Goal: Task Accomplishment & Management: Use online tool/utility

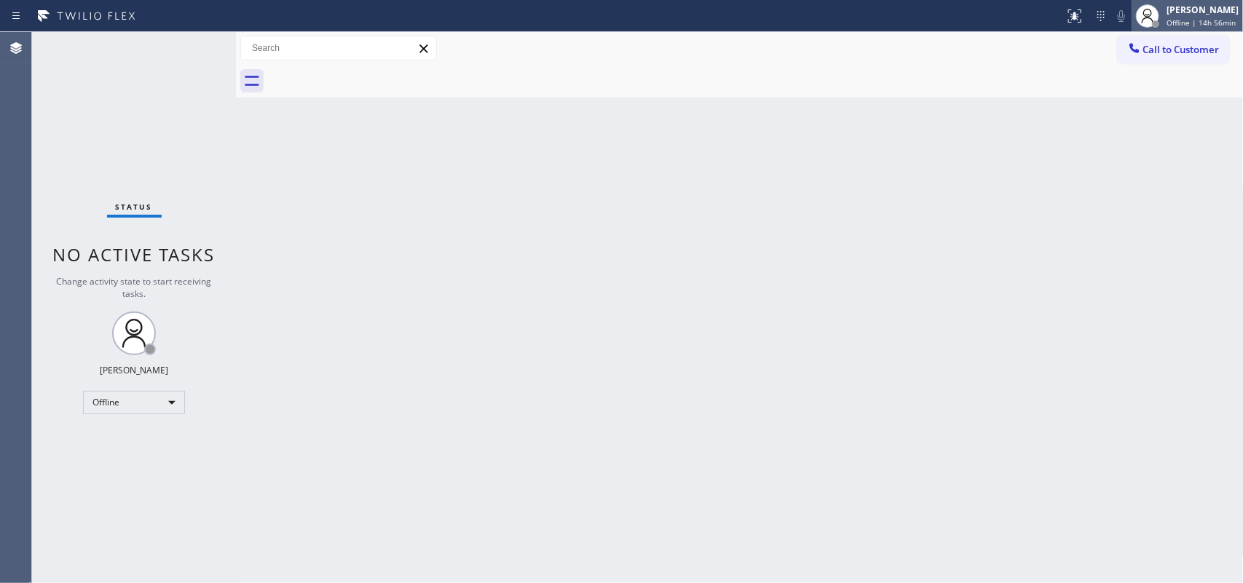
click at [994, 25] on div at bounding box center [1147, 15] width 23 height 23
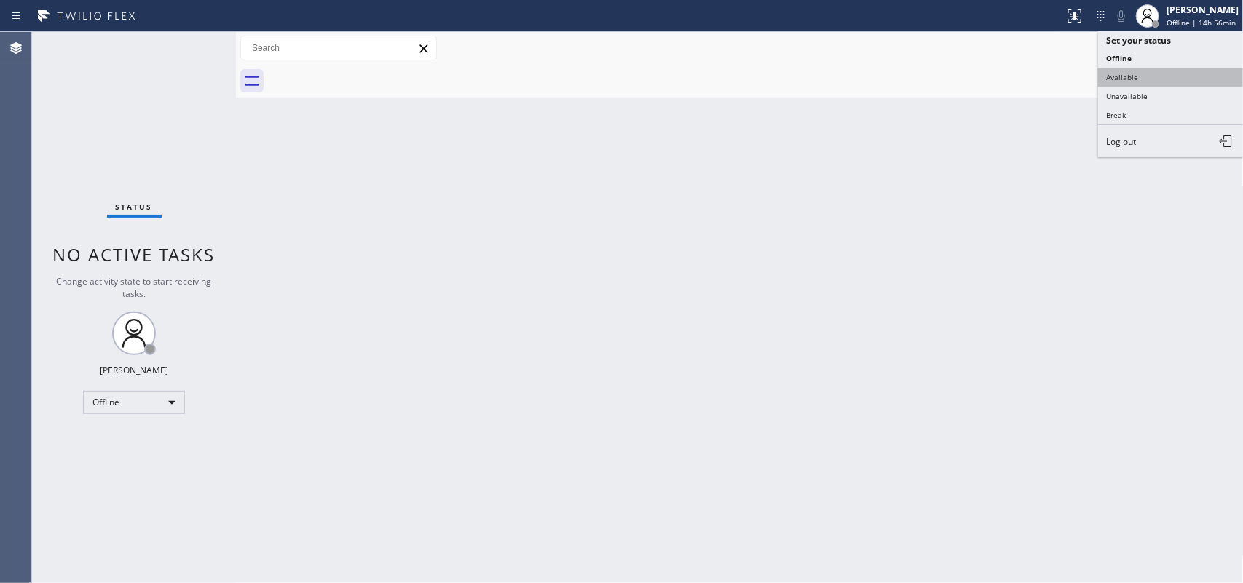
click at [994, 84] on button "Available" at bounding box center [1171, 77] width 146 height 19
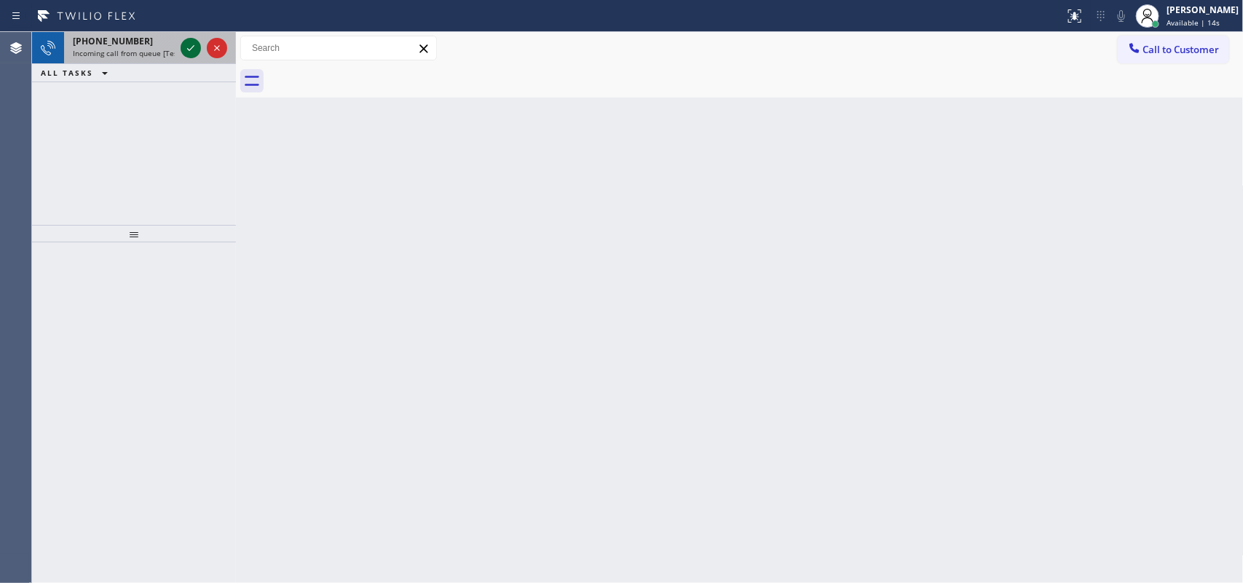
click at [188, 47] on icon at bounding box center [190, 47] width 17 height 17
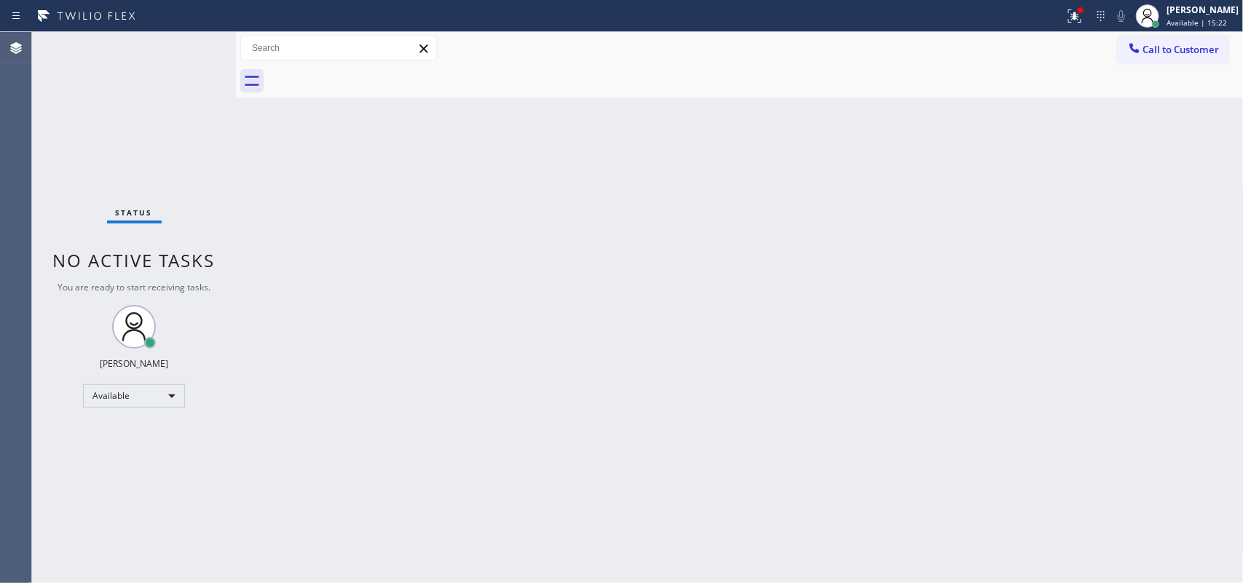
click at [184, 44] on div "Status No active tasks You are ready to start receiving tasks. [PERSON_NAME] Av…" at bounding box center [134, 307] width 204 height 551
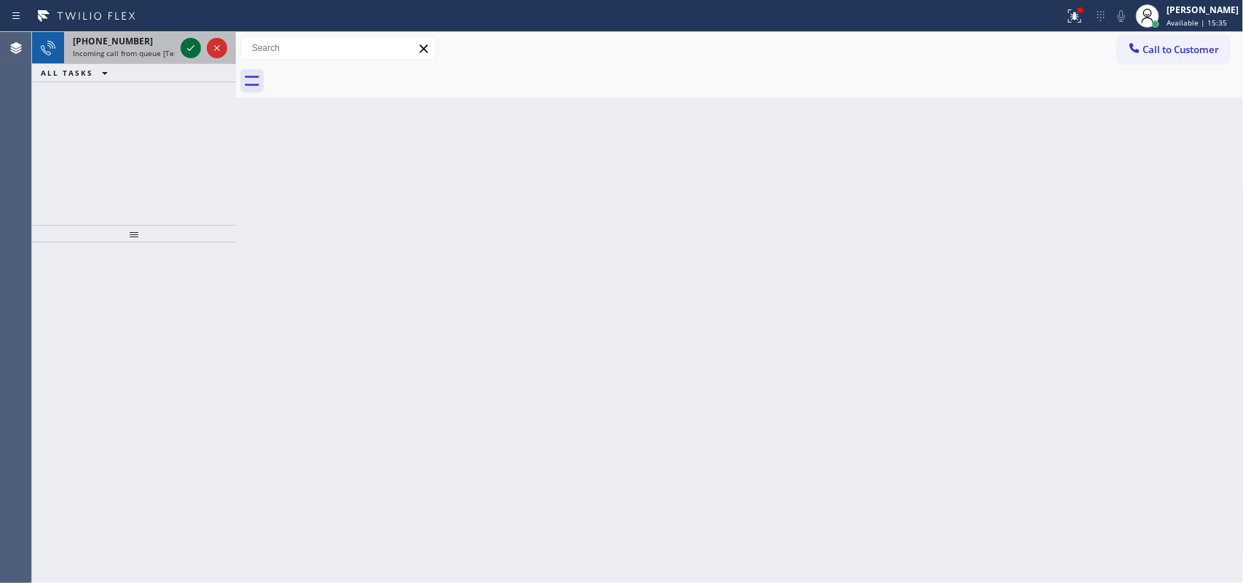
drag, startPoint x: 184, startPoint y: 34, endPoint x: 184, endPoint y: 44, distance: 9.5
click at [184, 44] on icon at bounding box center [190, 47] width 17 height 17
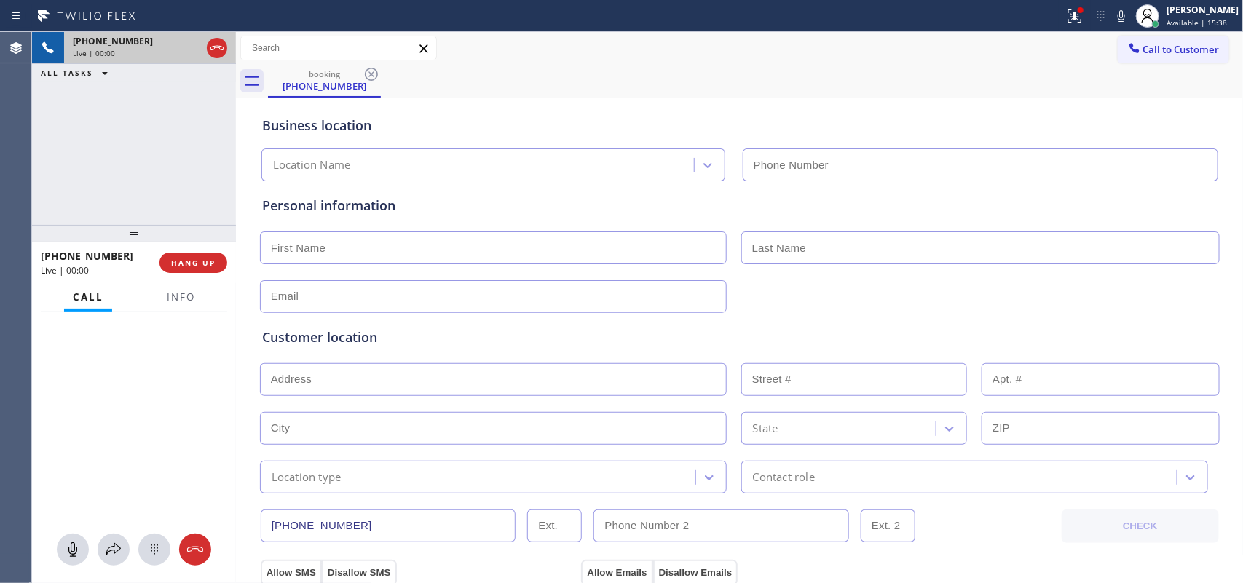
type input "[PHONE_NUMBER]"
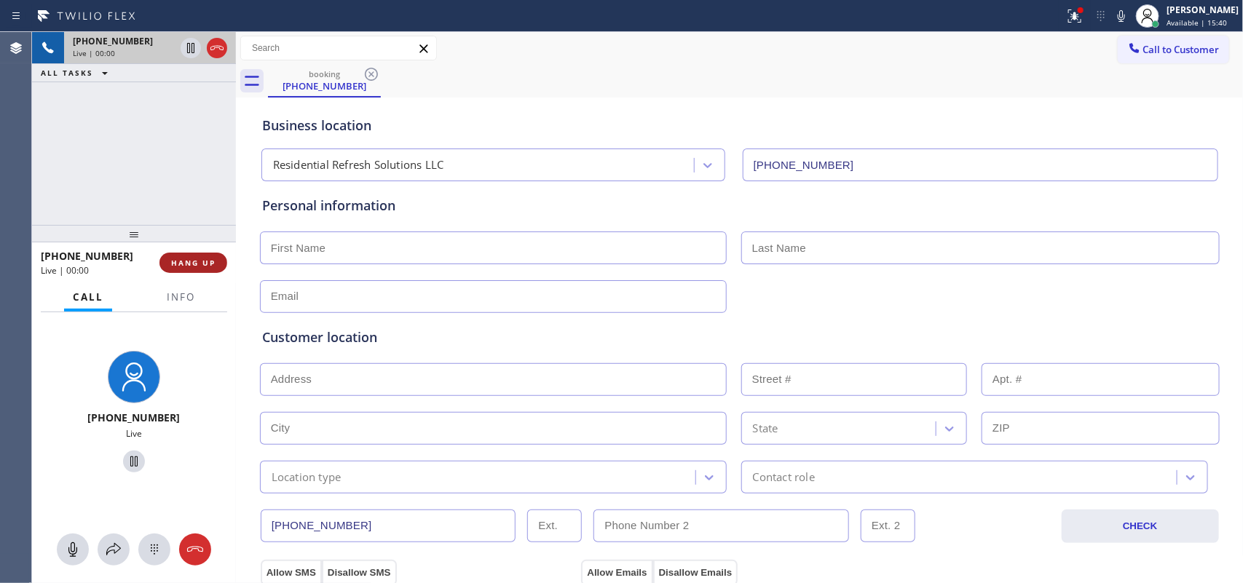
click at [206, 267] on span "HANG UP" at bounding box center [193, 263] width 44 height 10
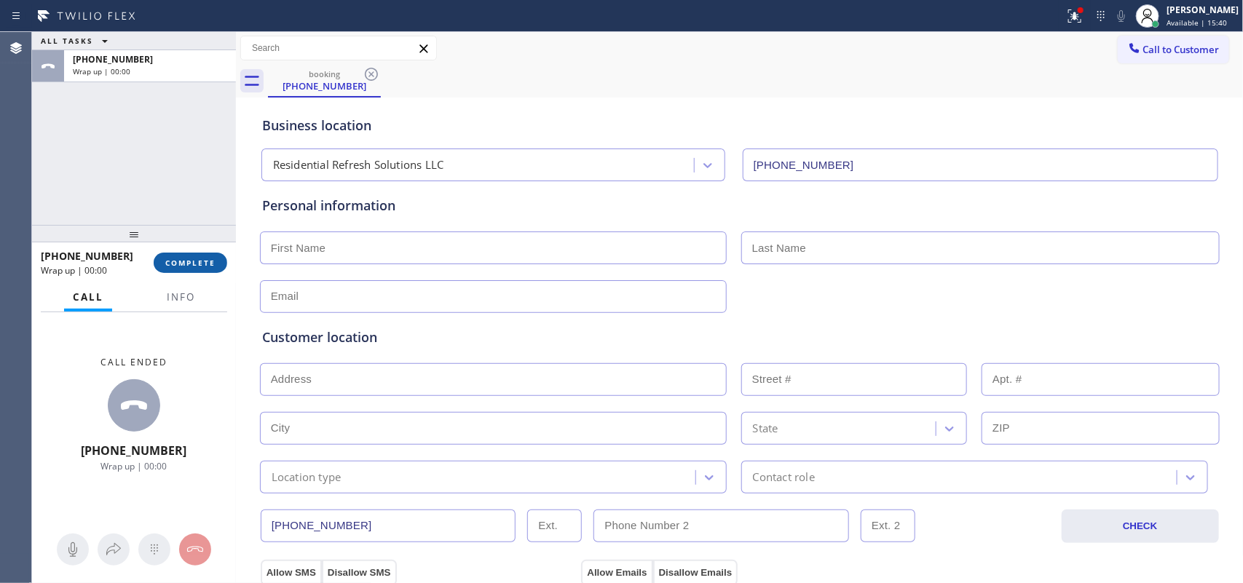
click at [206, 267] on span "COMPLETE" at bounding box center [190, 263] width 50 height 10
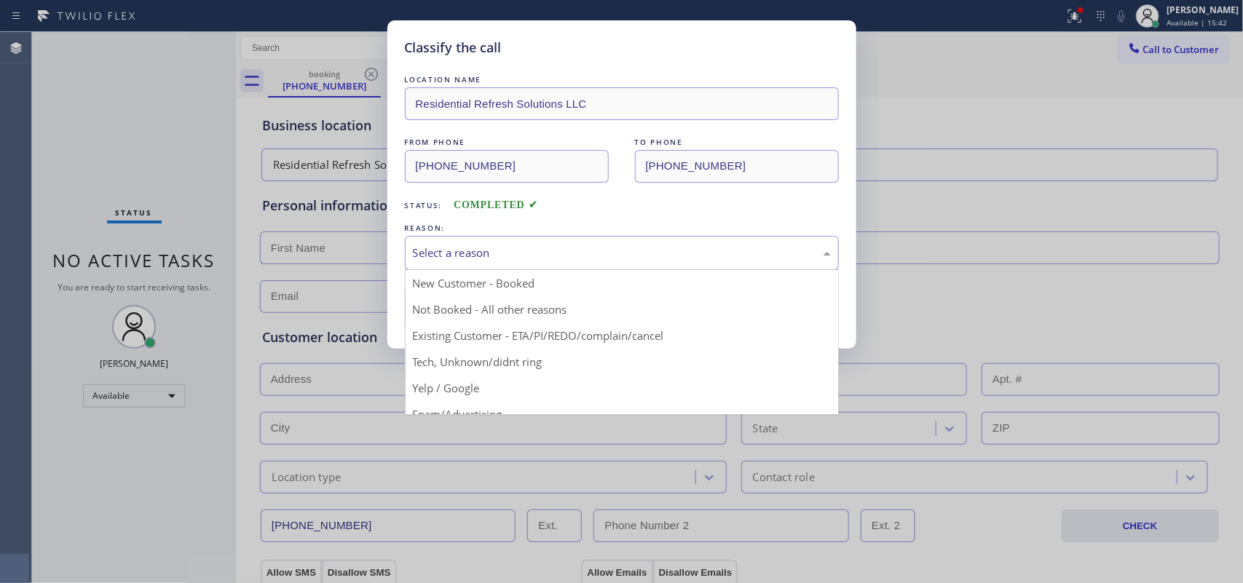
click at [626, 245] on div "Select a reason" at bounding box center [622, 253] width 418 height 17
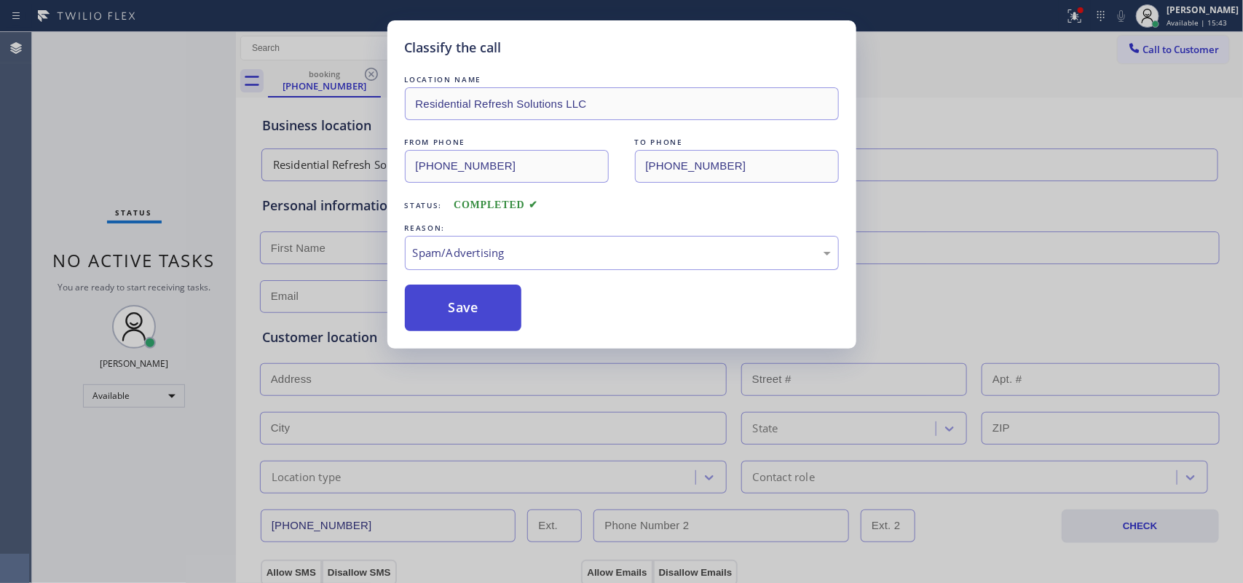
click at [490, 311] on button "Save" at bounding box center [463, 308] width 117 height 47
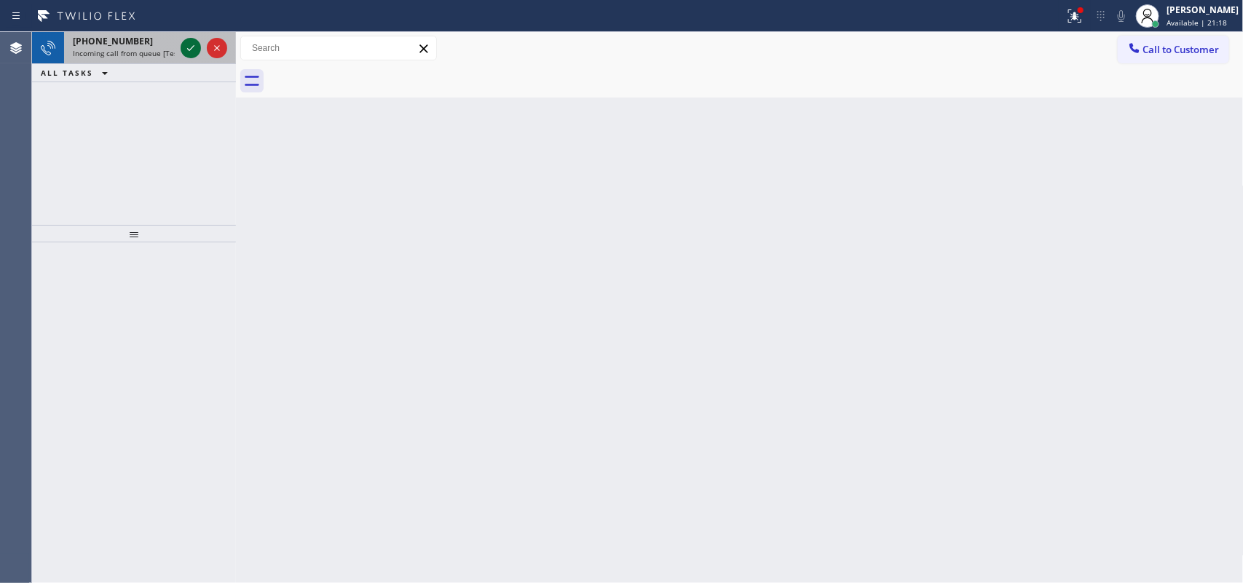
click at [188, 47] on icon at bounding box center [190, 47] width 17 height 17
click at [183, 44] on icon at bounding box center [190, 47] width 17 height 17
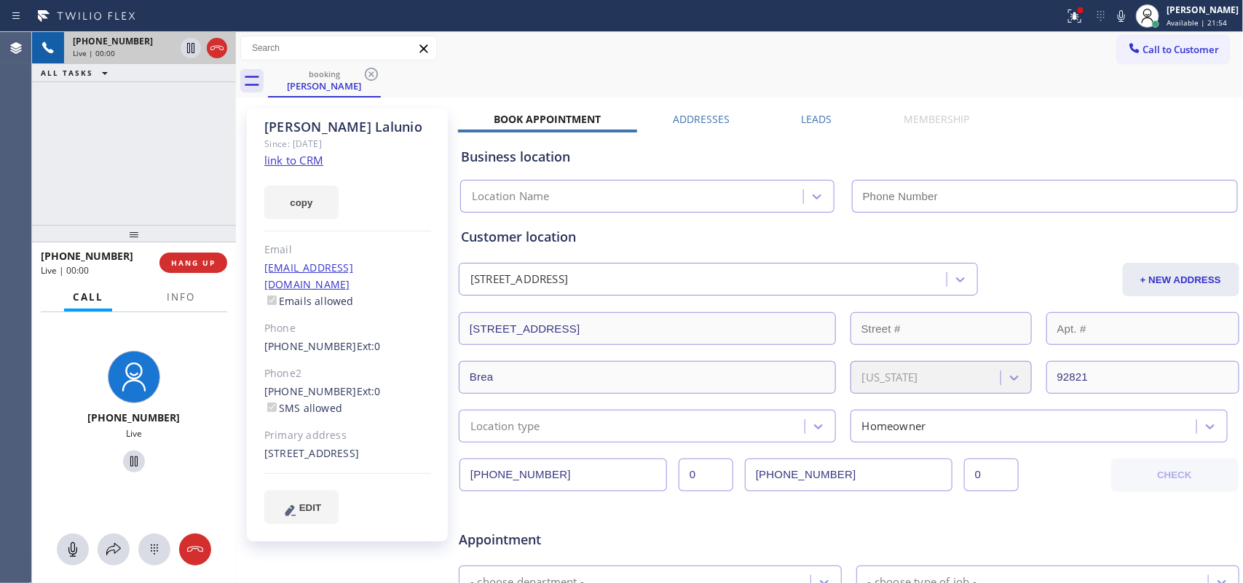
type input "[PHONE_NUMBER]"
click at [290, 159] on link "link to CRM" at bounding box center [293, 160] width 59 height 15
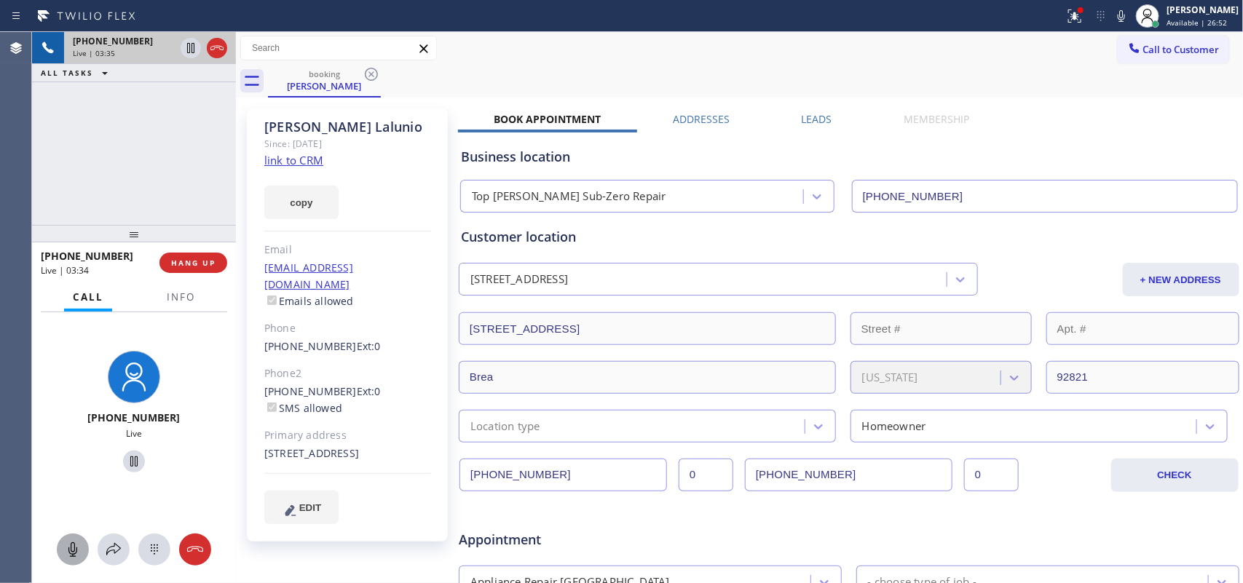
drag, startPoint x: 66, startPoint y: 551, endPoint x: 130, endPoint y: 466, distance: 106.0
click at [67, 466] on icon at bounding box center [72, 549] width 17 height 17
click at [125, 461] on icon at bounding box center [133, 461] width 17 height 17
click at [74, 466] on icon at bounding box center [72, 549] width 17 height 17
click at [133, 460] on icon at bounding box center [133, 461] width 17 height 17
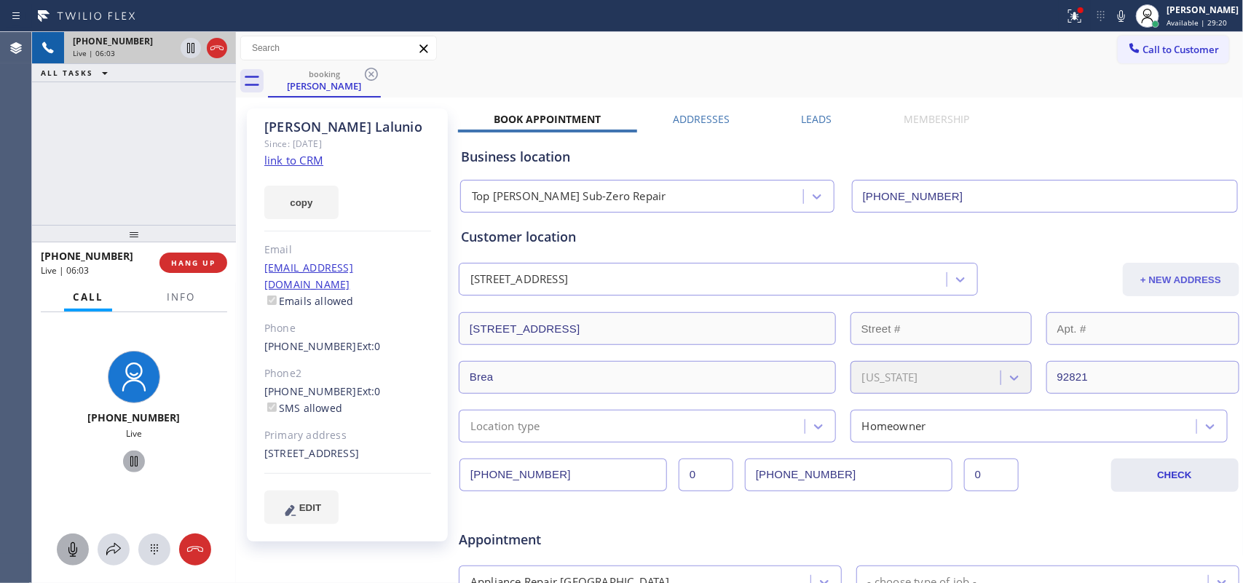
click at [994, 278] on button "+ NEW ADDRESS" at bounding box center [1181, 280] width 117 height 34
drag, startPoint x: 606, startPoint y: 328, endPoint x: 441, endPoint y: 337, distance: 165.6
click at [441, 337] on div "[PERSON_NAME] Since: [DATE] link to CRM copy Email [EMAIL_ADDRESS][DOMAIN_NAME]…" at bounding box center [740, 573] width 1001 height 944
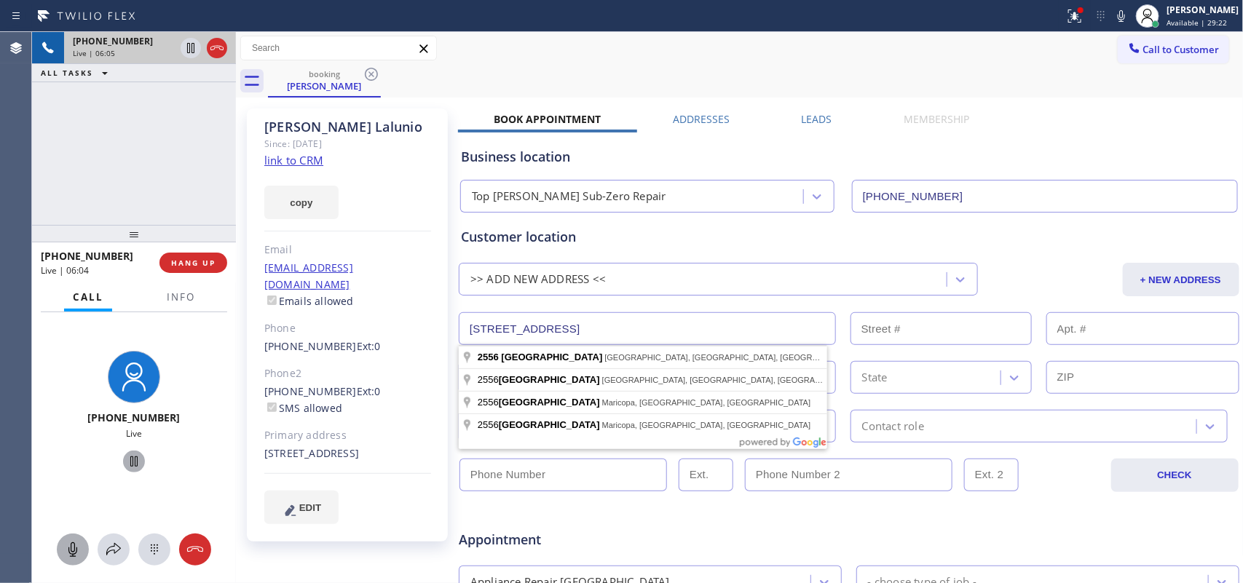
paste input "[STREET_ADDRESS][PERSON_NAME]"
type input "Crescent Ln"
type input "South [PERSON_NAME]"
type input "01075"
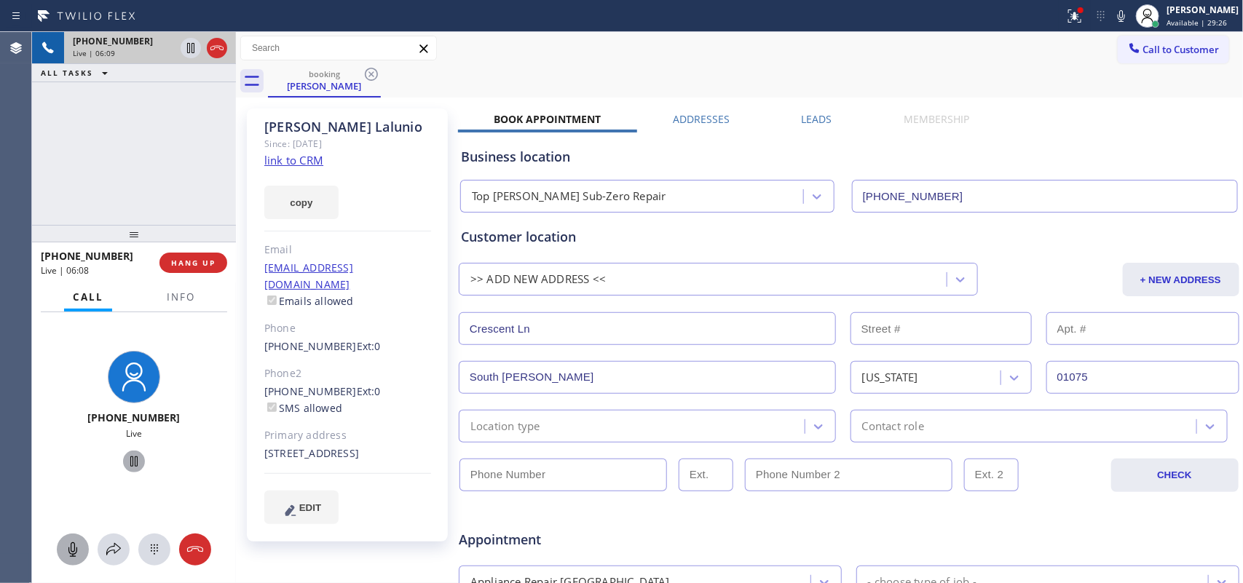
drag, startPoint x: 533, startPoint y: 312, endPoint x: 401, endPoint y: 308, distance: 132.6
click at [401, 308] on div "[PERSON_NAME] Since: [DATE] link to CRM copy Email [EMAIL_ADDRESS][DOMAIN_NAME]…" at bounding box center [740, 573] width 1001 height 944
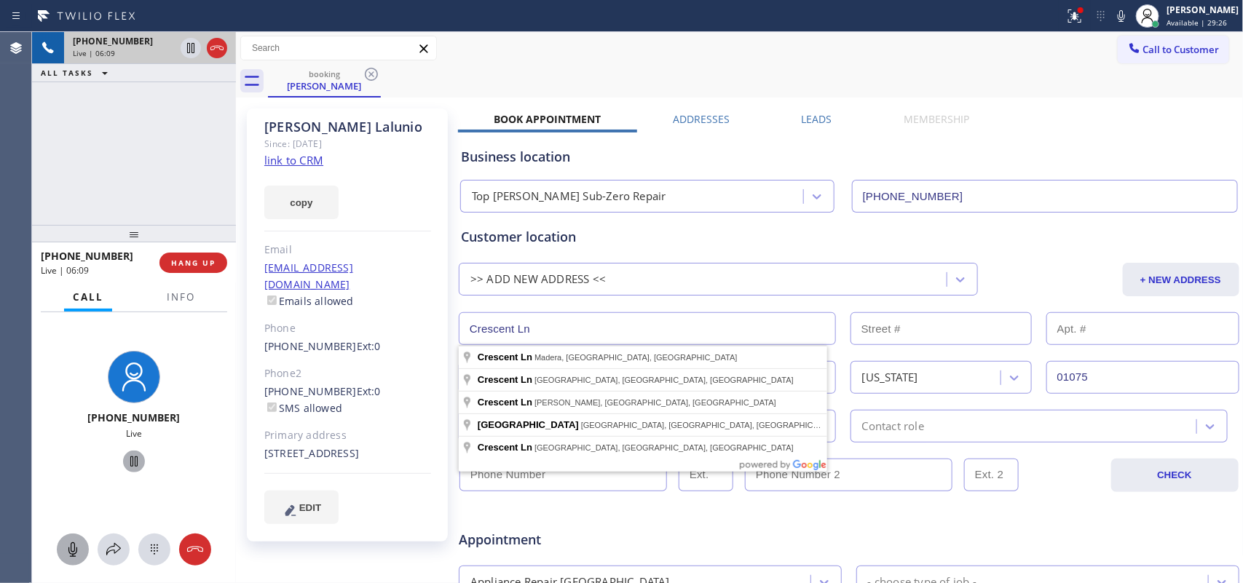
paste input "[STREET_ADDRESS][PERSON_NAME]"
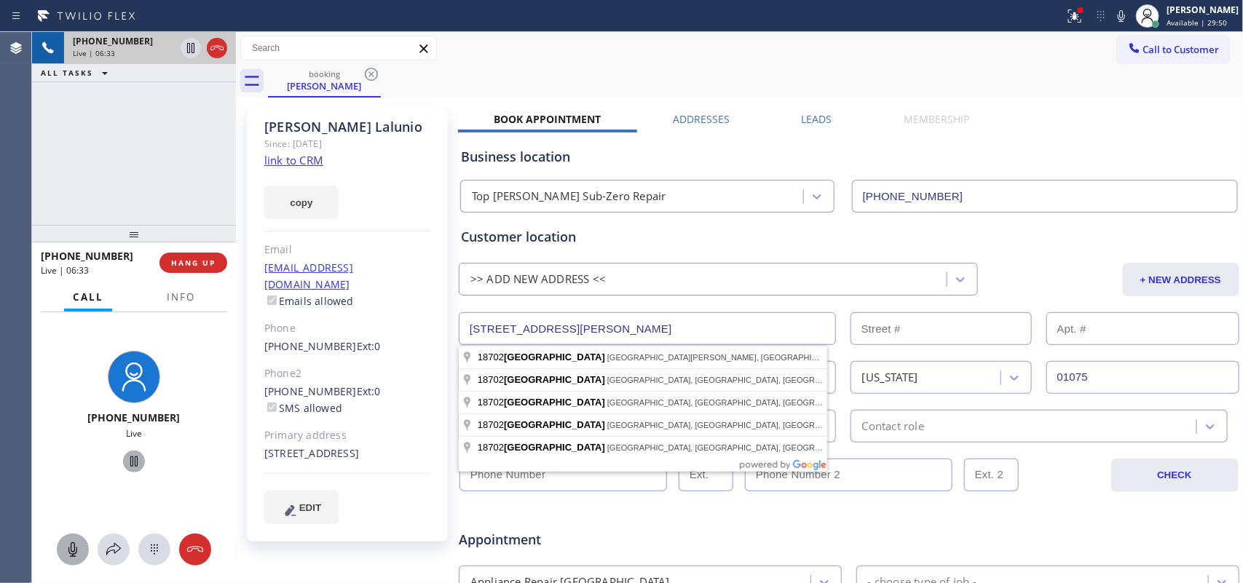
click at [665, 339] on input "[STREET_ADDRESS][PERSON_NAME]" at bounding box center [647, 328] width 377 height 33
click at [666, 335] on input "[STREET_ADDRESS][PERSON_NAME]" at bounding box center [647, 328] width 377 height 33
paste input "ircle Ln, [PERSON_NAME], [GEOGRAPHIC_DATA]"
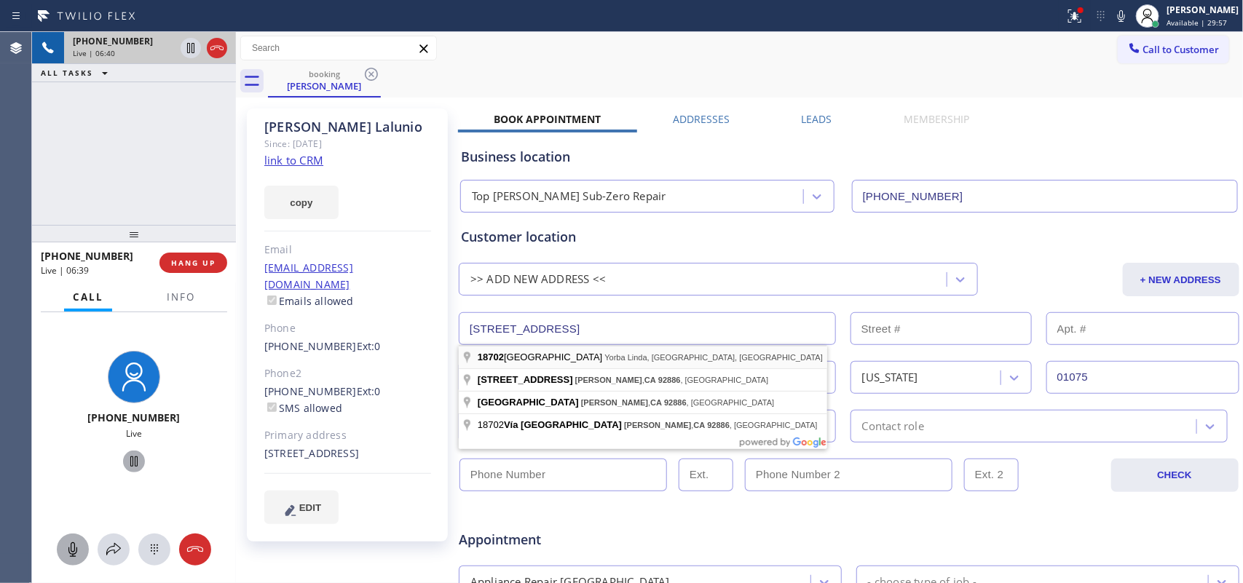
type input "[STREET_ADDRESS]"
type input "18702"
type input "[PERSON_NAME]"
type input "92886"
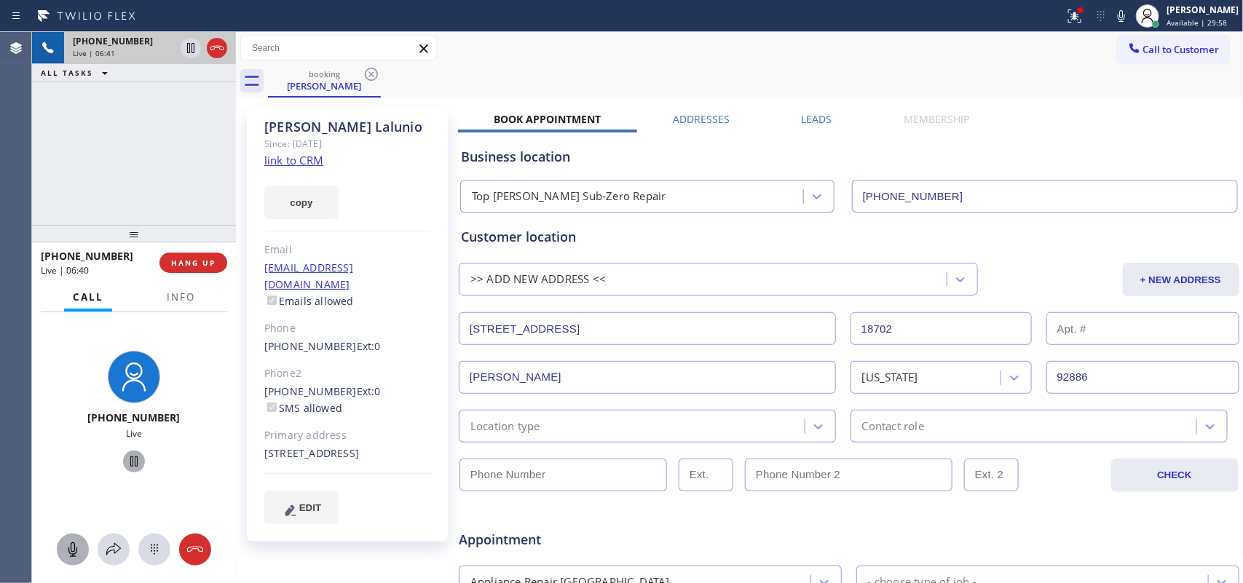
click at [637, 426] on div "Location type" at bounding box center [634, 426] width 342 height 25
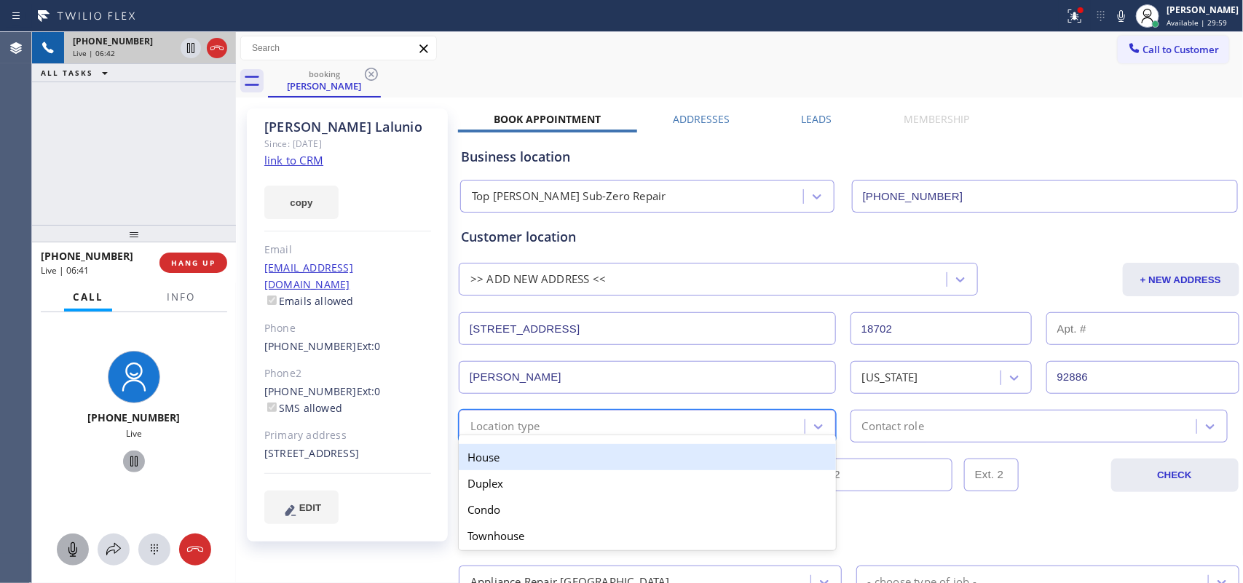
click at [642, 459] on div "House" at bounding box center [647, 457] width 377 height 26
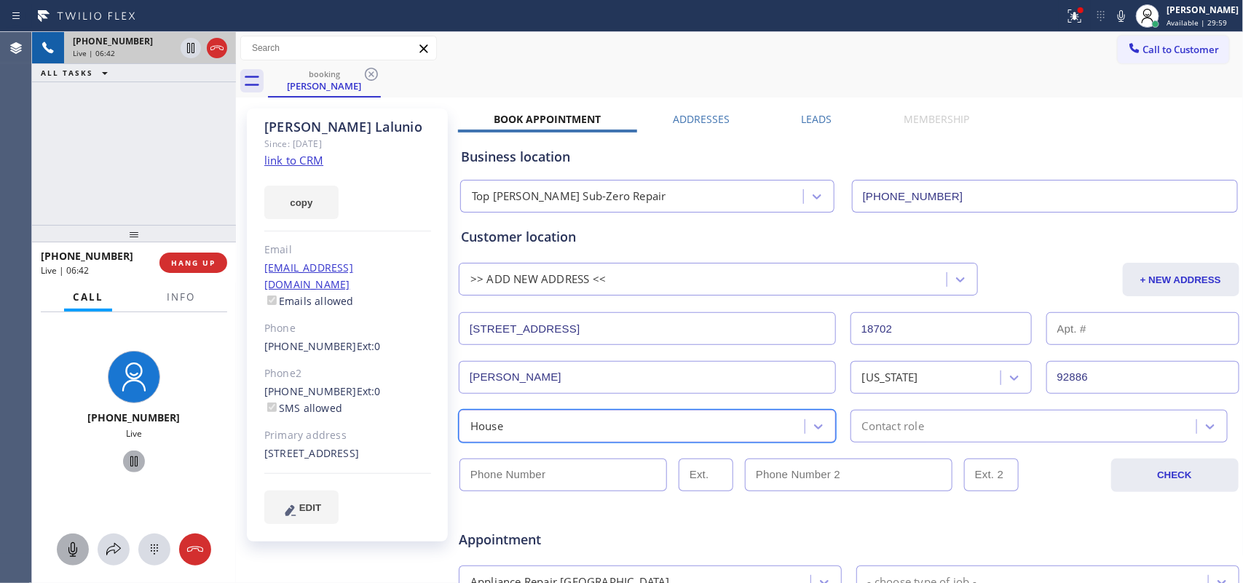
click at [994, 427] on div "Contact role" at bounding box center [1026, 426] width 342 height 25
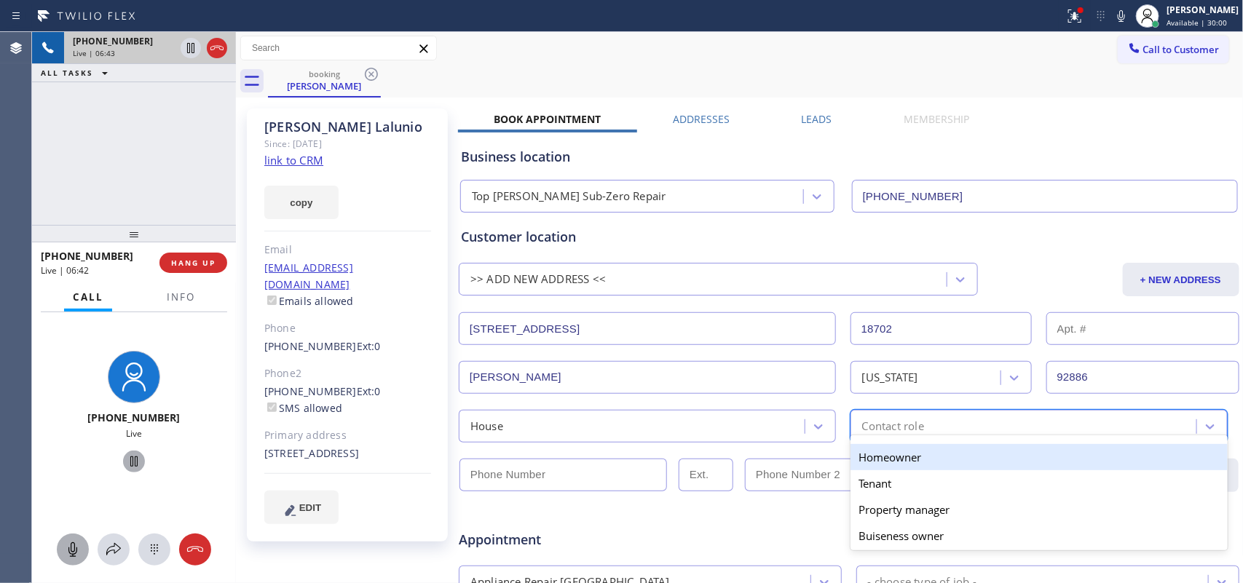
click at [994, 457] on div "Homeowner" at bounding box center [1039, 457] width 377 height 26
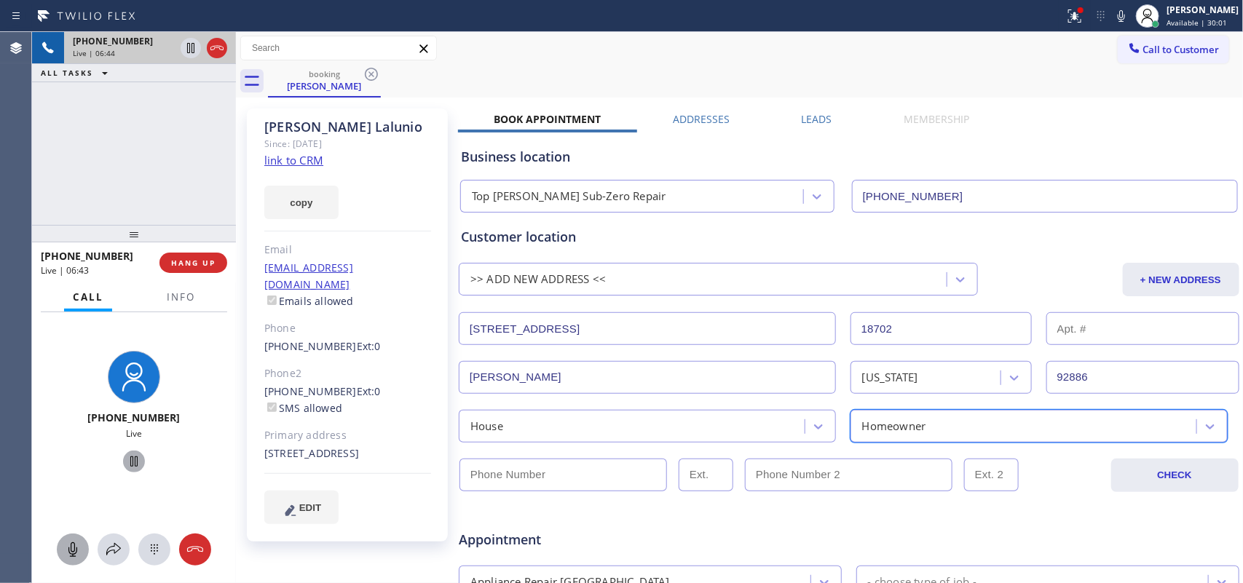
scroll to position [91, 0]
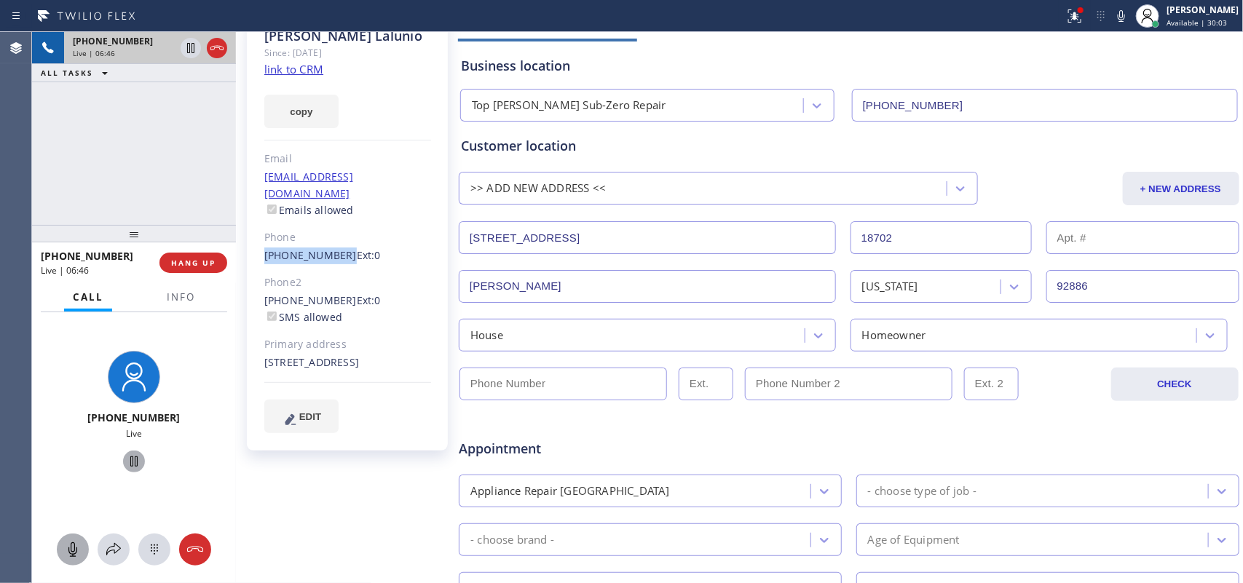
drag, startPoint x: 256, startPoint y: 237, endPoint x: 336, endPoint y: 240, distance: 79.4
click at [336, 240] on div "[PERSON_NAME] Since: [DATE] link to CRM copy Email [EMAIL_ADDRESS][DOMAIN_NAME]…" at bounding box center [347, 233] width 201 height 433
copy link "[PHONE_NUMBER]"
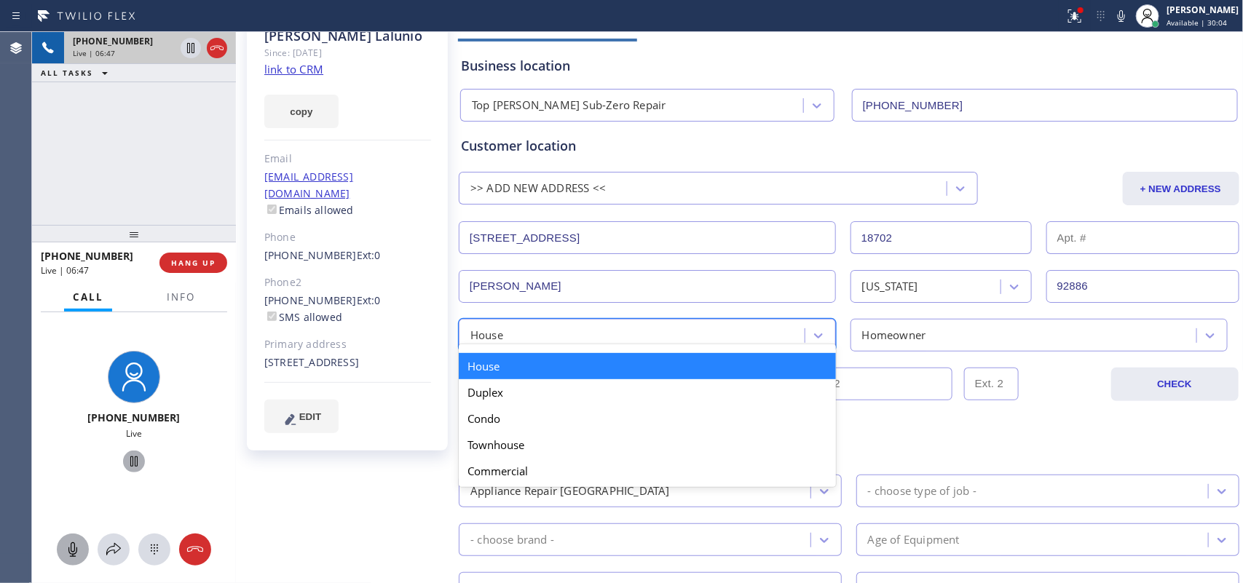
click at [562, 339] on div "House" at bounding box center [634, 335] width 342 height 25
click at [381, 466] on div "[PERSON_NAME] Since: [DATE] link to CRM copy Email [EMAIL_ADDRESS][DOMAIN_NAME]…" at bounding box center [349, 482] width 218 height 944
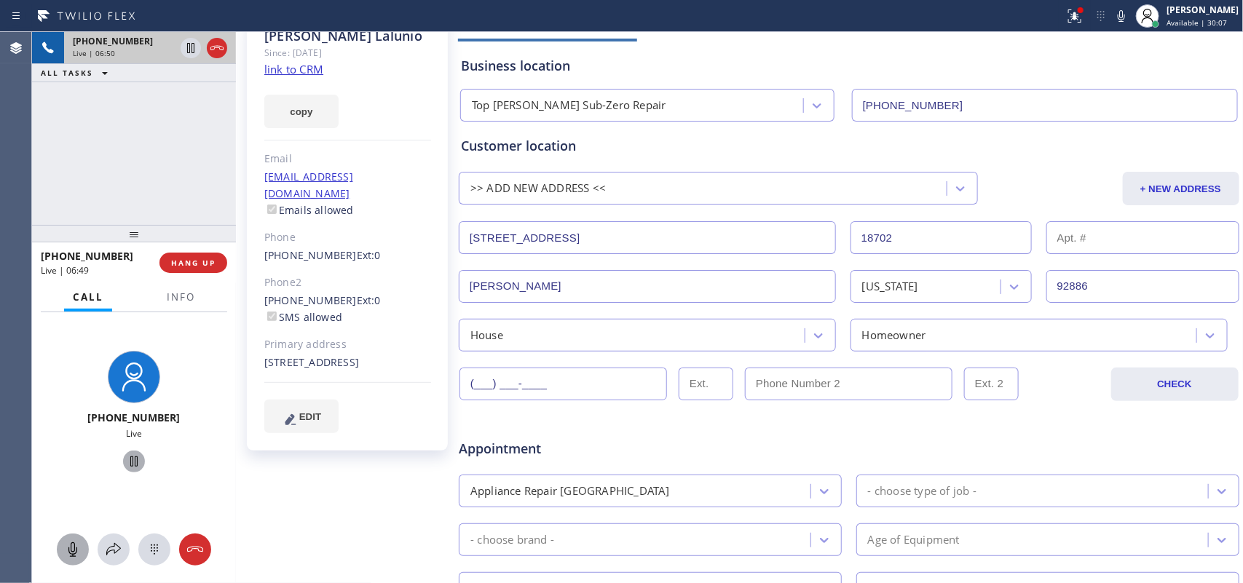
click at [484, 393] on input "(___) ___-____" at bounding box center [564, 384] width 208 height 33
paste input "714) 469-8195"
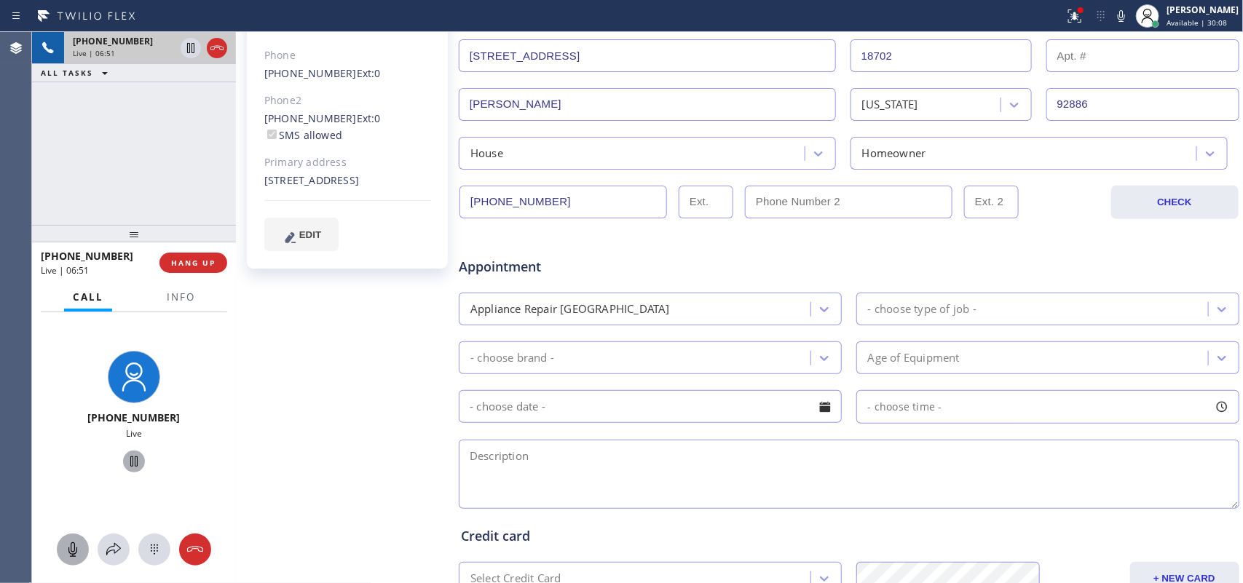
type input "[PHONE_NUMBER]"
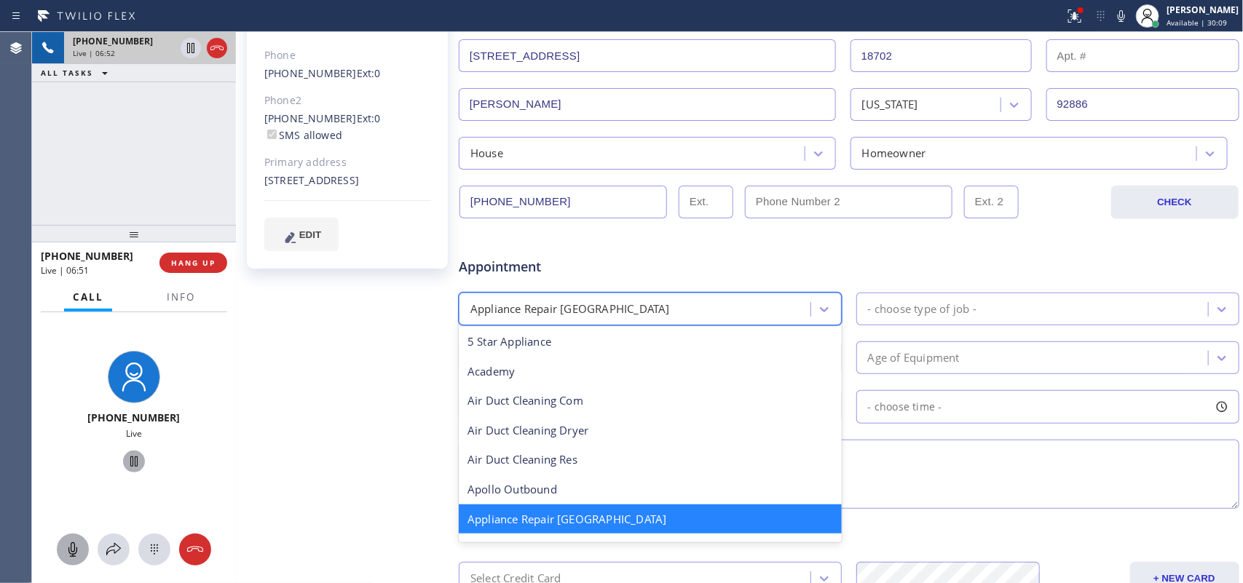
click at [737, 310] on div "Appliance Repair [GEOGRAPHIC_DATA]" at bounding box center [636, 308] width 347 height 25
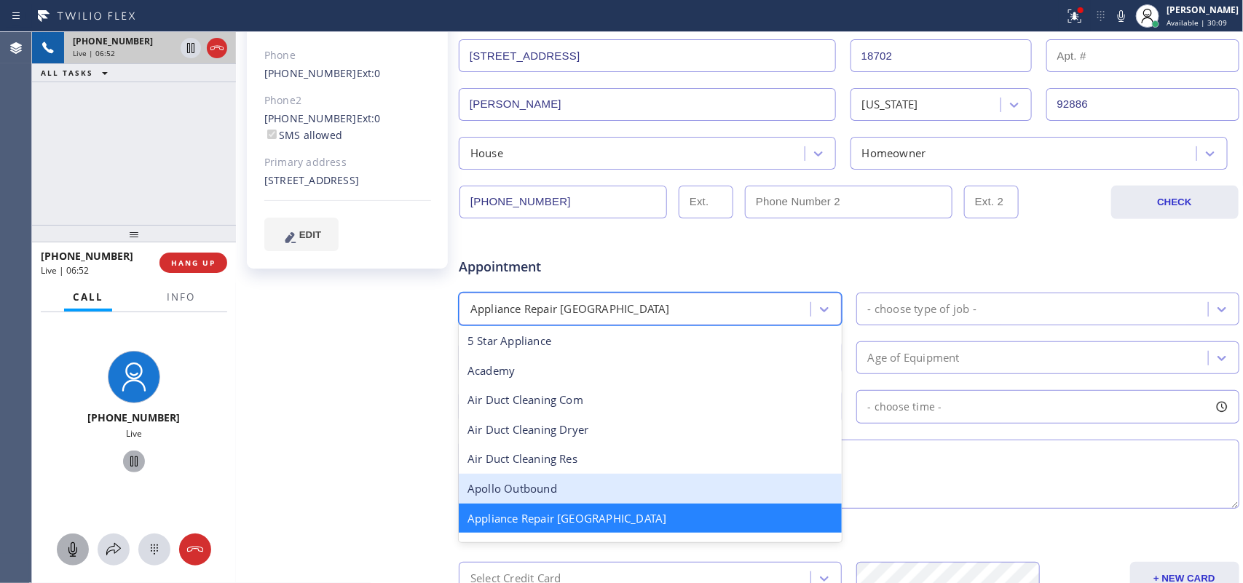
scroll to position [92, 0]
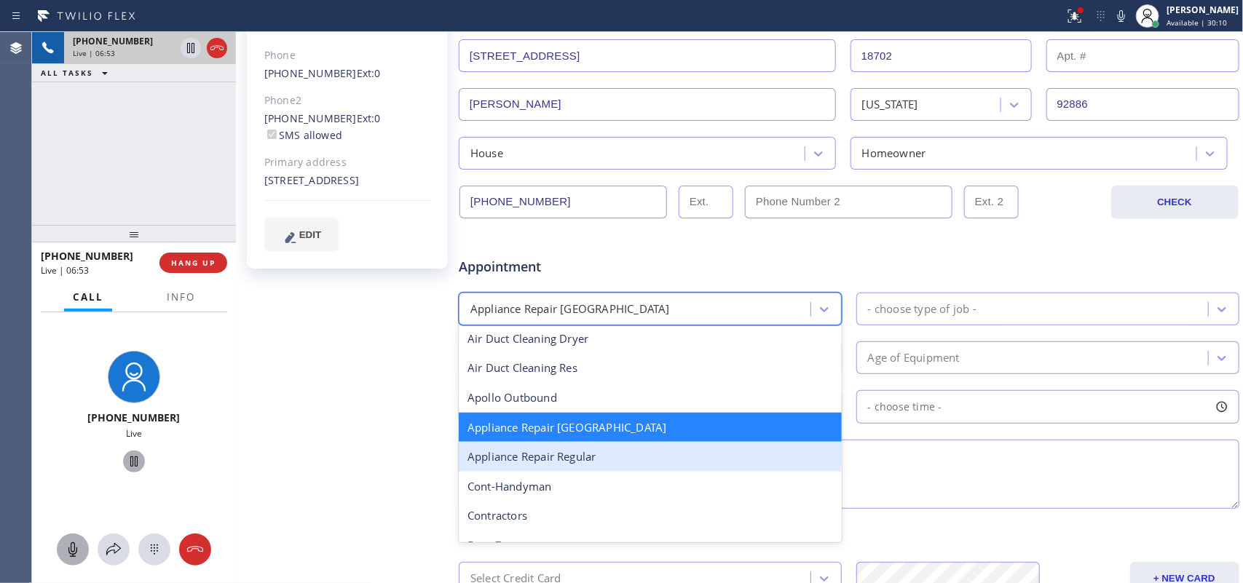
click at [637, 453] on div "Appliance Repair Regular" at bounding box center [650, 457] width 383 height 30
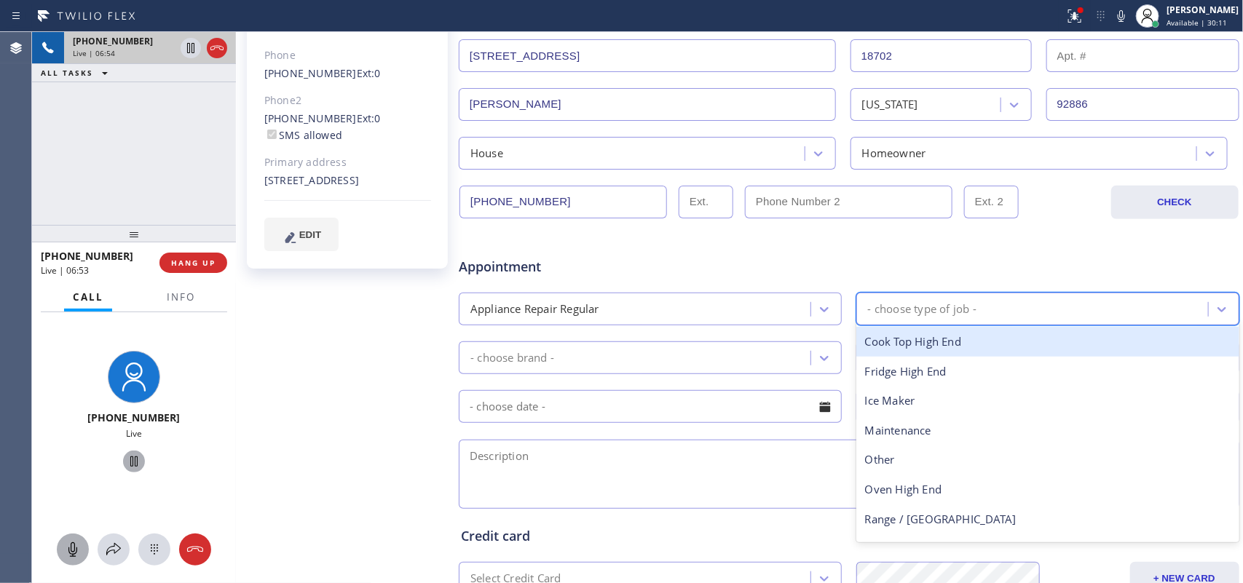
click at [994, 311] on div "- choose type of job -" at bounding box center [1034, 308] width 347 height 25
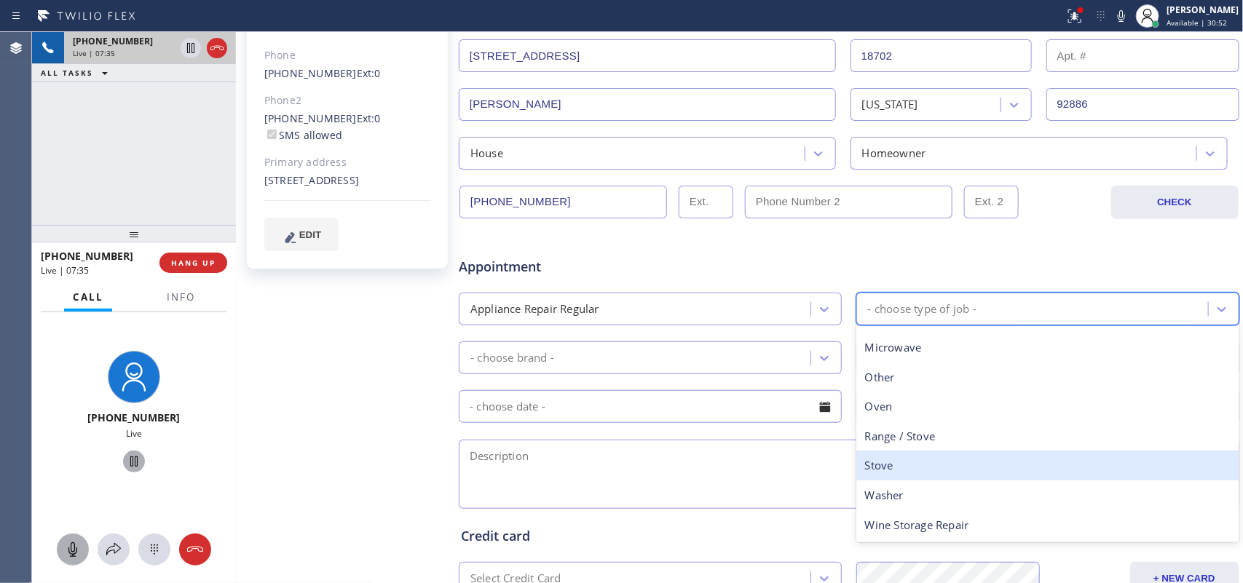
scroll to position [0, 0]
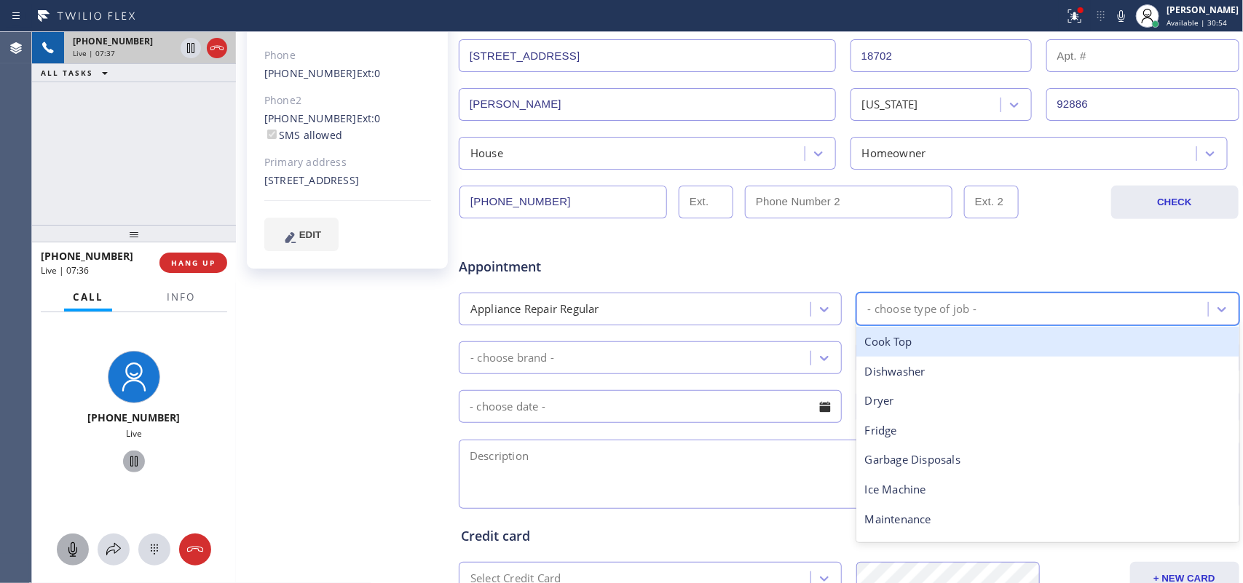
click at [963, 348] on div "Cook Top" at bounding box center [1047, 342] width 383 height 30
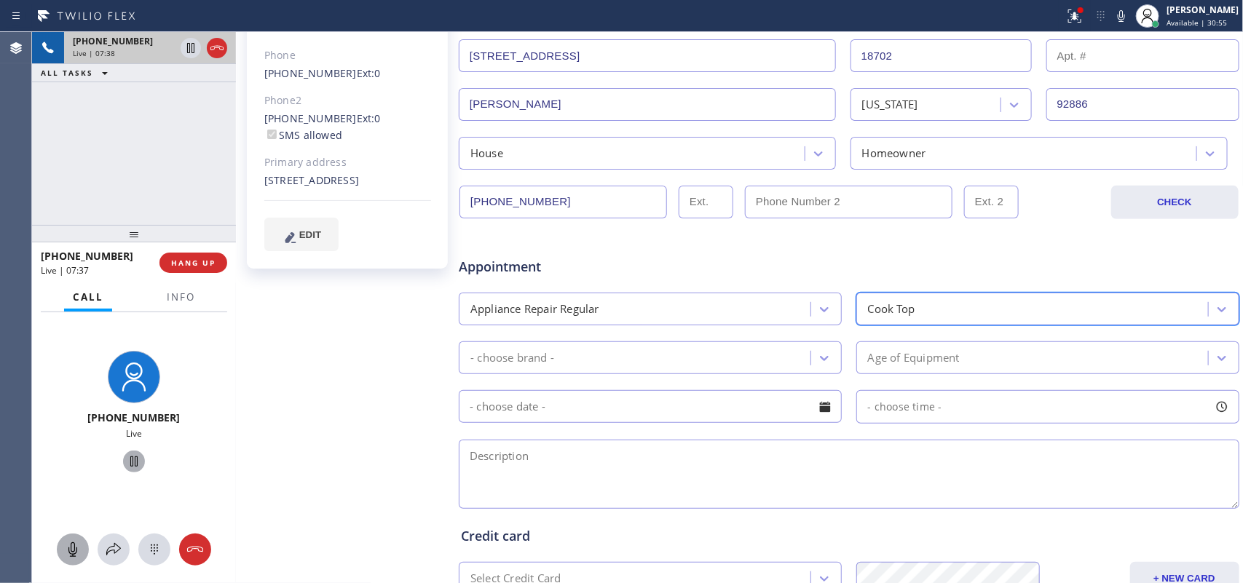
click at [694, 354] on div "- choose brand -" at bounding box center [636, 357] width 347 height 25
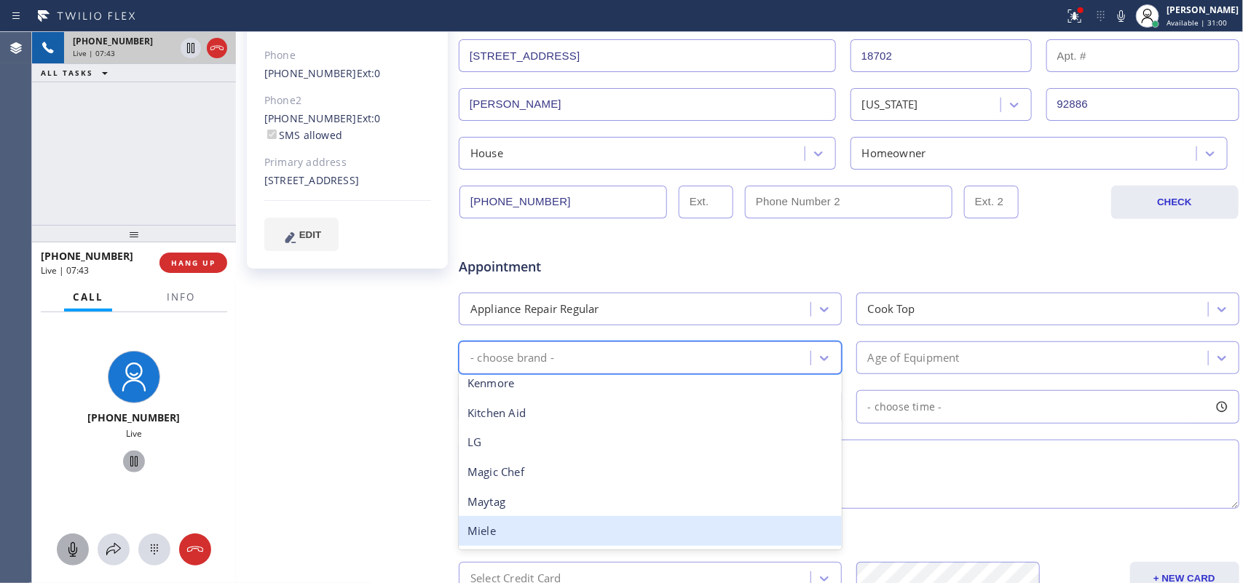
scroll to position [361, 0]
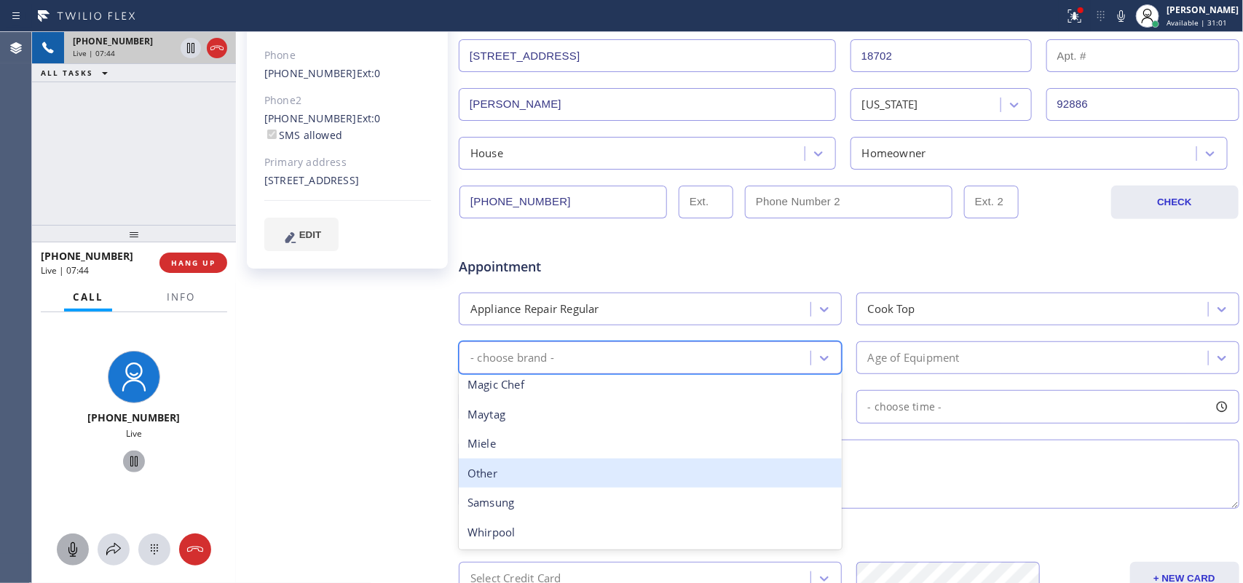
click at [688, 466] on div "Other" at bounding box center [650, 474] width 383 height 30
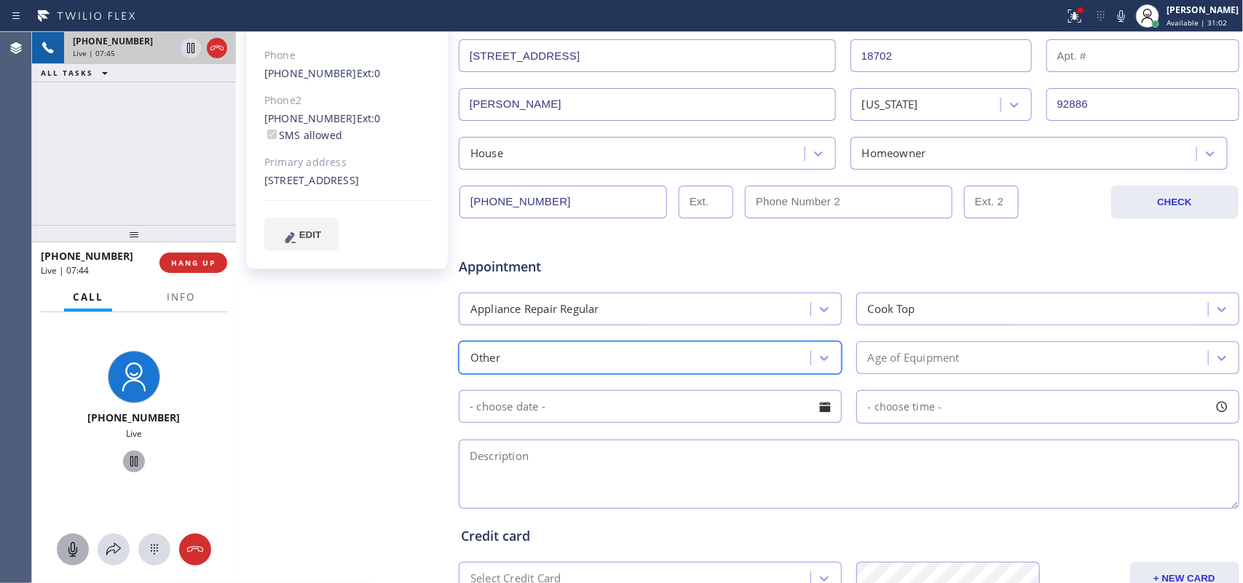
click at [980, 355] on div "Age of Equipment" at bounding box center [1034, 357] width 347 height 25
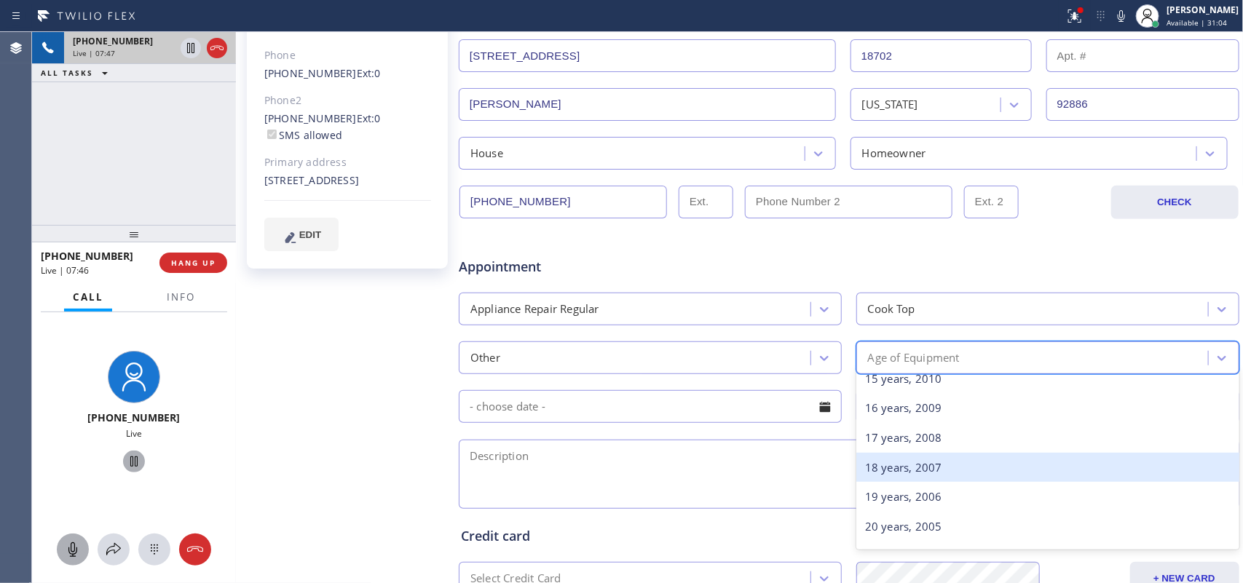
scroll to position [744, 0]
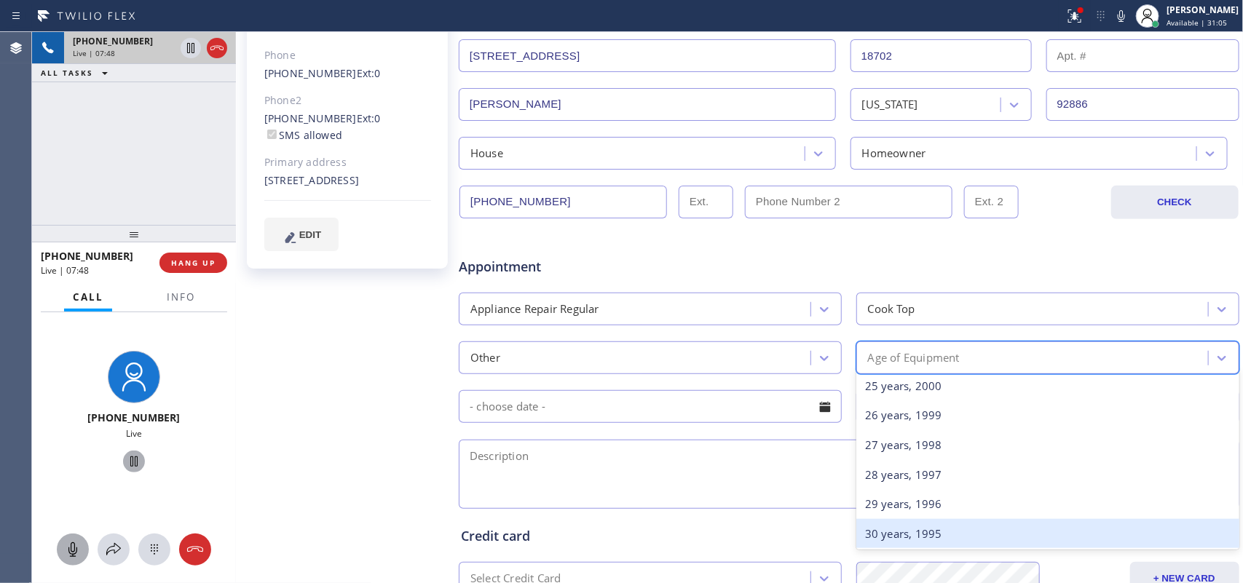
click at [956, 466] on div "30 years, 1995" at bounding box center [1047, 534] width 383 height 30
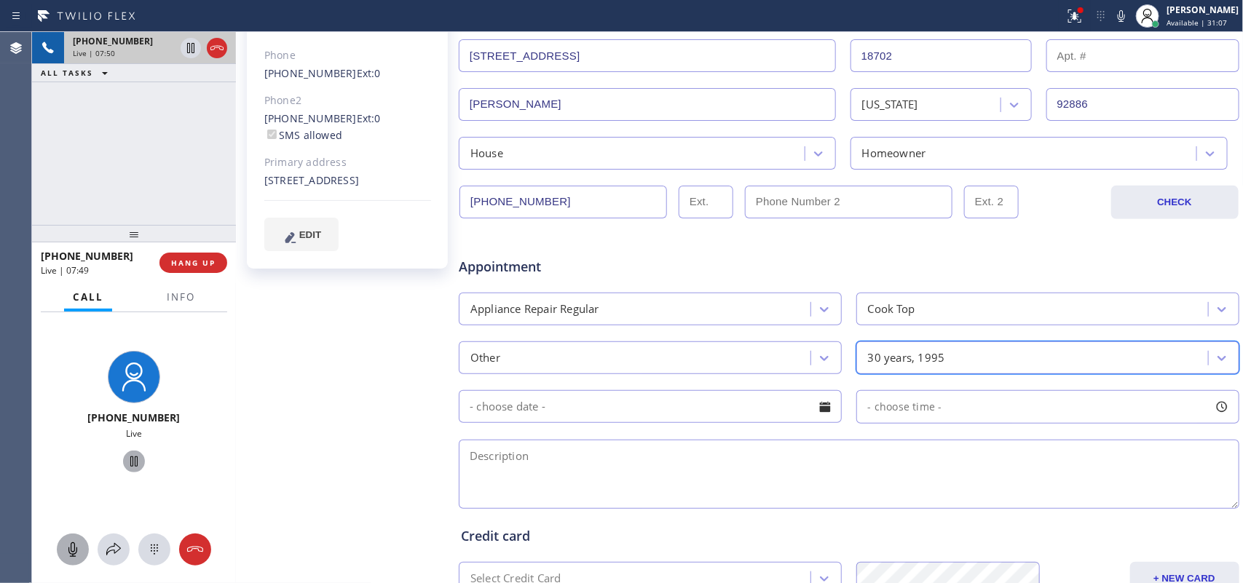
scroll to position [466, 0]
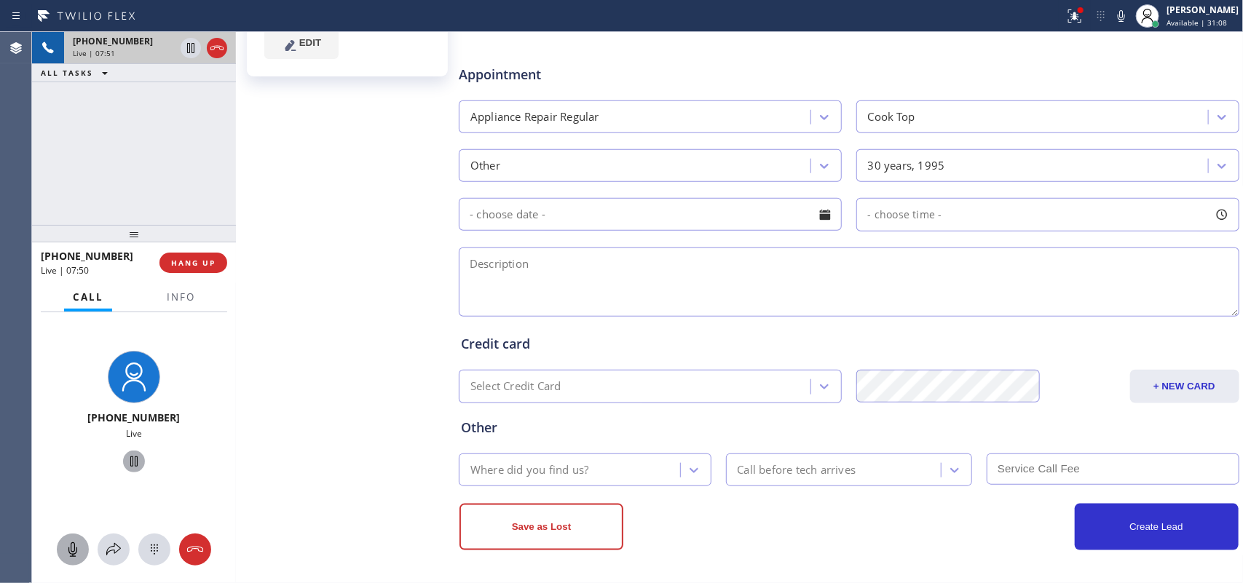
click at [838, 314] on div "Credit card Select Credit Card + NEW CARD CANCEL SAVE" at bounding box center [849, 359] width 782 height 90
click at [864, 275] on textarea at bounding box center [849, 282] width 781 height 69
click at [348, 279] on div "[PERSON_NAME] Since: [DATE] link to CRM copy Email [EMAIL_ADDRESS][DOMAIN_NAME]…" at bounding box center [349, 108] width 218 height 944
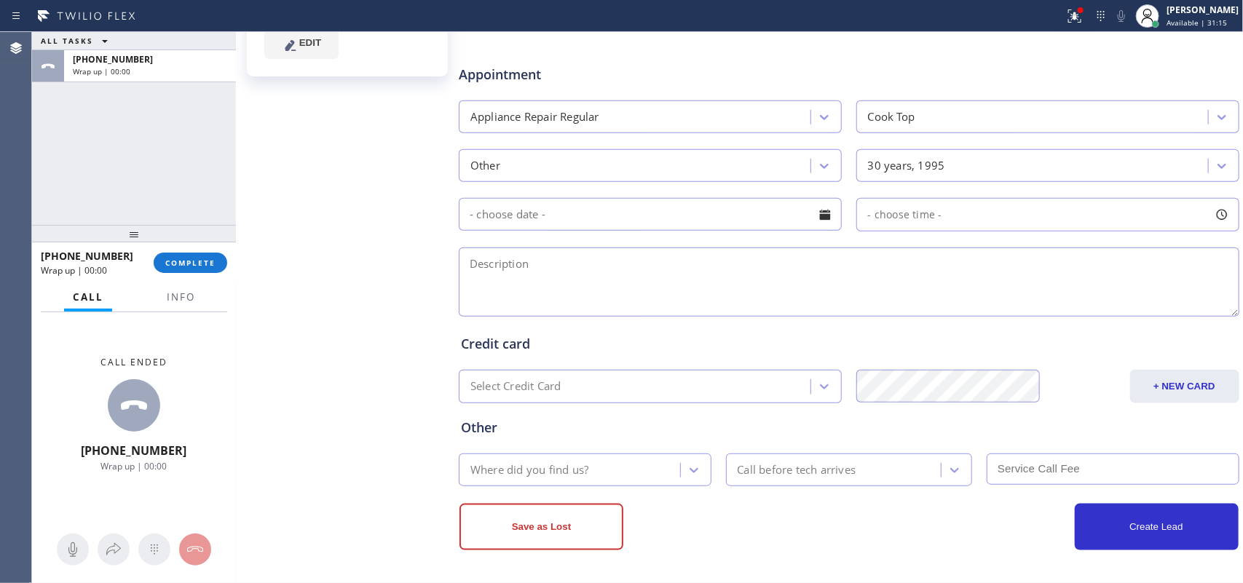
click at [686, 280] on textarea at bounding box center [849, 282] width 781 height 69
paste textarea "Kreda GH100/102 sealed glas cooktop/ two burners are clicking, the igniters are…"
click at [100, 114] on div "ALL TASKS ALL TASKS ACTIVE TASKS TASKS IN WRAP UP [PHONE_NUMBER] Wrap up | 00:00" at bounding box center [134, 128] width 204 height 193
click at [985, 286] on textarea "Kreda GH100/102 sealed glas cooktop/ two burners are clicking, the igniters are…" at bounding box center [849, 282] width 781 height 69
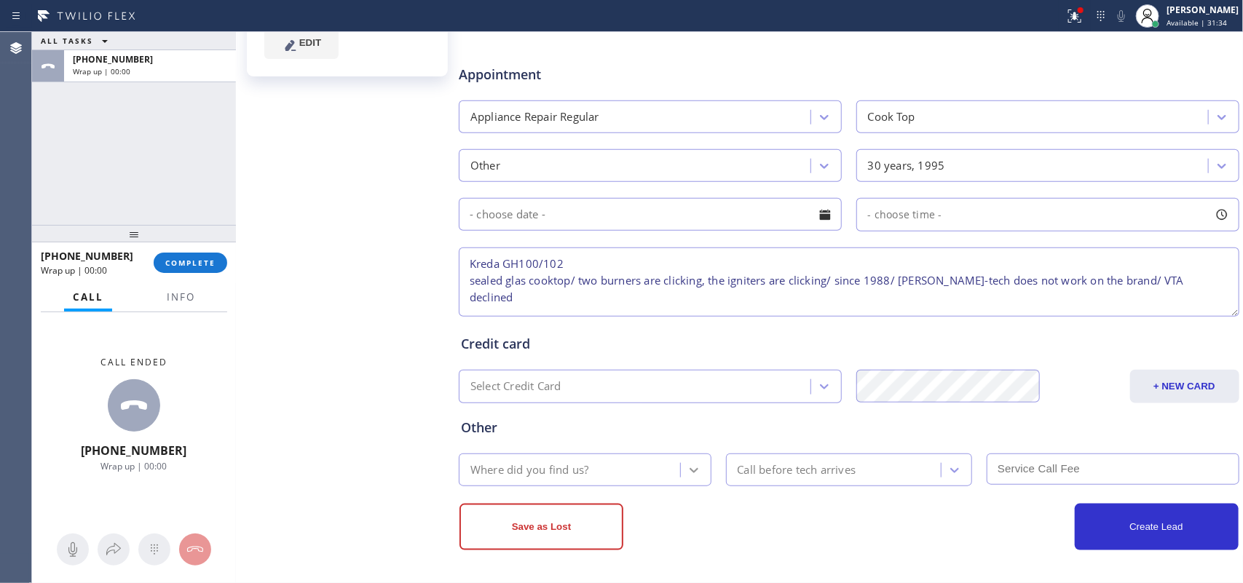
type textarea "Kreda GH100/102 sealed glas cooktop/ two burners are clicking, the igniters are…"
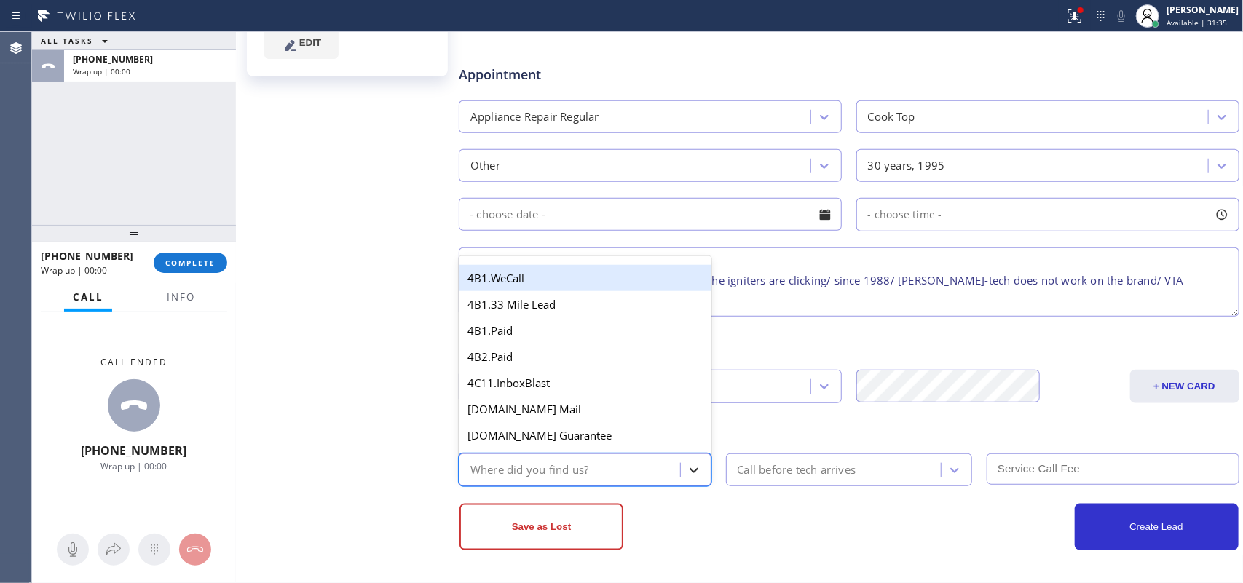
click at [698, 466] on div at bounding box center [694, 470] width 26 height 26
type input "g"
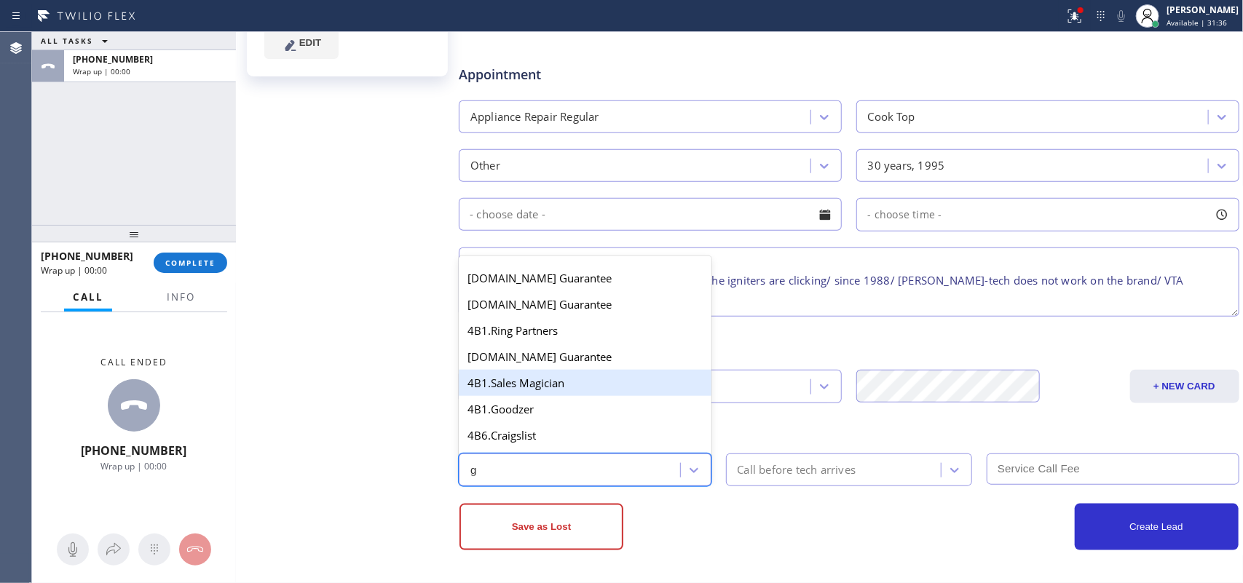
scroll to position [290, 0]
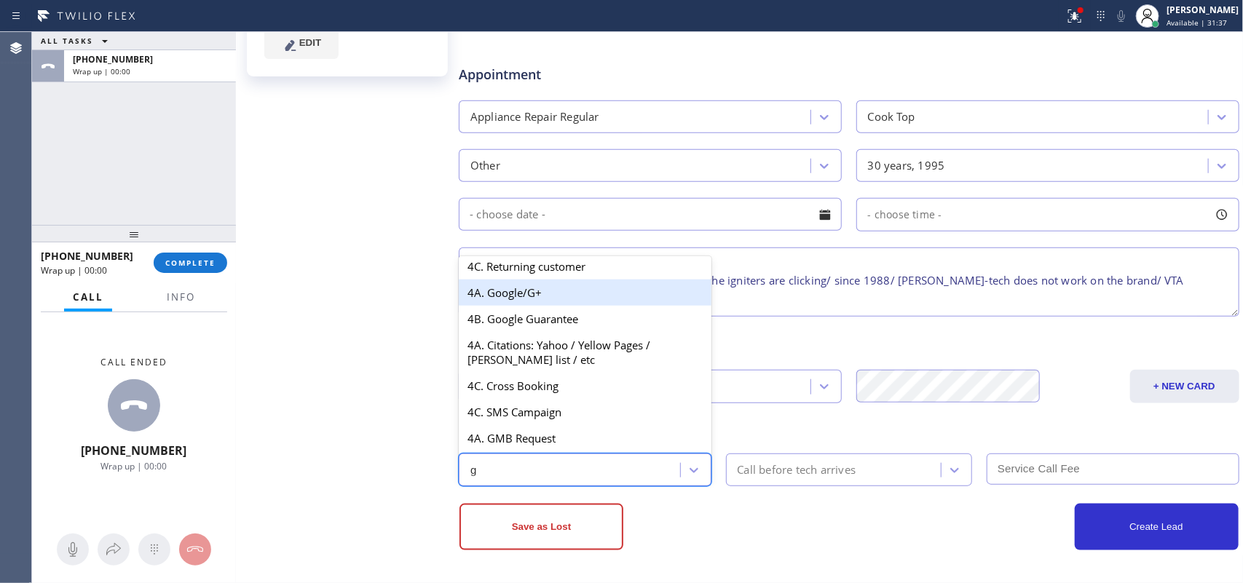
click at [595, 289] on div "4A. Google/G+" at bounding box center [585, 293] width 253 height 26
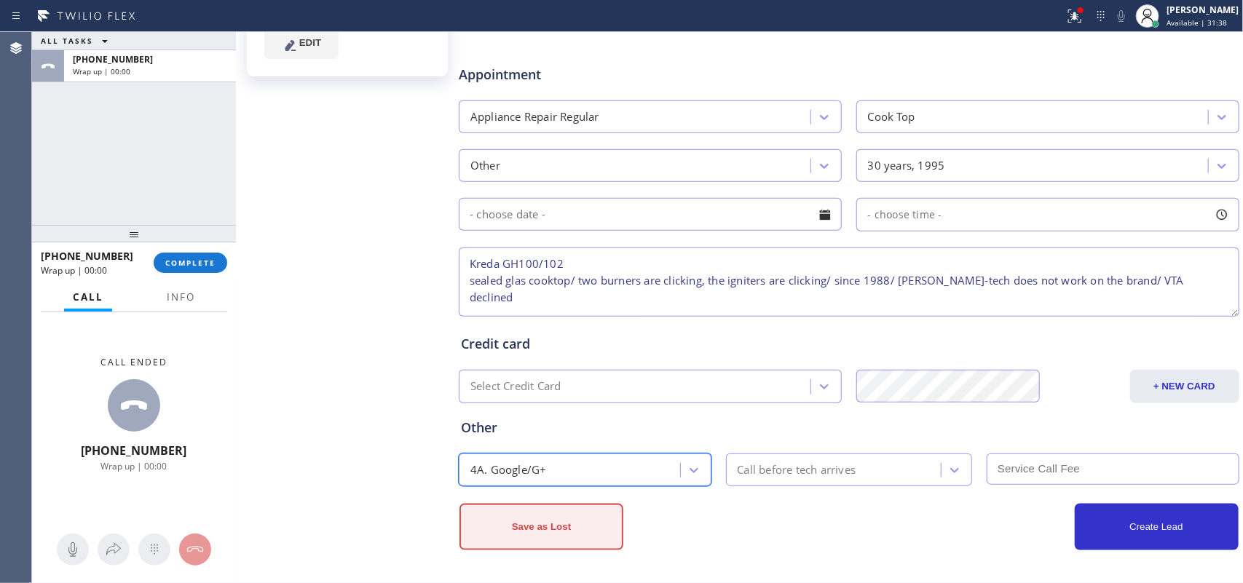
click at [554, 466] on button "Save as Lost" at bounding box center [542, 527] width 164 height 47
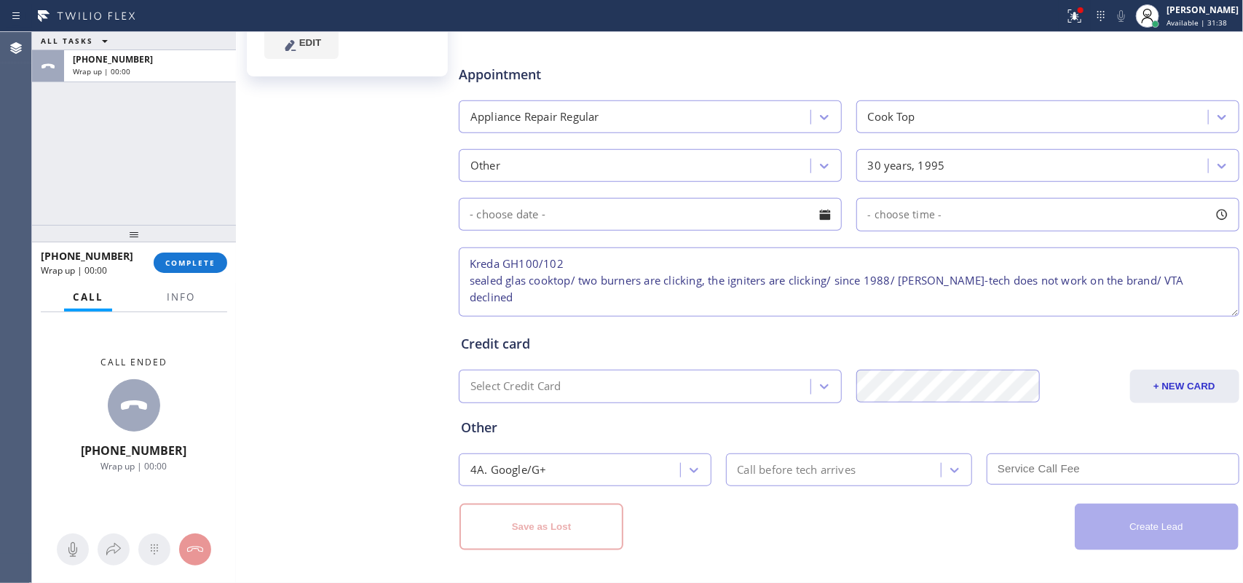
scroll to position [0, 0]
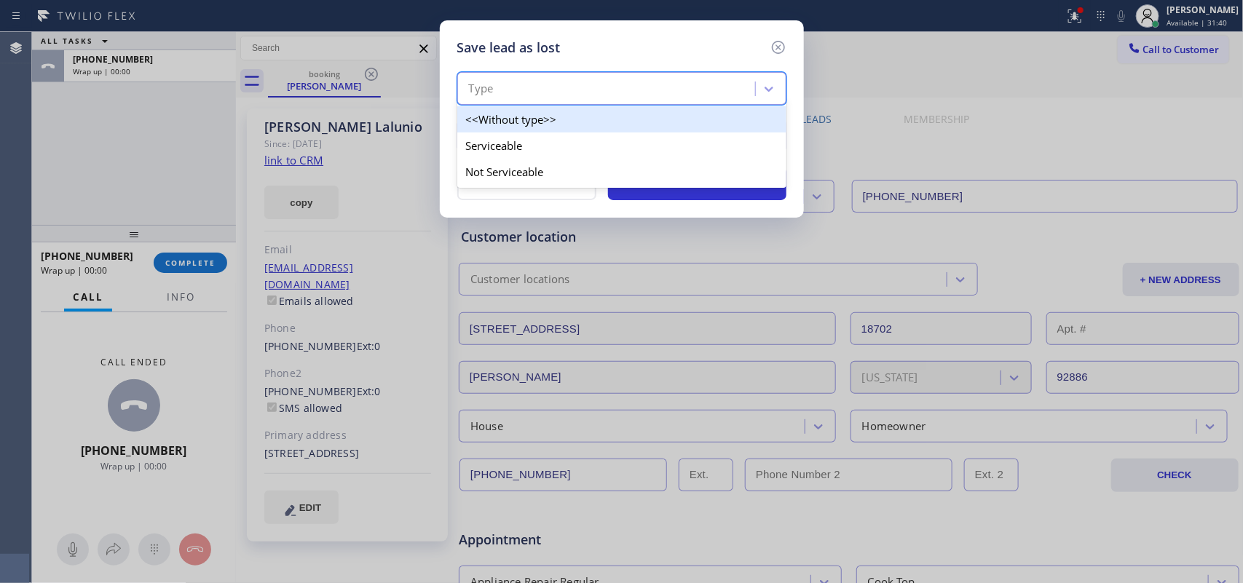
click at [698, 90] on div "Type" at bounding box center [609, 88] width 294 height 25
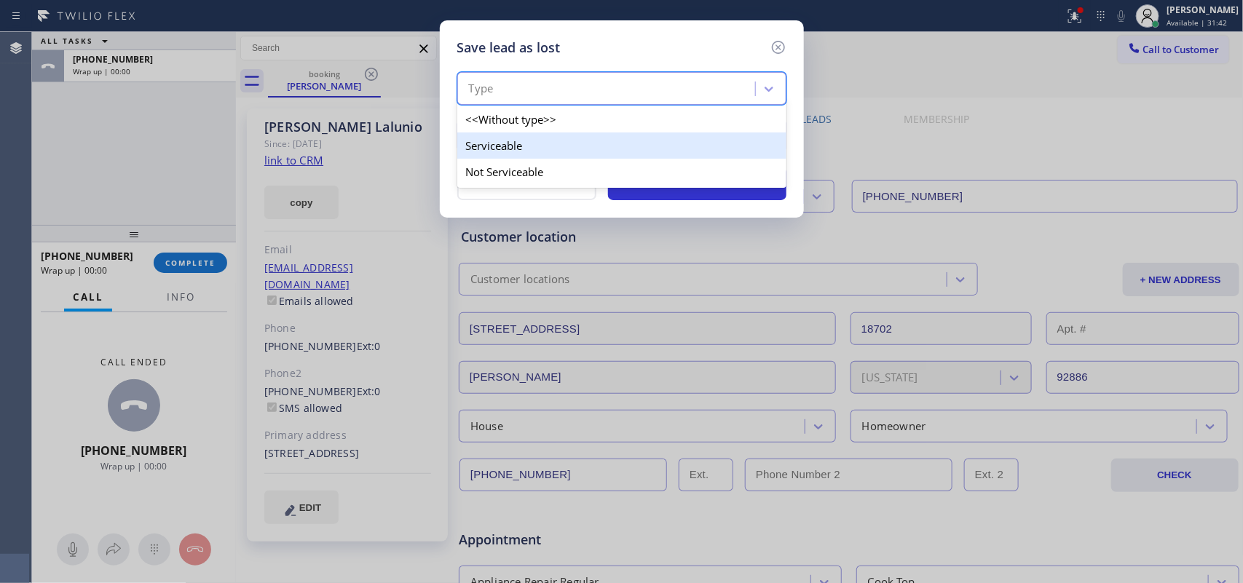
click at [663, 153] on div "Serviceable" at bounding box center [621, 146] width 329 height 26
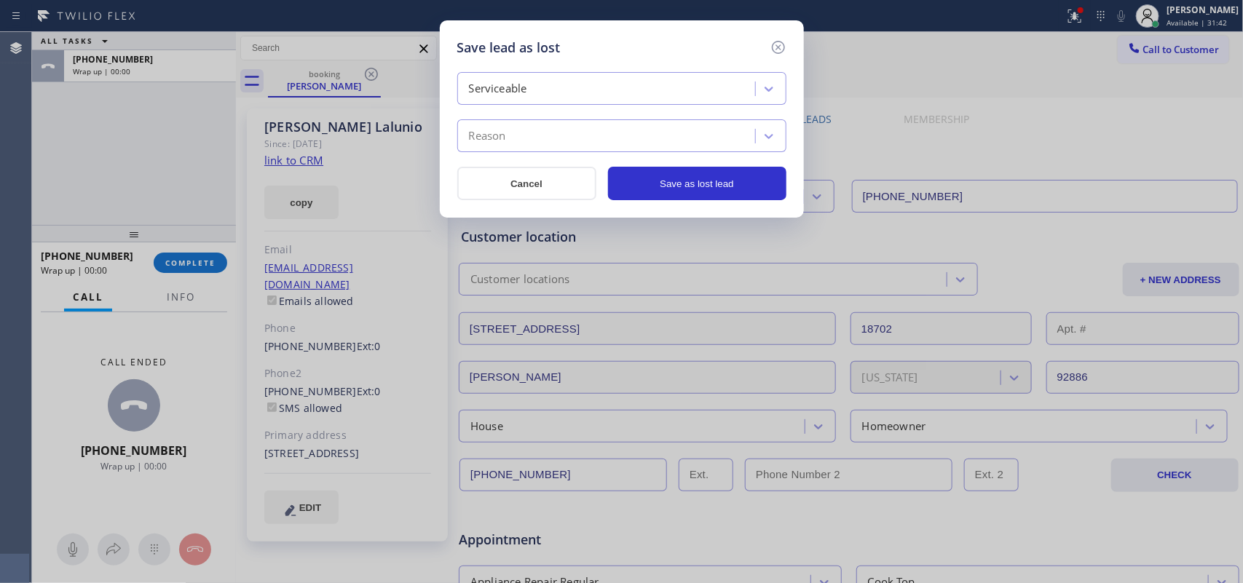
click at [667, 136] on div "Reason" at bounding box center [609, 136] width 294 height 25
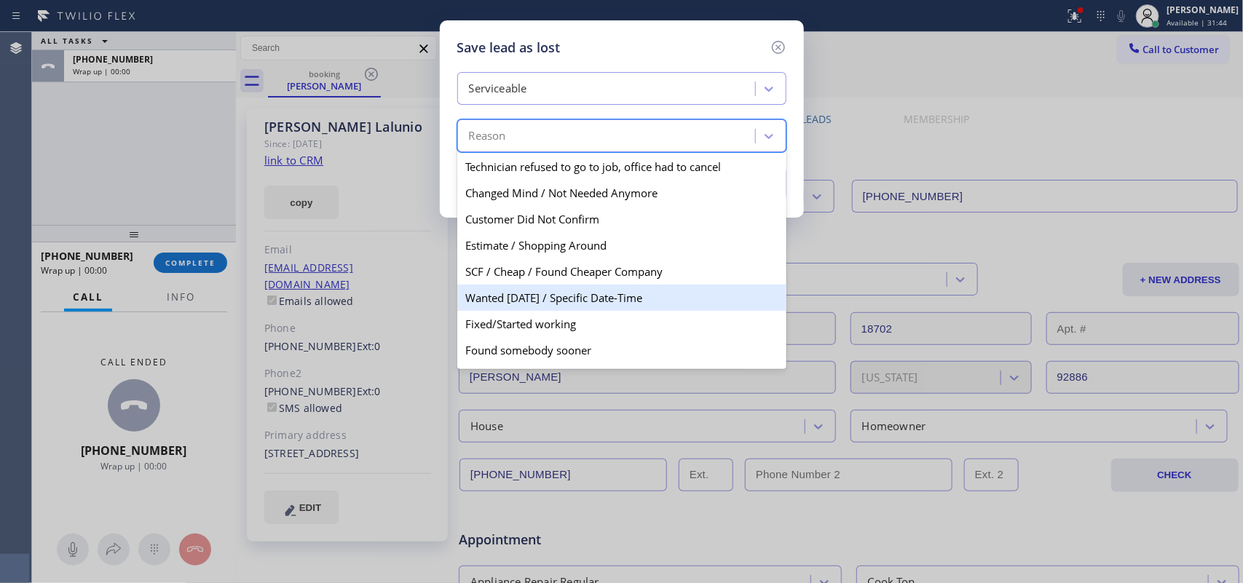
scroll to position [85, 0]
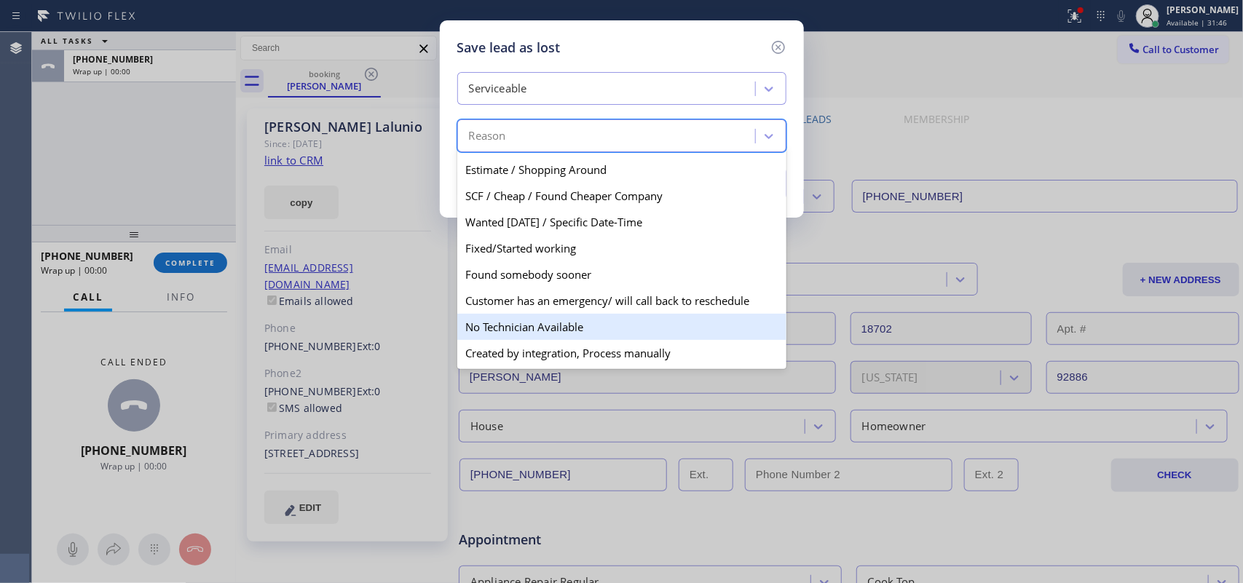
click at [618, 319] on div "No Technician Available" at bounding box center [621, 327] width 329 height 26
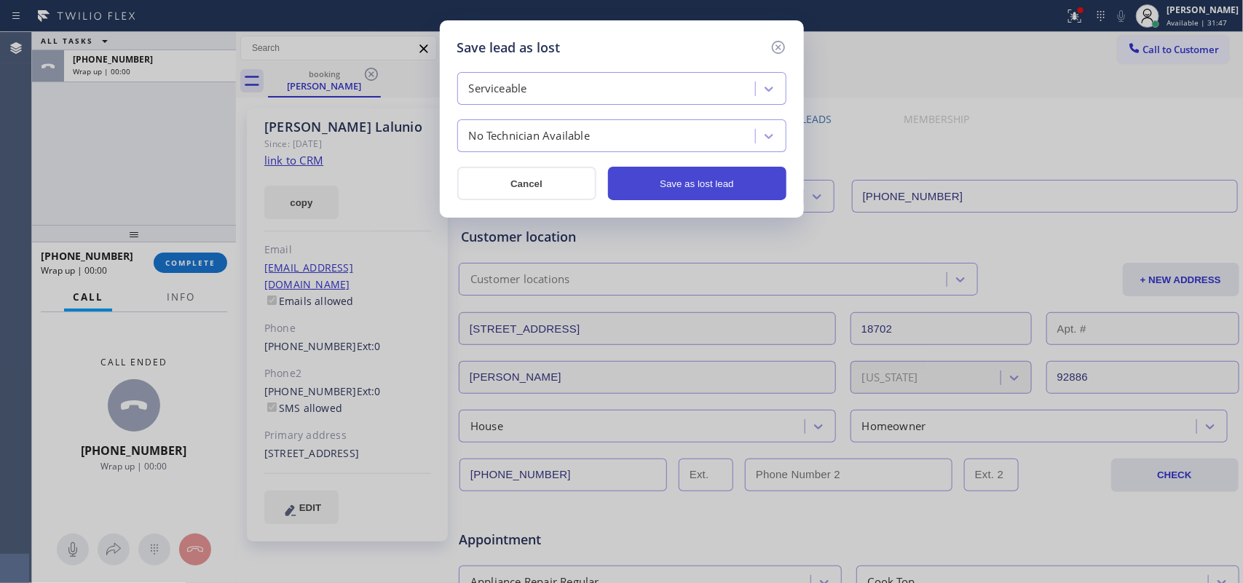
click at [693, 186] on button "Save as lost lead" at bounding box center [697, 184] width 178 height 34
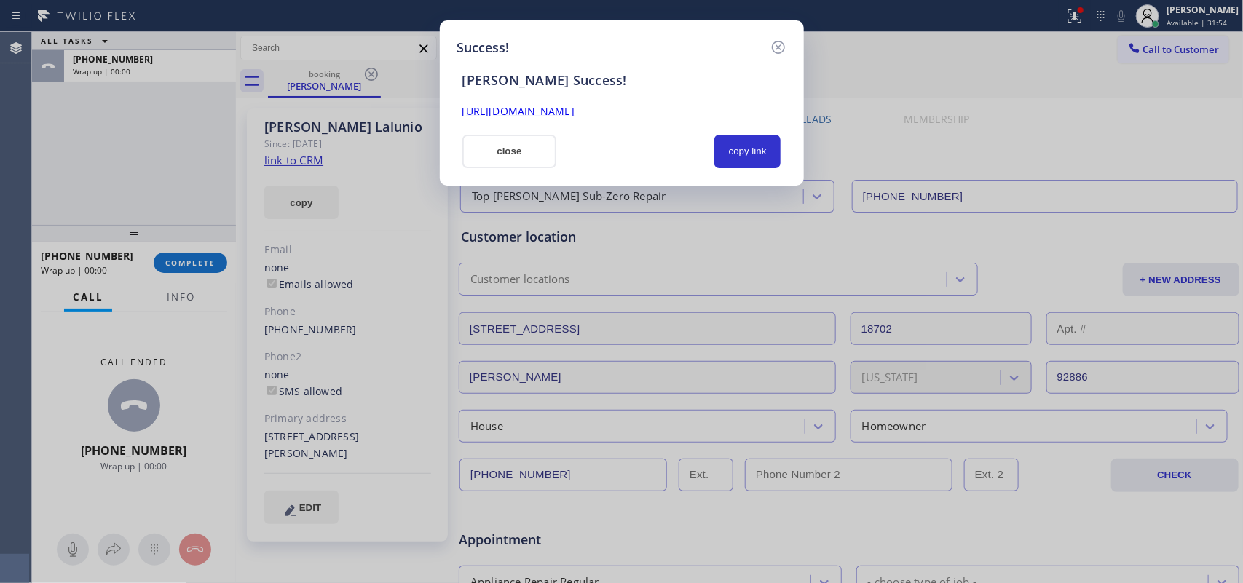
click at [575, 113] on link "[URL][DOMAIN_NAME]" at bounding box center [518, 111] width 112 height 14
click at [479, 157] on button "close" at bounding box center [509, 152] width 95 height 34
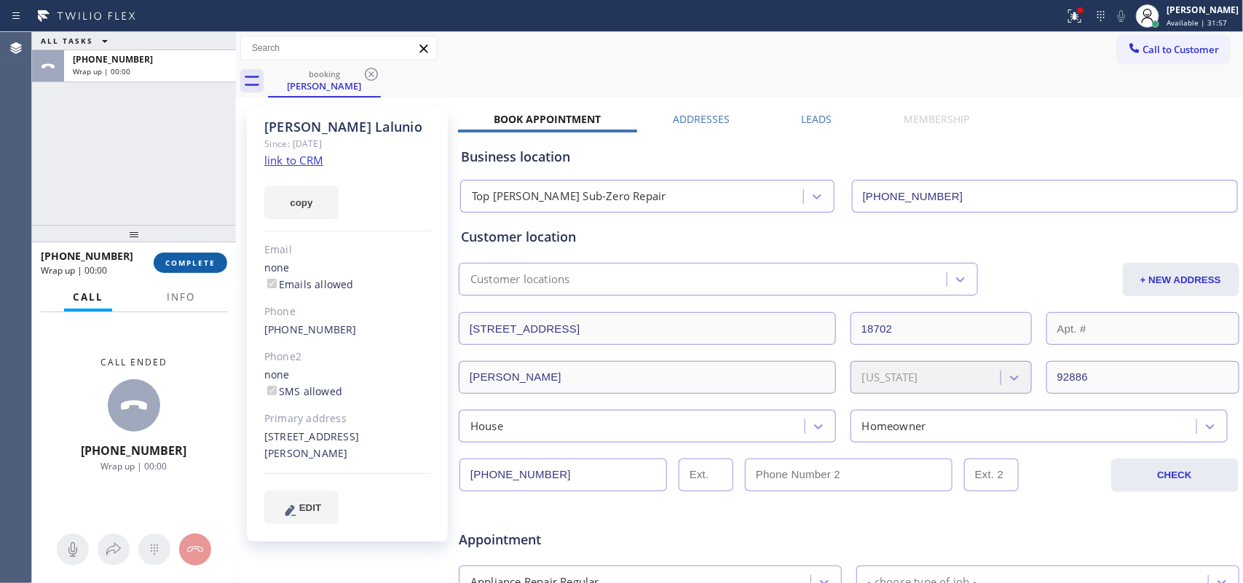
click at [173, 266] on span "COMPLETE" at bounding box center [190, 263] width 50 height 10
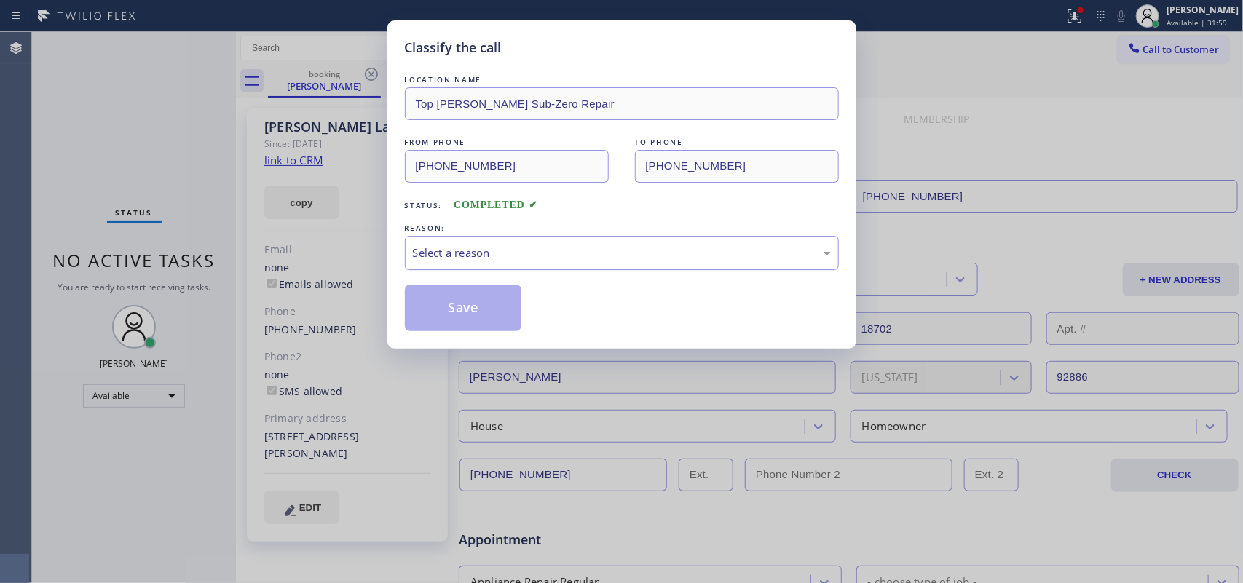
click at [470, 240] on div "Select a reason" at bounding box center [622, 253] width 434 height 34
click at [443, 291] on button "Save" at bounding box center [463, 308] width 117 height 47
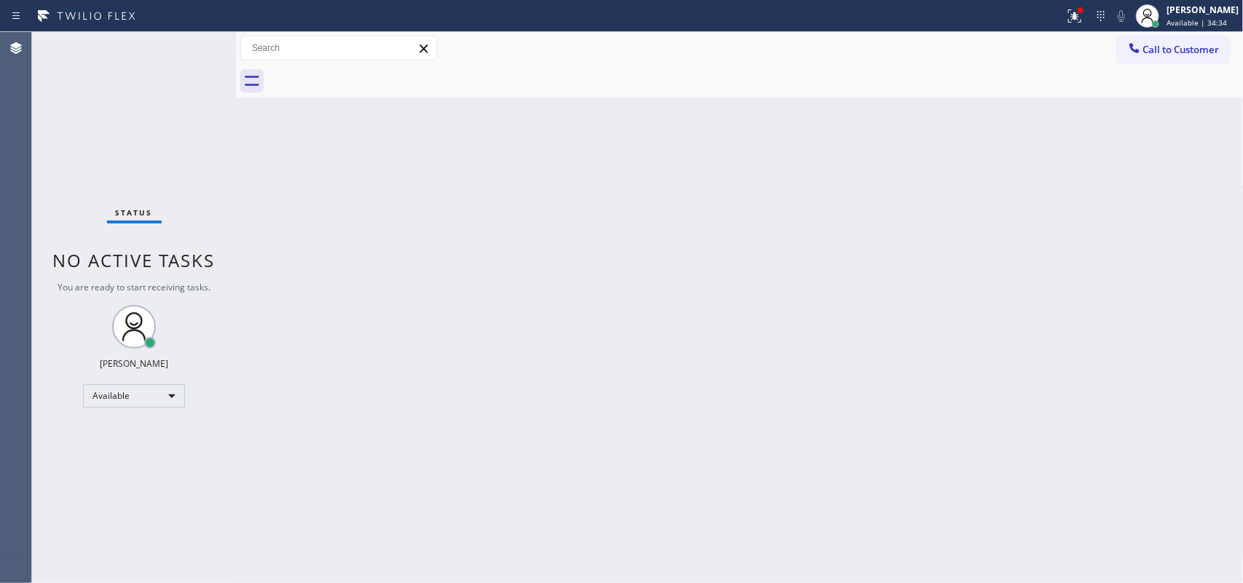
click at [197, 52] on div "Status No active tasks You are ready to start receiving tasks. [PERSON_NAME] Av…" at bounding box center [134, 307] width 204 height 551
click at [190, 40] on div "Status No active tasks You are ready to start receiving tasks. [PERSON_NAME] Av…" at bounding box center [134, 307] width 204 height 551
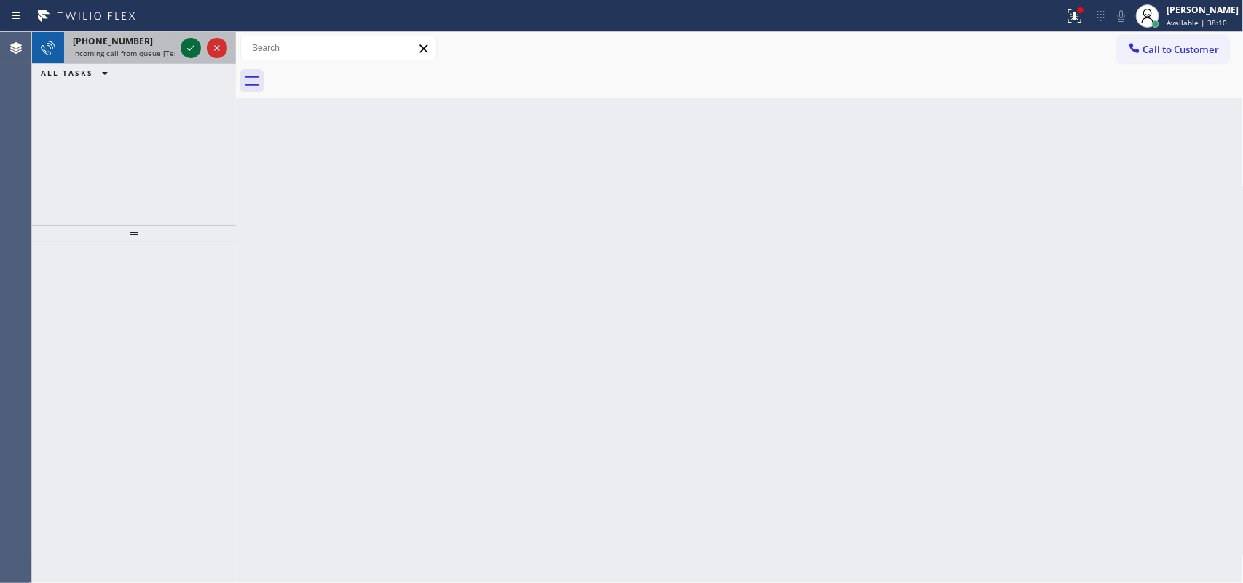
click at [189, 49] on icon at bounding box center [190, 47] width 17 height 17
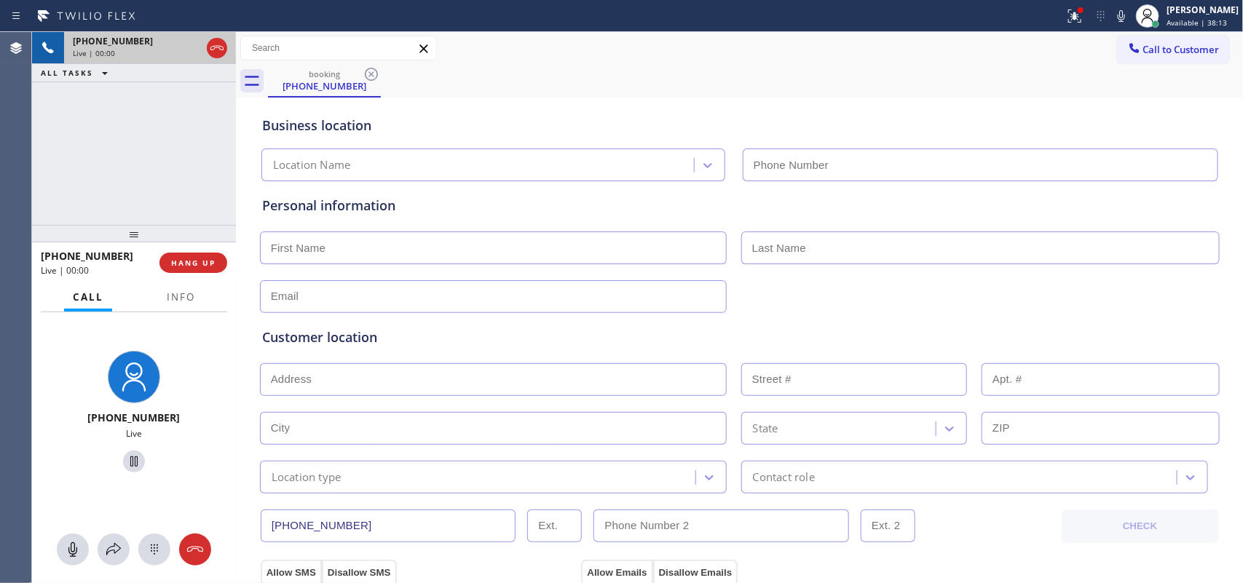
type input "[PHONE_NUMBER]"
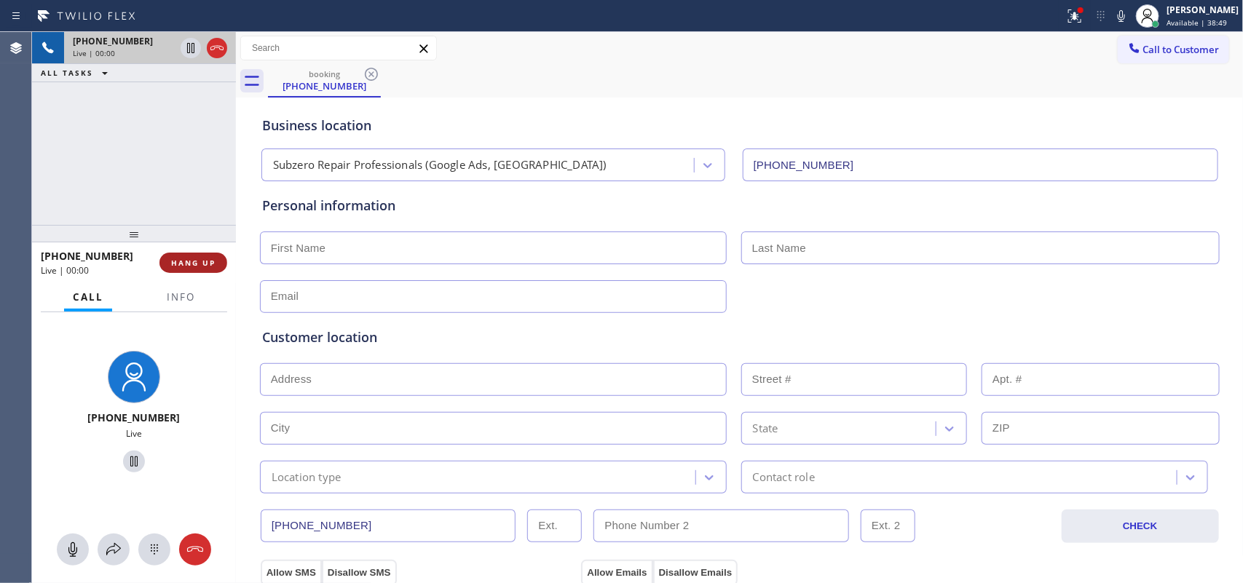
click at [212, 264] on span "HANG UP" at bounding box center [193, 263] width 44 height 10
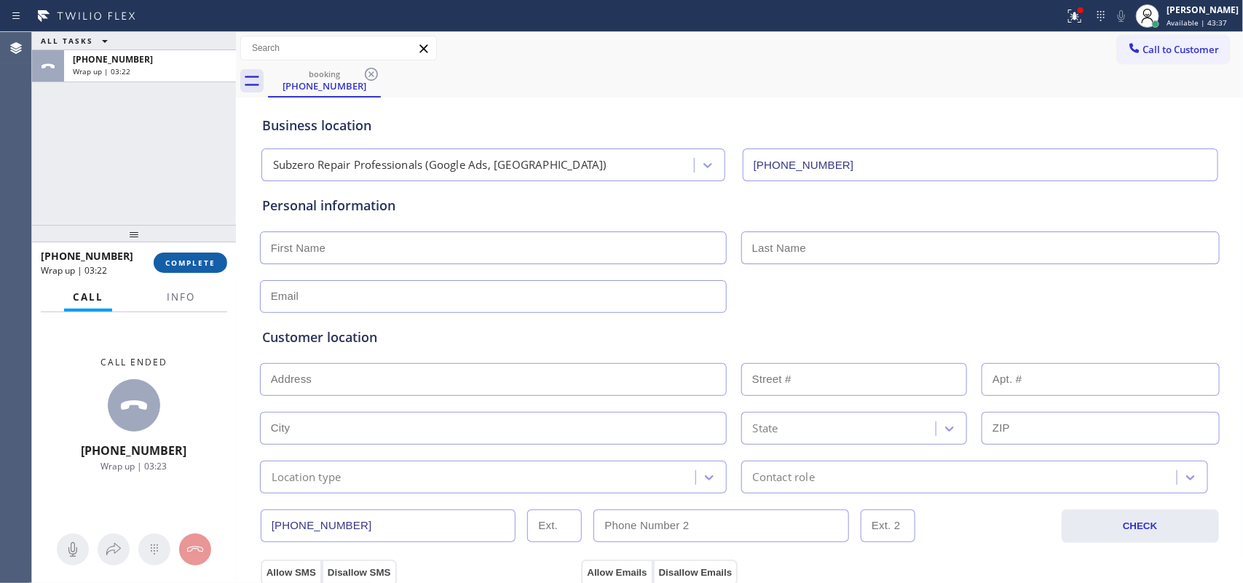
click at [199, 263] on span "COMPLETE" at bounding box center [190, 263] width 50 height 10
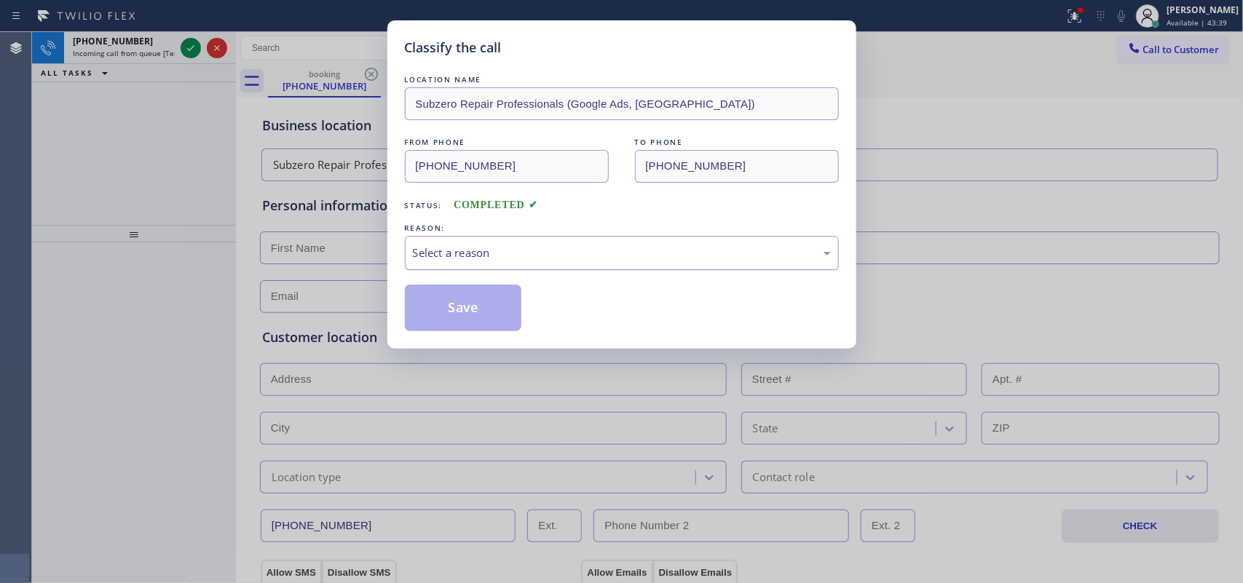
click at [562, 250] on div "Select a reason" at bounding box center [622, 253] width 418 height 17
drag, startPoint x: 477, startPoint y: 304, endPoint x: 464, endPoint y: 301, distance: 13.4
click at [476, 304] on button "Save" at bounding box center [463, 308] width 117 height 47
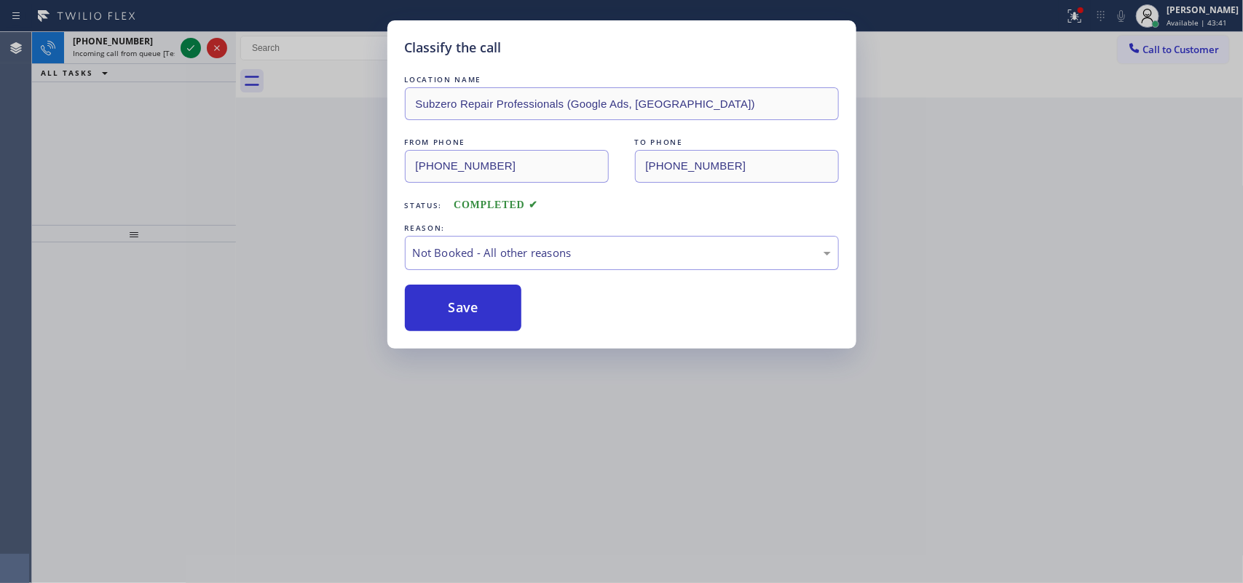
click at [184, 42] on div "Classify the call LOCATION NAME Residential Refresh Solutions LLC FROM PHONE [P…" at bounding box center [637, 307] width 1211 height 551
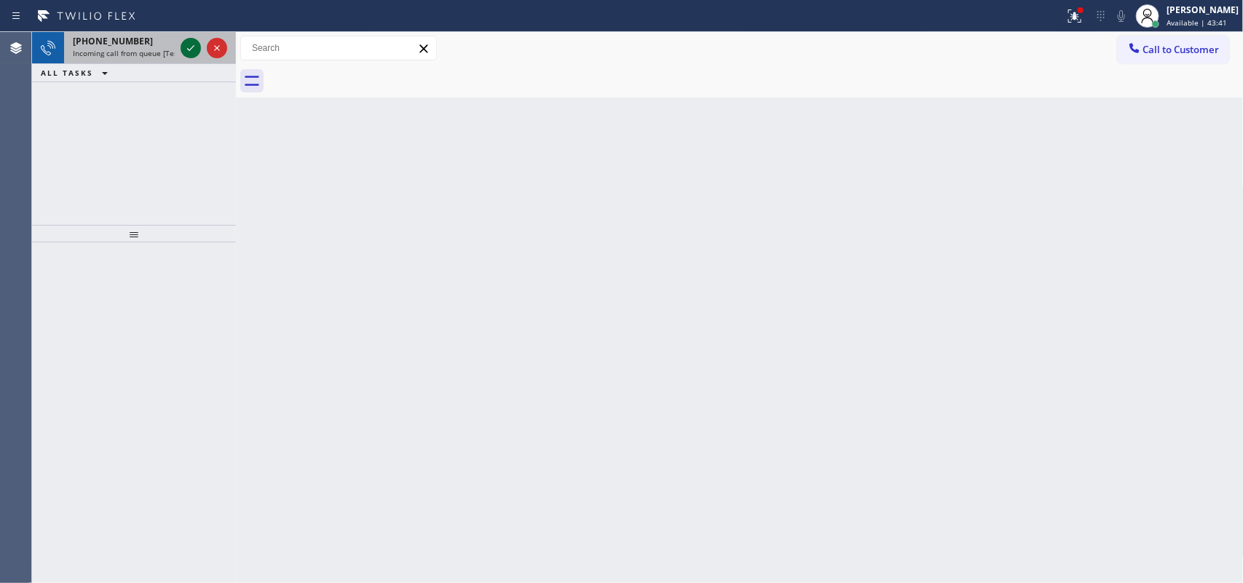
click at [188, 42] on icon at bounding box center [190, 47] width 17 height 17
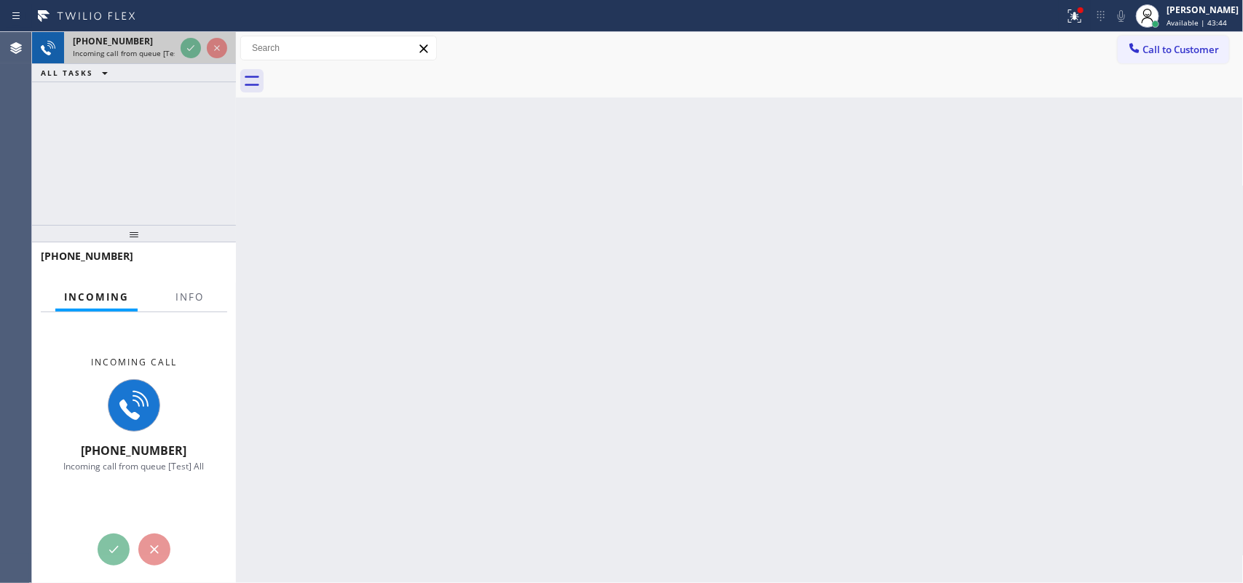
click at [110, 37] on span "[PHONE_NUMBER]" at bounding box center [113, 41] width 80 height 12
click at [168, 301] on button "Info" at bounding box center [190, 297] width 46 height 28
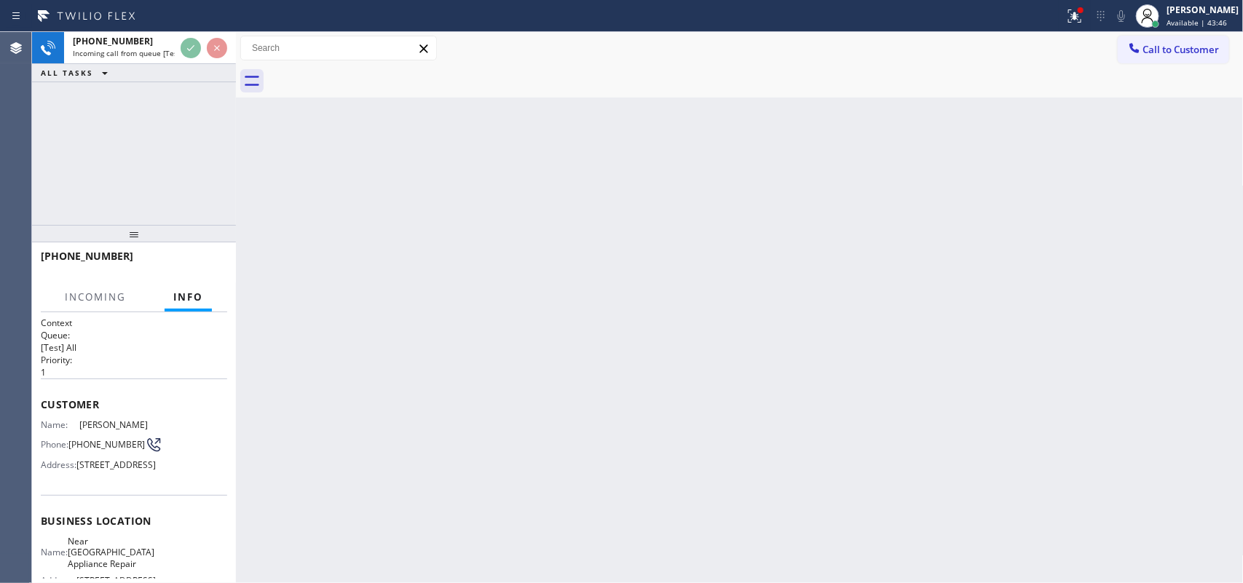
click at [184, 300] on span "Info" at bounding box center [188, 297] width 30 height 13
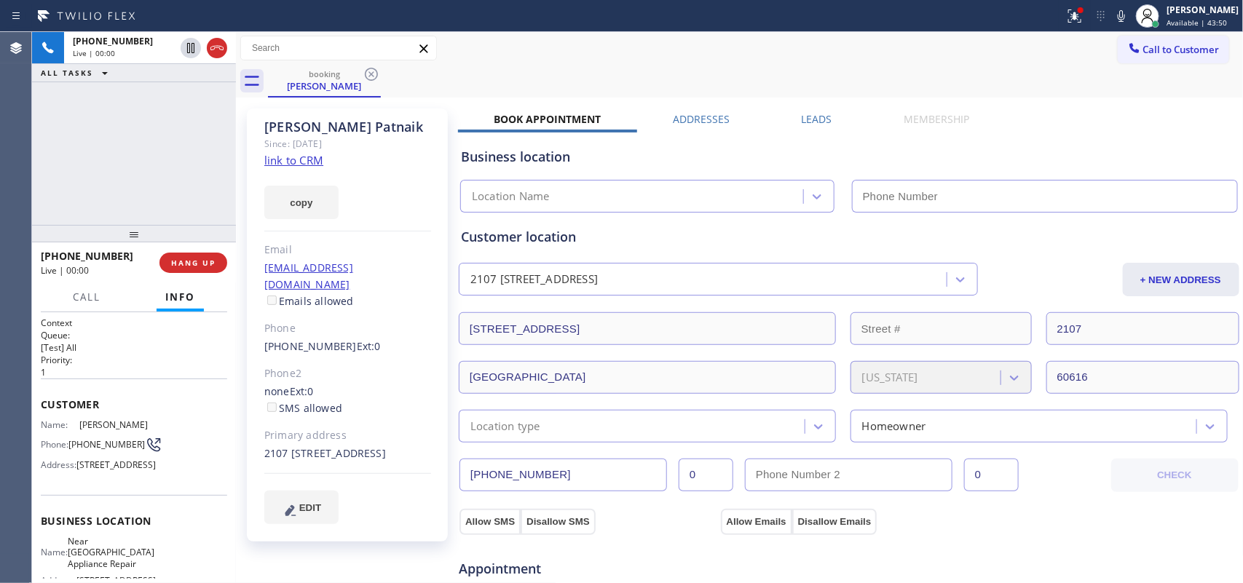
type input "[PHONE_NUMBER]"
click at [283, 164] on link "link to CRM" at bounding box center [293, 160] width 59 height 15
click at [211, 264] on span "HANG UP" at bounding box center [193, 263] width 44 height 10
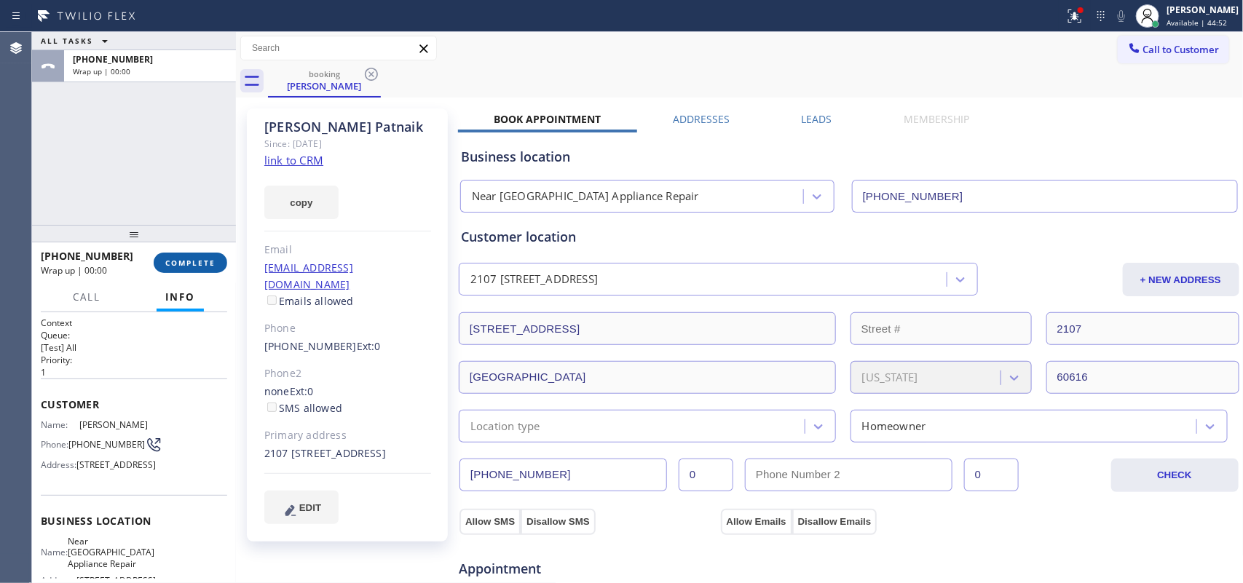
click at [212, 258] on span "COMPLETE" at bounding box center [190, 263] width 50 height 10
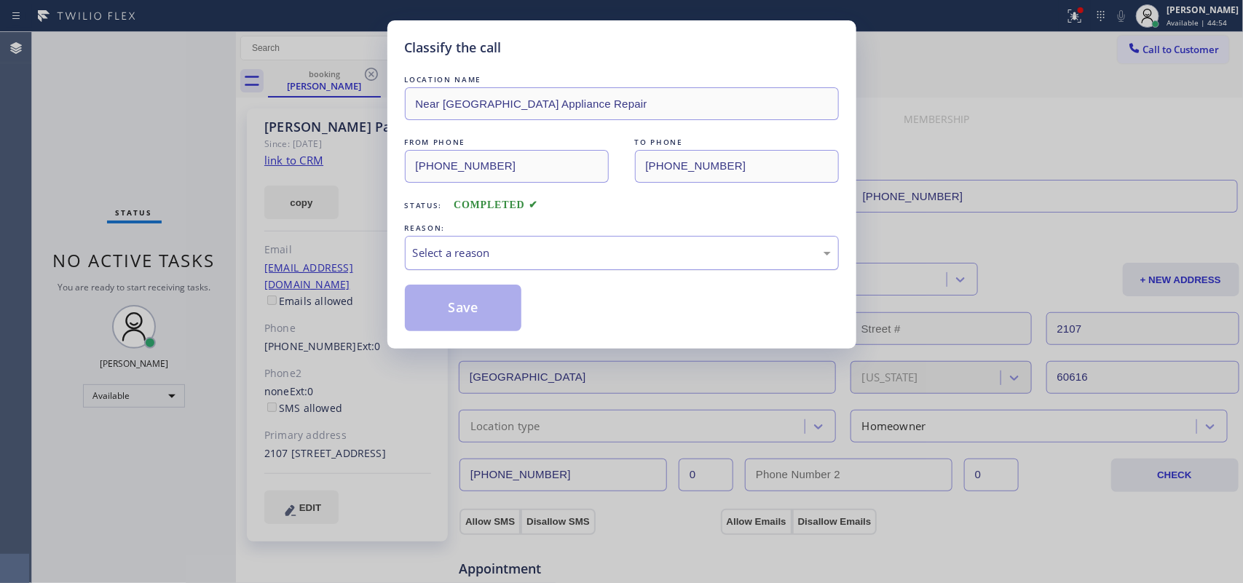
click at [536, 257] on div "Select a reason" at bounding box center [622, 253] width 418 height 17
click at [541, 249] on div "Not Booked - All other reasons" at bounding box center [622, 253] width 418 height 17
click at [486, 314] on button "Save" at bounding box center [463, 308] width 117 height 47
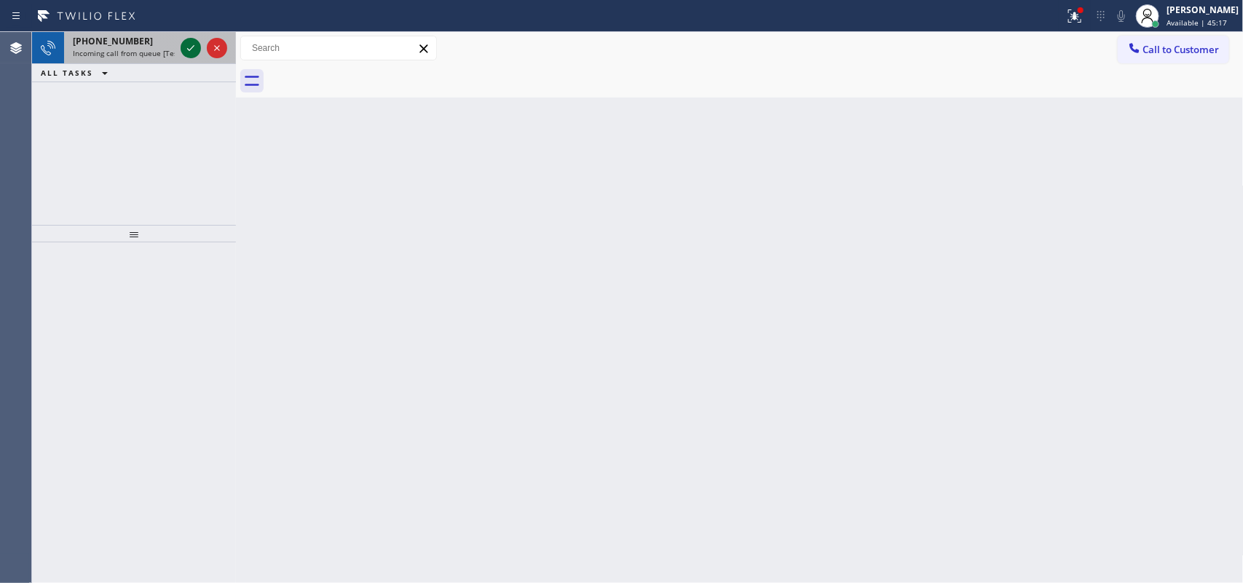
click at [189, 49] on icon at bounding box center [190, 47] width 17 height 17
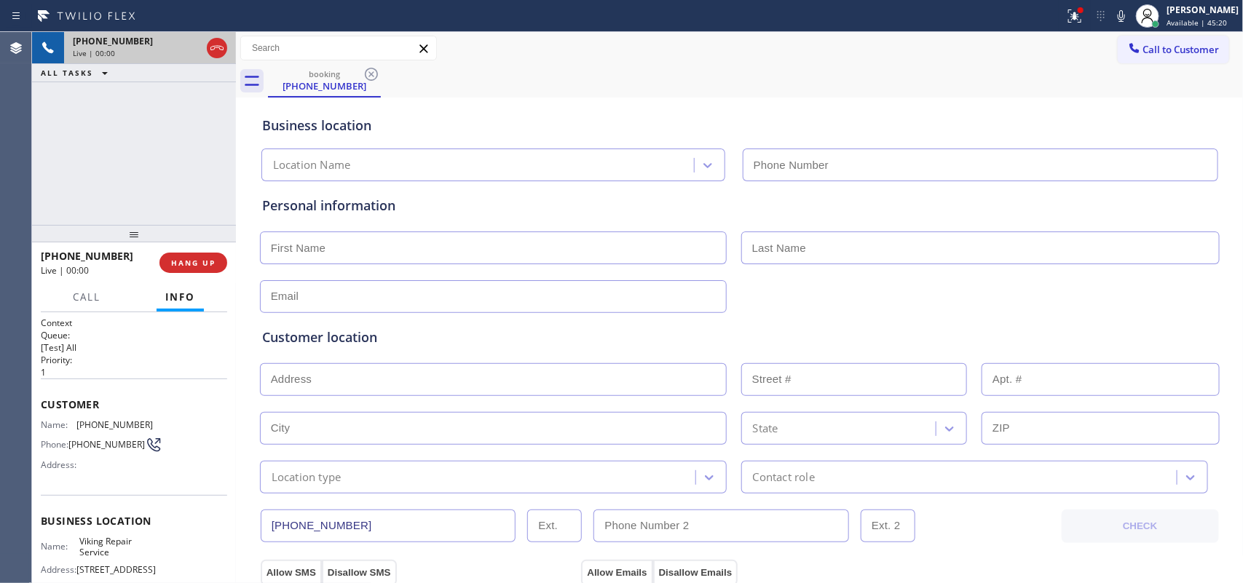
type input "[PHONE_NUMBER]"
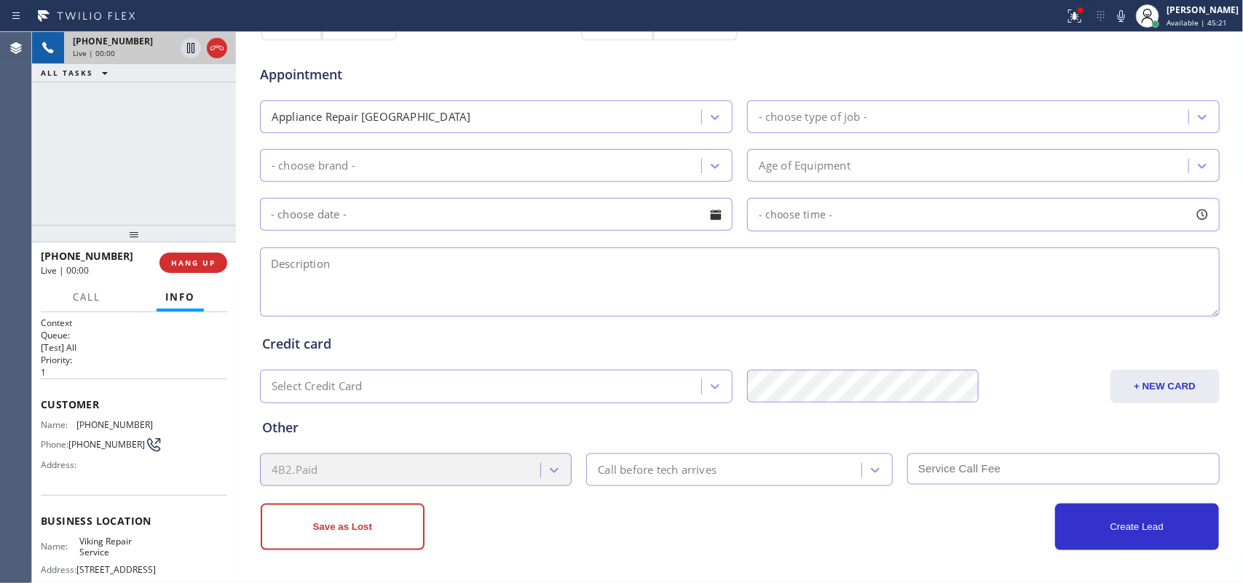
scroll to position [1, 0]
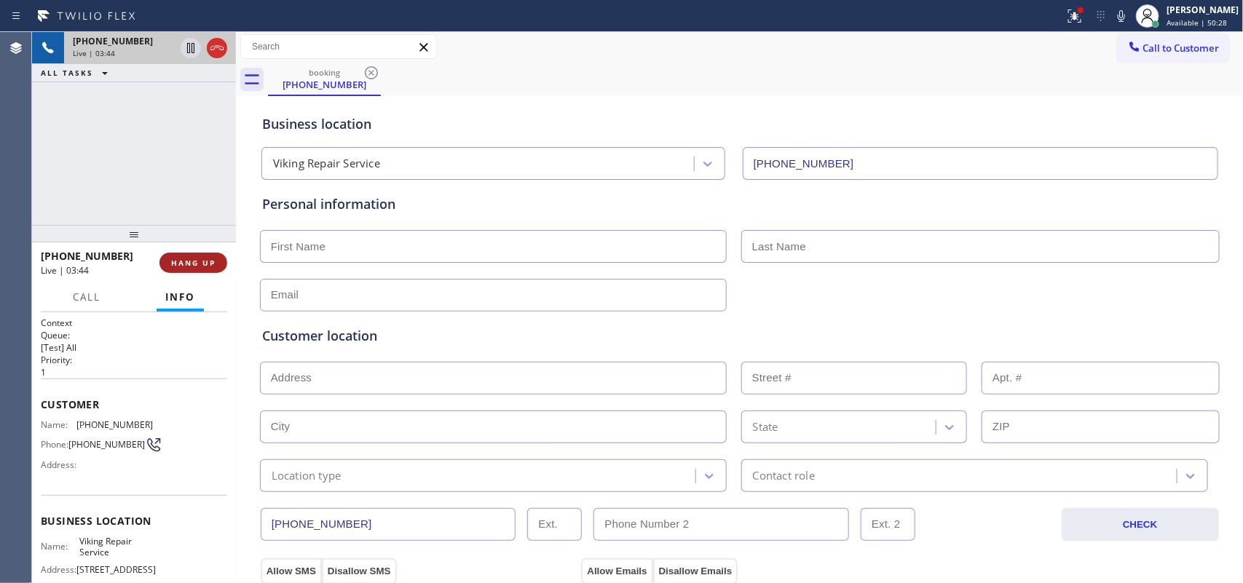
click at [208, 266] on span "HANG UP" at bounding box center [193, 263] width 44 height 10
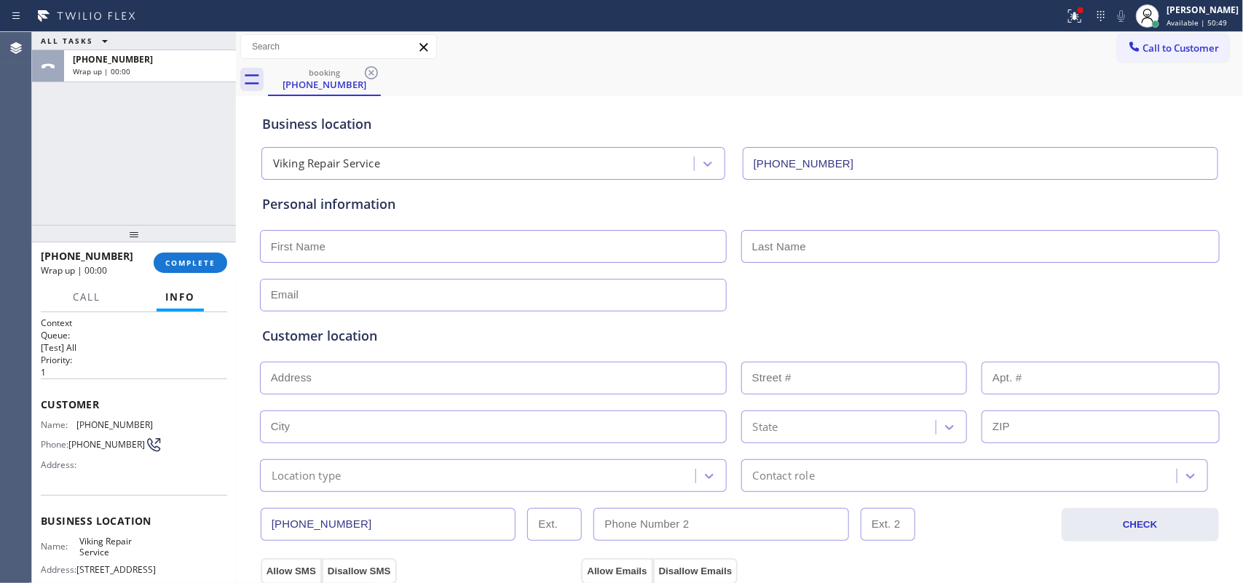
click at [496, 245] on input "text" at bounding box center [493, 246] width 467 height 33
click at [336, 252] on input "text" at bounding box center [493, 246] width 467 height 33
click at [291, 299] on input "text" at bounding box center [493, 295] width 467 height 33
paste input "[EMAIL_ADDRESS][DOMAIN_NAME]"
type input "[EMAIL_ADDRESS][DOMAIN_NAME]"
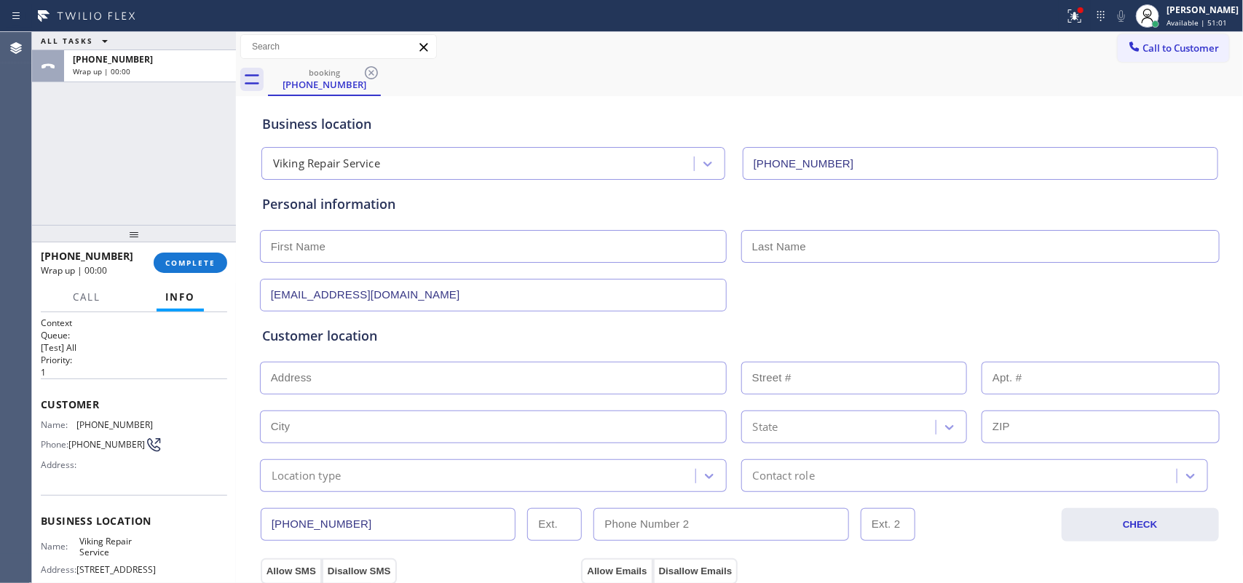
click at [317, 246] on input "text" at bounding box center [493, 246] width 467 height 33
type input "B"
type input "Nabeel"
type input "[PERSON_NAME]"
click at [342, 379] on input "text" at bounding box center [493, 378] width 467 height 33
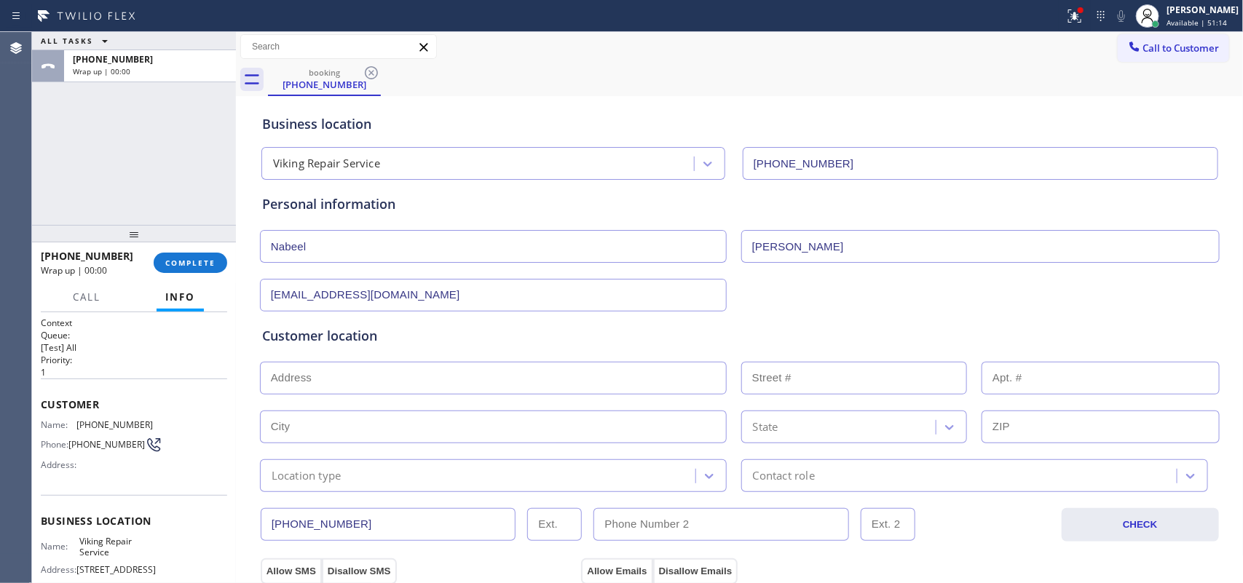
paste input "[STREET_ADDRESS],"
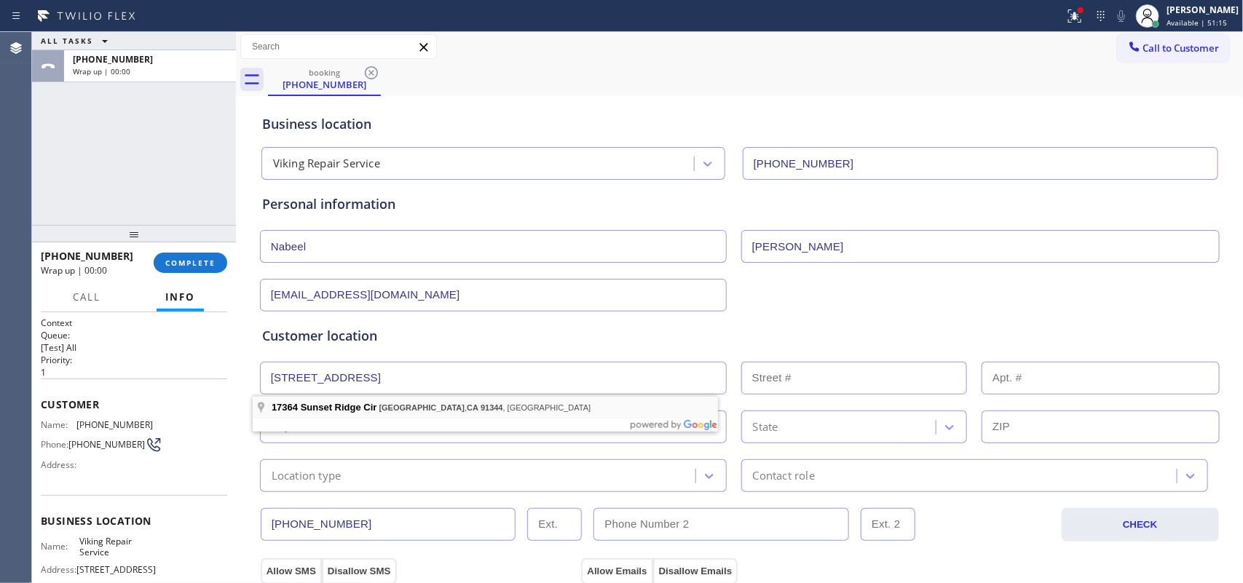
type input "[STREET_ADDRESS]"
type input "17364"
type input "[GEOGRAPHIC_DATA]"
type input "91344"
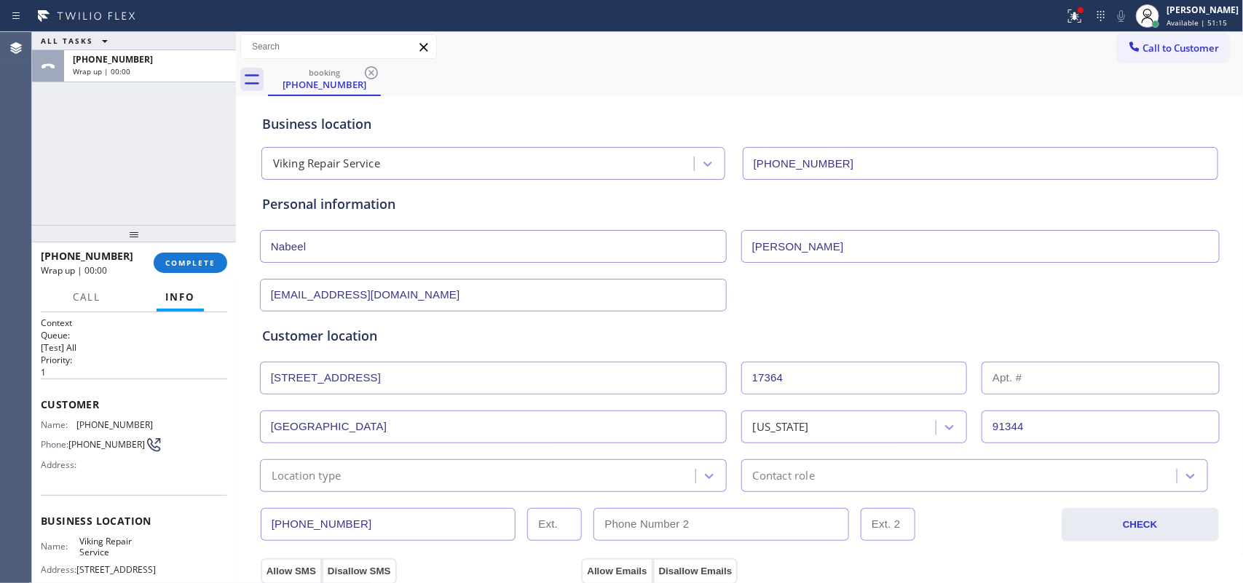
scroll to position [184, 0]
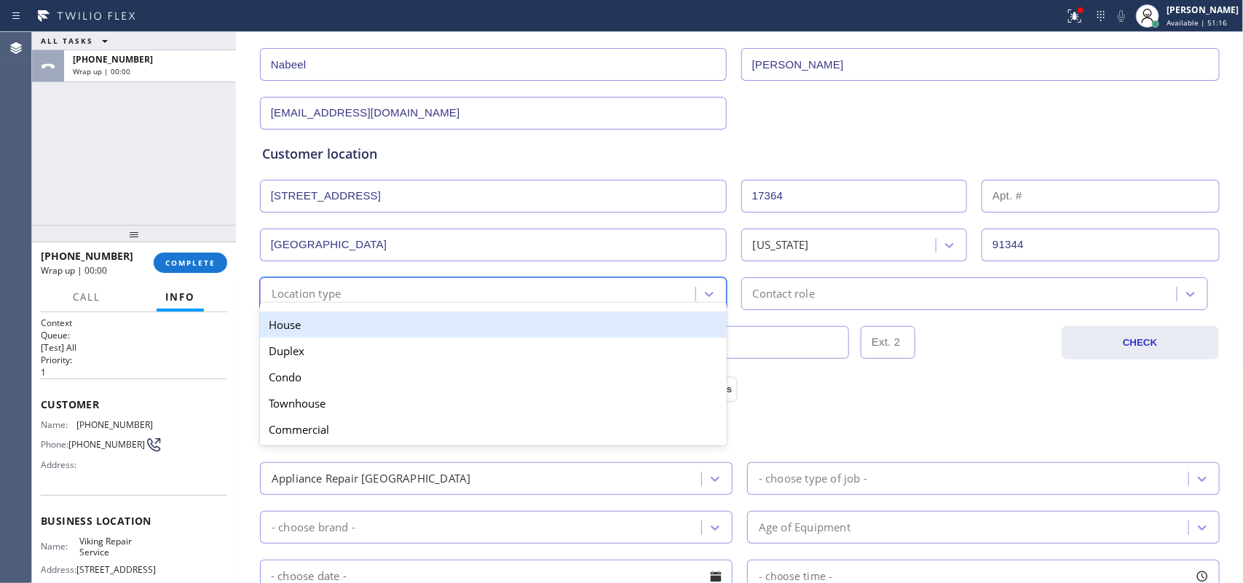
click at [508, 294] on div "Location type" at bounding box center [479, 293] width 431 height 25
click at [518, 324] on div "House" at bounding box center [493, 325] width 467 height 26
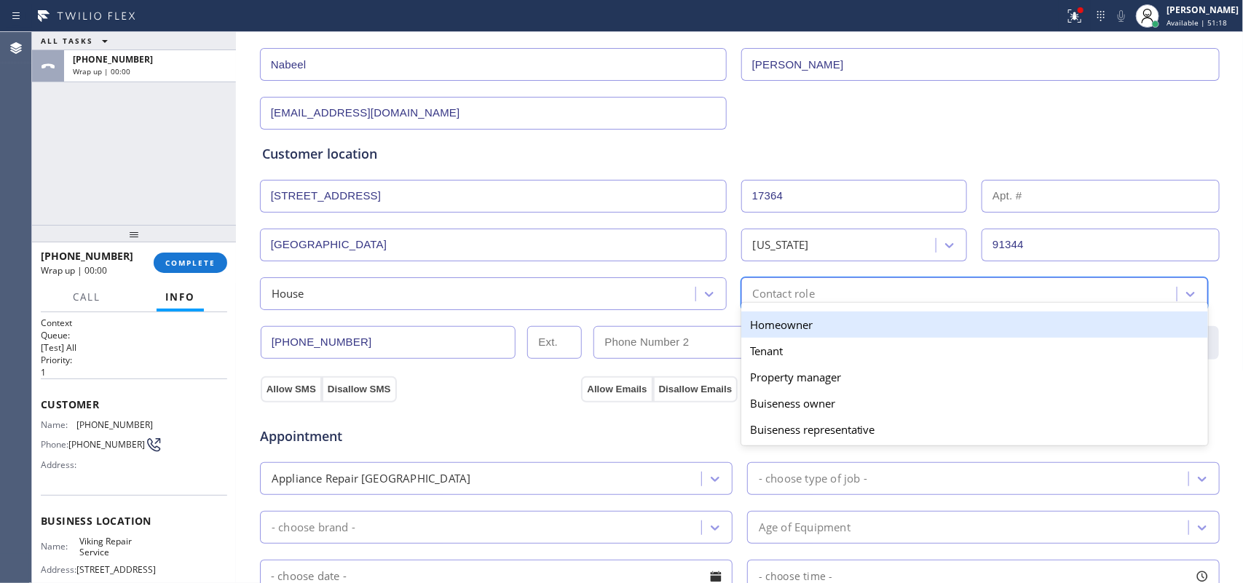
click at [827, 286] on div "Contact role" at bounding box center [961, 293] width 431 height 25
click at [795, 326] on div "Homeowner" at bounding box center [974, 325] width 467 height 26
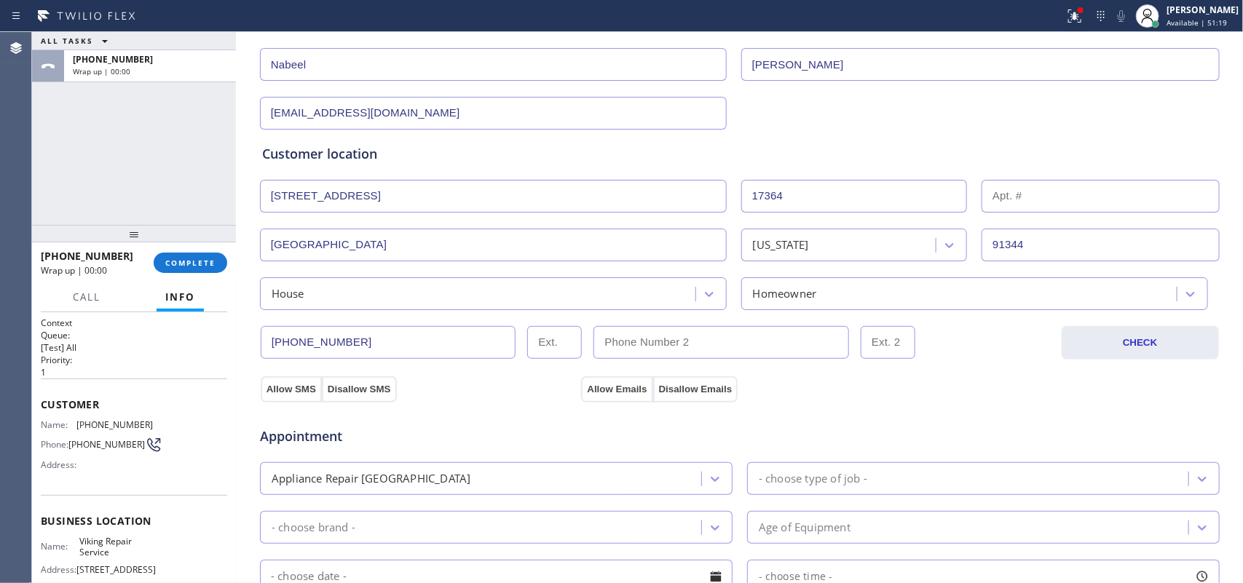
drag, startPoint x: 282, startPoint y: 387, endPoint x: 533, endPoint y: 387, distance: 251.3
click at [283, 387] on button "Allow SMS" at bounding box center [291, 390] width 61 height 26
click at [631, 387] on button "Allow Emails" at bounding box center [616, 390] width 71 height 26
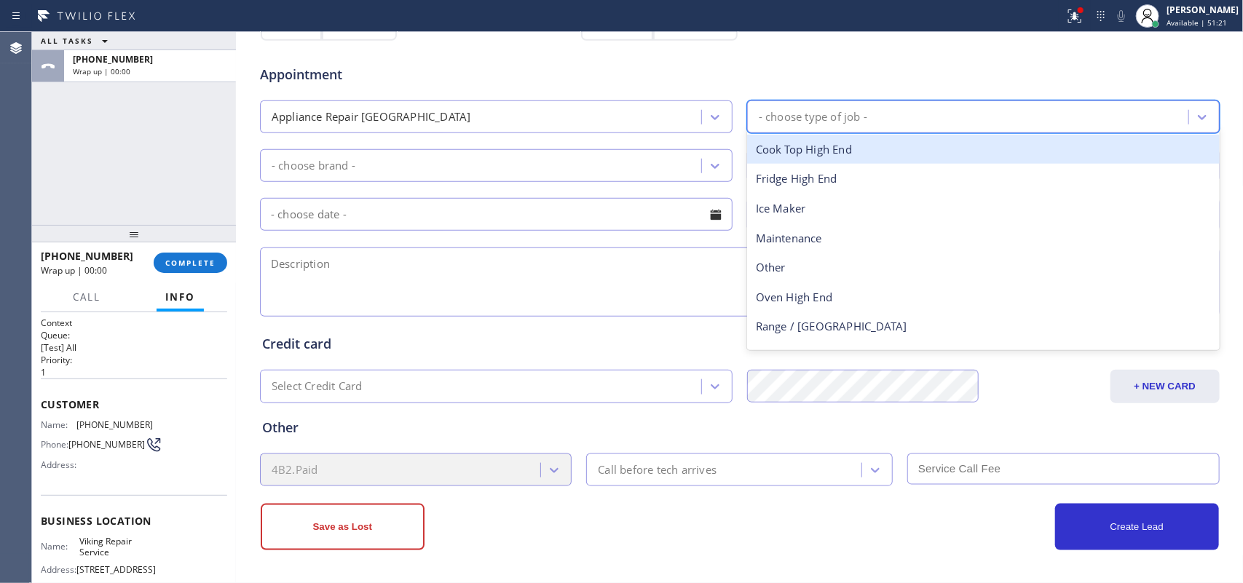
click at [799, 121] on div "- choose type of job -" at bounding box center [813, 117] width 109 height 17
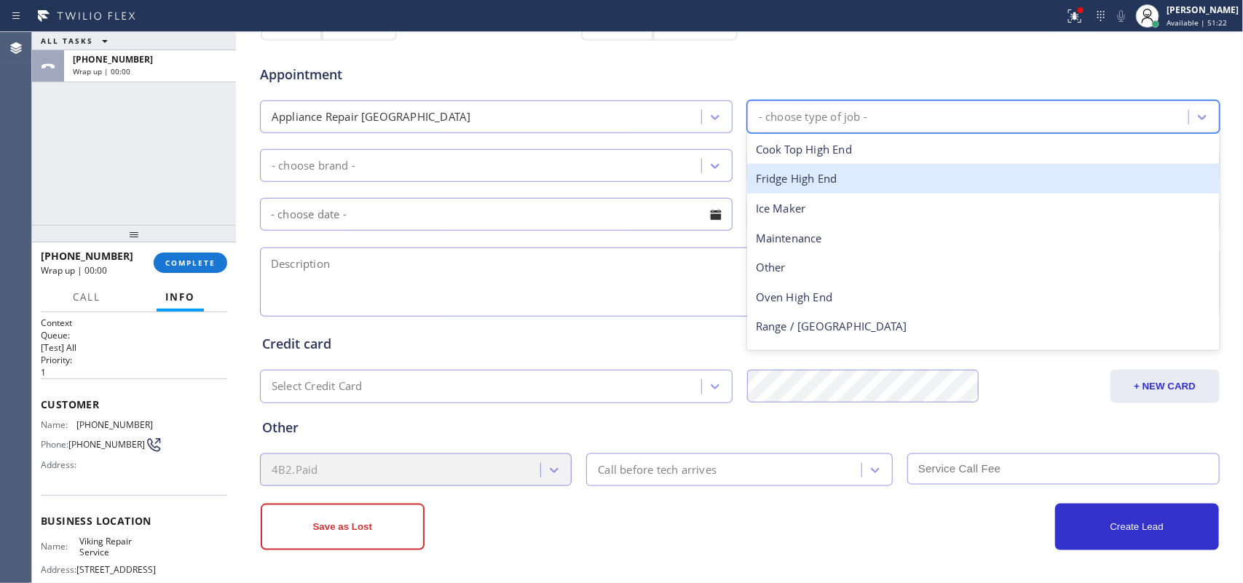
click at [856, 182] on div "Fridge High End" at bounding box center [983, 179] width 473 height 30
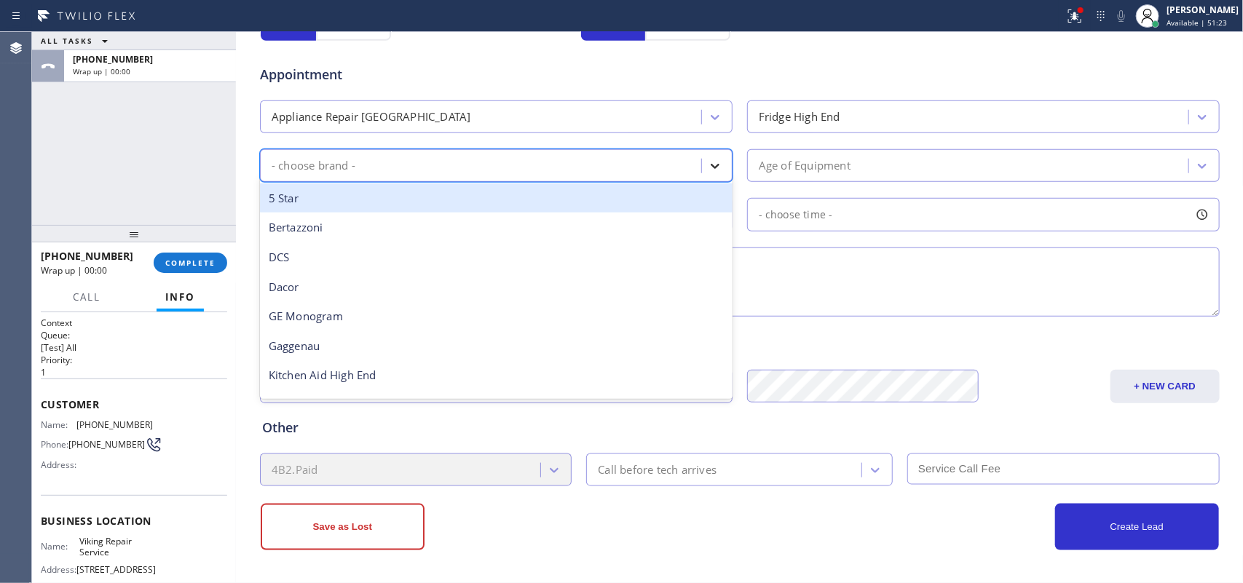
click at [708, 160] on icon at bounding box center [715, 166] width 15 height 15
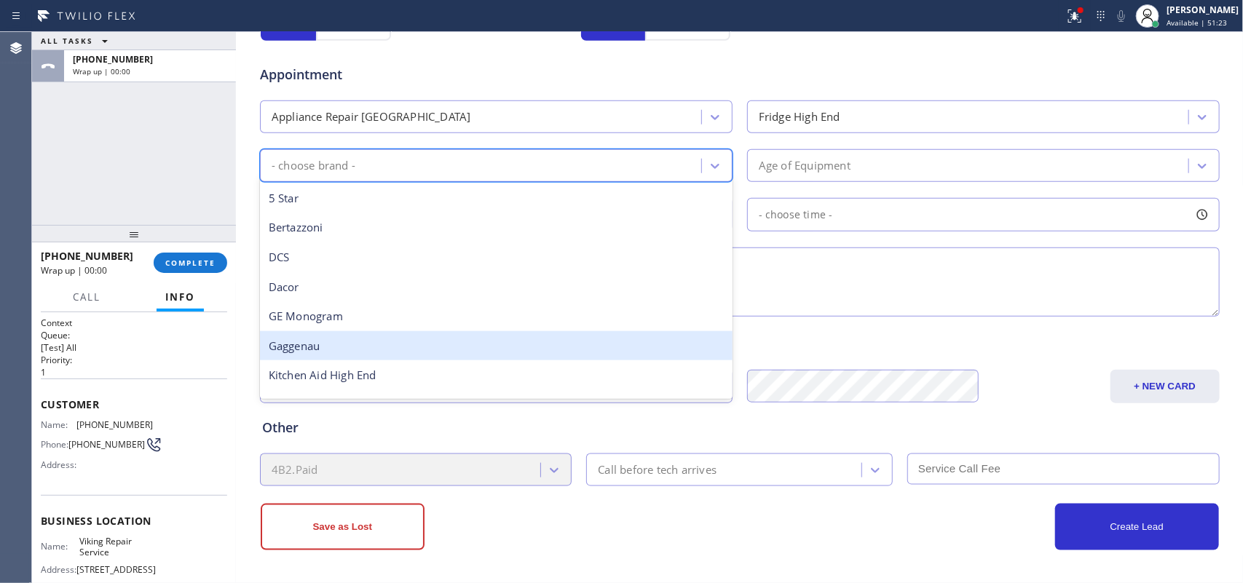
scroll to position [201, 0]
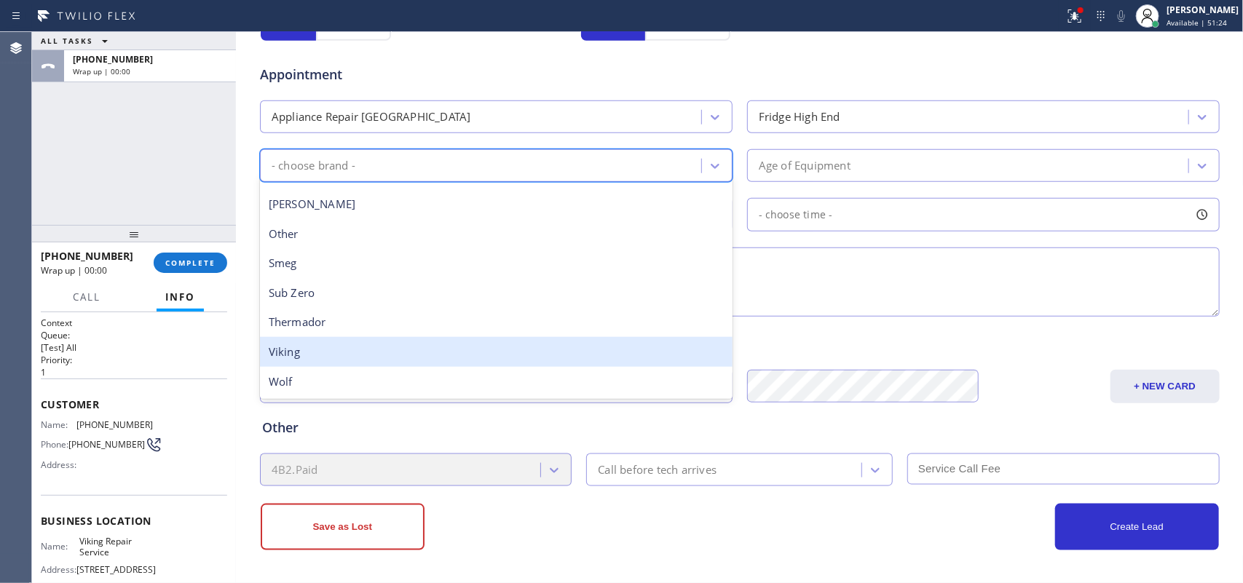
click at [387, 348] on div "Viking" at bounding box center [496, 352] width 473 height 30
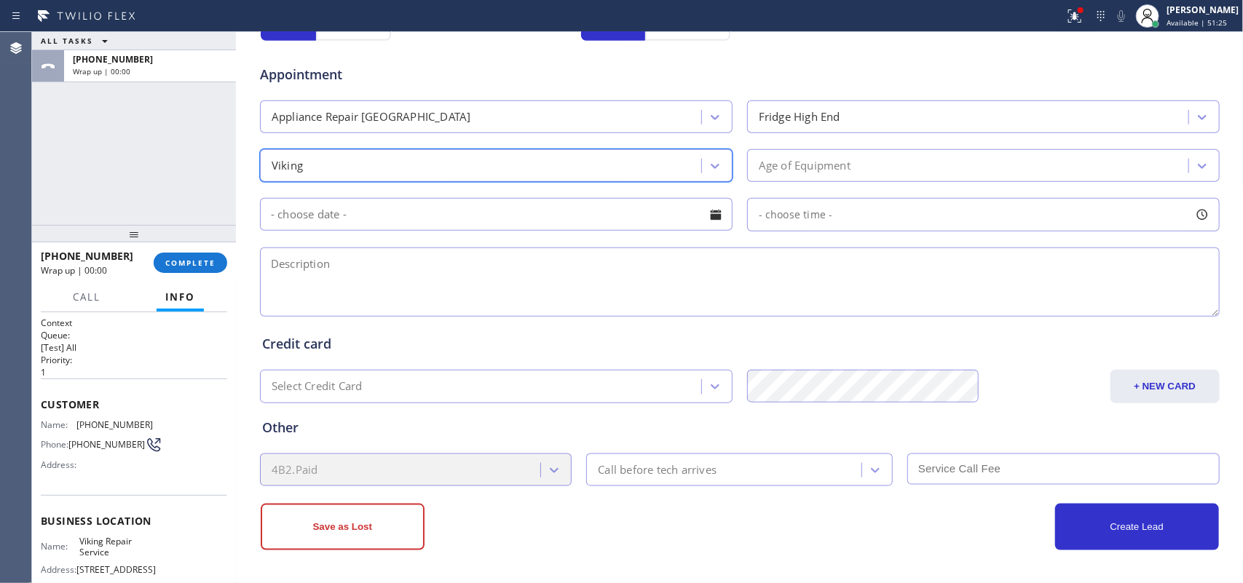
click at [867, 162] on div "Age of Equipment" at bounding box center [970, 165] width 437 height 25
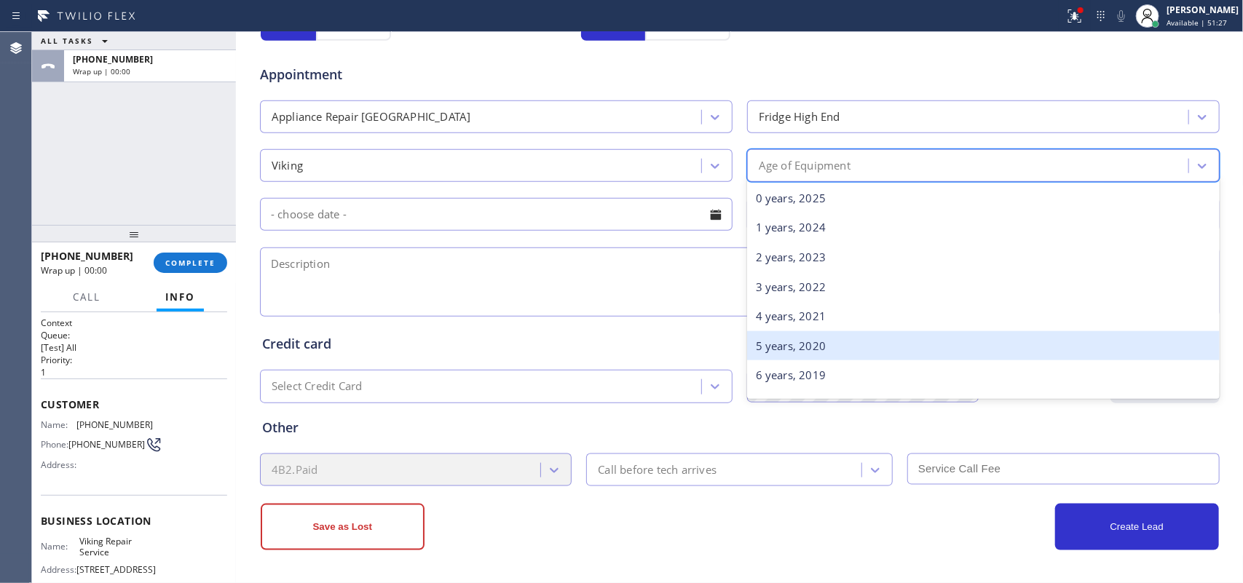
scroll to position [182, 0]
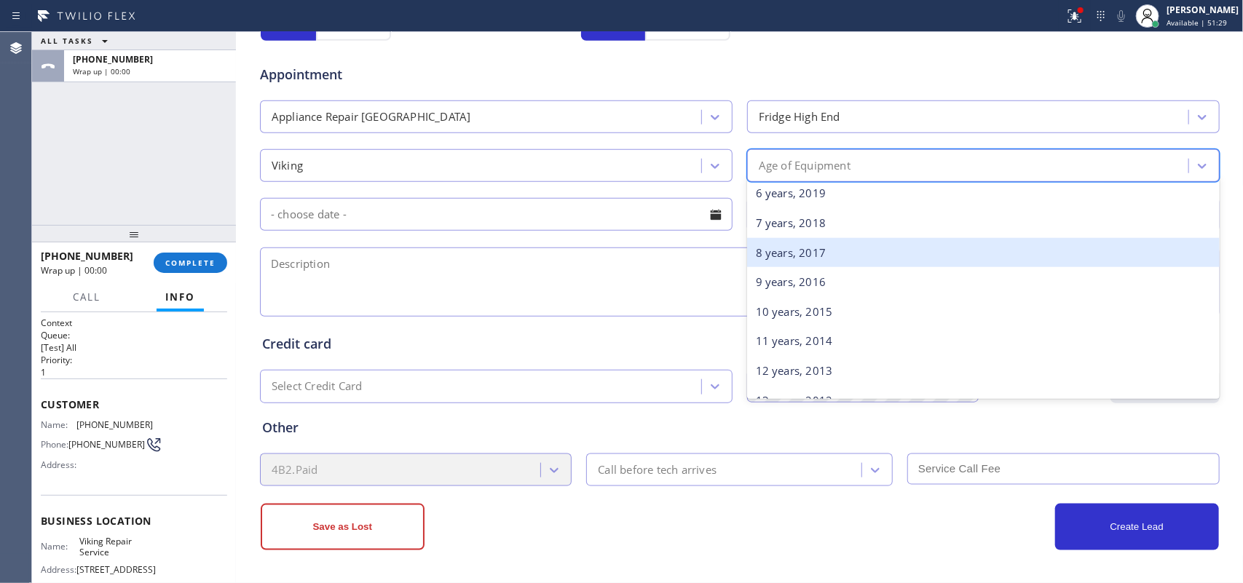
click at [886, 264] on div "8 years, 2017" at bounding box center [983, 253] width 473 height 30
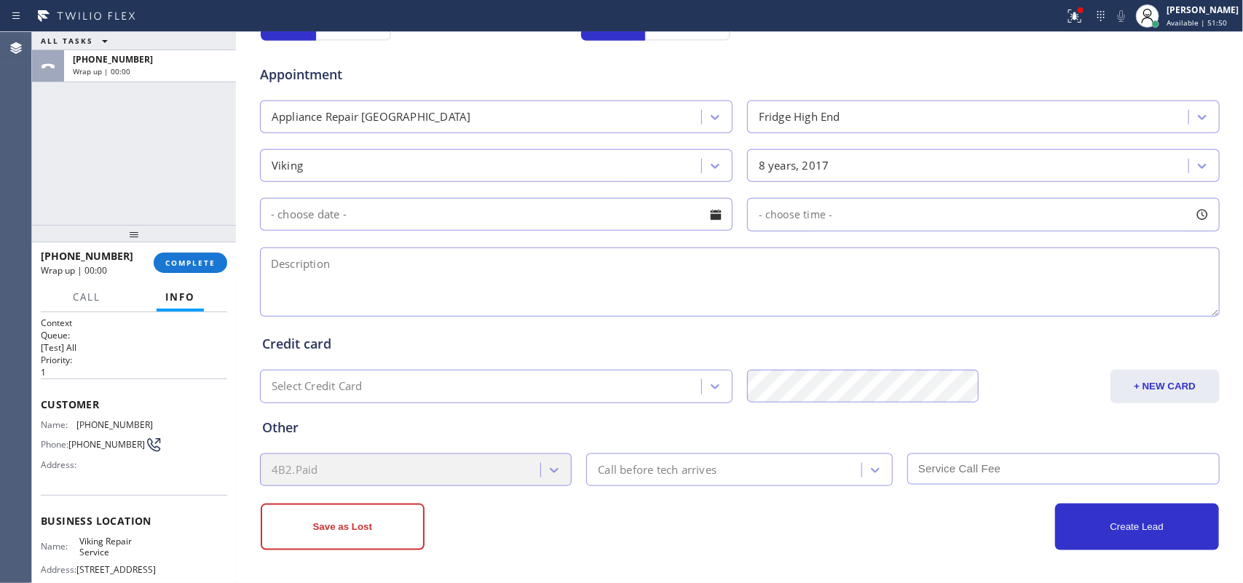
click at [78, 176] on div "ALL TASKS ALL TASKS ACTIVE TASKS TASKS IN WRAP UP [PHONE_NUMBER] Wrap up | 00:00" at bounding box center [134, 128] width 204 height 193
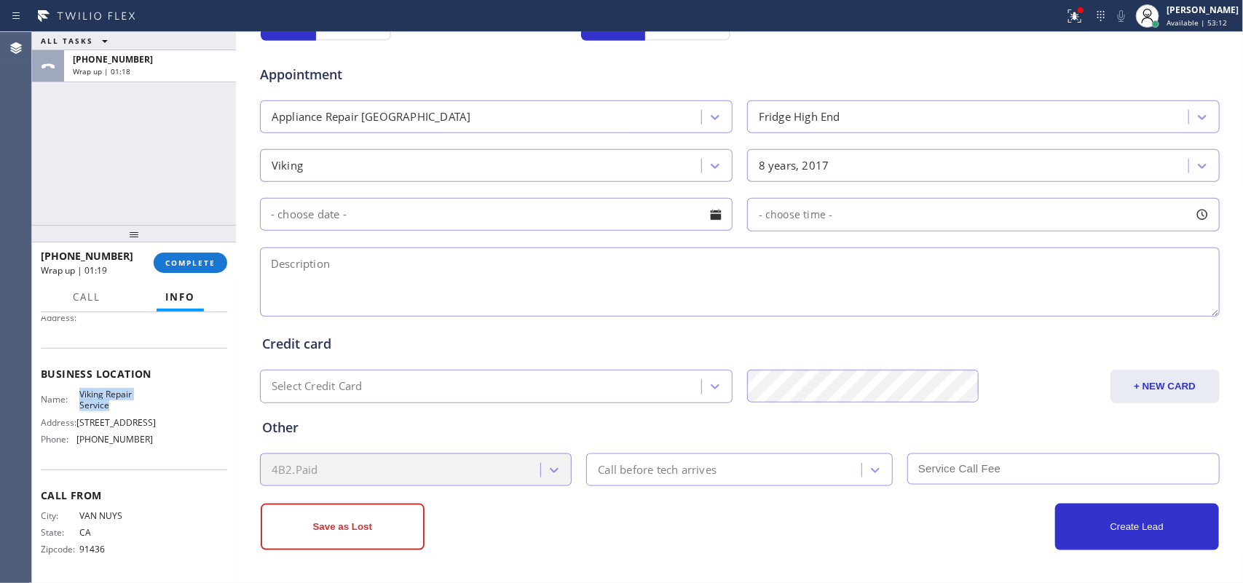
drag, startPoint x: 107, startPoint y: 403, endPoint x: 74, endPoint y: 386, distance: 37.5
click at [74, 386] on div "Business location Name: Viking Repair Service Address: [STREET_ADDRESS] Phone: …" at bounding box center [134, 409] width 186 height 122
copy span "Viking Repair Service"
click at [357, 284] on textarea at bounding box center [740, 282] width 960 height 69
paste textarea "9-12/ no scf/ Viking FS Fridge/ 91344 [DEMOGRAPHIC_DATA] / freezer not going do…"
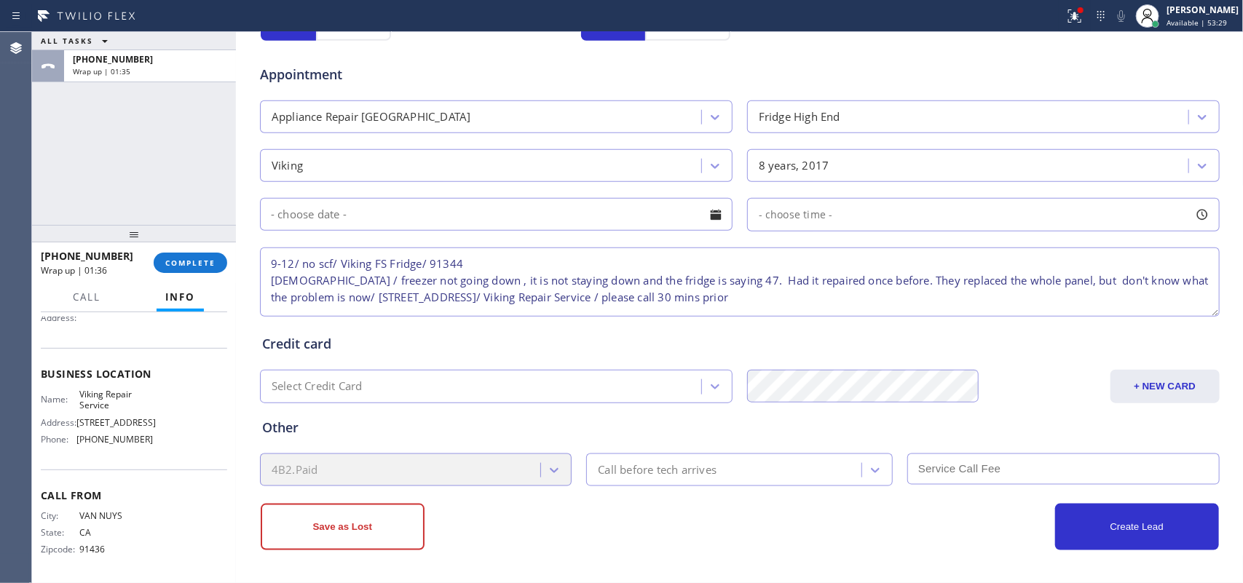
type textarea "9-12/ no scf/ Viking FS Fridge/ 91344 [DEMOGRAPHIC_DATA] / freezer not going do…"
click at [708, 208] on div at bounding box center [716, 214] width 25 height 25
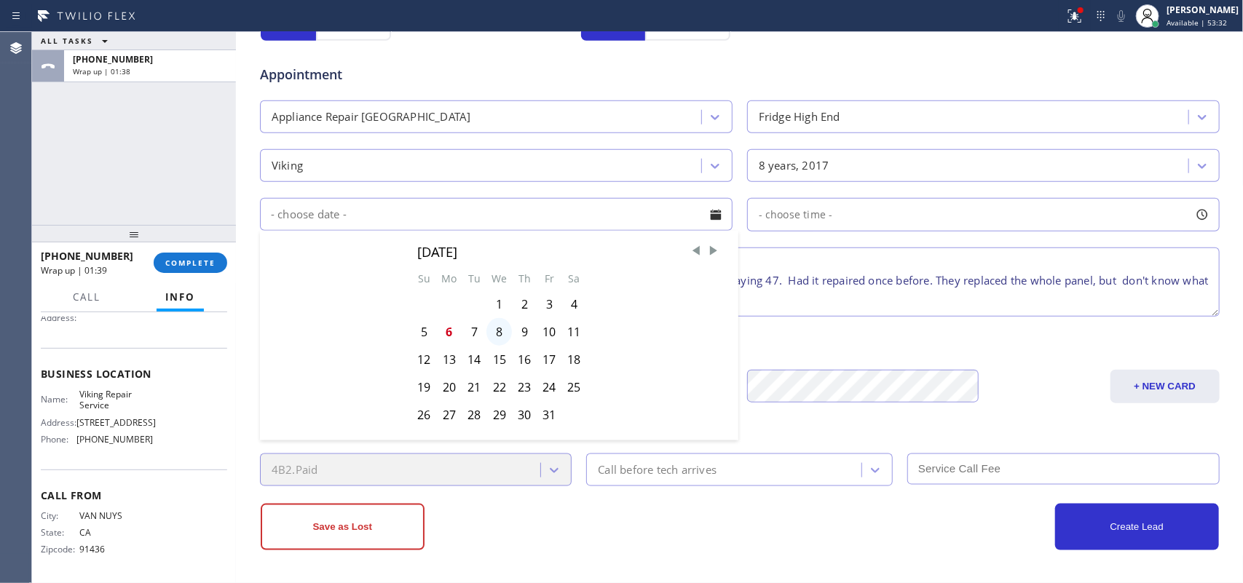
click at [489, 334] on div "8" at bounding box center [499, 332] width 25 height 28
type input "[DATE]"
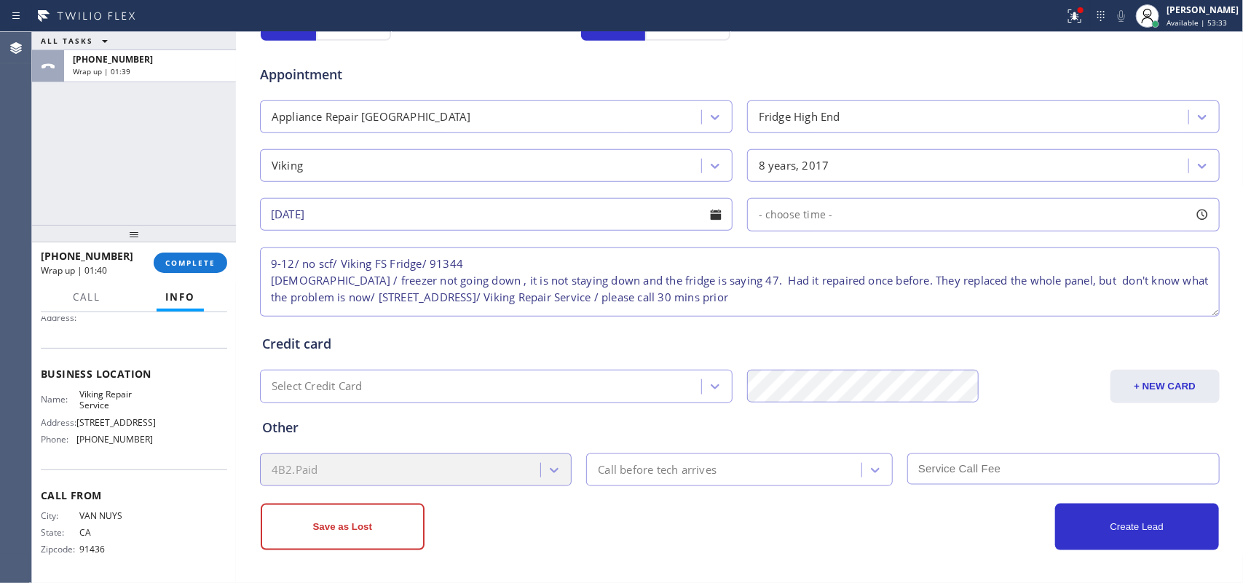
click at [994, 215] on div at bounding box center [1202, 214] width 25 height 25
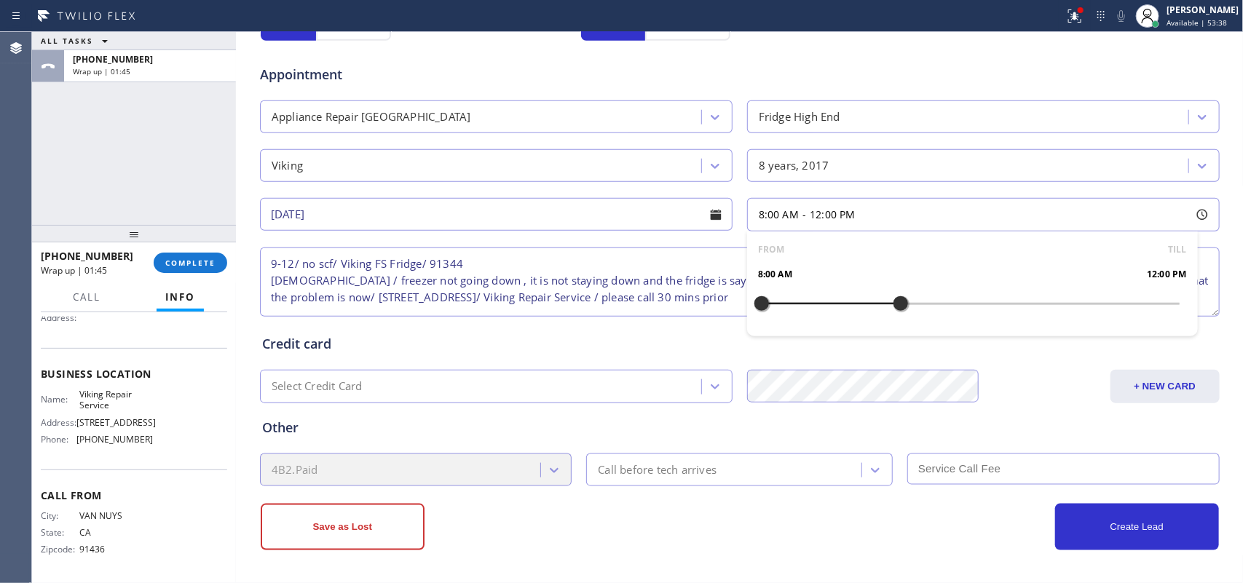
drag, startPoint x: 760, startPoint y: 300, endPoint x: 892, endPoint y: 300, distance: 132.6
click at [892, 300] on div at bounding box center [900, 303] width 17 height 31
drag, startPoint x: 755, startPoint y: 304, endPoint x: 797, endPoint y: 304, distance: 43.0
click at [797, 304] on div at bounding box center [796, 303] width 17 height 31
click at [631, 266] on textarea "9-12/ no scf/ Viking FS Fridge/ 91344 [DEMOGRAPHIC_DATA] / freezer not going do…" at bounding box center [740, 282] width 960 height 69
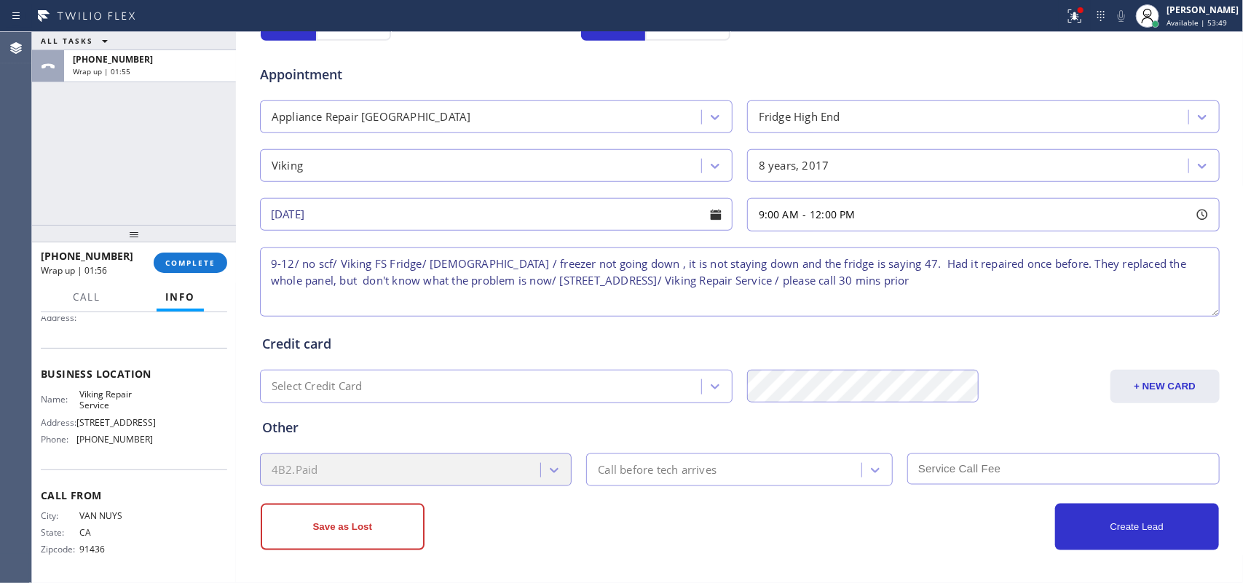
click at [994, 286] on textarea "9-12/ no scf/ Viking FS Fridge/ [DEMOGRAPHIC_DATA] / freezer not going down , i…" at bounding box center [740, 282] width 960 height 69
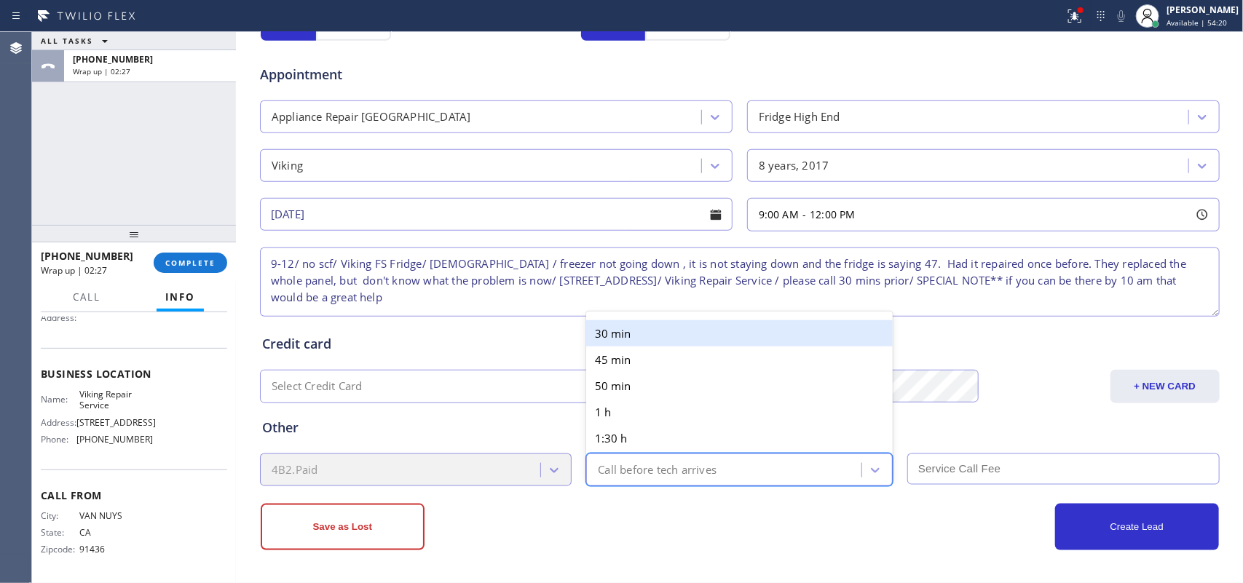
click at [813, 463] on div "Call before tech arrives" at bounding box center [726, 469] width 271 height 25
click at [785, 321] on div "30 min" at bounding box center [739, 333] width 307 height 26
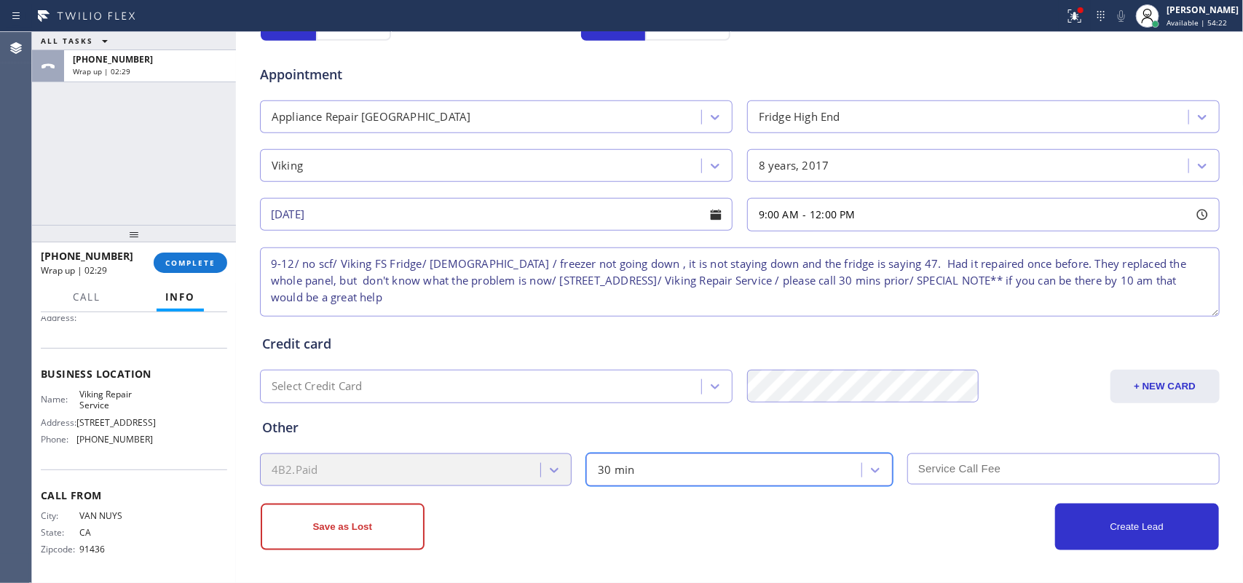
click at [504, 296] on textarea "9-12/ no scf/ Viking FS Fridge/ [DEMOGRAPHIC_DATA] / freezer not going down , i…" at bounding box center [740, 282] width 960 height 69
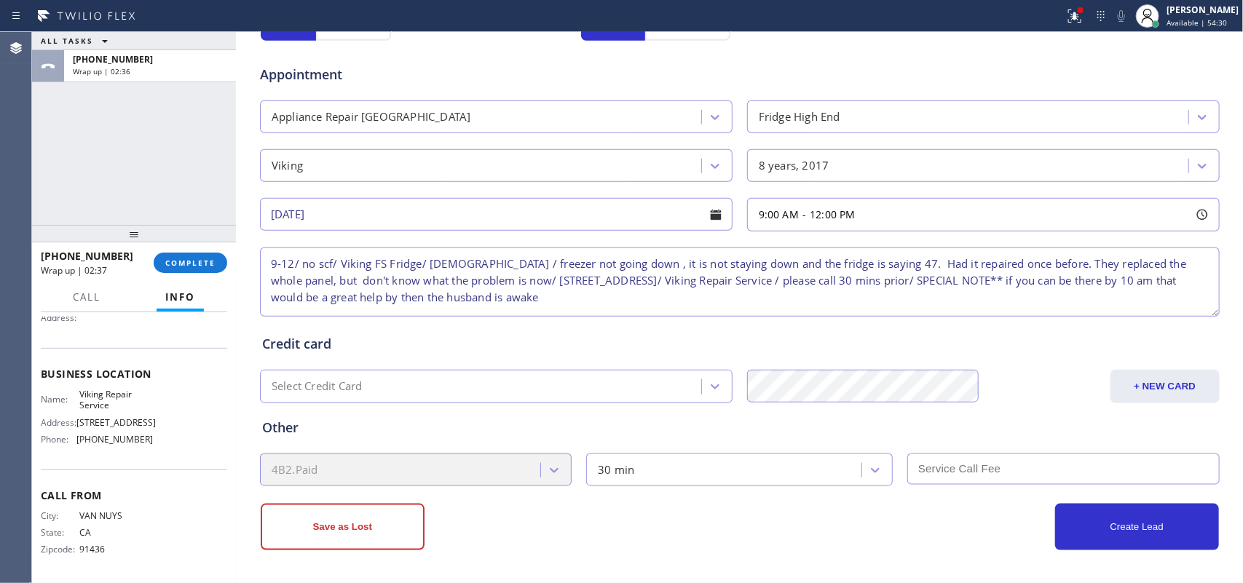
type textarea "9-12/ no scf/ Viking FS Fridge/ [DEMOGRAPHIC_DATA] / freezer not going down , i…"
click at [994, 466] on input "text" at bounding box center [1063, 469] width 312 height 31
click at [983, 462] on input "text" at bounding box center [1063, 469] width 312 height 31
type input "0"
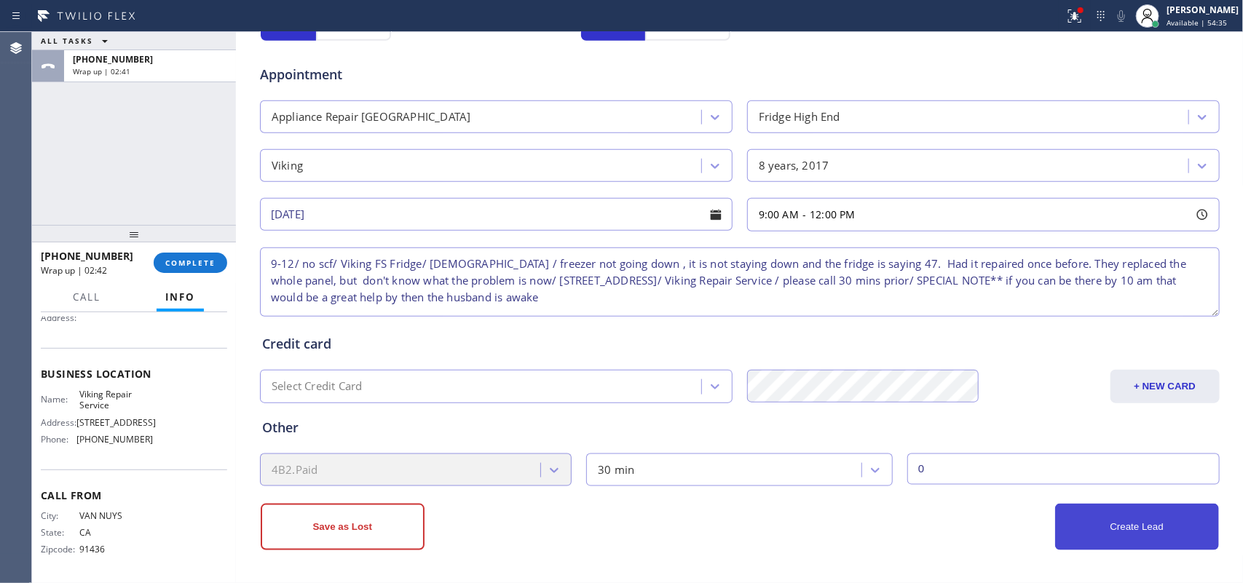
click at [994, 466] on button "Create Lead" at bounding box center [1137, 527] width 164 height 47
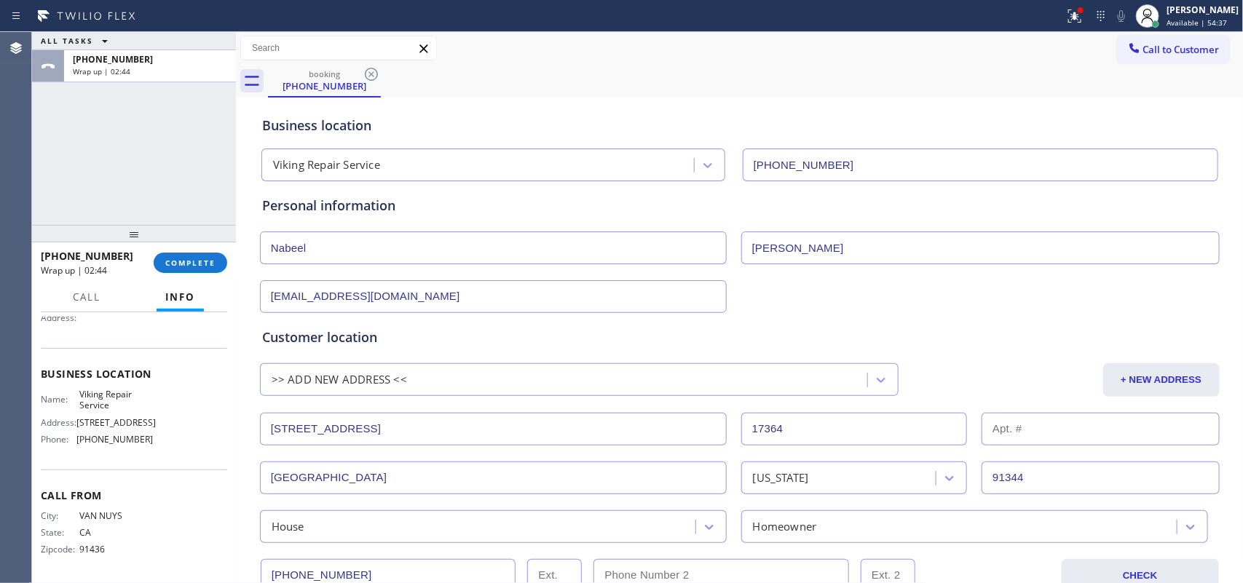
scroll to position [364, 0]
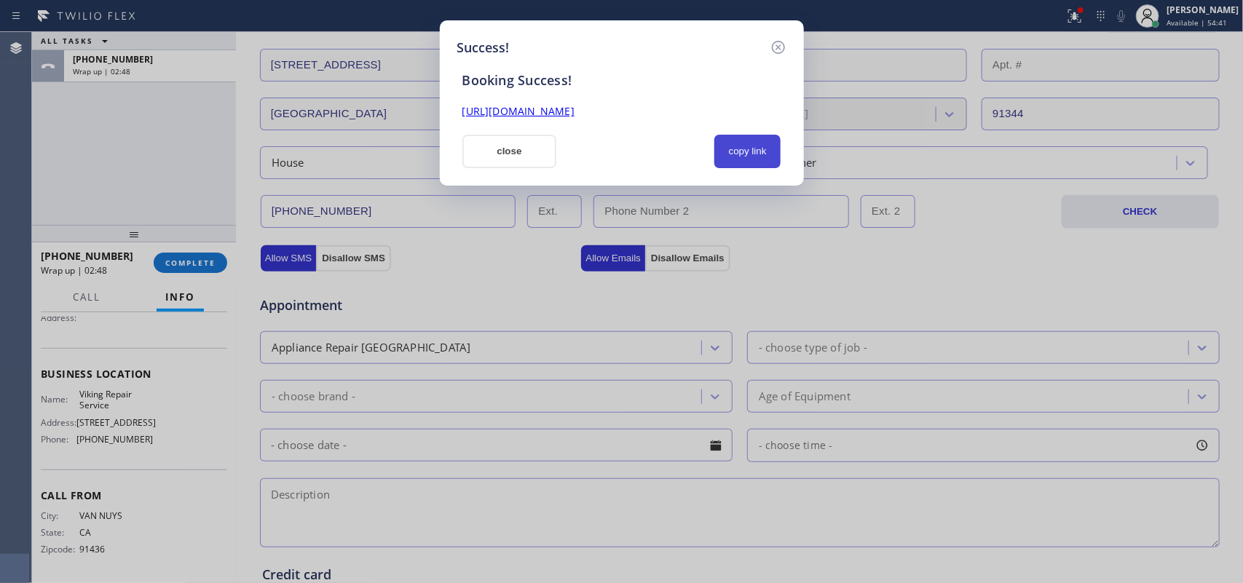
click at [761, 151] on button "copy link" at bounding box center [747, 152] width 67 height 34
click at [575, 109] on link "[URL][DOMAIN_NAME]" at bounding box center [518, 111] width 112 height 14
drag, startPoint x: 500, startPoint y: 154, endPoint x: 497, endPoint y: 144, distance: 9.9
click at [500, 151] on button "close" at bounding box center [509, 152] width 95 height 34
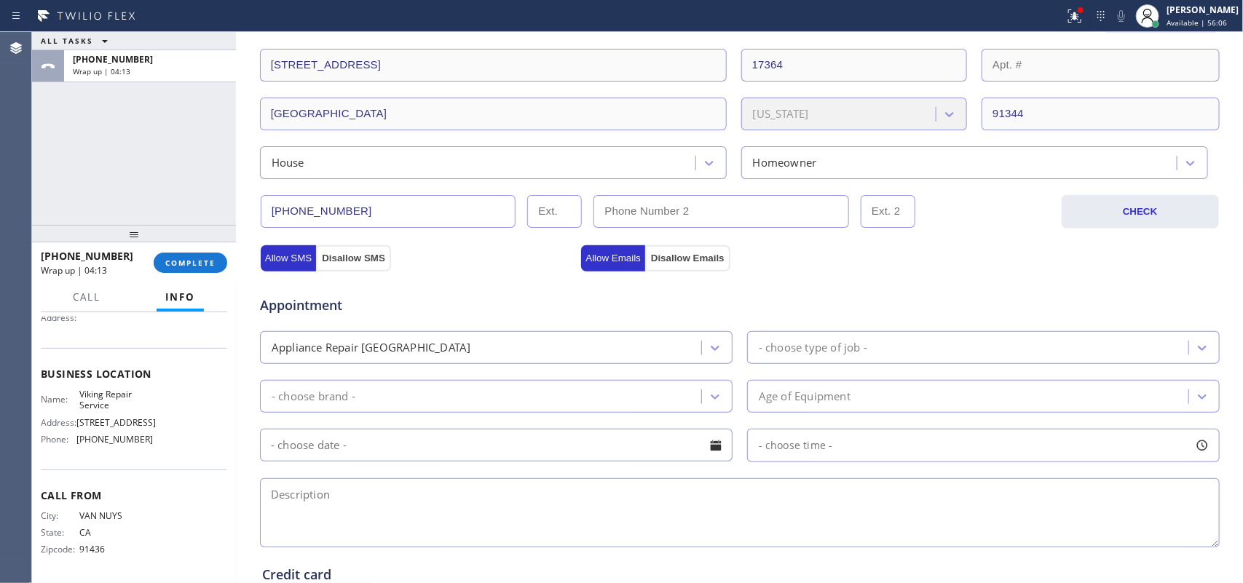
click at [328, 201] on input "[PHONE_NUMBER]" at bounding box center [389, 211] width 256 height 33
drag, startPoint x: 176, startPoint y: 257, endPoint x: 159, endPoint y: 269, distance: 21.4
click at [175, 259] on span "COMPLETE" at bounding box center [190, 263] width 50 height 10
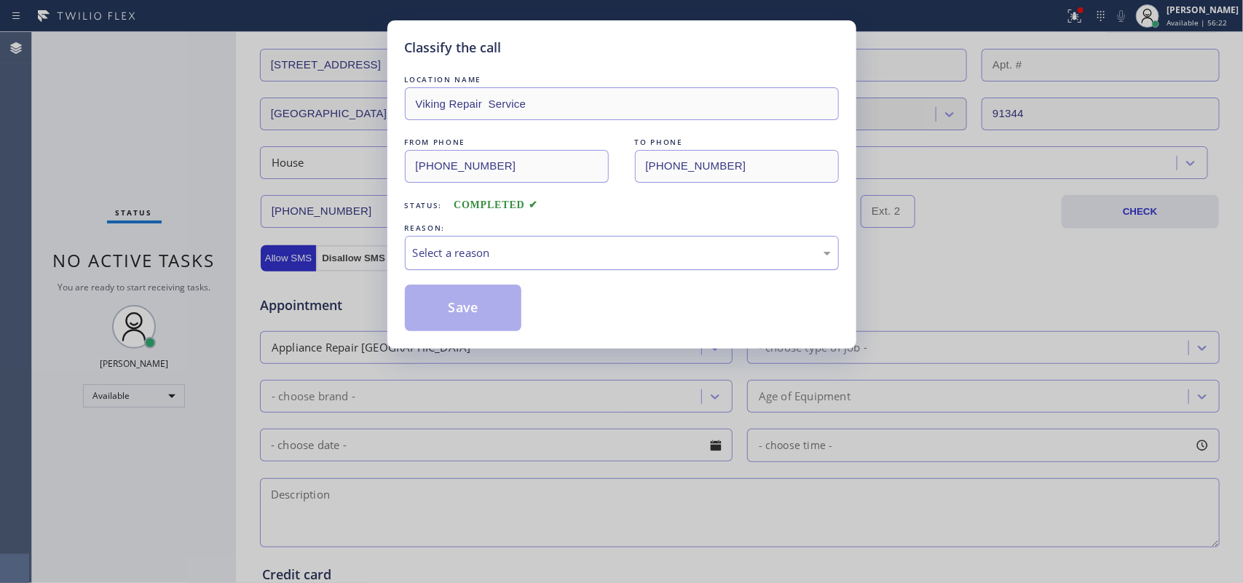
click at [512, 243] on div "Select a reason" at bounding box center [622, 253] width 434 height 34
click at [461, 319] on button "Save" at bounding box center [463, 308] width 117 height 47
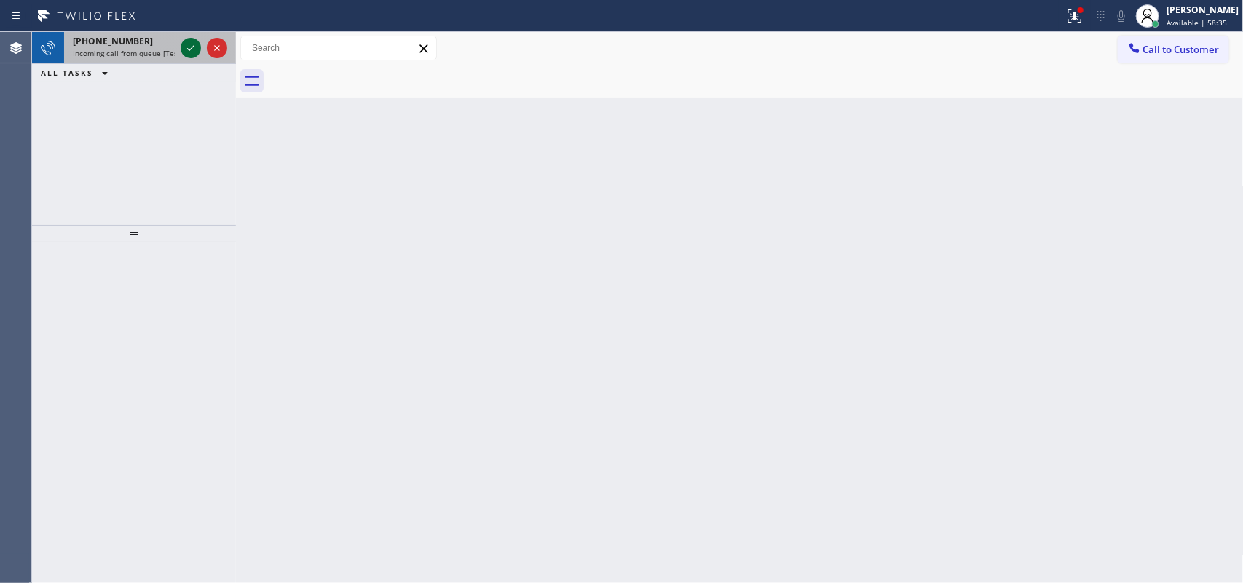
click at [186, 44] on icon at bounding box center [190, 47] width 17 height 17
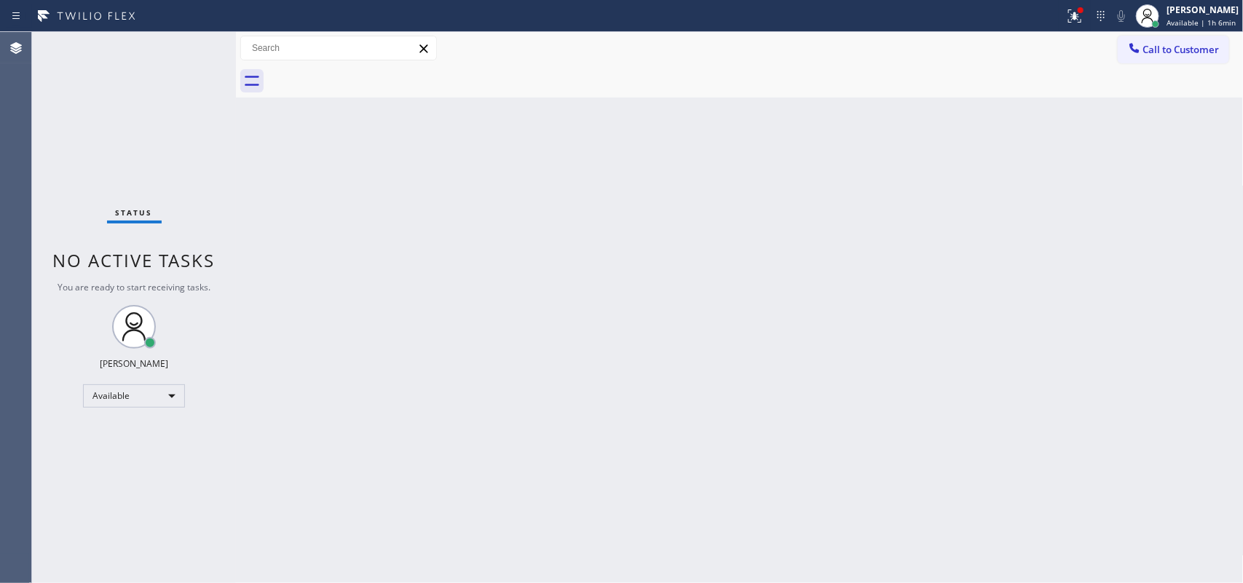
click at [515, 442] on div "Back to Dashboard Change Sender ID Customers Technicians Select a contact Outbo…" at bounding box center [740, 307] width 1008 height 551
click at [193, 49] on div "Status No active tasks You are ready to start receiving tasks. [PERSON_NAME] Av…" at bounding box center [134, 307] width 204 height 551
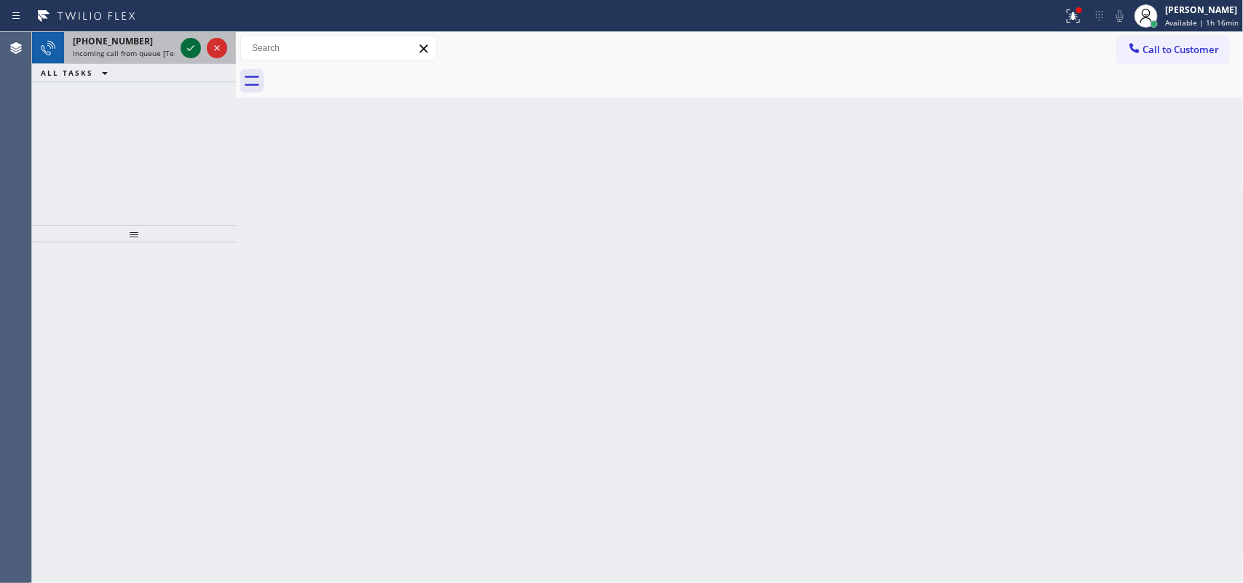
click at [194, 44] on icon at bounding box center [190, 47] width 17 height 17
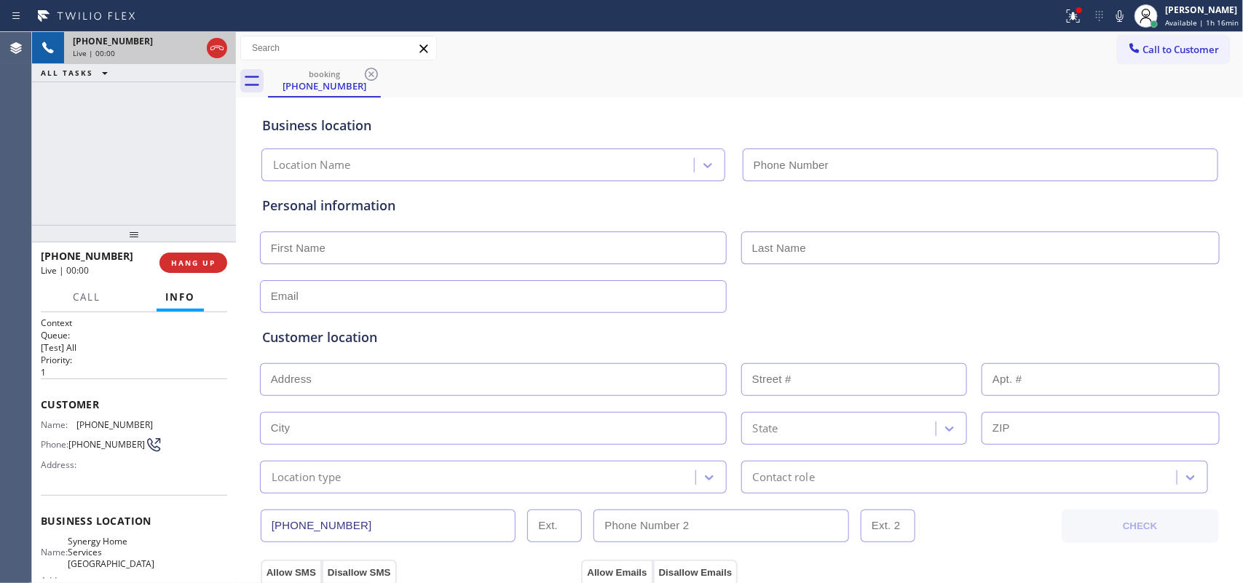
type input "[PHONE_NUMBER]"
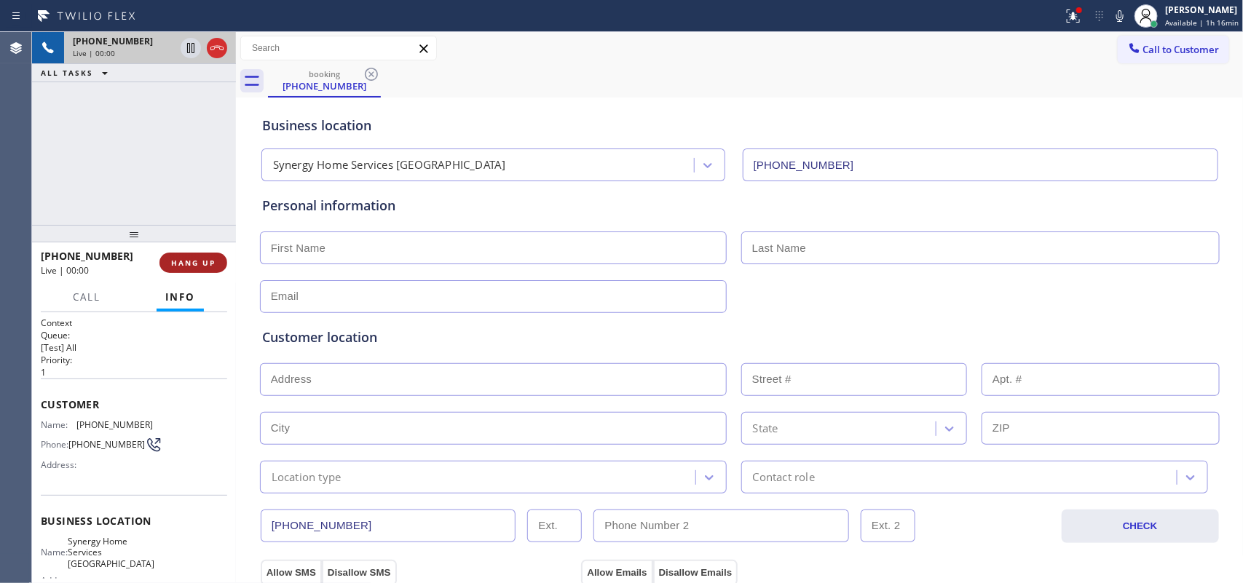
click at [200, 259] on span "HANG UP" at bounding box center [193, 263] width 44 height 10
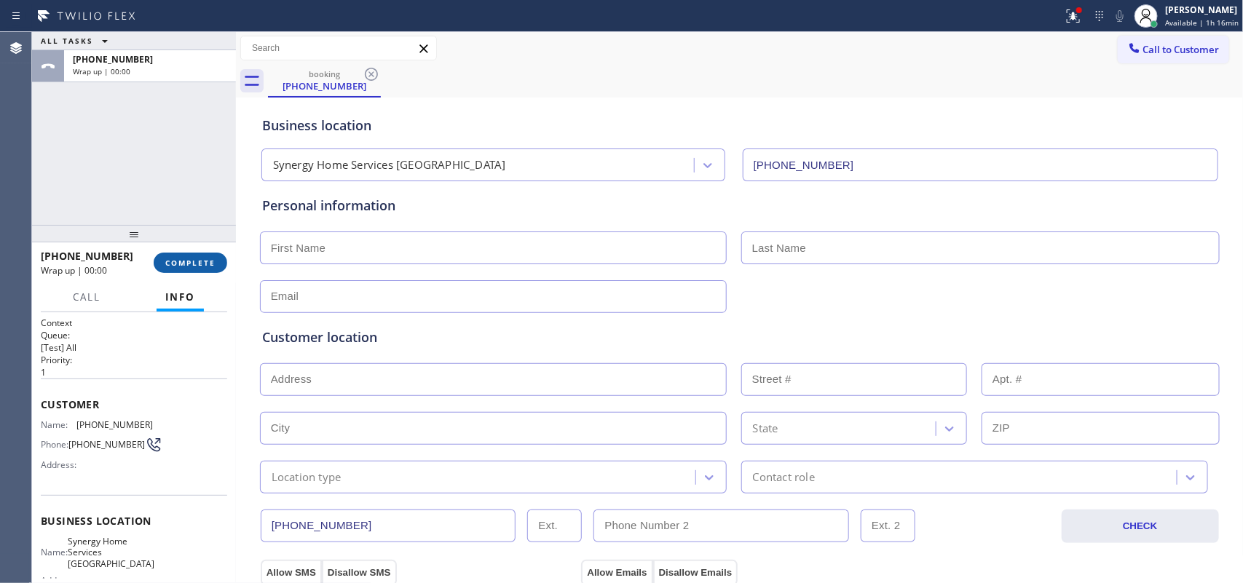
click at [200, 259] on span "COMPLETE" at bounding box center [190, 263] width 50 height 10
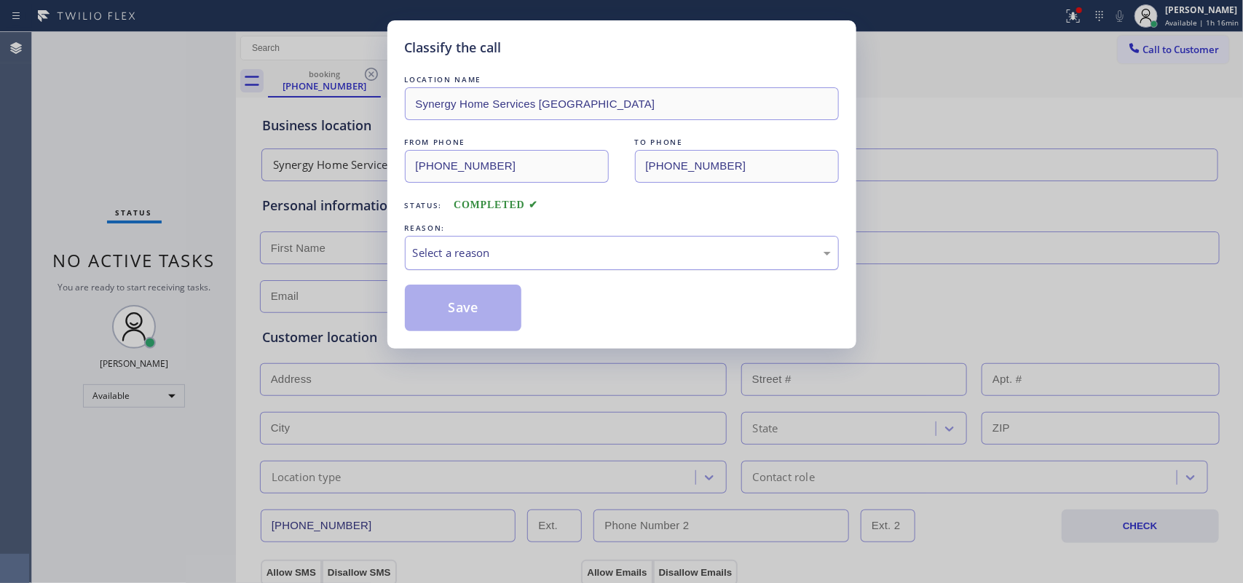
click at [536, 267] on div "Select a reason" at bounding box center [622, 253] width 434 height 34
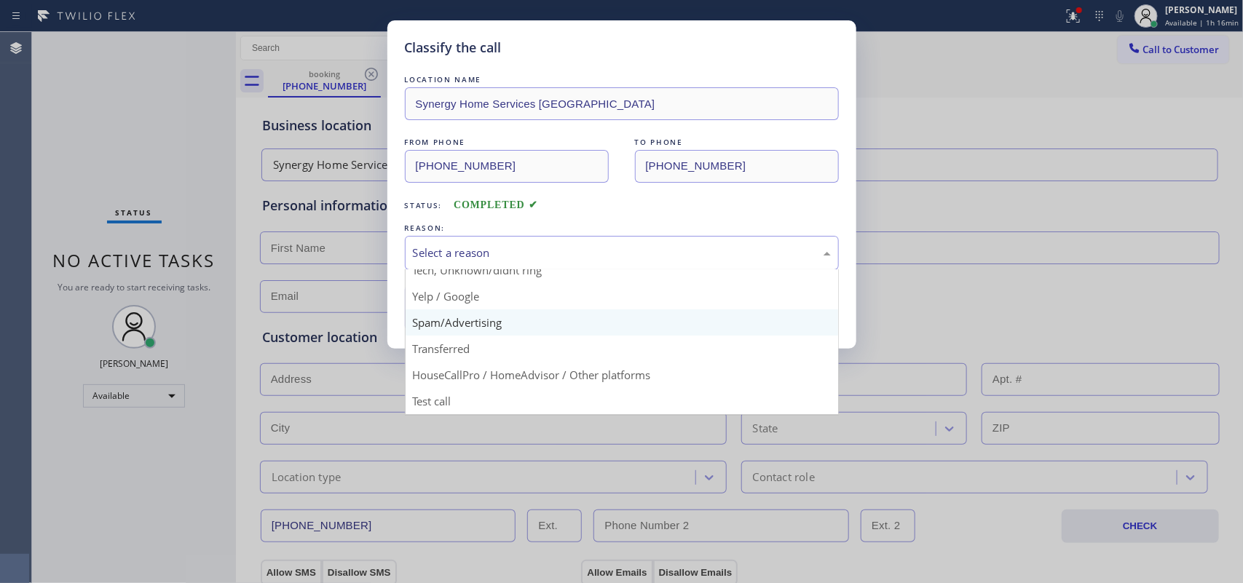
scroll to position [9, 0]
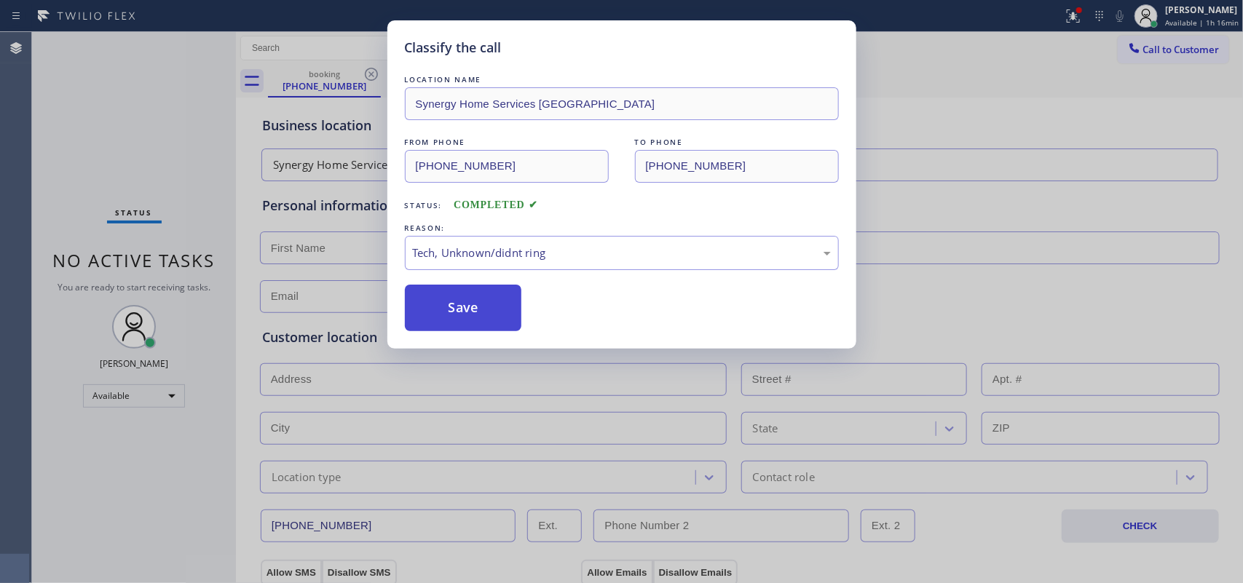
drag, startPoint x: 497, startPoint y: 353, endPoint x: 461, endPoint y: 304, distance: 60.9
click at [449, 288] on button "Save" at bounding box center [463, 308] width 117 height 47
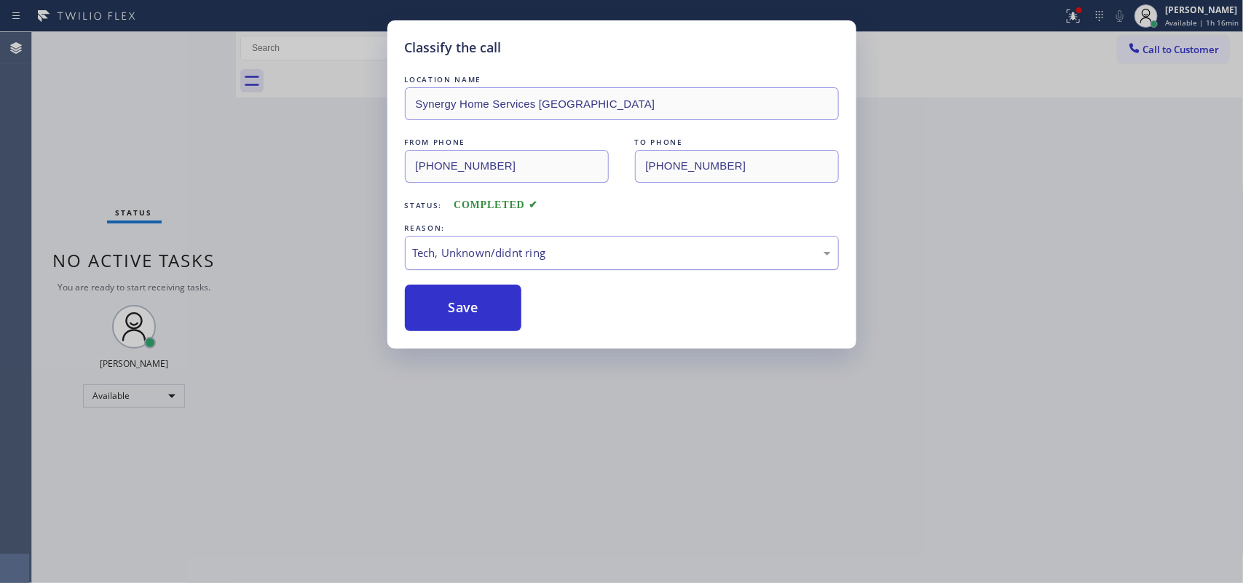
drag, startPoint x: 445, startPoint y: 300, endPoint x: 416, endPoint y: 268, distance: 43.3
click at [442, 300] on button "Save" at bounding box center [463, 308] width 117 height 47
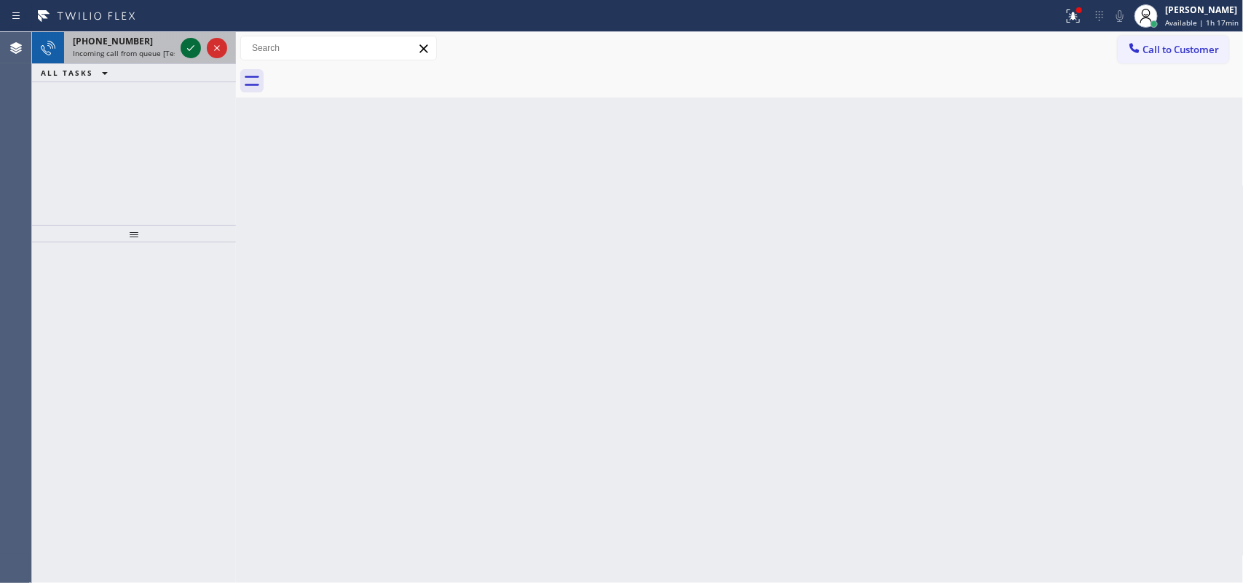
click at [186, 48] on icon at bounding box center [190, 47] width 17 height 17
click at [188, 47] on icon at bounding box center [190, 47] width 17 height 17
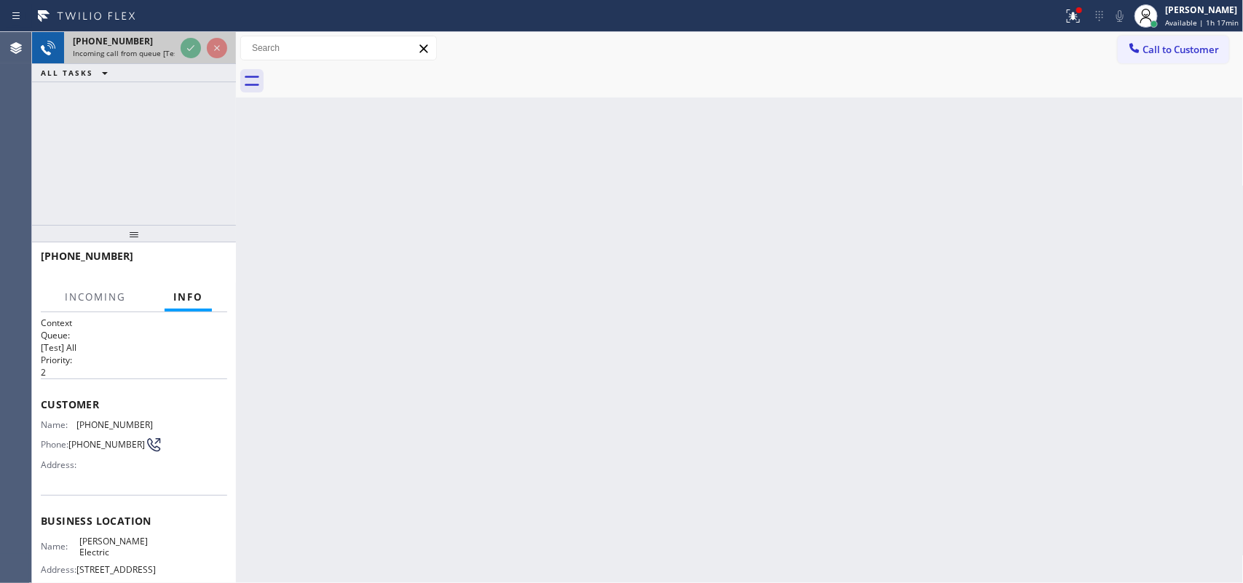
click at [133, 40] on div "[PHONE_NUMBER]" at bounding box center [124, 41] width 102 height 12
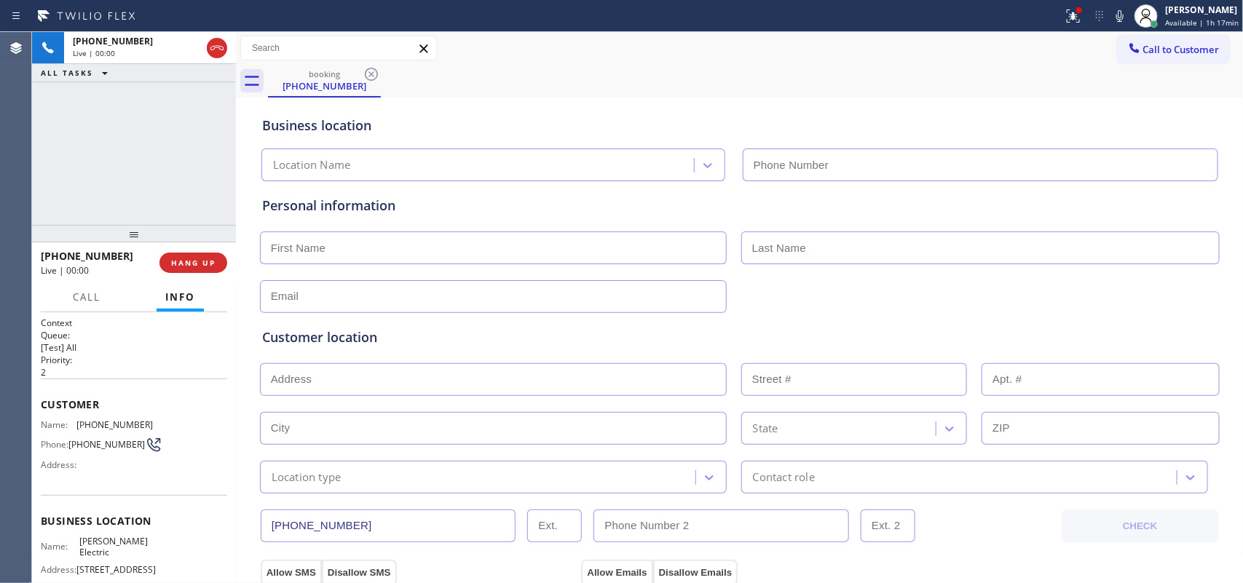
type input "[PHONE_NUMBER]"
click at [212, 255] on button "HANG UP" at bounding box center [193, 263] width 68 height 20
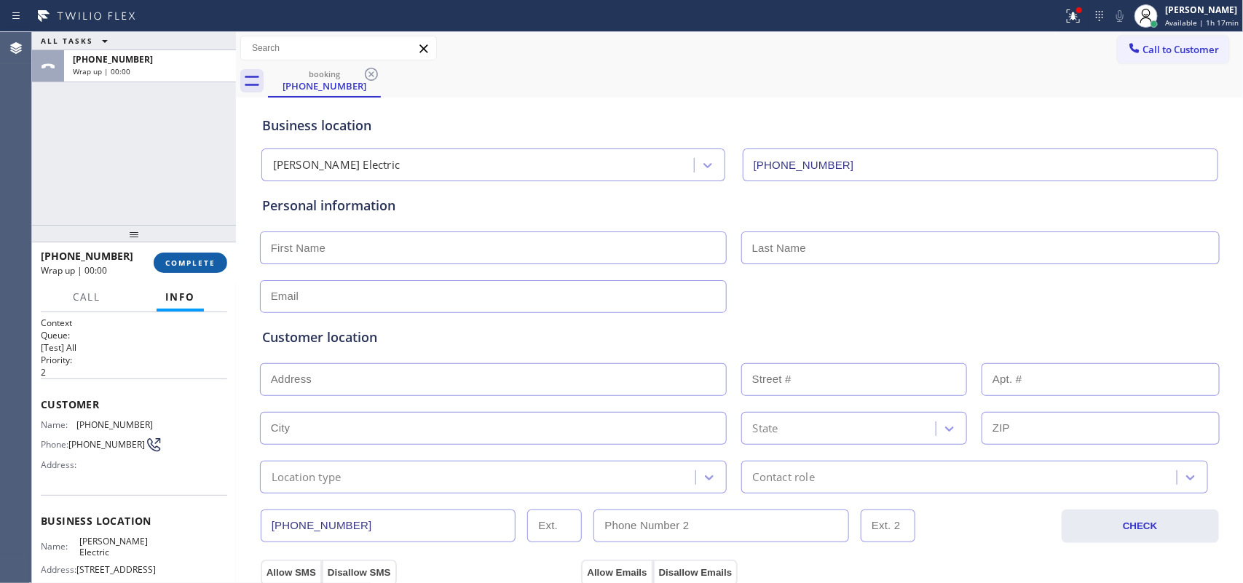
click at [212, 255] on button "COMPLETE" at bounding box center [191, 263] width 74 height 20
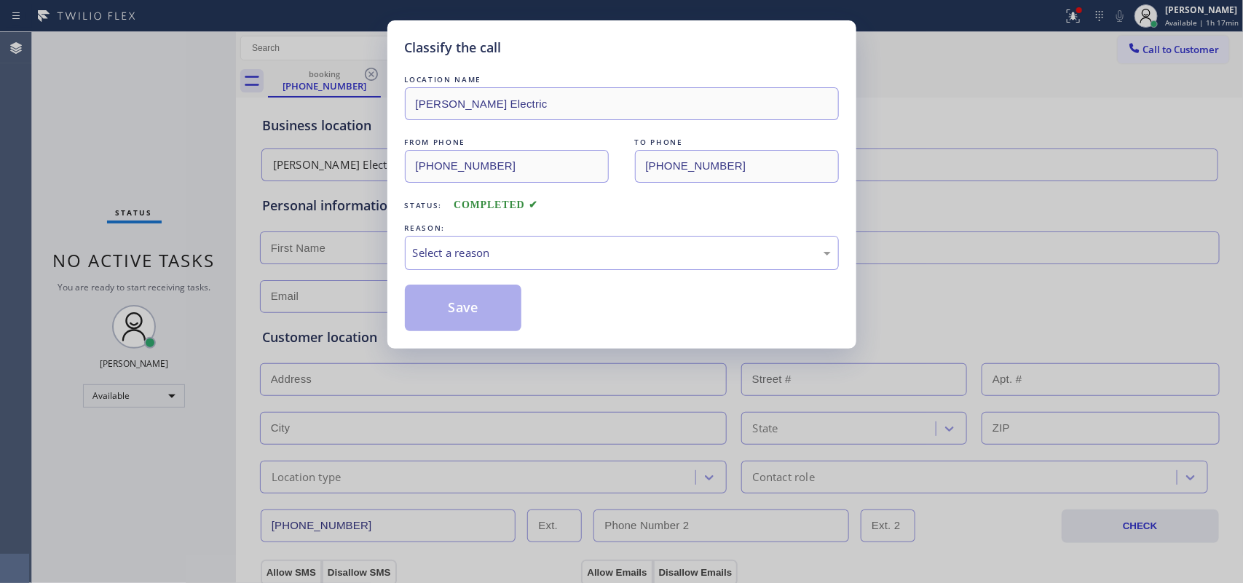
click at [530, 227] on div "REASON:" at bounding box center [622, 228] width 434 height 15
click at [523, 233] on div "REASON:" at bounding box center [622, 228] width 434 height 15
click at [519, 245] on div "Select a reason" at bounding box center [622, 253] width 418 height 17
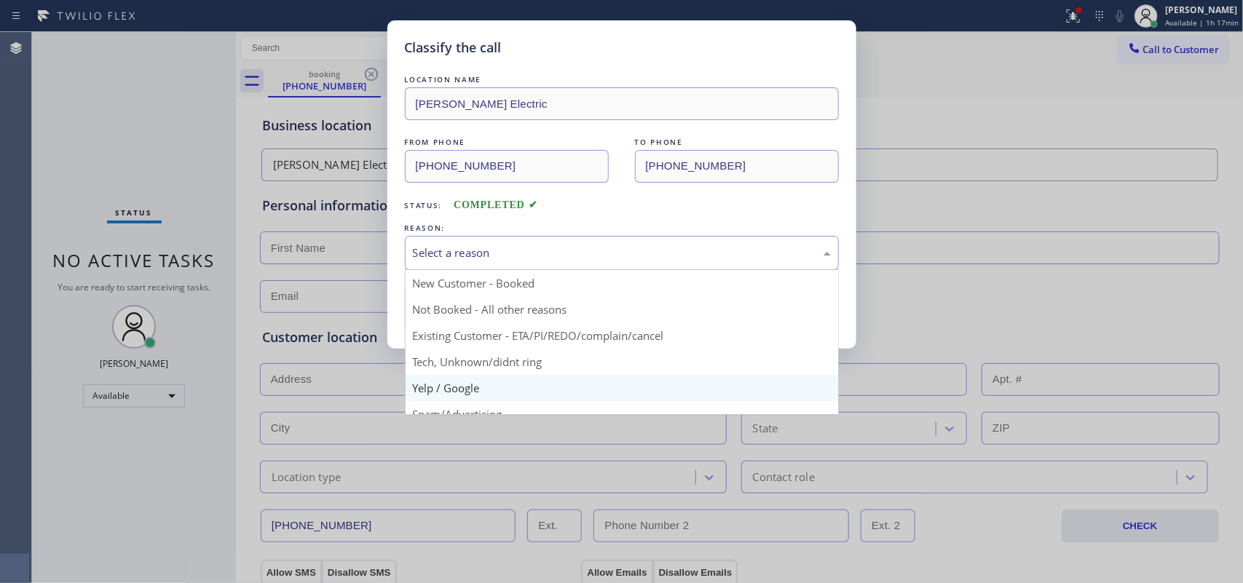
scroll to position [100, 0]
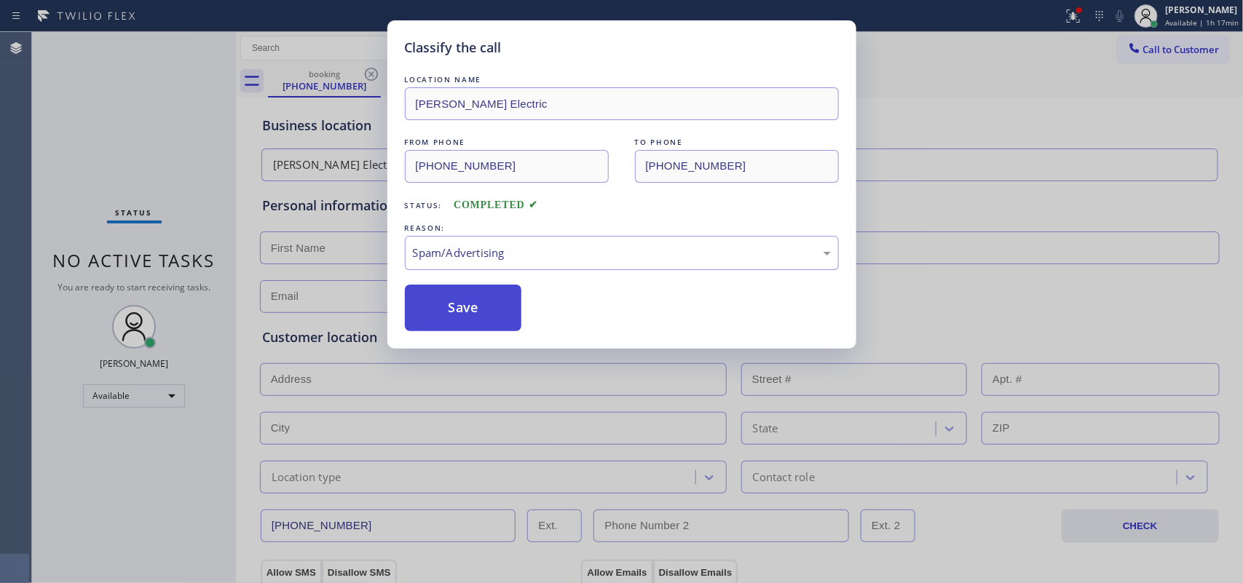
click at [470, 313] on button "Save" at bounding box center [463, 308] width 117 height 47
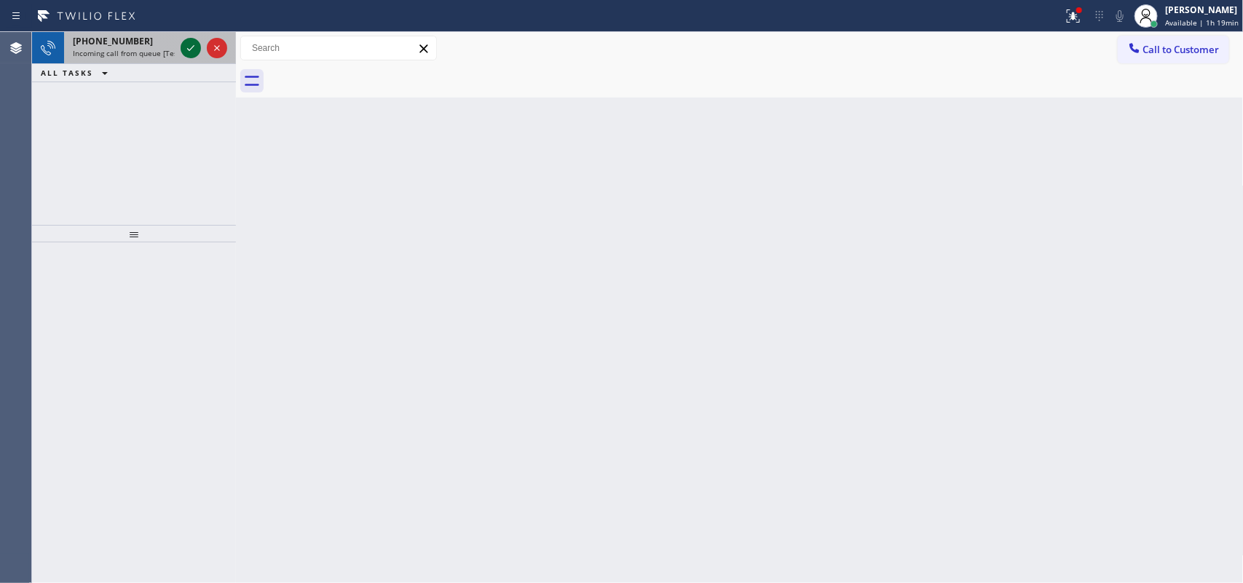
click at [189, 45] on icon at bounding box center [190, 47] width 17 height 17
click at [193, 47] on icon at bounding box center [190, 47] width 17 height 17
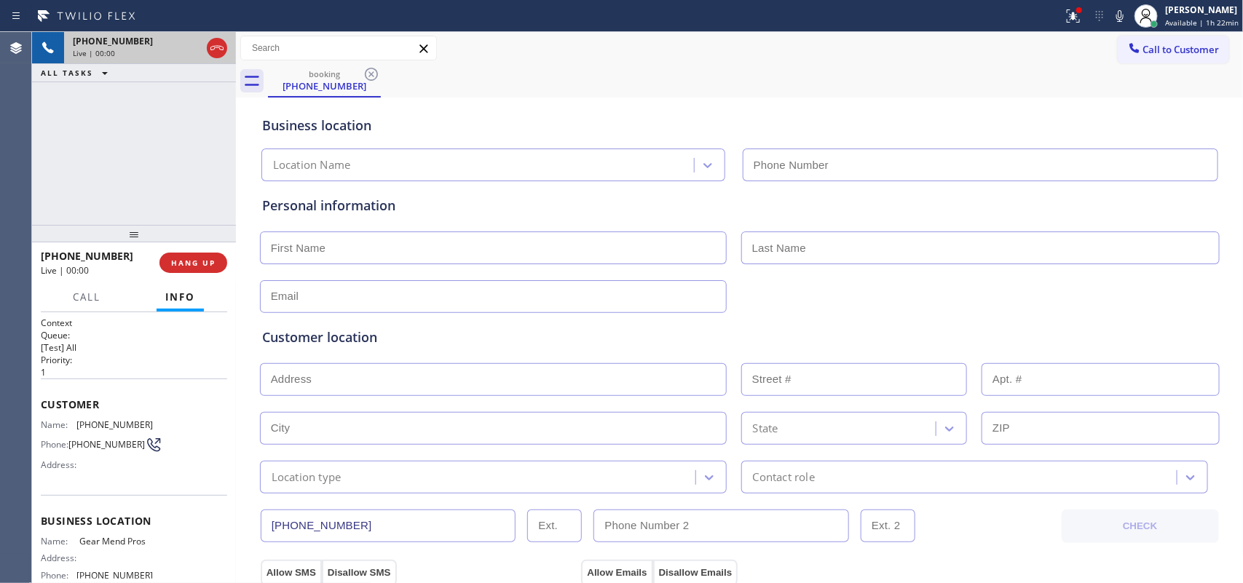
type input "[PHONE_NUMBER]"
click at [222, 267] on button "HANG UP" at bounding box center [193, 263] width 68 height 20
click at [217, 264] on button "HANG UP" at bounding box center [193, 263] width 68 height 20
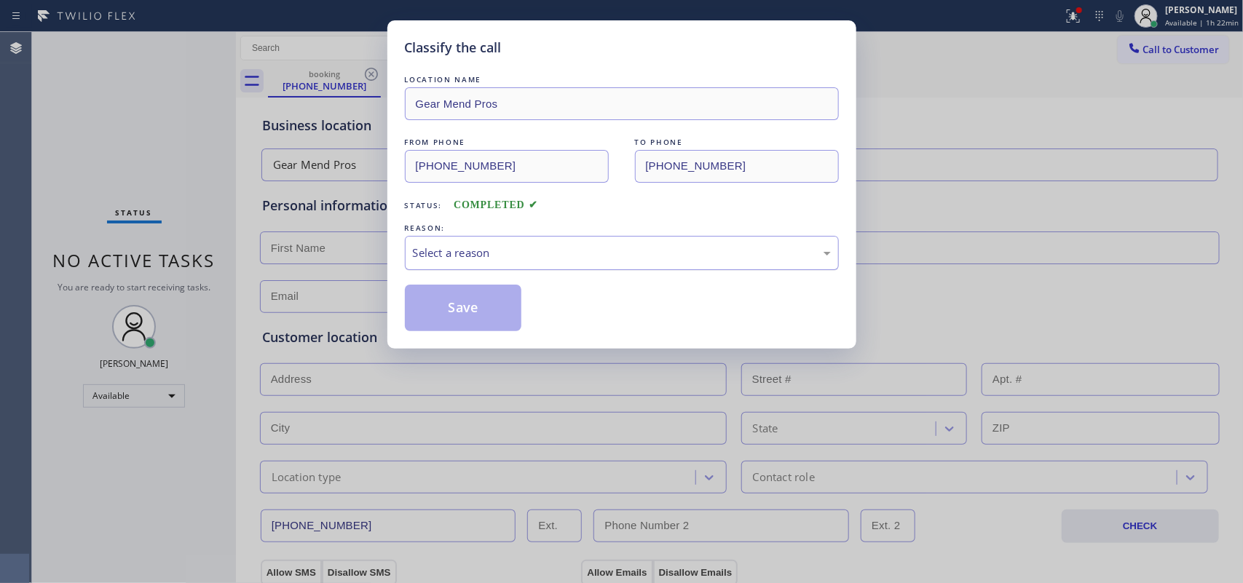
click at [496, 259] on div "Select a reason" at bounding box center [622, 253] width 418 height 17
click at [504, 263] on div "Select a reason" at bounding box center [622, 253] width 434 height 34
click at [529, 244] on div "Select a reason" at bounding box center [622, 253] width 434 height 34
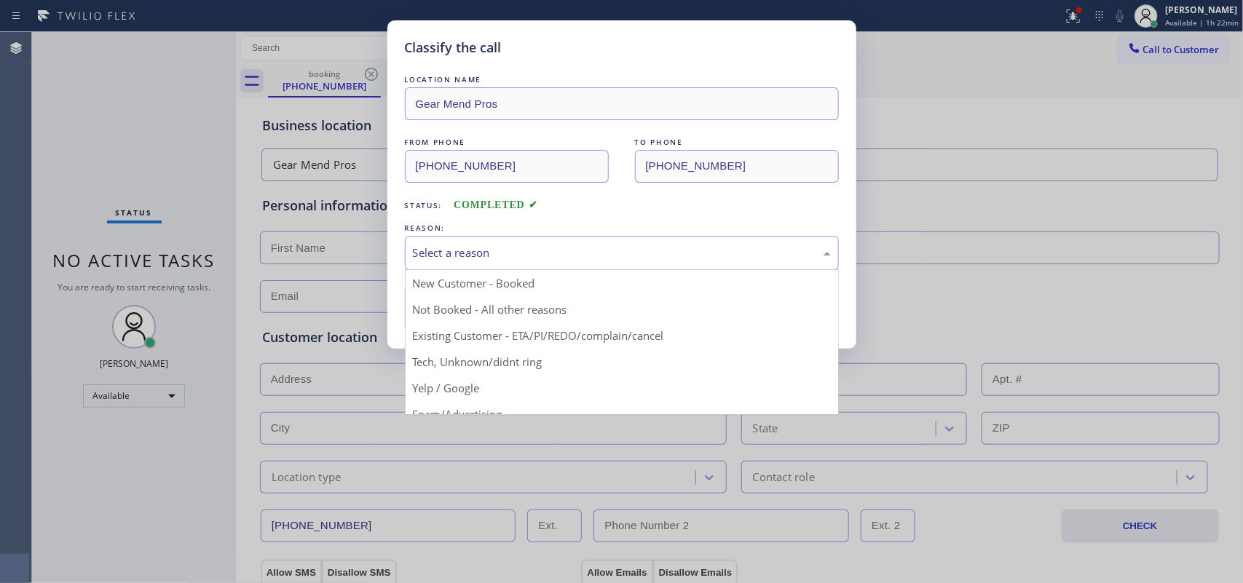
scroll to position [100, 0]
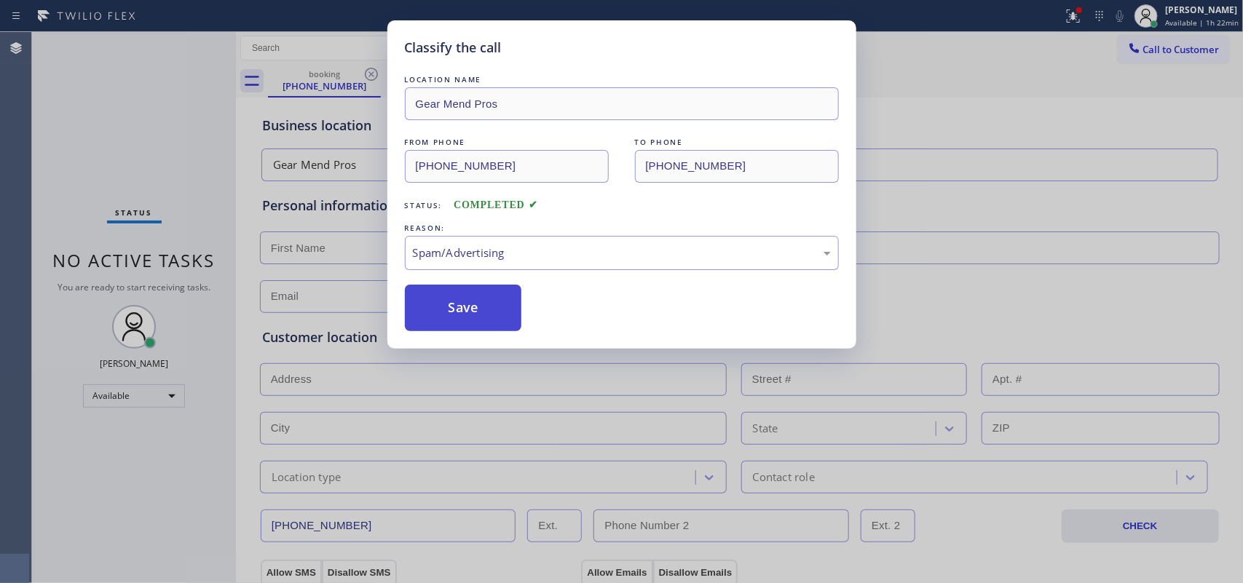
click at [489, 318] on button "Save" at bounding box center [463, 308] width 117 height 47
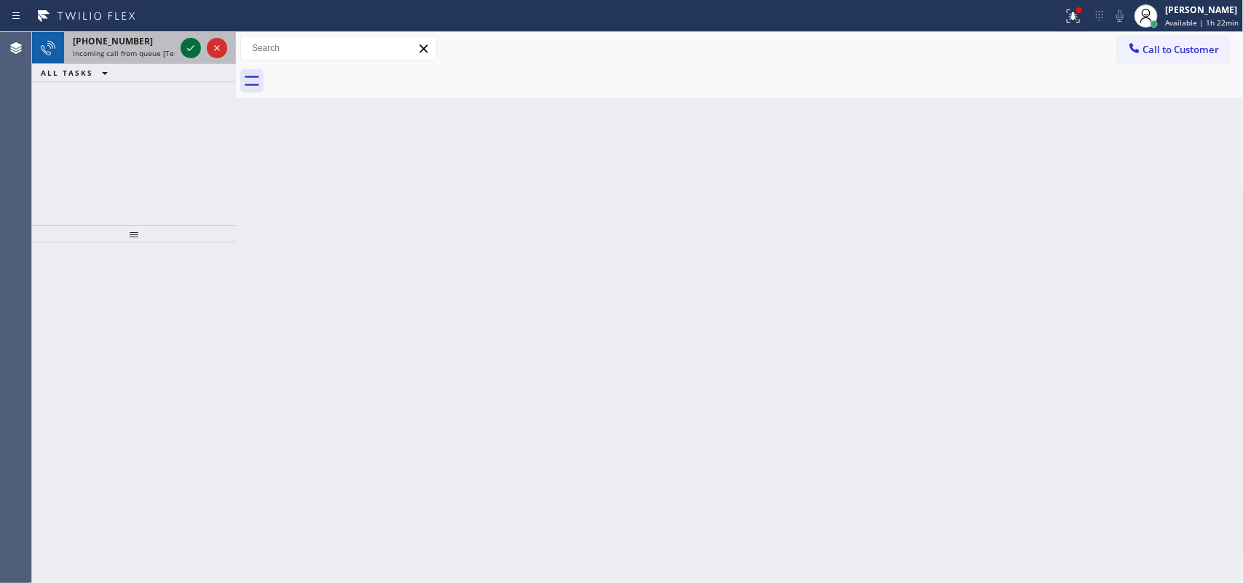
click at [194, 48] on icon at bounding box center [190, 47] width 17 height 17
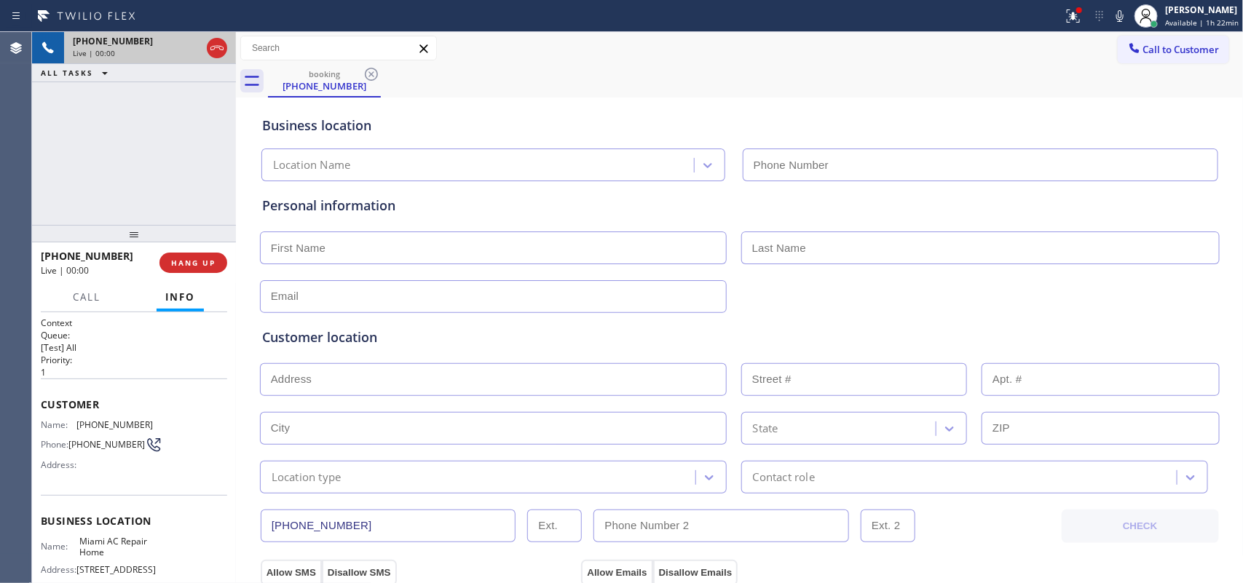
type input "[PHONE_NUMBER]"
click at [216, 259] on button "HANG UP" at bounding box center [193, 263] width 68 height 20
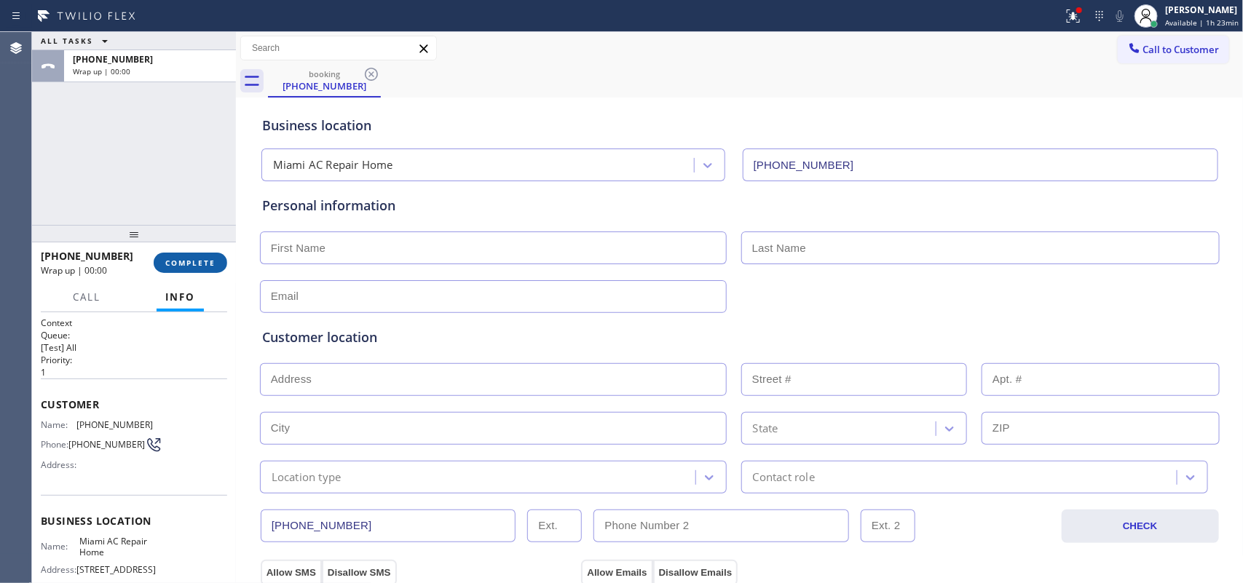
click at [211, 258] on span "COMPLETE" at bounding box center [190, 263] width 50 height 10
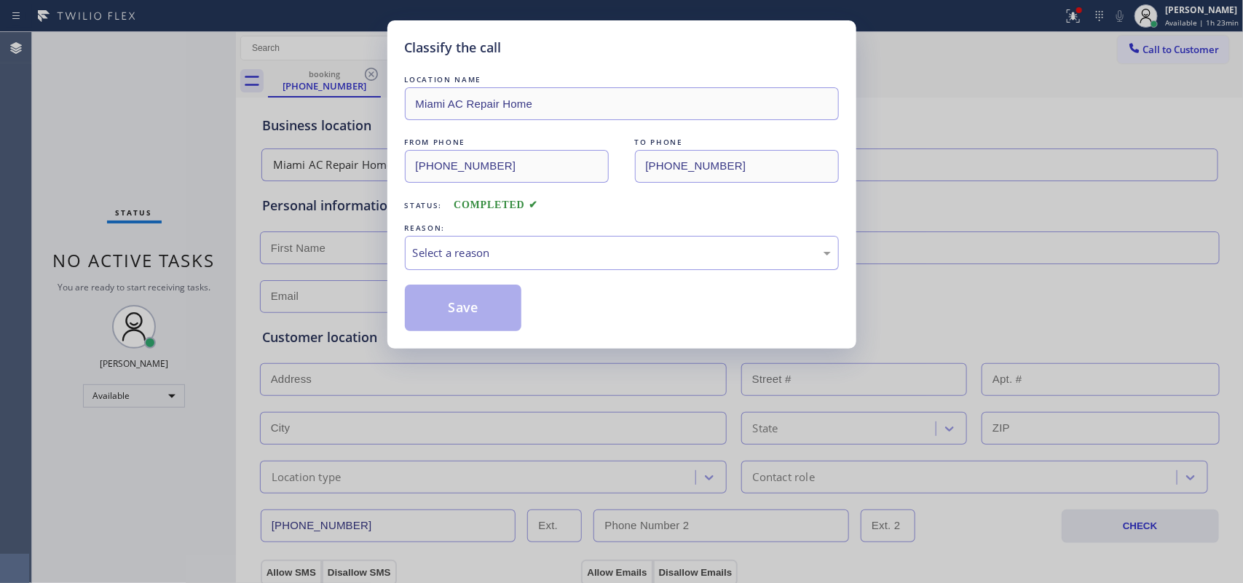
click at [76, 132] on div "Classify the call LOCATION NAME [GEOGRAPHIC_DATA] AC Repair Home FROM PHONE [PH…" at bounding box center [621, 291] width 1243 height 583
click at [484, 248] on div "Select a reason" at bounding box center [622, 253] width 418 height 17
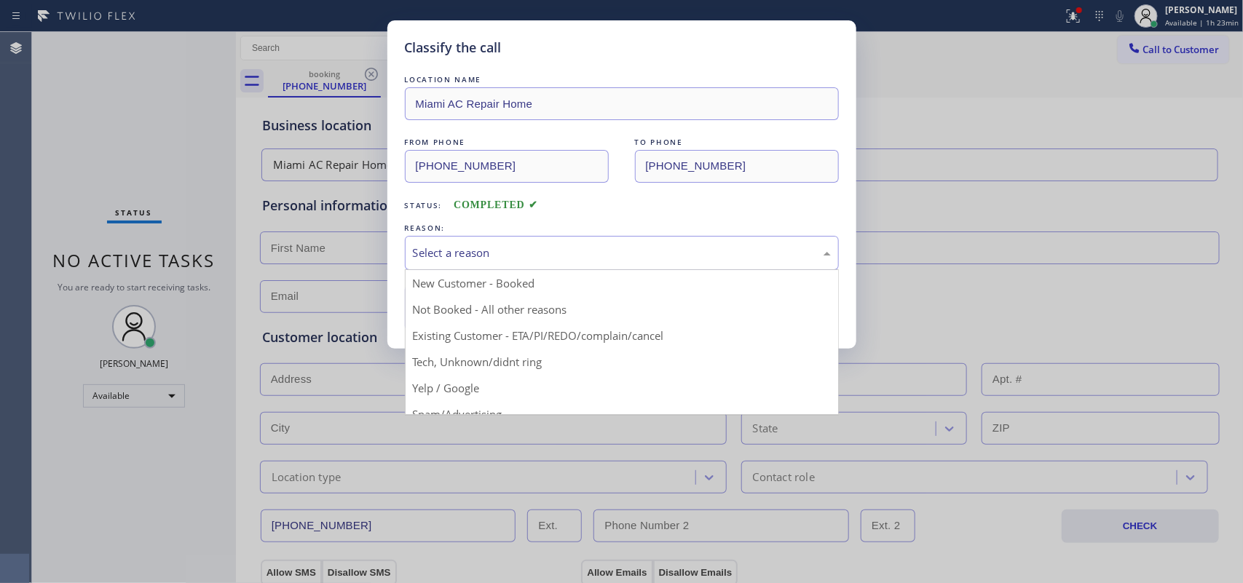
scroll to position [100, 0]
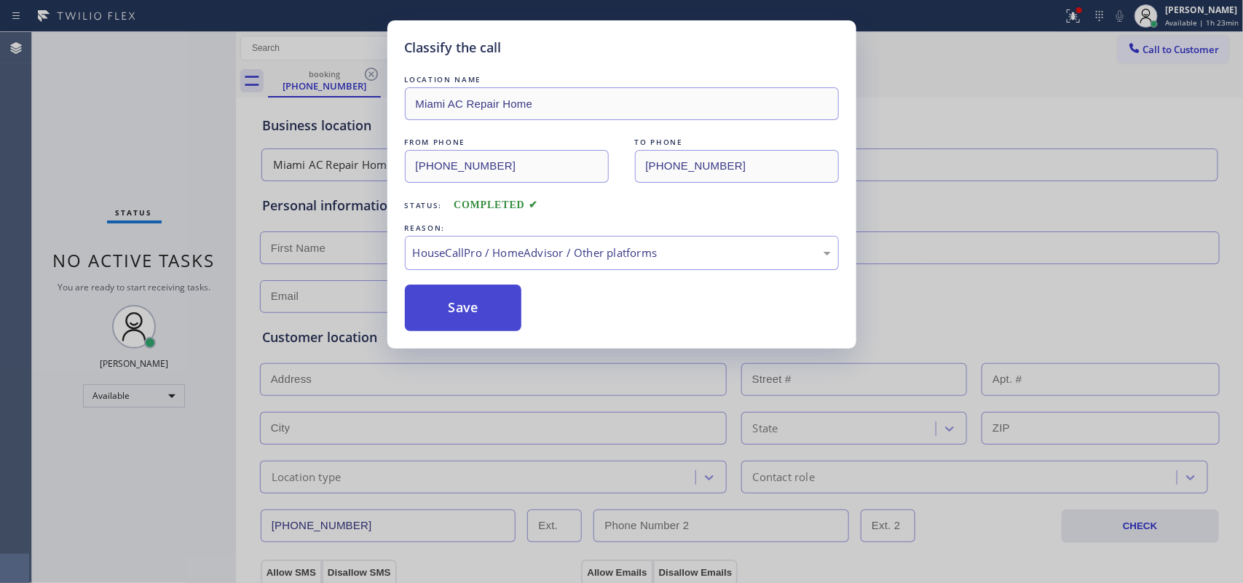
click at [478, 326] on button "Save" at bounding box center [463, 308] width 117 height 47
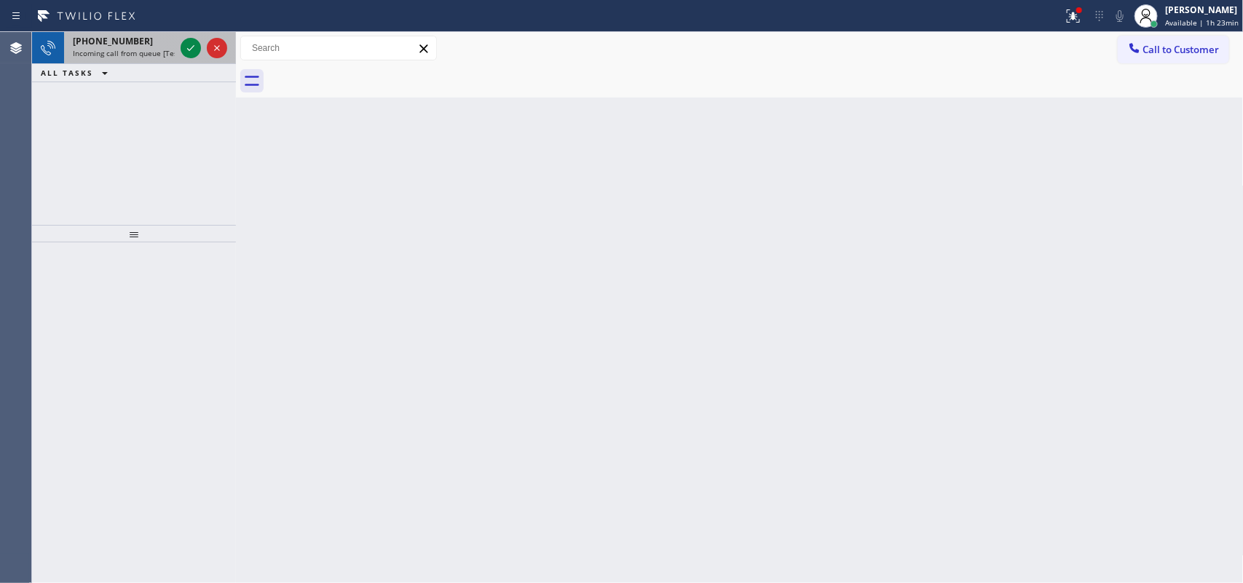
click at [133, 46] on div "[PHONE_NUMBER]" at bounding box center [124, 41] width 102 height 12
click at [188, 44] on icon at bounding box center [190, 47] width 17 height 17
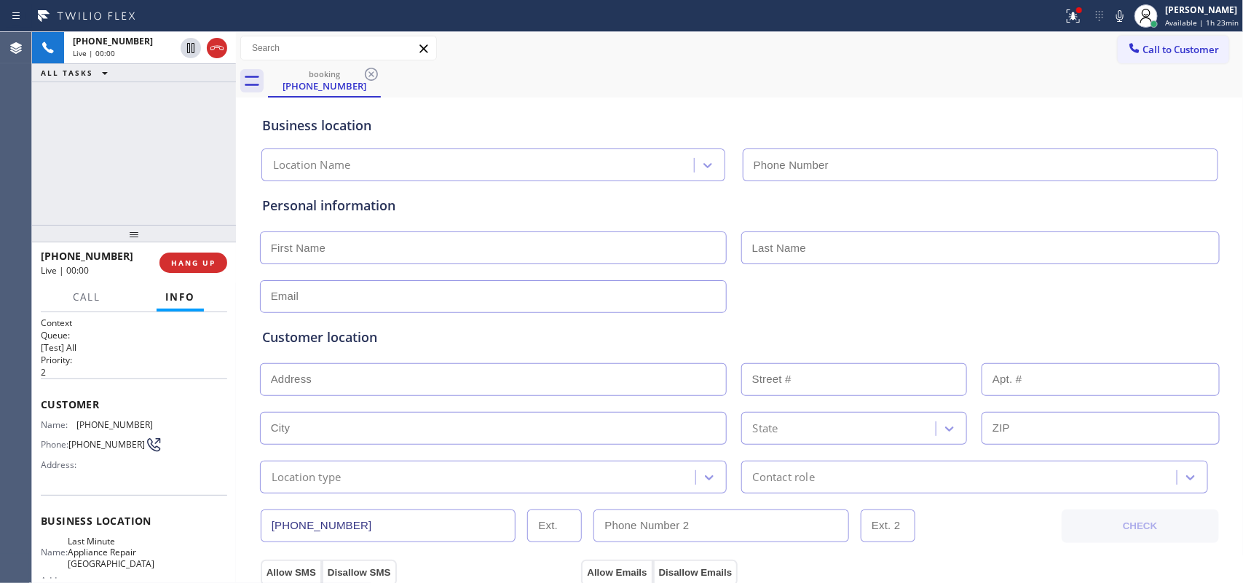
type input "[PHONE_NUMBER]"
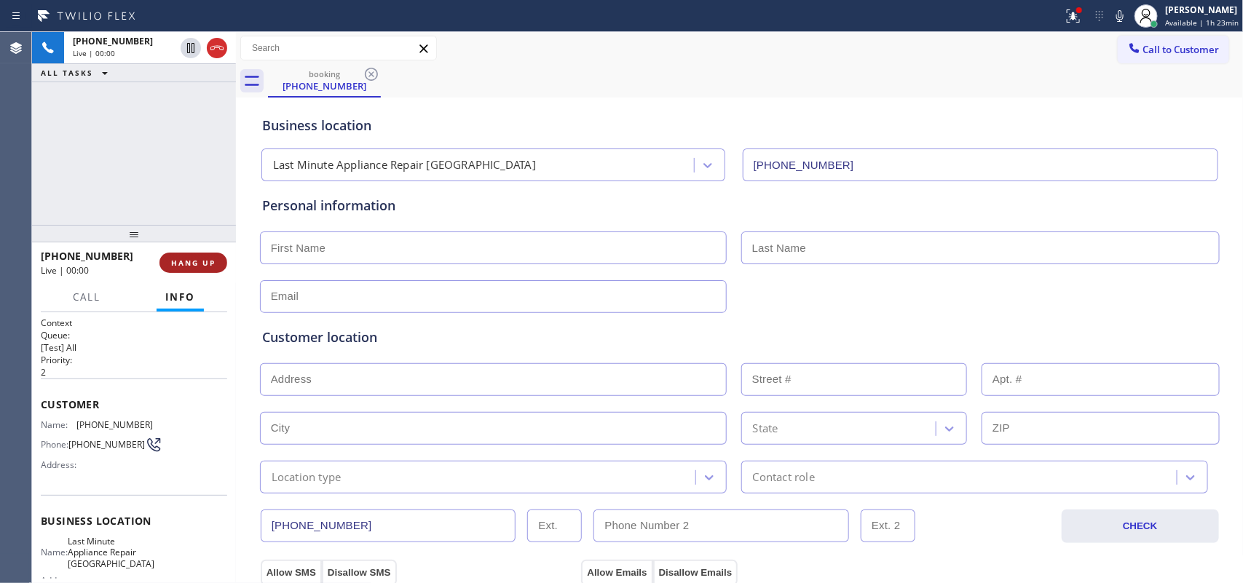
click at [198, 261] on span "HANG UP" at bounding box center [193, 263] width 44 height 10
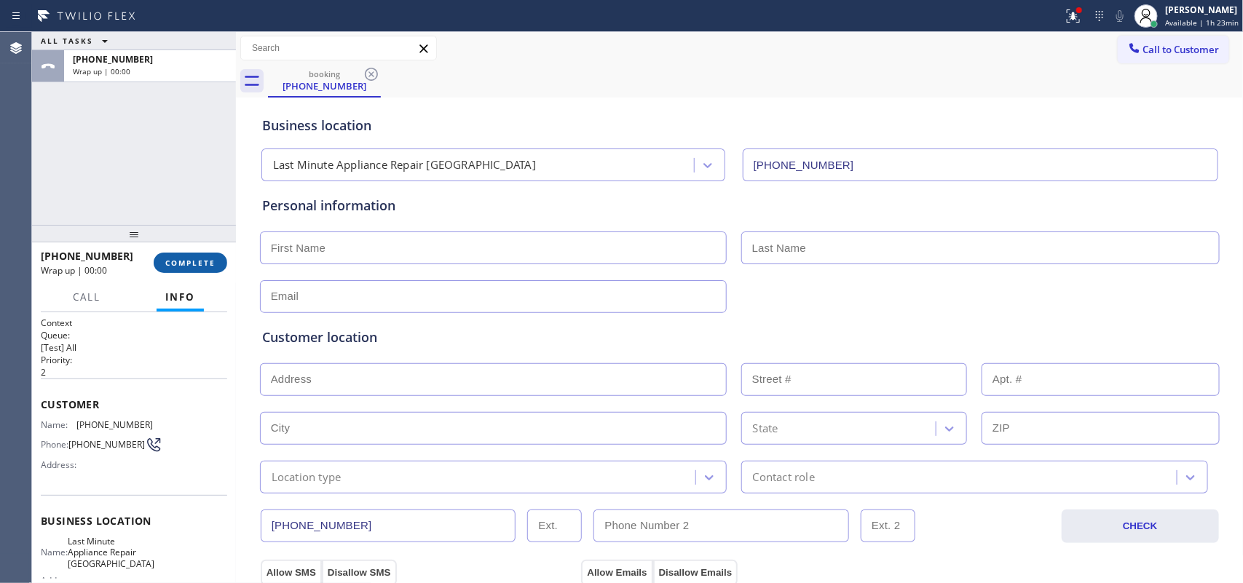
click at [198, 261] on span "COMPLETE" at bounding box center [190, 263] width 50 height 10
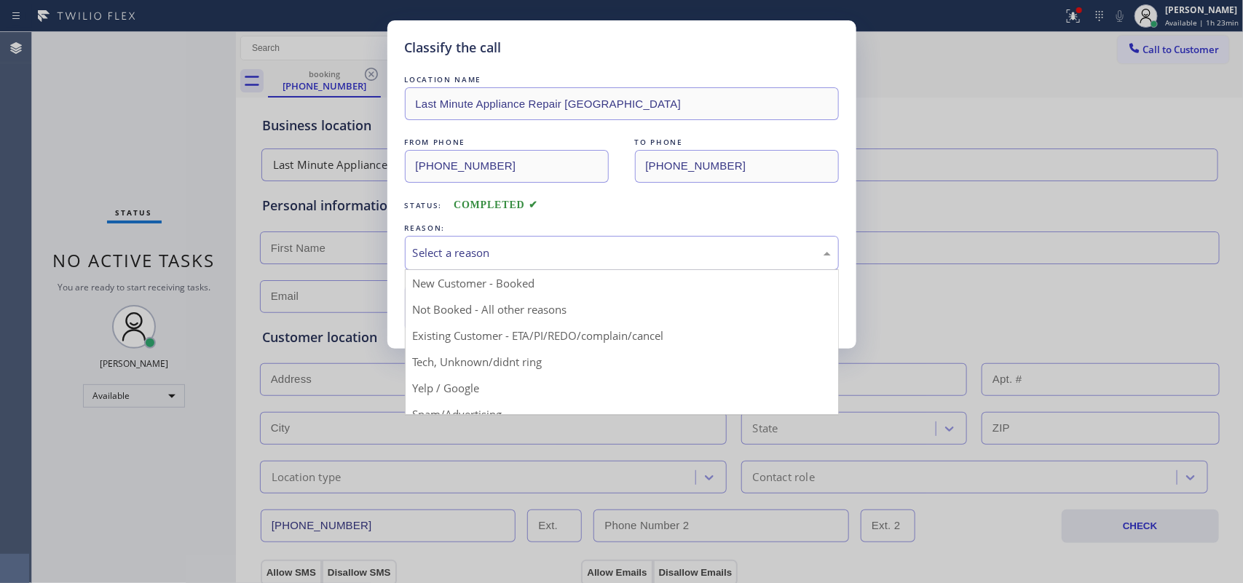
click at [512, 257] on div "Select a reason" at bounding box center [622, 253] width 418 height 17
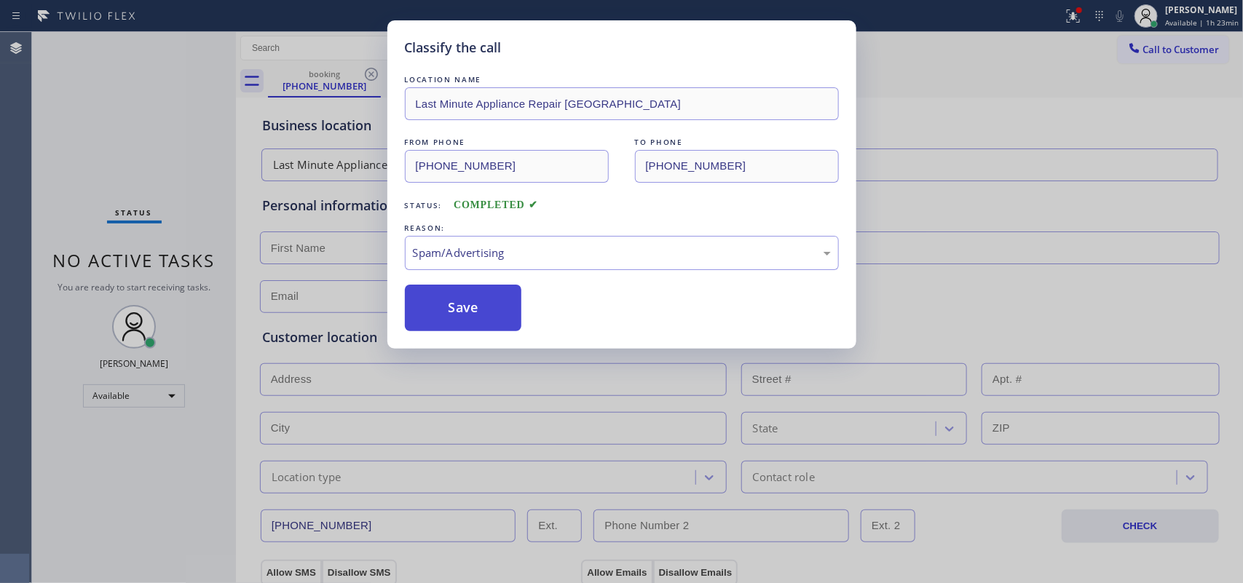
click at [500, 313] on button "Save" at bounding box center [463, 308] width 117 height 47
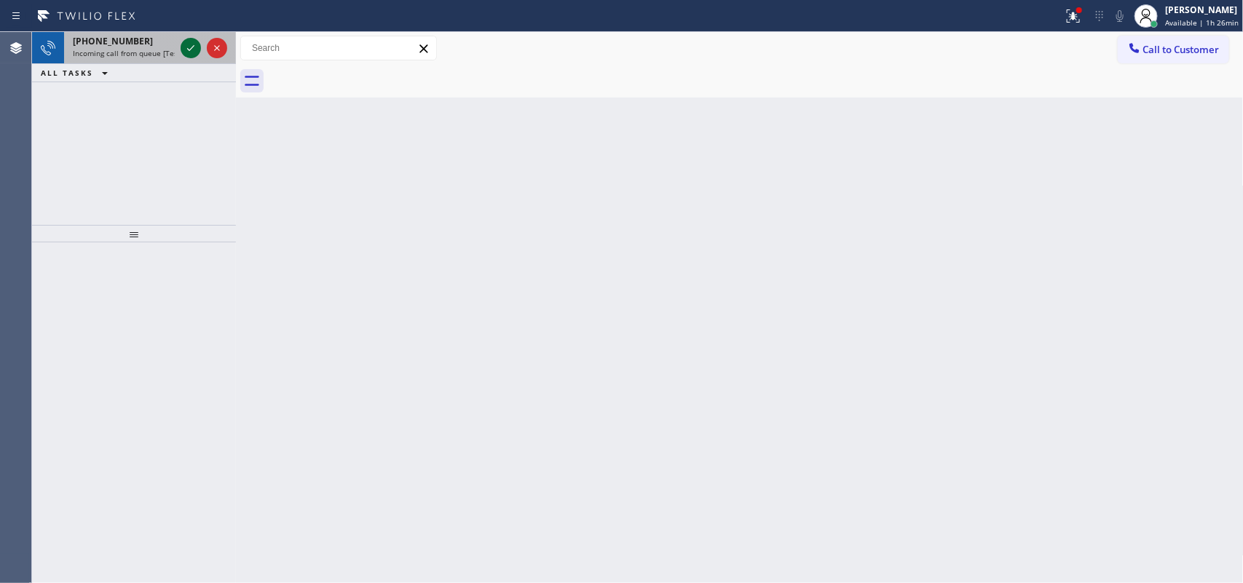
click at [184, 44] on icon at bounding box center [190, 47] width 17 height 17
click at [190, 48] on icon at bounding box center [190, 47] width 17 height 17
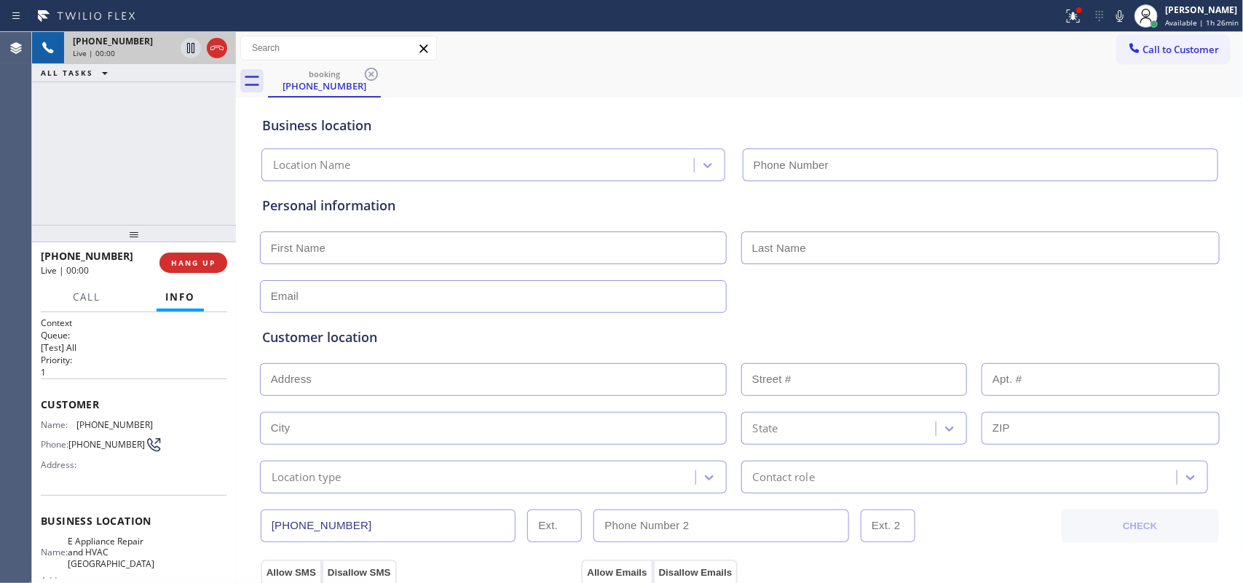
type input "[PHONE_NUMBER]"
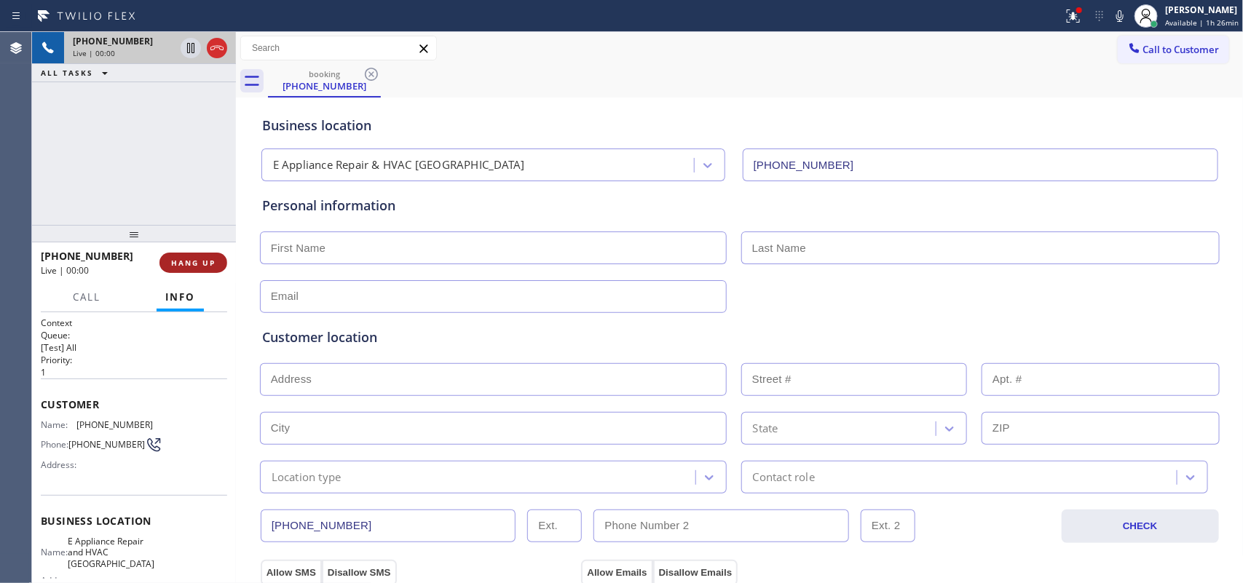
click at [224, 263] on button "HANG UP" at bounding box center [193, 263] width 68 height 20
click at [216, 257] on button "HANG UP" at bounding box center [193, 263] width 68 height 20
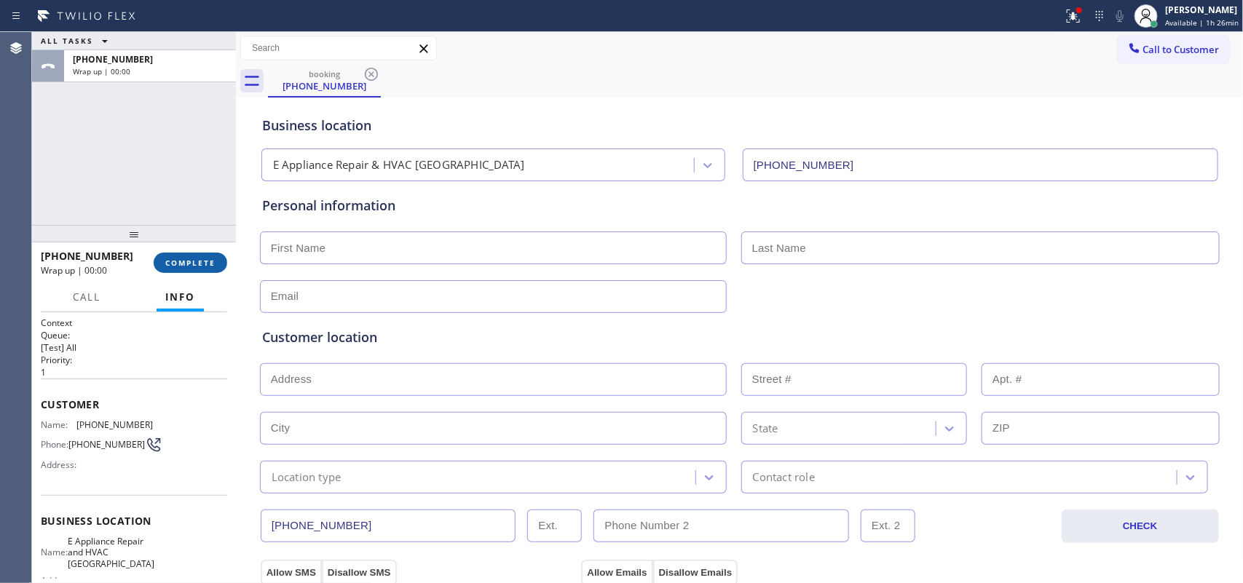
click at [201, 262] on span "COMPLETE" at bounding box center [190, 263] width 50 height 10
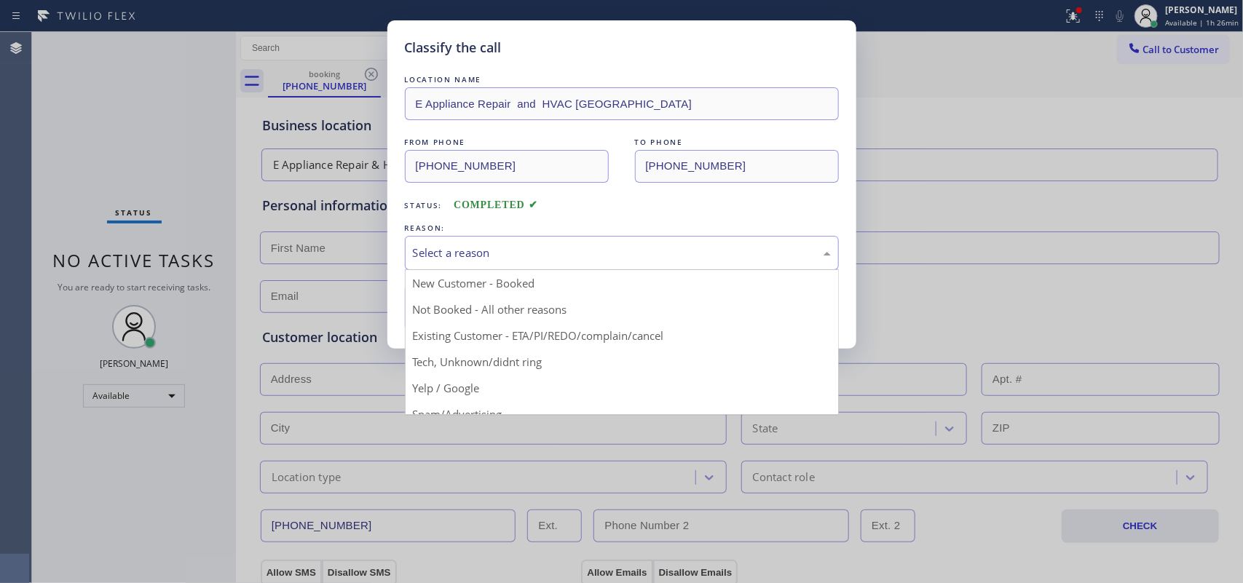
click at [562, 249] on div "Select a reason" at bounding box center [622, 253] width 418 height 17
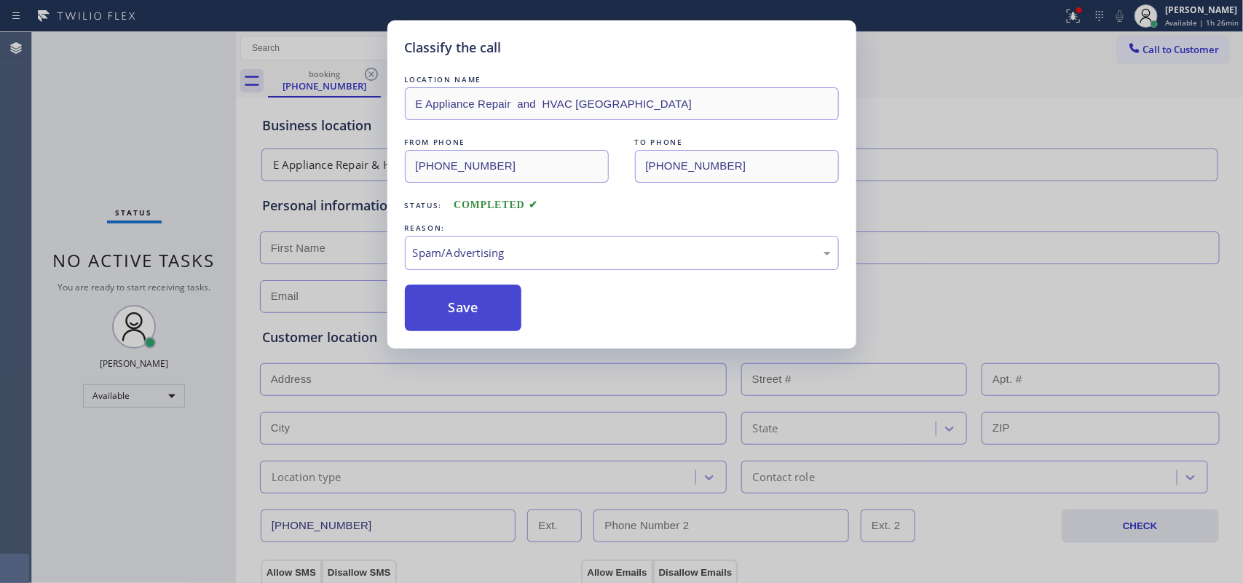
click at [519, 314] on button "Save" at bounding box center [463, 308] width 117 height 47
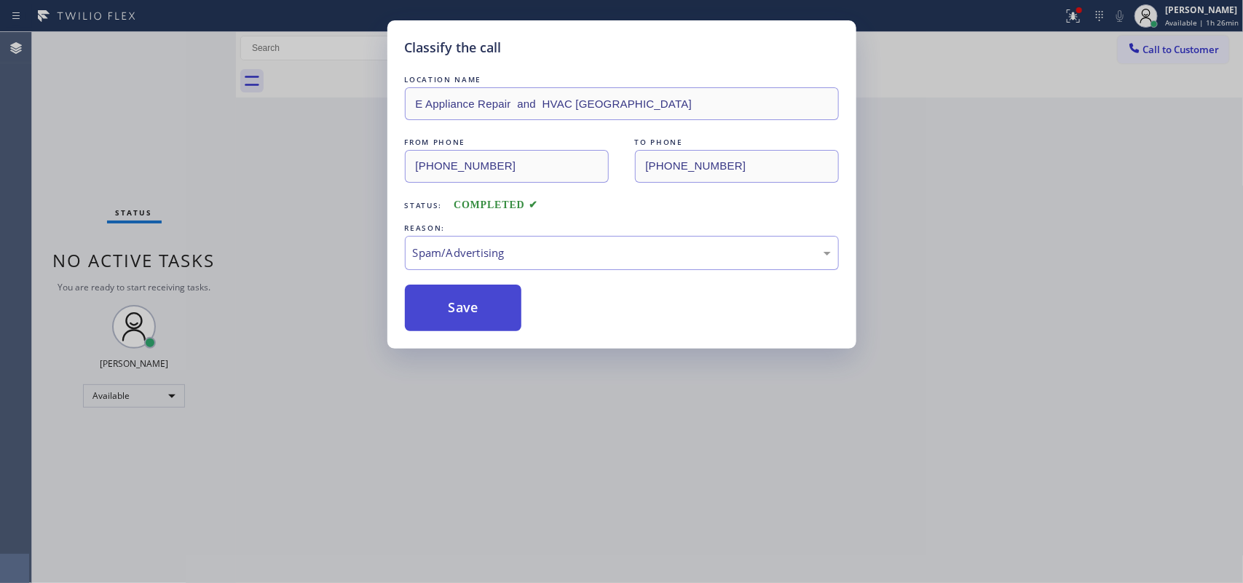
click at [508, 308] on button "Save" at bounding box center [463, 308] width 117 height 47
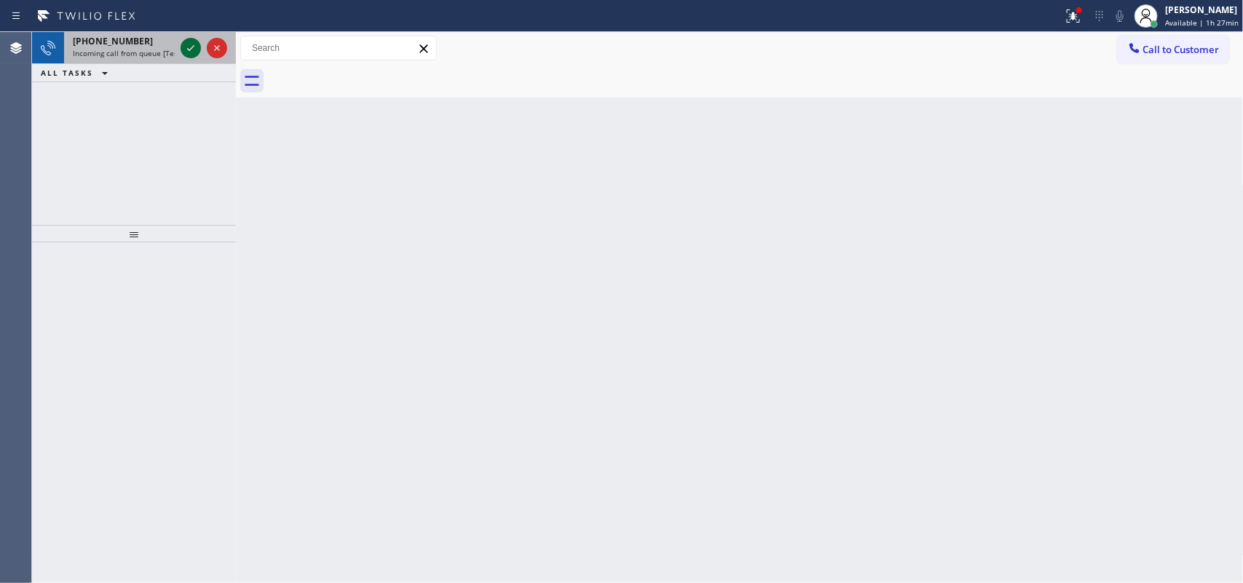
click at [190, 46] on icon at bounding box center [190, 47] width 17 height 17
click at [192, 46] on icon at bounding box center [190, 47] width 17 height 17
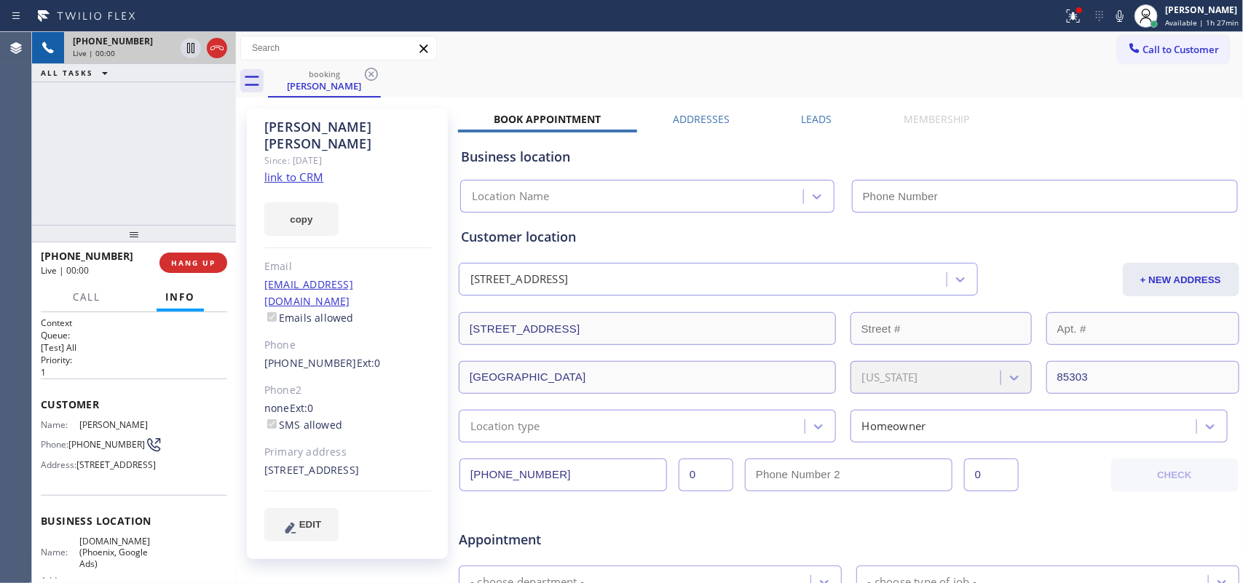
type input "[PHONE_NUMBER]"
click at [299, 170] on link "link to CRM" at bounding box center [293, 177] width 59 height 15
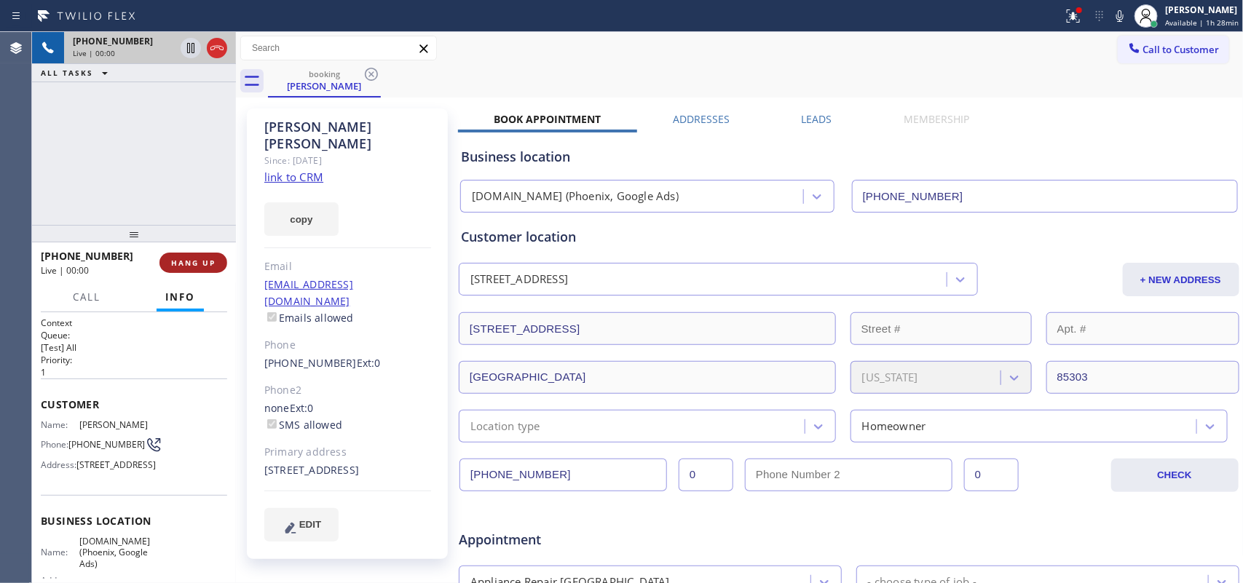
click at [194, 268] on button "HANG UP" at bounding box center [193, 263] width 68 height 20
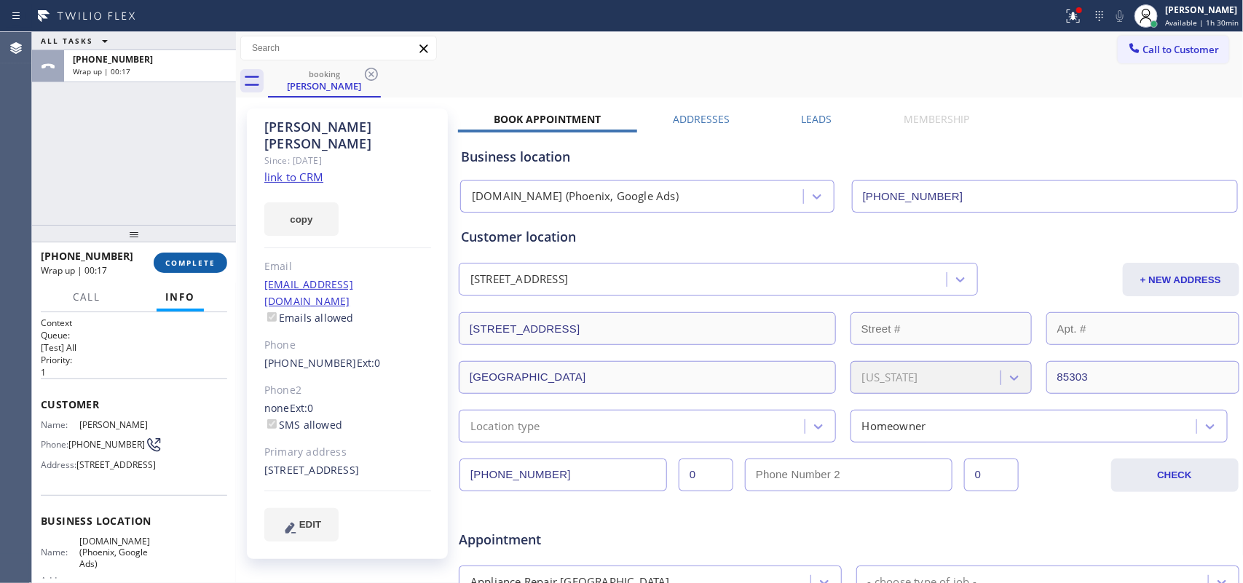
click at [182, 266] on span "COMPLETE" at bounding box center [190, 263] width 50 height 10
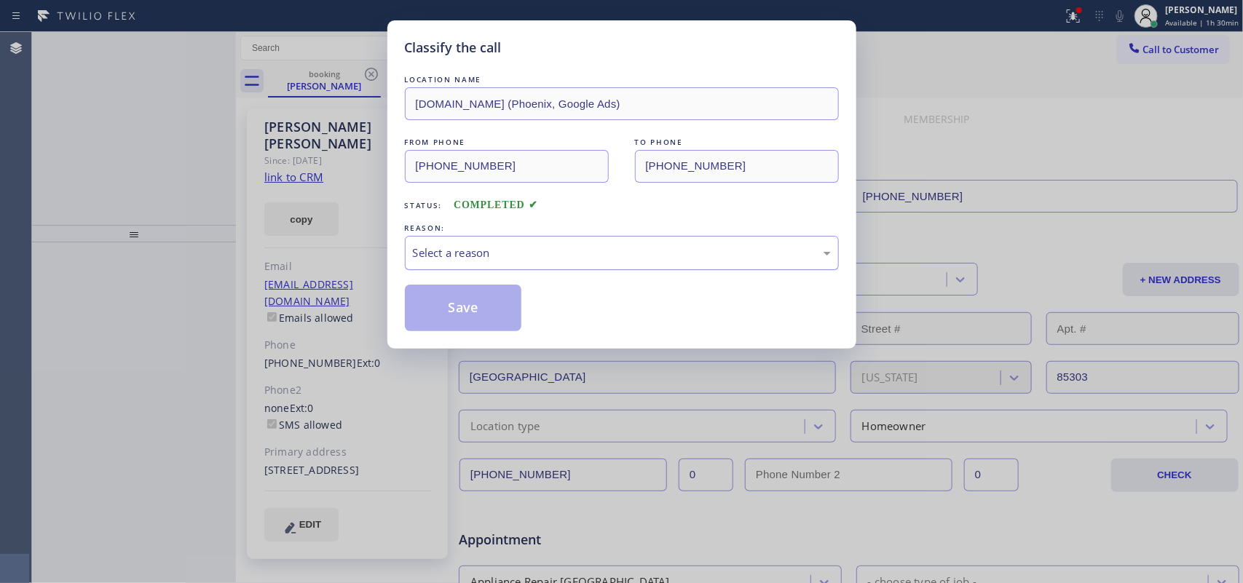
click at [710, 264] on div "Select a reason" at bounding box center [622, 253] width 434 height 34
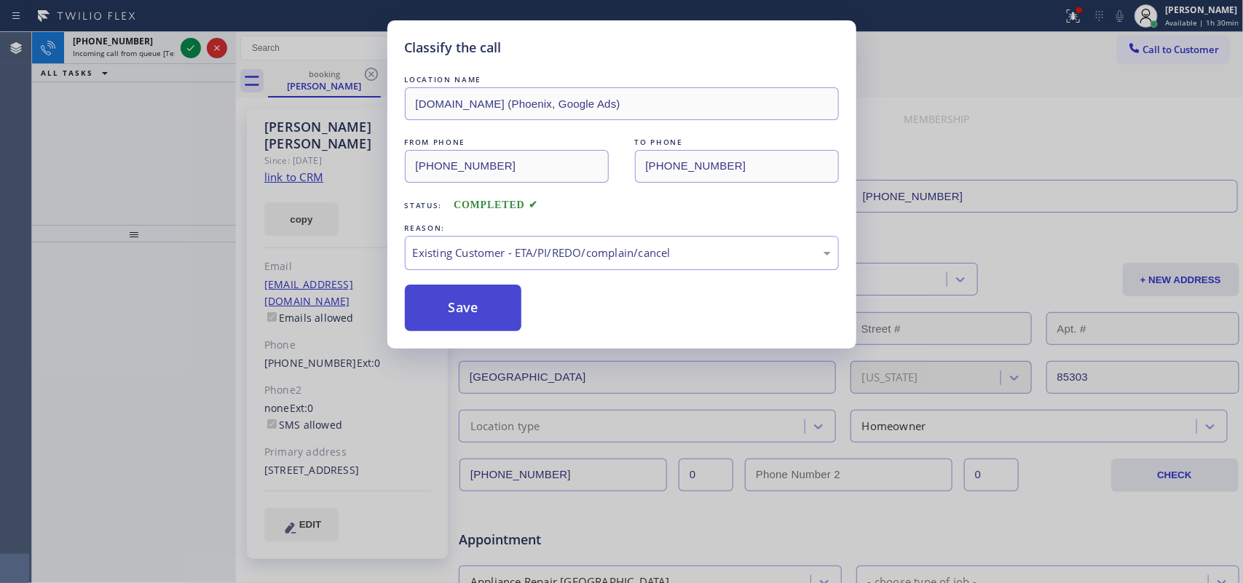
drag, startPoint x: 494, startPoint y: 326, endPoint x: 362, endPoint y: 187, distance: 191.1
click at [493, 326] on button "Save" at bounding box center [463, 308] width 117 height 47
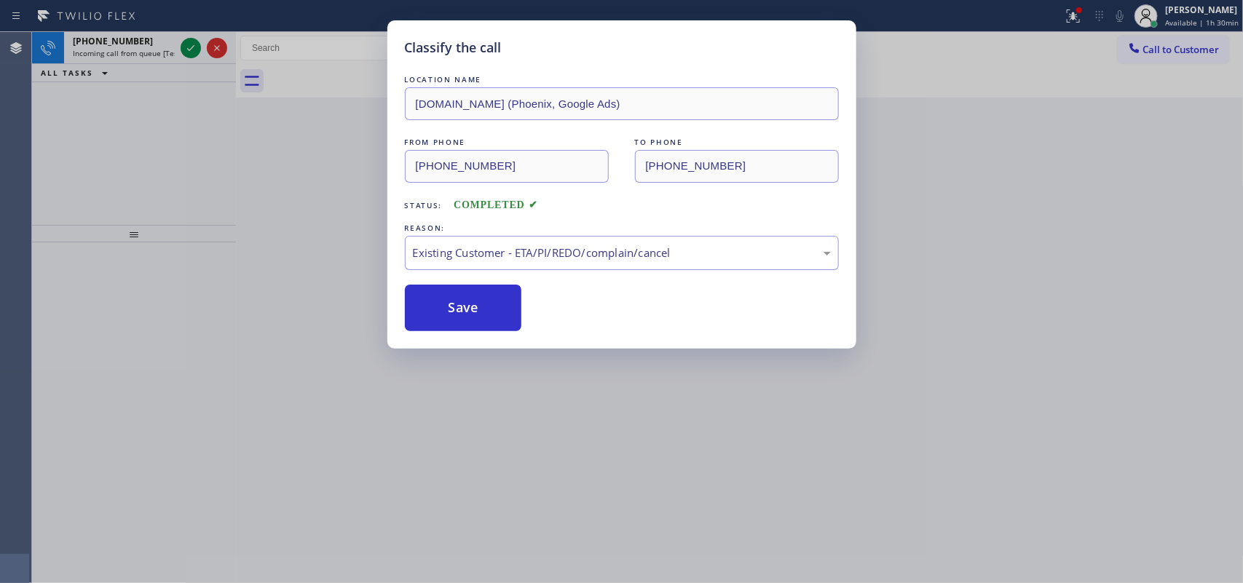
click at [186, 45] on div "Classify the call LOCATION NAME [DOMAIN_NAME] ([GEOGRAPHIC_DATA], Google Ads) F…" at bounding box center [621, 291] width 1243 height 583
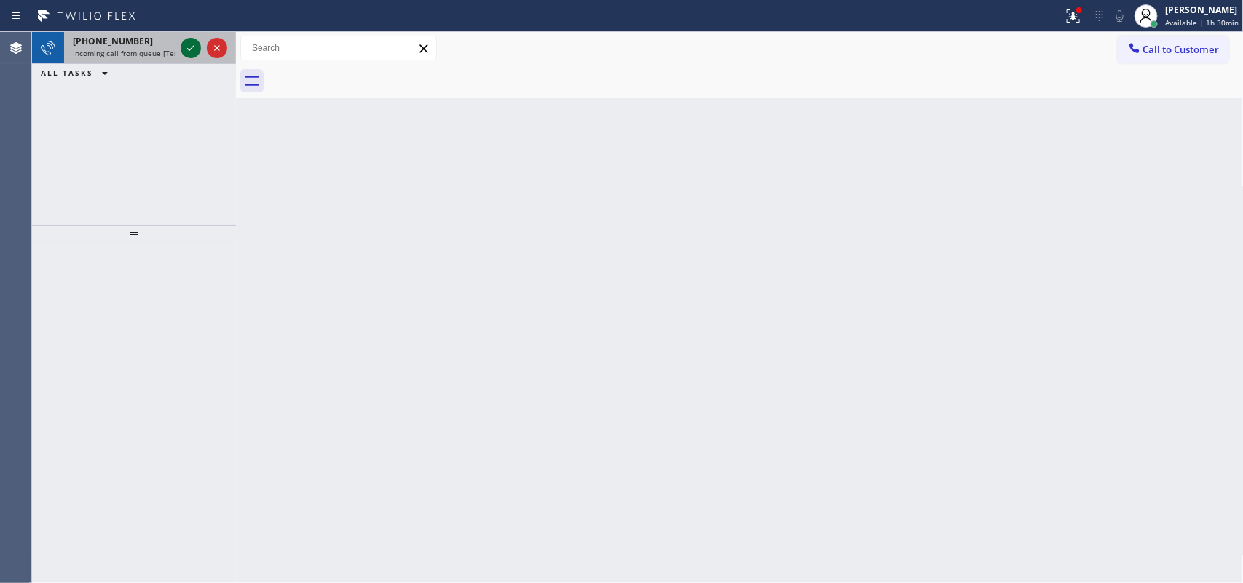
click at [188, 46] on icon at bounding box center [190, 47] width 17 height 17
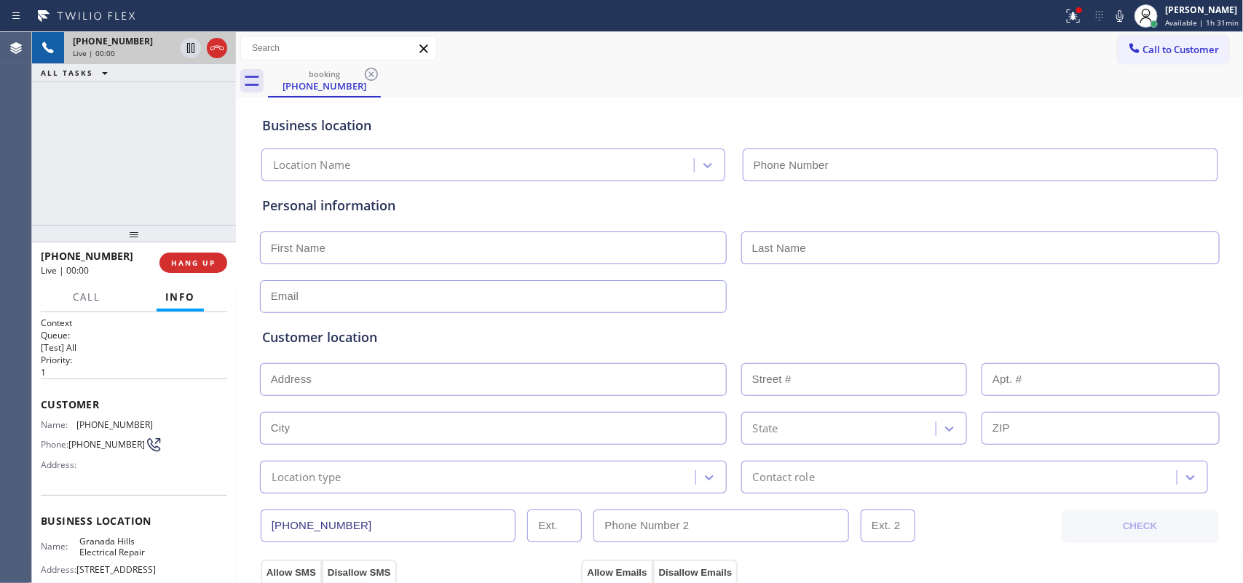
type input "[PHONE_NUMBER]"
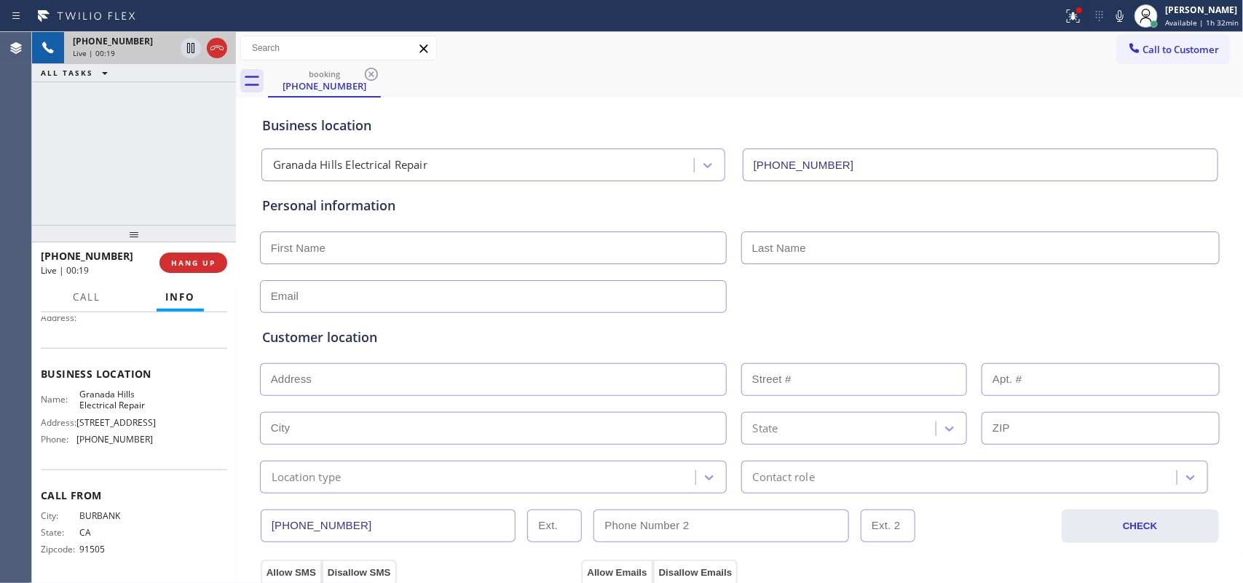
scroll to position [1, 0]
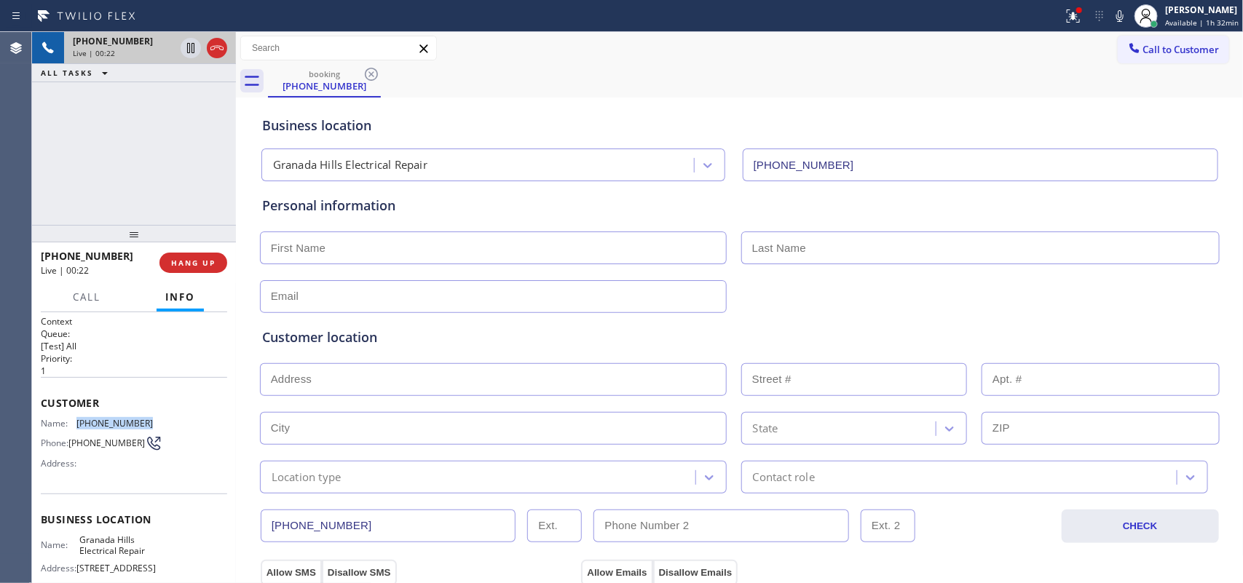
drag, startPoint x: 149, startPoint y: 420, endPoint x: 74, endPoint y: 422, distance: 75.0
click at [74, 422] on div "Name: [PHONE_NUMBER] Phone: [PHONE_NUMBER] Address:" at bounding box center [134, 447] width 186 height 58
copy div "[PHONE_NUMBER]"
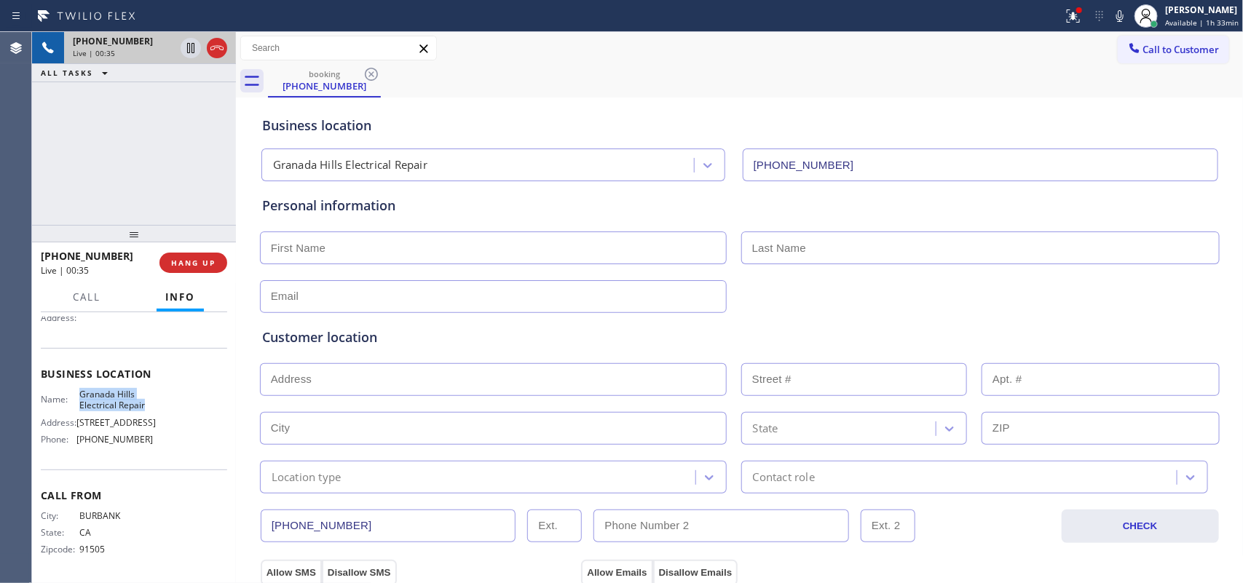
drag, startPoint x: 154, startPoint y: 377, endPoint x: 77, endPoint y: 357, distance: 79.7
click at [77, 389] on div "Name: Granada Hills Electrical Repair Address: [STREET_ADDRESS] Phone: [PHONE_N…" at bounding box center [134, 420] width 186 height 63
copy span "Granada Hills Electrical Repair"
drag, startPoint x: 144, startPoint y: 441, endPoint x: 74, endPoint y: 442, distance: 69.9
click at [74, 442] on div "Name: Granada Hills Electrical Repair Address: [STREET_ADDRESS] Phone: [PHONE_N…" at bounding box center [134, 420] width 186 height 63
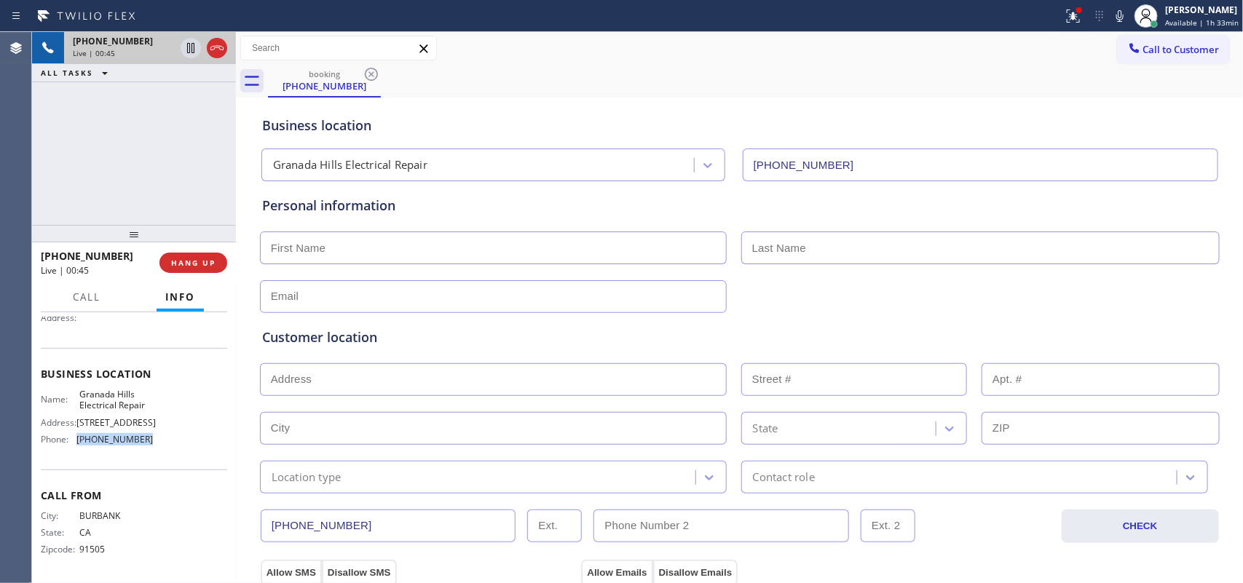
copy div "[PHONE_NUMBER]"
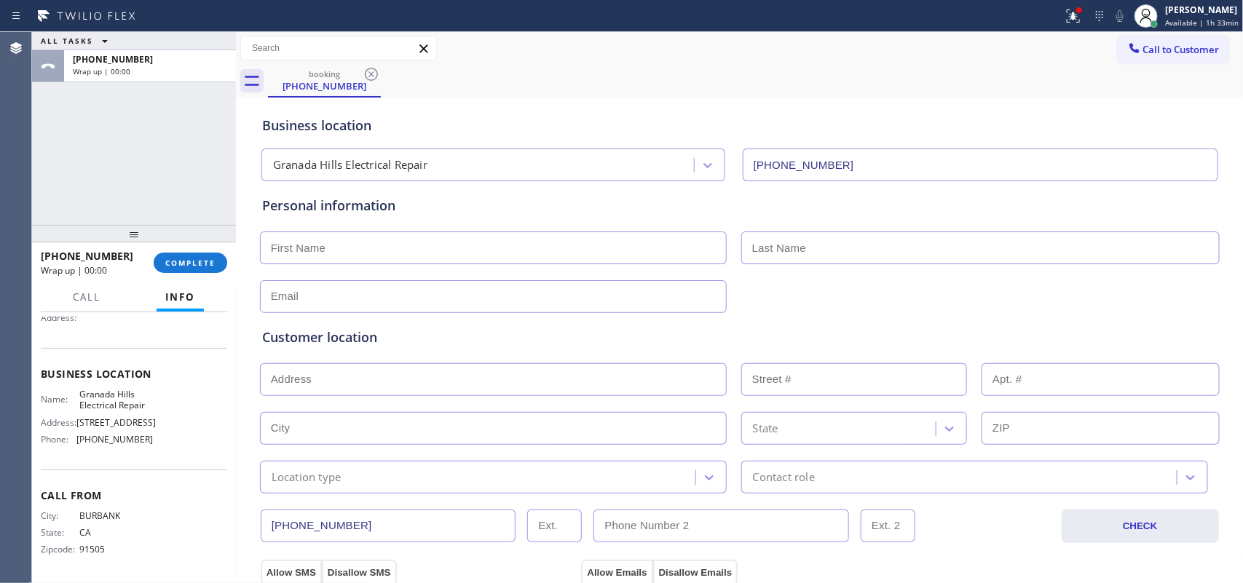
click at [84, 179] on div "ALL TASKS ALL TASKS ACTIVE TASKS TASKS IN WRAP UP [PHONE_NUMBER] Wrap up | 00:00" at bounding box center [134, 128] width 204 height 193
click at [796, 98] on div "Business location [GEOGRAPHIC_DATA] Electrical Repair [PHONE_NUMBER]" at bounding box center [739, 138] width 961 height 86
click at [189, 264] on span "COMPLETE" at bounding box center [190, 263] width 50 height 10
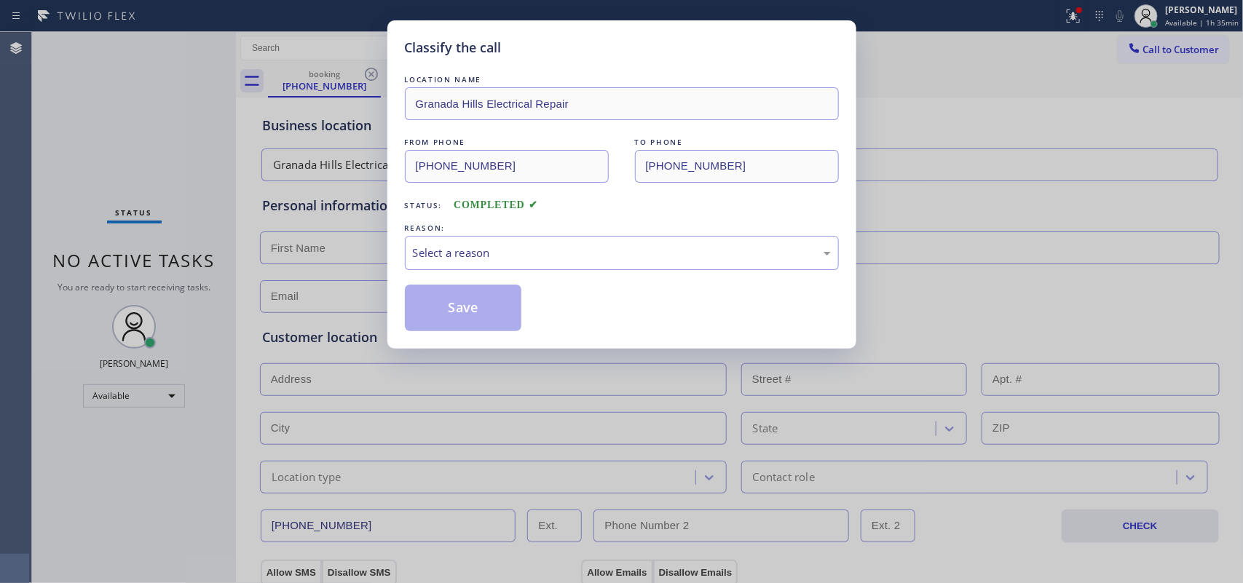
click at [525, 251] on div "Select a reason" at bounding box center [622, 253] width 418 height 17
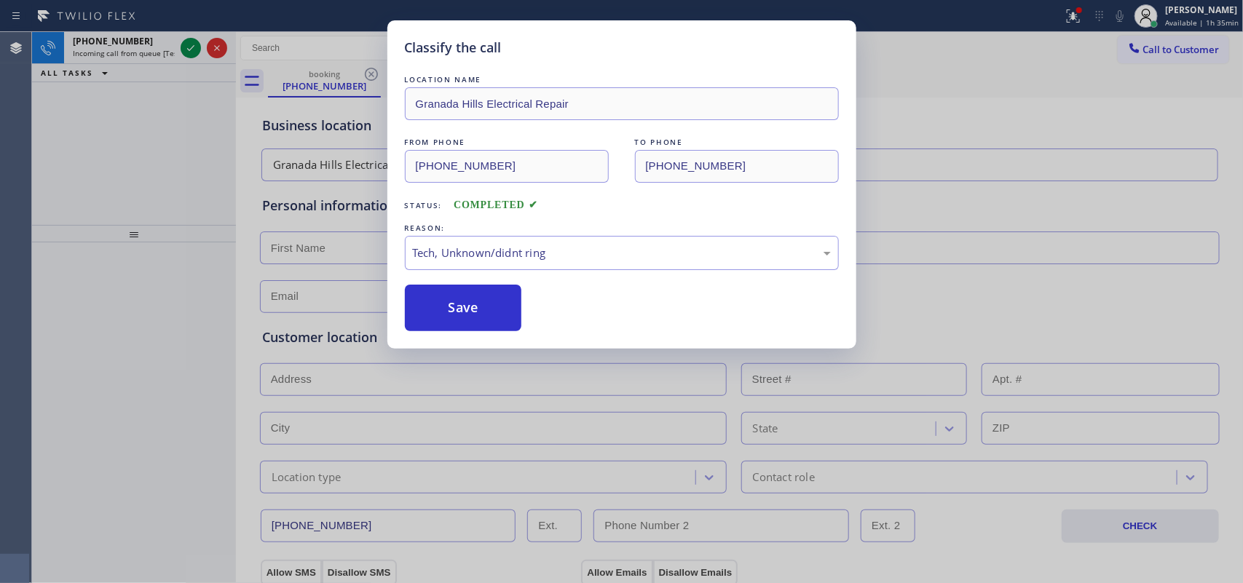
click at [516, 235] on div "REASON:" at bounding box center [622, 228] width 434 height 15
click at [492, 311] on button "Save" at bounding box center [463, 308] width 117 height 47
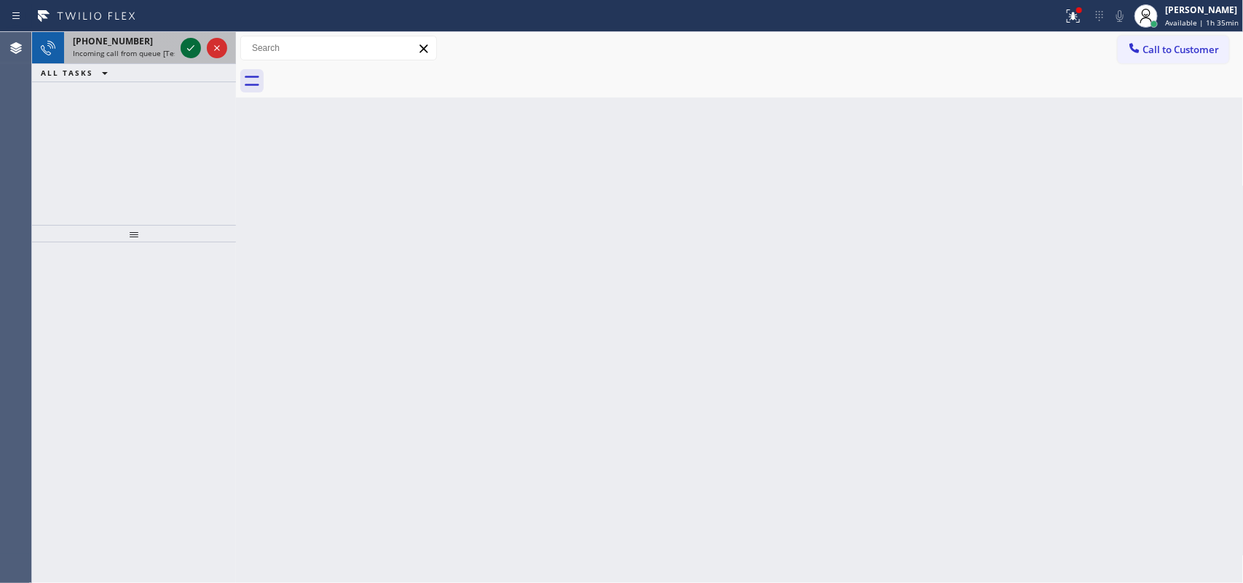
click at [188, 42] on icon at bounding box center [190, 47] width 17 height 17
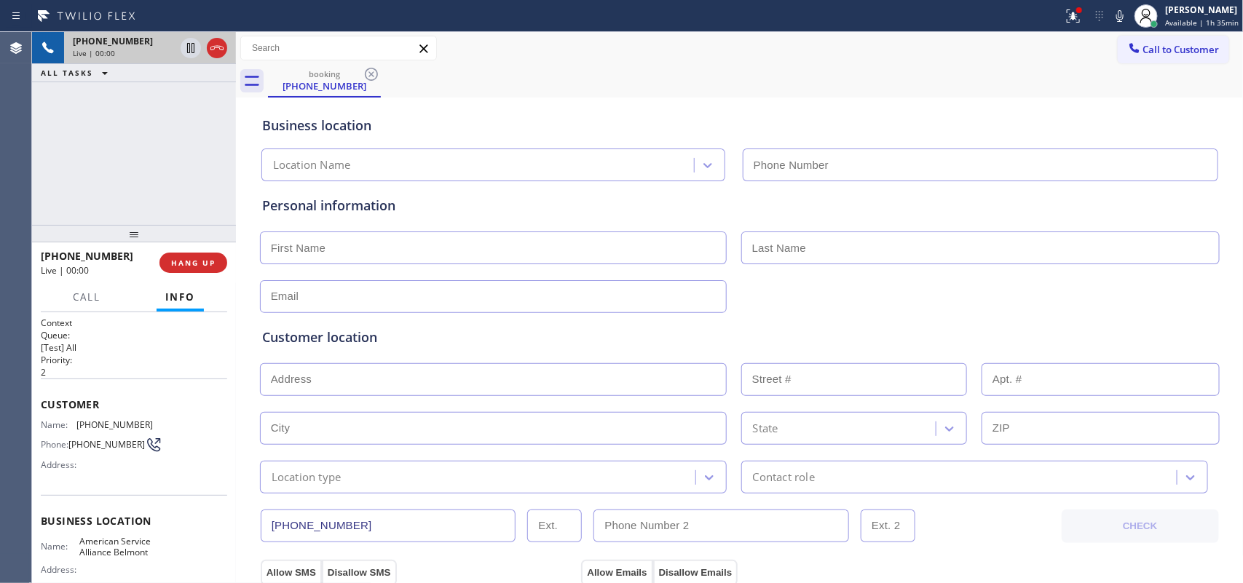
type input "[PHONE_NUMBER]"
click at [200, 260] on span "HANG UP" at bounding box center [193, 263] width 44 height 10
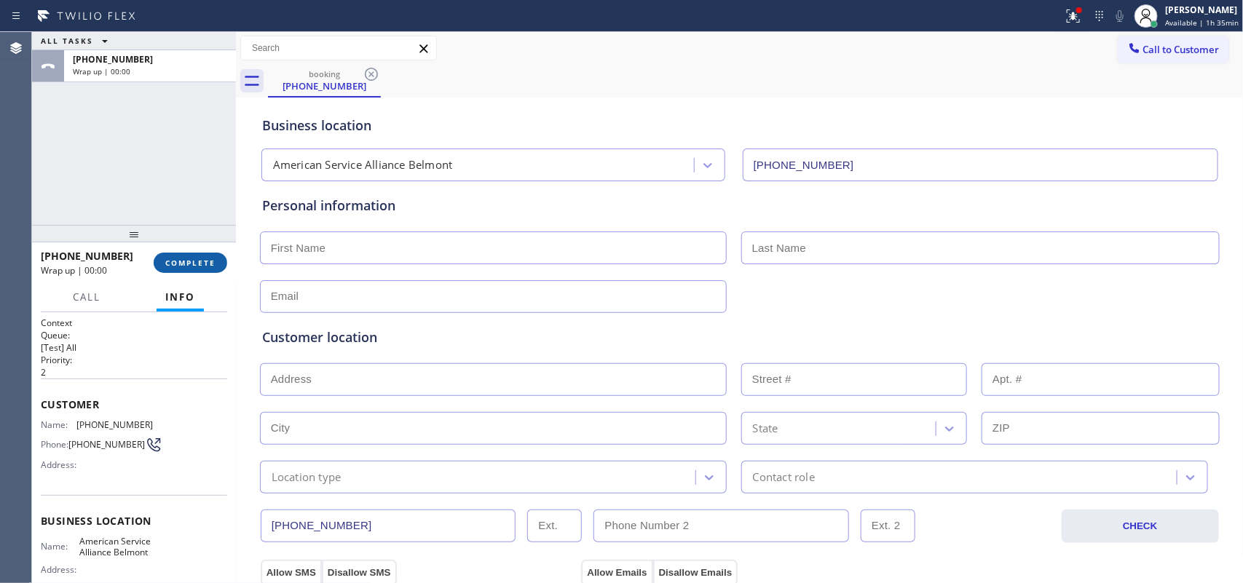
click at [200, 259] on span "COMPLETE" at bounding box center [190, 263] width 50 height 10
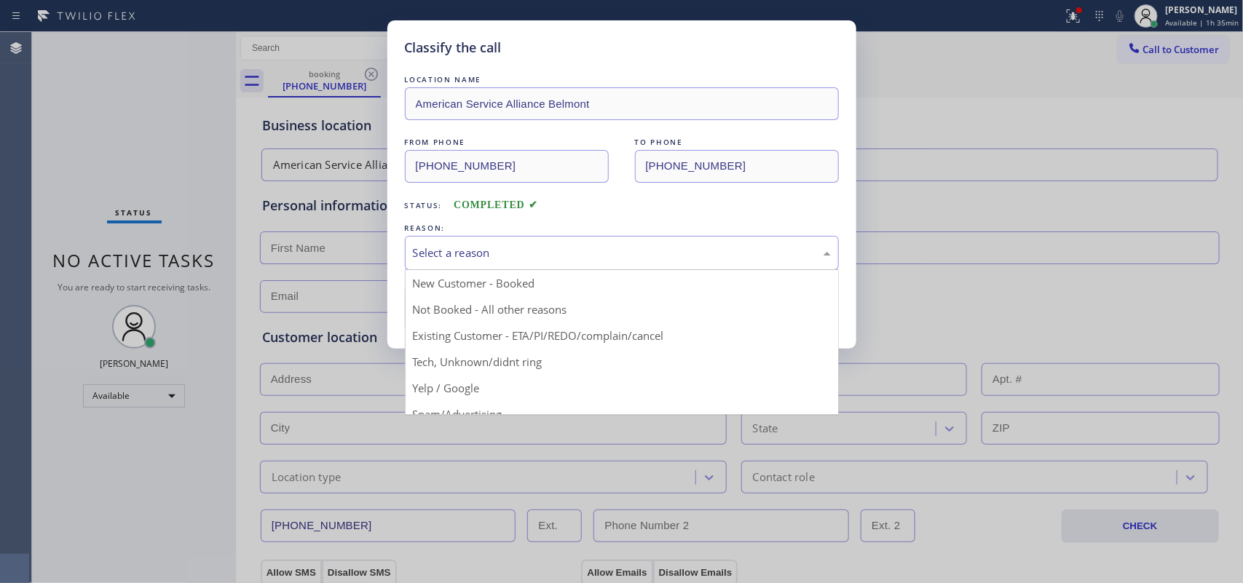
click at [524, 264] on div "Select a reason" at bounding box center [622, 253] width 434 height 34
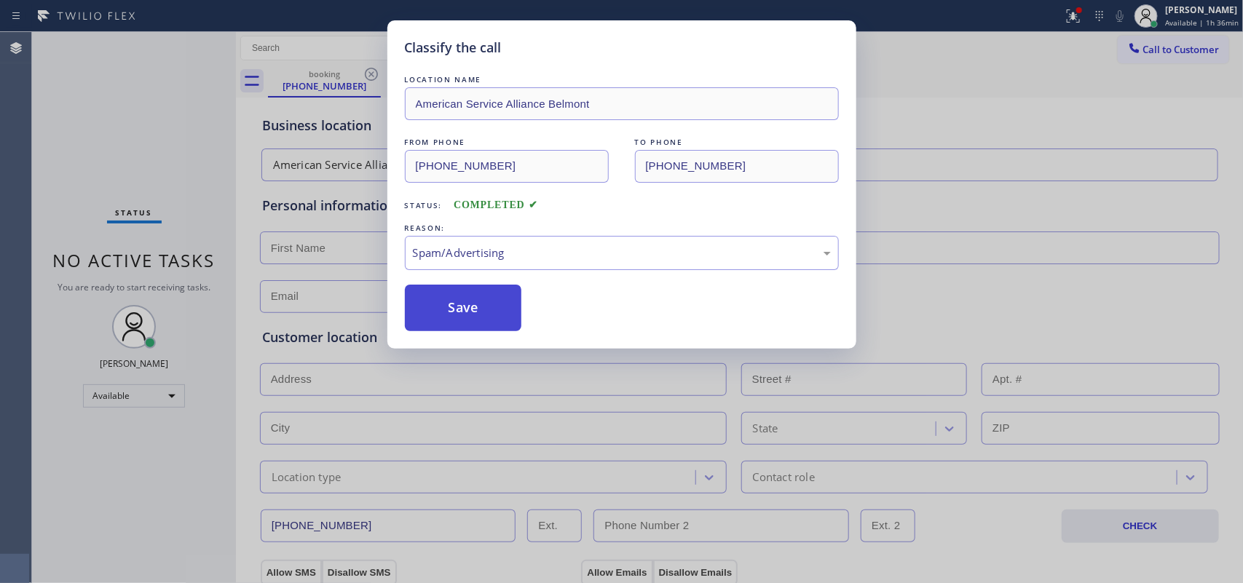
click at [485, 310] on button "Save" at bounding box center [463, 308] width 117 height 47
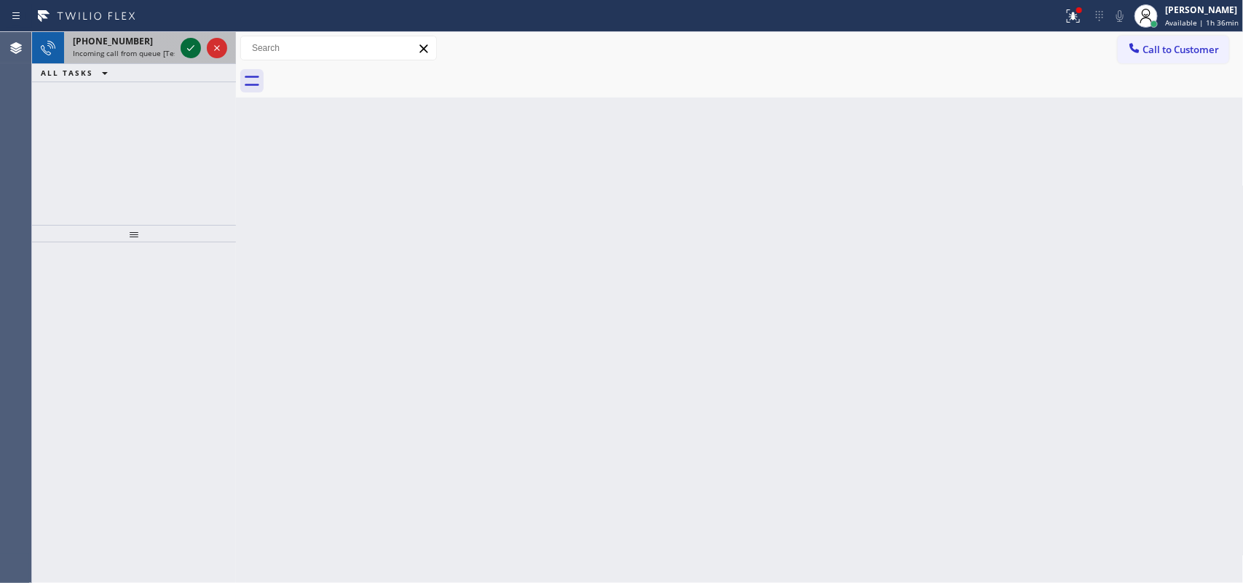
click at [187, 50] on icon at bounding box center [190, 47] width 17 height 17
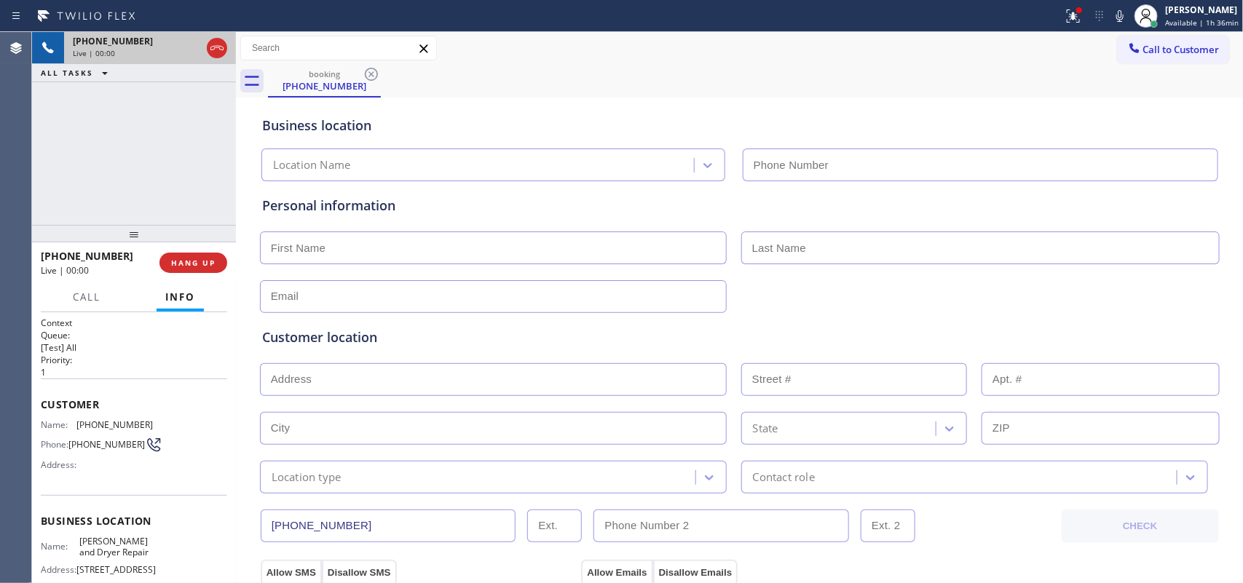
type input "[PHONE_NUMBER]"
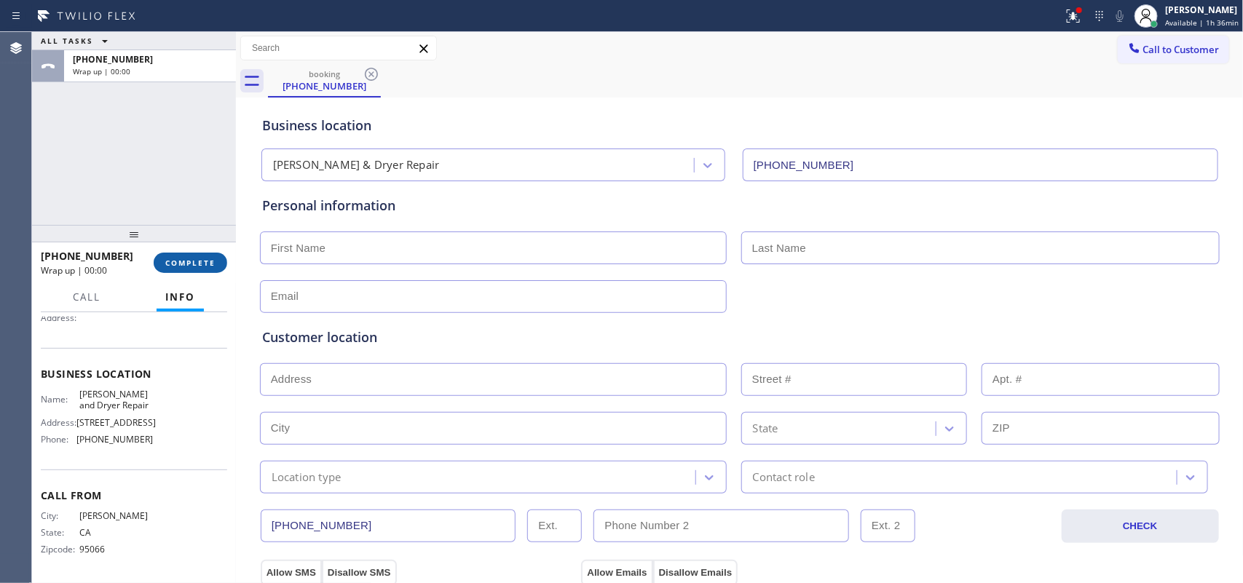
click at [218, 253] on button "COMPLETE" at bounding box center [191, 263] width 74 height 20
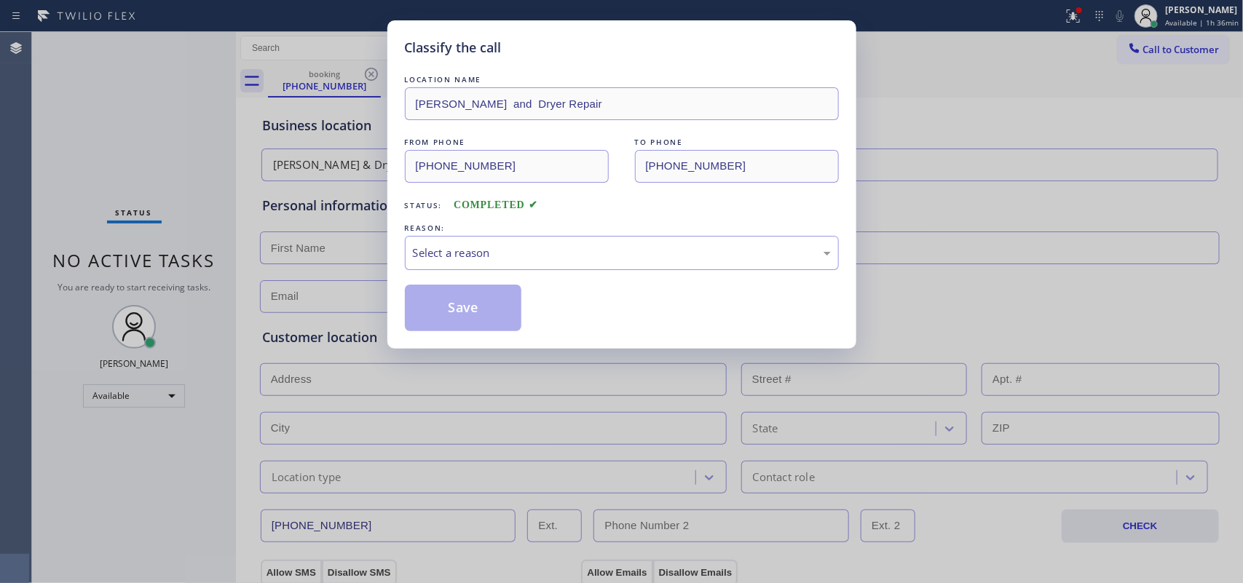
click at [385, 79] on div "Classify the call LOCATION NAME [PERSON_NAME] and Dryer Repair FROM PHONE [PHON…" at bounding box center [621, 291] width 1243 height 583
click at [539, 48] on div "Classify the call" at bounding box center [622, 48] width 434 height 20
click at [614, 157] on div "FROM PHONE [PHONE_NUMBER] TO PHONE [PHONE_NUMBER]" at bounding box center [622, 159] width 434 height 48
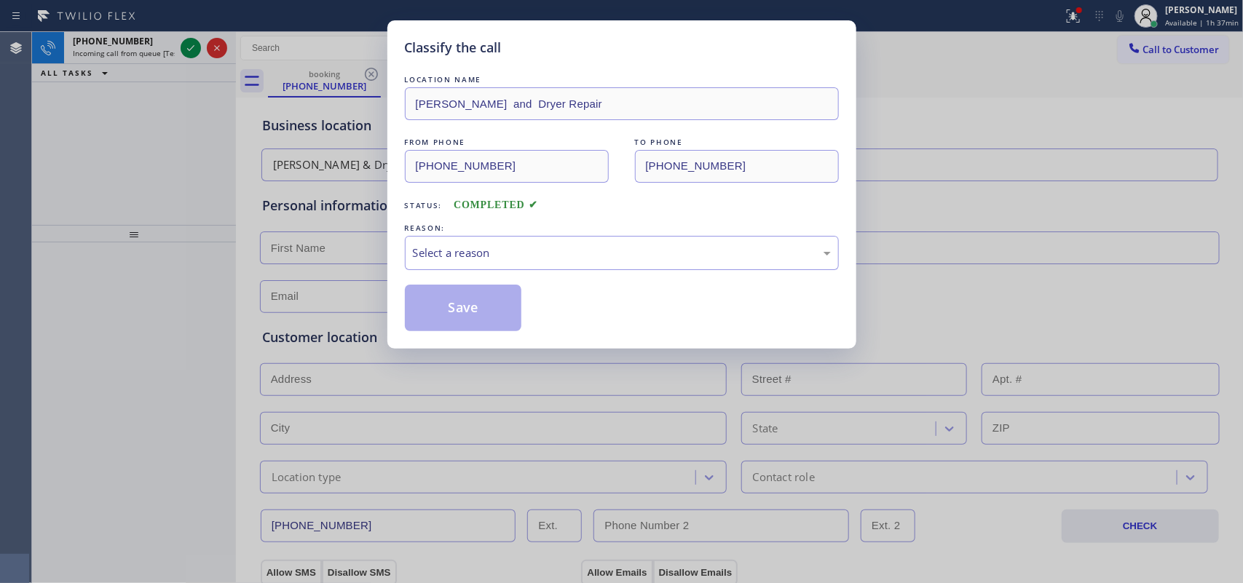
click at [478, 126] on div "LOCATION NAME [PERSON_NAME] and Dryer Repair FROM PHONE [PHONE_NUMBER] TO PHONE…" at bounding box center [622, 201] width 434 height 259
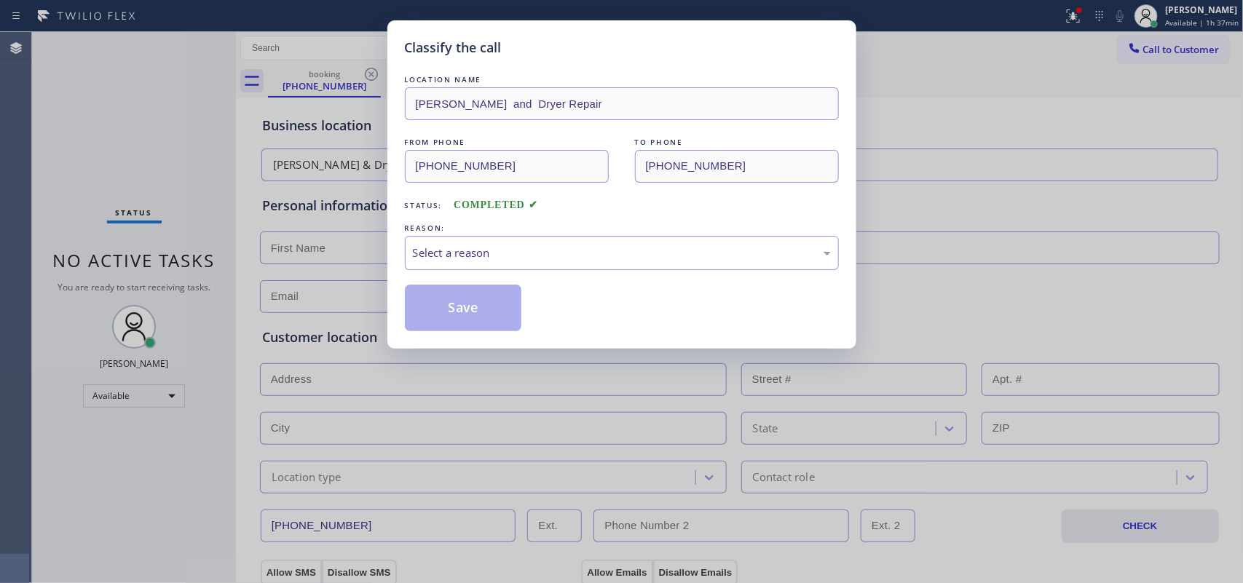
click at [561, 29] on div "Classify the call LOCATION NAME [PERSON_NAME] and Dryer Repair FROM PHONE [PHON…" at bounding box center [621, 184] width 469 height 328
click at [536, 256] on div "Select a reason" at bounding box center [622, 253] width 418 height 17
click at [470, 296] on button "Save" at bounding box center [463, 308] width 117 height 47
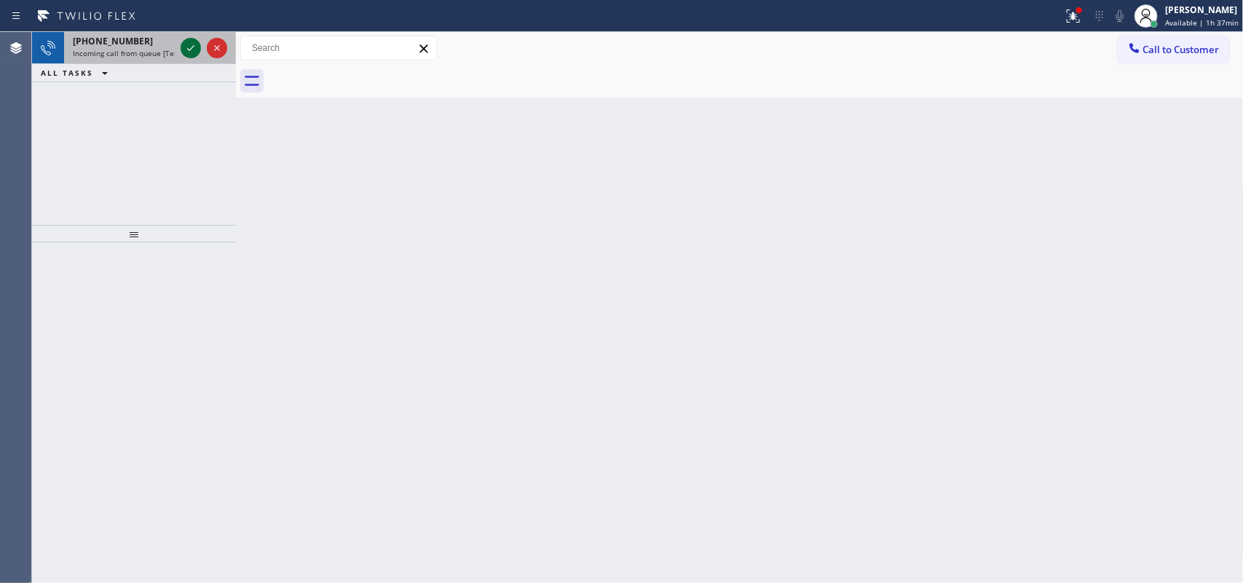
click at [190, 49] on icon at bounding box center [190, 48] width 7 height 6
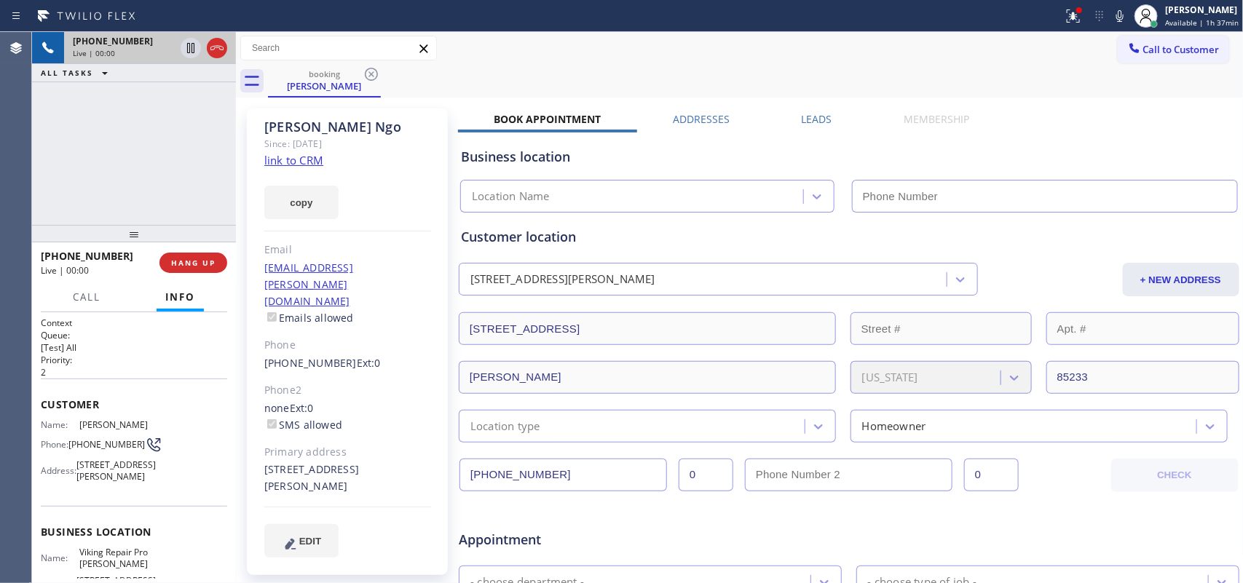
type input "[PHONE_NUMBER]"
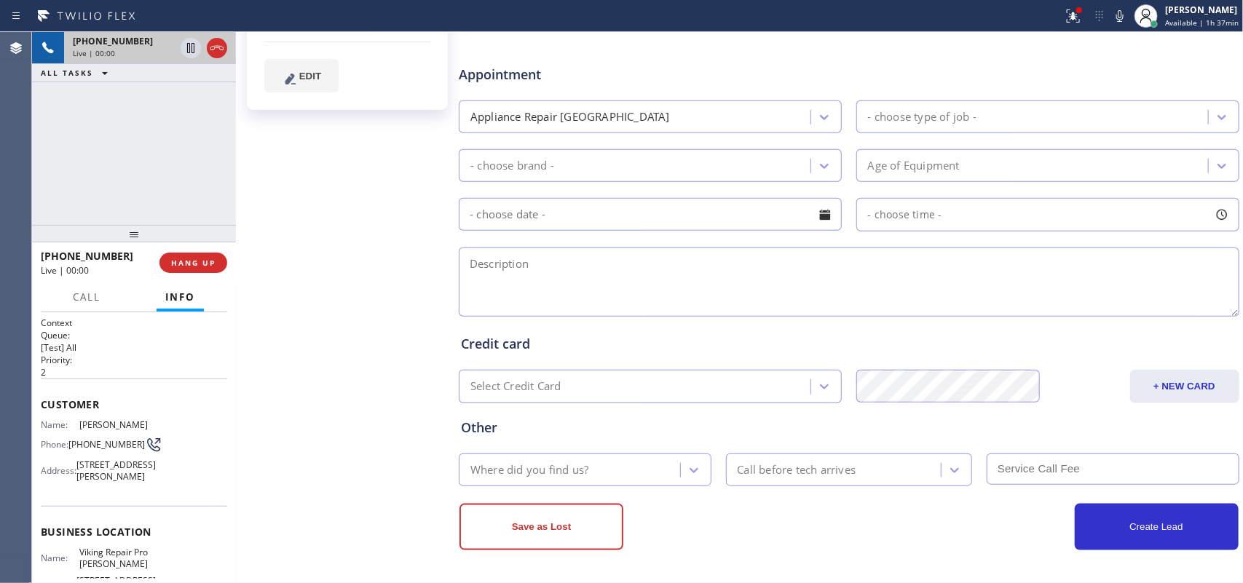
scroll to position [102, 0]
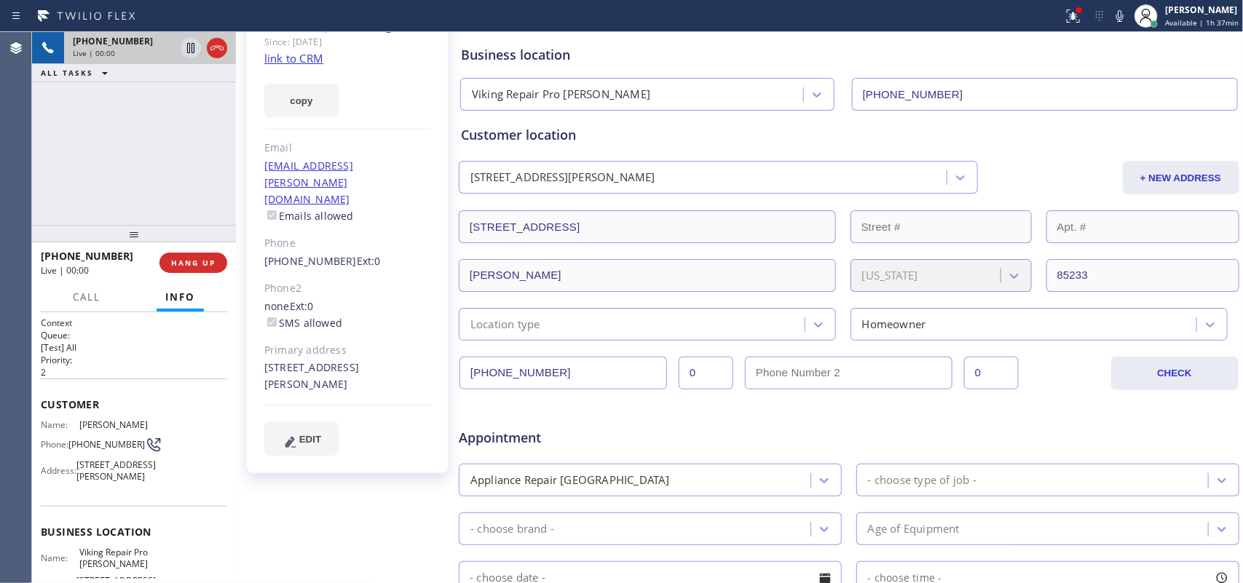
click at [283, 56] on link "link to CRM" at bounding box center [293, 58] width 59 height 15
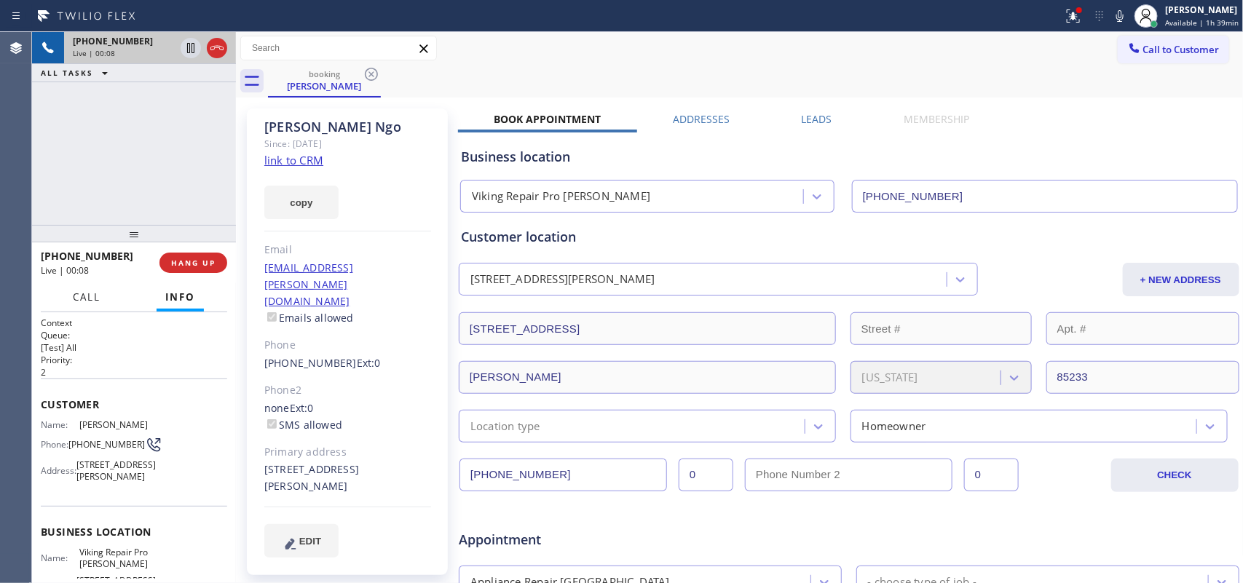
click at [85, 297] on span "Call" at bounding box center [87, 297] width 28 height 13
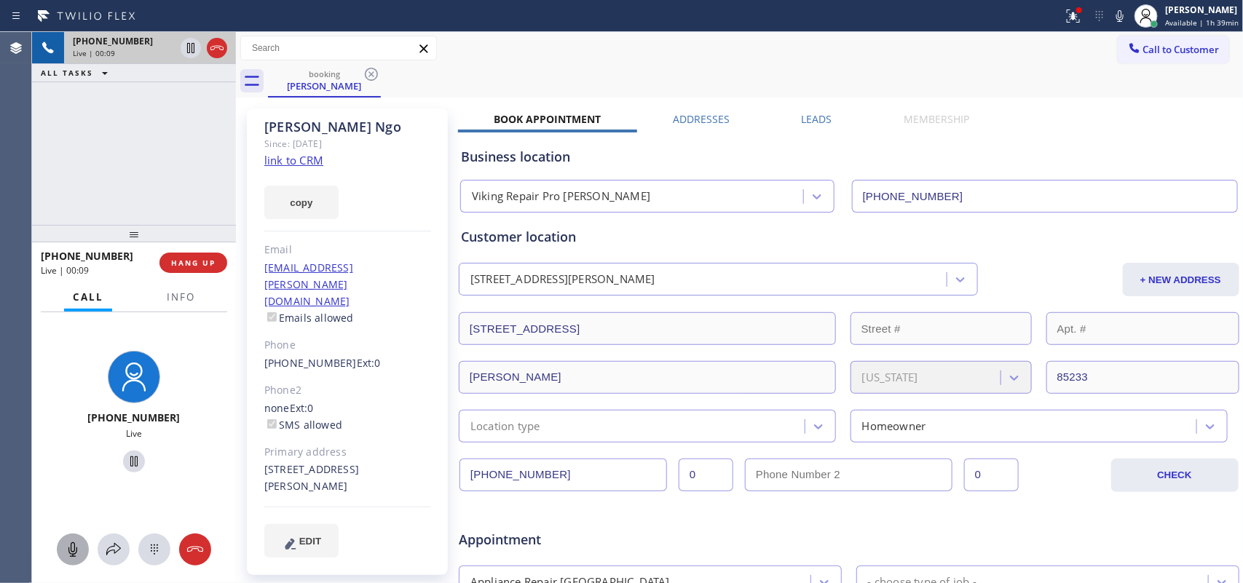
click at [71, 466] on icon at bounding box center [72, 549] width 17 height 17
drag, startPoint x: 128, startPoint y: 456, endPoint x: 135, endPoint y: 280, distance: 175.7
click at [127, 456] on icon at bounding box center [133, 461] width 17 height 17
click at [76, 466] on icon at bounding box center [72, 550] width 9 height 15
click at [125, 453] on icon at bounding box center [133, 461] width 17 height 17
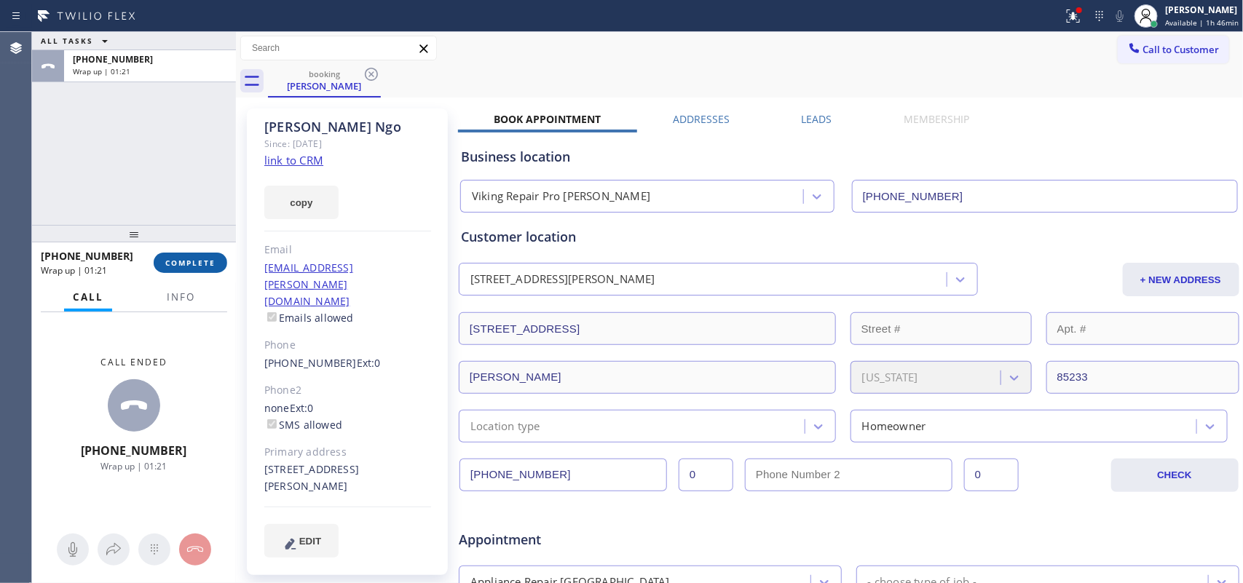
click at [194, 267] on span "COMPLETE" at bounding box center [190, 263] width 50 height 10
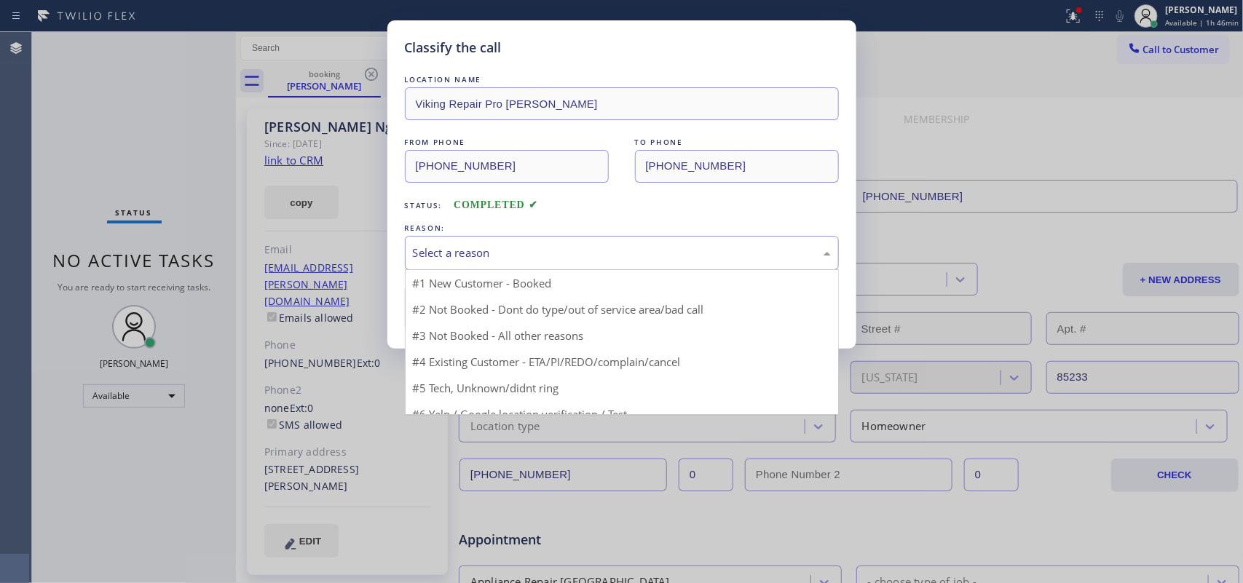
click at [496, 251] on div "Select a reason" at bounding box center [622, 253] width 418 height 17
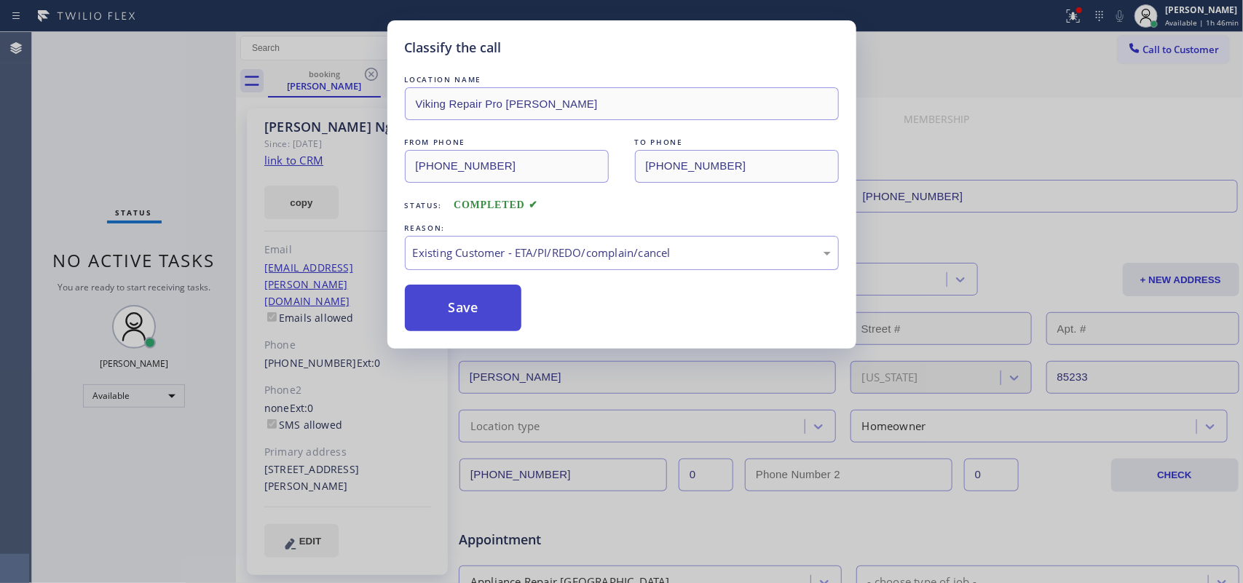
click at [493, 299] on button "Save" at bounding box center [463, 308] width 117 height 47
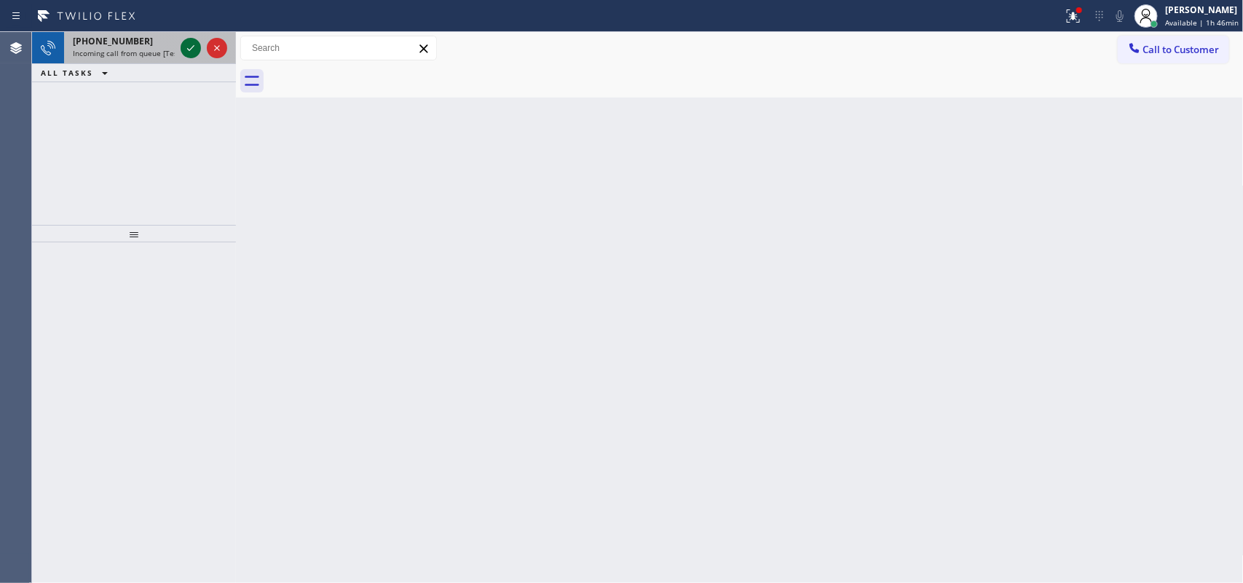
click at [192, 44] on icon at bounding box center [190, 47] width 17 height 17
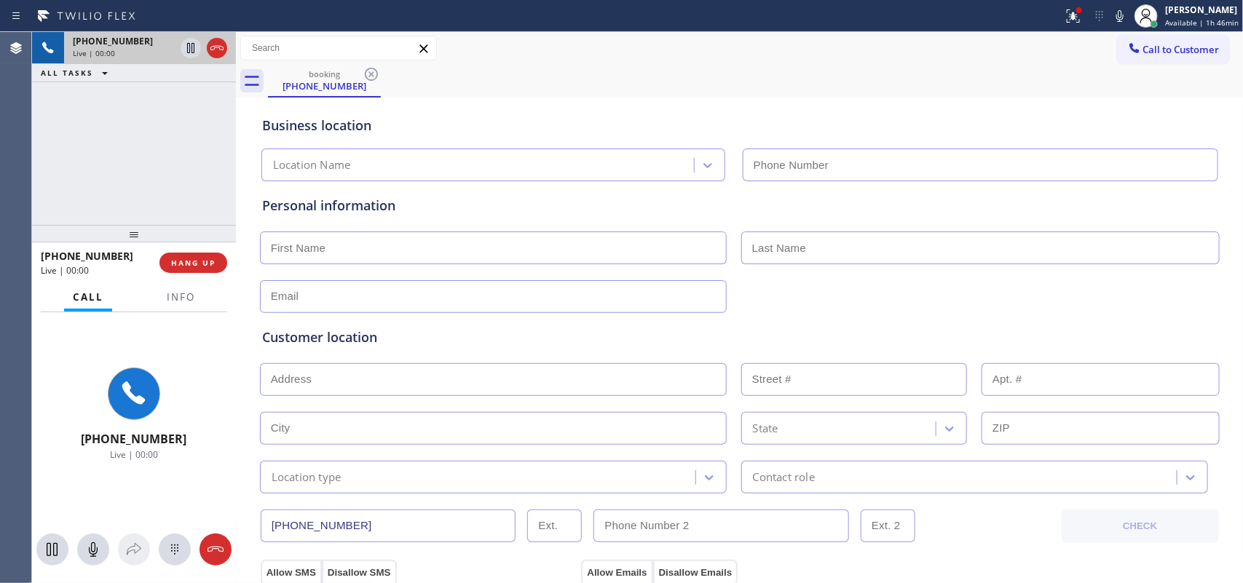
type input "[PHONE_NUMBER]"
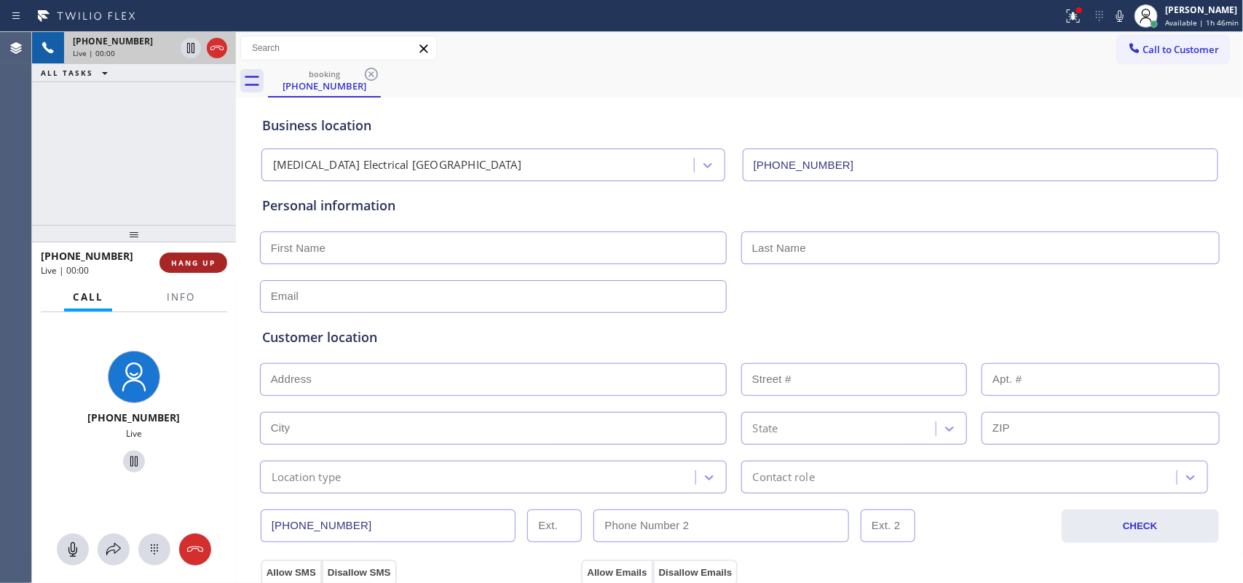
click at [211, 256] on button "HANG UP" at bounding box center [193, 263] width 68 height 20
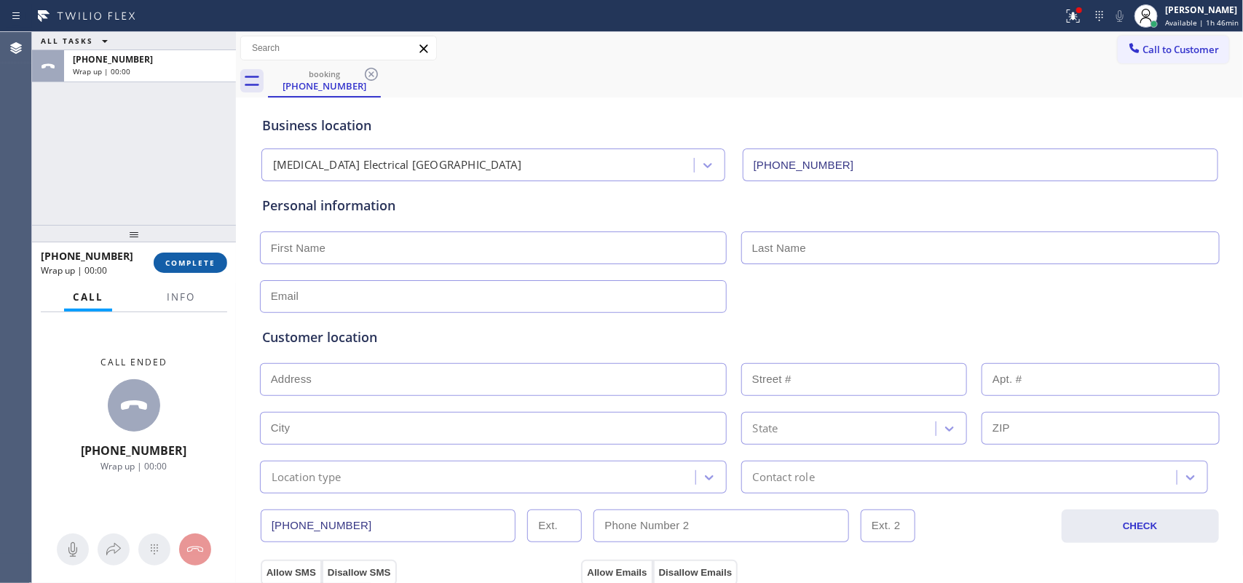
drag, startPoint x: 194, startPoint y: 266, endPoint x: 223, endPoint y: 259, distance: 29.2
click at [194, 267] on span "COMPLETE" at bounding box center [190, 263] width 50 height 10
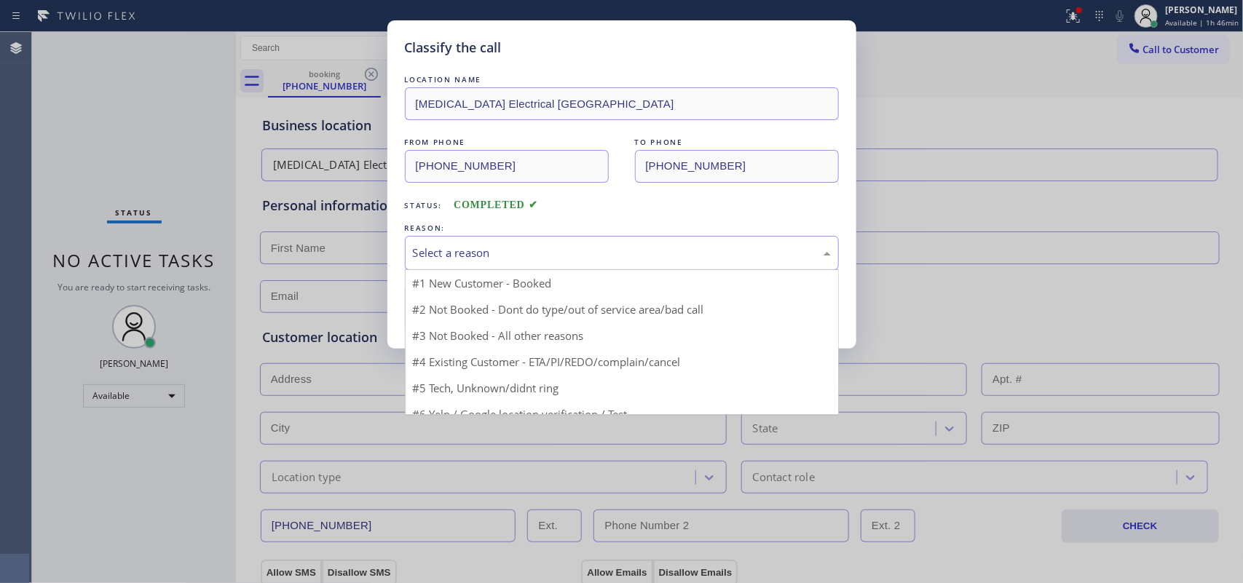
click at [625, 249] on div "Select a reason" at bounding box center [622, 253] width 418 height 17
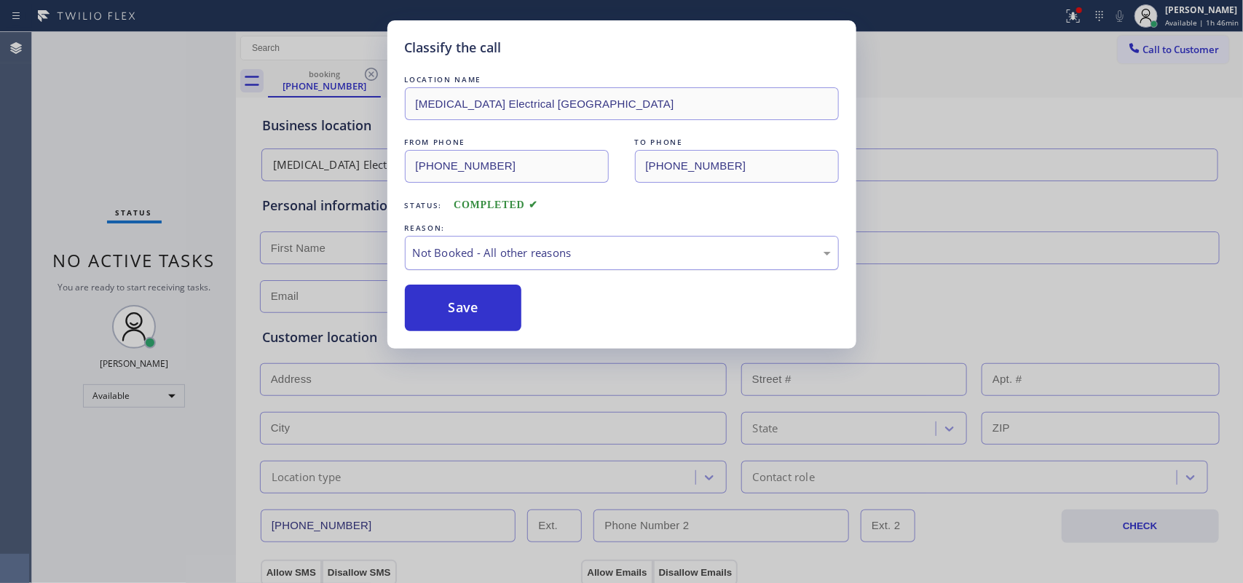
click at [528, 259] on div "Not Booked - All other reasons" at bounding box center [622, 253] width 418 height 17
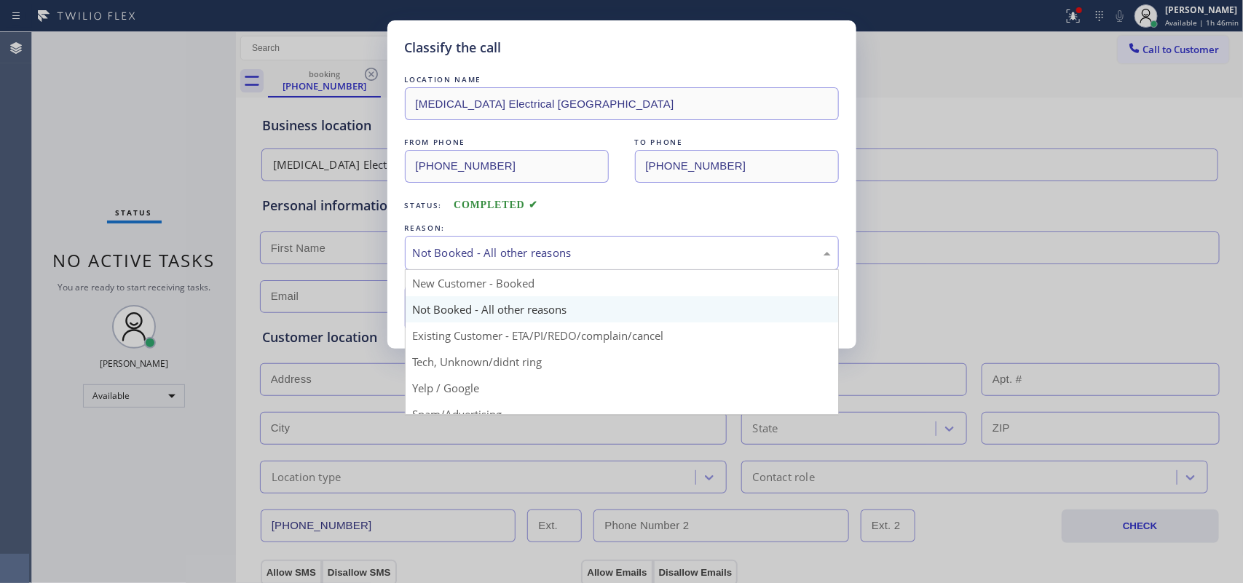
scroll to position [100, 0]
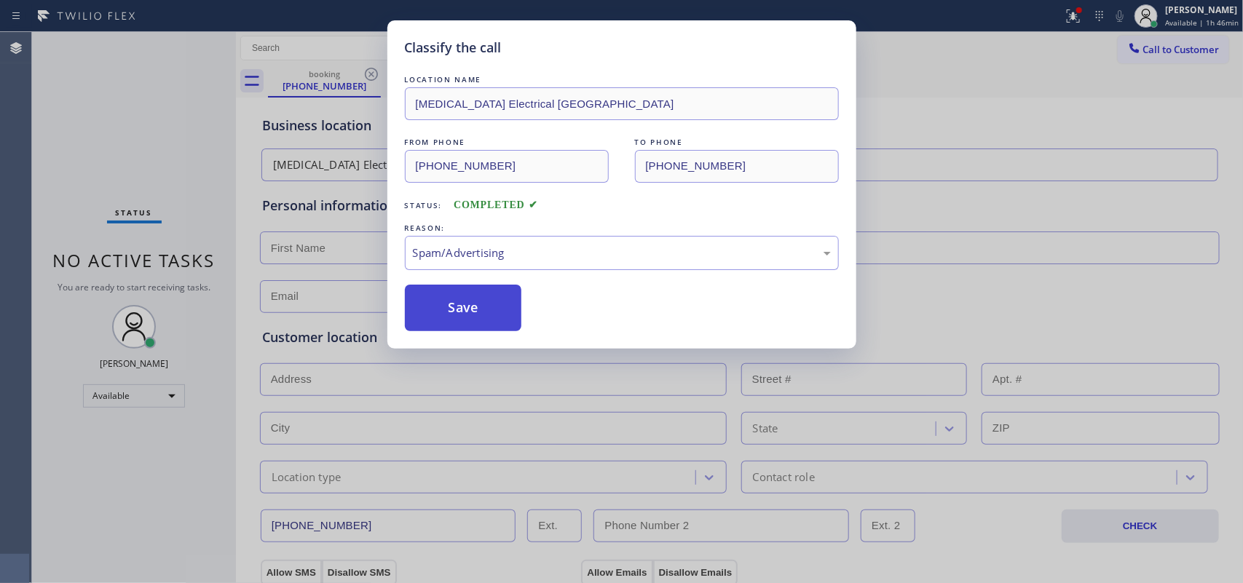
click at [478, 304] on button "Save" at bounding box center [463, 308] width 117 height 47
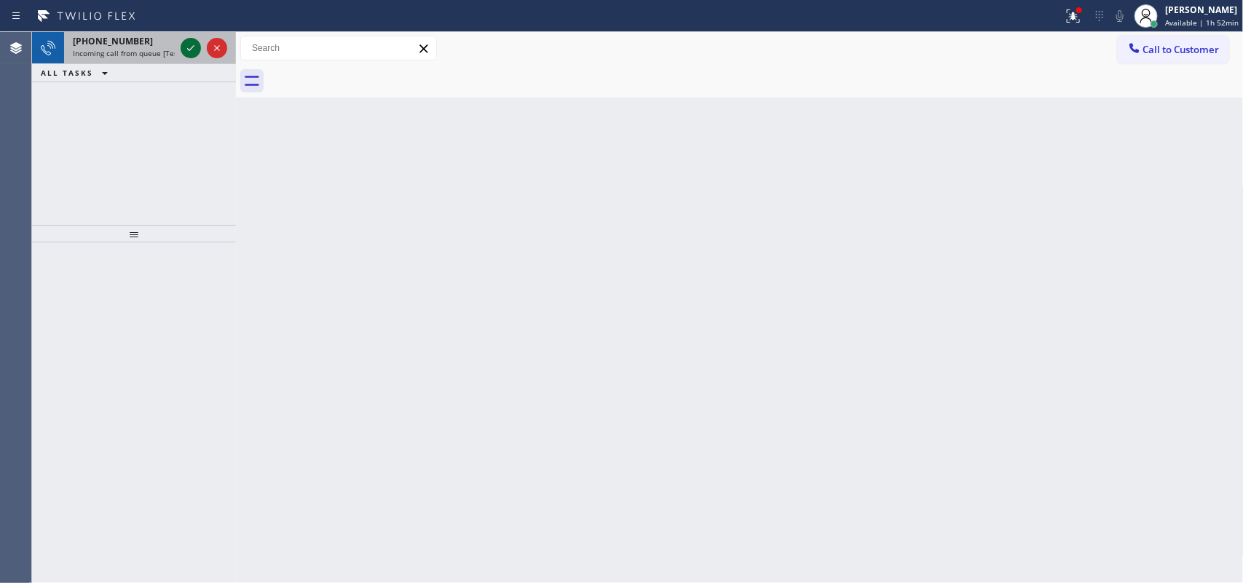
click at [188, 47] on icon at bounding box center [190, 47] width 17 height 17
click at [186, 42] on icon at bounding box center [190, 47] width 17 height 17
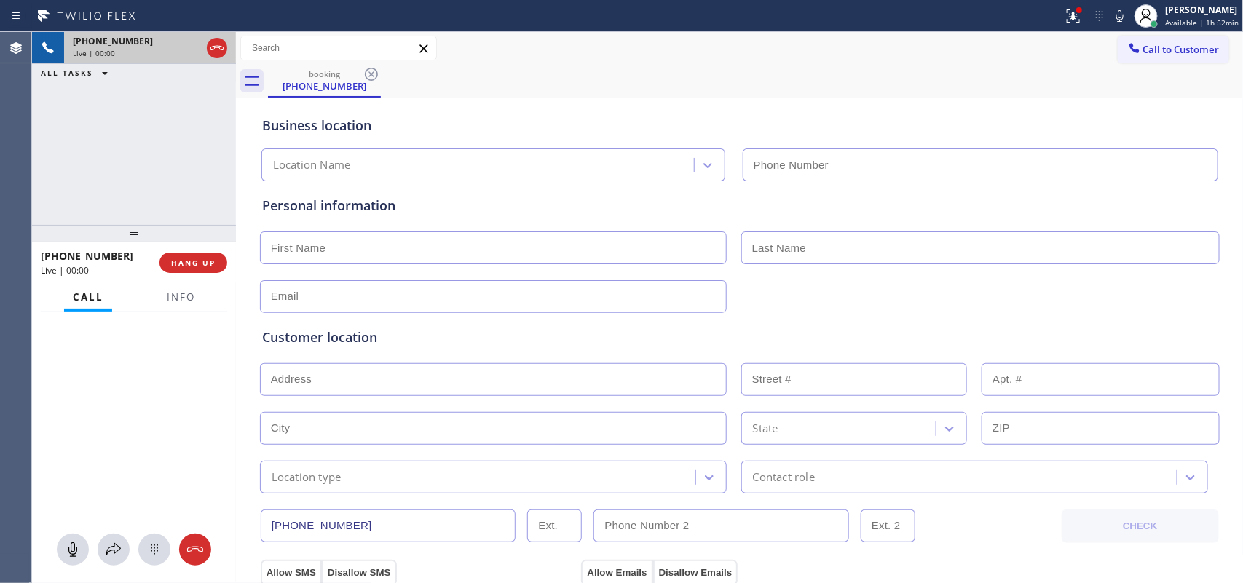
type input "[PHONE_NUMBER]"
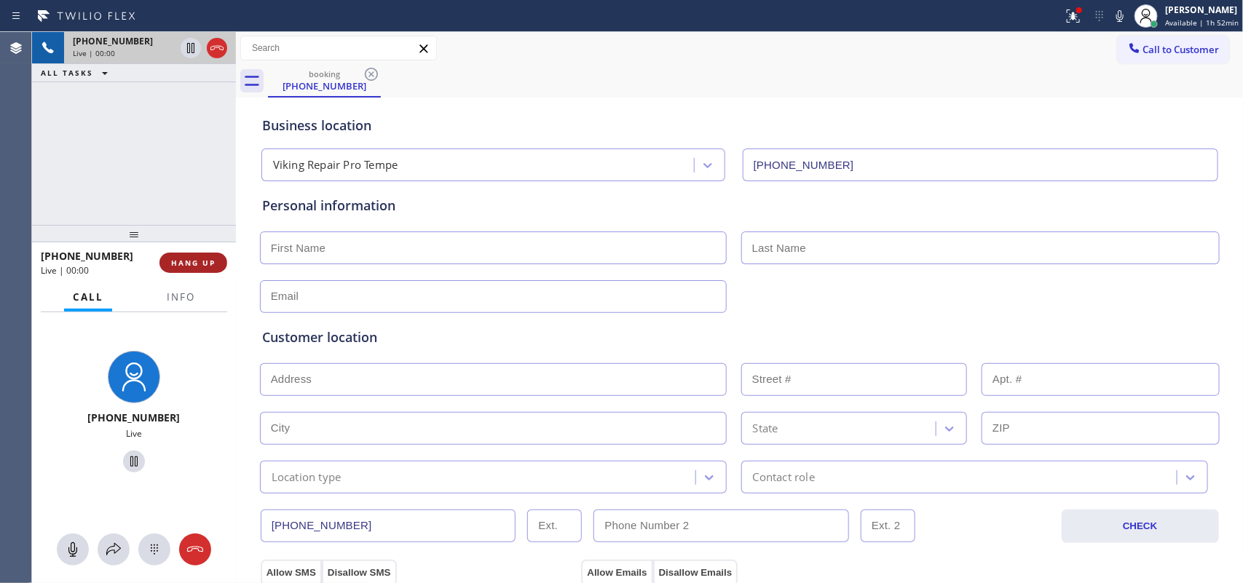
click at [194, 270] on button "HANG UP" at bounding box center [193, 263] width 68 height 20
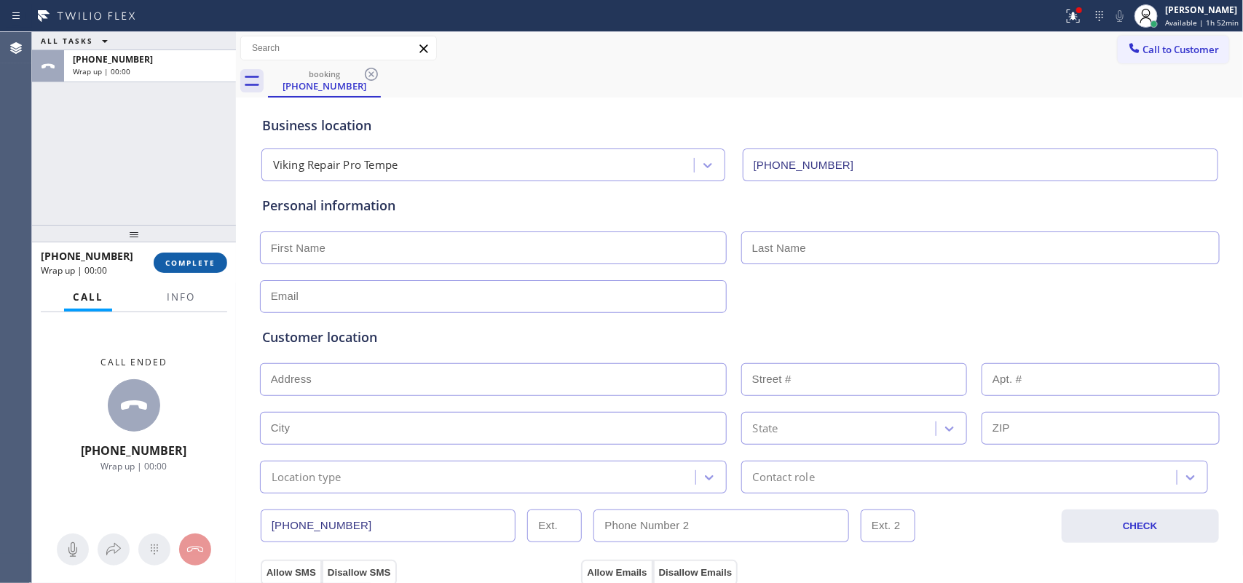
click at [200, 263] on span "COMPLETE" at bounding box center [190, 263] width 50 height 10
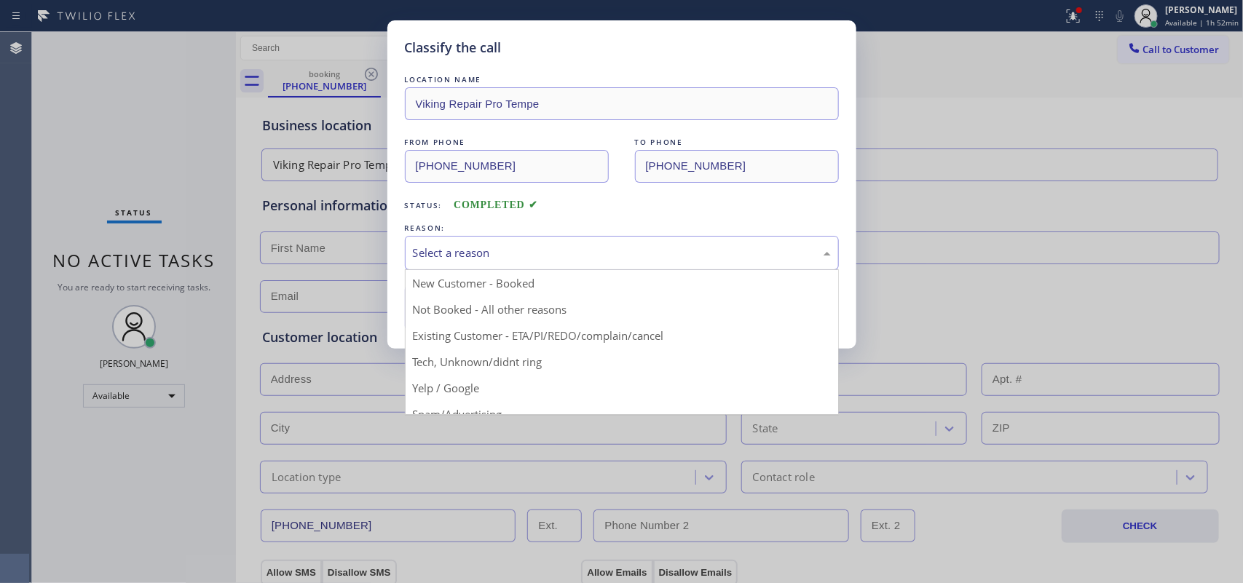
click at [519, 243] on div "Select a reason" at bounding box center [622, 253] width 434 height 34
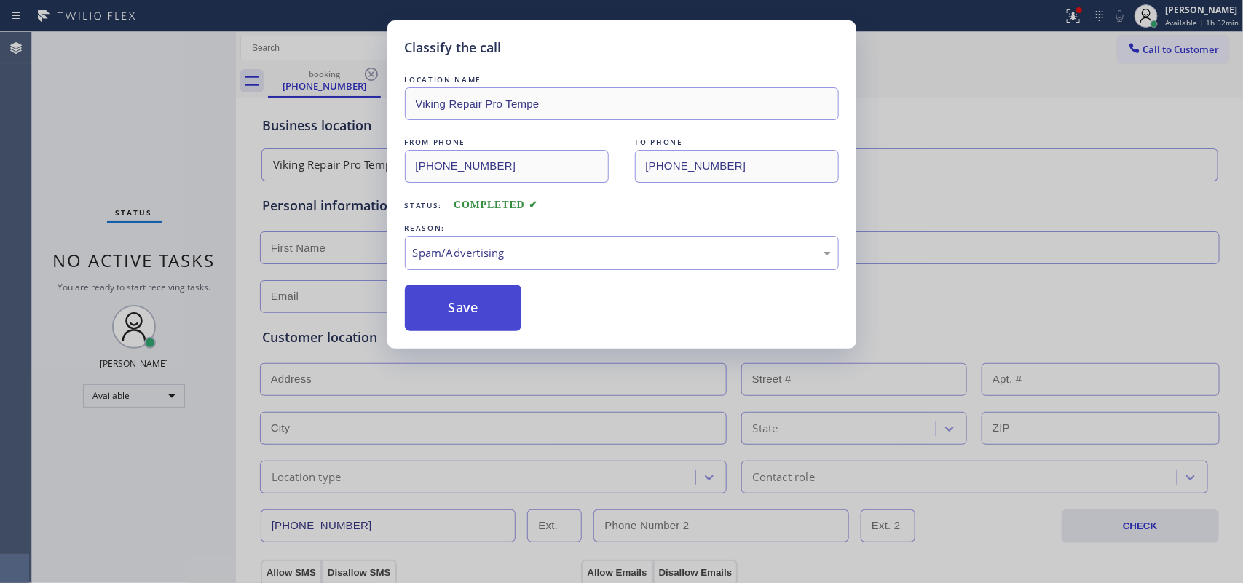
click at [500, 318] on button "Save" at bounding box center [463, 308] width 117 height 47
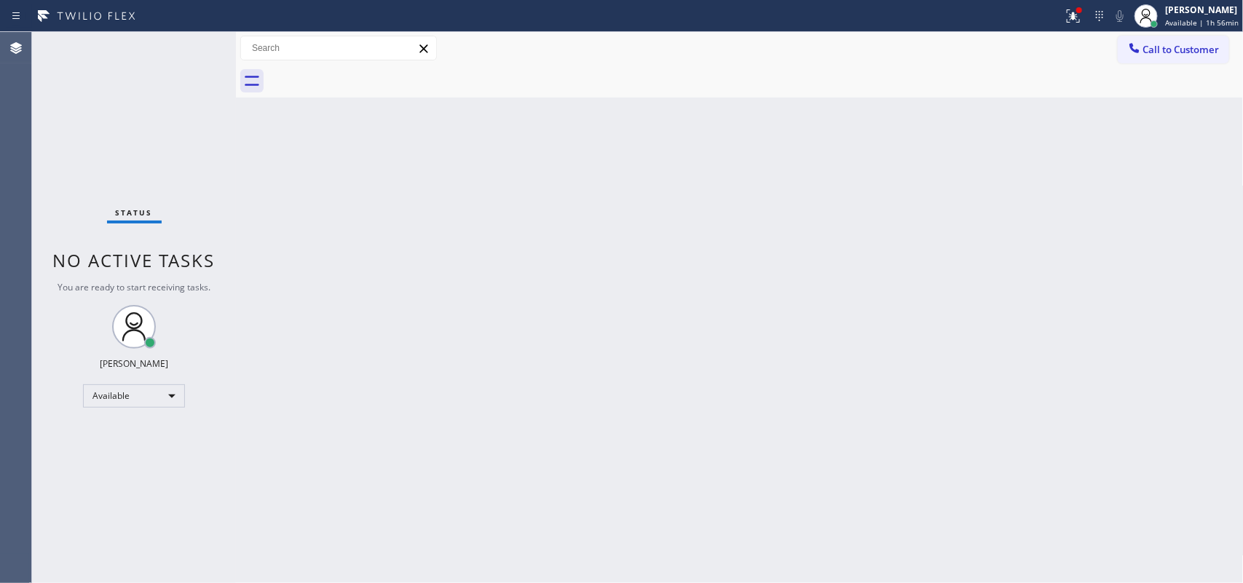
click at [177, 71] on div "Status No active tasks You are ready to start receiving tasks. [PERSON_NAME] Av…" at bounding box center [134, 307] width 204 height 551
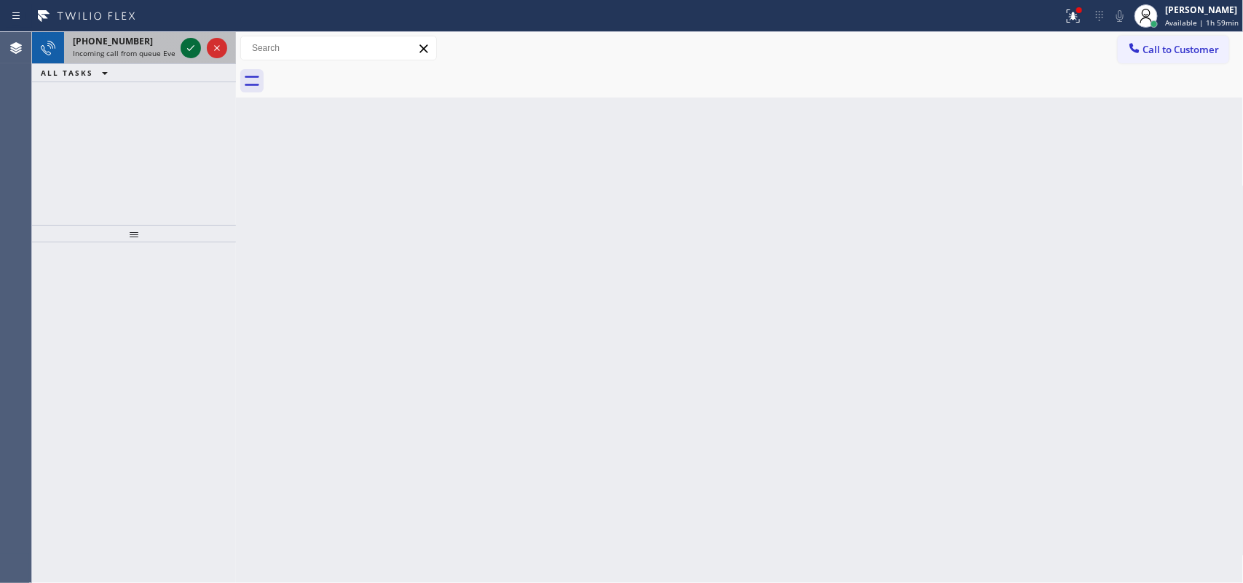
click at [193, 45] on icon at bounding box center [190, 47] width 17 height 17
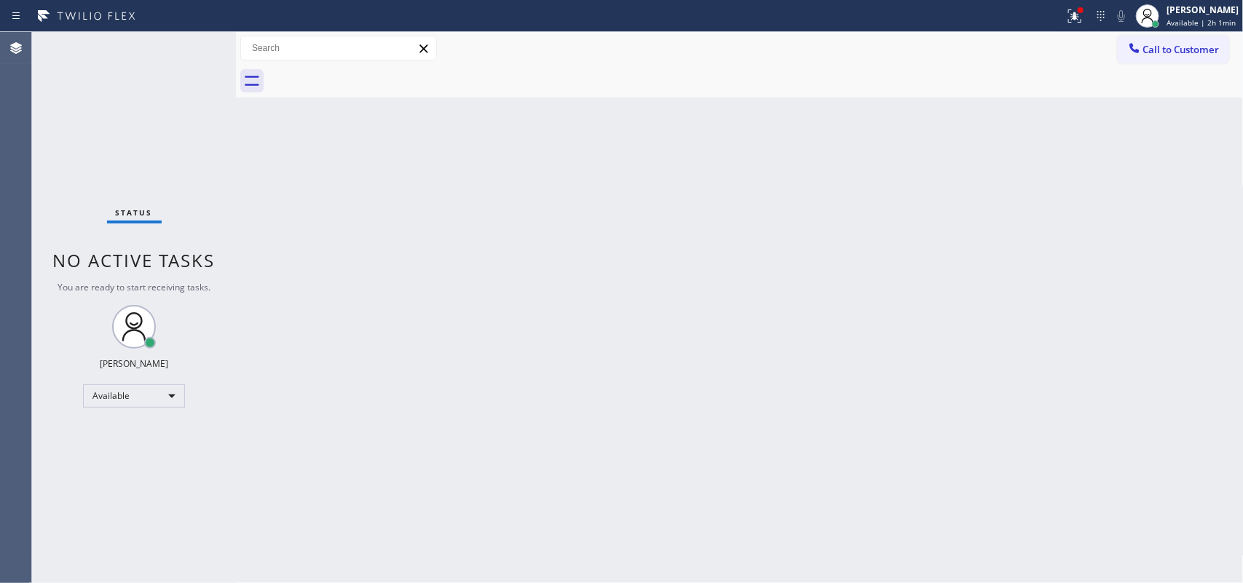
click at [202, 53] on div "Status No active tasks You are ready to start receiving tasks. [PERSON_NAME] Av…" at bounding box center [134, 307] width 204 height 551
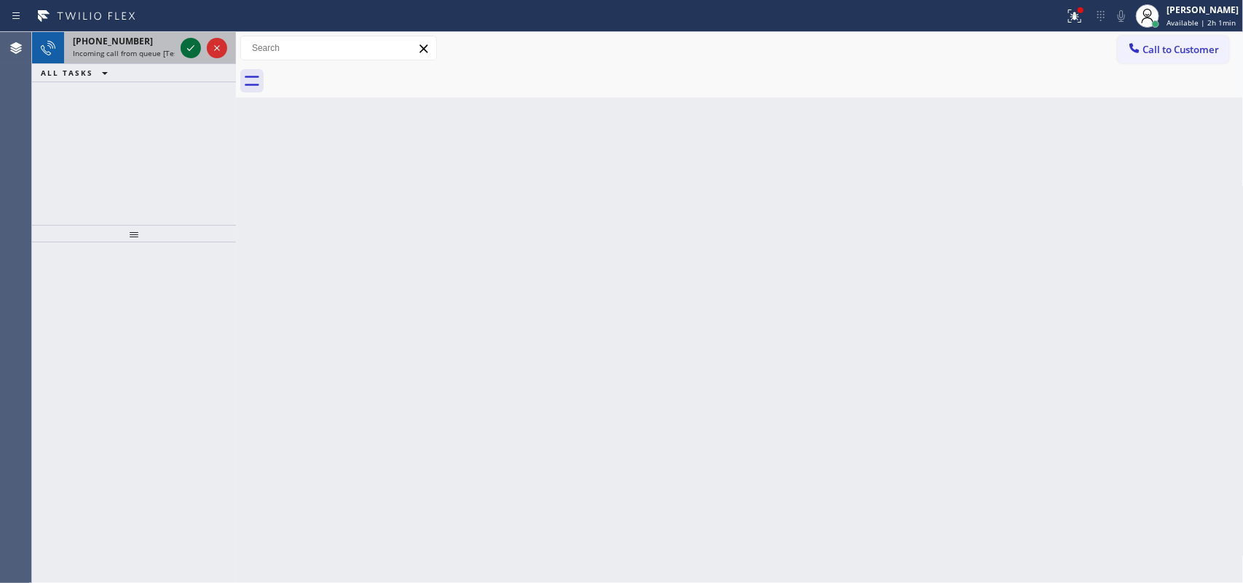
drag, startPoint x: 202, startPoint y: 53, endPoint x: 193, endPoint y: 44, distance: 13.4
click at [193, 45] on div at bounding box center [204, 48] width 52 height 32
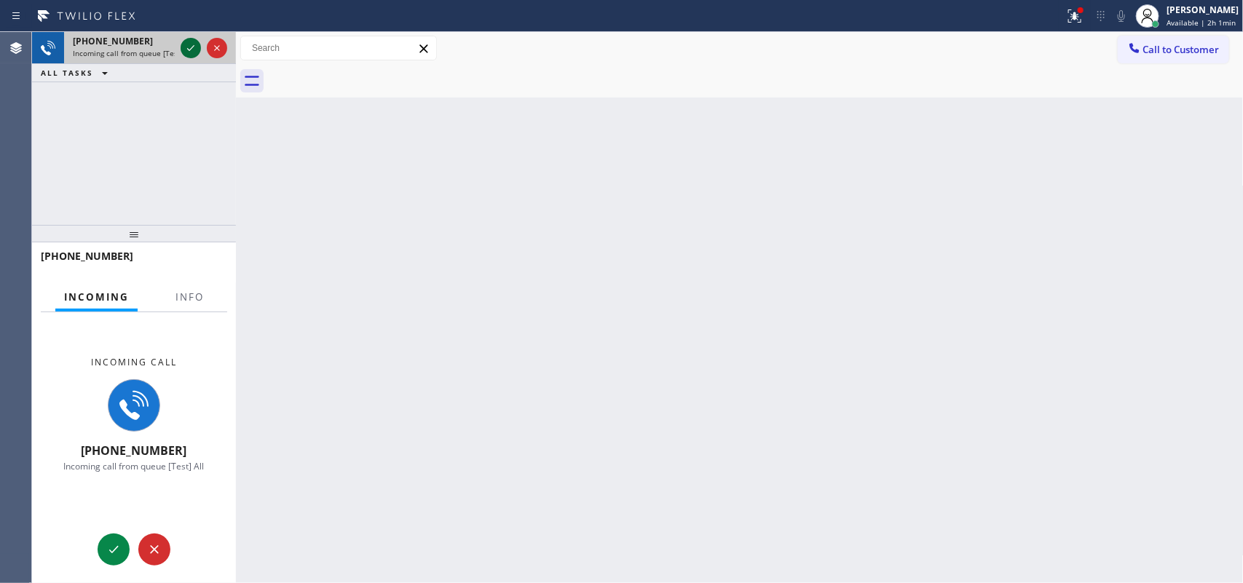
click at [192, 42] on icon at bounding box center [190, 47] width 17 height 17
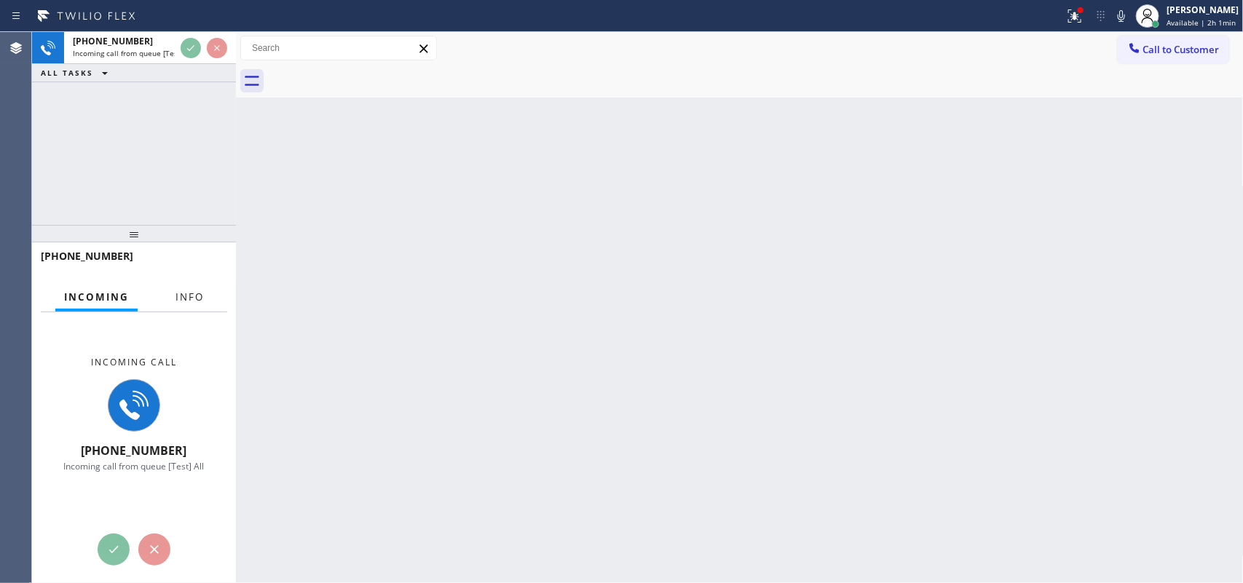
click at [197, 306] on button "Info" at bounding box center [190, 297] width 46 height 28
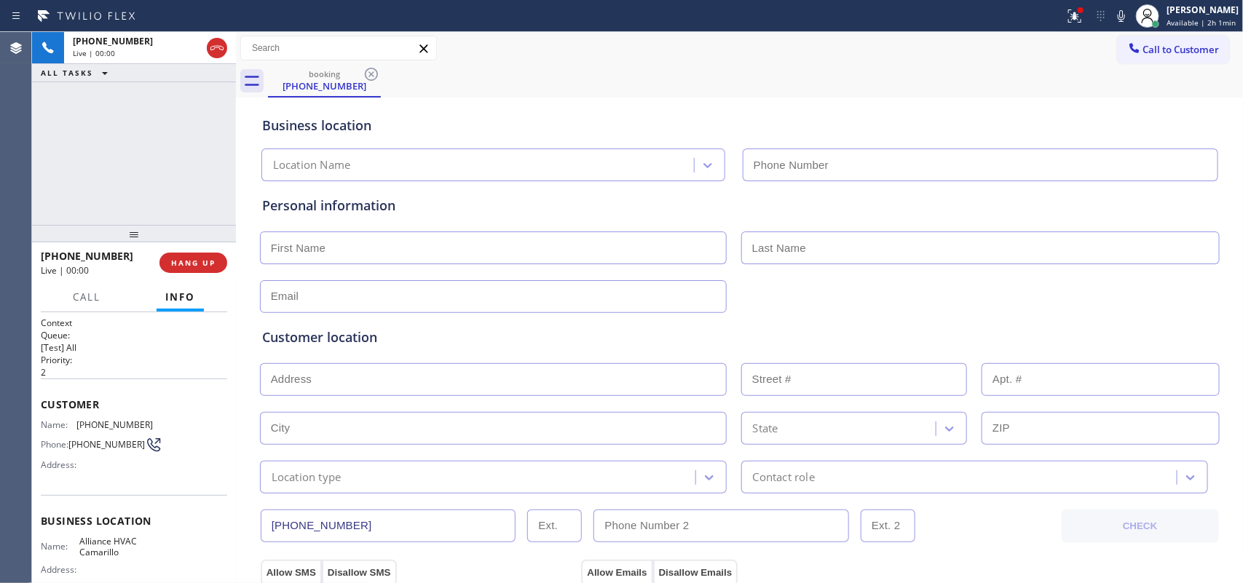
type input "[PHONE_NUMBER]"
click at [211, 264] on span "HANG UP" at bounding box center [193, 263] width 44 height 10
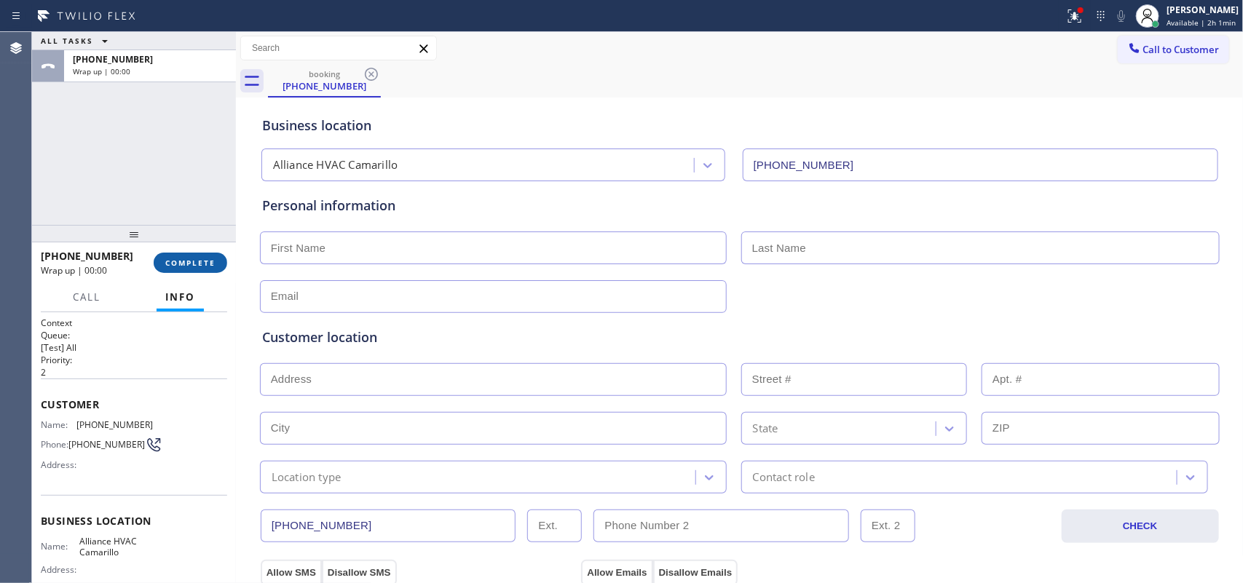
click at [211, 264] on span "COMPLETE" at bounding box center [190, 263] width 50 height 10
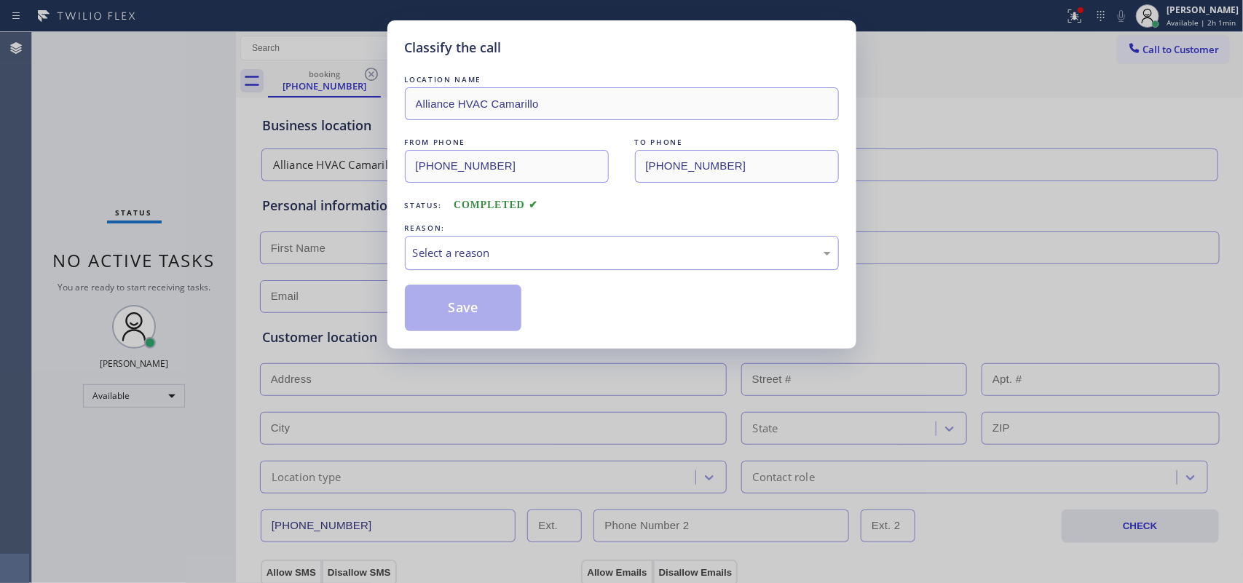
click at [638, 257] on div "Select a reason" at bounding box center [622, 253] width 418 height 17
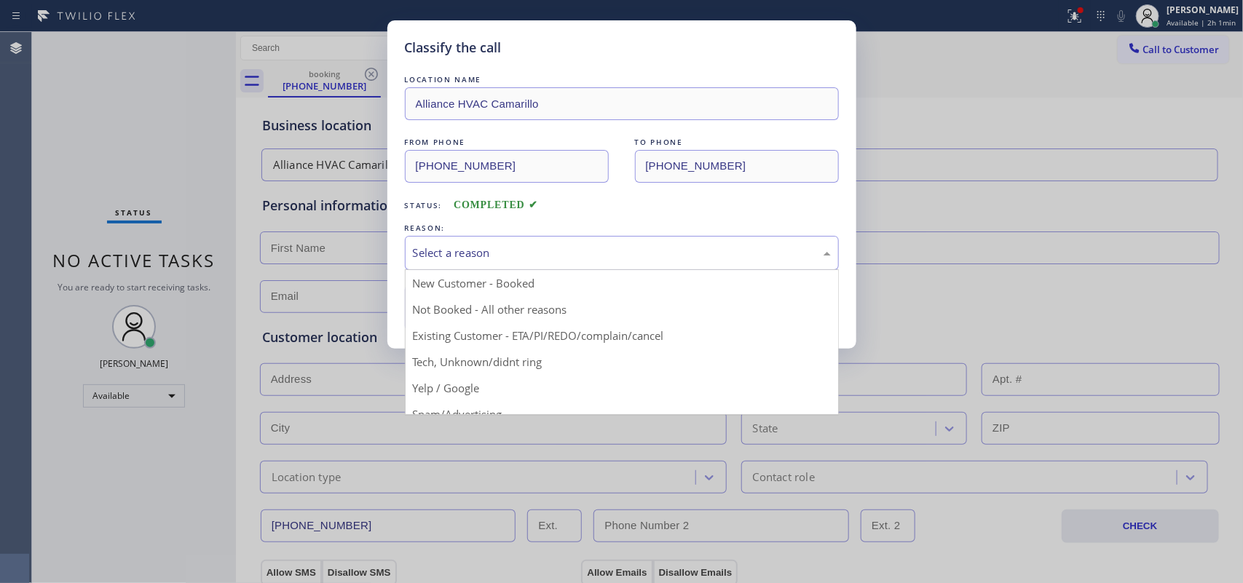
click at [634, 244] on div "Select a reason" at bounding box center [622, 253] width 434 height 34
click at [623, 252] on div "Select a reason" at bounding box center [622, 253] width 418 height 17
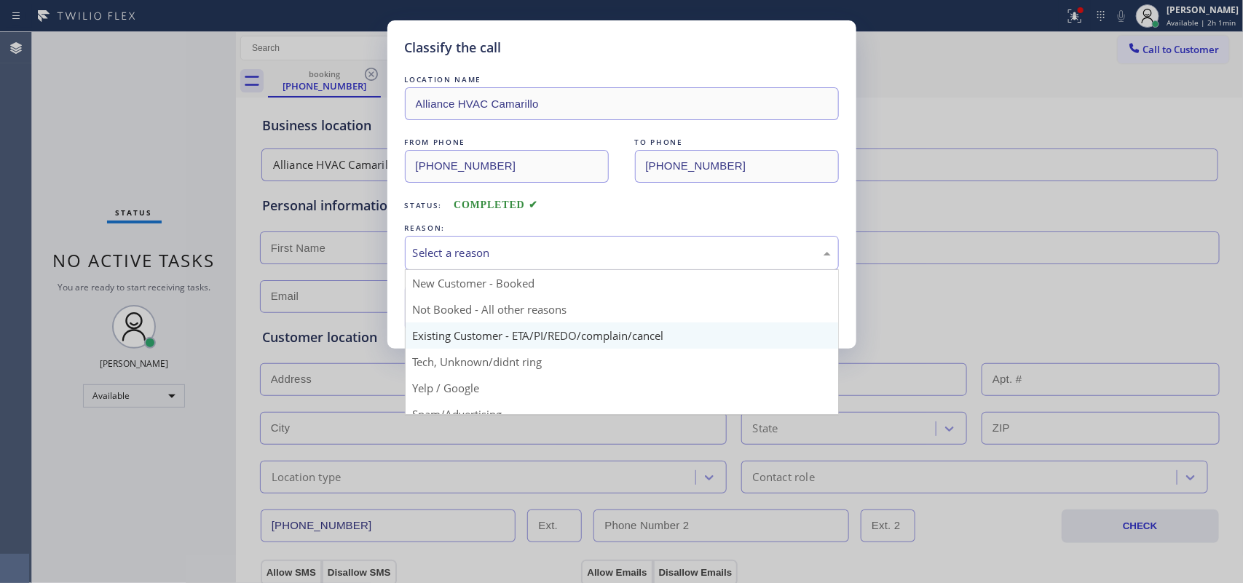
scroll to position [100, 0]
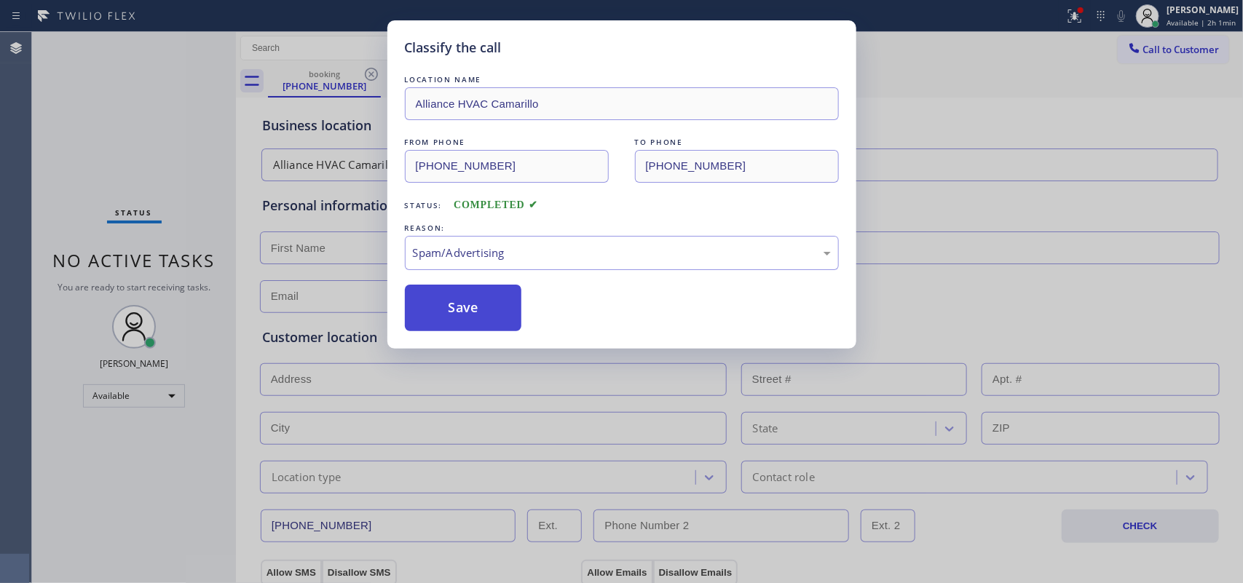
click at [461, 306] on button "Save" at bounding box center [463, 308] width 117 height 47
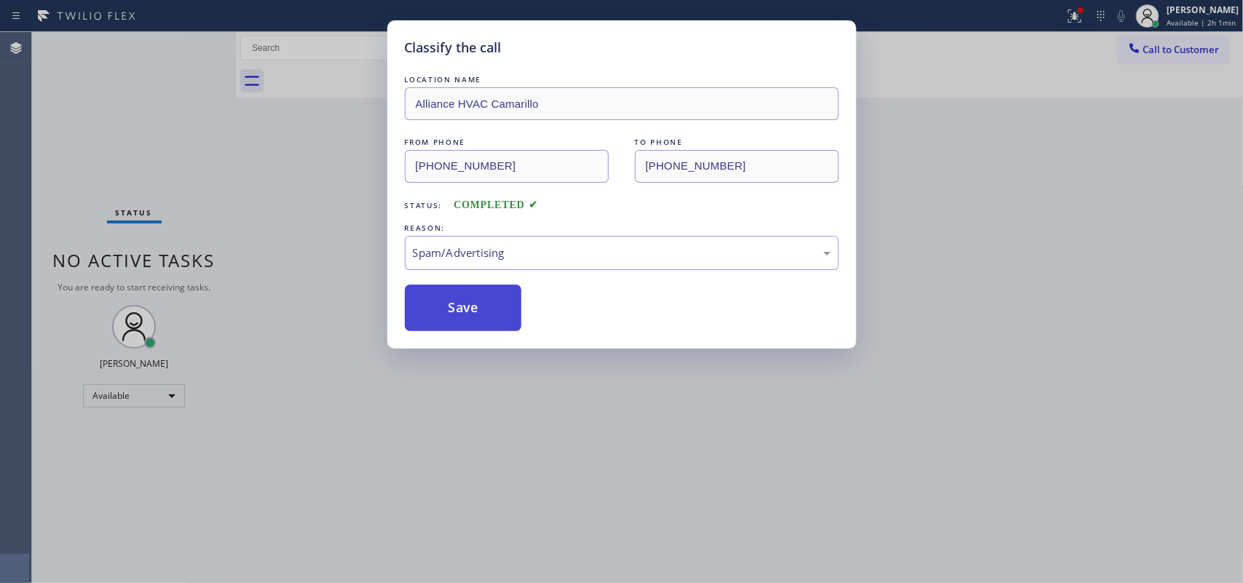
click at [461, 306] on button "Save" at bounding box center [463, 308] width 117 height 47
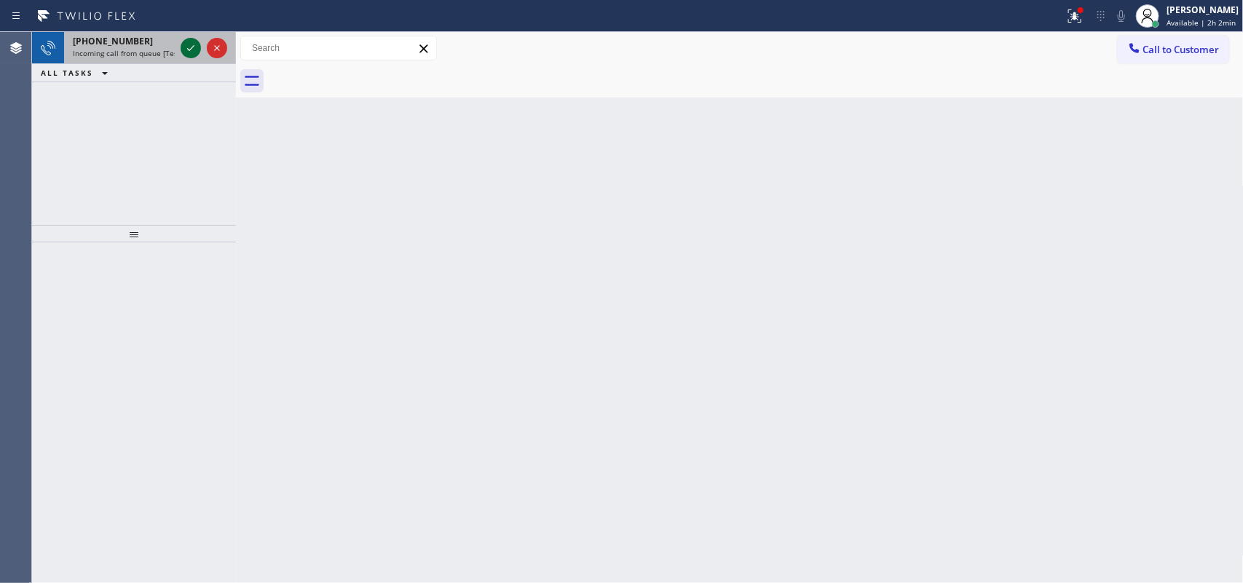
click at [188, 52] on icon at bounding box center [190, 47] width 17 height 17
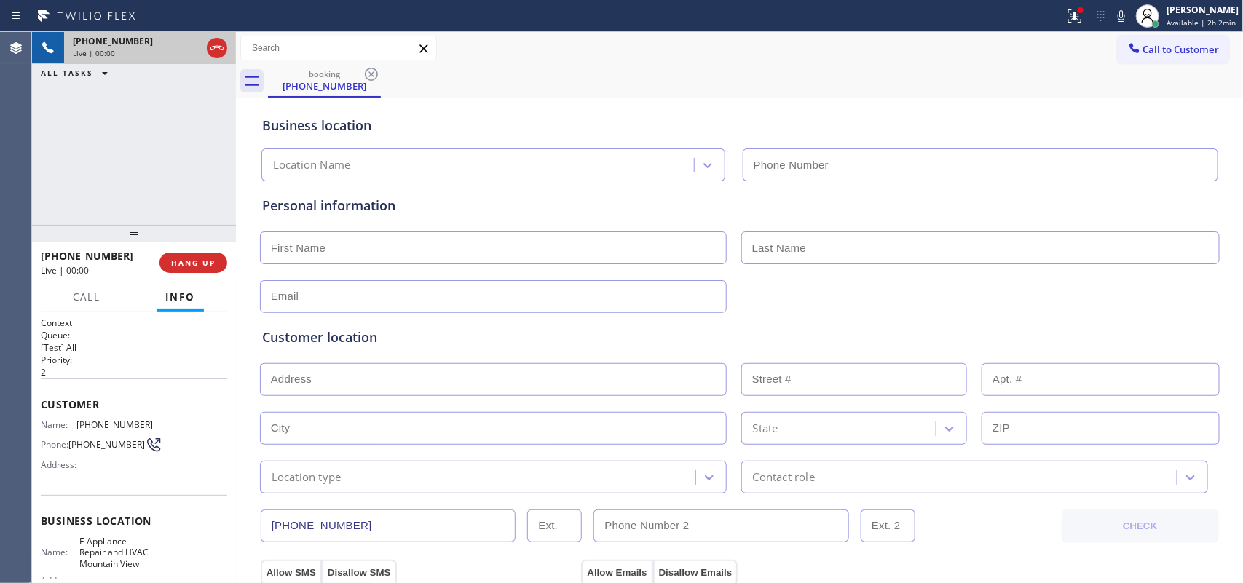
type input "[PHONE_NUMBER]"
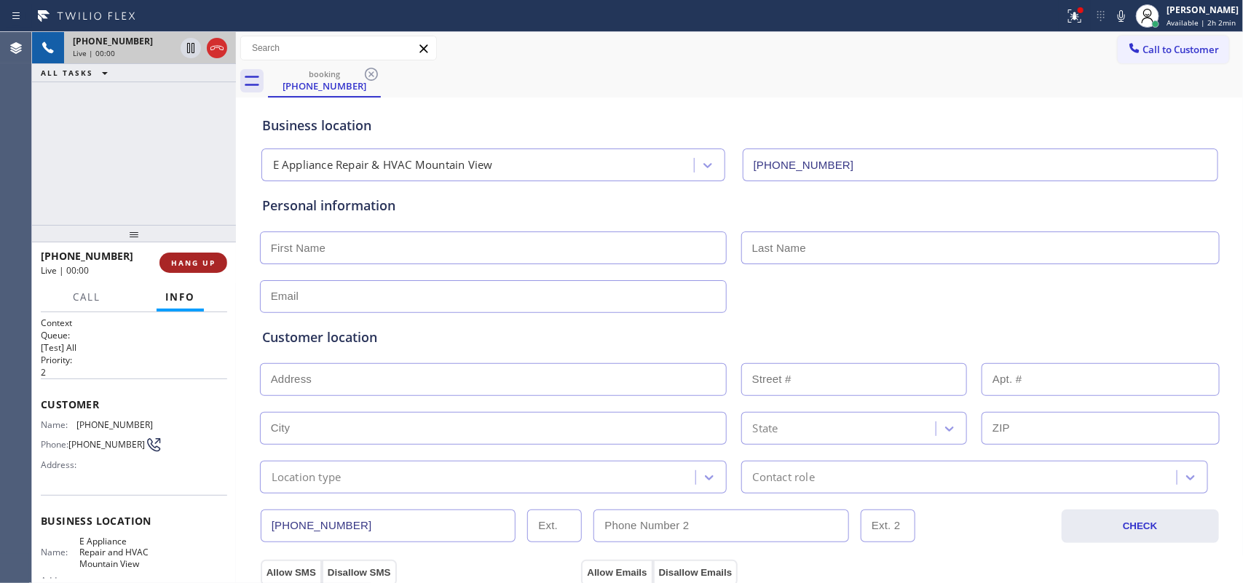
click at [197, 264] on span "HANG UP" at bounding box center [193, 263] width 44 height 10
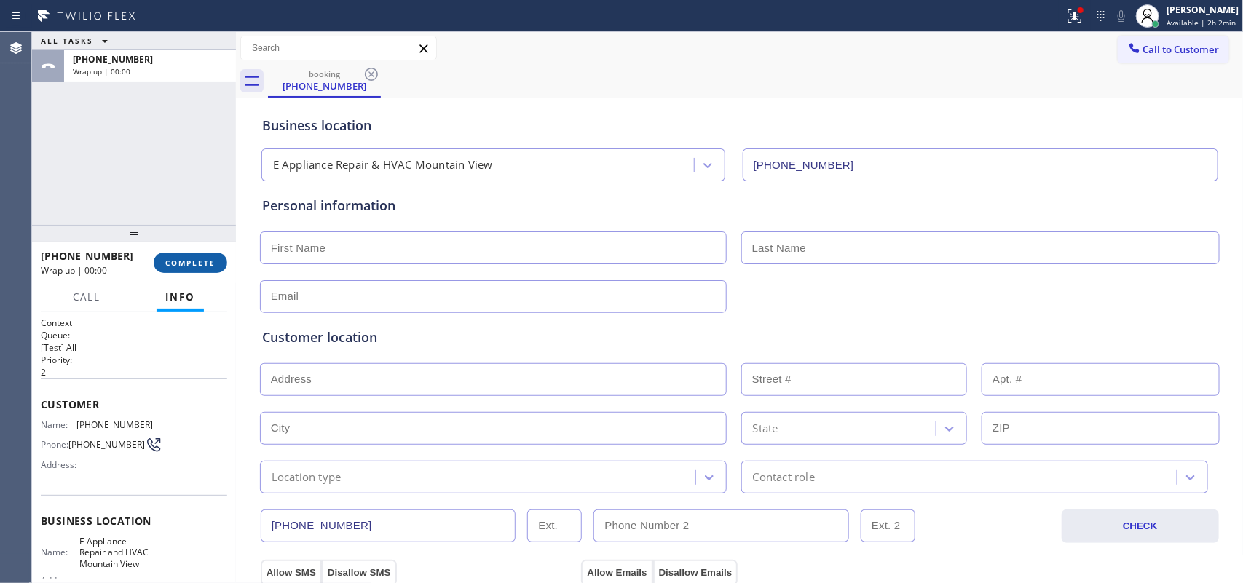
click at [197, 264] on span "COMPLETE" at bounding box center [190, 263] width 50 height 10
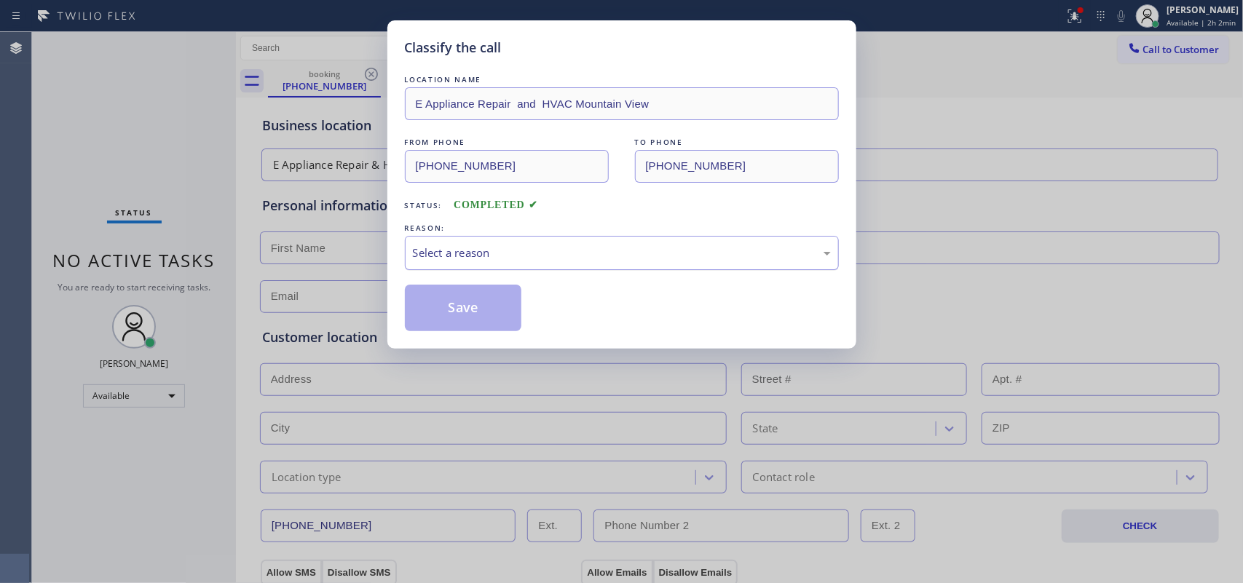
click at [629, 255] on div "Select a reason" at bounding box center [622, 253] width 418 height 17
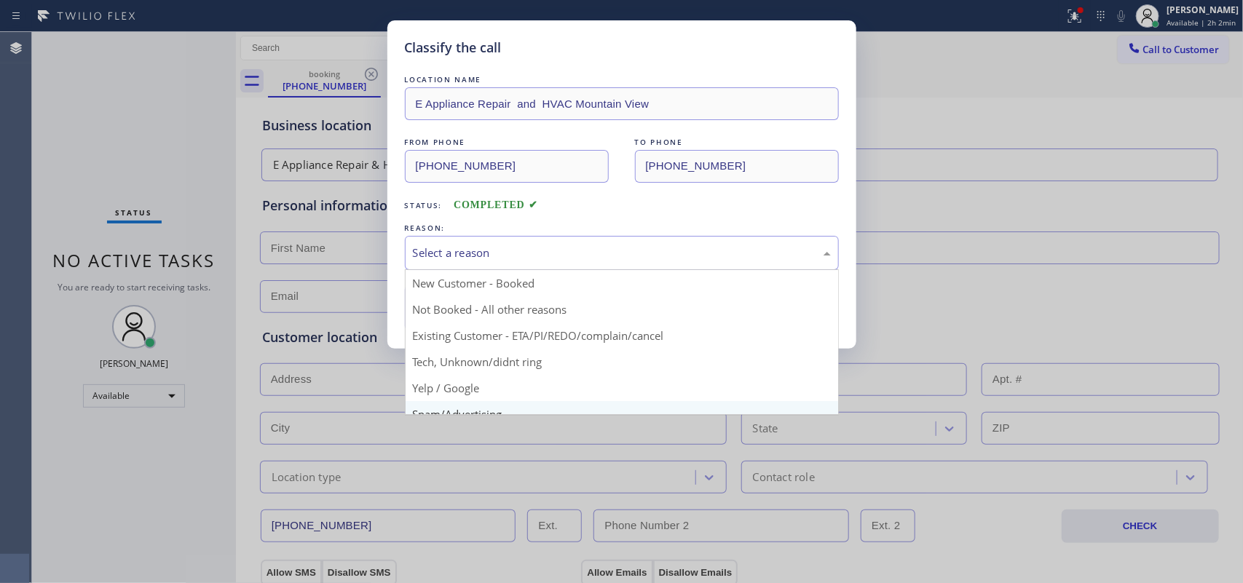
scroll to position [100, 0]
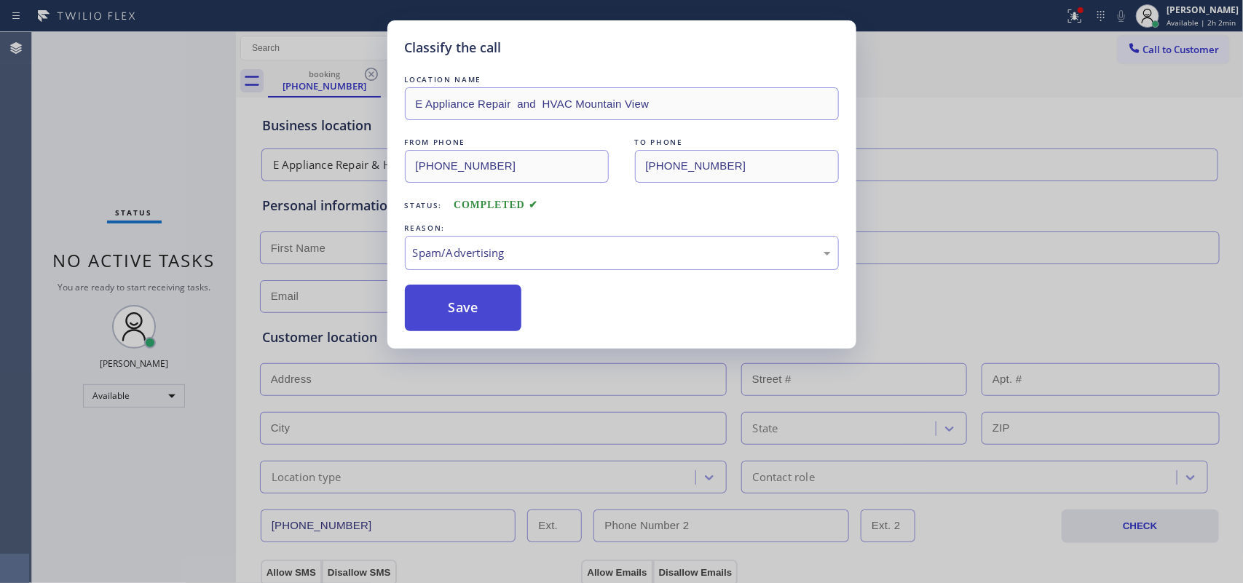
click at [470, 308] on button "Save" at bounding box center [463, 308] width 117 height 47
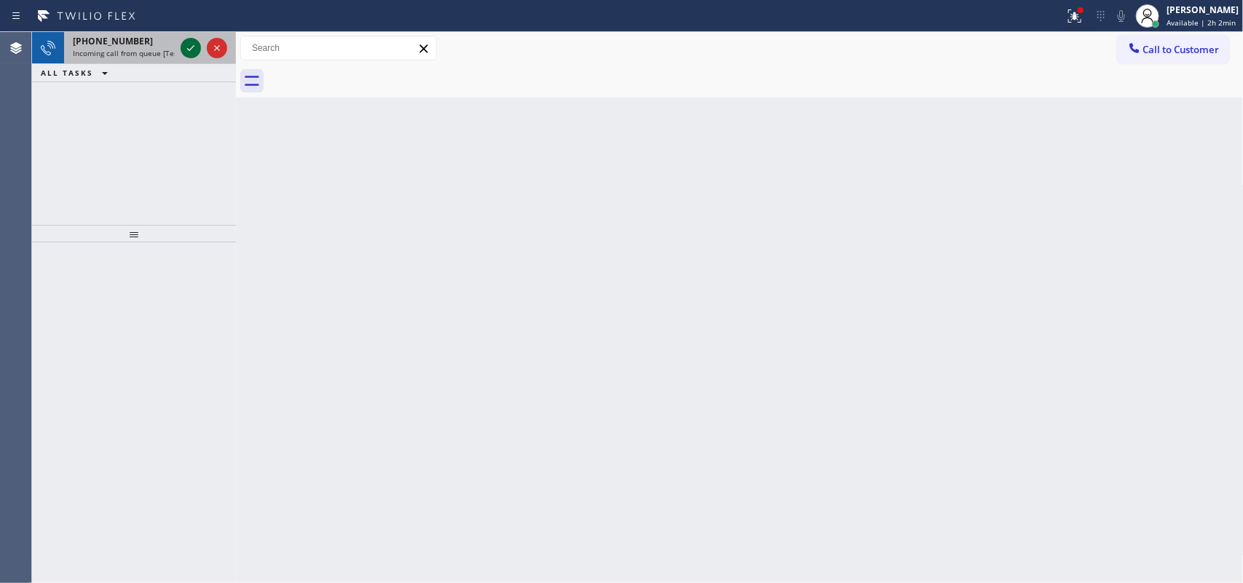
click at [190, 45] on icon at bounding box center [190, 47] width 17 height 17
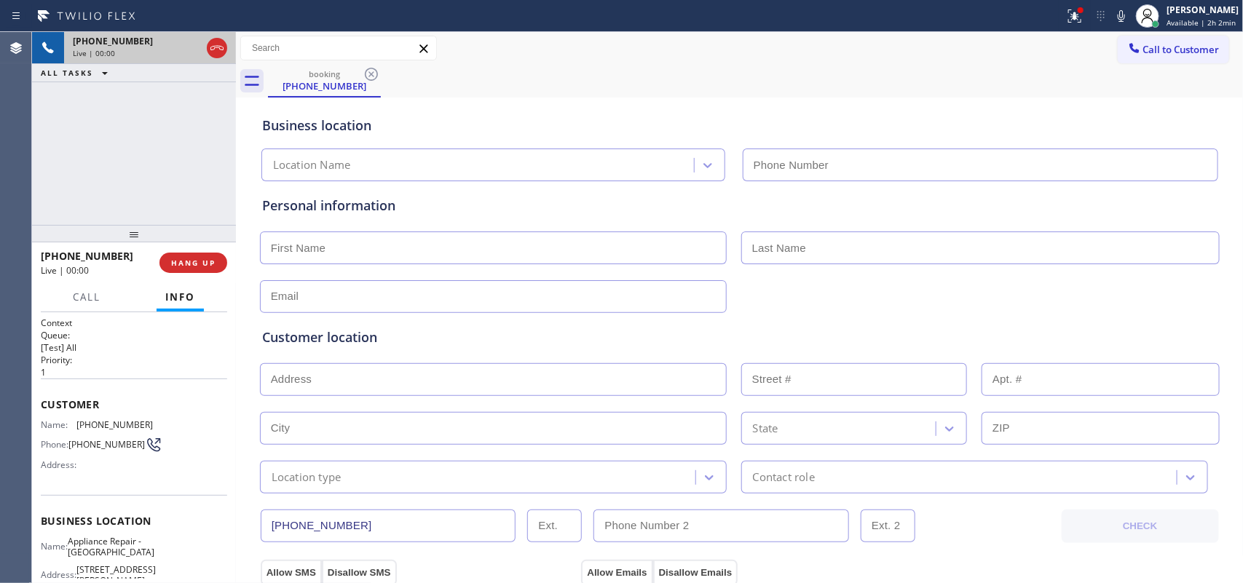
type input "[PHONE_NUMBER]"
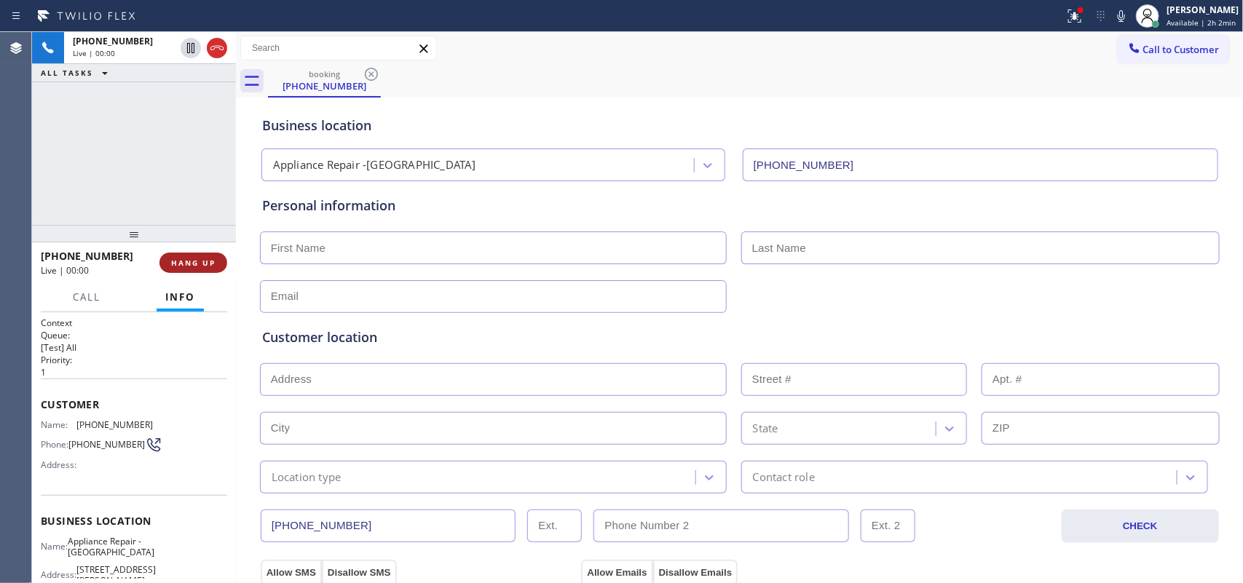
click at [205, 259] on span "HANG UP" at bounding box center [193, 263] width 44 height 10
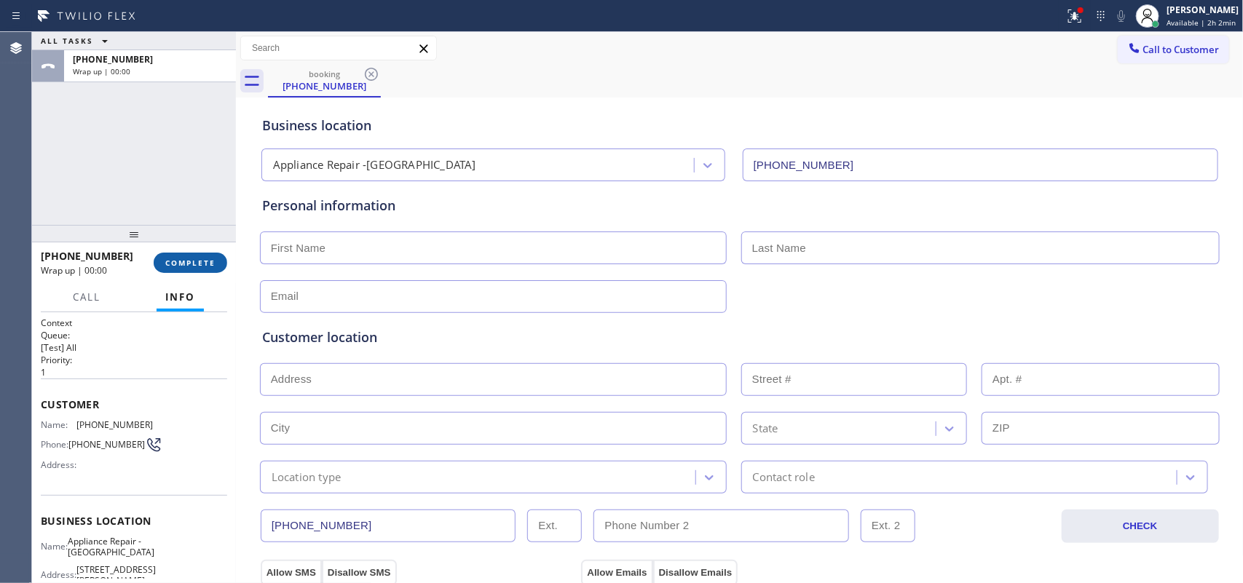
click at [215, 255] on button "COMPLETE" at bounding box center [191, 263] width 74 height 20
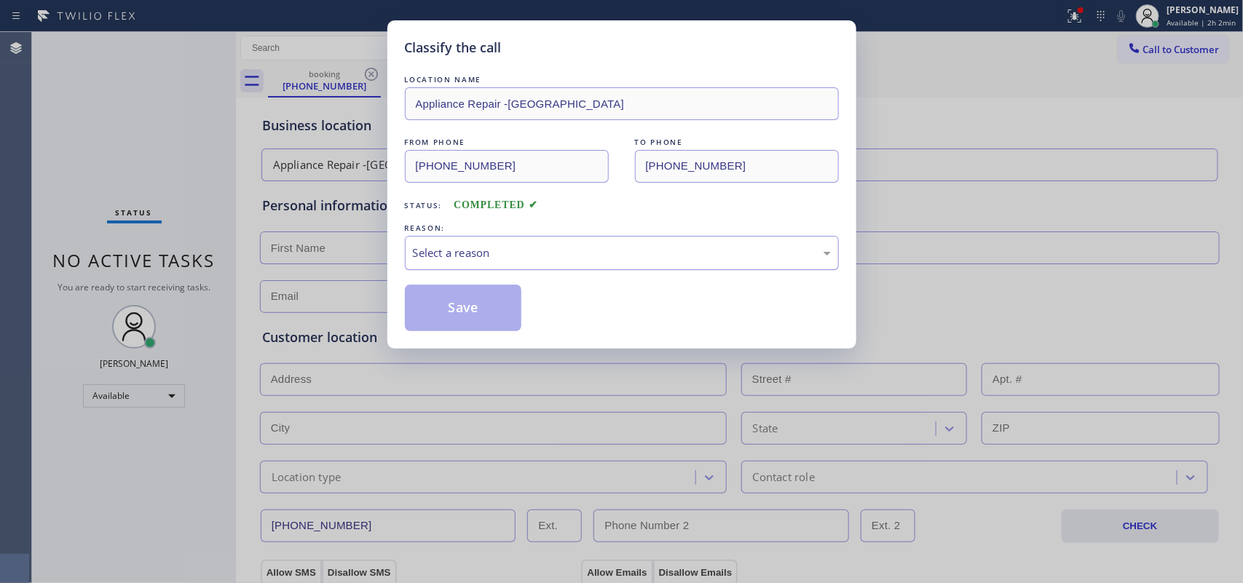
click at [587, 259] on div "Select a reason" at bounding box center [622, 253] width 418 height 17
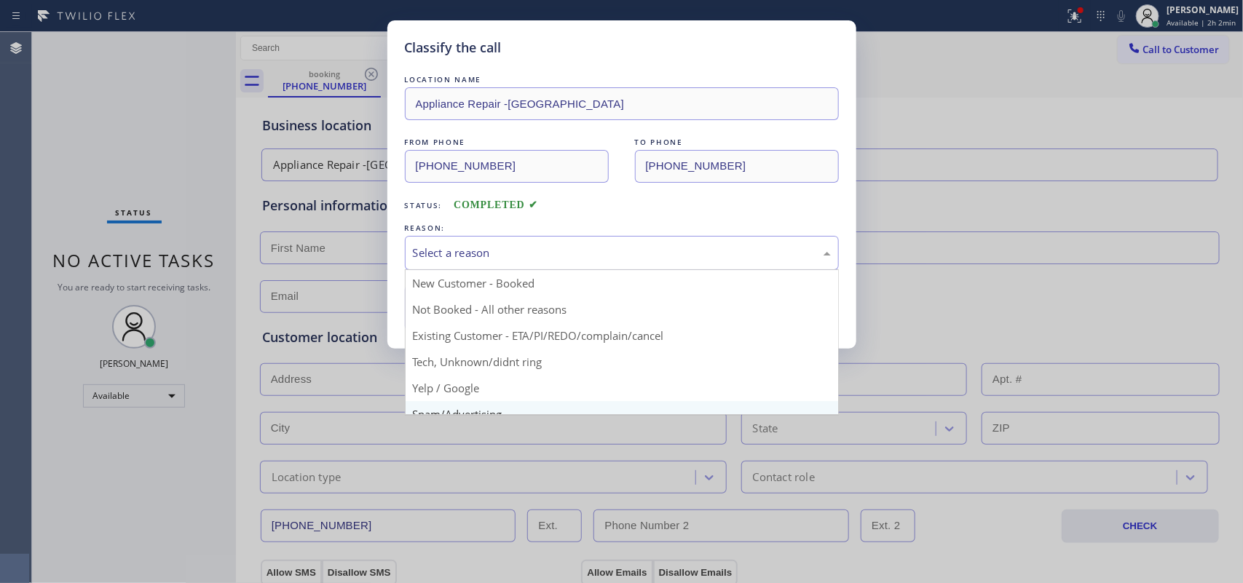
scroll to position [100, 0]
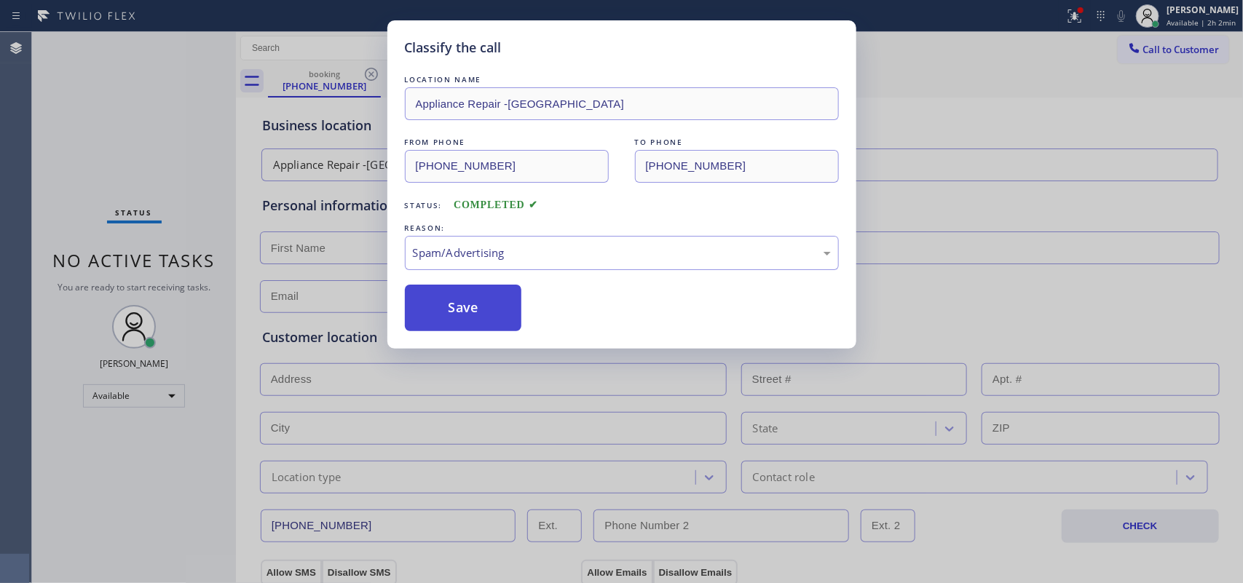
click at [497, 311] on button "Save" at bounding box center [463, 308] width 117 height 47
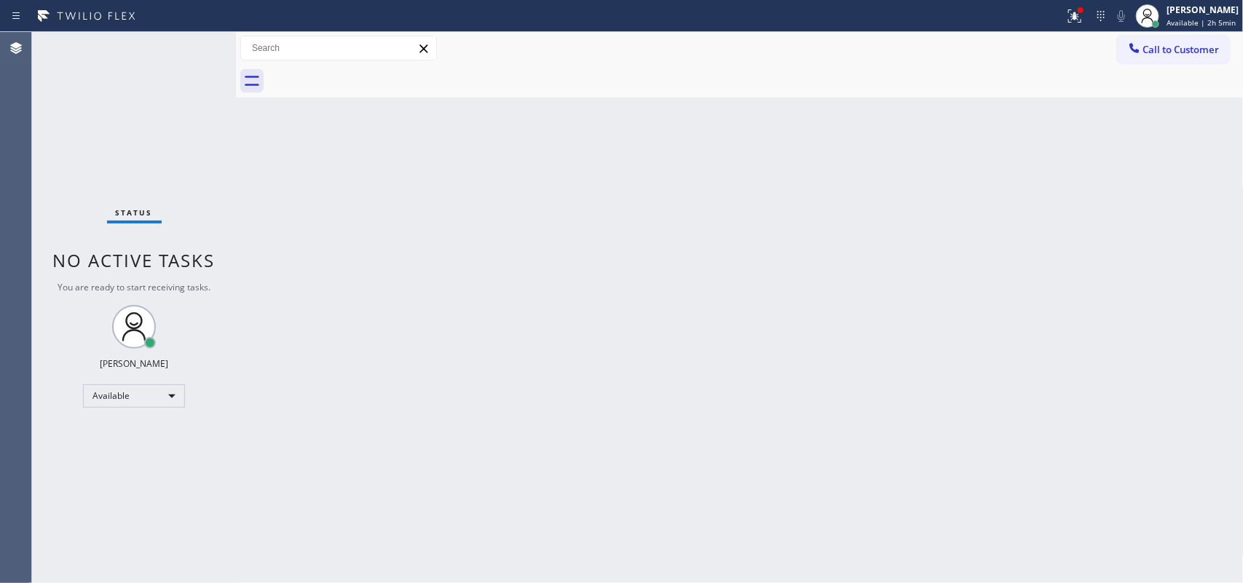
drag, startPoint x: 452, startPoint y: 218, endPoint x: 555, endPoint y: 467, distance: 268.7
click at [460, 248] on div "Back to Dashboard Change Sender ID Customers Technicians Select a contact Outbo…" at bounding box center [740, 307] width 1008 height 551
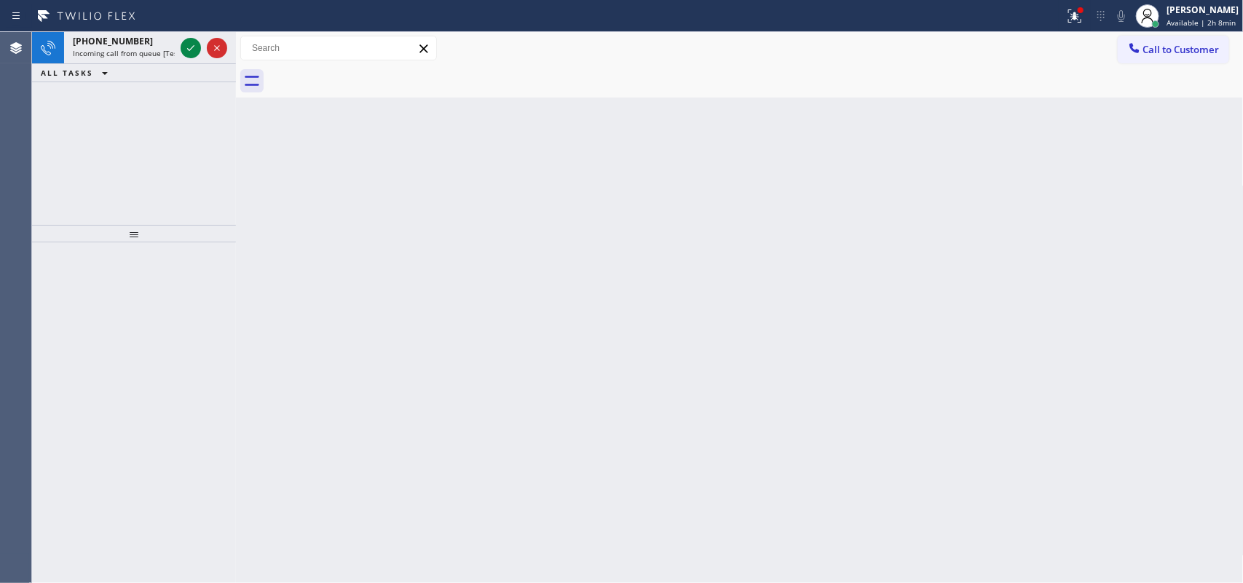
click at [186, 46] on icon at bounding box center [190, 47] width 17 height 17
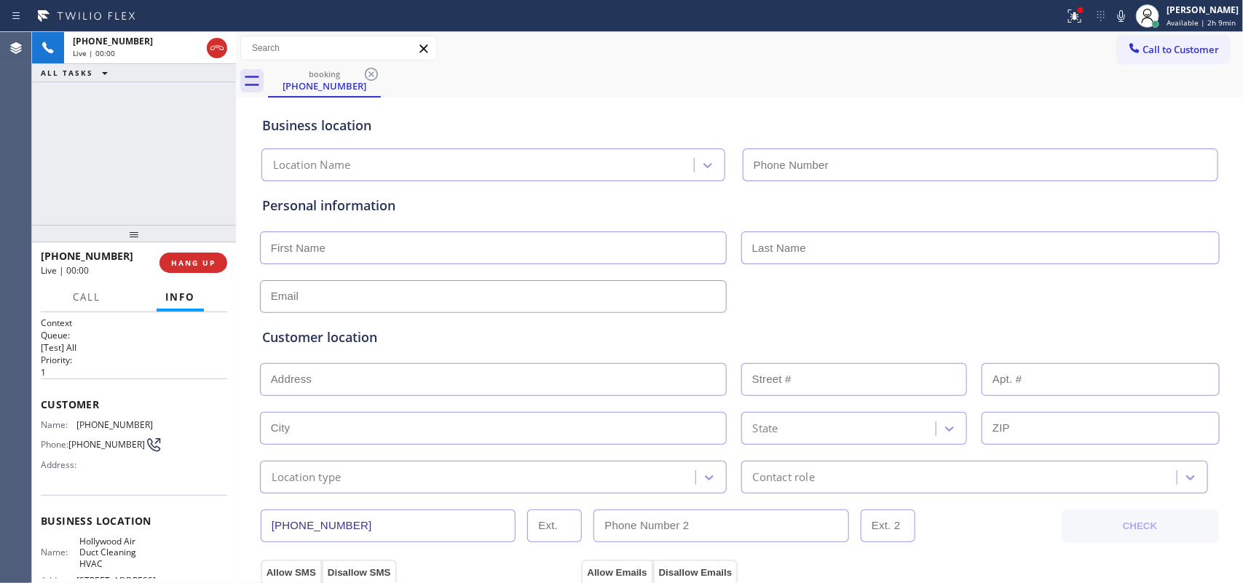
type input "[PHONE_NUMBER]"
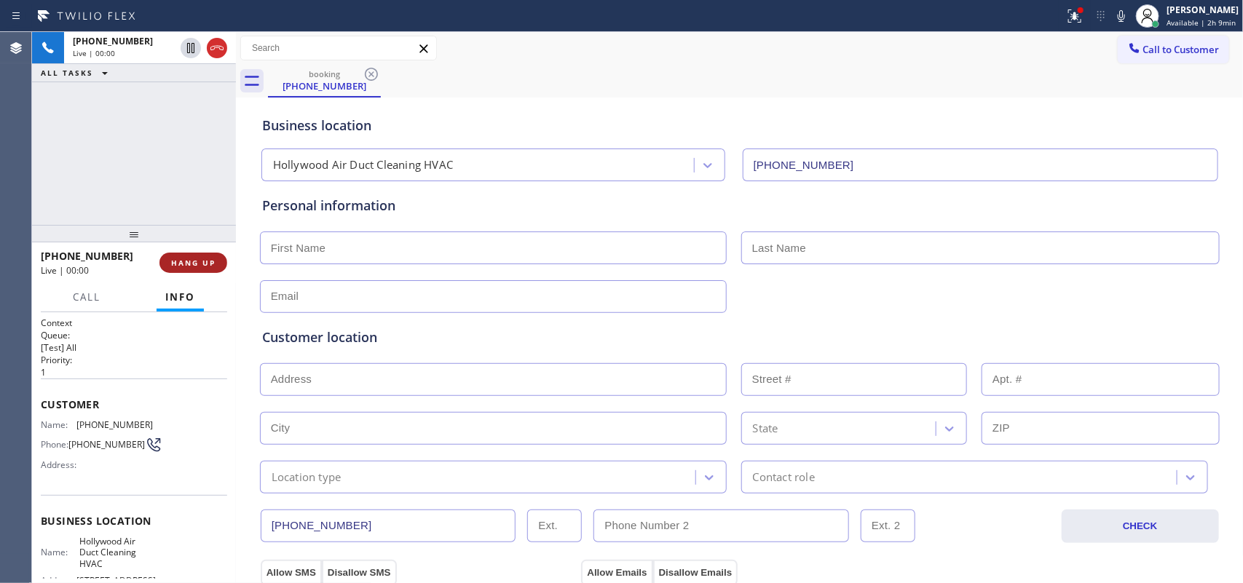
click at [206, 261] on span "HANG UP" at bounding box center [193, 263] width 44 height 10
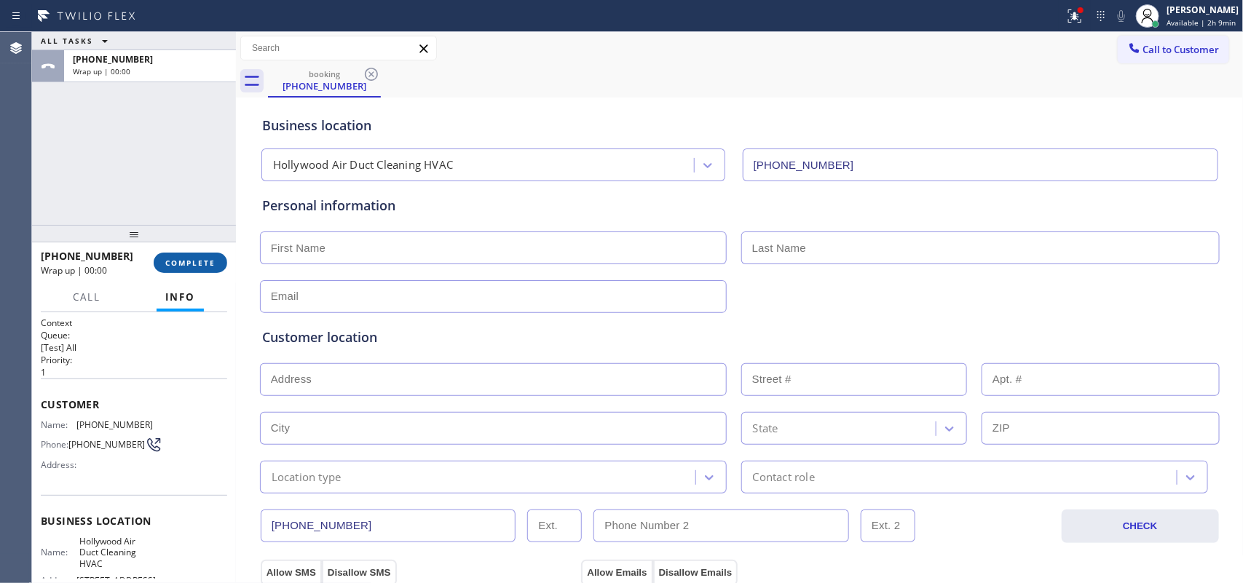
click at [206, 261] on span "COMPLETE" at bounding box center [190, 263] width 50 height 10
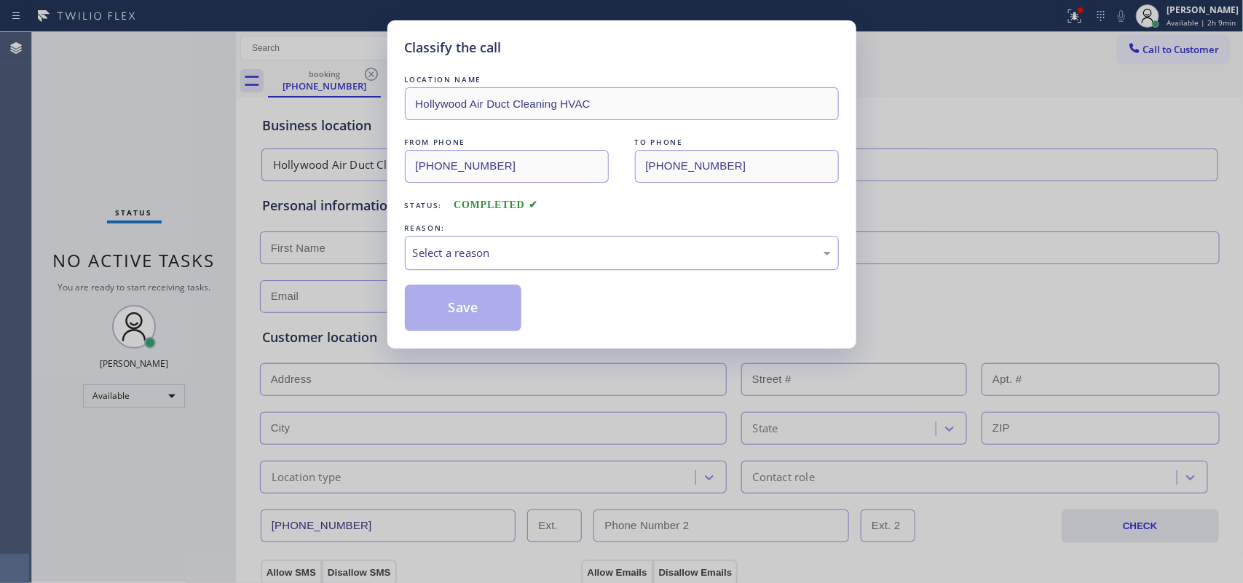
click at [464, 252] on div "Select a reason" at bounding box center [622, 253] width 418 height 17
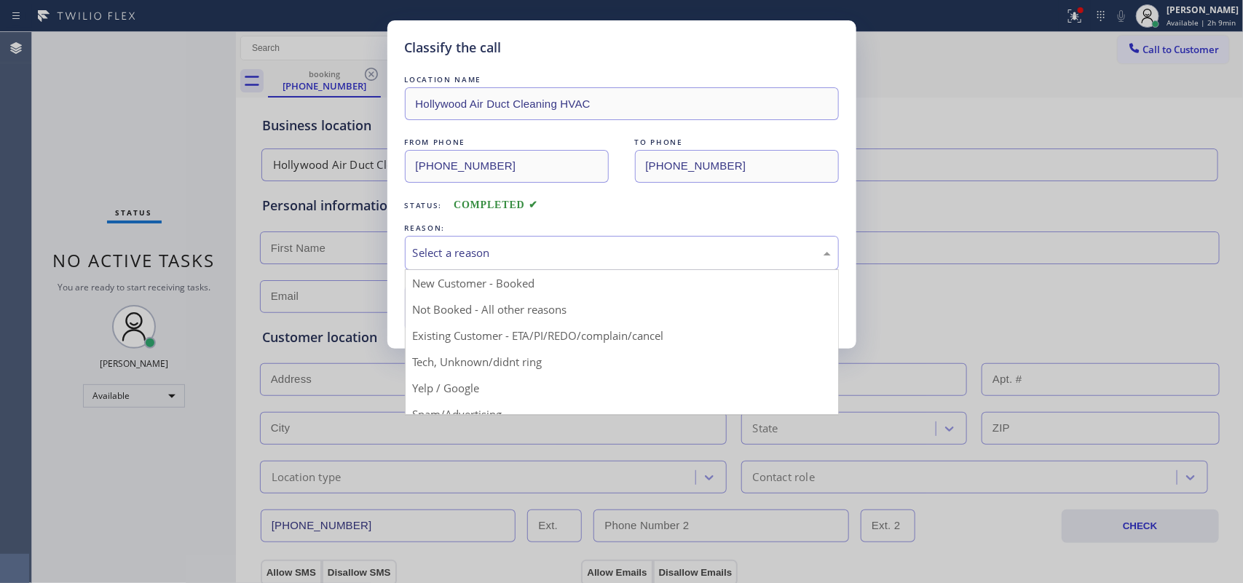
scroll to position [100, 0]
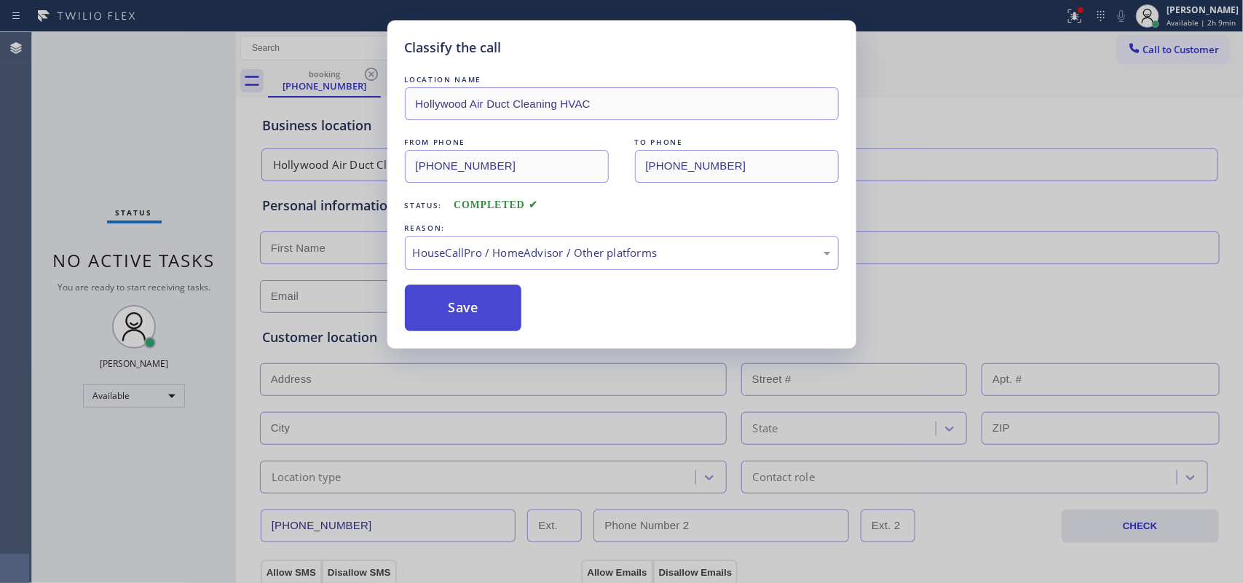
click at [492, 307] on button "Save" at bounding box center [463, 308] width 117 height 47
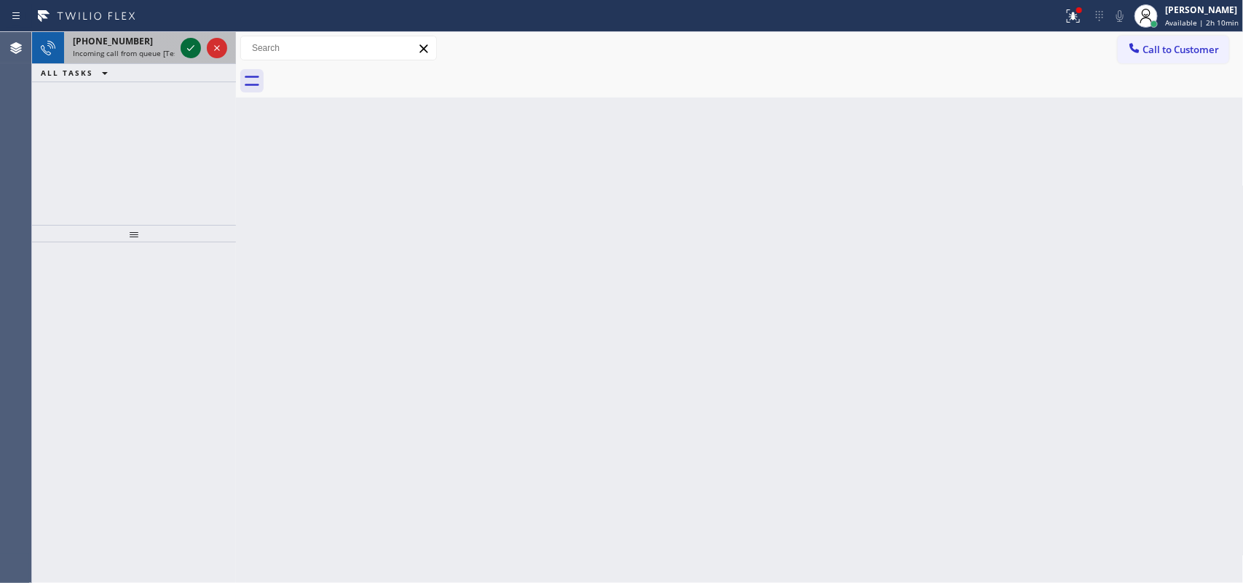
click at [188, 46] on icon at bounding box center [190, 47] width 17 height 17
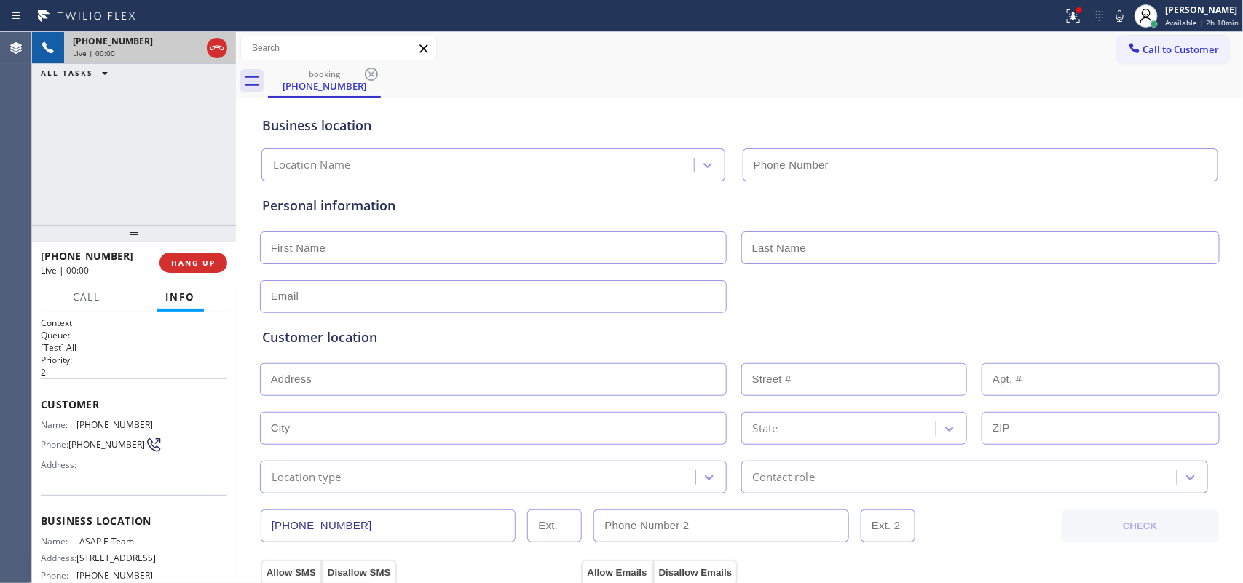
type input "[PHONE_NUMBER]"
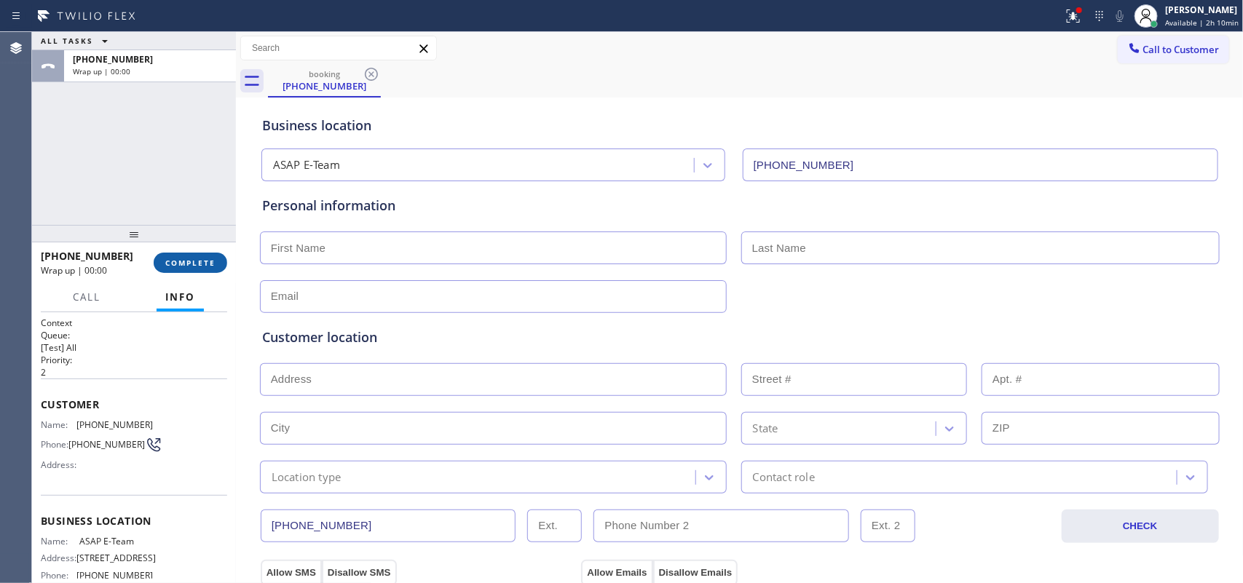
click at [202, 268] on button "COMPLETE" at bounding box center [191, 263] width 74 height 20
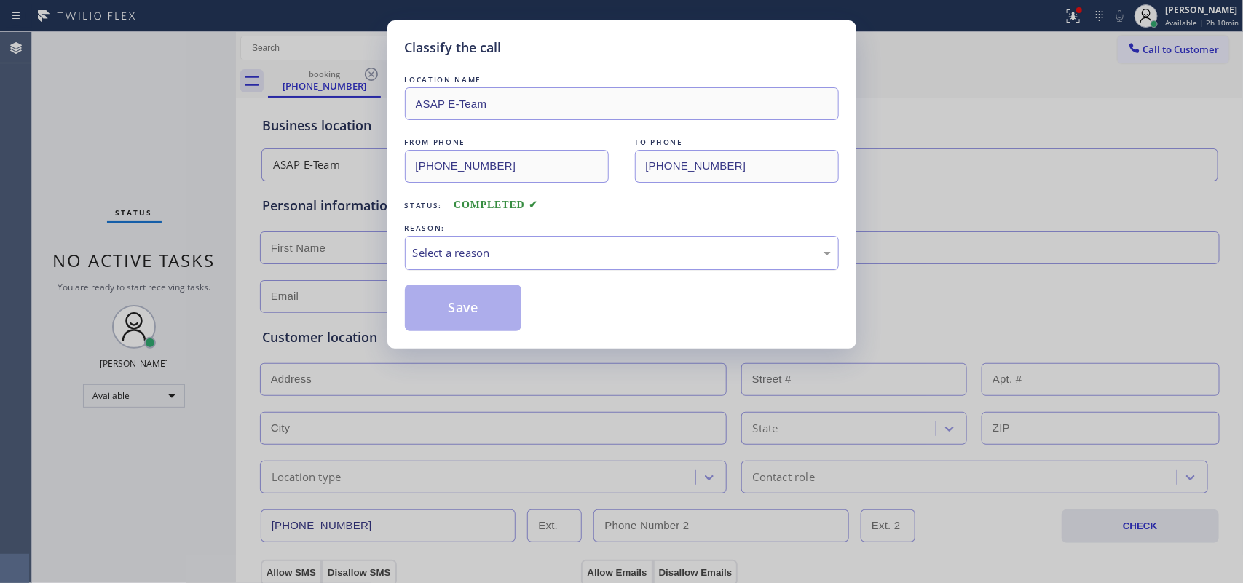
click at [487, 245] on div "Select a reason" at bounding box center [622, 253] width 434 height 34
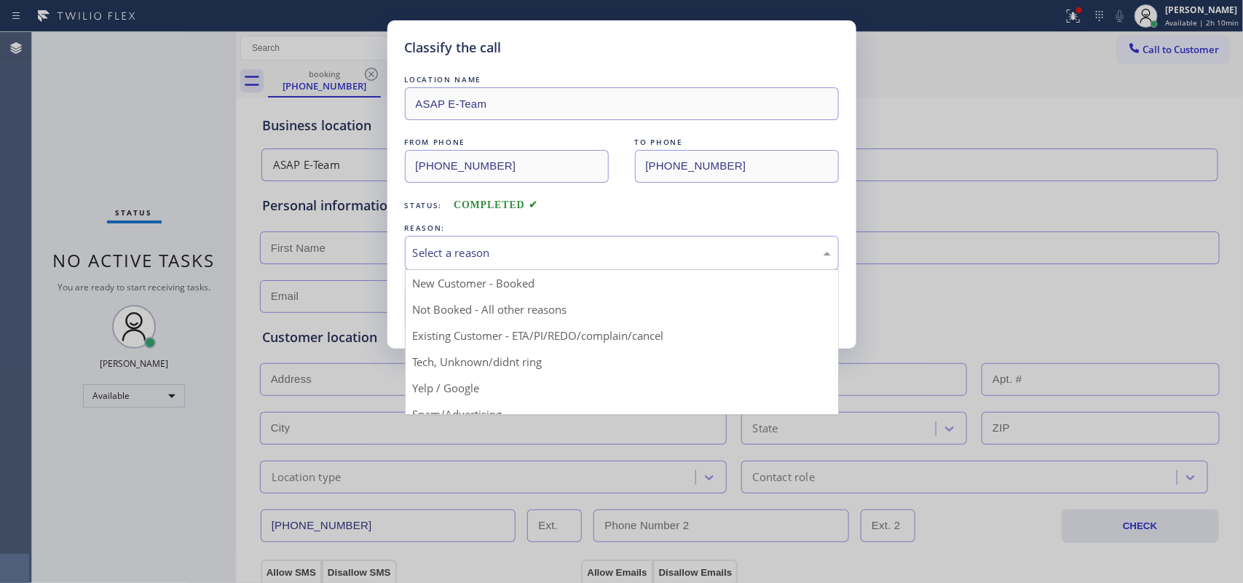
scroll to position [100, 0]
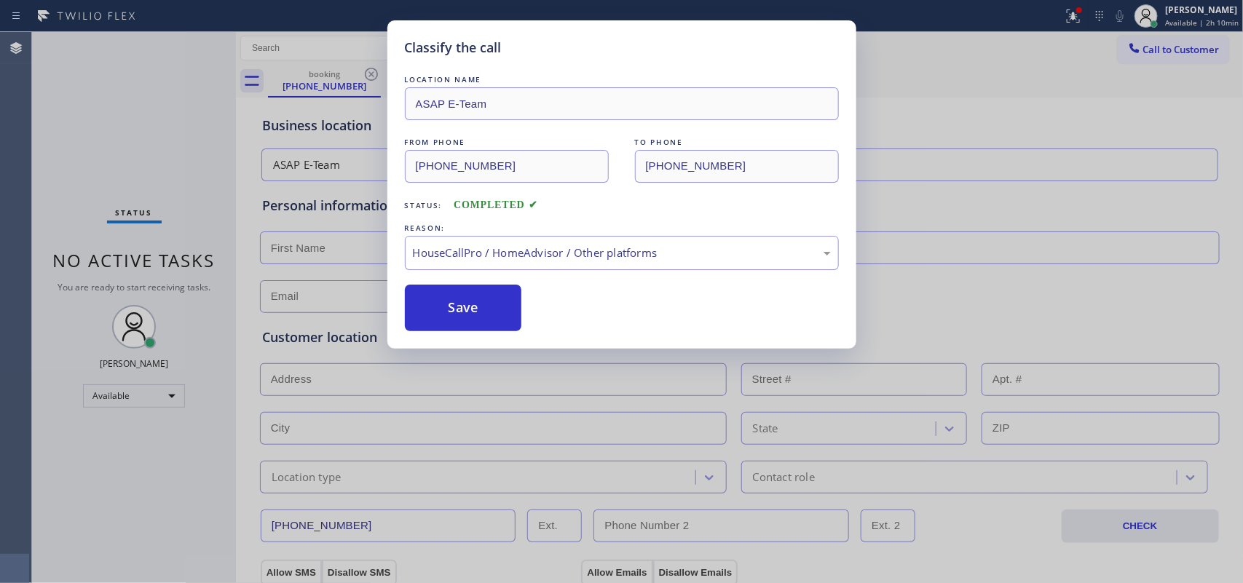
click at [994, 110] on div "Classify the call LOCATION NAME ASAP E-Team FROM PHONE [PHONE_NUMBER] TO PHONE …" at bounding box center [621, 291] width 1243 height 583
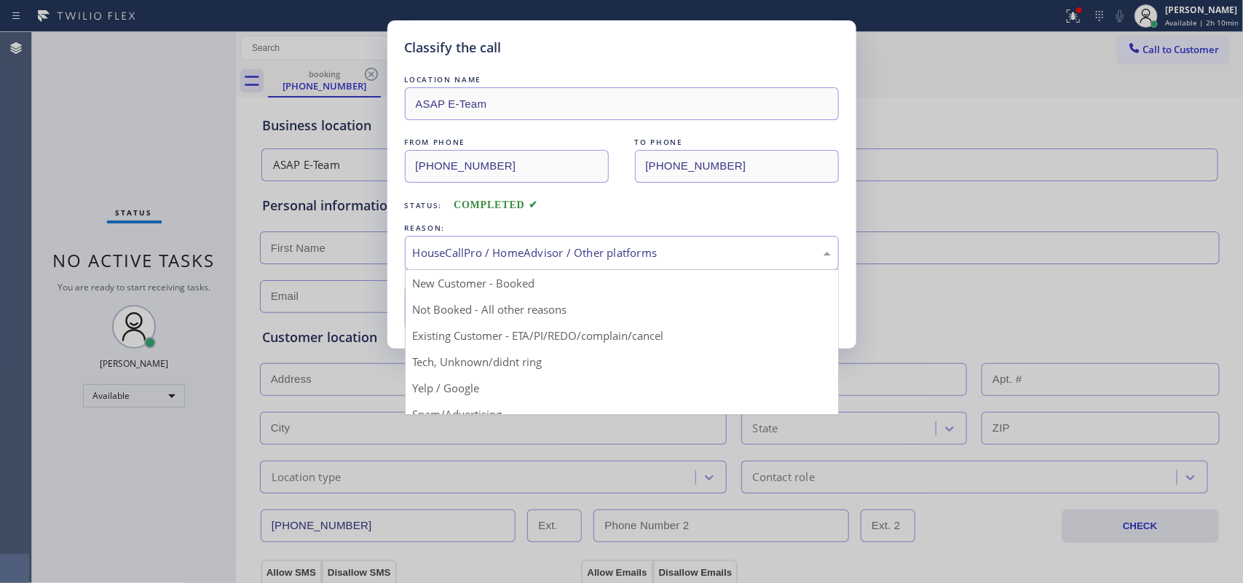
click at [704, 246] on div "HouseCallPro / HomeAdvisor / Other platforms" at bounding box center [622, 253] width 418 height 17
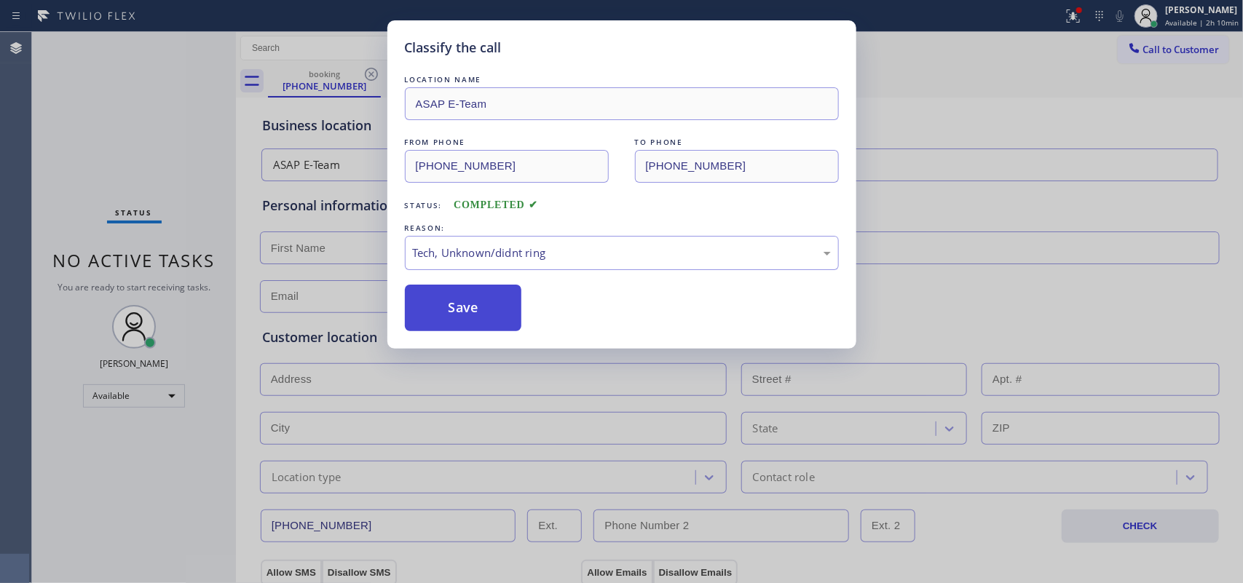
click at [504, 321] on button "Save" at bounding box center [463, 308] width 117 height 47
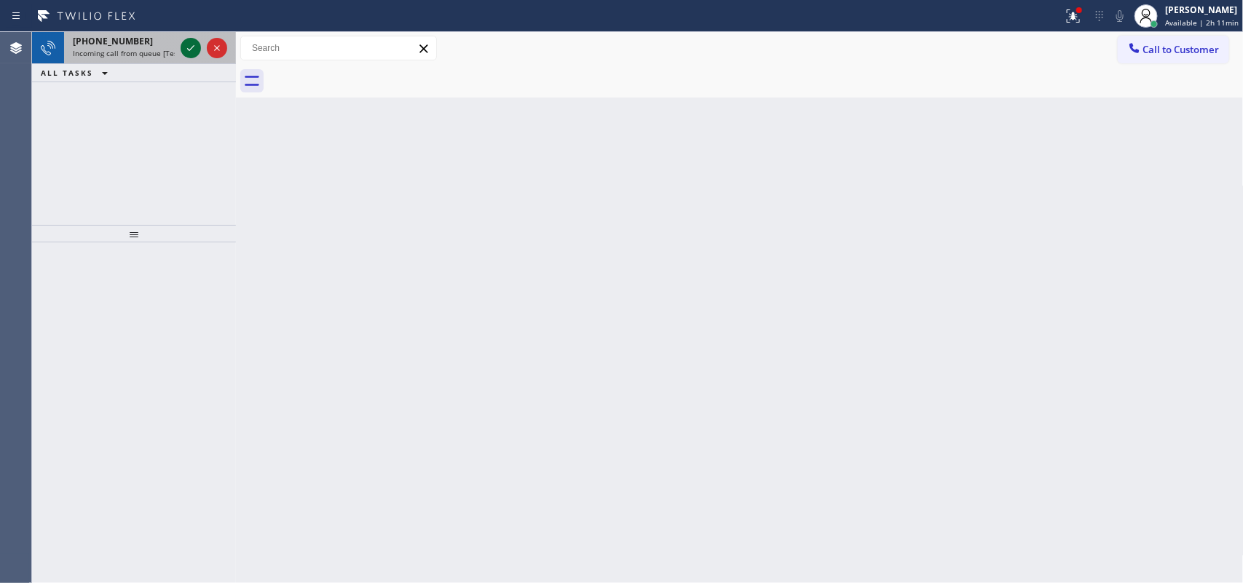
click at [186, 49] on icon at bounding box center [190, 47] width 17 height 17
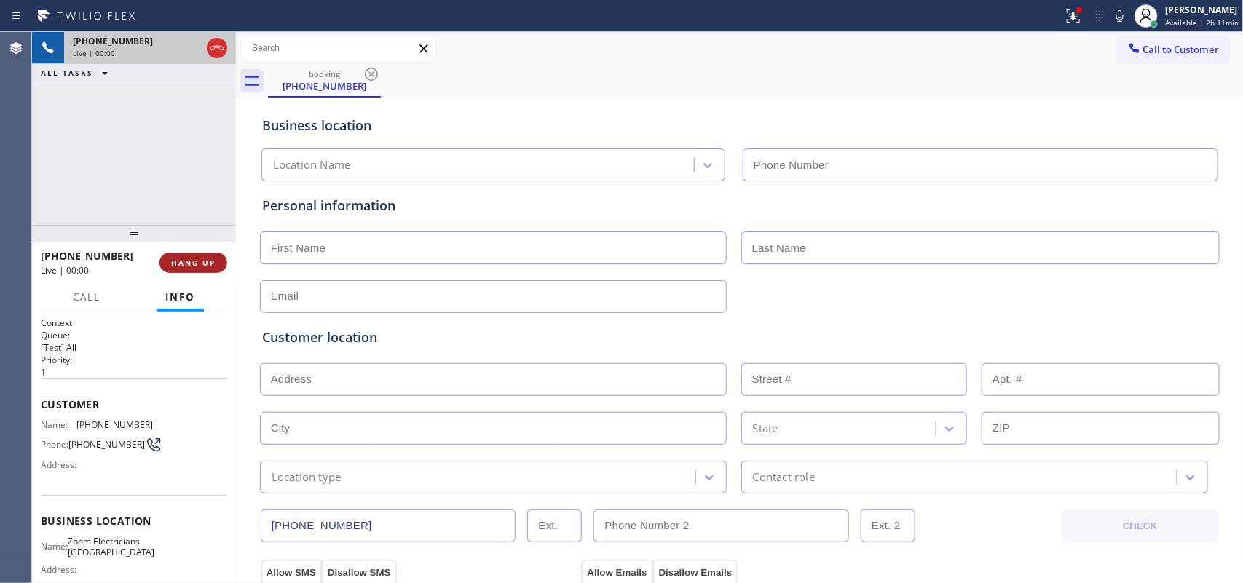
type input "[PHONE_NUMBER]"
drag, startPoint x: 221, startPoint y: 273, endPoint x: 212, endPoint y: 259, distance: 16.4
click at [220, 272] on div "[PHONE_NUMBER] Live | 00:00 HANG UP" at bounding box center [134, 263] width 186 height 38
click at [212, 259] on span "HANG UP" at bounding box center [193, 263] width 44 height 10
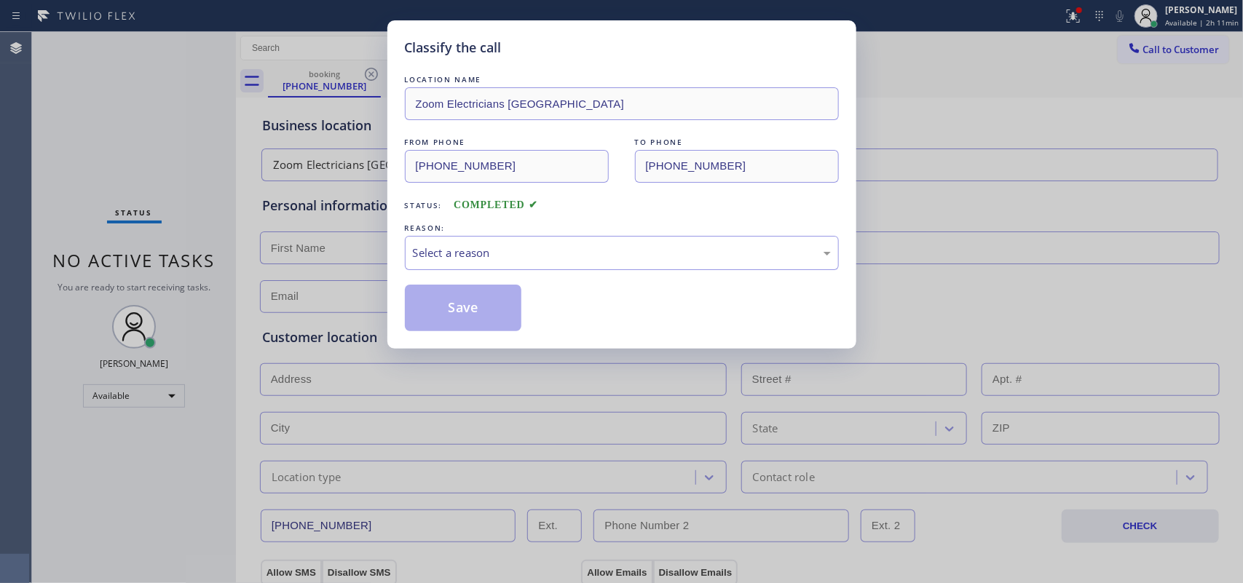
click at [602, 244] on div "Select a reason" at bounding box center [622, 253] width 434 height 34
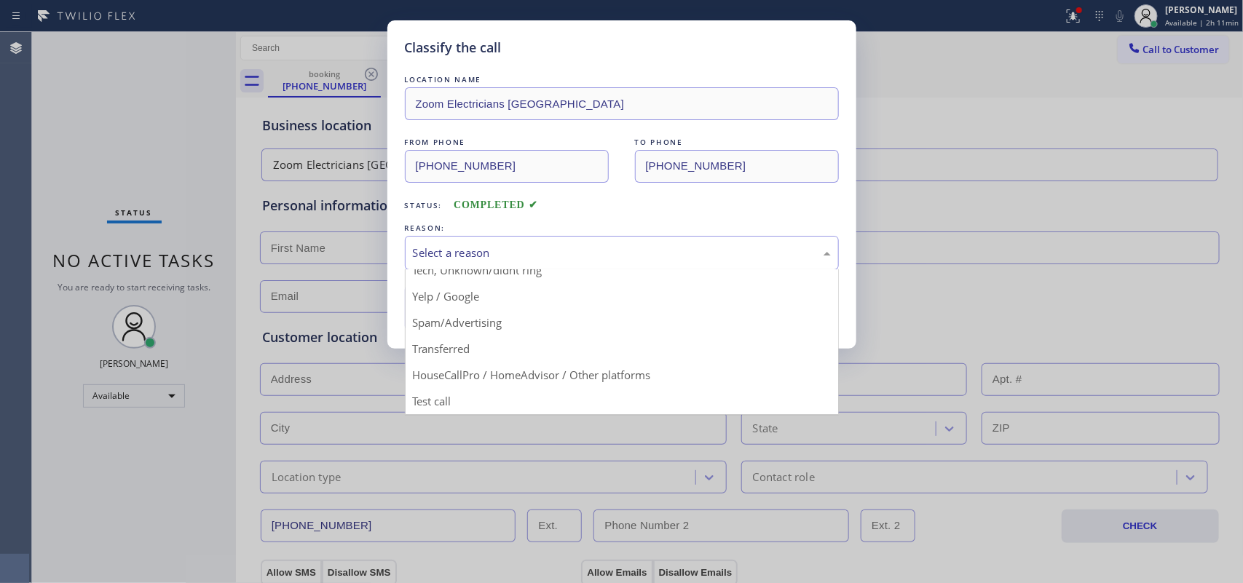
scroll to position [9, 0]
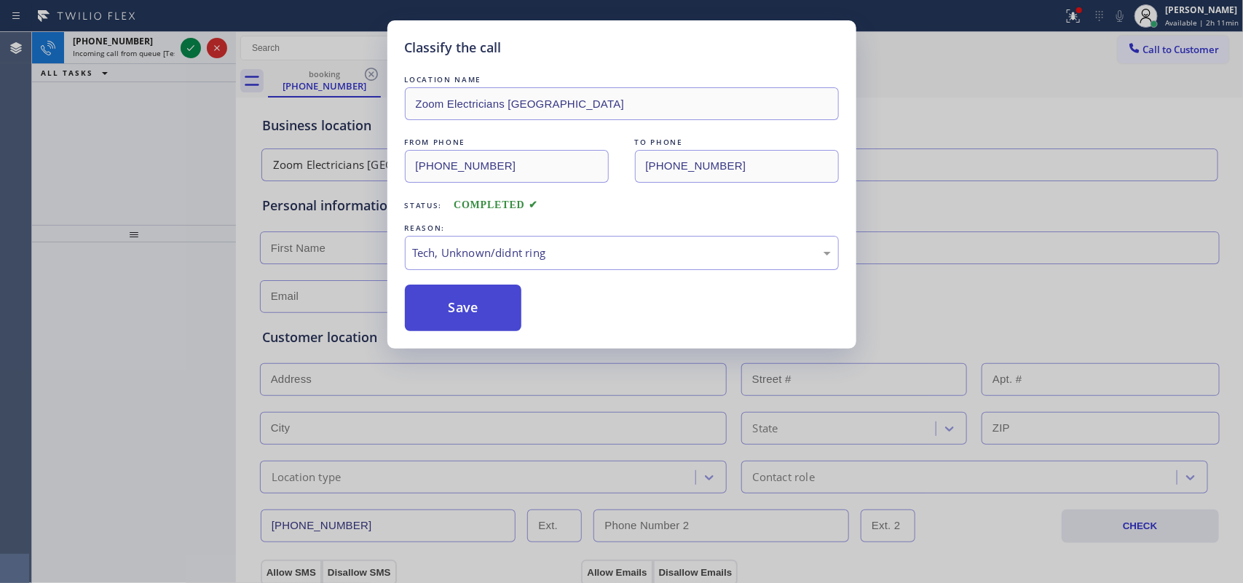
click at [492, 311] on button "Save" at bounding box center [463, 308] width 117 height 47
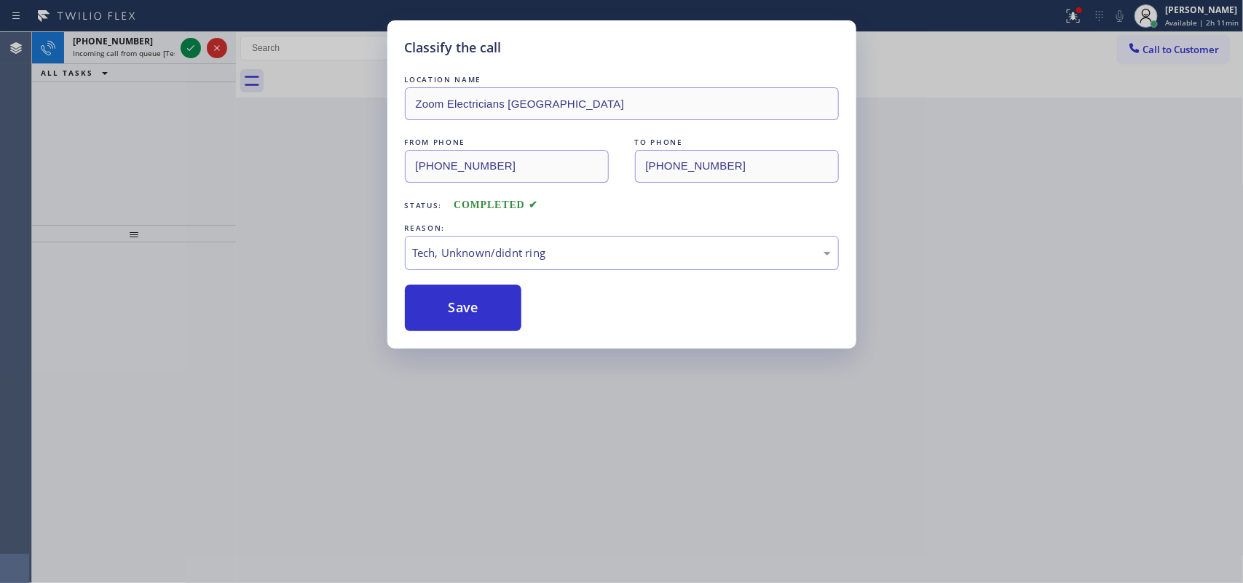
click at [133, 42] on div "Classify the call LOCATION NAME Zoom Electricians Mission Viejo FROM PHONE [PHO…" at bounding box center [621, 291] width 1243 height 583
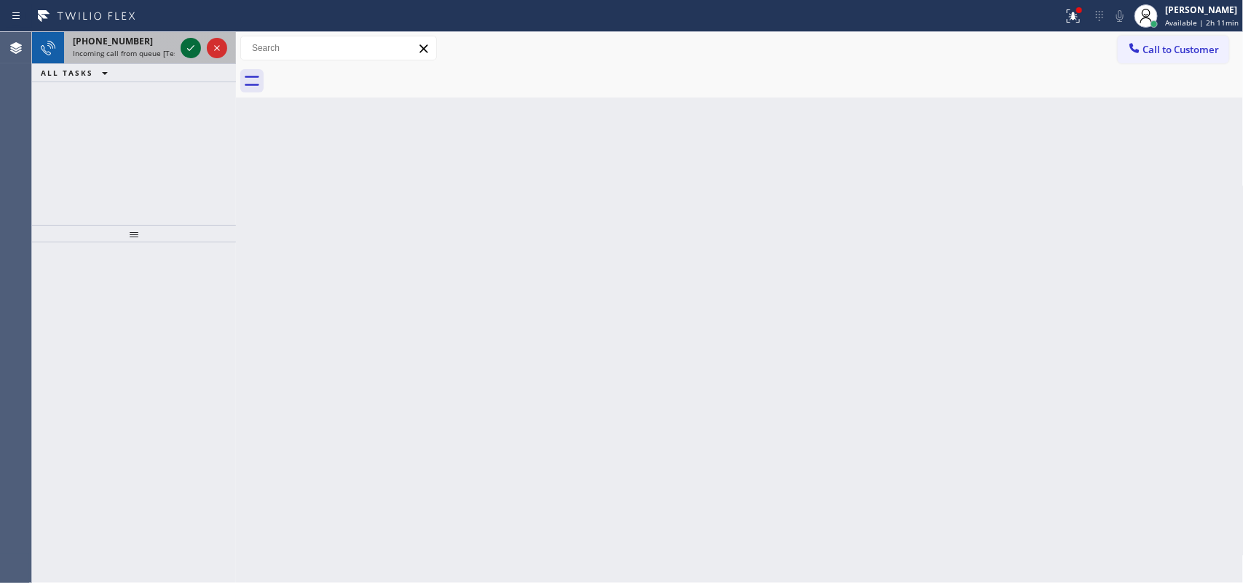
click at [197, 45] on icon at bounding box center [190, 47] width 17 height 17
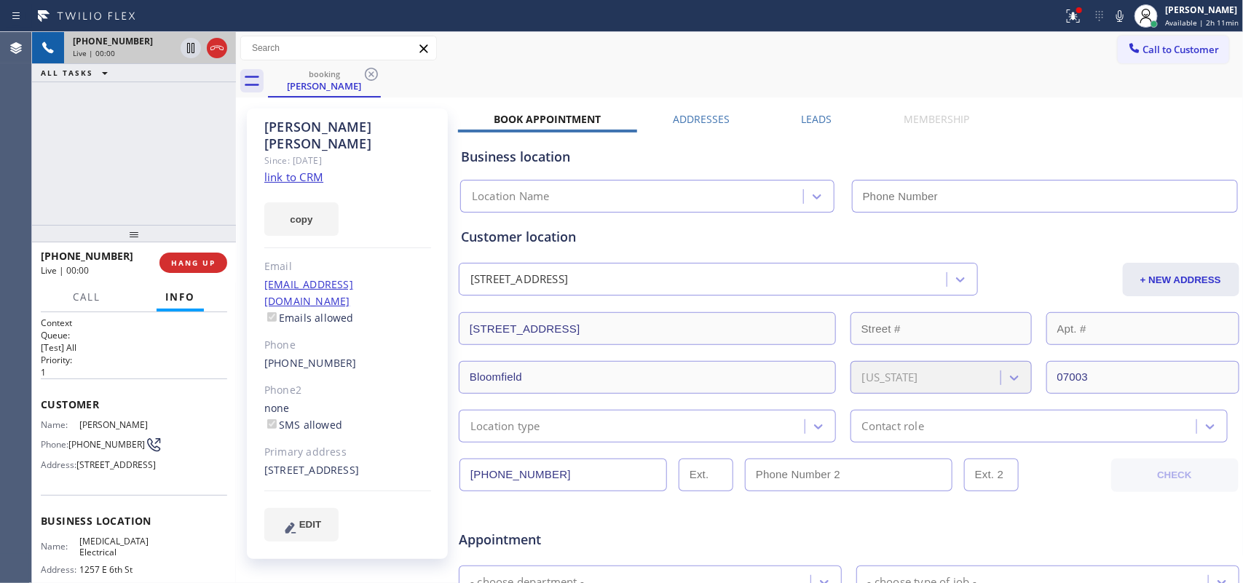
type input "[PHONE_NUMBER]"
click at [285, 170] on link "link to CRM" at bounding box center [293, 177] width 59 height 15
click at [90, 297] on span "Call" at bounding box center [87, 297] width 28 height 13
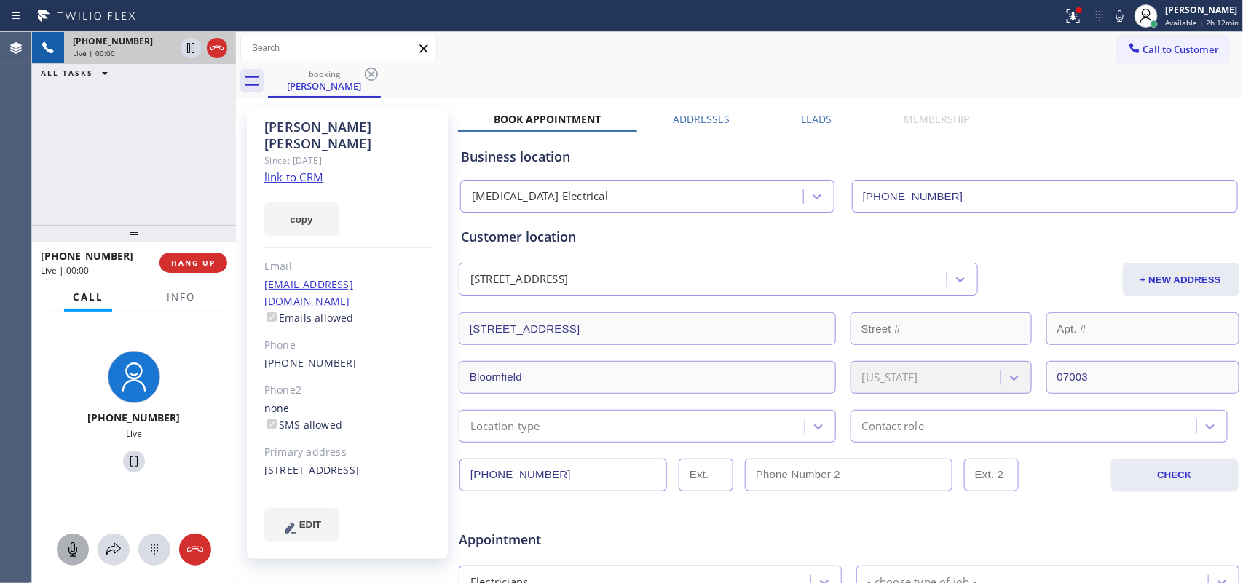
click at [70, 466] on icon at bounding box center [72, 549] width 17 height 17
click at [130, 457] on icon at bounding box center [133, 462] width 7 height 10
drag, startPoint x: 78, startPoint y: 554, endPoint x: 127, endPoint y: 478, distance: 90.5
click at [79, 466] on icon at bounding box center [72, 549] width 17 height 17
click at [129, 463] on icon at bounding box center [134, 462] width 10 height 10
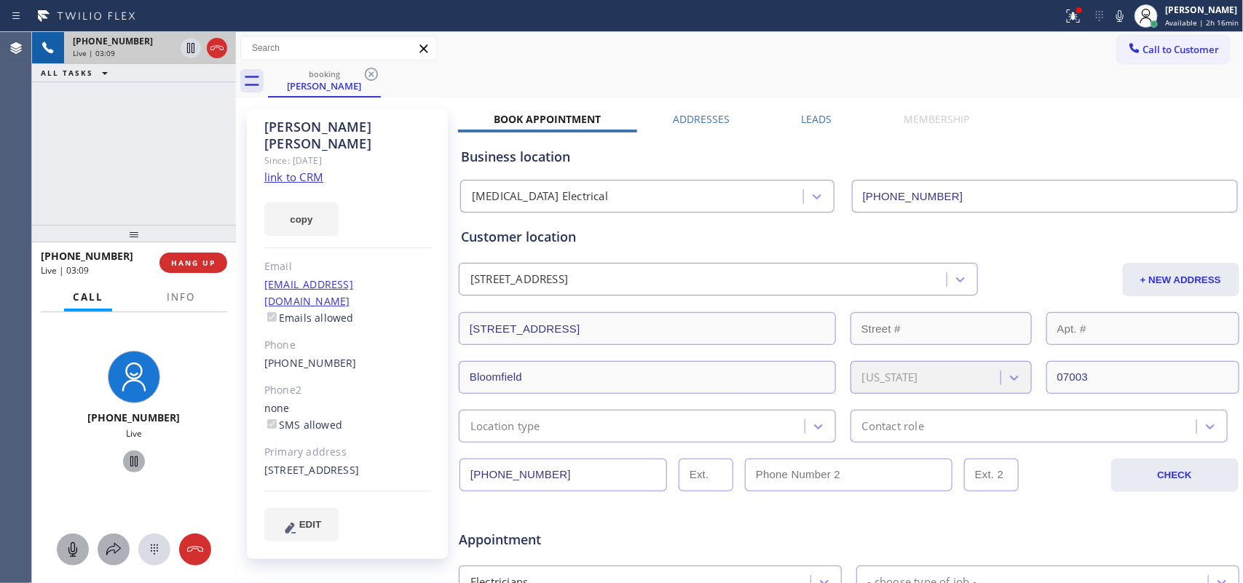
click at [111, 466] on icon at bounding box center [113, 549] width 17 height 17
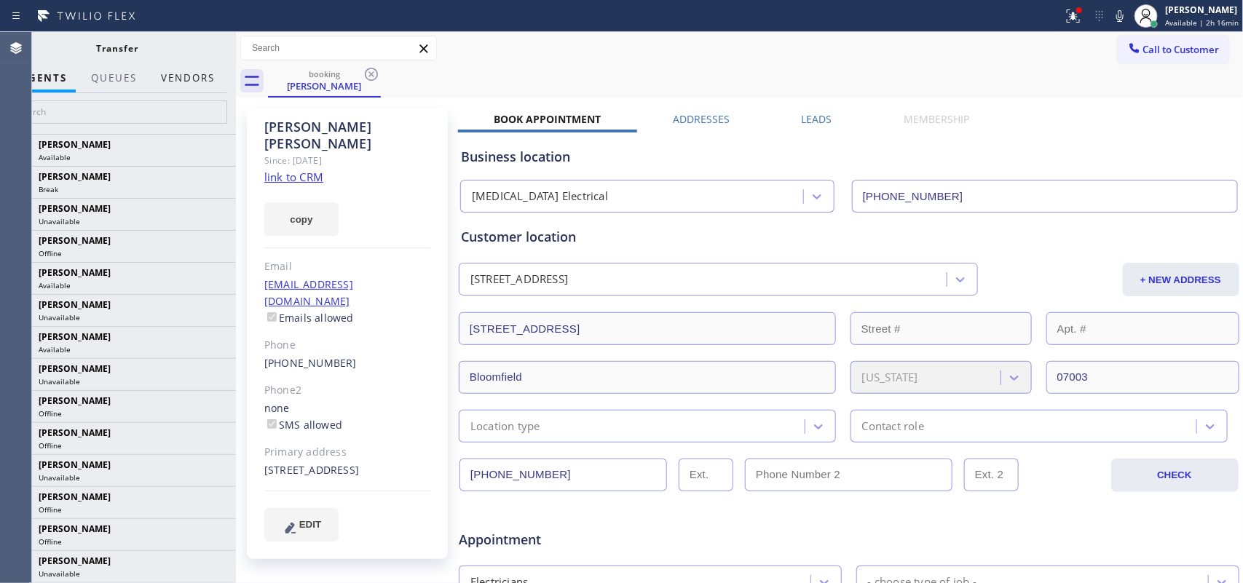
click at [198, 80] on button "Vendors" at bounding box center [187, 78] width 71 height 28
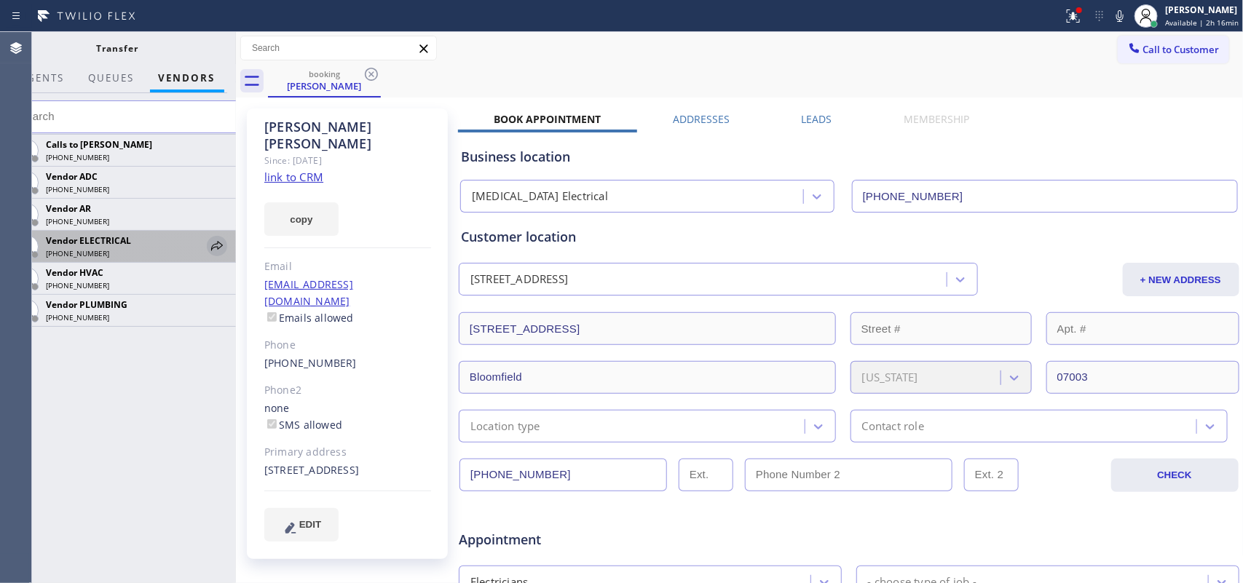
click at [219, 245] on icon at bounding box center [216, 245] width 17 height 17
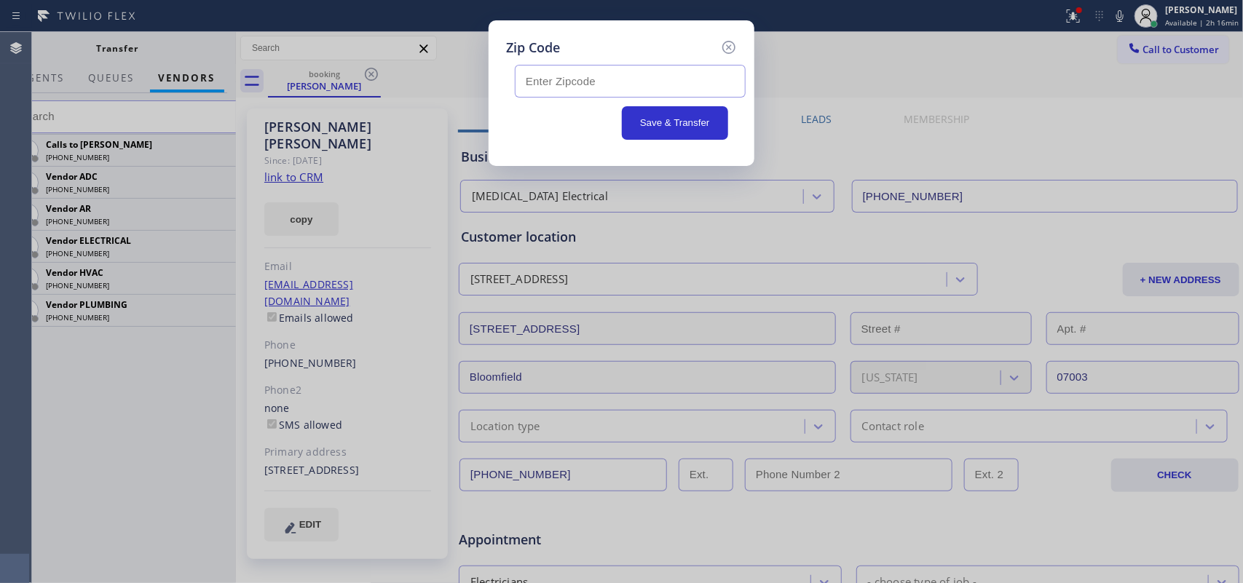
click at [545, 85] on input "text" at bounding box center [630, 81] width 231 height 33
type input "07003"
click at [654, 121] on button "Save & Transfer" at bounding box center [675, 123] width 107 height 34
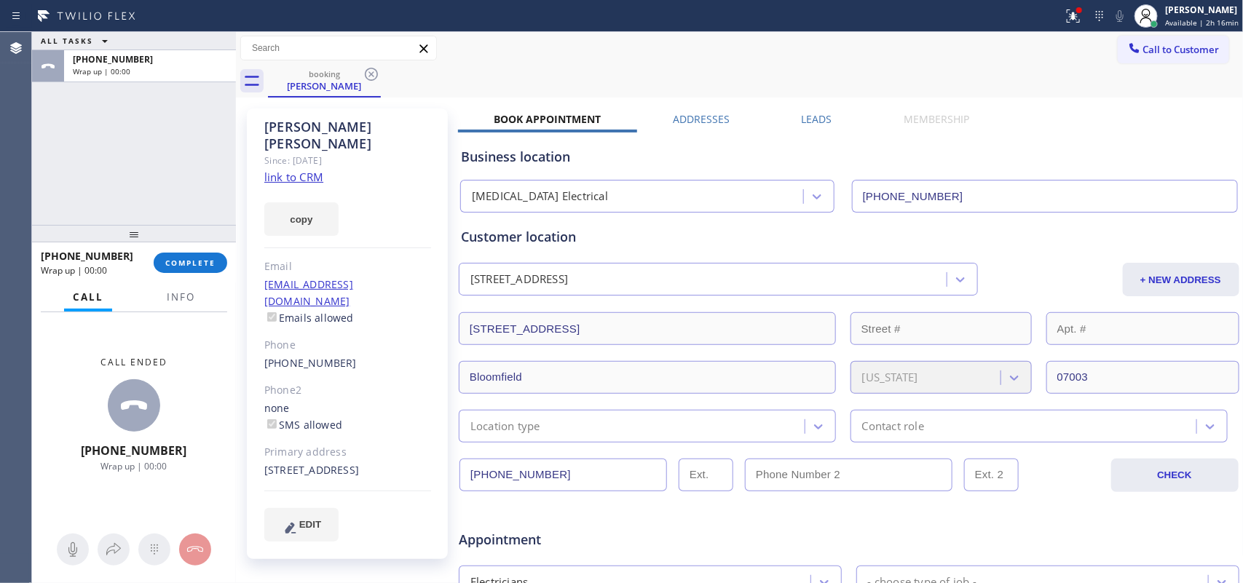
click at [189, 310] on div at bounding box center [181, 310] width 46 height 3
click at [188, 299] on span "Info" at bounding box center [181, 297] width 28 height 13
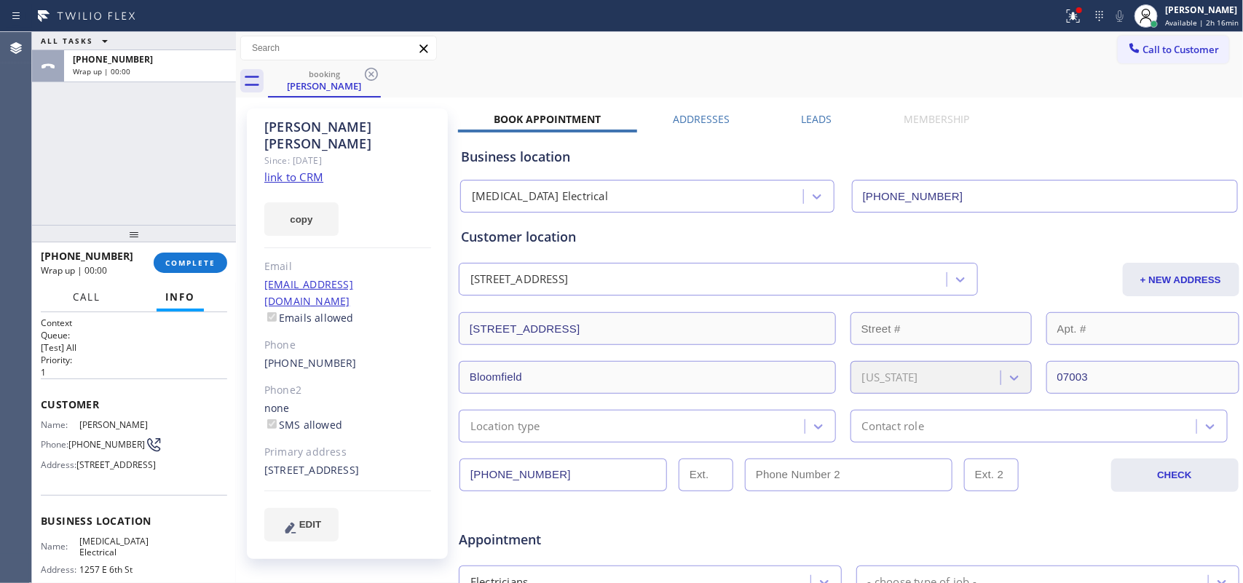
click at [92, 300] on span "Call" at bounding box center [87, 297] width 28 height 13
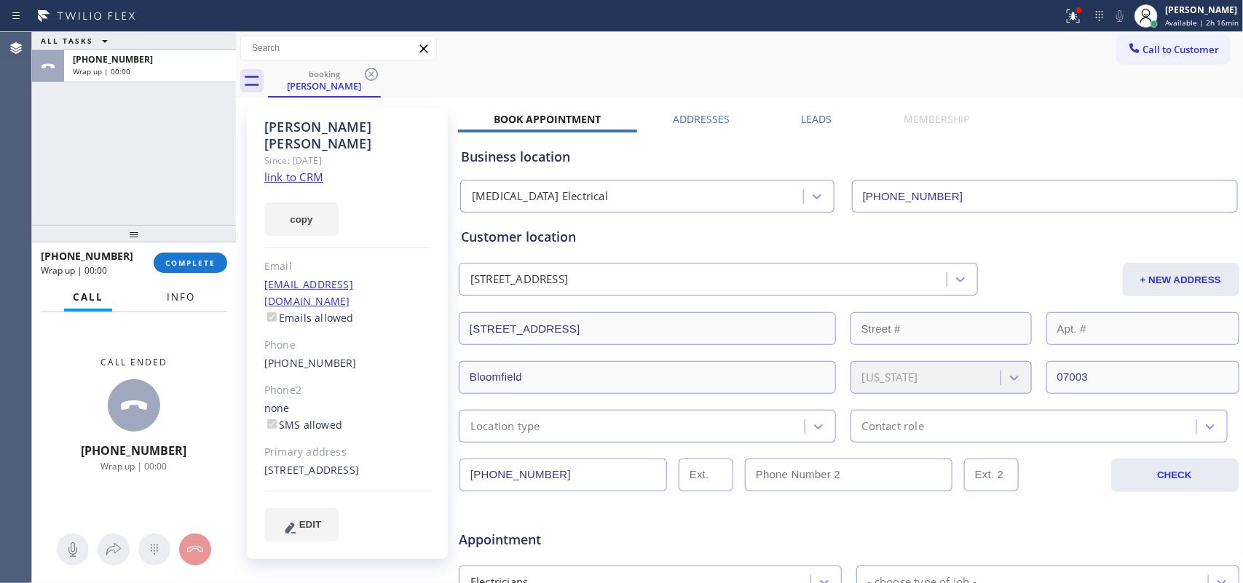
click at [189, 297] on span "Info" at bounding box center [181, 297] width 28 height 13
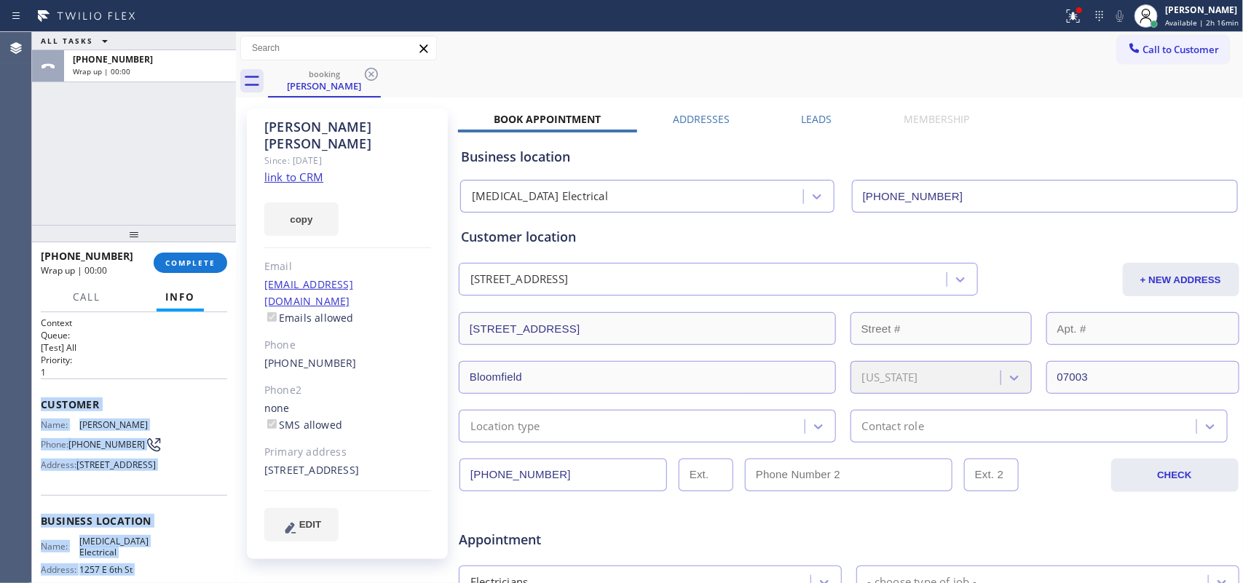
drag, startPoint x: 166, startPoint y: 445, endPoint x: 44, endPoint y: 398, distance: 131.2
click at [44, 398] on div "Context Queue: [Test] All Priority: 1 Customer Name: [PERSON_NAME] Phone: [PHON…" at bounding box center [134, 522] width 186 height 410
copy div "Customer Name: [PERSON_NAME] Phone: [PHONE_NUMBER] Address: [STREET_ADDRESS] Bu…"
click at [194, 268] on button "COMPLETE" at bounding box center [191, 263] width 74 height 20
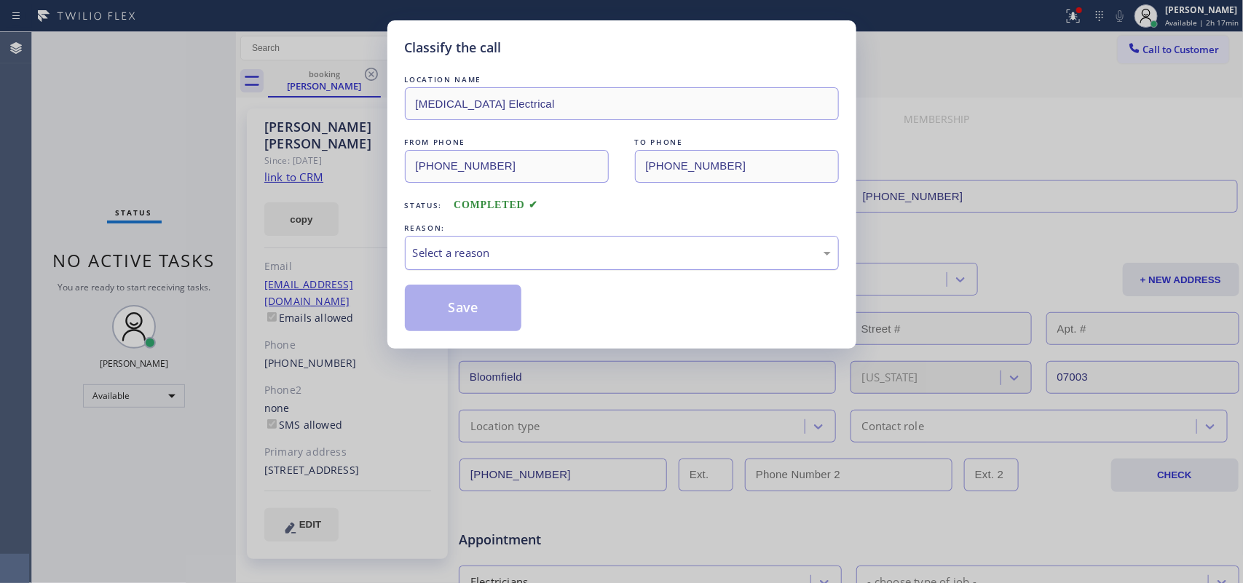
click at [626, 255] on div "Select a reason" at bounding box center [622, 253] width 418 height 17
click at [477, 321] on button "Save" at bounding box center [463, 308] width 117 height 47
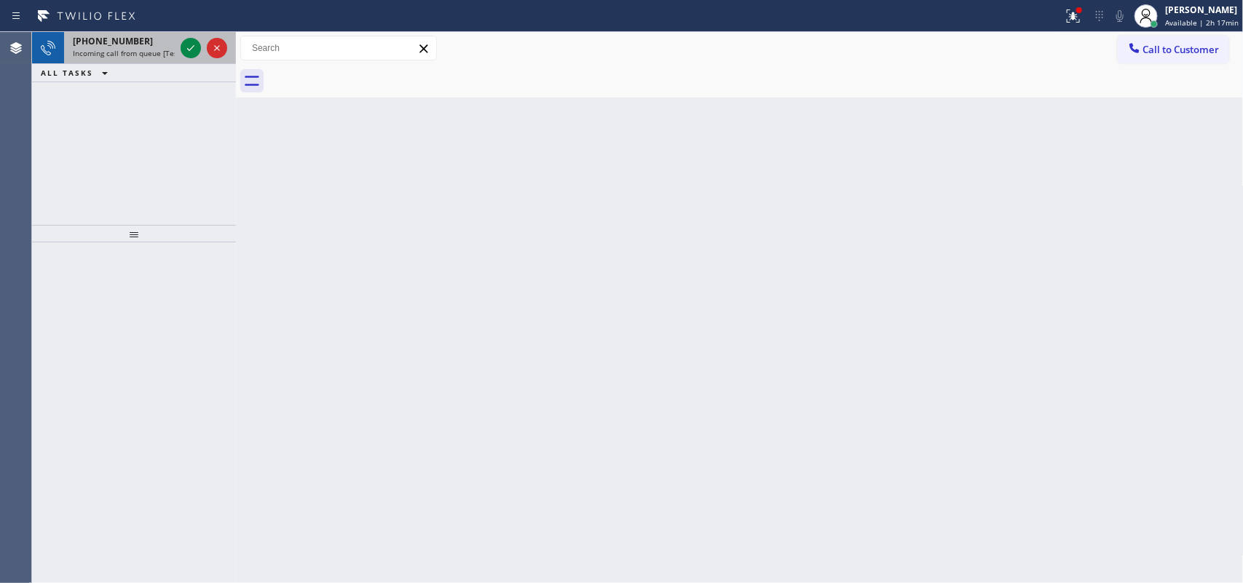
click at [138, 48] on span "Incoming call from queue [Test] All" at bounding box center [133, 53] width 121 height 10
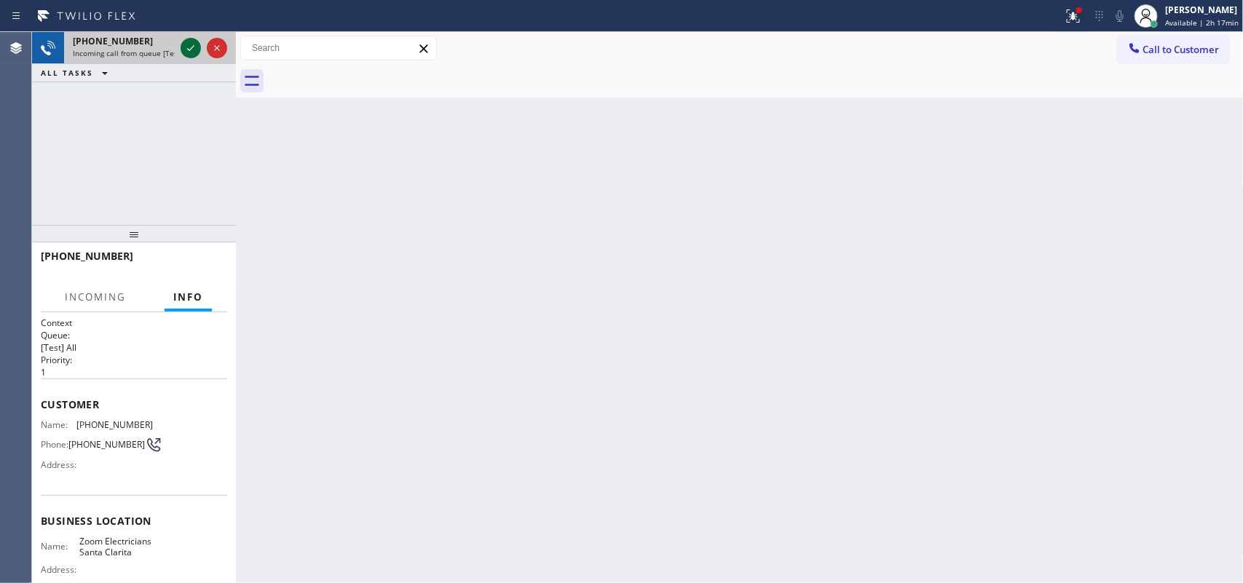
click at [187, 44] on icon at bounding box center [190, 47] width 17 height 17
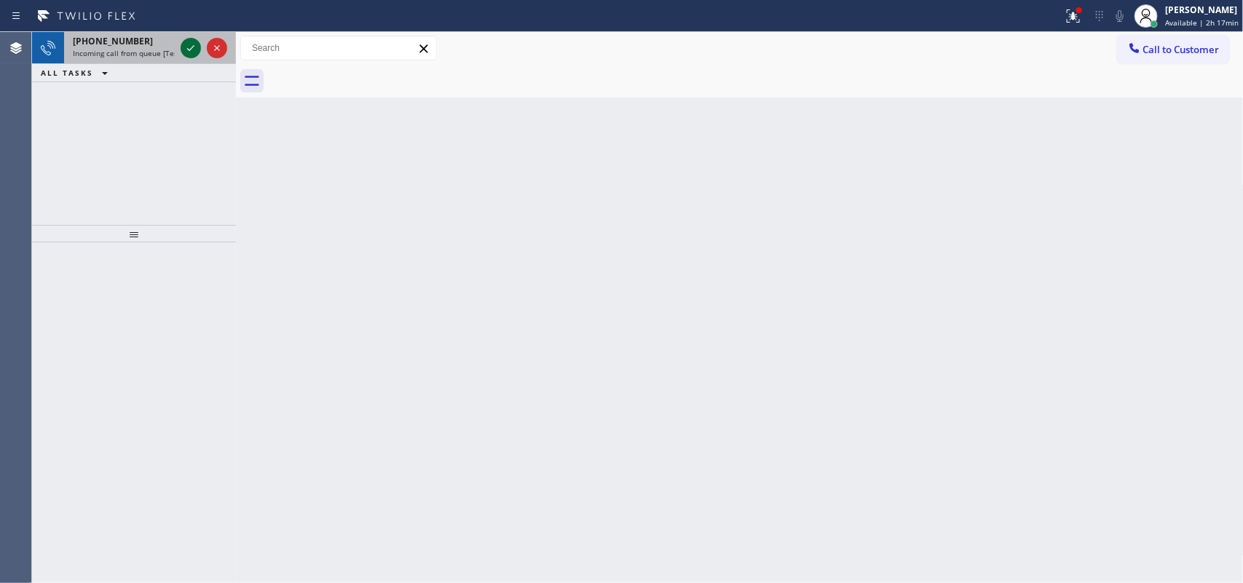
click at [186, 46] on icon at bounding box center [190, 47] width 17 height 17
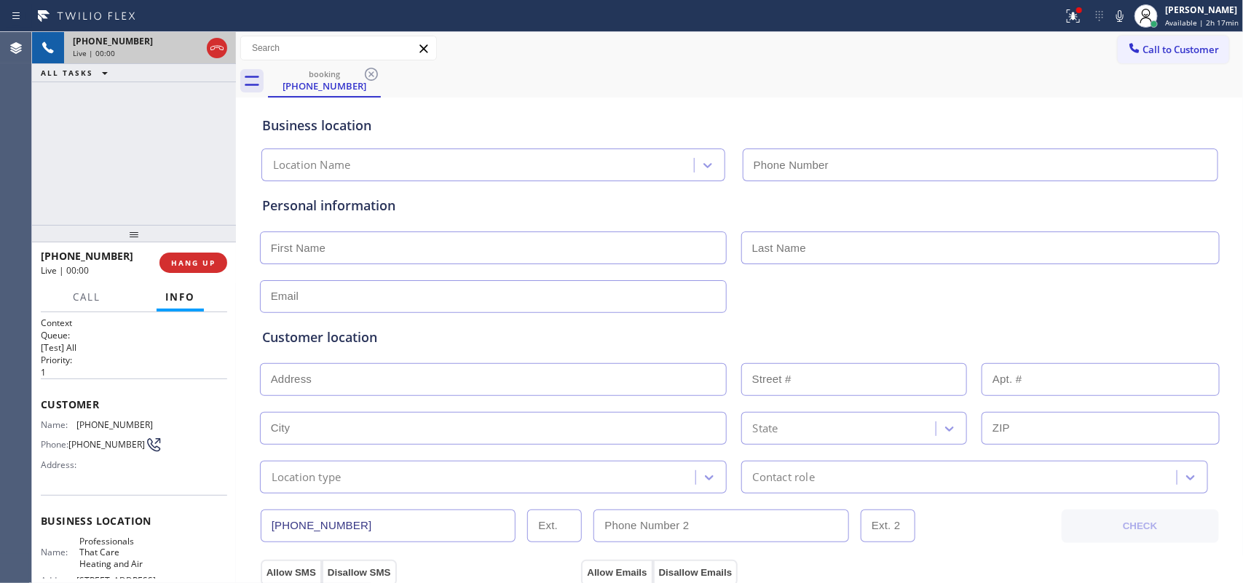
type input "[PHONE_NUMBER]"
click at [217, 269] on button "HANG UP" at bounding box center [193, 263] width 68 height 20
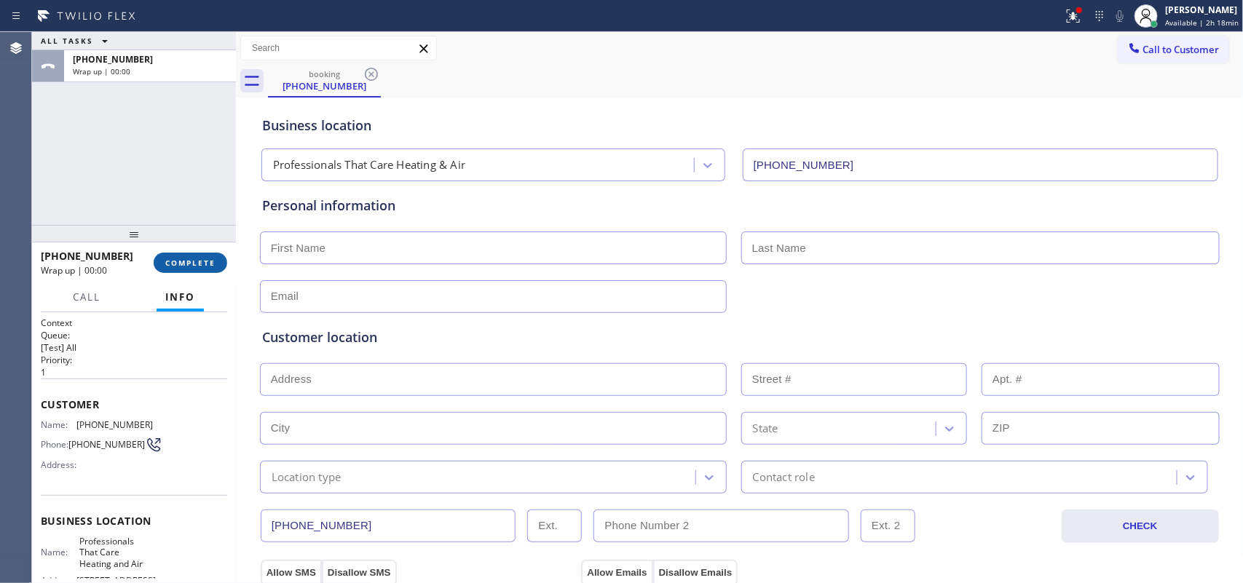
click at [194, 259] on span "COMPLETE" at bounding box center [190, 263] width 50 height 10
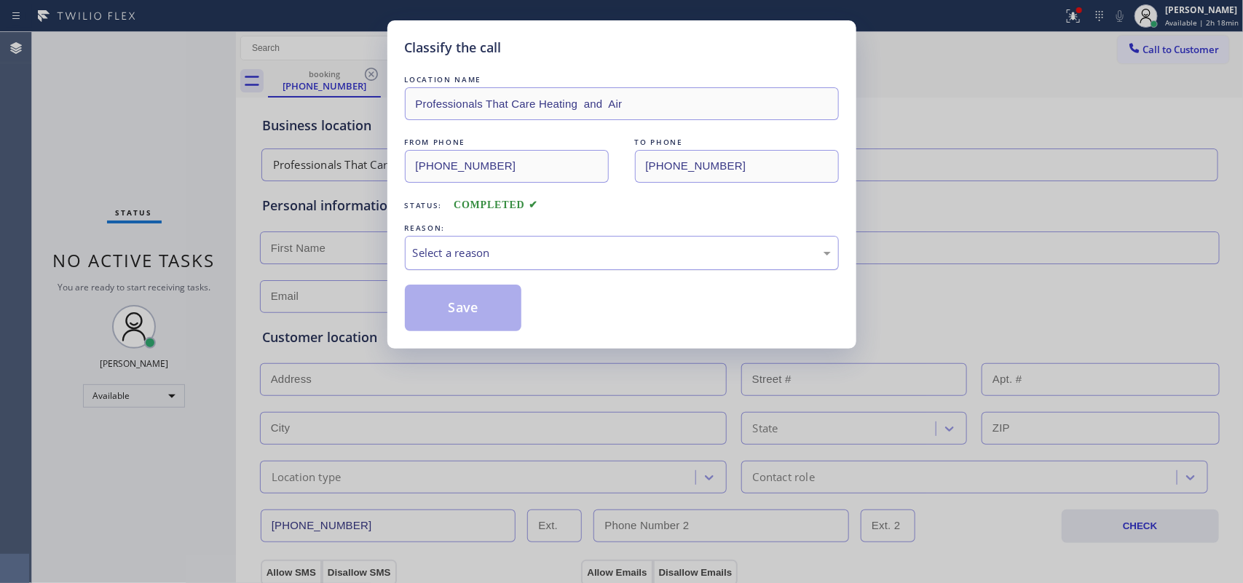
click at [471, 251] on div "Select a reason" at bounding box center [622, 253] width 418 height 17
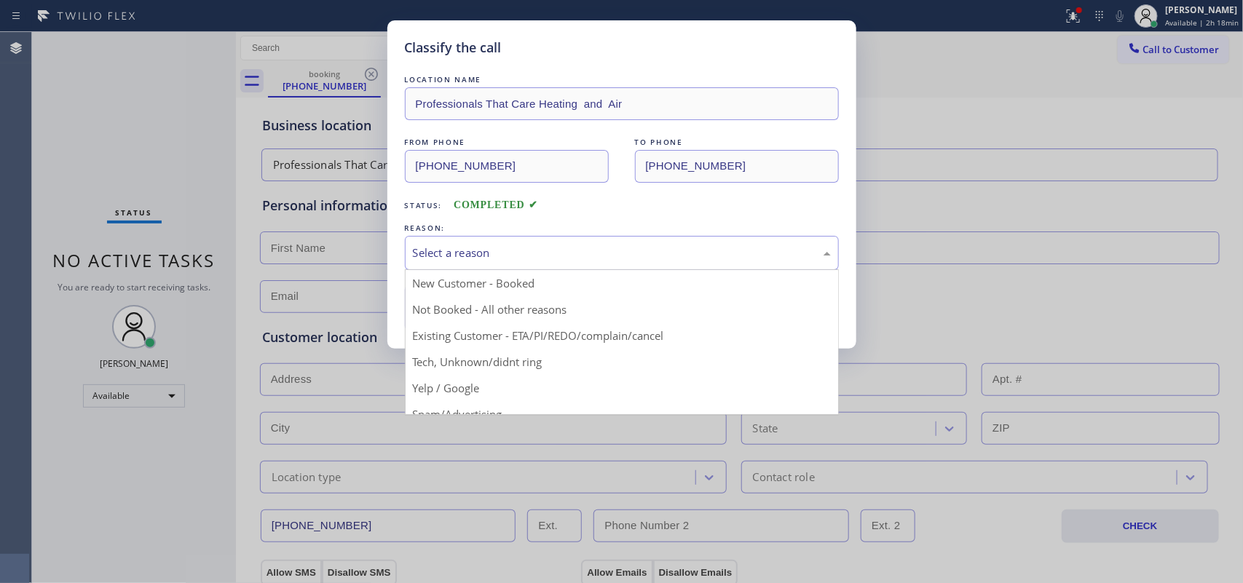
scroll to position [100, 0]
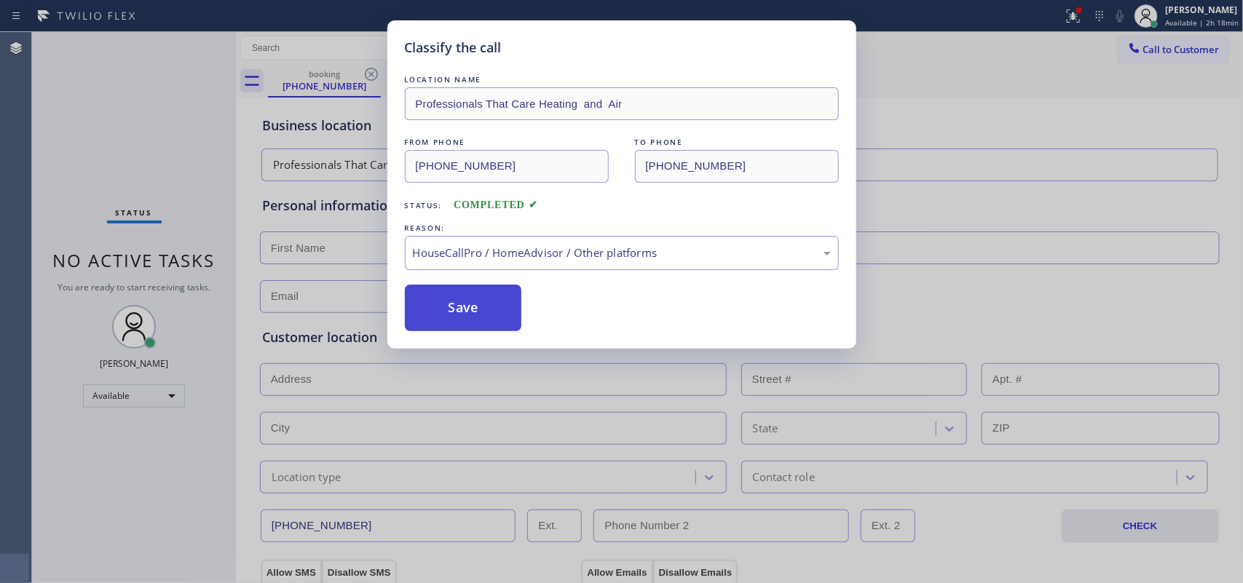
click at [474, 303] on button "Save" at bounding box center [463, 308] width 117 height 47
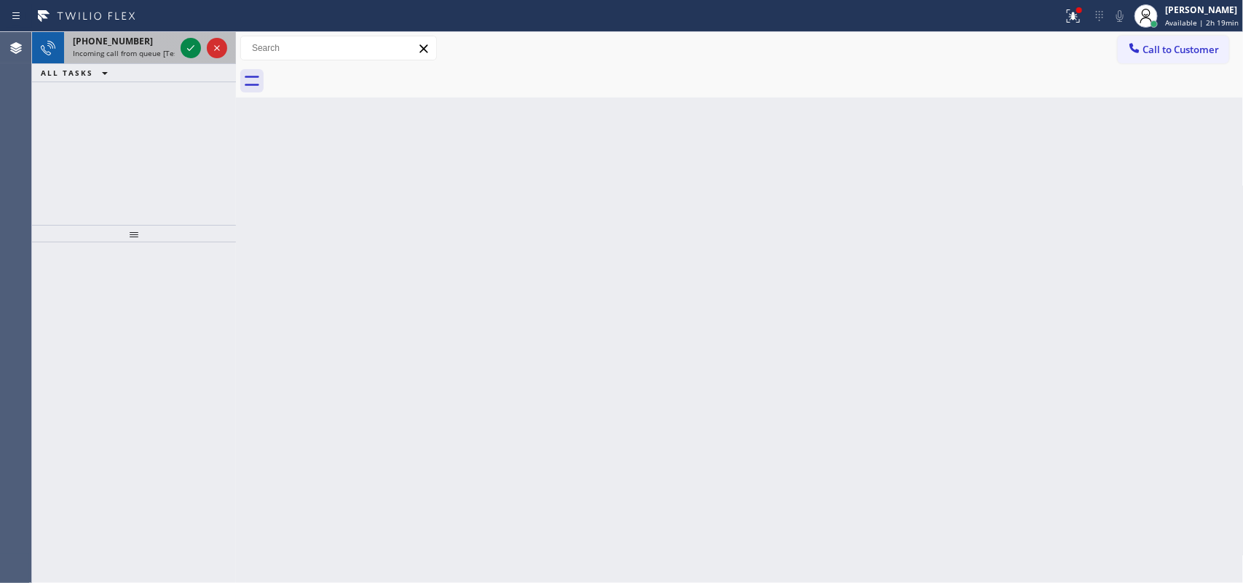
click at [132, 60] on div "[PHONE_NUMBER] Incoming call from queue [Test] All" at bounding box center [121, 48] width 114 height 32
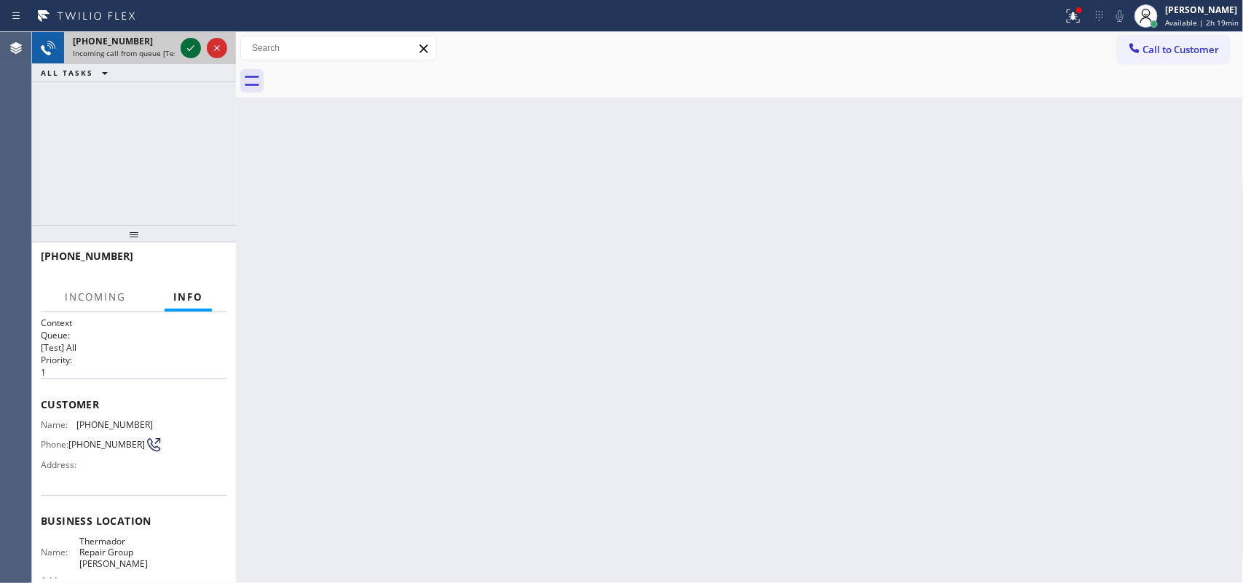
click at [189, 42] on icon at bounding box center [190, 47] width 17 height 17
click at [184, 35] on div at bounding box center [204, 48] width 52 height 32
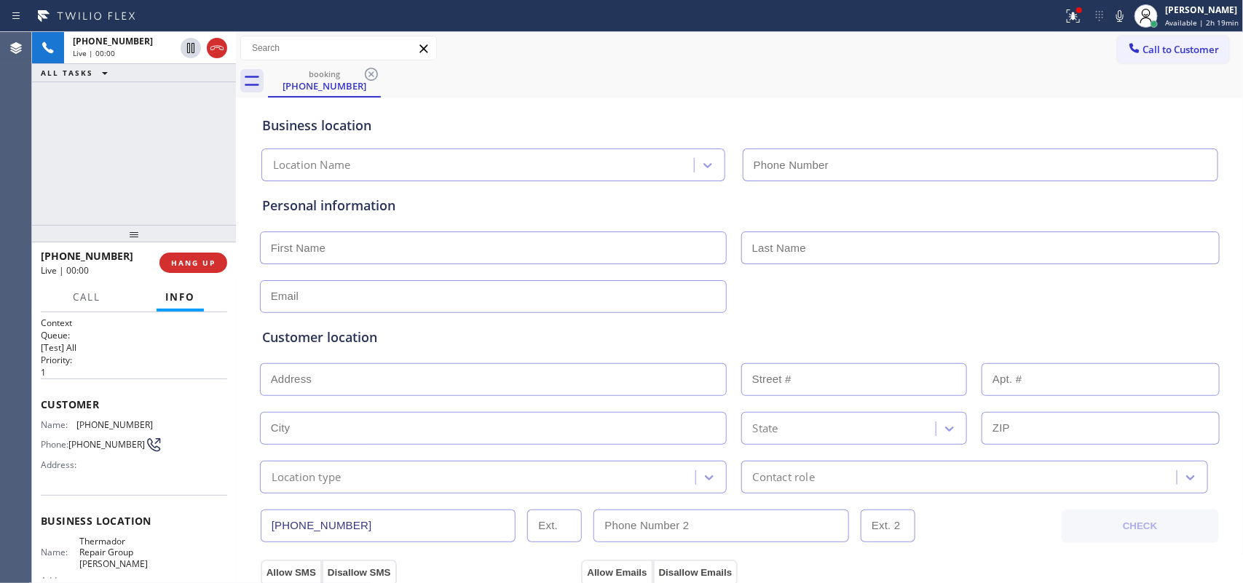
type input "[PHONE_NUMBER]"
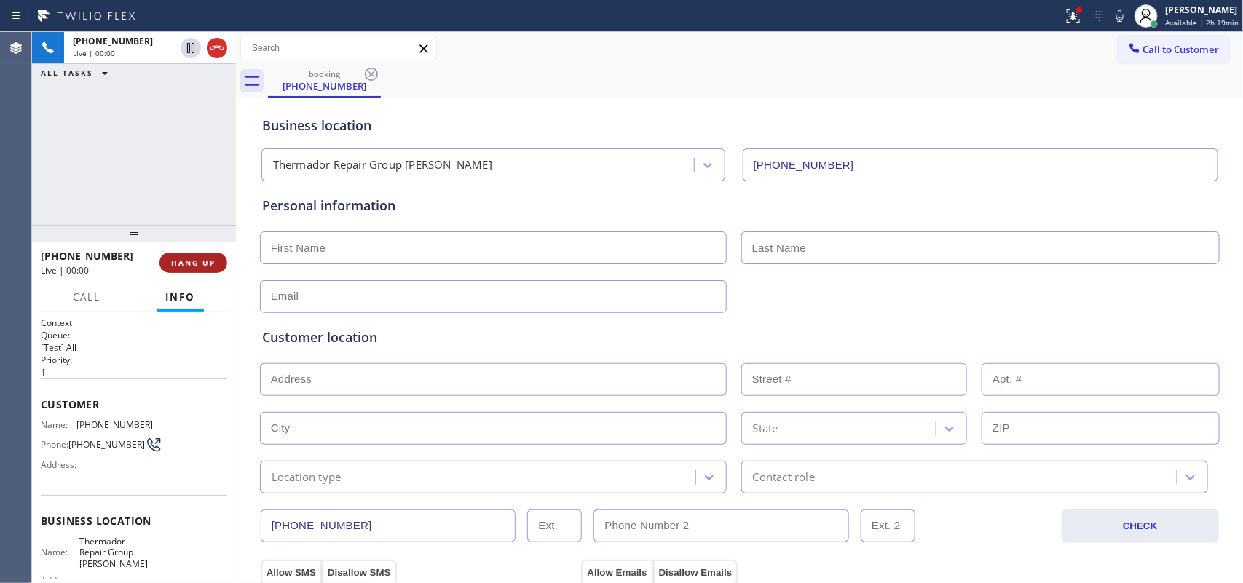
click at [213, 268] on button "HANG UP" at bounding box center [193, 263] width 68 height 20
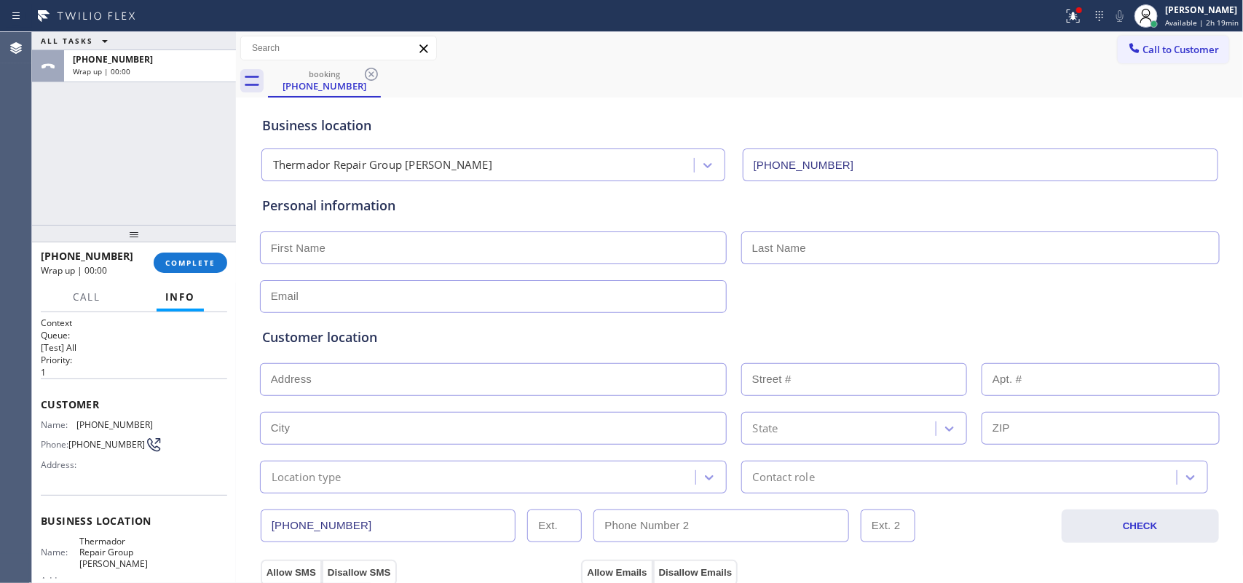
drag, startPoint x: 204, startPoint y: 269, endPoint x: 387, endPoint y: 237, distance: 185.7
click at [205, 267] on button "COMPLETE" at bounding box center [191, 263] width 74 height 20
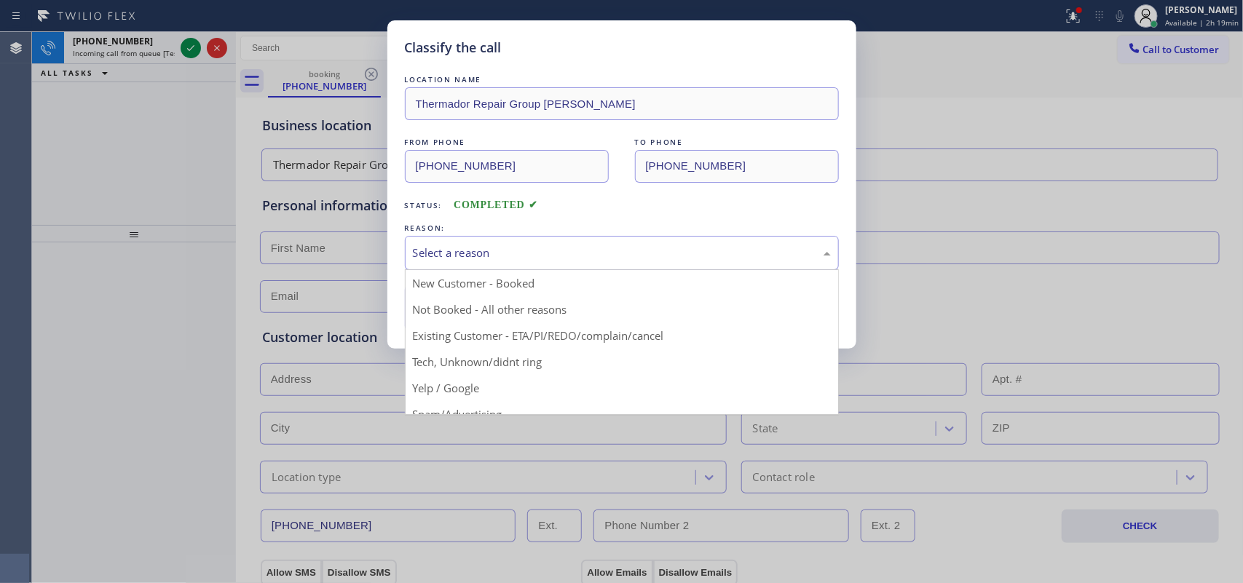
click at [449, 256] on div "Select a reason" at bounding box center [622, 253] width 418 height 17
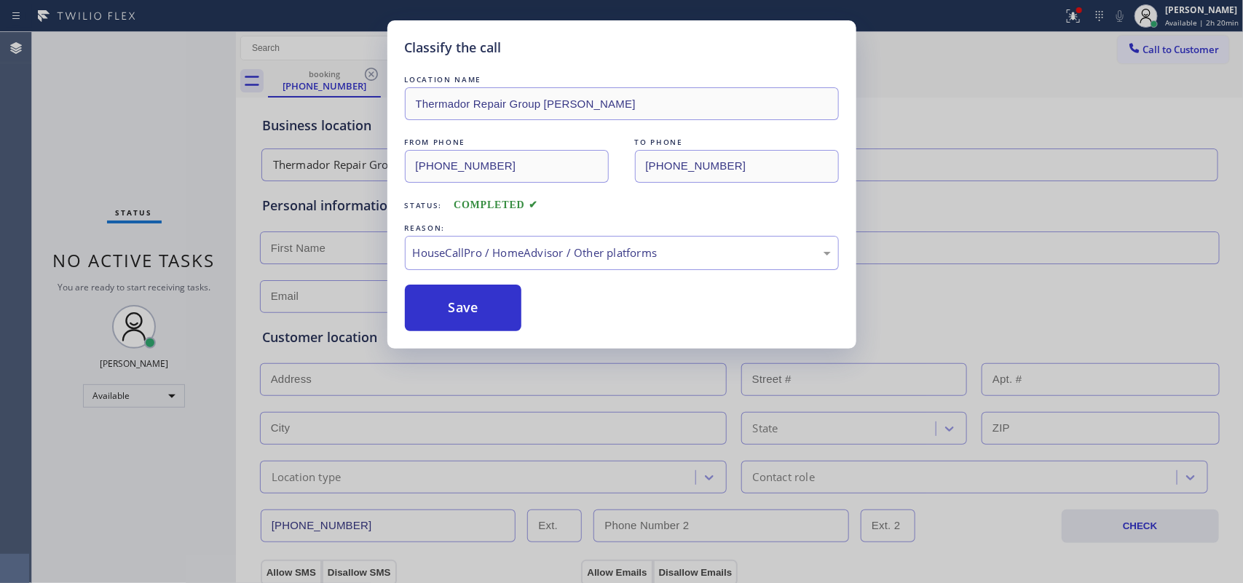
drag, startPoint x: 455, startPoint y: 365, endPoint x: 632, endPoint y: 282, distance: 195.5
click at [638, 253] on div "HouseCallPro / HomeAdvisor / Other platforms" at bounding box center [622, 253] width 418 height 17
click at [481, 315] on button "Save" at bounding box center [463, 308] width 117 height 47
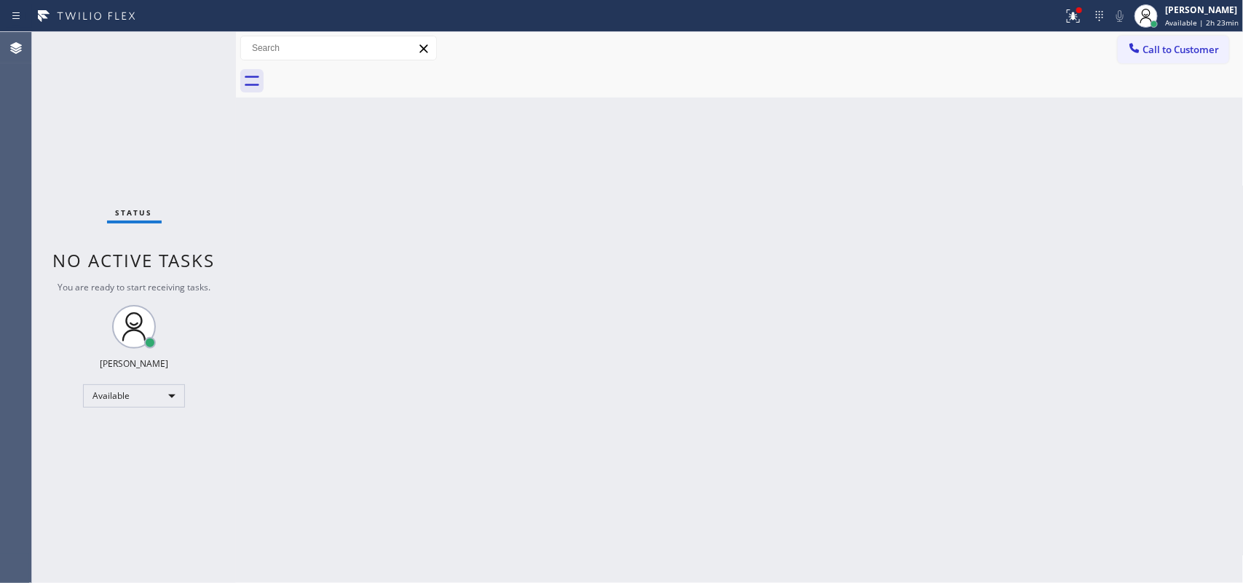
click at [168, 52] on div "Status No active tasks You are ready to start receiving tasks. [PERSON_NAME] Av…" at bounding box center [134, 307] width 204 height 551
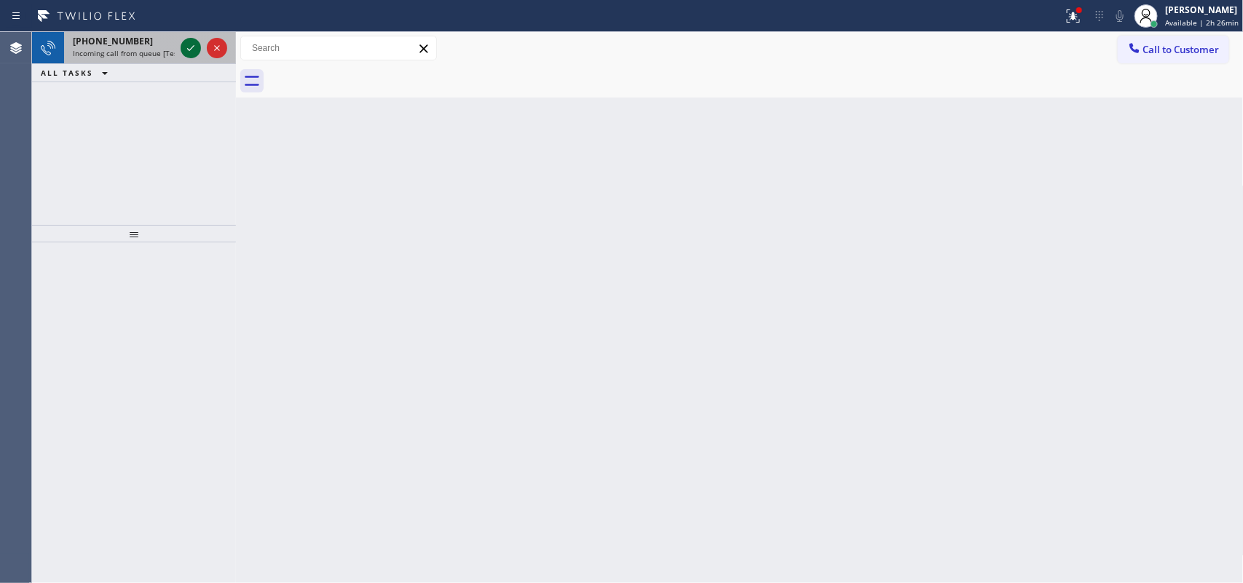
click at [190, 46] on icon at bounding box center [190, 47] width 17 height 17
click at [184, 44] on icon at bounding box center [190, 47] width 17 height 17
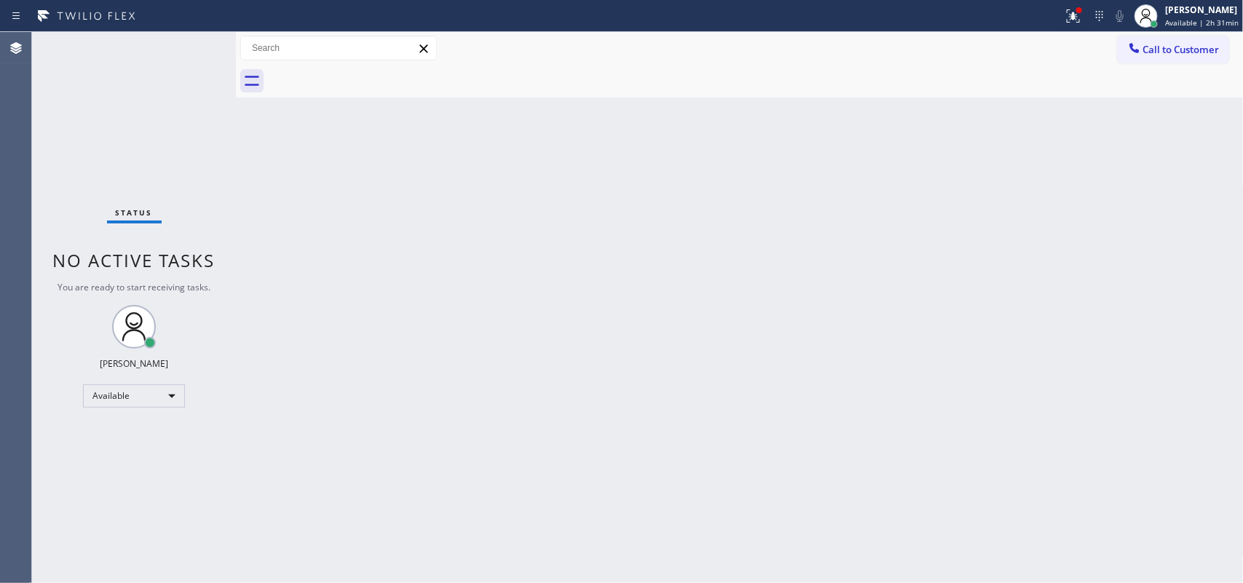
click at [186, 45] on div "Status No active tasks You are ready to start receiving tasks. [PERSON_NAME] Av…" at bounding box center [134, 307] width 204 height 551
click at [191, 44] on div "Status No active tasks You are ready to start receiving tasks. [PERSON_NAME] Av…" at bounding box center [134, 307] width 204 height 551
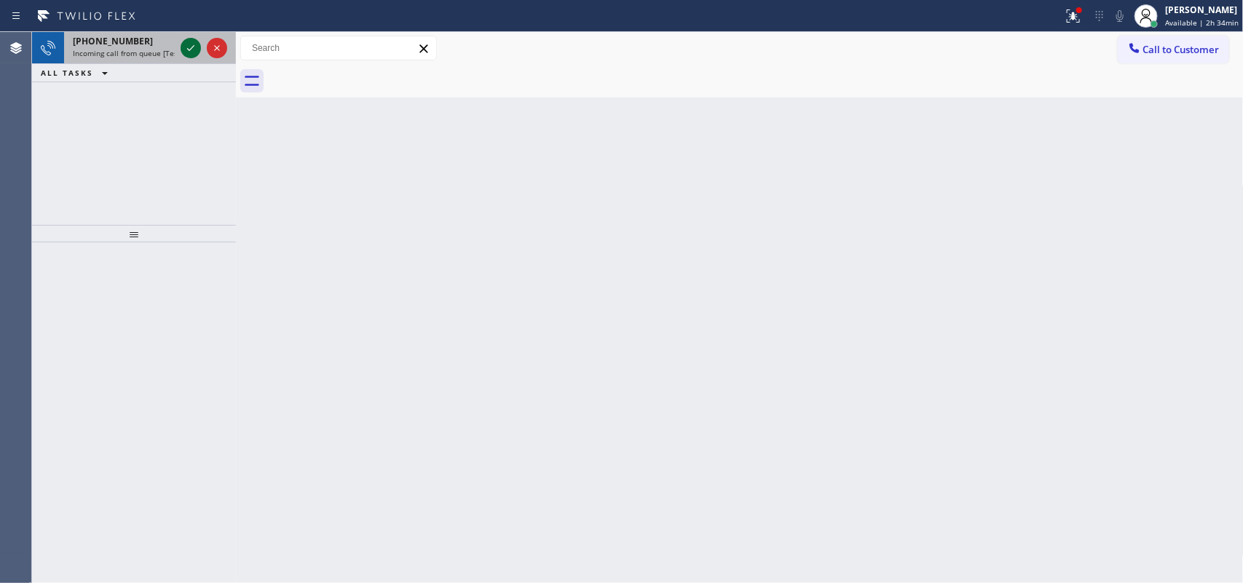
click at [186, 50] on icon at bounding box center [190, 47] width 17 height 17
click at [188, 42] on icon at bounding box center [190, 47] width 17 height 17
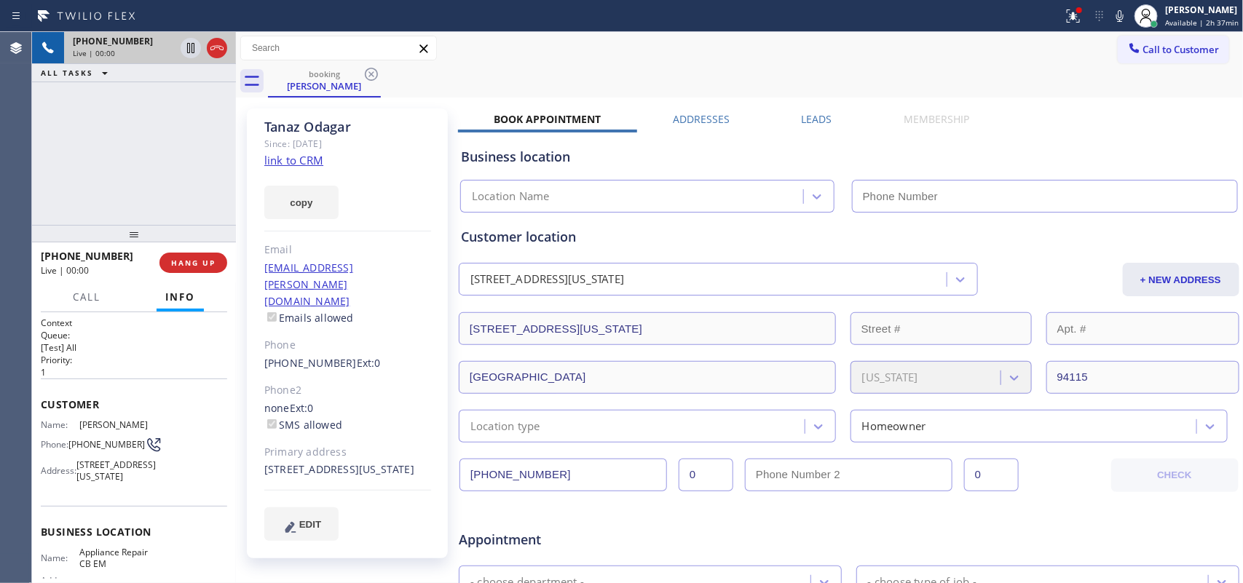
type input "[PHONE_NUMBER]"
click at [297, 162] on link "link to CRM" at bounding box center [293, 160] width 59 height 15
click at [87, 291] on span "Call" at bounding box center [87, 297] width 28 height 13
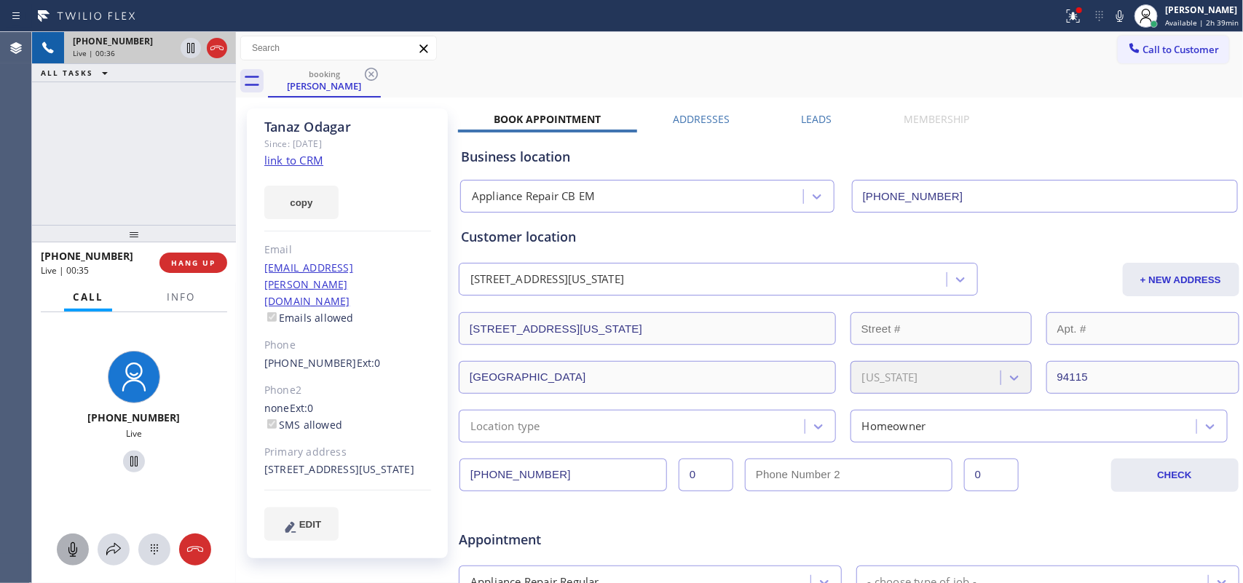
click at [67, 466] on icon at bounding box center [72, 549] width 17 height 17
click at [125, 466] on icon at bounding box center [133, 461] width 17 height 17
drag, startPoint x: 70, startPoint y: 552, endPoint x: 126, endPoint y: 476, distance: 94.8
click at [71, 466] on rect at bounding box center [73, 549] width 12 height 12
click at [129, 462] on icon at bounding box center [134, 462] width 10 height 10
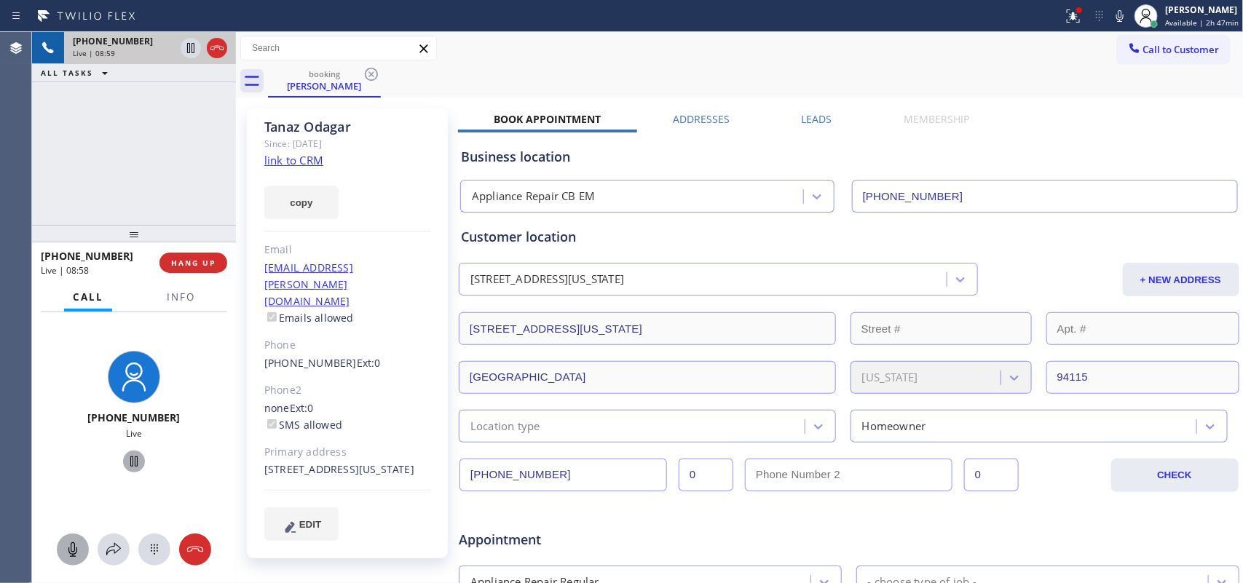
click at [80, 466] on icon at bounding box center [72, 549] width 17 height 17
click at [125, 455] on icon at bounding box center [133, 461] width 17 height 17
click at [62, 466] on div at bounding box center [73, 549] width 32 height 17
click at [125, 466] on icon at bounding box center [133, 461] width 17 height 17
click at [84, 466] on div at bounding box center [73, 549] width 32 height 17
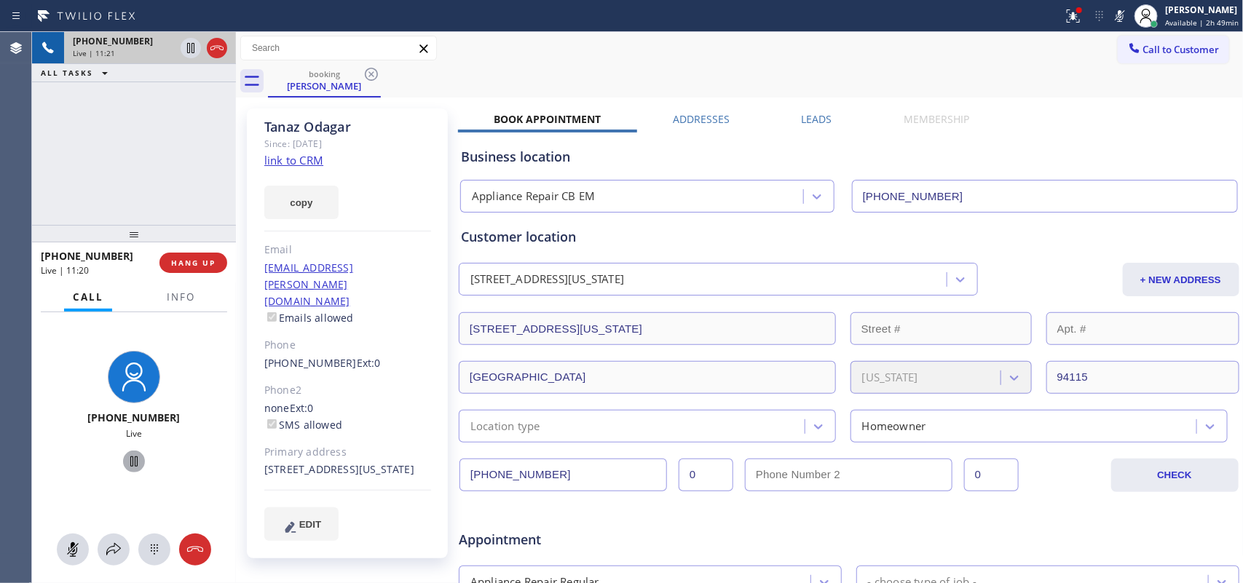
click at [126, 462] on icon at bounding box center [133, 461] width 17 height 17
drag, startPoint x: 75, startPoint y: 545, endPoint x: 109, endPoint y: 493, distance: 62.0
click at [74, 466] on icon at bounding box center [72, 549] width 17 height 17
click at [132, 449] on div at bounding box center [134, 462] width 112 height 30
click at [126, 464] on icon at bounding box center [133, 461] width 17 height 17
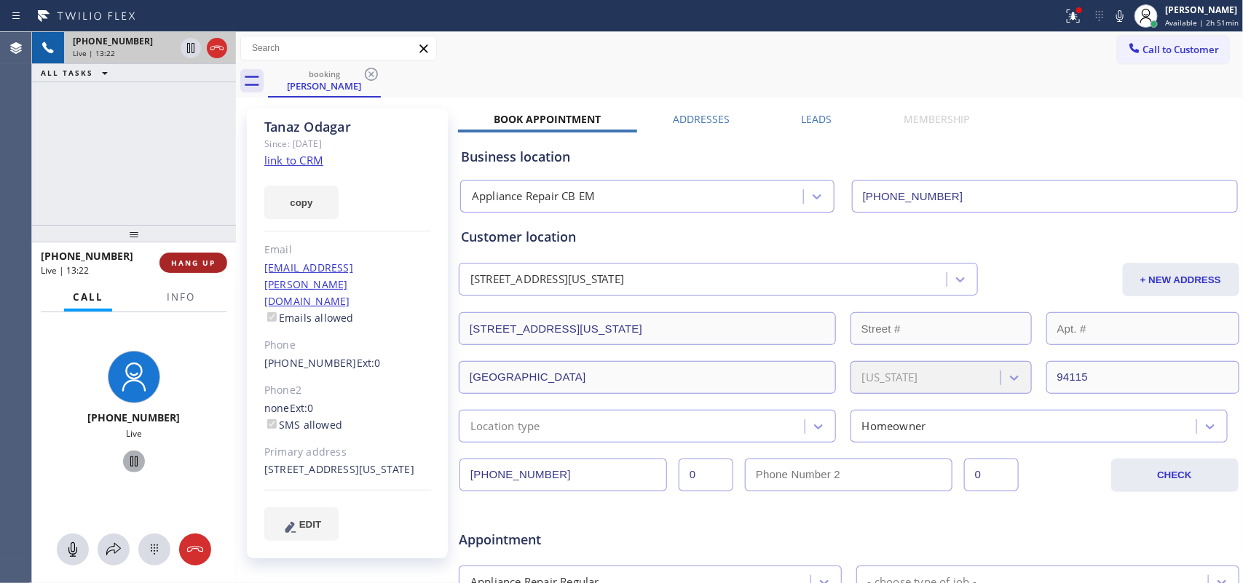
click at [216, 264] on button "HANG UP" at bounding box center [193, 263] width 68 height 20
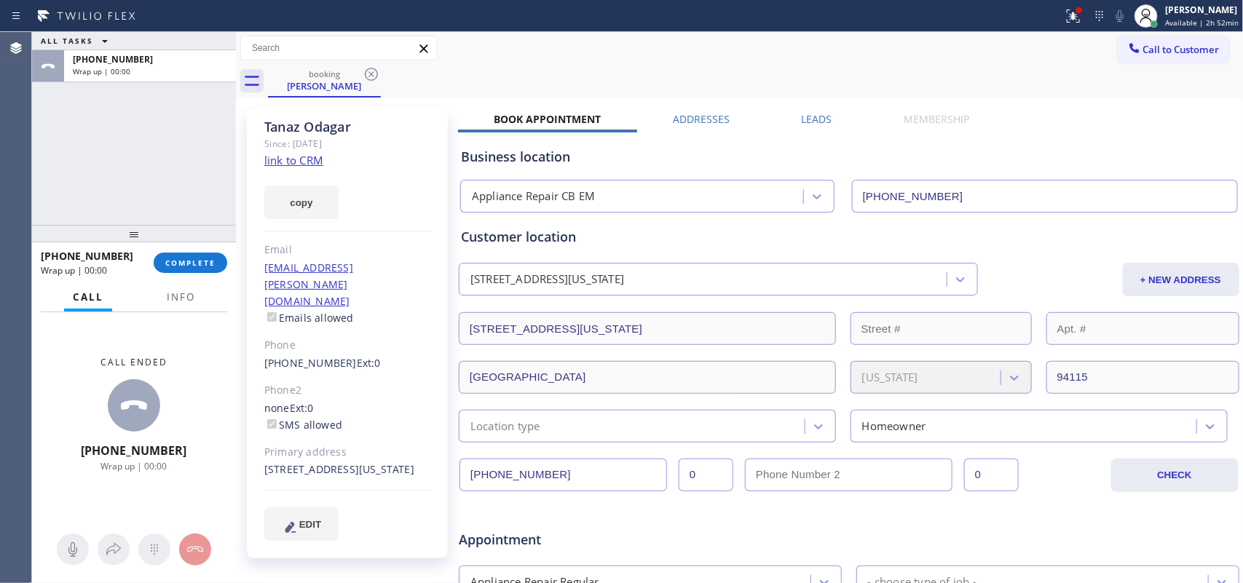
scroll to position [455, 0]
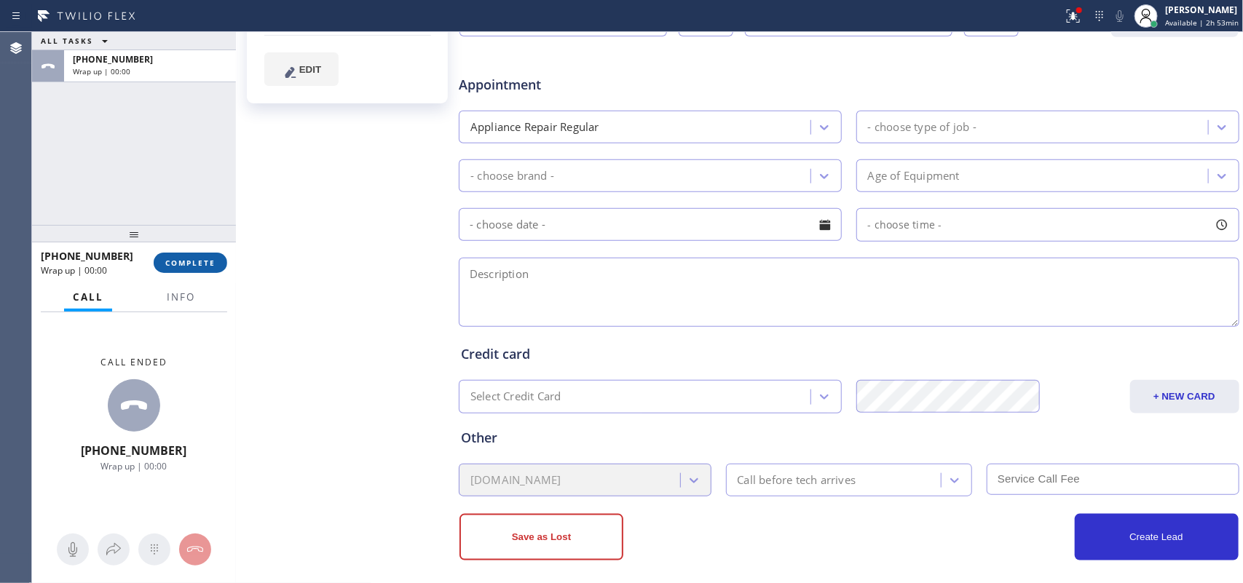
click at [194, 268] on button "COMPLETE" at bounding box center [191, 263] width 74 height 20
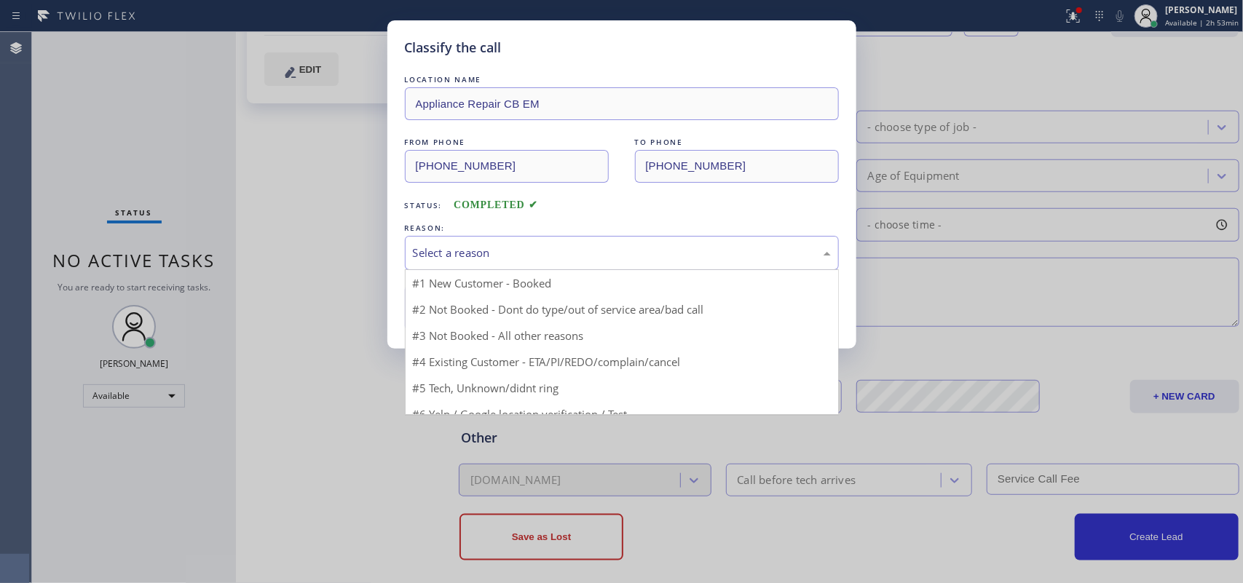
click at [501, 240] on div "Select a reason" at bounding box center [622, 253] width 434 height 34
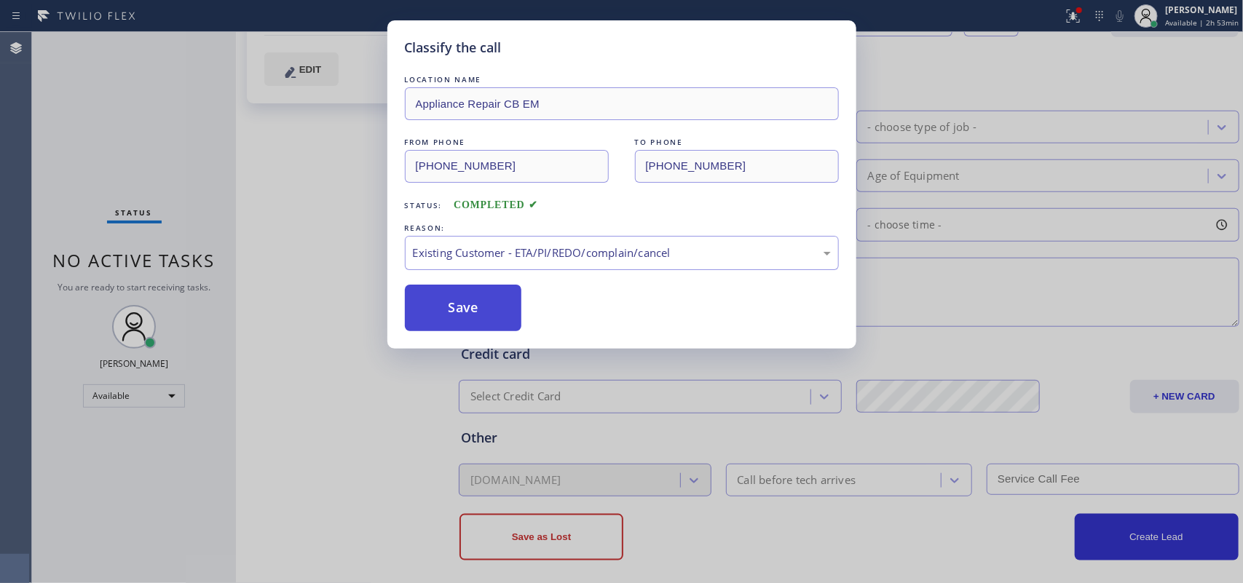
click at [492, 315] on button "Save" at bounding box center [463, 308] width 117 height 47
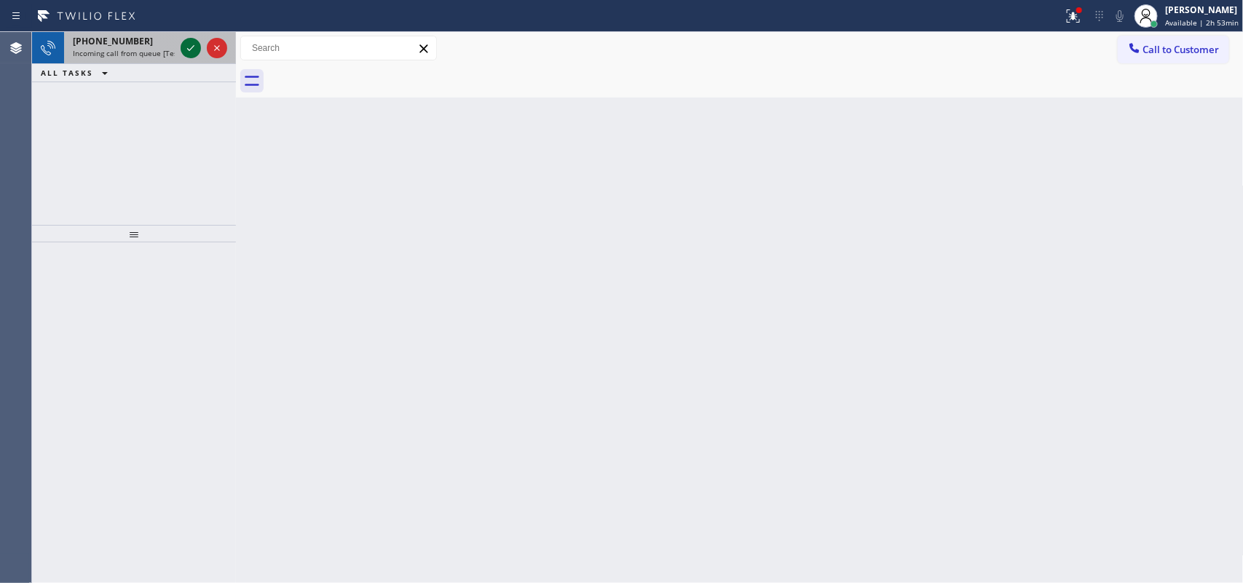
click at [191, 49] on icon at bounding box center [190, 48] width 7 height 6
click at [183, 49] on icon at bounding box center [190, 47] width 17 height 17
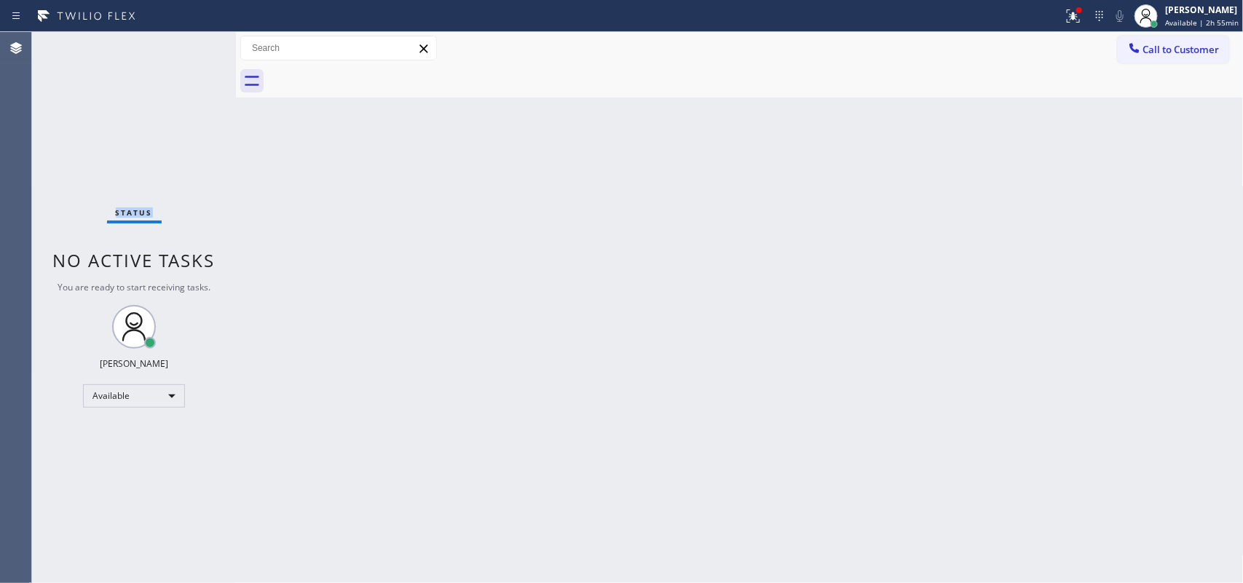
click at [184, 49] on div "Status No active tasks You are ready to start receiving tasks. [PERSON_NAME] Av…" at bounding box center [134, 307] width 204 height 551
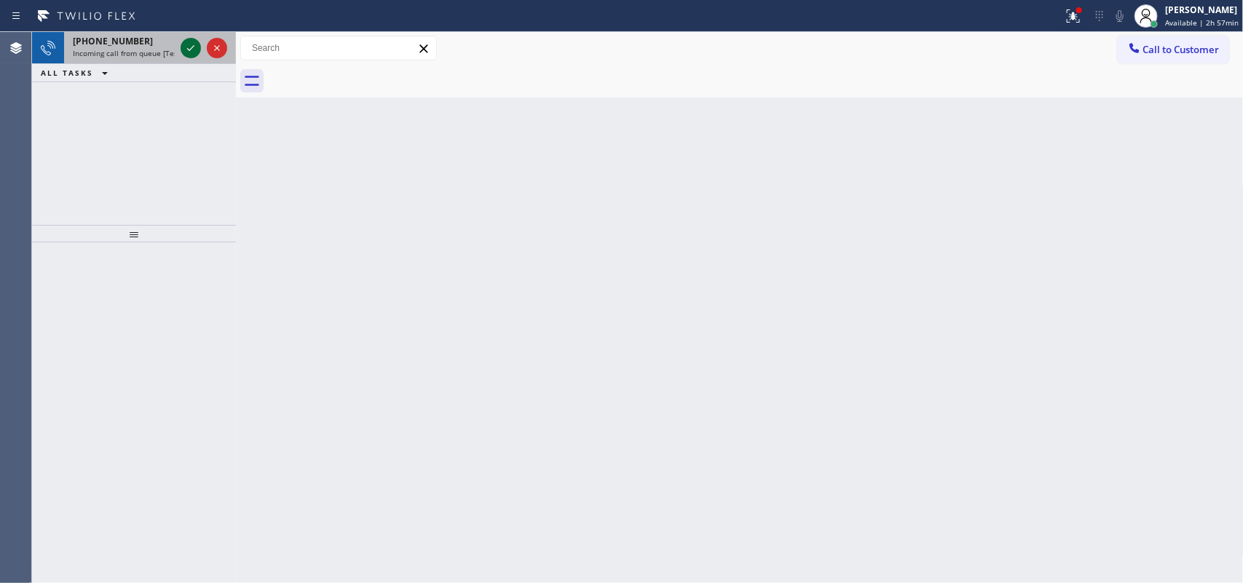
click at [189, 44] on icon at bounding box center [190, 47] width 17 height 17
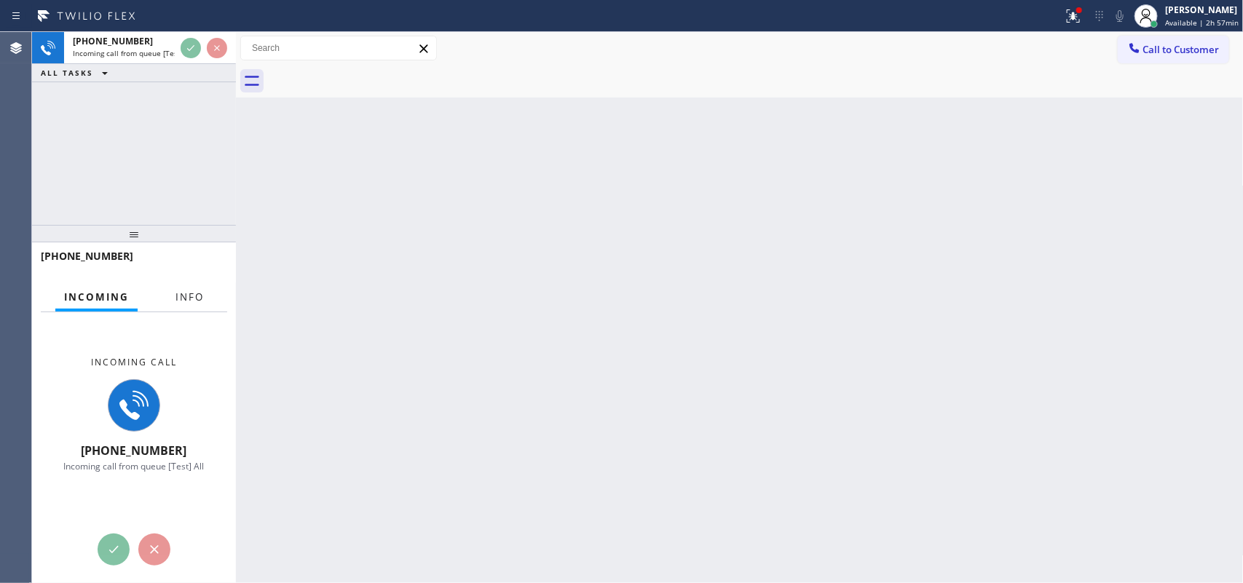
click at [189, 289] on button "Info" at bounding box center [190, 297] width 46 height 28
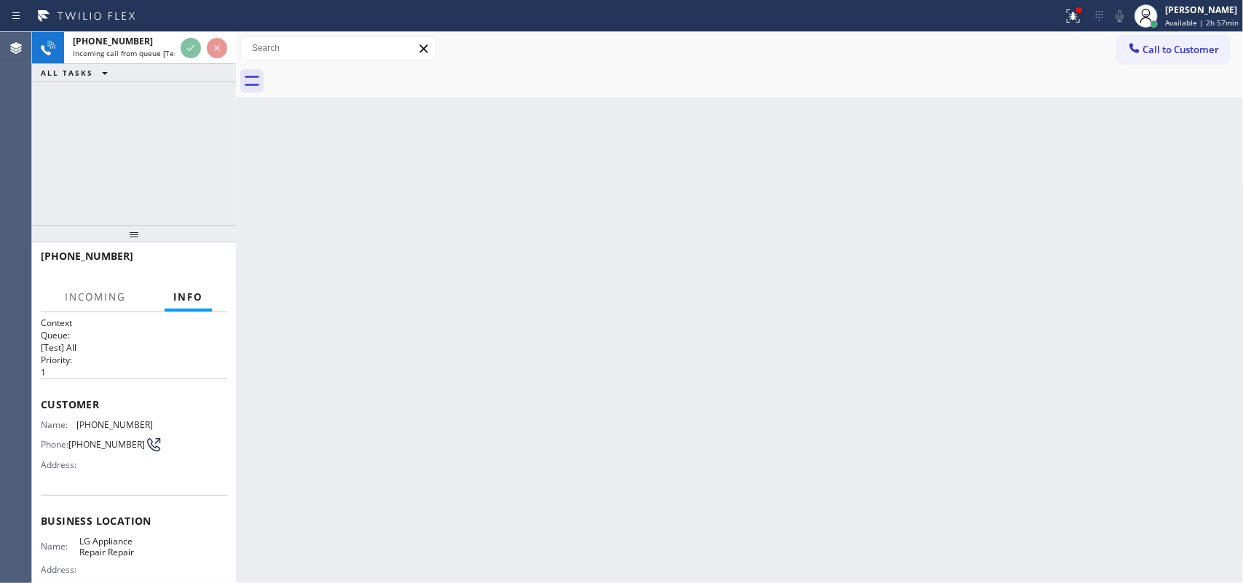
drag, startPoint x: 189, startPoint y: 289, endPoint x: 216, endPoint y: 176, distance: 116.1
click at [190, 291] on span "Info" at bounding box center [188, 297] width 30 height 13
click at [197, 34] on div at bounding box center [204, 48] width 52 height 32
click at [146, 42] on div "[PHONE_NUMBER]" at bounding box center [124, 41] width 102 height 12
click at [121, 50] on span "Incoming call from queue [Test] All" at bounding box center [133, 53] width 121 height 10
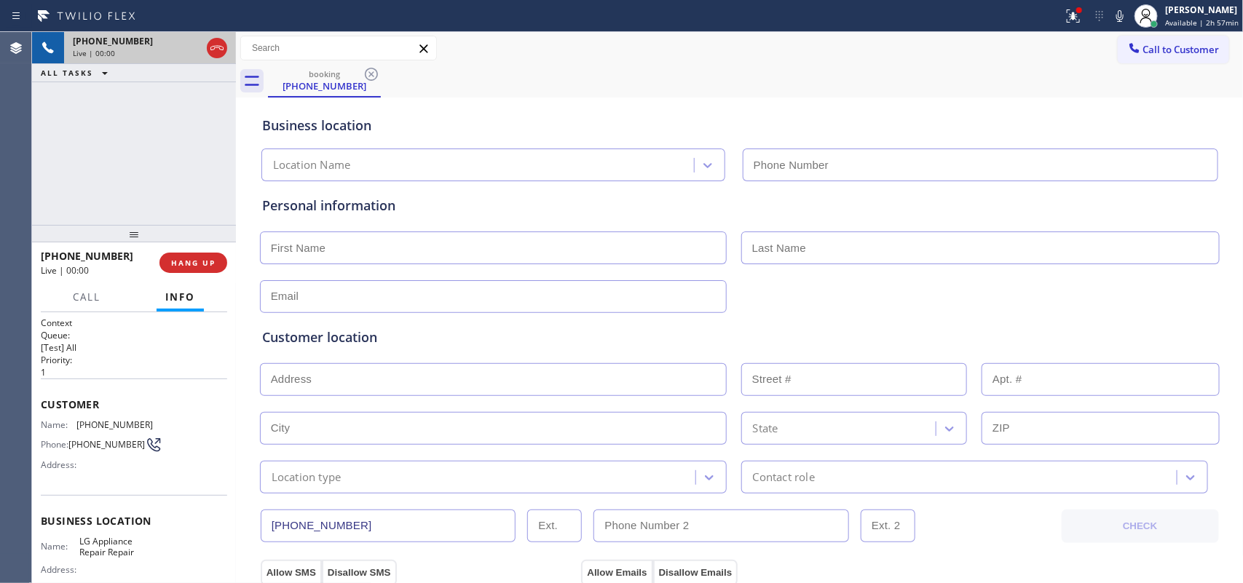
type input "[PHONE_NUMBER]"
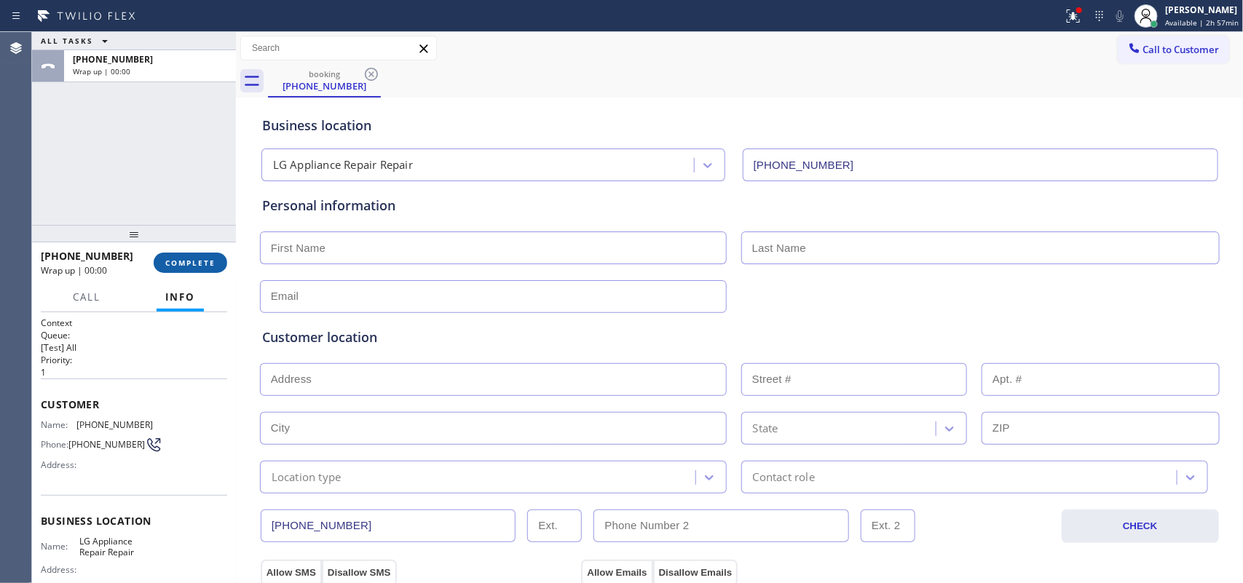
click at [165, 263] on span "COMPLETE" at bounding box center [190, 263] width 50 height 10
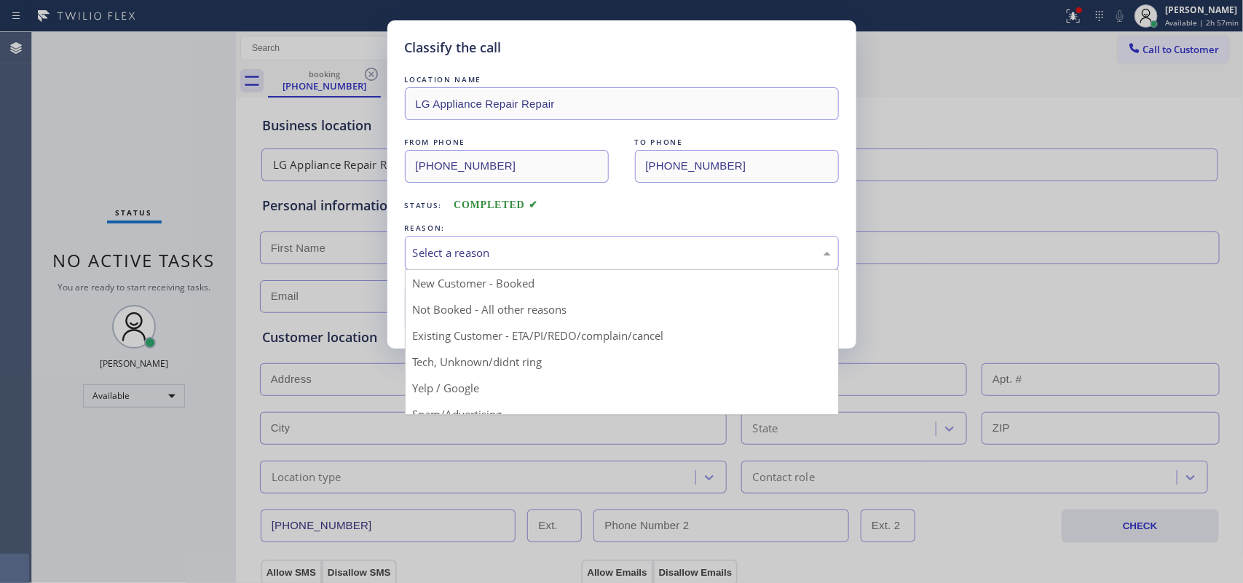
click at [522, 249] on div "Select a reason" at bounding box center [622, 253] width 418 height 17
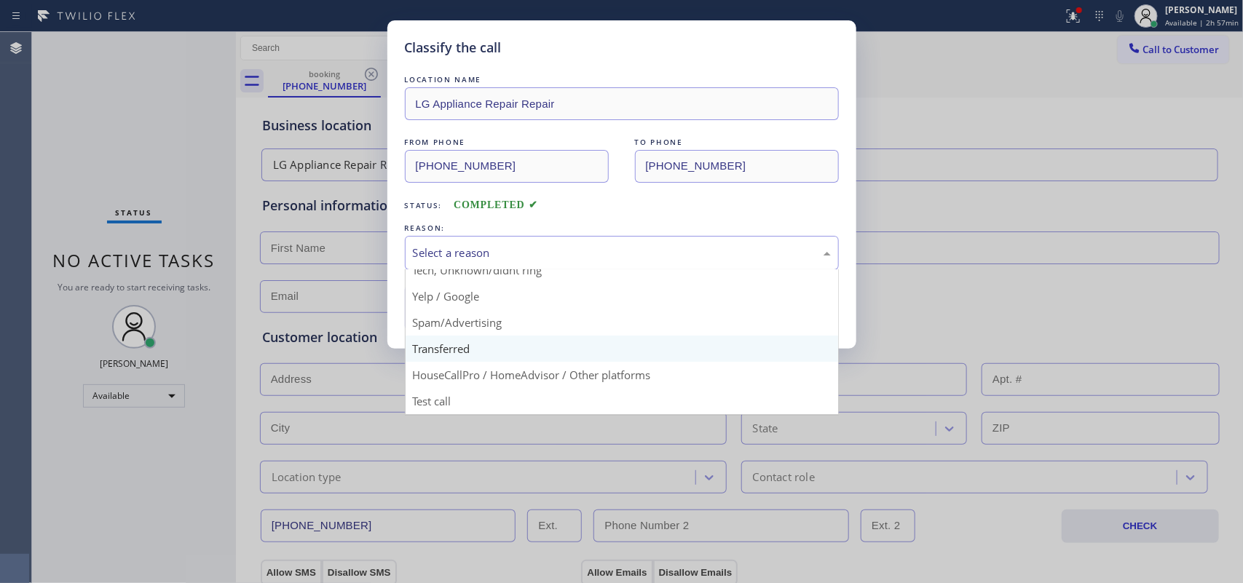
scroll to position [9, 0]
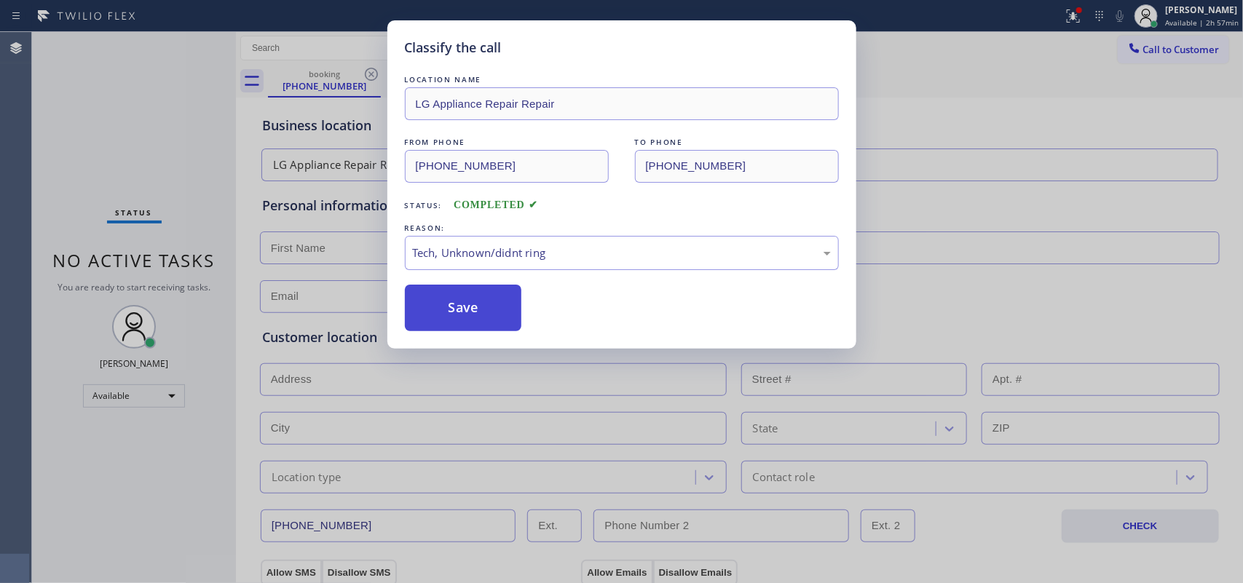
click at [446, 319] on button "Save" at bounding box center [463, 308] width 117 height 47
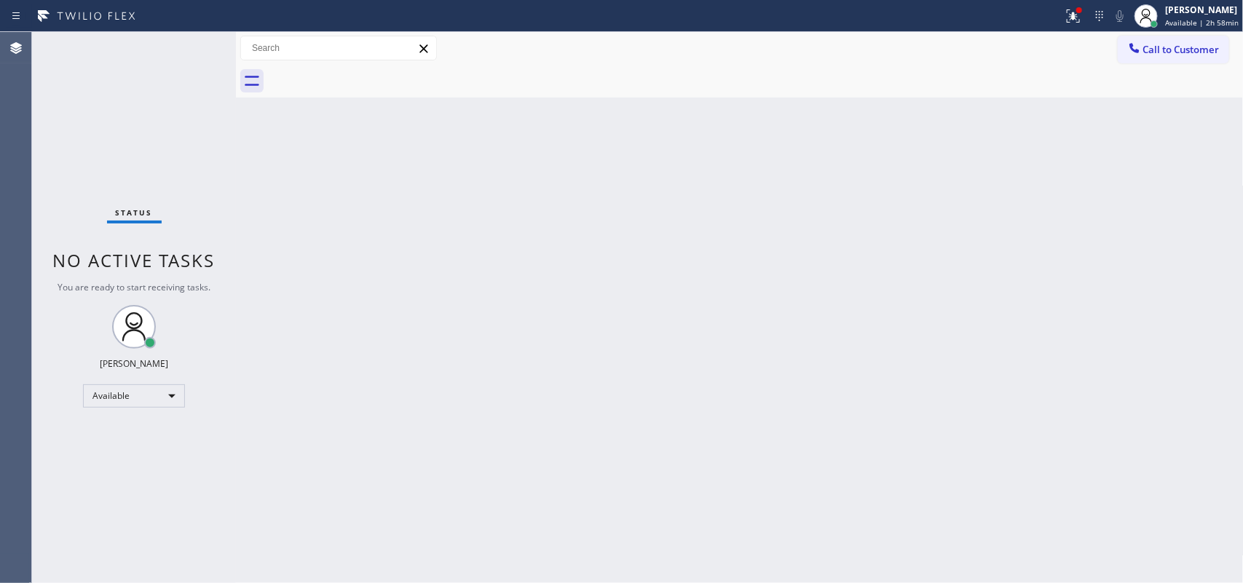
click at [135, 40] on div "Status No active tasks You are ready to start receiving tasks. [PERSON_NAME] Av…" at bounding box center [134, 307] width 204 height 551
drag, startPoint x: 379, startPoint y: 197, endPoint x: 301, endPoint y: 190, distance: 78.3
click at [301, 190] on div "Back to Dashboard Change Sender ID Customers Technicians Select a contact Outbo…" at bounding box center [740, 307] width 1008 height 551
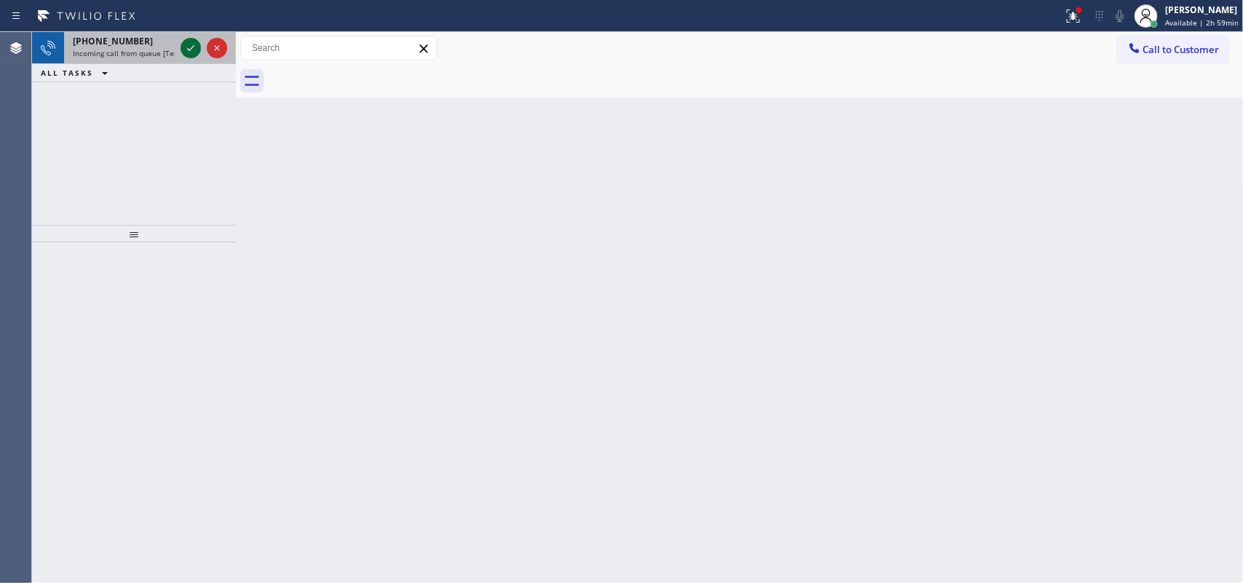
click at [193, 51] on icon at bounding box center [190, 47] width 17 height 17
click at [186, 45] on icon at bounding box center [190, 47] width 17 height 17
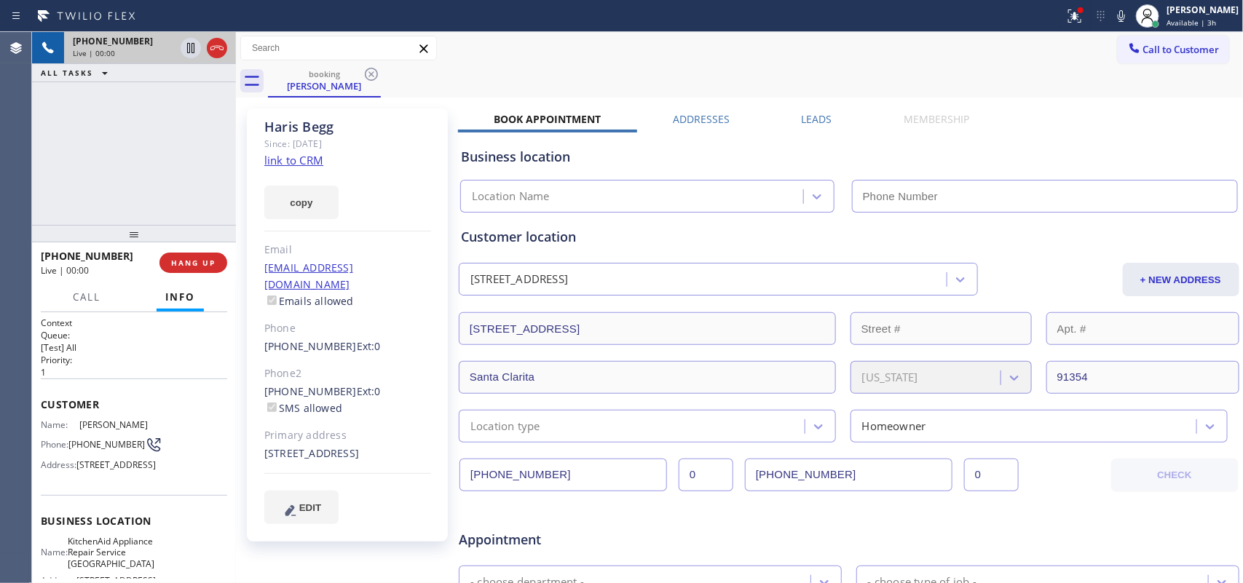
type input "[PHONE_NUMBER]"
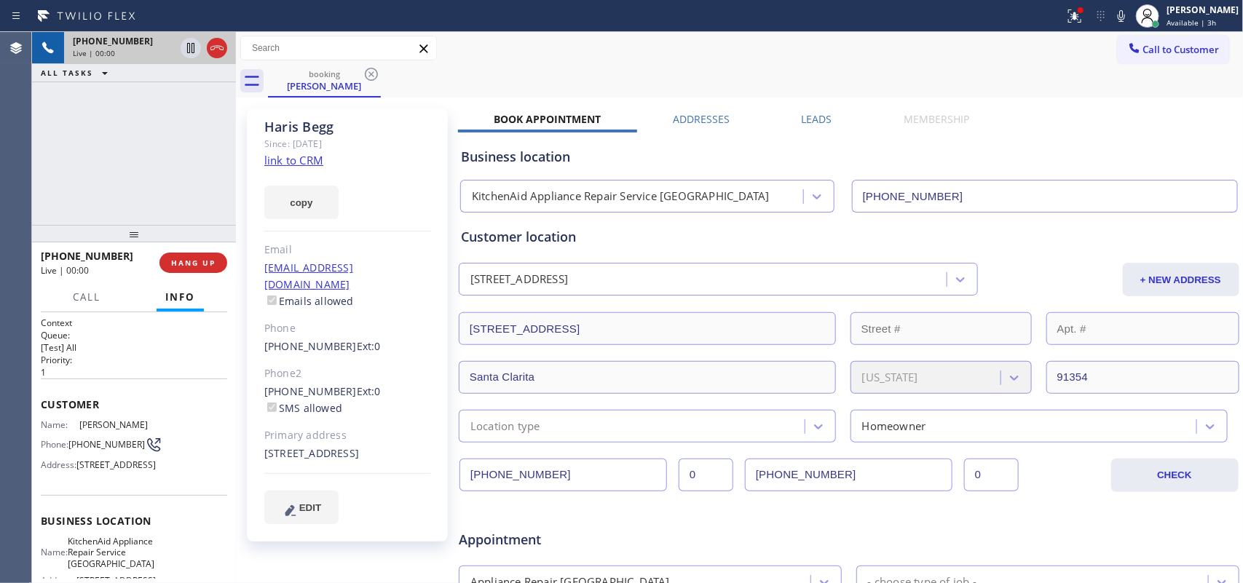
click at [289, 150] on div "Since: [DATE]" at bounding box center [347, 143] width 167 height 17
click at [293, 157] on link "link to CRM" at bounding box center [293, 160] width 59 height 15
click at [76, 295] on span "Call" at bounding box center [87, 297] width 28 height 13
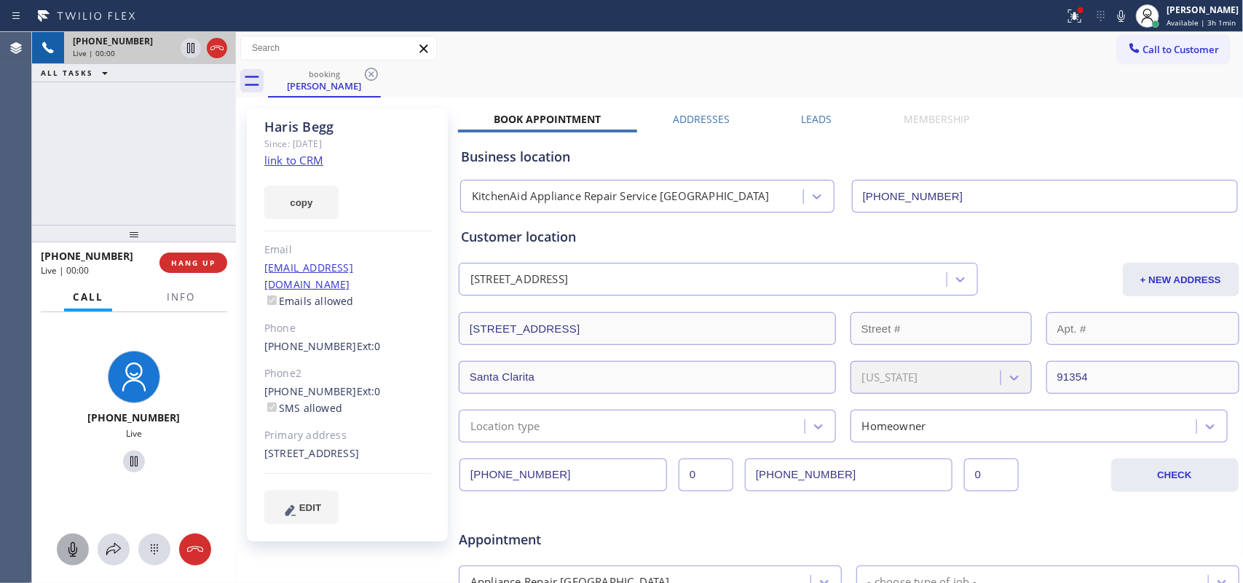
click at [70, 466] on icon at bounding box center [72, 550] width 9 height 15
click at [125, 459] on icon at bounding box center [133, 461] width 17 height 17
click at [57, 466] on div at bounding box center [73, 549] width 32 height 17
click at [126, 464] on icon at bounding box center [133, 461] width 17 height 17
drag, startPoint x: 68, startPoint y: 555, endPoint x: 121, endPoint y: 471, distance: 99.2
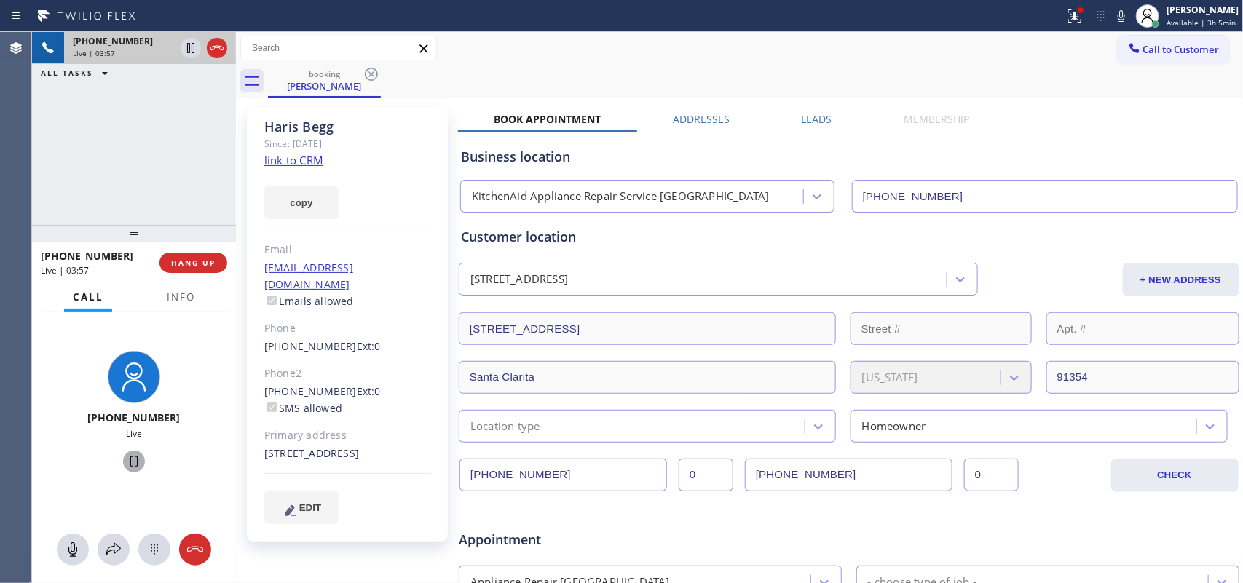
click at [69, 466] on icon at bounding box center [72, 549] width 17 height 17
click at [130, 457] on icon at bounding box center [133, 462] width 7 height 10
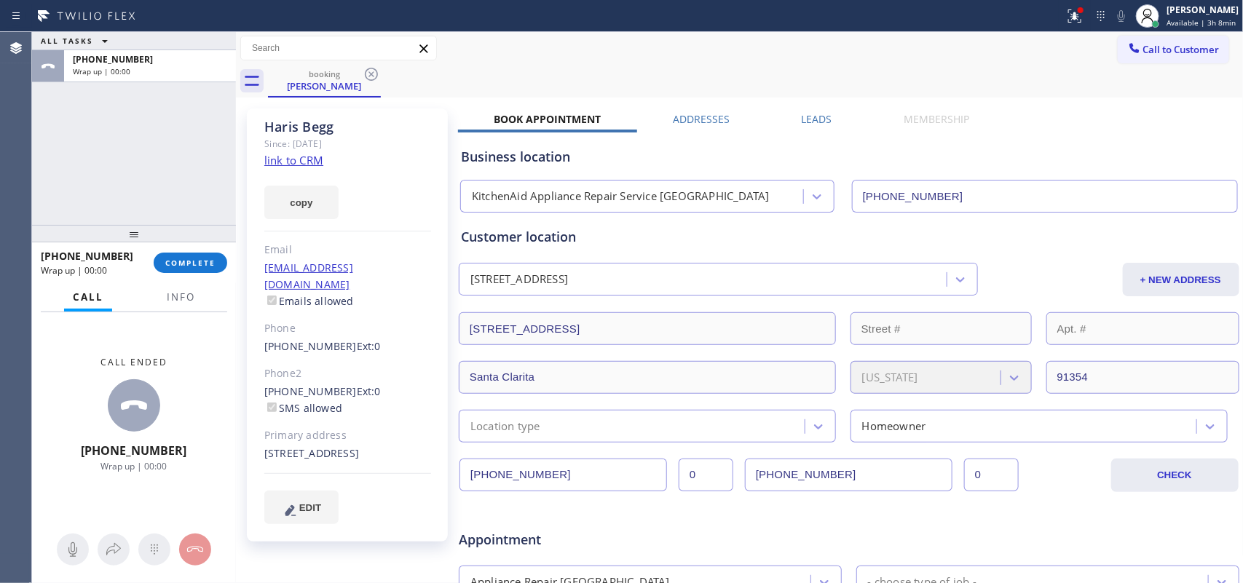
click at [92, 190] on div "ALL TASKS ALL TASKS ACTIVE TASKS TASKS IN WRAP UP [PHONE_NUMBER] Wrap up | 00:00" at bounding box center [134, 128] width 204 height 193
click at [181, 293] on span "Info" at bounding box center [181, 297] width 28 height 13
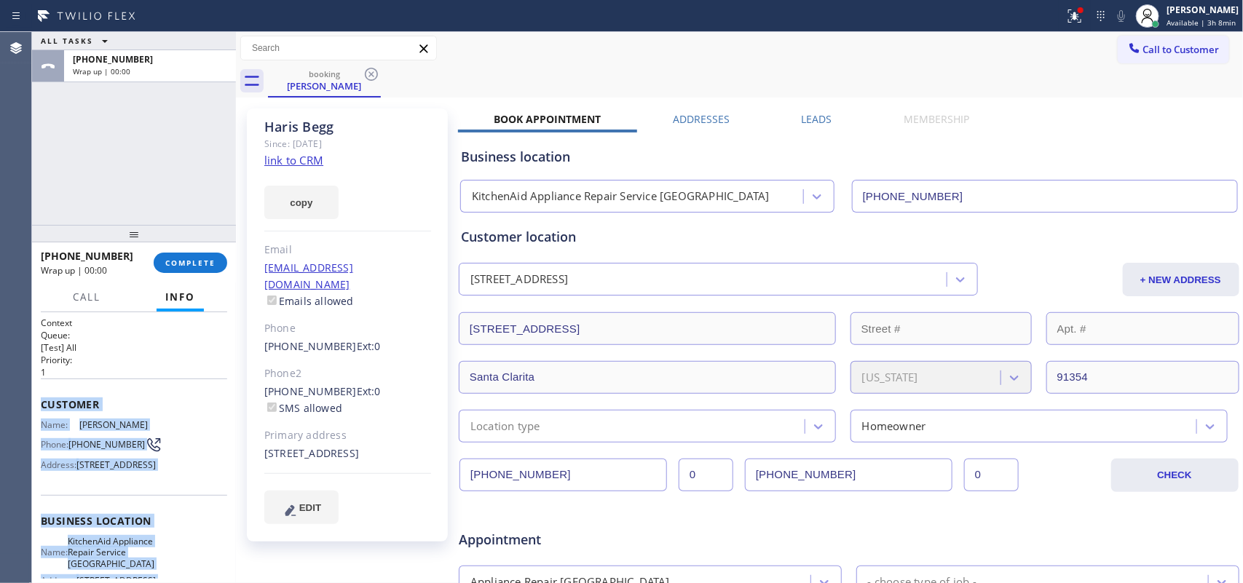
drag, startPoint x: 143, startPoint y: 473, endPoint x: 42, endPoint y: 406, distance: 122.4
click at [42, 406] on div "Context Queue: [Test] All Priority: 1 Customer Name: [PERSON_NAME] Phone: [PHON…" at bounding box center [134, 528] width 186 height 422
copy div "Customer Name: [PERSON_NAME] Phone: [PHONE_NUMBER] Address: [STREET_ADDRESS] Bu…"
click at [166, 264] on span "COMPLETE" at bounding box center [190, 263] width 50 height 10
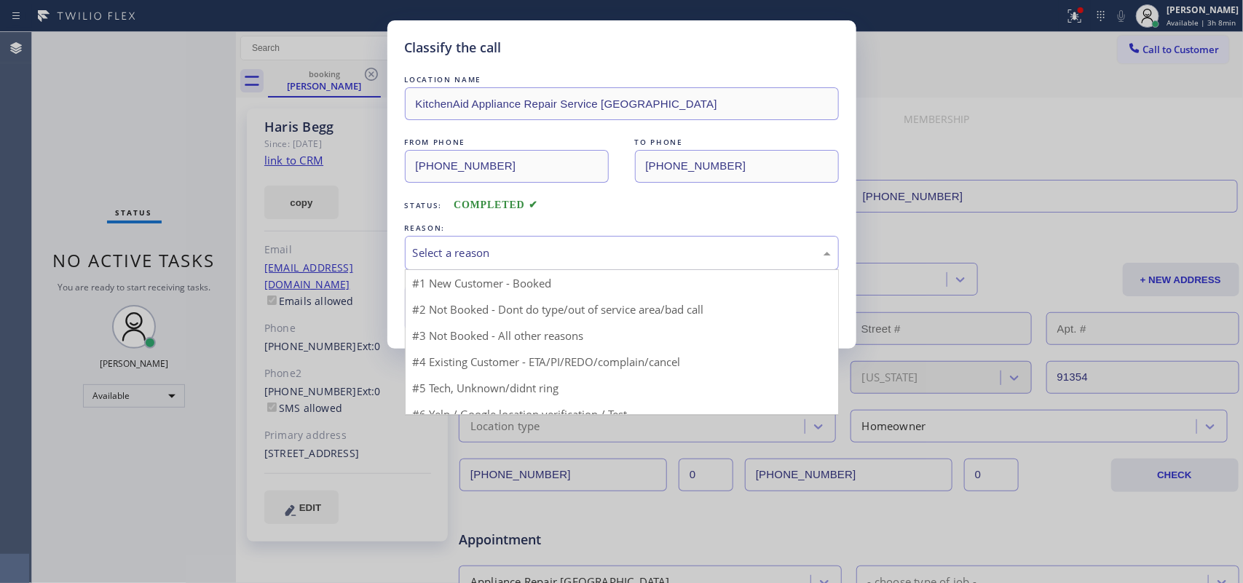
click at [604, 267] on div "Select a reason" at bounding box center [622, 253] width 434 height 34
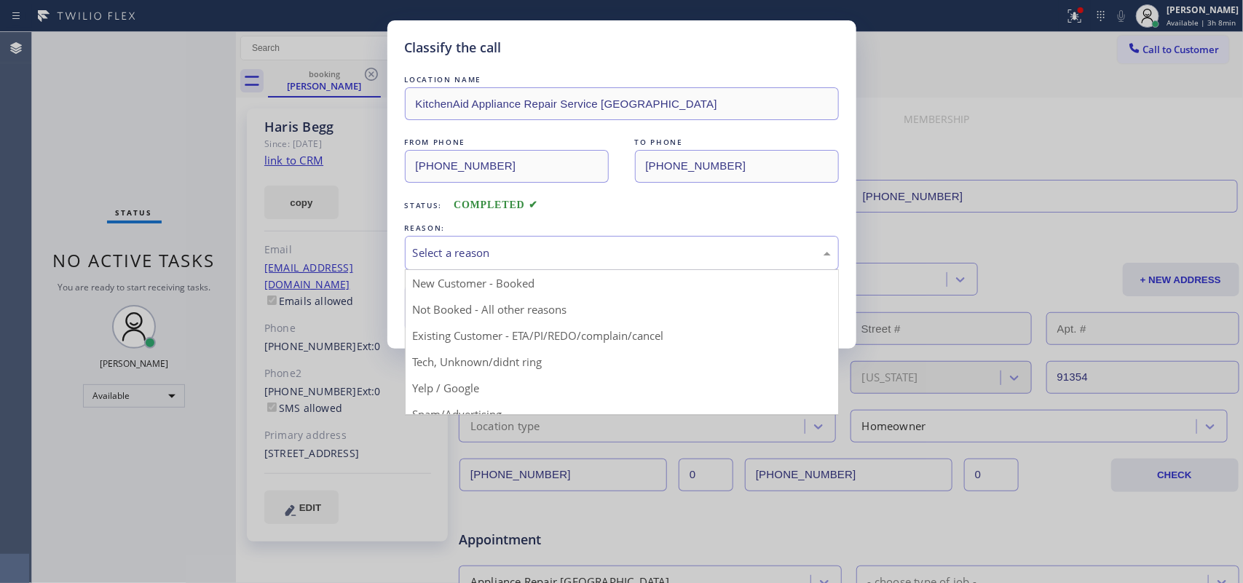
drag, startPoint x: 562, startPoint y: 339, endPoint x: 547, endPoint y: 330, distance: 18.0
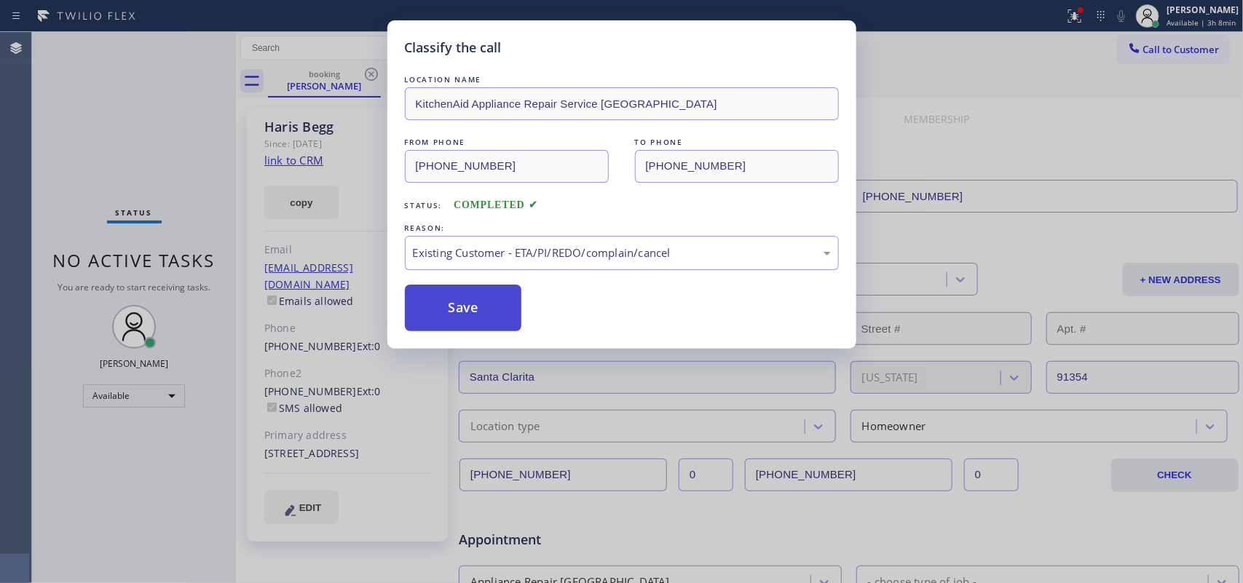
click at [500, 313] on button "Save" at bounding box center [463, 308] width 117 height 47
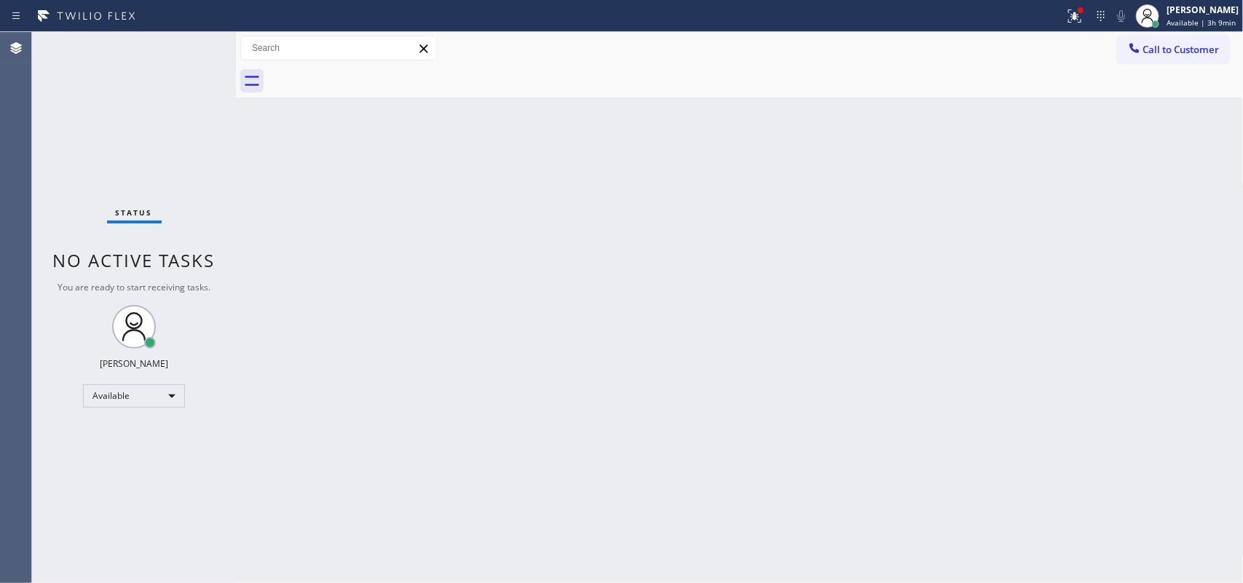
click at [189, 39] on div "Status No active tasks You are ready to start receiving tasks. [PERSON_NAME] Av…" at bounding box center [134, 307] width 204 height 551
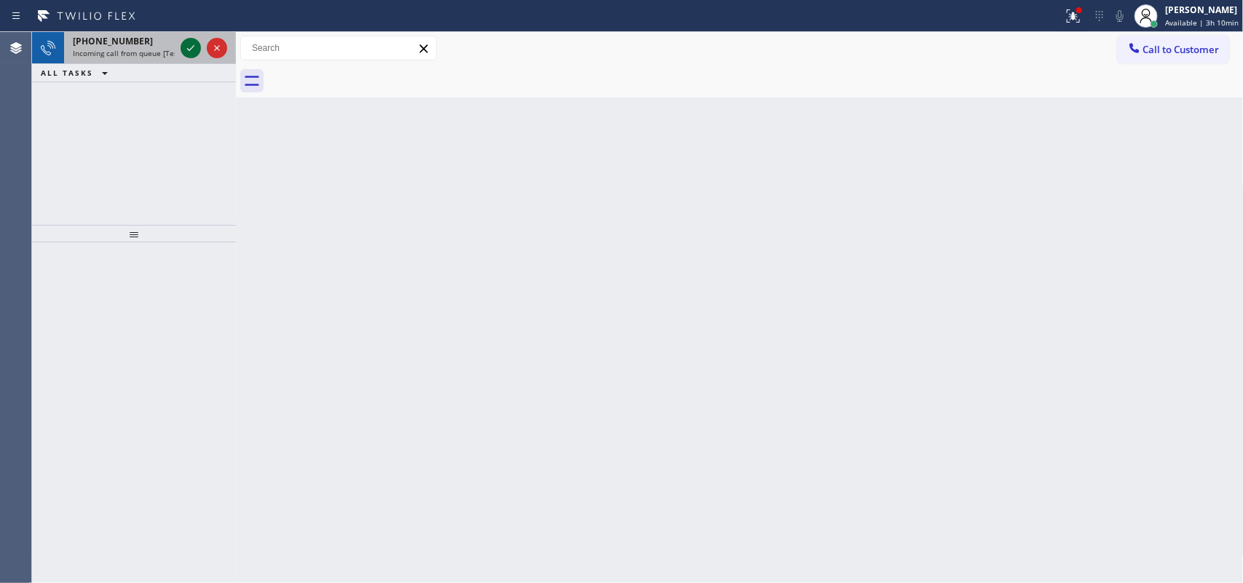
drag, startPoint x: 182, startPoint y: 46, endPoint x: 191, endPoint y: 48, distance: 9.0
click at [188, 46] on icon at bounding box center [190, 47] width 17 height 17
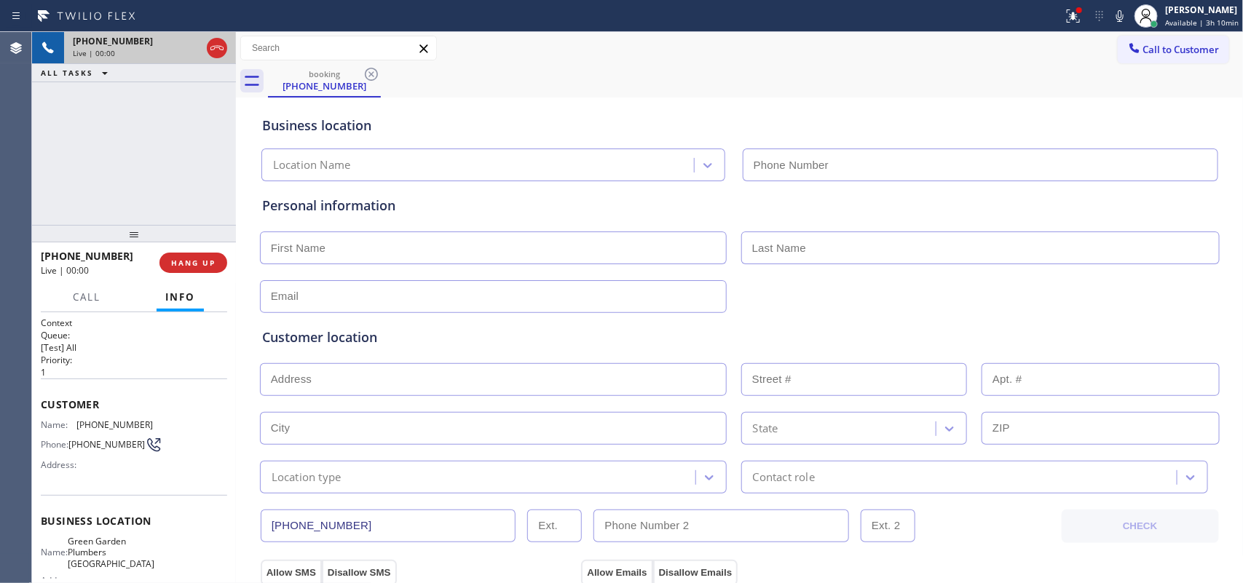
type input "[PHONE_NUMBER]"
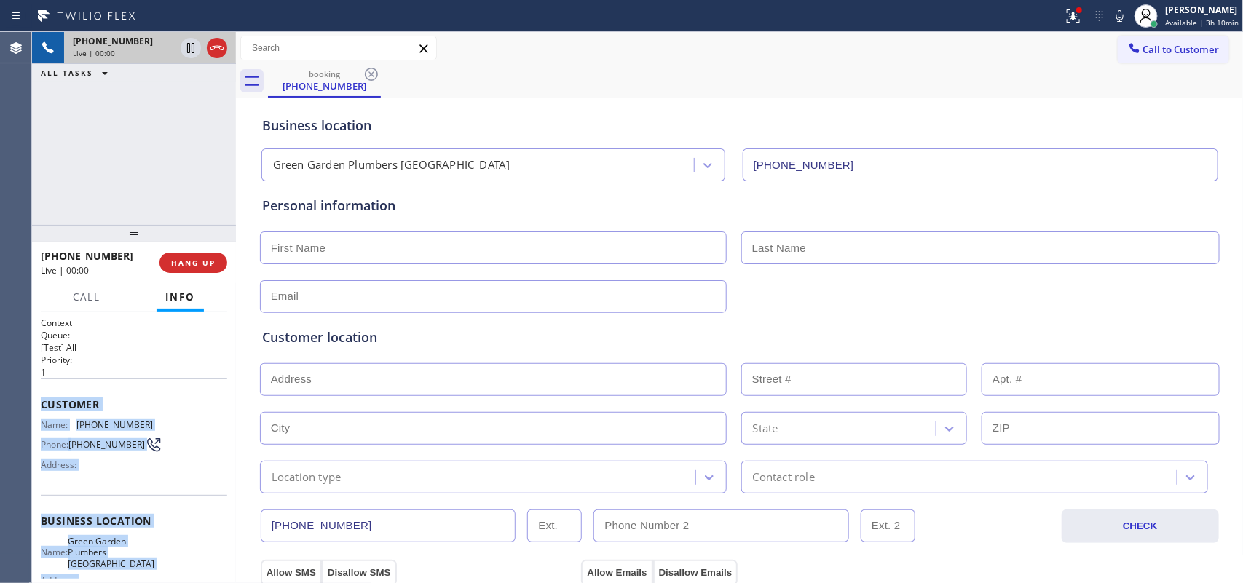
drag, startPoint x: 146, startPoint y: 446, endPoint x: 42, endPoint y: 401, distance: 113.5
click at [42, 401] on div "Context Queue: [Test] All Priority: 1 Customer Name: [PHONE_NUMBER] Phone: [PHO…" at bounding box center [134, 528] width 186 height 422
copy div "Customer Name: [PHONE_NUMBER] Phone: [PHONE_NUMBER] Address: Business location …"
click at [222, 266] on button "HANG UP" at bounding box center [193, 263] width 68 height 20
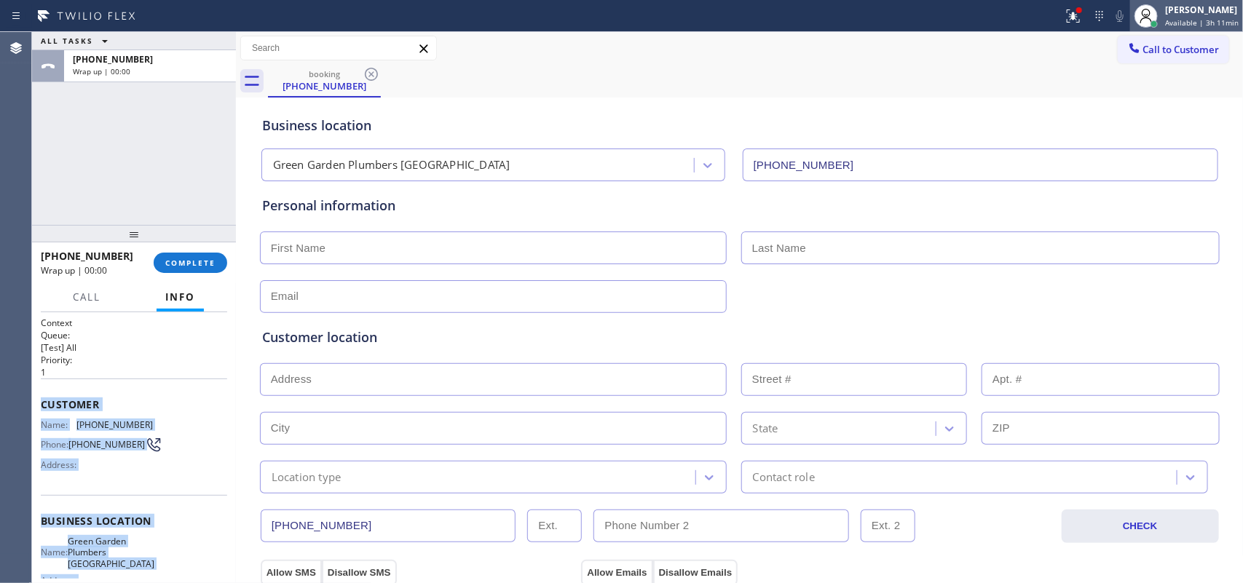
click at [994, 24] on span "Available | 3h 11min" at bounding box center [1202, 22] width 74 height 10
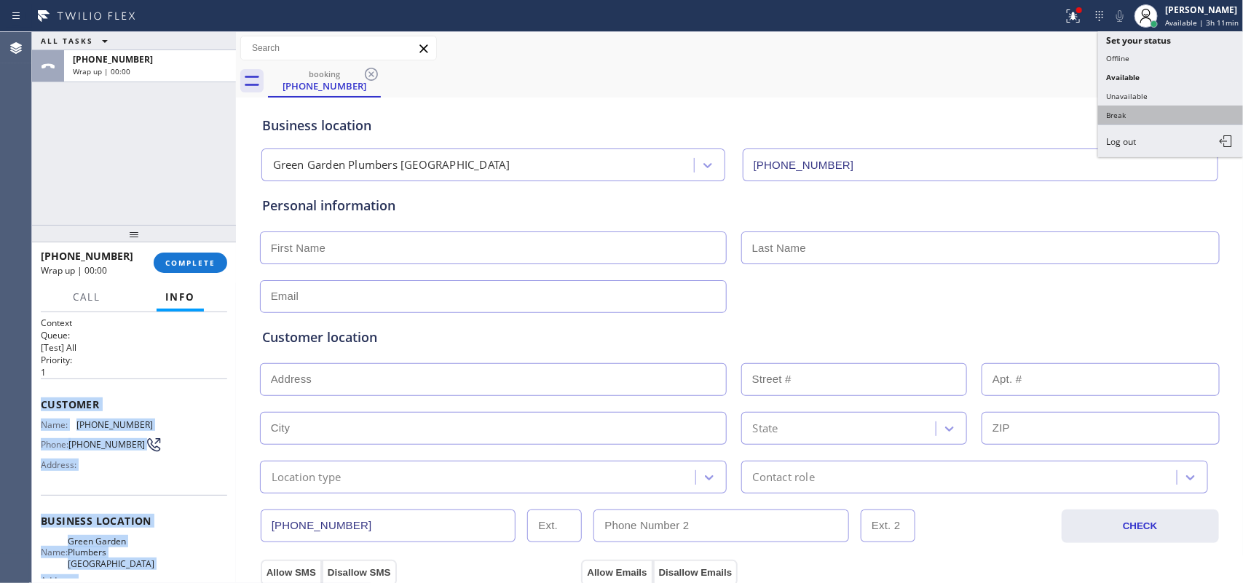
click at [994, 115] on button "Break" at bounding box center [1171, 115] width 146 height 19
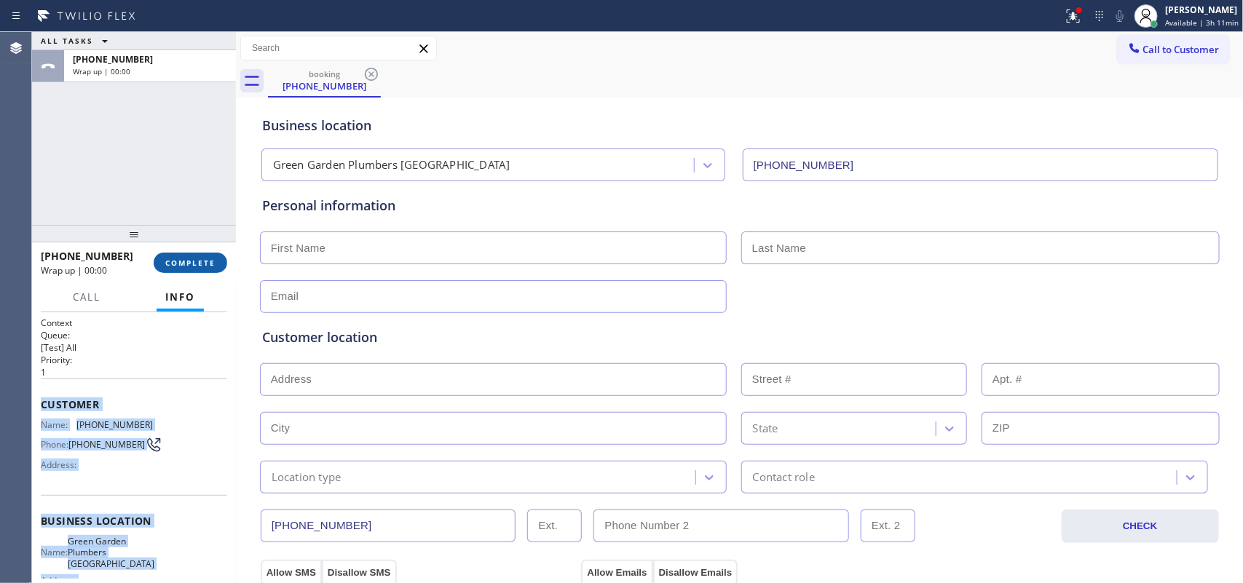
click at [205, 258] on span "COMPLETE" at bounding box center [190, 263] width 50 height 10
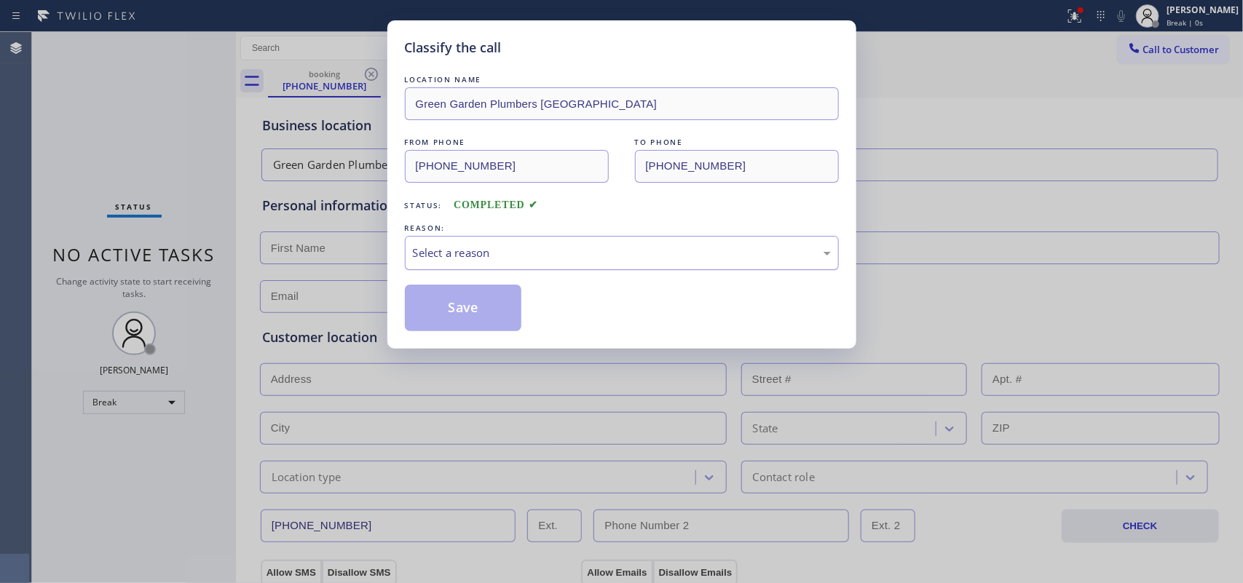
click at [608, 256] on div "Select a reason" at bounding box center [622, 253] width 418 height 17
drag, startPoint x: 513, startPoint y: 359, endPoint x: 482, endPoint y: 342, distance: 35.5
click at [460, 325] on button "Save" at bounding box center [463, 308] width 117 height 47
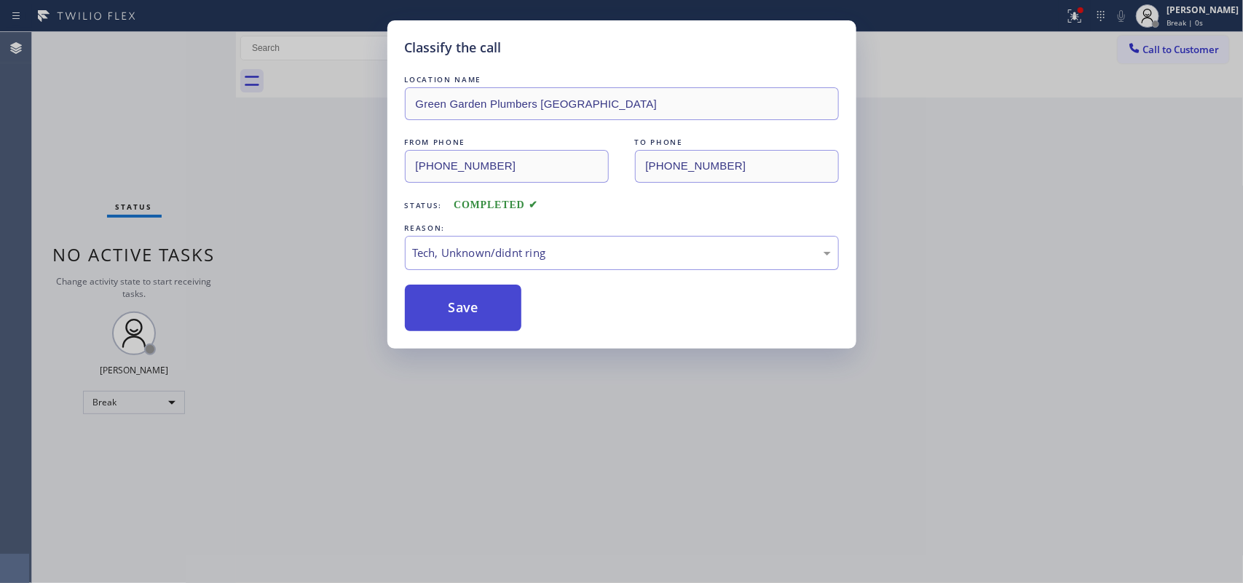
click at [464, 314] on button "Save" at bounding box center [463, 308] width 117 height 47
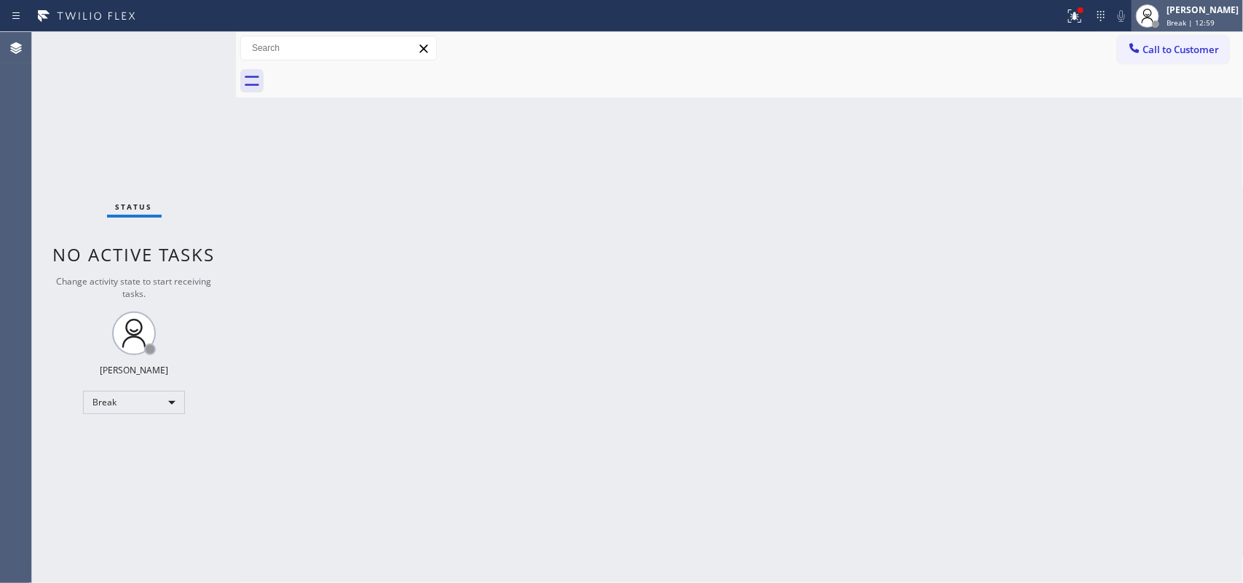
click at [994, 15] on div "[PERSON_NAME]" at bounding box center [1203, 10] width 72 height 12
click at [994, 24] on span "Break | 13:53" at bounding box center [1191, 22] width 48 height 10
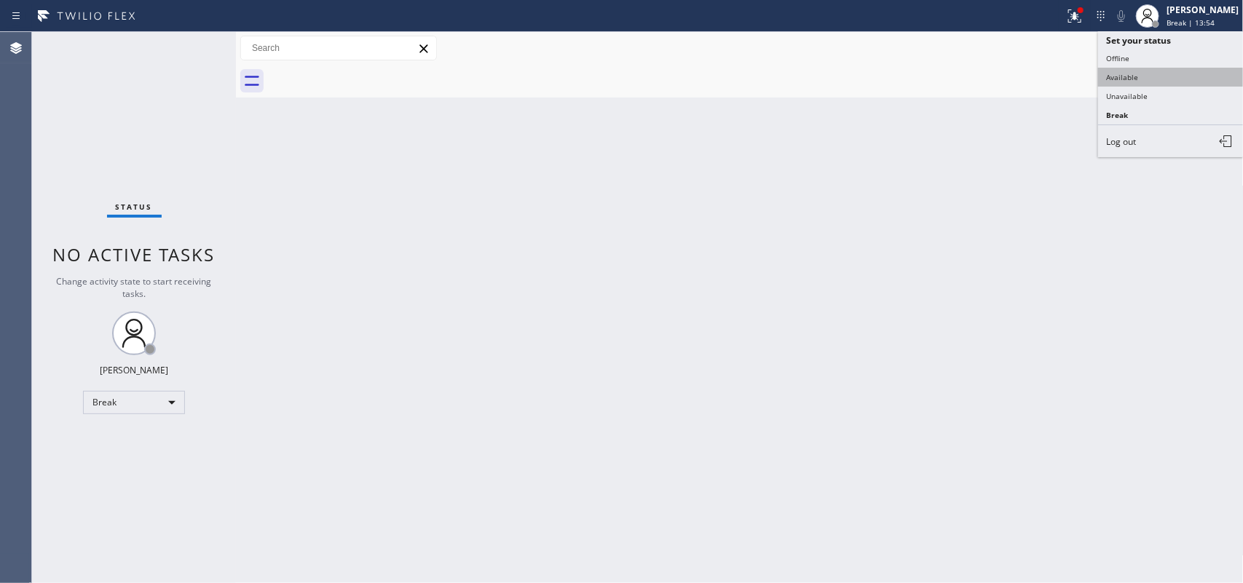
click at [994, 74] on button "Available" at bounding box center [1171, 77] width 146 height 19
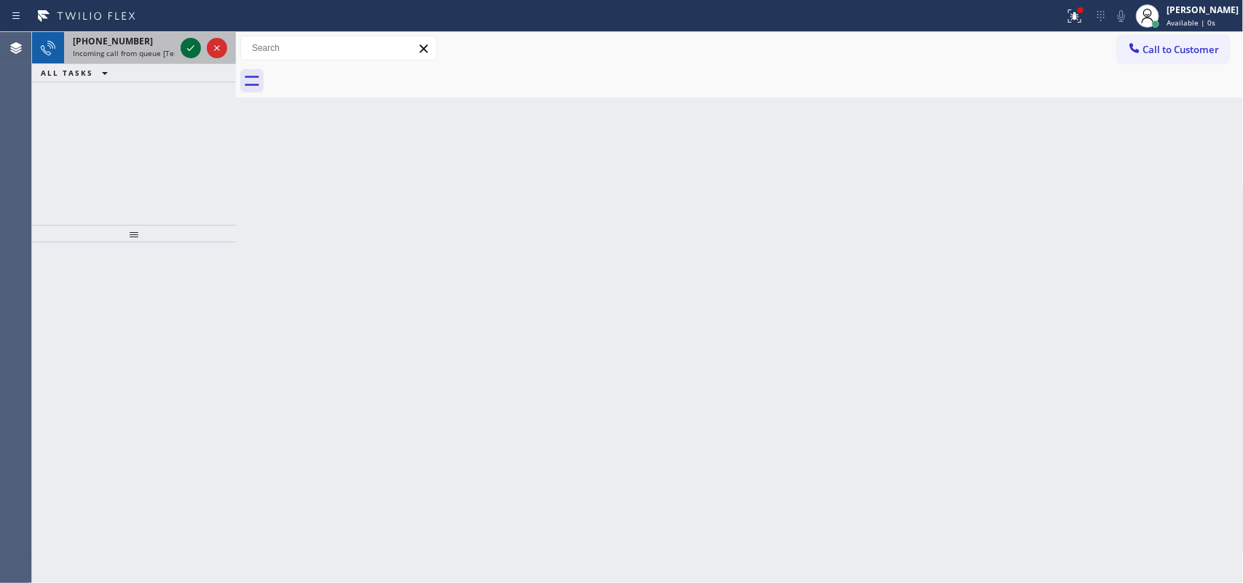
click at [189, 45] on icon at bounding box center [190, 47] width 17 height 17
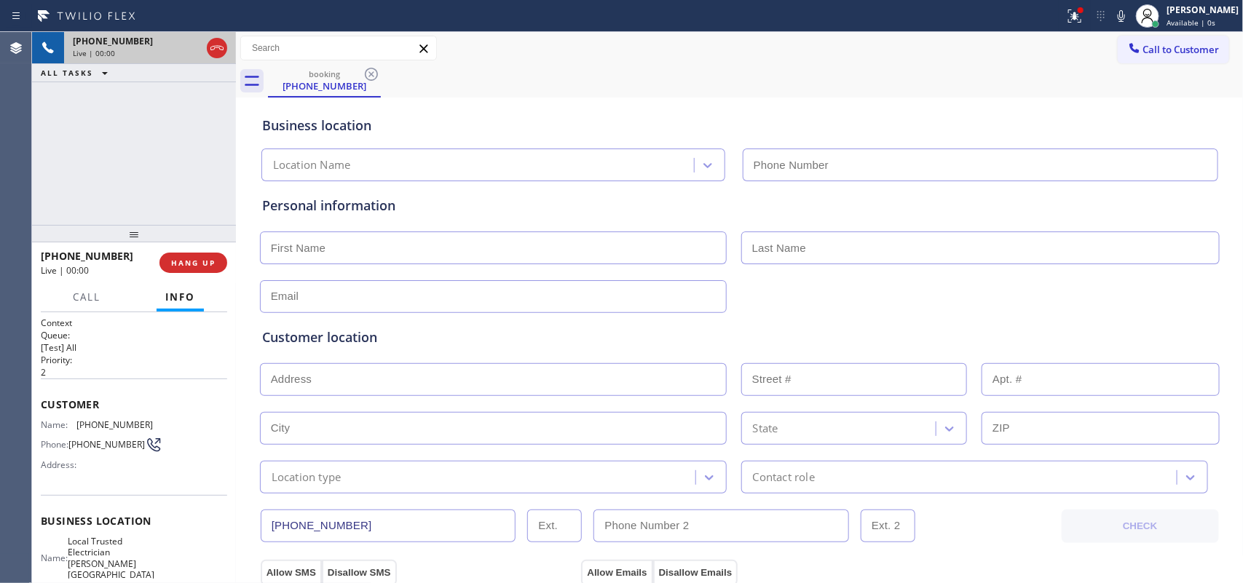
type input "[PHONE_NUMBER]"
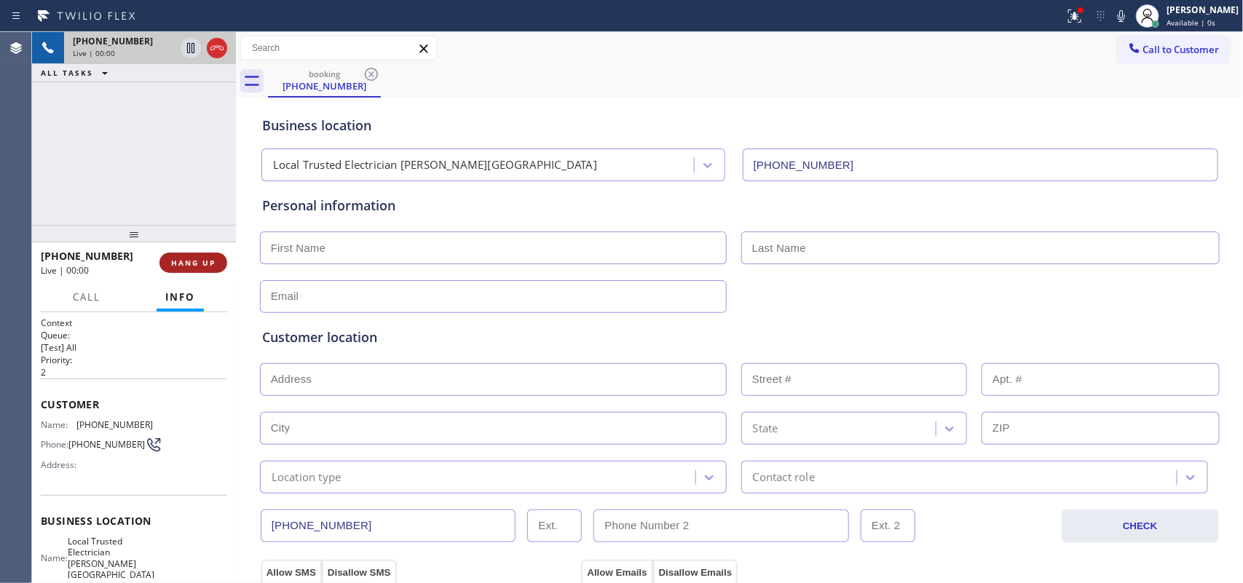
click at [187, 271] on button "HANG UP" at bounding box center [193, 263] width 68 height 20
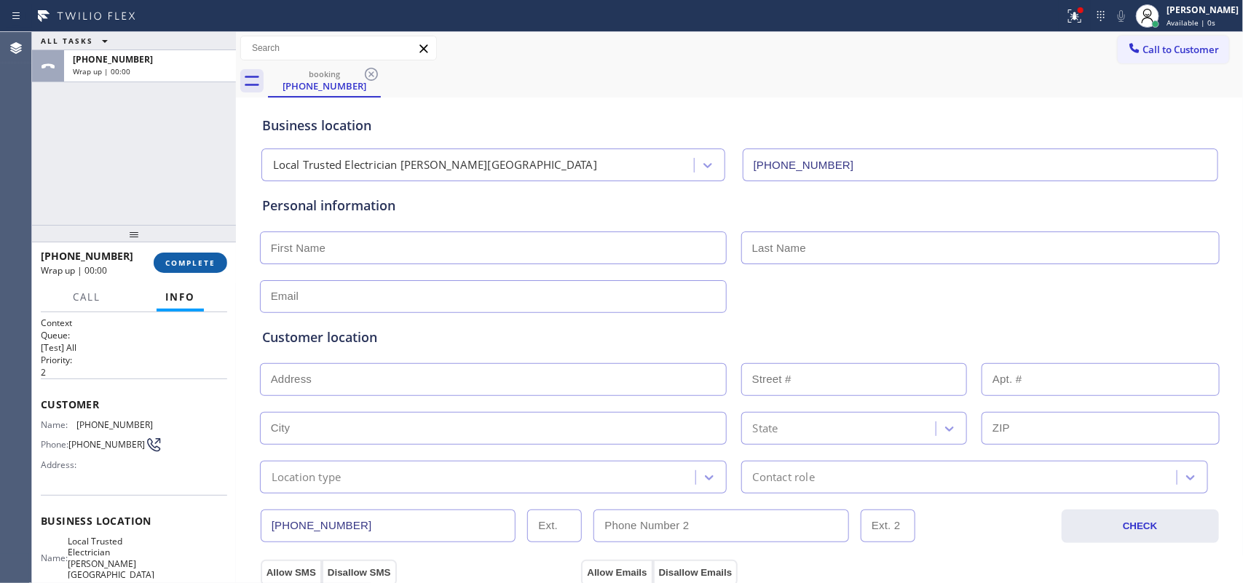
click at [200, 264] on span "COMPLETE" at bounding box center [190, 263] width 50 height 10
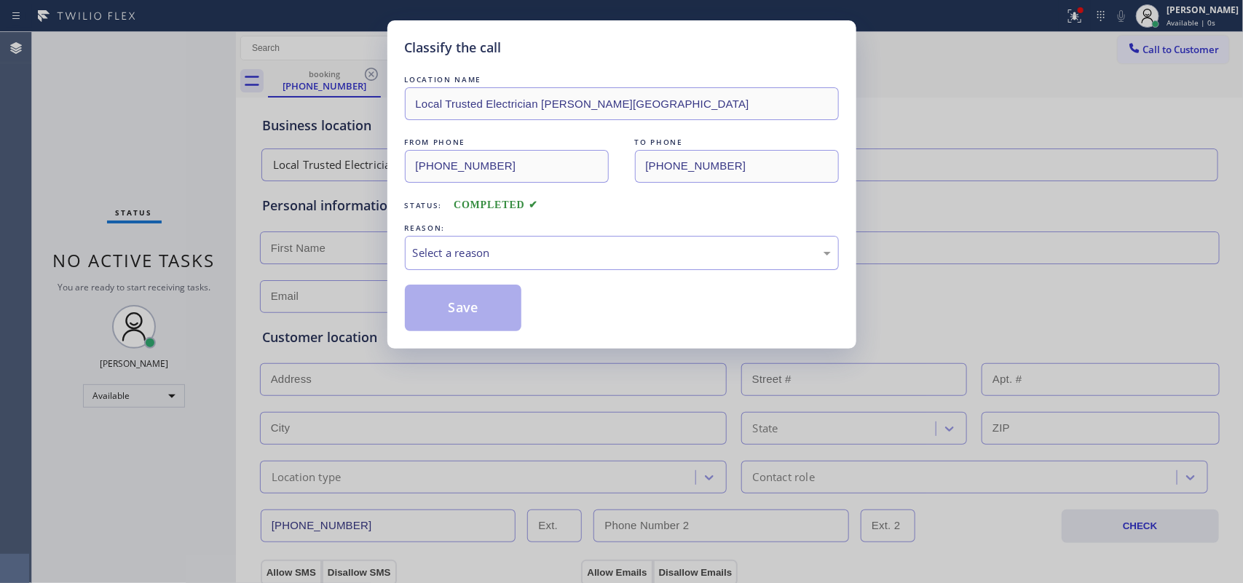
click at [473, 235] on div "REASON:" at bounding box center [622, 228] width 434 height 15
click at [481, 253] on div "Select a reason" at bounding box center [622, 253] width 418 height 17
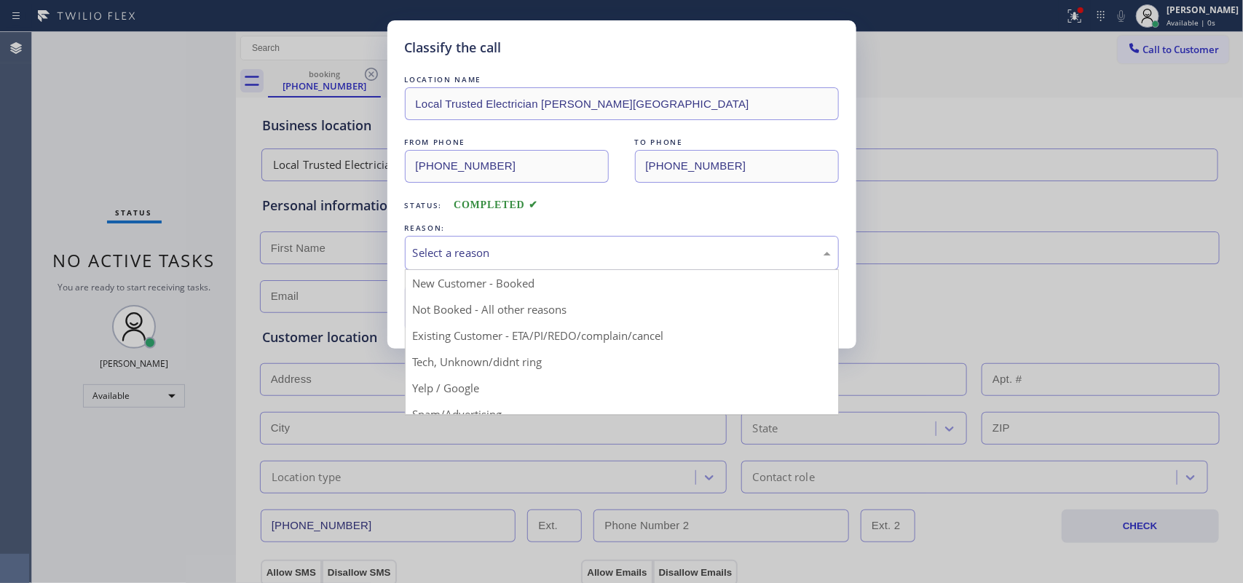
click at [481, 268] on div "Select a reason" at bounding box center [622, 253] width 434 height 34
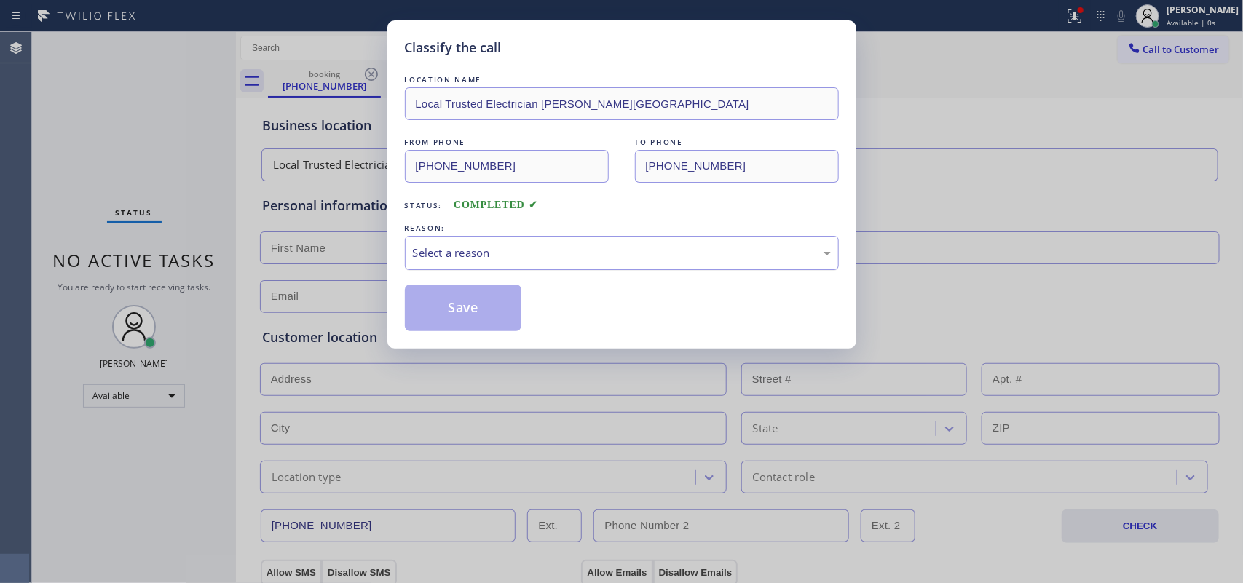
click at [483, 250] on div "Select a reason" at bounding box center [622, 253] width 418 height 17
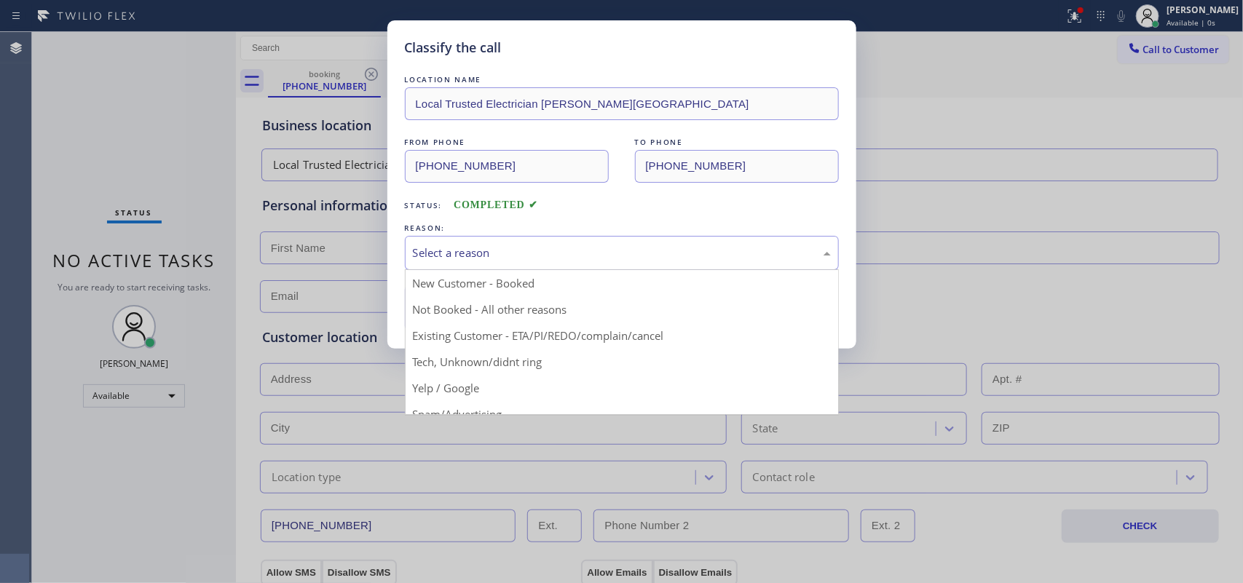
scroll to position [100, 0]
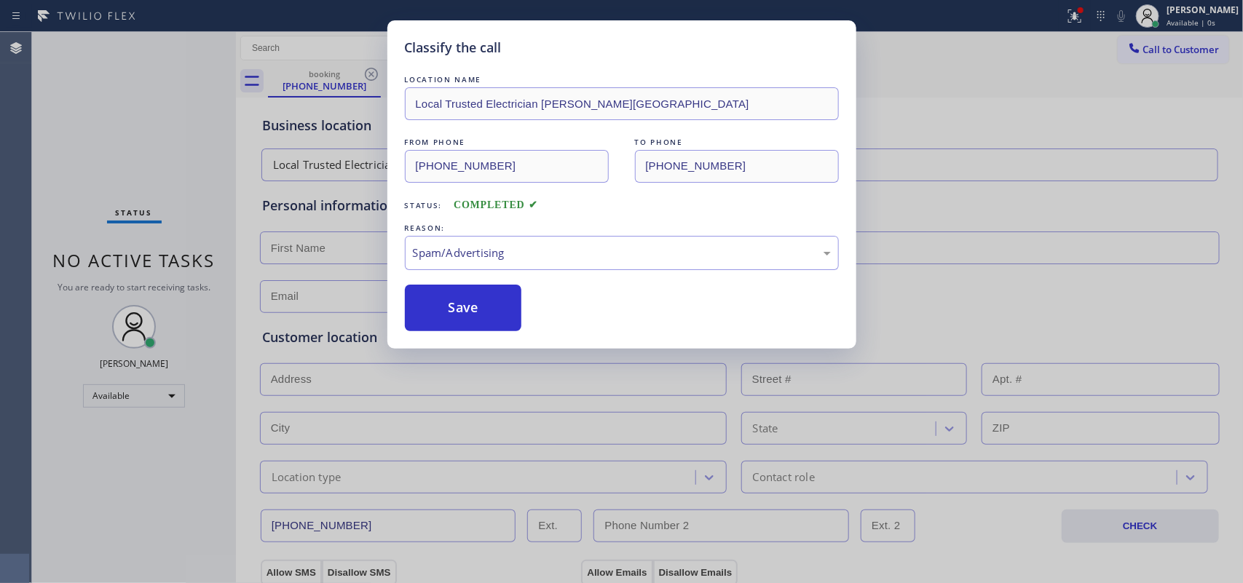
click at [446, 314] on button "Save" at bounding box center [463, 308] width 117 height 47
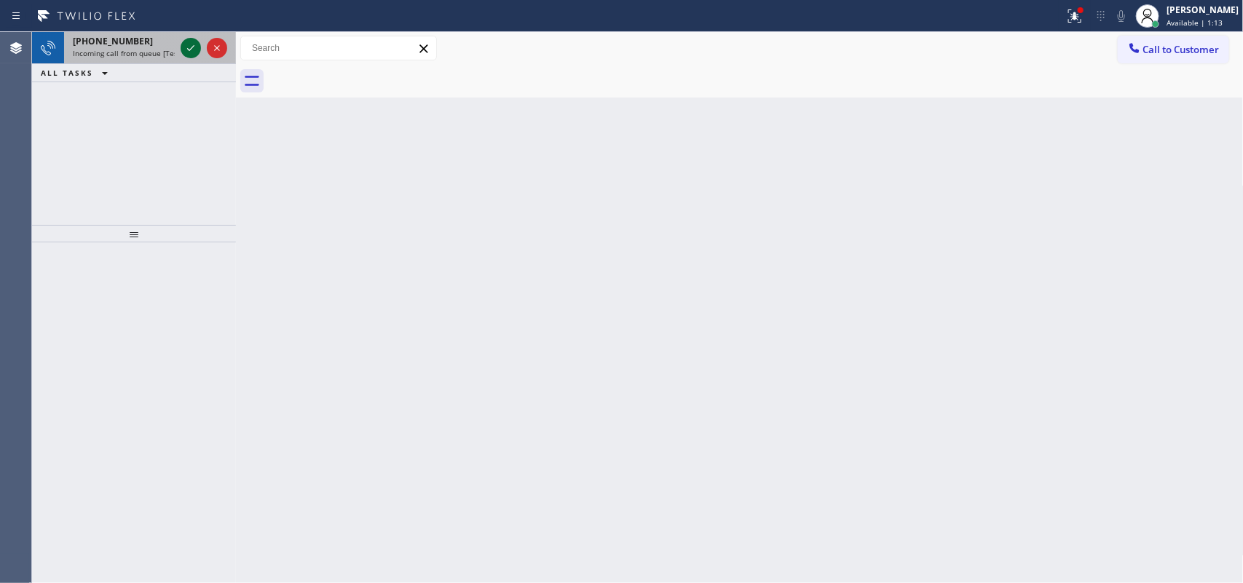
click at [190, 45] on icon at bounding box center [190, 47] width 17 height 17
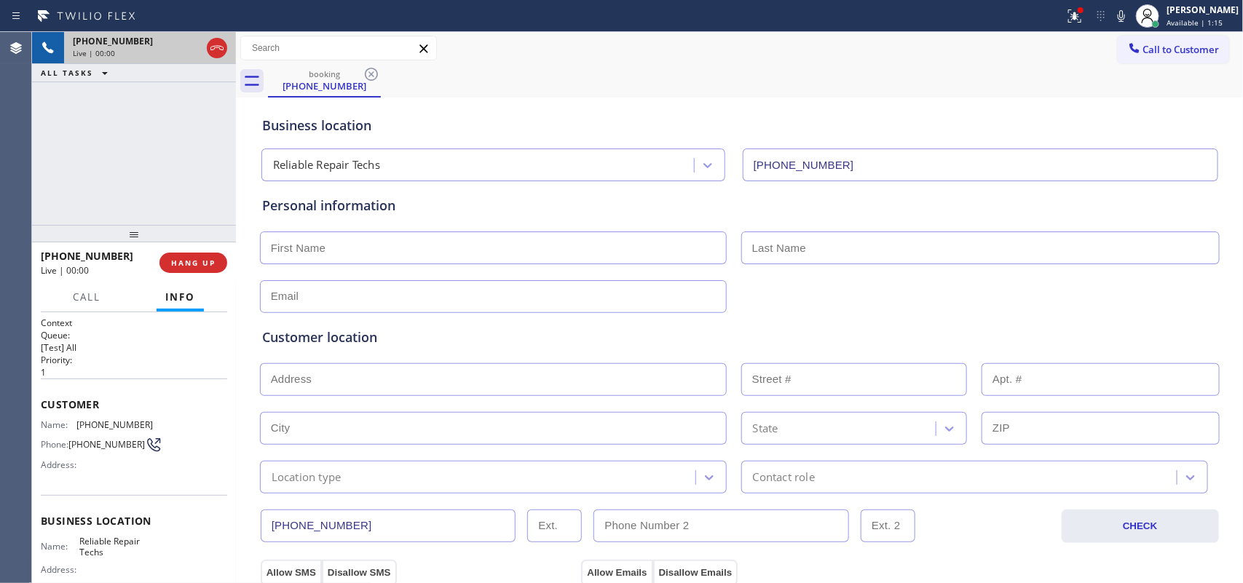
type input "[PHONE_NUMBER]"
click at [209, 273] on div "[PHONE_NUMBER] Live | 00:00 HANG UP" at bounding box center [134, 263] width 186 height 38
click at [209, 256] on button "HANG UP" at bounding box center [193, 263] width 68 height 20
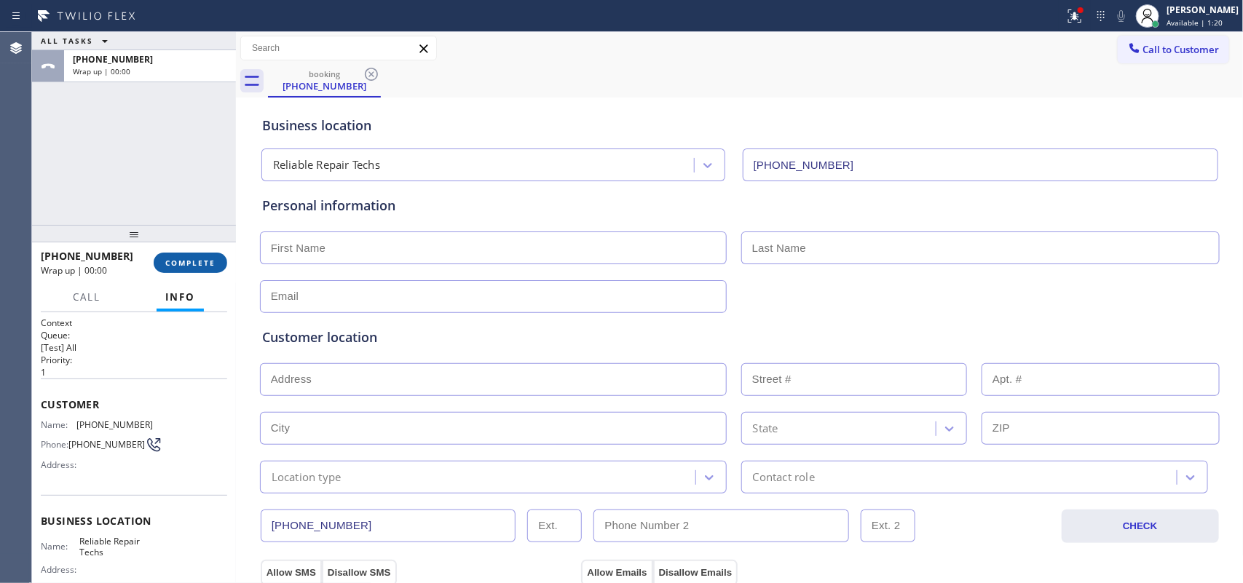
click at [208, 264] on span "COMPLETE" at bounding box center [190, 263] width 50 height 10
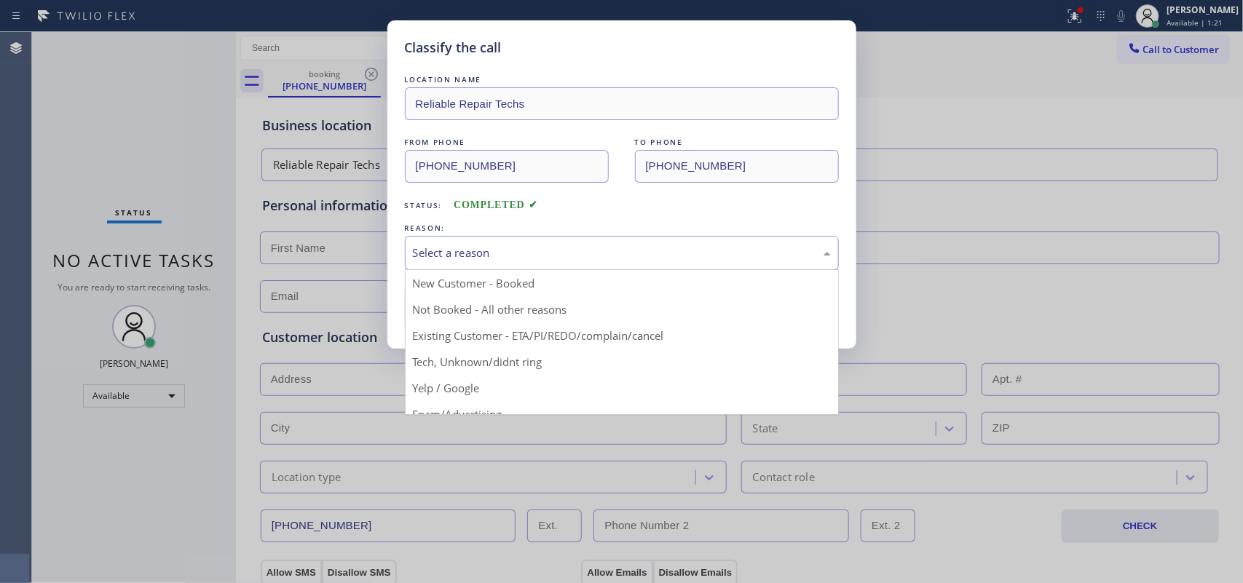
click at [720, 245] on div "Select a reason" at bounding box center [622, 253] width 418 height 17
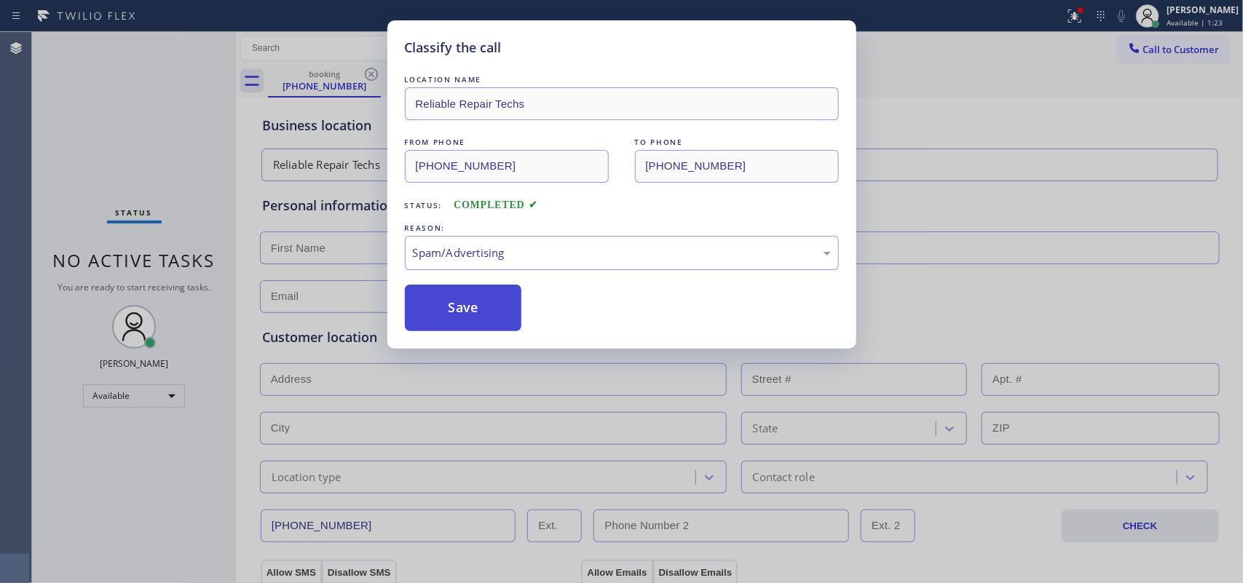
click at [479, 310] on button "Save" at bounding box center [463, 308] width 117 height 47
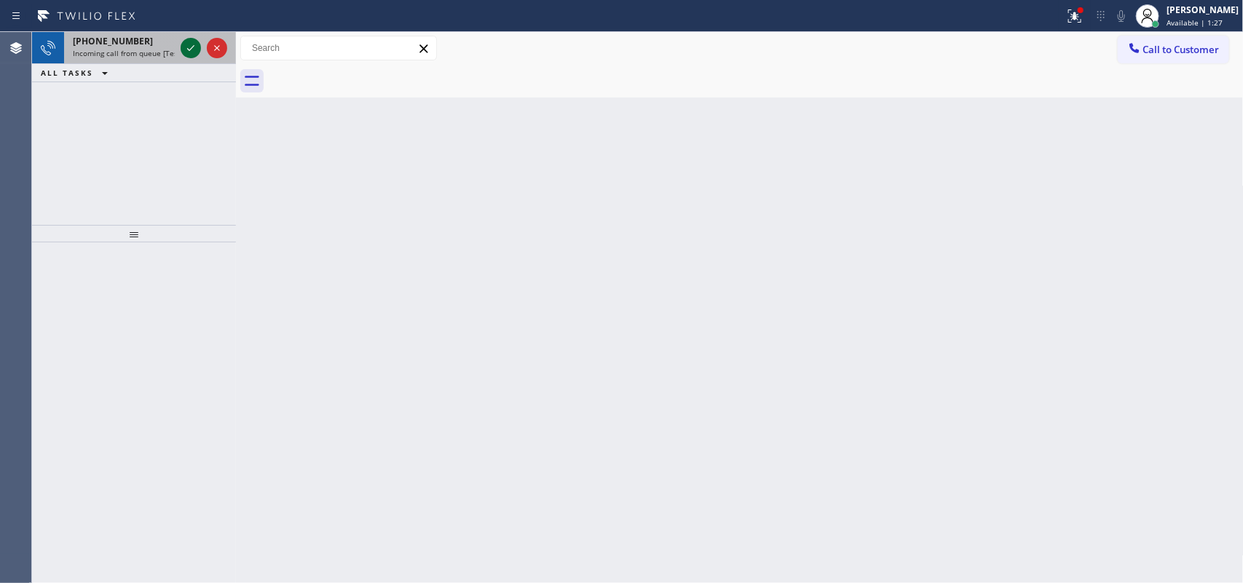
click at [188, 44] on icon at bounding box center [190, 47] width 17 height 17
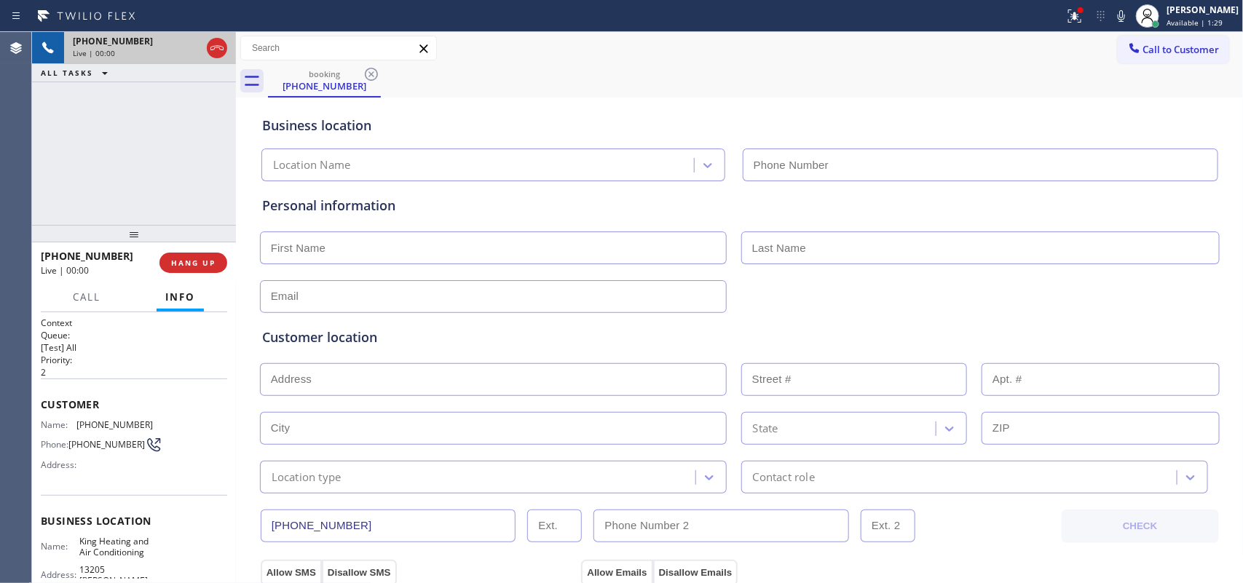
type input "[PHONE_NUMBER]"
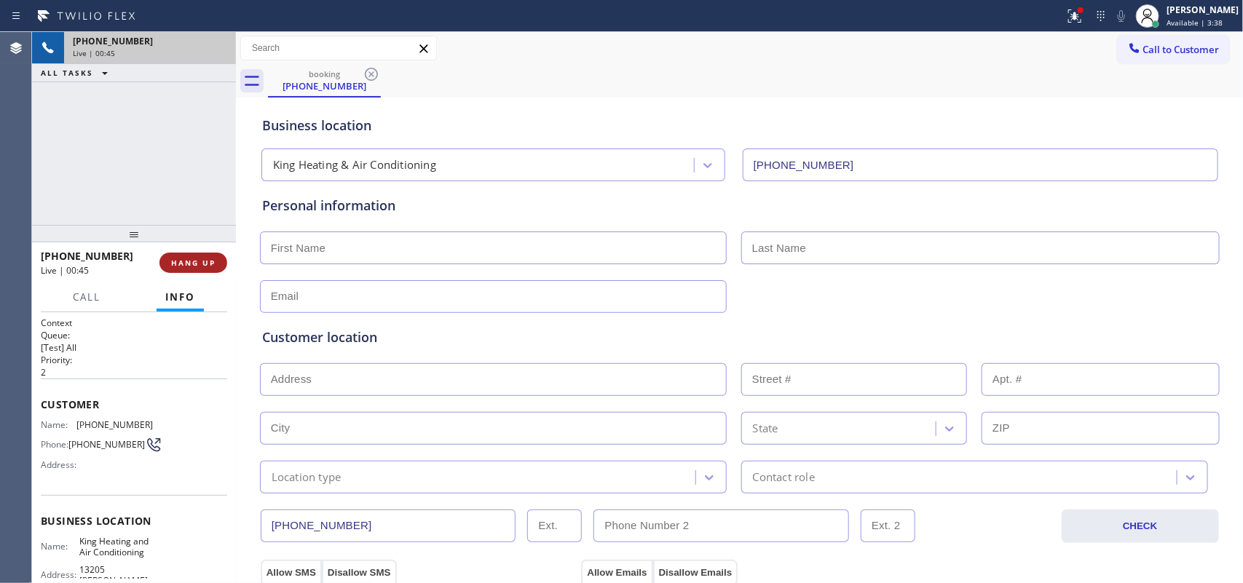
click at [204, 263] on span "HANG UP" at bounding box center [193, 263] width 44 height 10
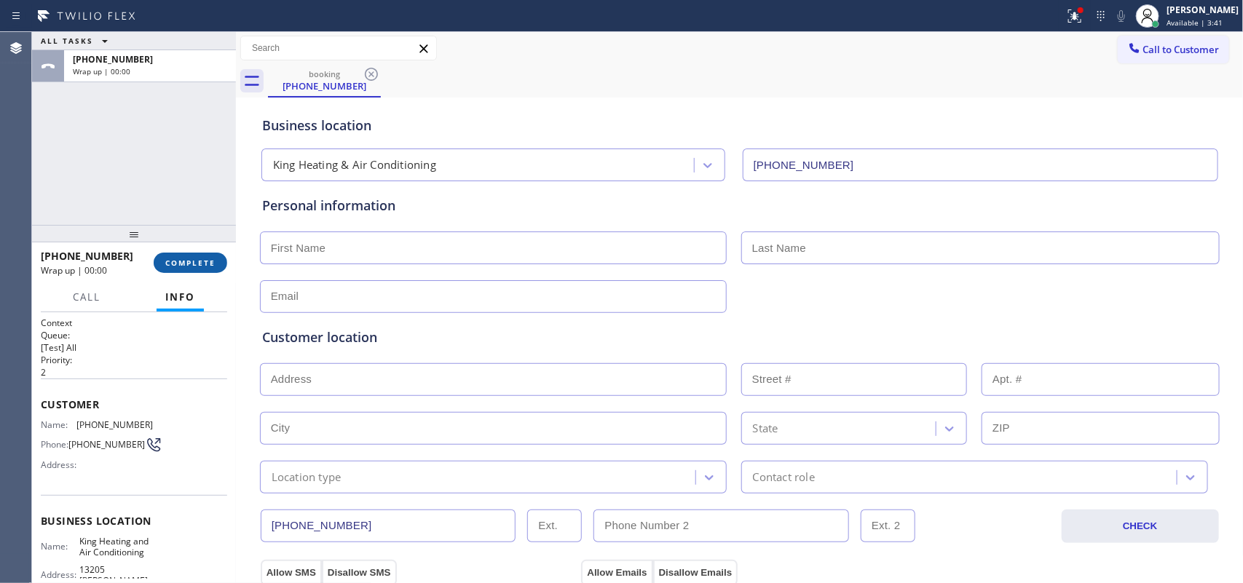
click at [208, 269] on button "COMPLETE" at bounding box center [191, 263] width 74 height 20
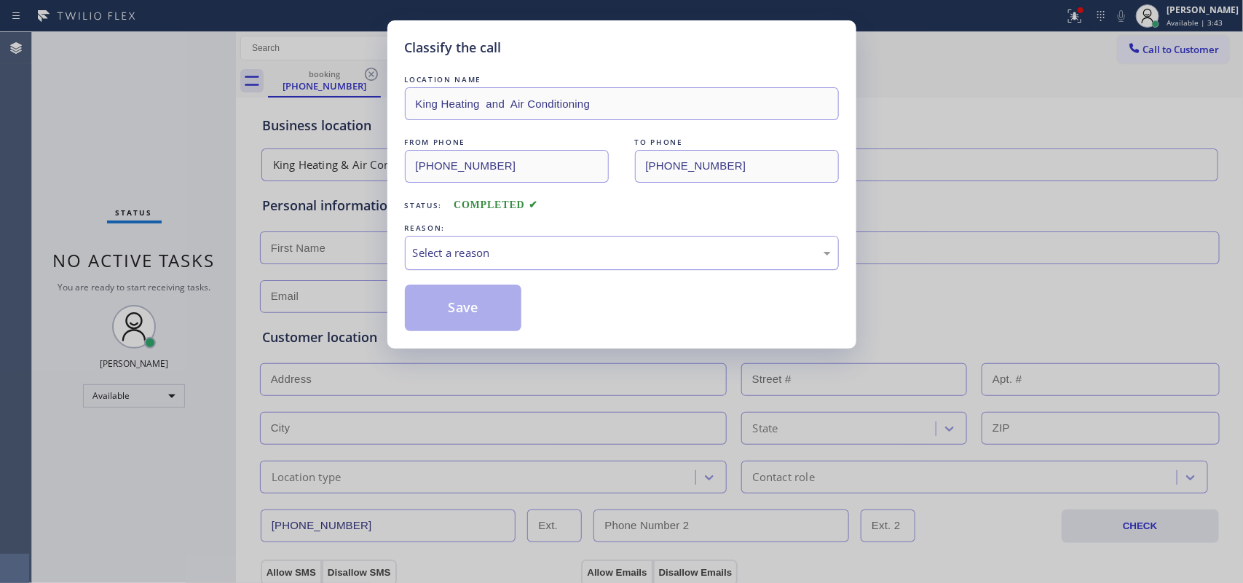
click at [577, 256] on div "Select a reason" at bounding box center [622, 253] width 418 height 17
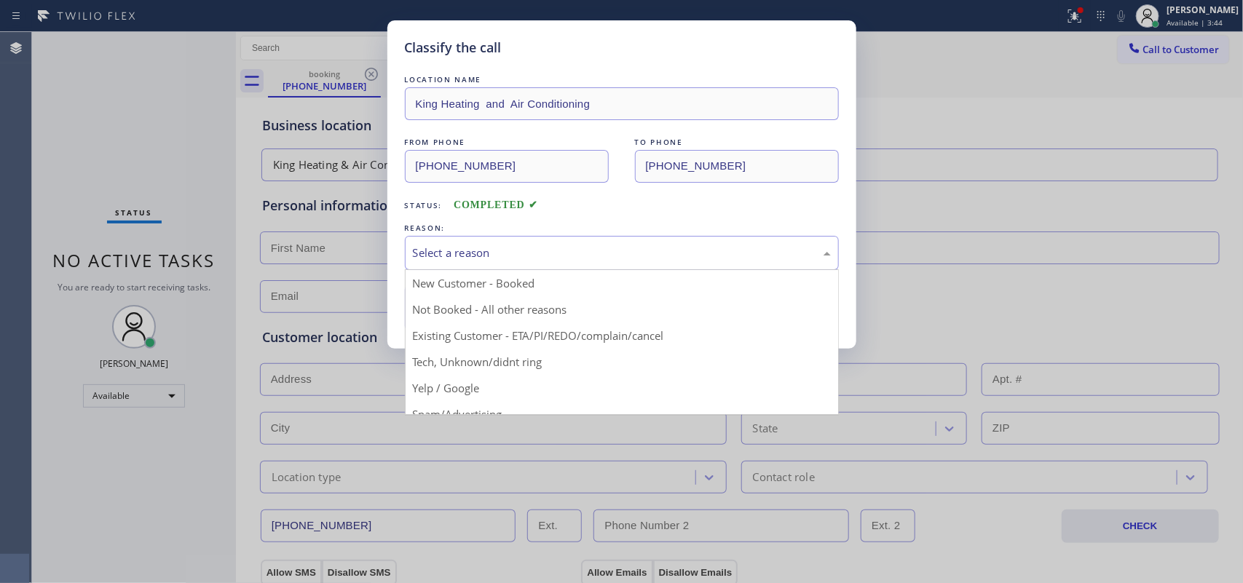
click at [90, 124] on div "Classify the call LOCATION NAME King Heating and Air Conditioning FROM PHONE [P…" at bounding box center [621, 291] width 1243 height 583
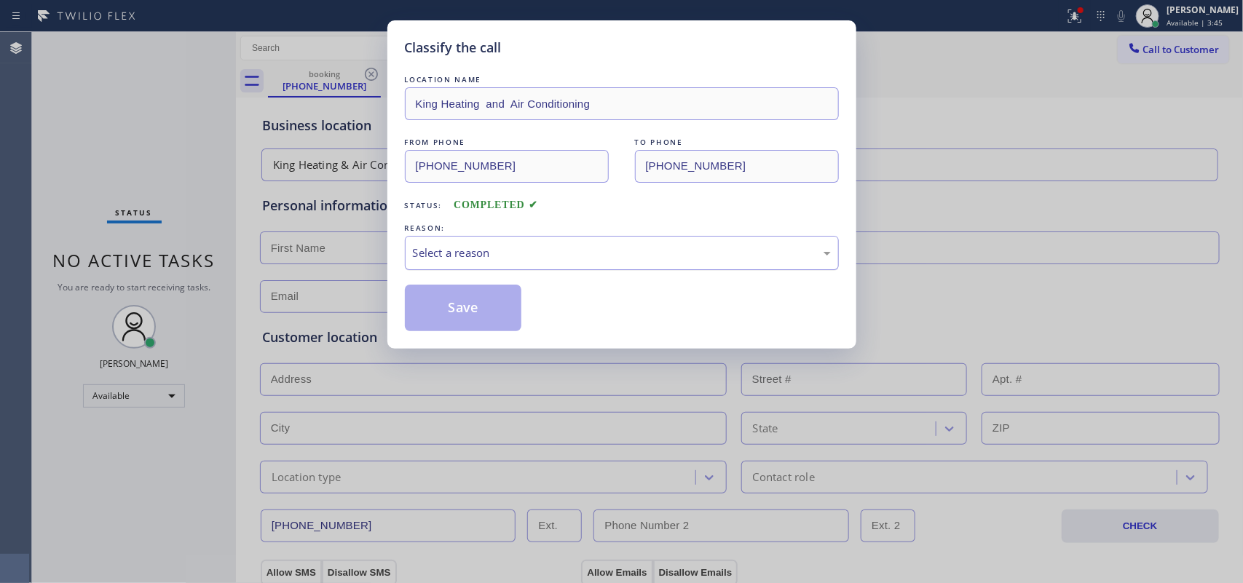
click at [536, 253] on div "Select a reason" at bounding box center [622, 253] width 418 height 17
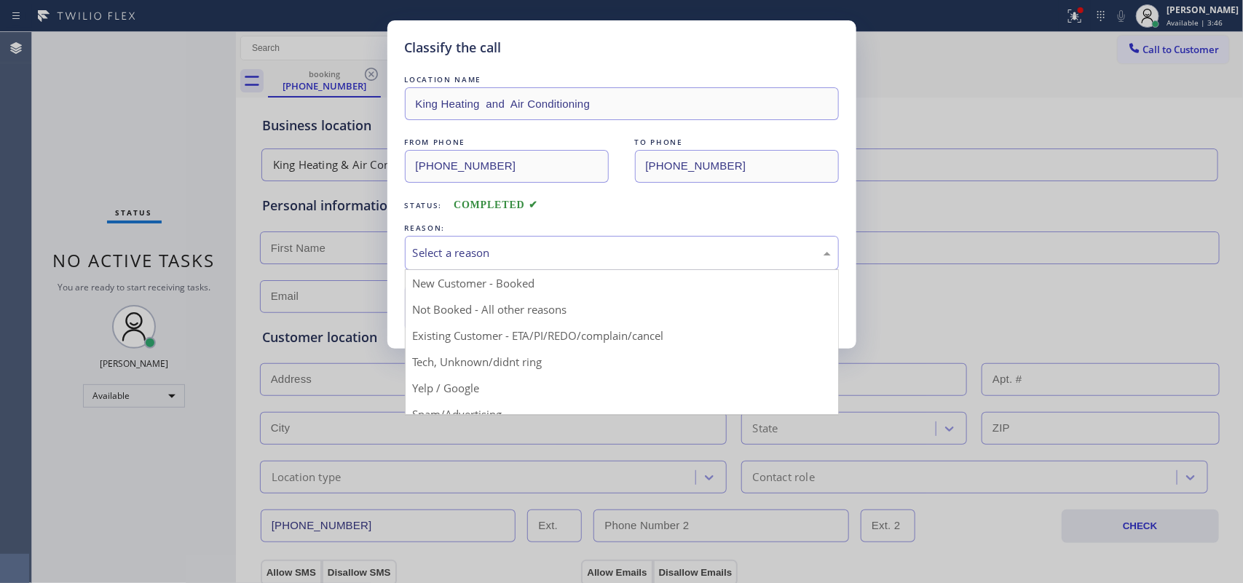
scroll to position [100, 0]
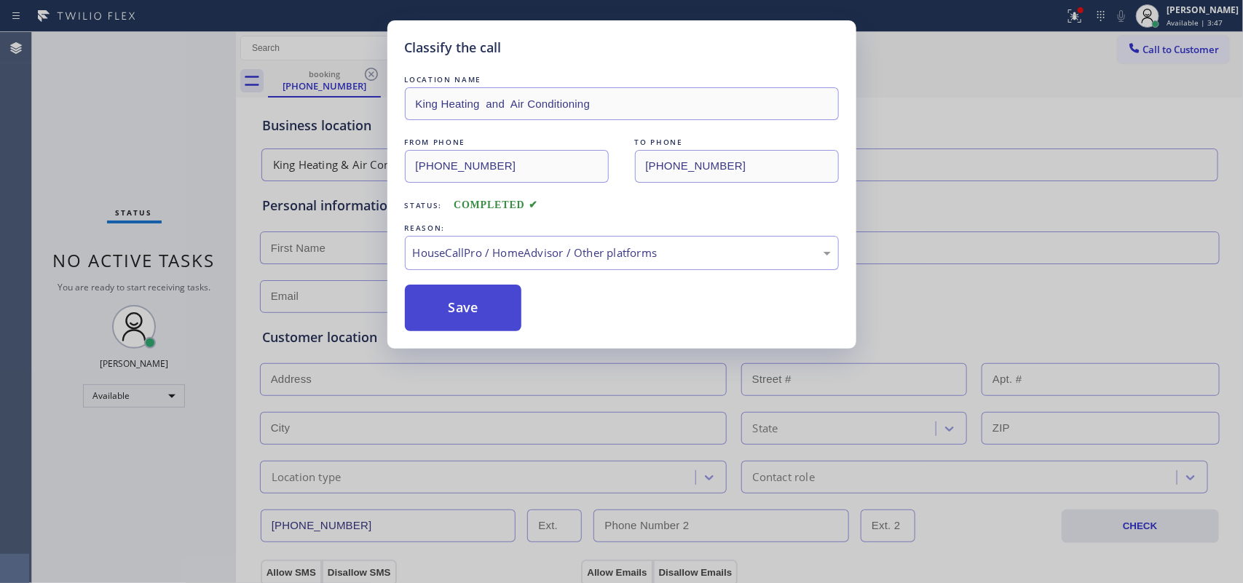
click at [452, 318] on button "Save" at bounding box center [463, 308] width 117 height 47
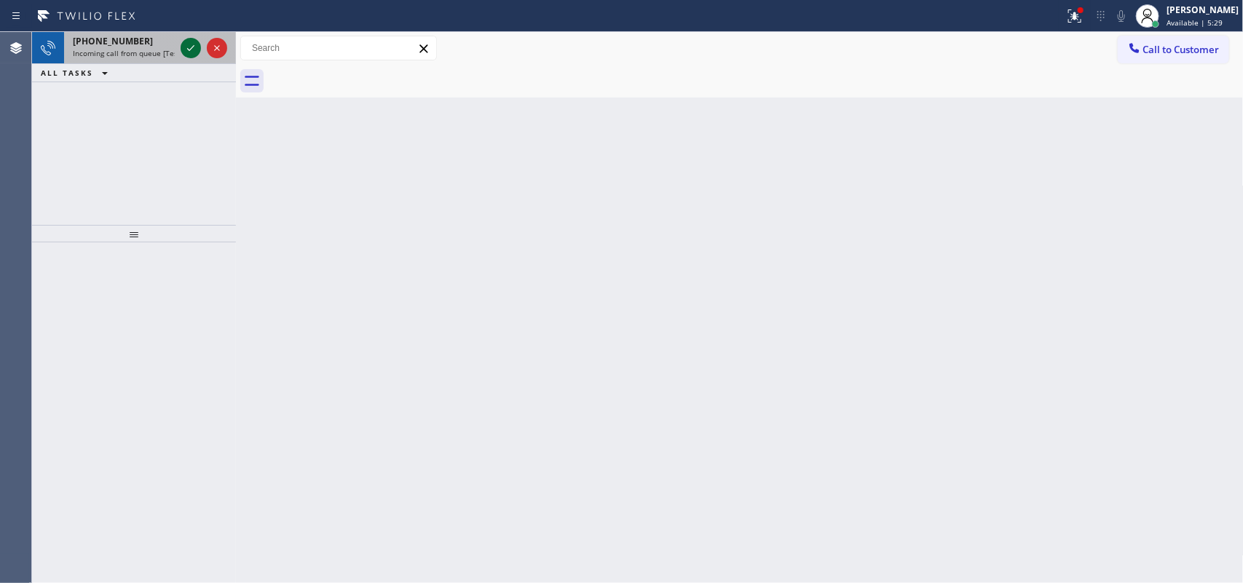
click at [200, 41] on div at bounding box center [191, 47] width 20 height 17
click at [192, 47] on icon at bounding box center [190, 48] width 7 height 6
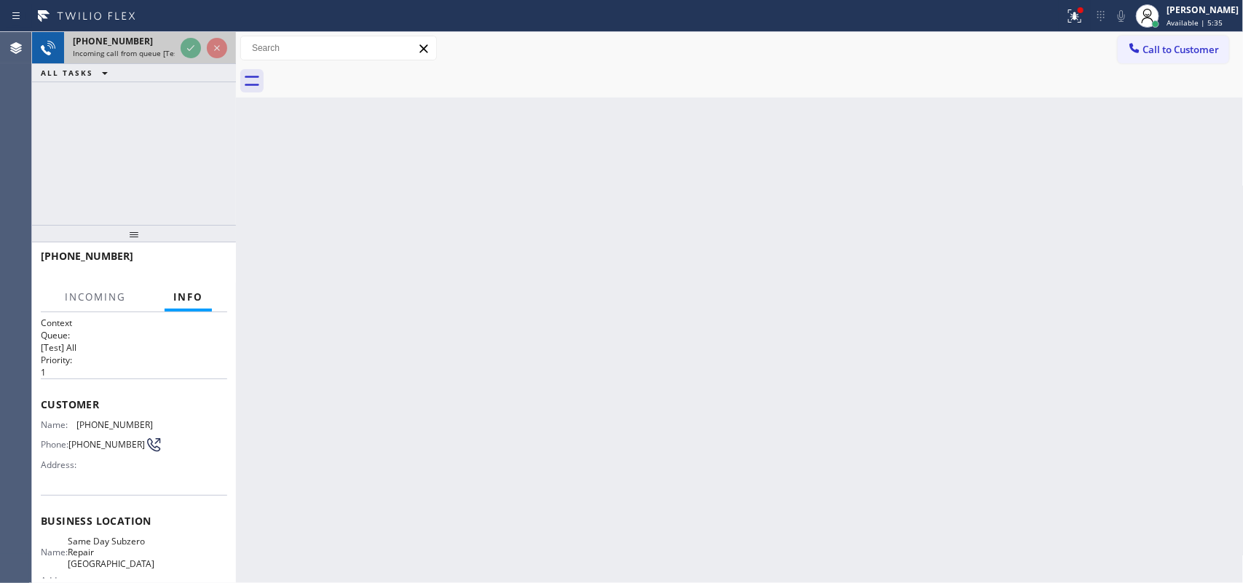
click at [147, 41] on div "[PHONE_NUMBER]" at bounding box center [124, 41] width 102 height 12
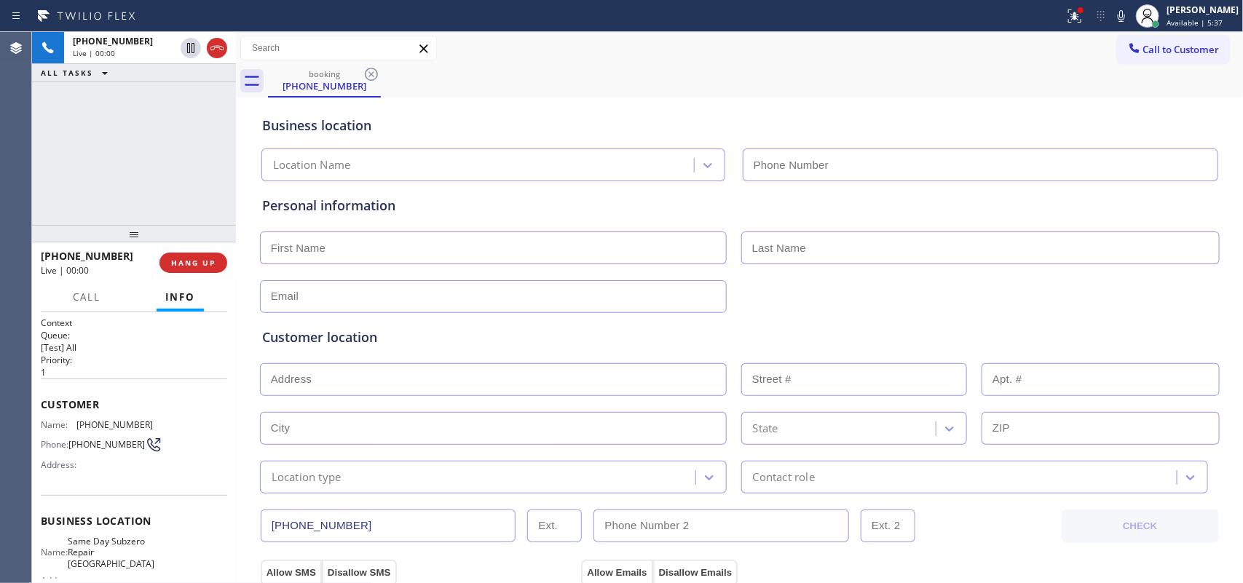
type input "[PHONE_NUMBER]"
click at [84, 291] on span "Call" at bounding box center [87, 297] width 28 height 13
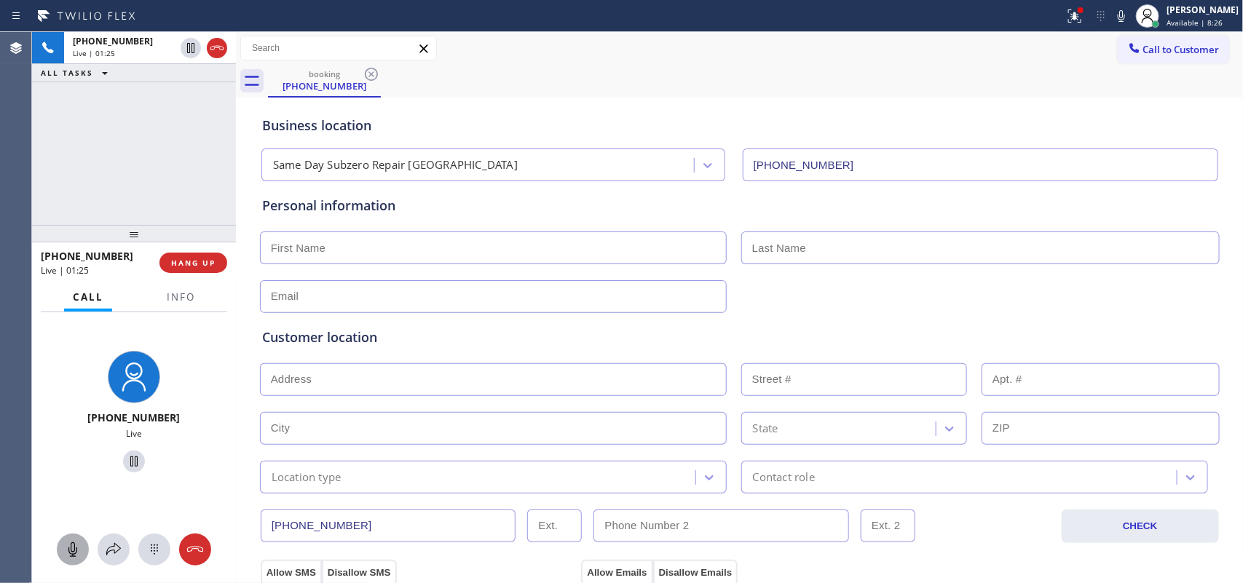
click at [71, 466] on icon at bounding box center [72, 549] width 17 height 17
click at [125, 461] on icon at bounding box center [133, 461] width 17 height 17
drag, startPoint x: 64, startPoint y: 548, endPoint x: 93, endPoint y: 499, distance: 57.5
click at [66, 466] on icon at bounding box center [72, 549] width 17 height 17
click at [125, 459] on icon at bounding box center [133, 461] width 17 height 17
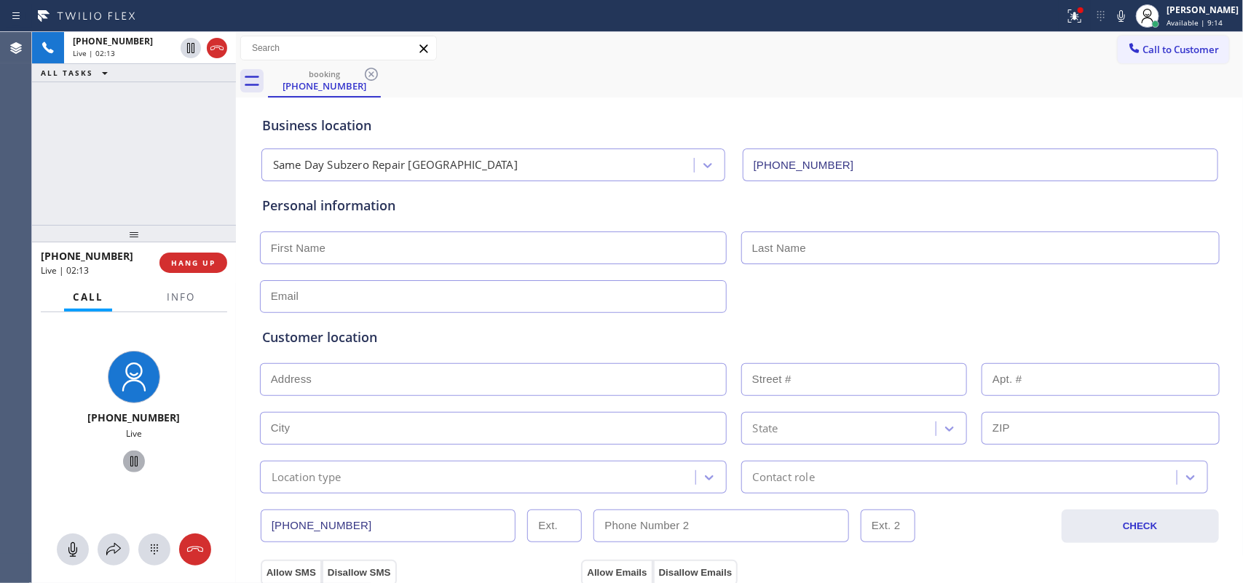
click at [453, 248] on input "text" at bounding box center [493, 248] width 467 height 33
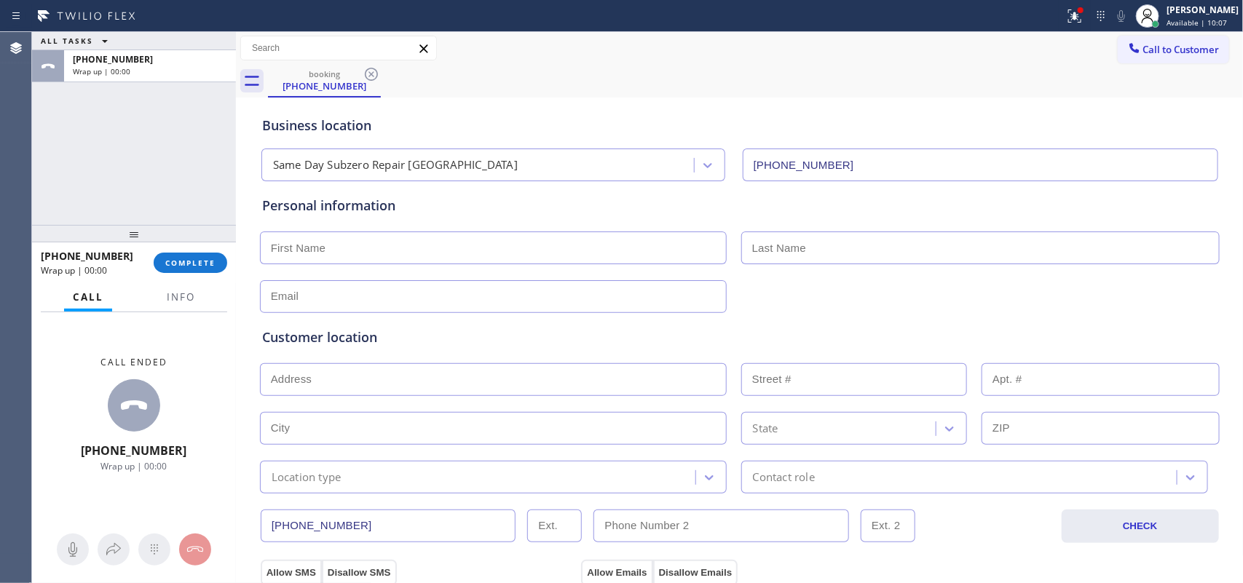
click at [453, 248] on input "text" at bounding box center [493, 248] width 467 height 33
type input "Mr."
type input "[PERSON_NAME]"
drag, startPoint x: 78, startPoint y: 147, endPoint x: 95, endPoint y: 146, distance: 17.5
click at [78, 147] on div "ALL TASKS ALL TASKS ACTIVE TASKS TASKS IN WRAP UP [PHONE_NUMBER] Wrap up | 00:00" at bounding box center [134, 128] width 204 height 193
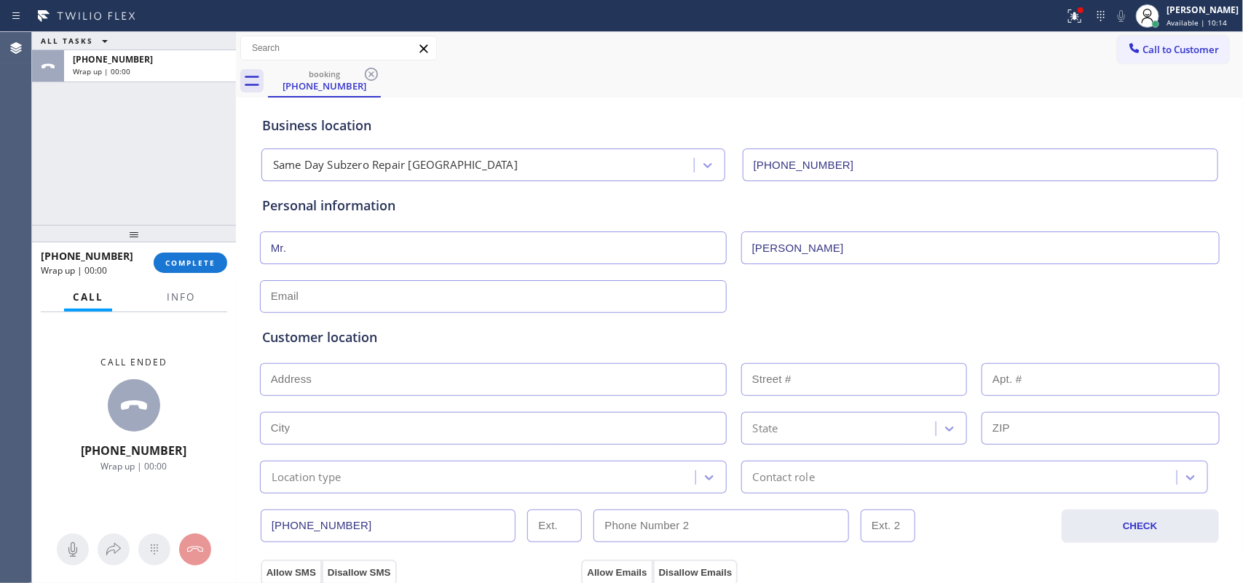
click at [683, 299] on input "text" at bounding box center [493, 296] width 467 height 33
type input "[EMAIL_ADDRESS][DOMAIN_NAME]"
click at [559, 384] on input "text" at bounding box center [493, 379] width 467 height 33
click at [609, 377] on input "text" at bounding box center [493, 379] width 467 height 33
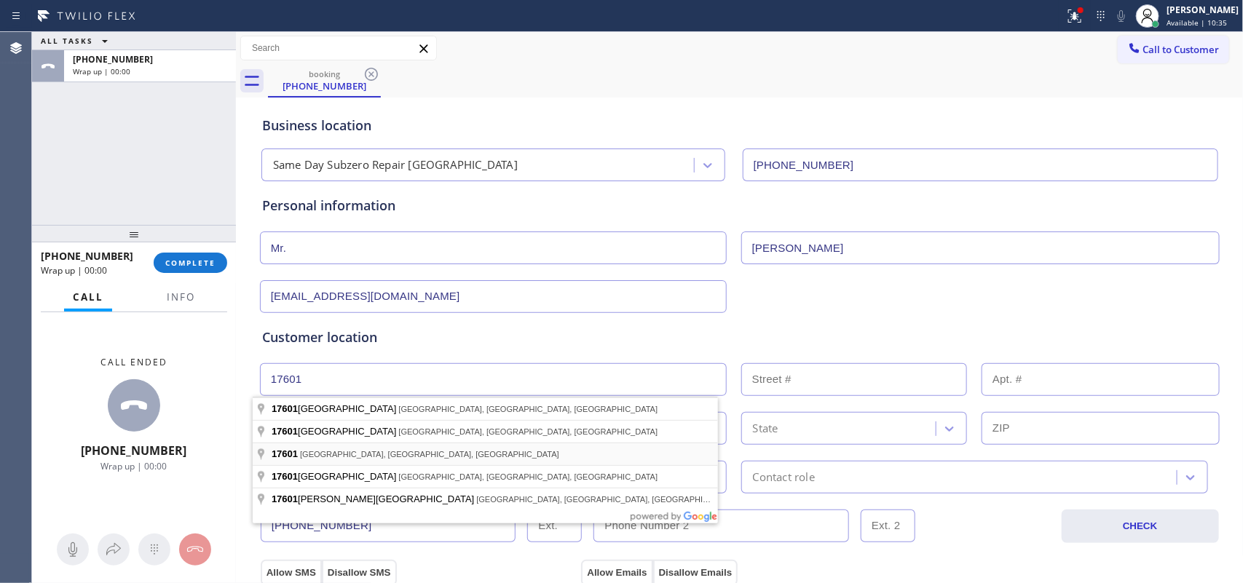
type input "[GEOGRAPHIC_DATA], [GEOGRAPHIC_DATA], [GEOGRAPHIC_DATA]"
type input "[GEOGRAPHIC_DATA]"
type input "17601"
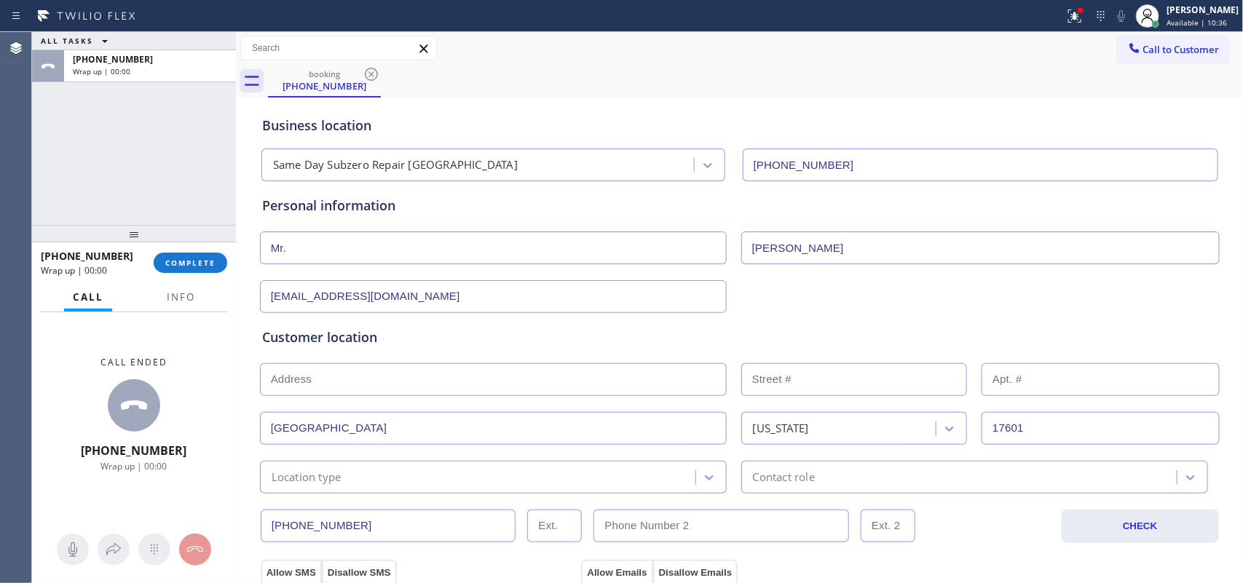
scroll to position [273, 0]
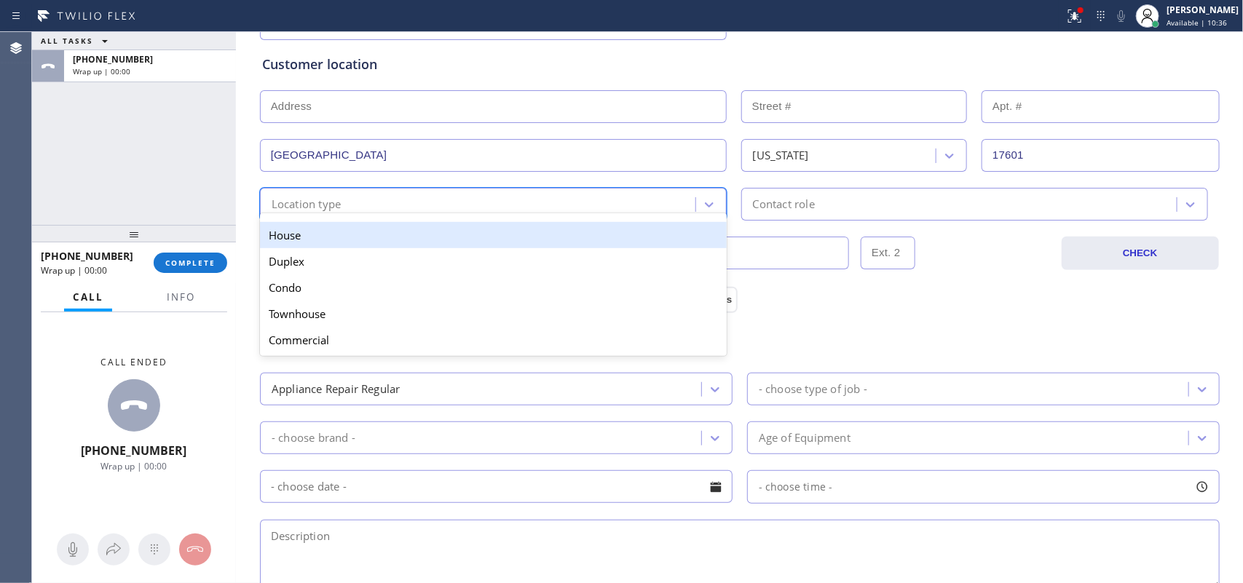
click at [540, 204] on div "Location type" at bounding box center [479, 204] width 431 height 25
click at [541, 237] on div "House" at bounding box center [493, 235] width 467 height 26
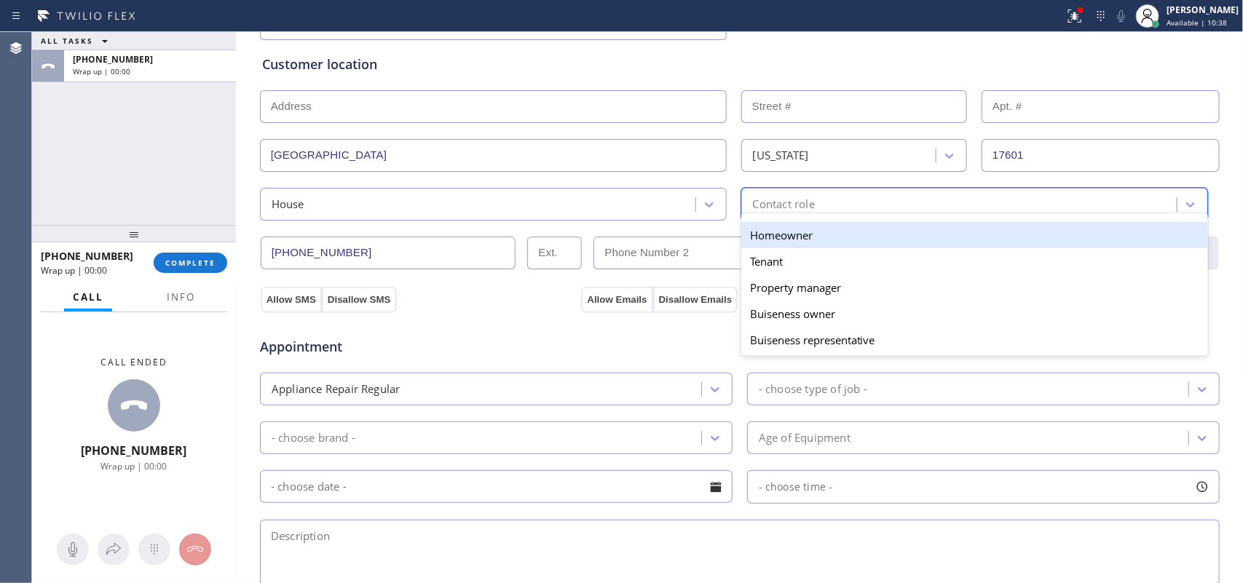
click at [778, 194] on div "Contact role" at bounding box center [961, 204] width 431 height 25
click at [783, 235] on div "Homeowner" at bounding box center [974, 235] width 467 height 26
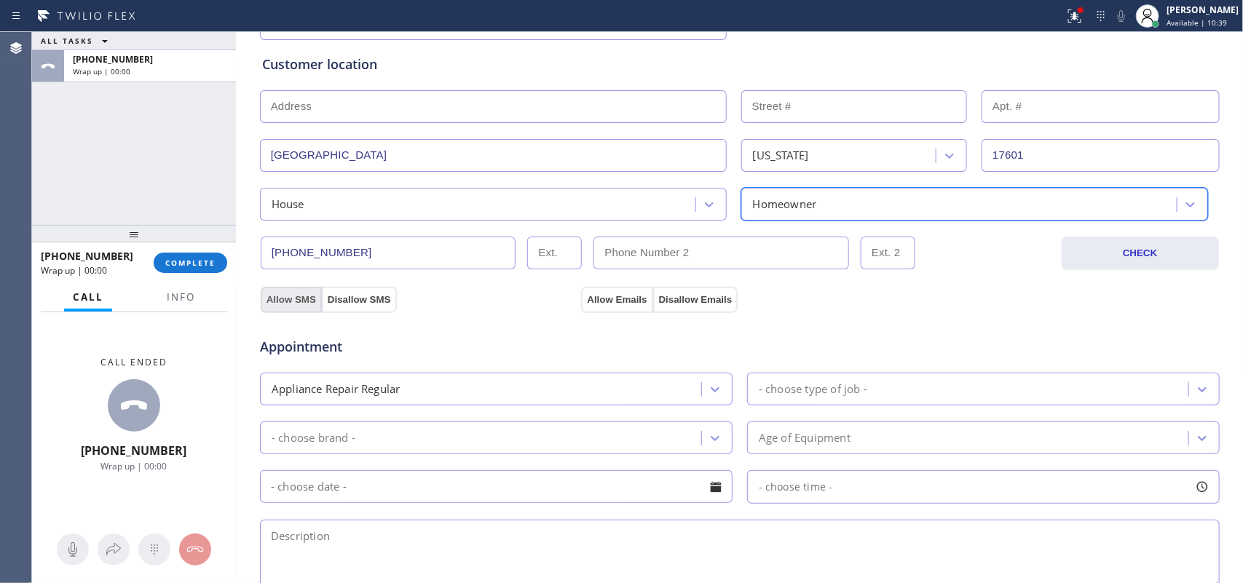
click at [308, 303] on button "Allow SMS" at bounding box center [291, 300] width 61 height 26
click at [598, 292] on button "Allow Emails" at bounding box center [616, 300] width 71 height 26
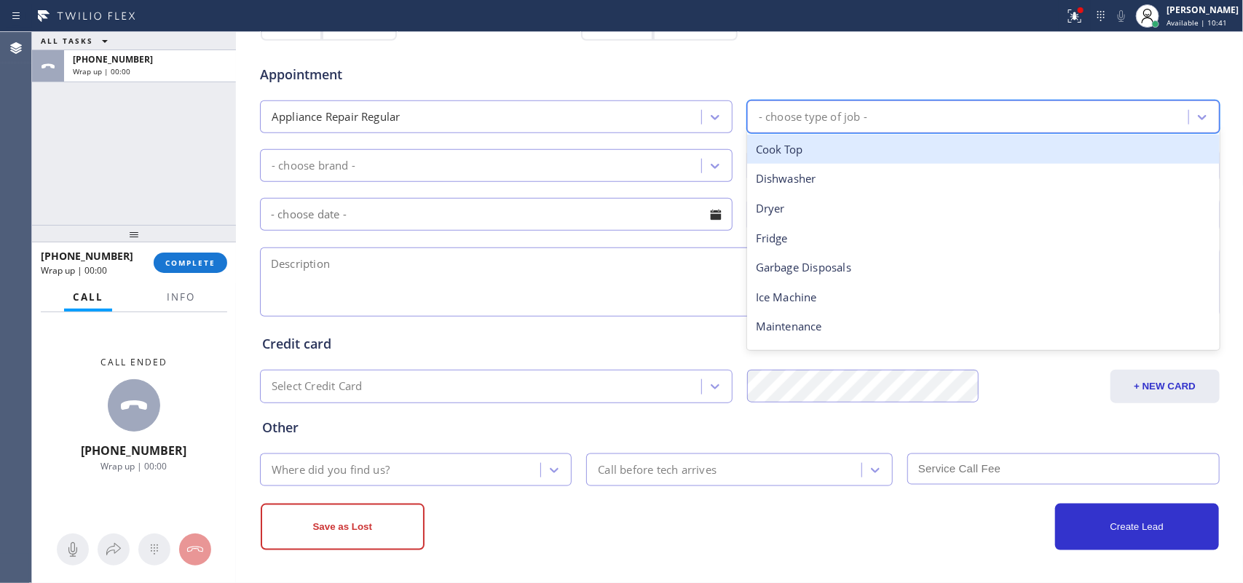
click at [864, 111] on div "- choose type of job -" at bounding box center [970, 116] width 437 height 25
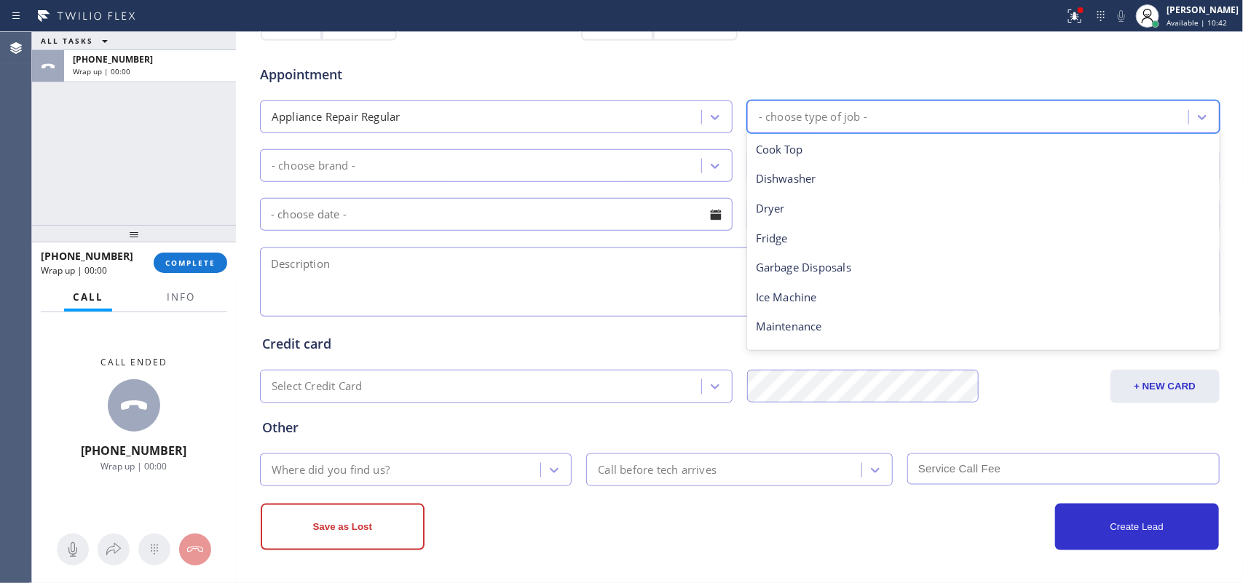
scroll to position [201, 0]
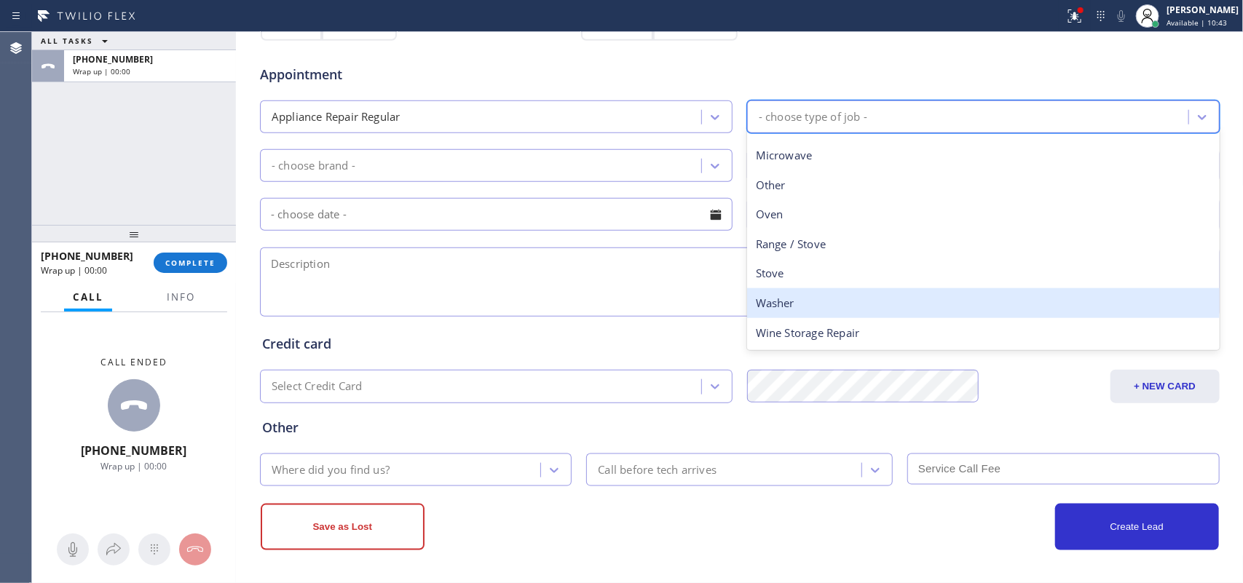
click at [806, 301] on div "Washer" at bounding box center [983, 303] width 473 height 30
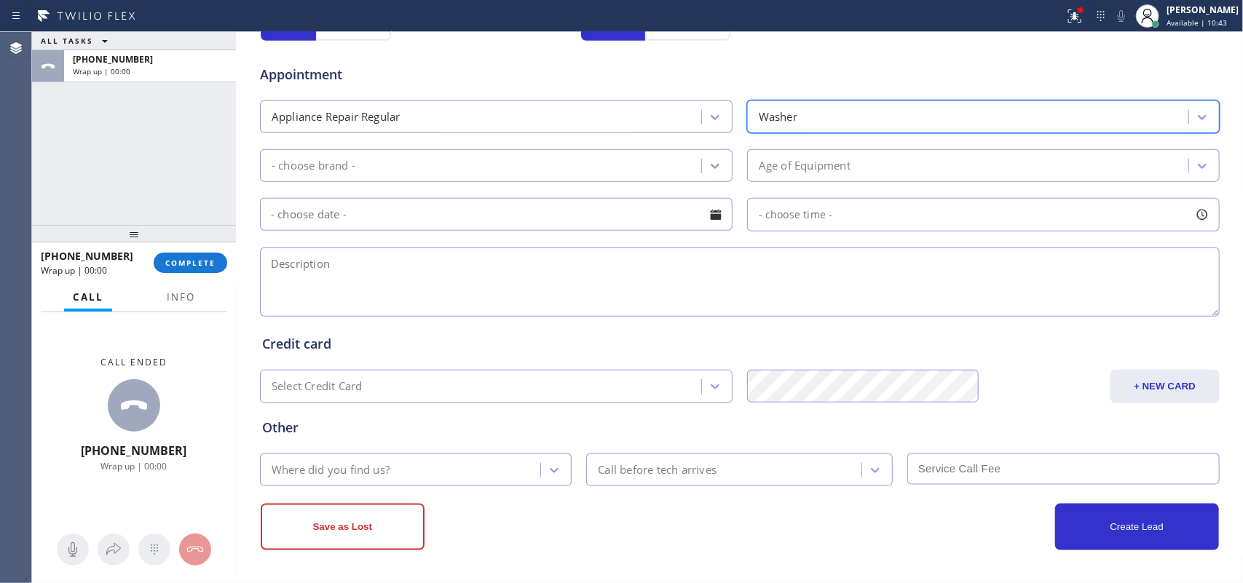
click at [708, 162] on icon at bounding box center [715, 166] width 15 height 15
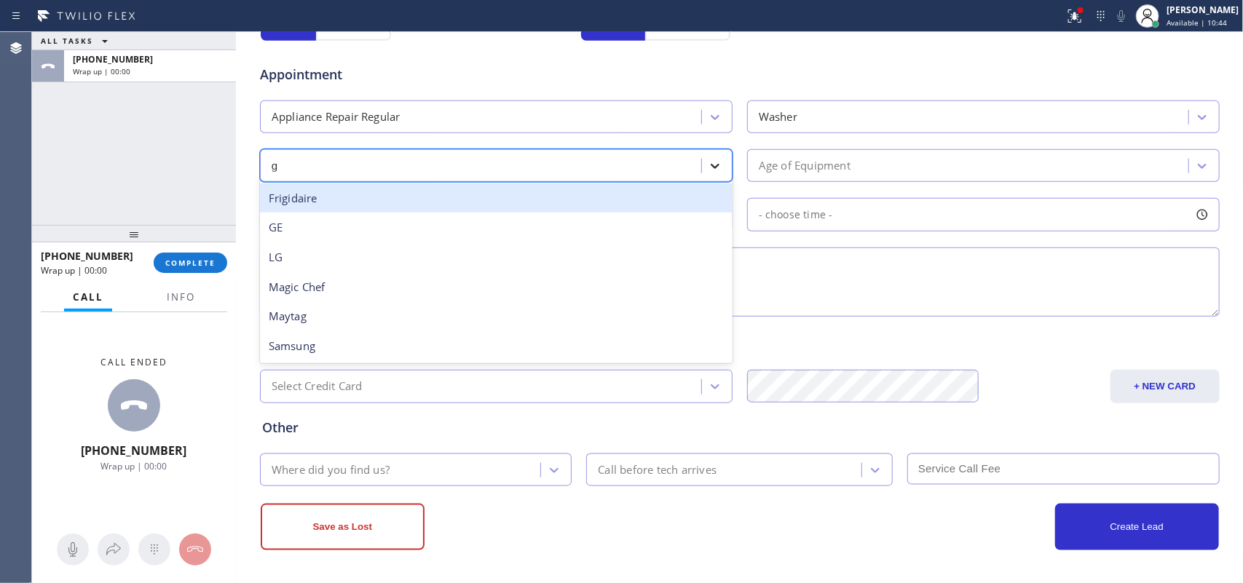
type input "ge"
click at [690, 190] on div "GE" at bounding box center [496, 199] width 473 height 30
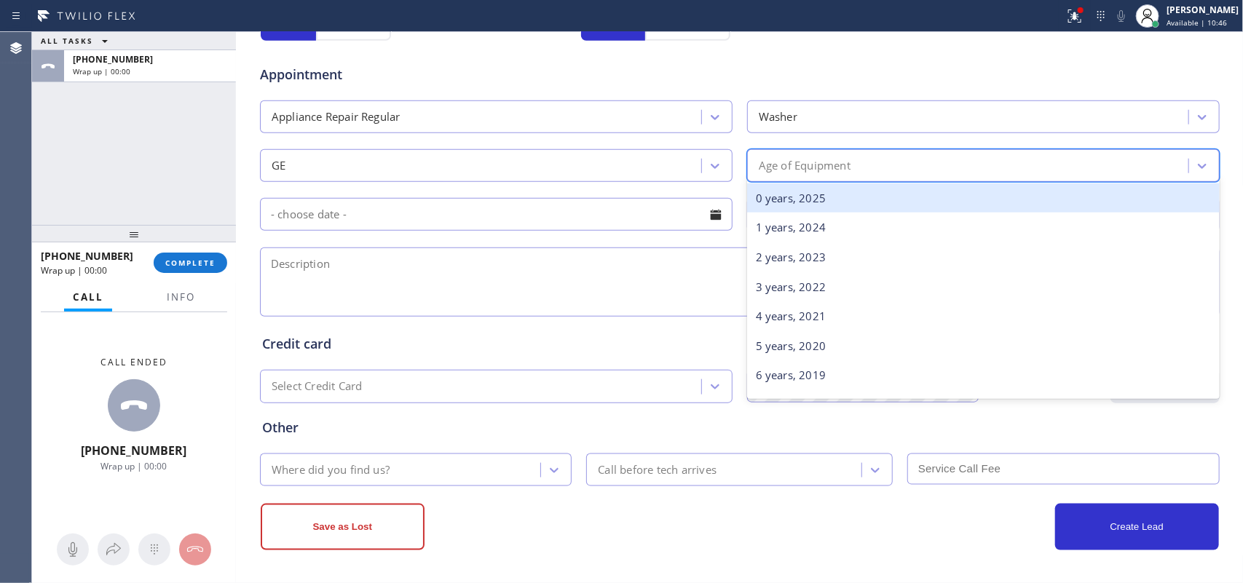
click at [814, 164] on div "Age of Equipment" at bounding box center [805, 165] width 92 height 17
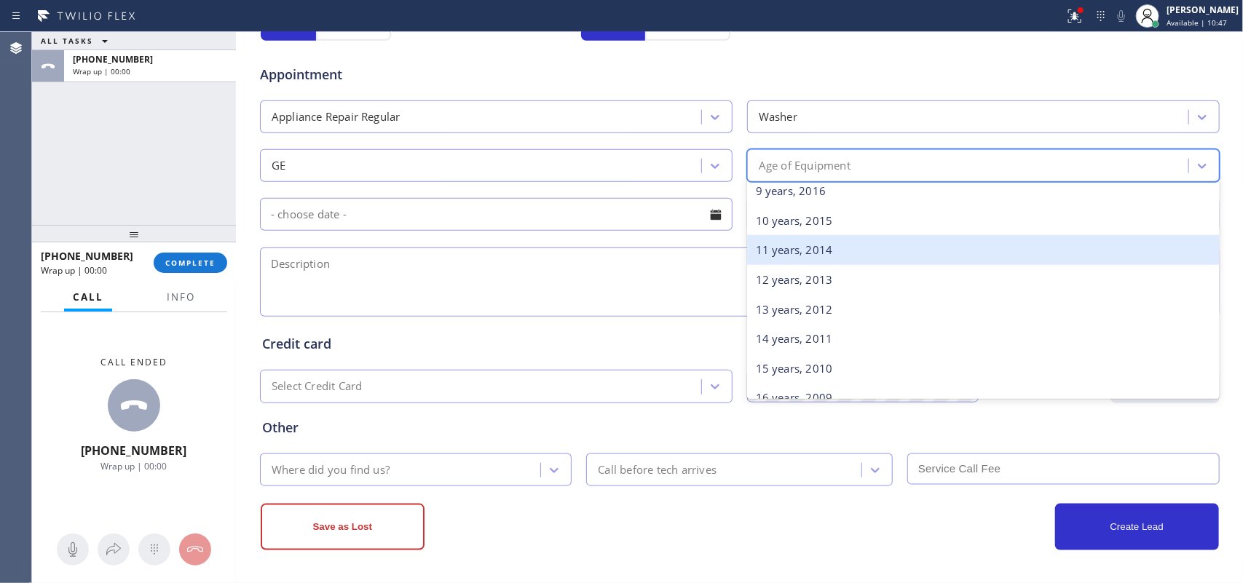
scroll to position [182, 0]
click at [814, 255] on div "8 years, 2017" at bounding box center [983, 253] width 473 height 30
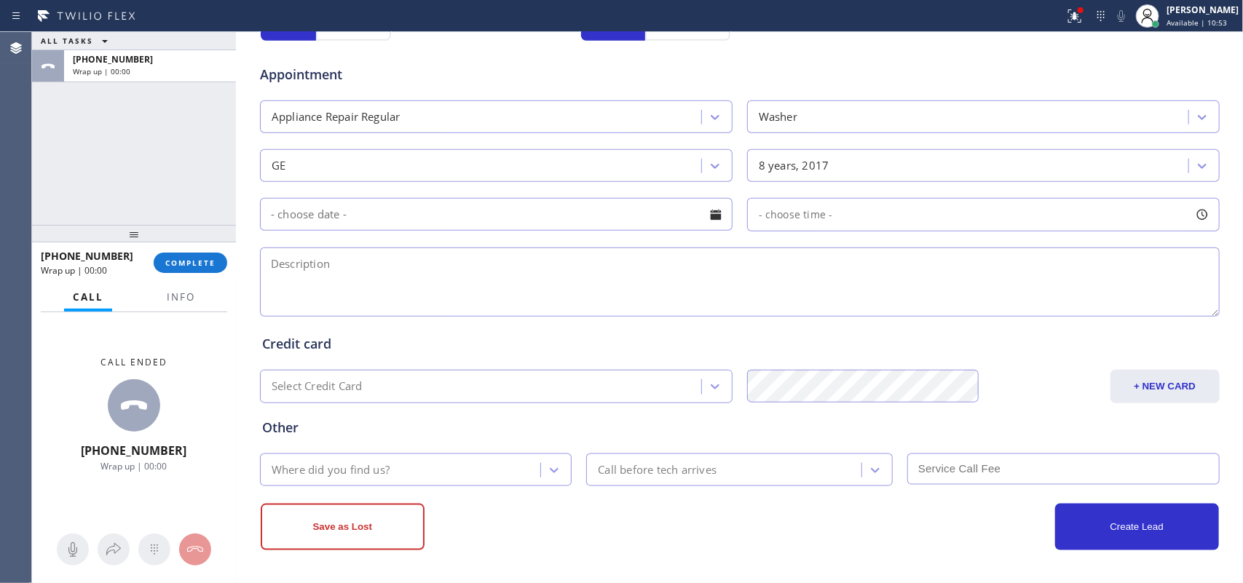
click at [369, 271] on textarea at bounding box center [740, 282] width 960 height 69
paste textarea "GE SBS topload washer/ [DEMOGRAPHIC_DATA]/ does not complete the cycle/ needs t…"
type textarea "GE SBS topload washer/ [DEMOGRAPHIC_DATA]/ does not complete the cycle/ needs t…"
click at [494, 466] on div "Where did you find us?" at bounding box center [402, 469] width 277 height 25
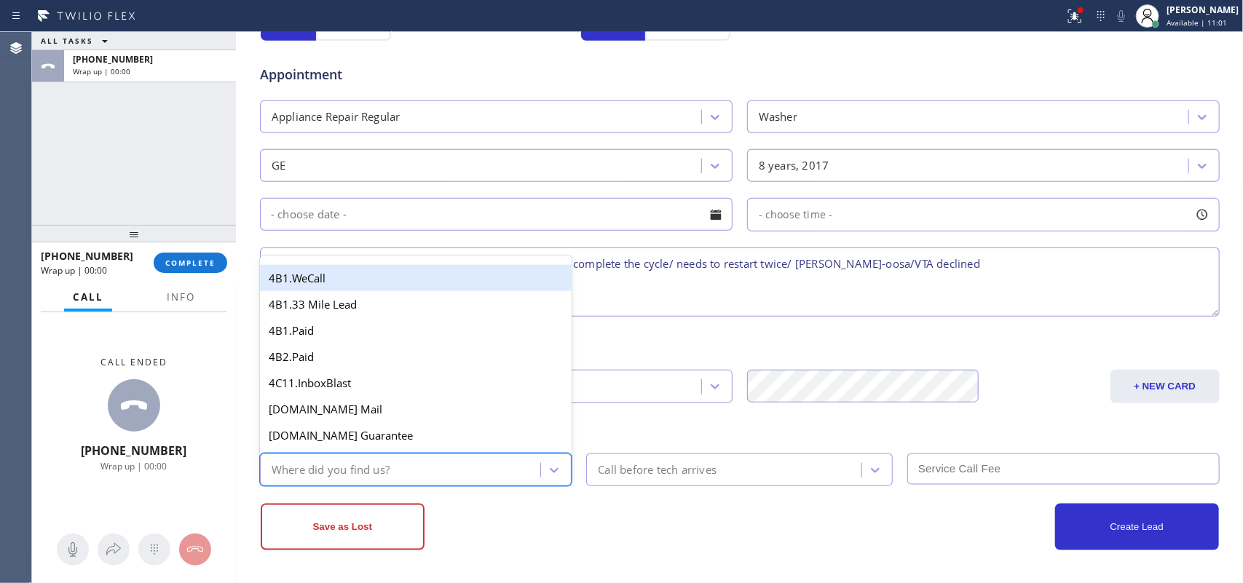
type input "g"
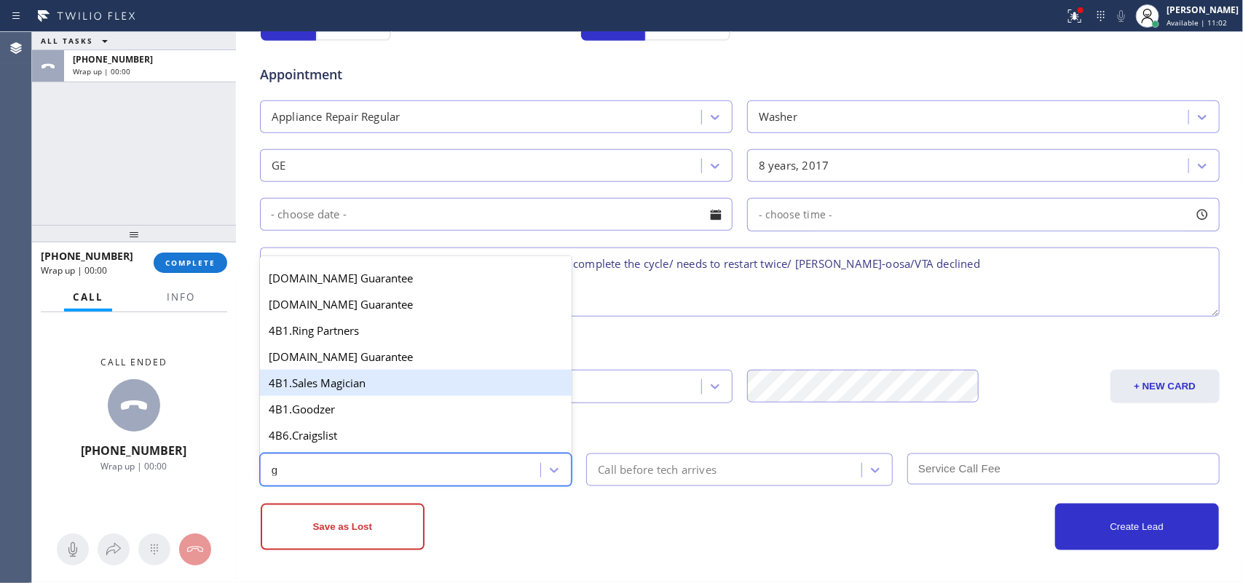
scroll to position [275, 0]
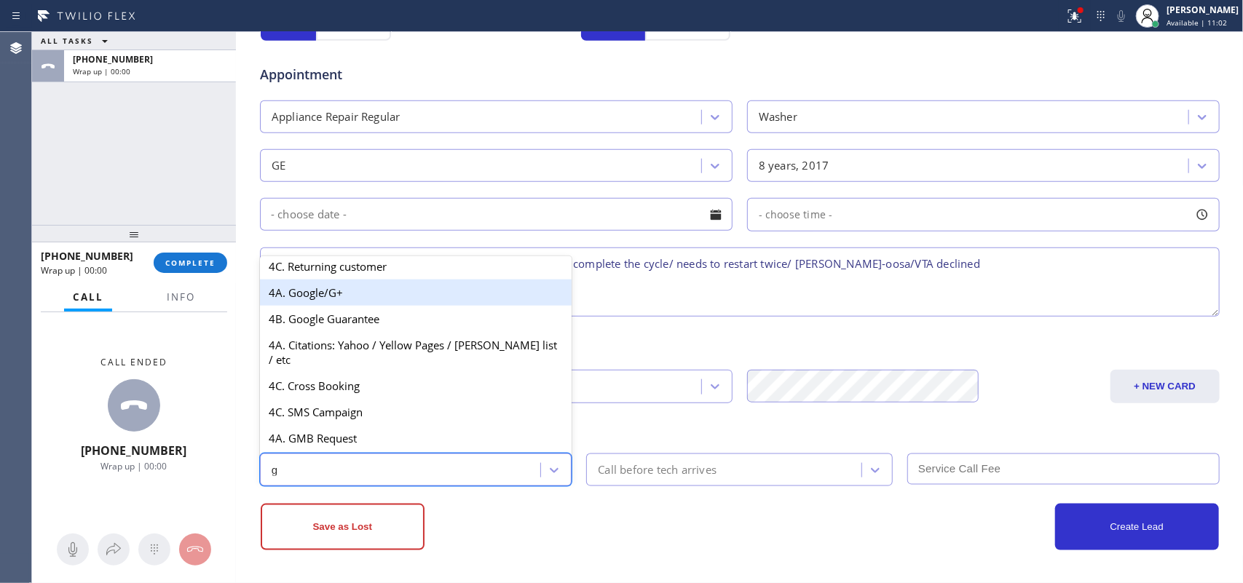
click at [387, 306] on div "4A. Google/G+" at bounding box center [416, 293] width 312 height 26
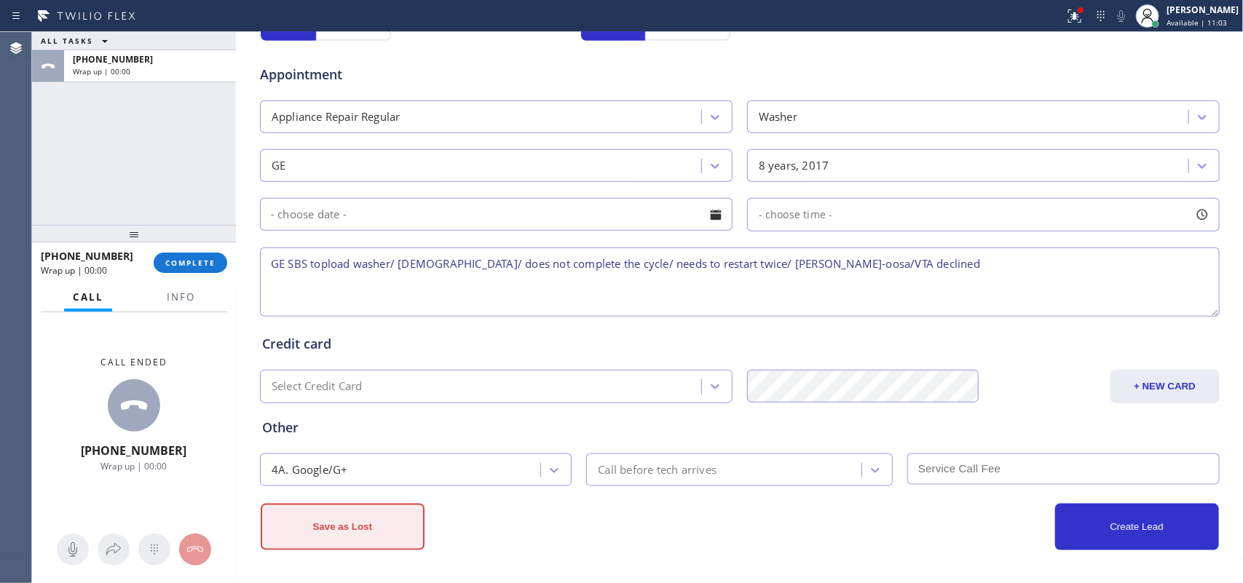
click at [347, 466] on button "Save as Lost" at bounding box center [343, 527] width 164 height 47
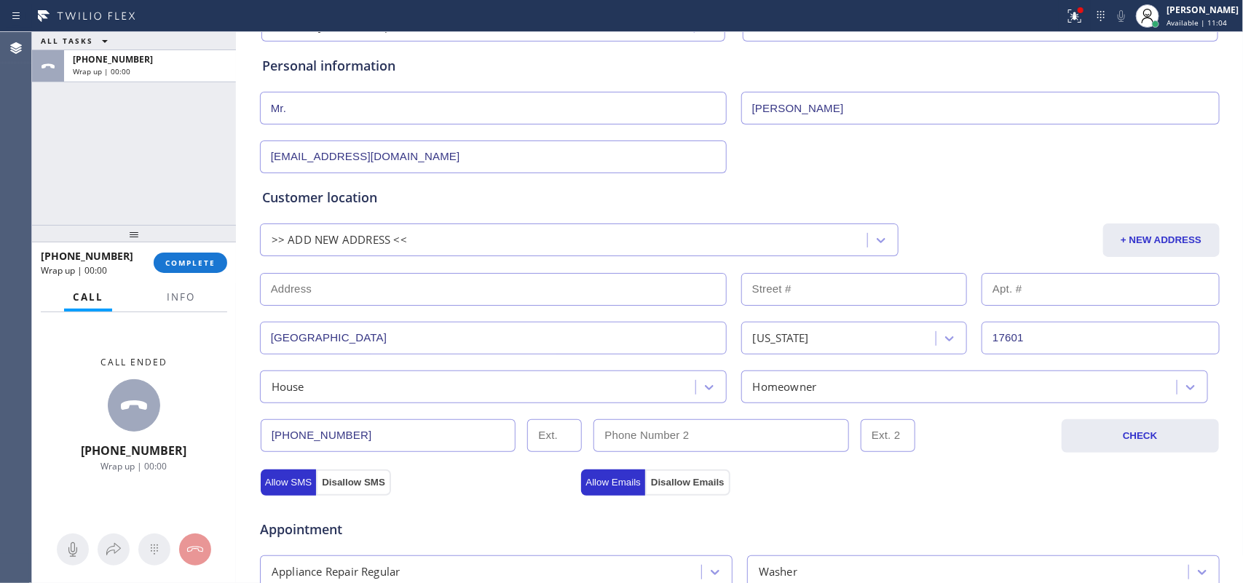
scroll to position [0, 0]
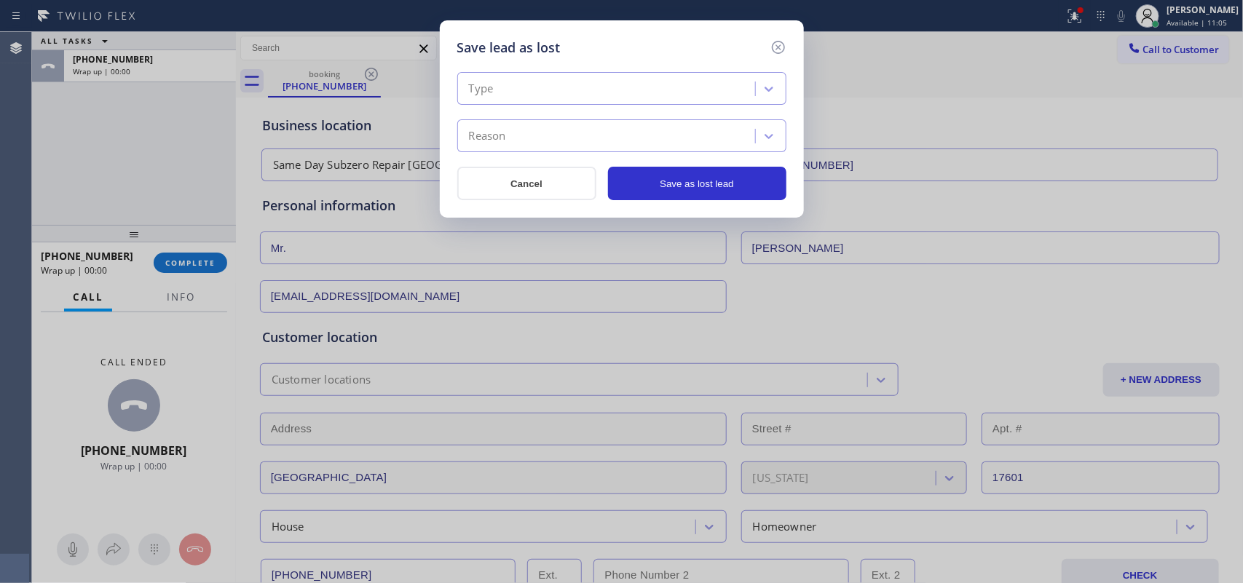
click at [688, 76] on div "Type" at bounding box center [609, 88] width 294 height 25
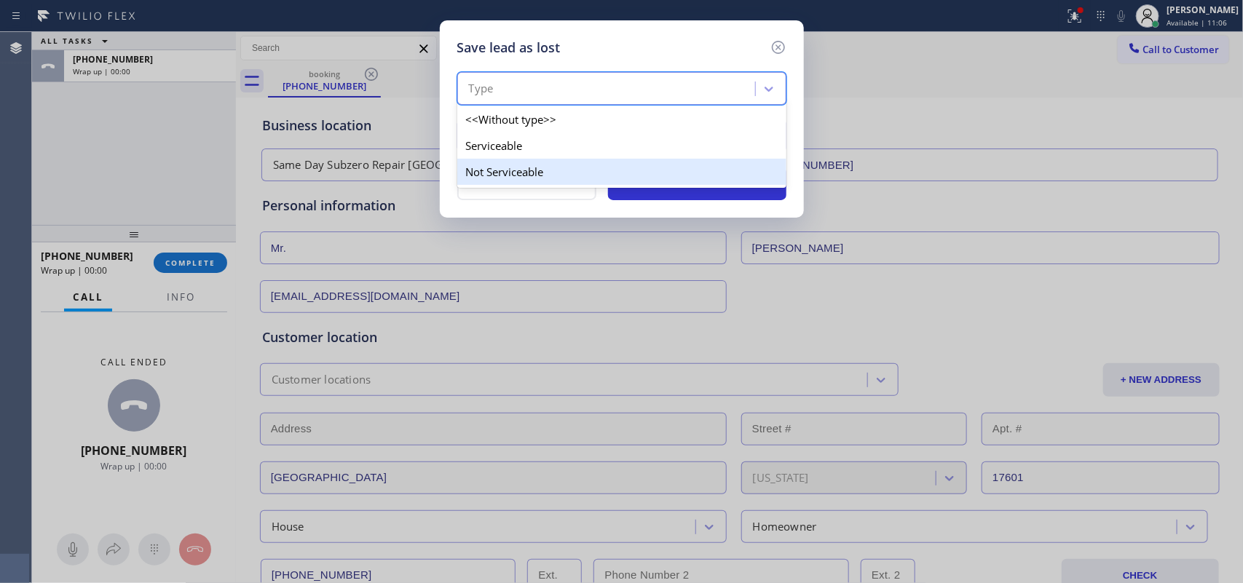
click at [677, 178] on div "Not Serviceable" at bounding box center [621, 172] width 329 height 26
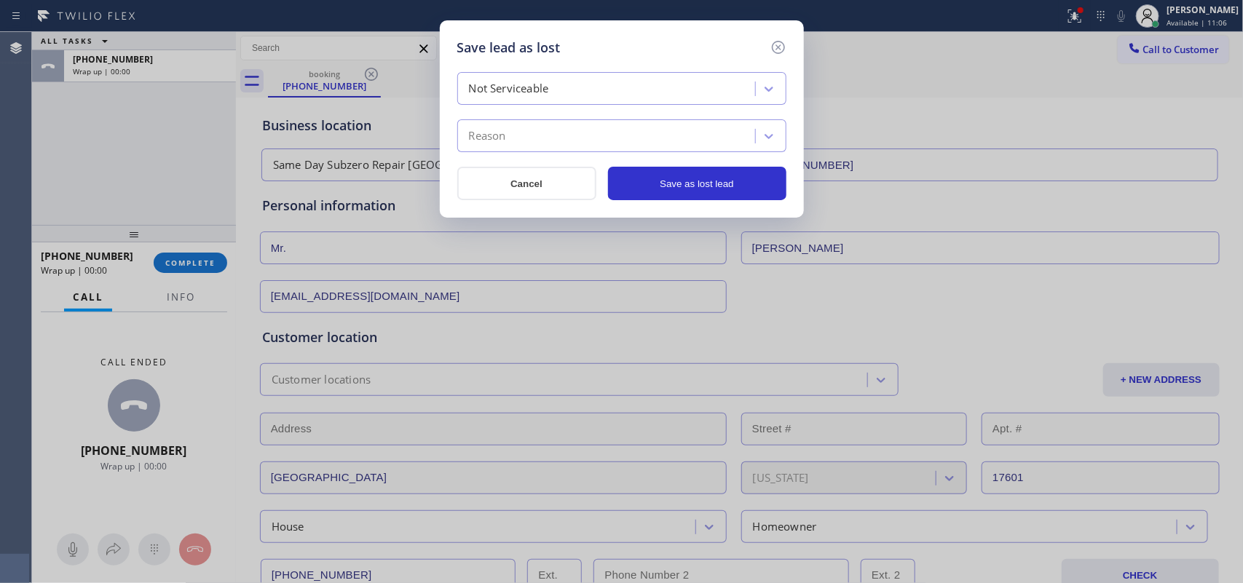
click at [693, 138] on div "Reason" at bounding box center [609, 136] width 294 height 25
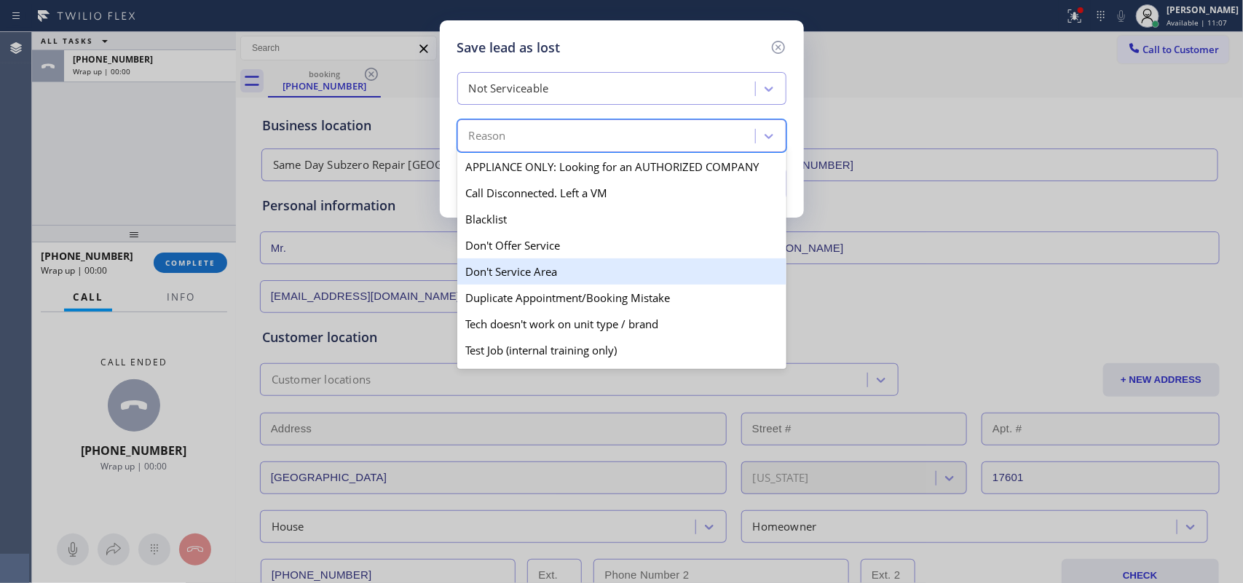
click at [653, 277] on div "Don't Service Area" at bounding box center [621, 272] width 329 height 26
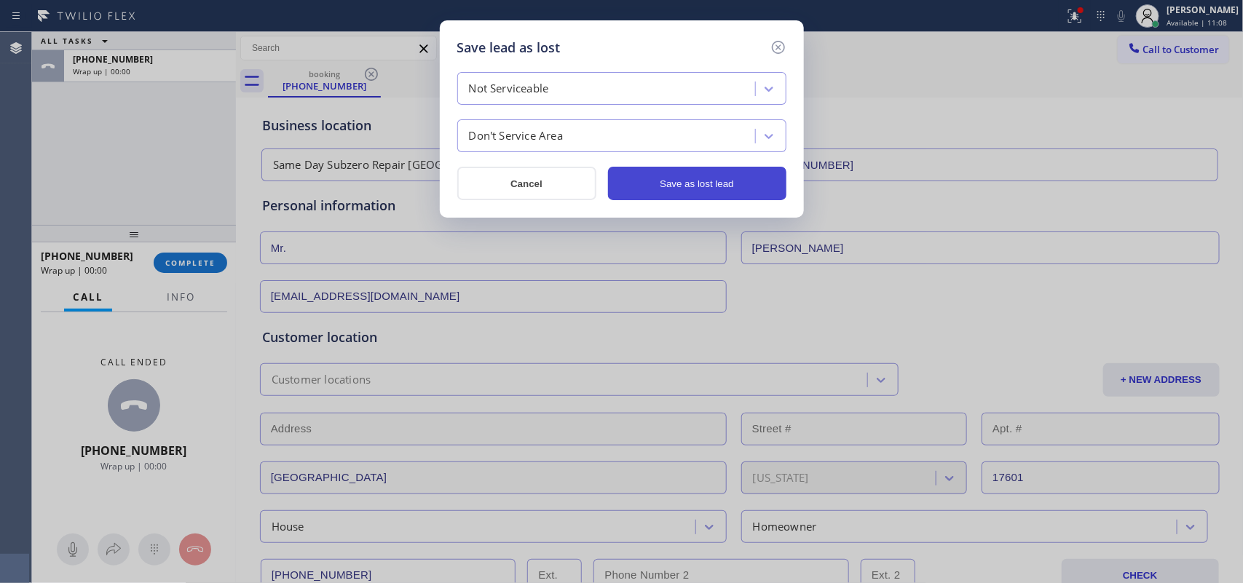
click at [634, 176] on button "Save as lost lead" at bounding box center [697, 184] width 178 height 34
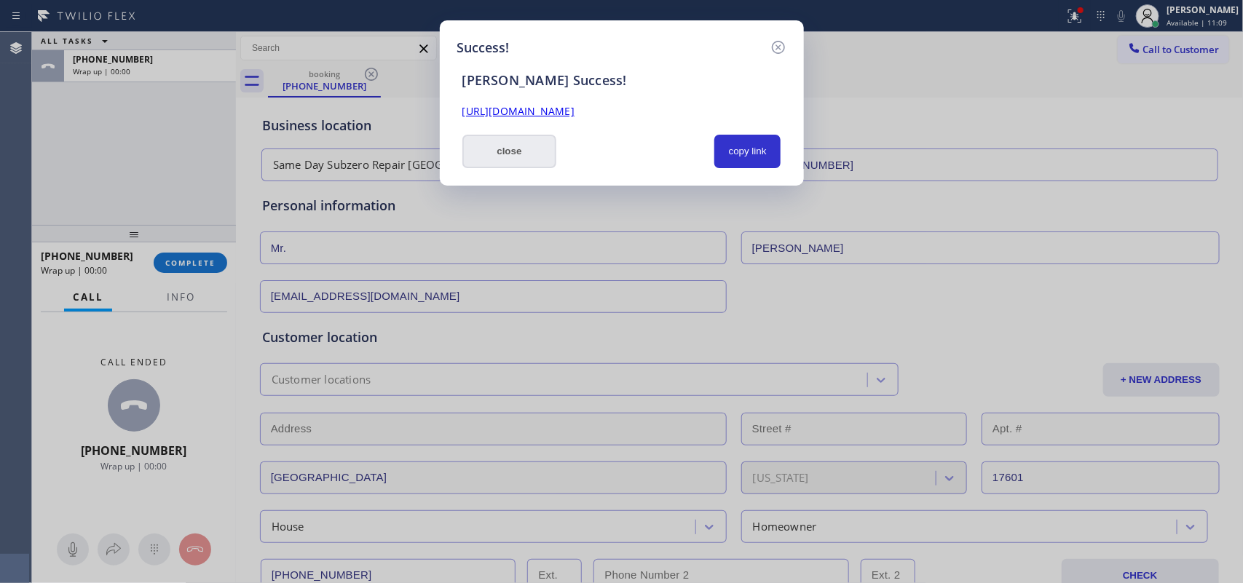
click at [481, 138] on button "close" at bounding box center [509, 152] width 95 height 34
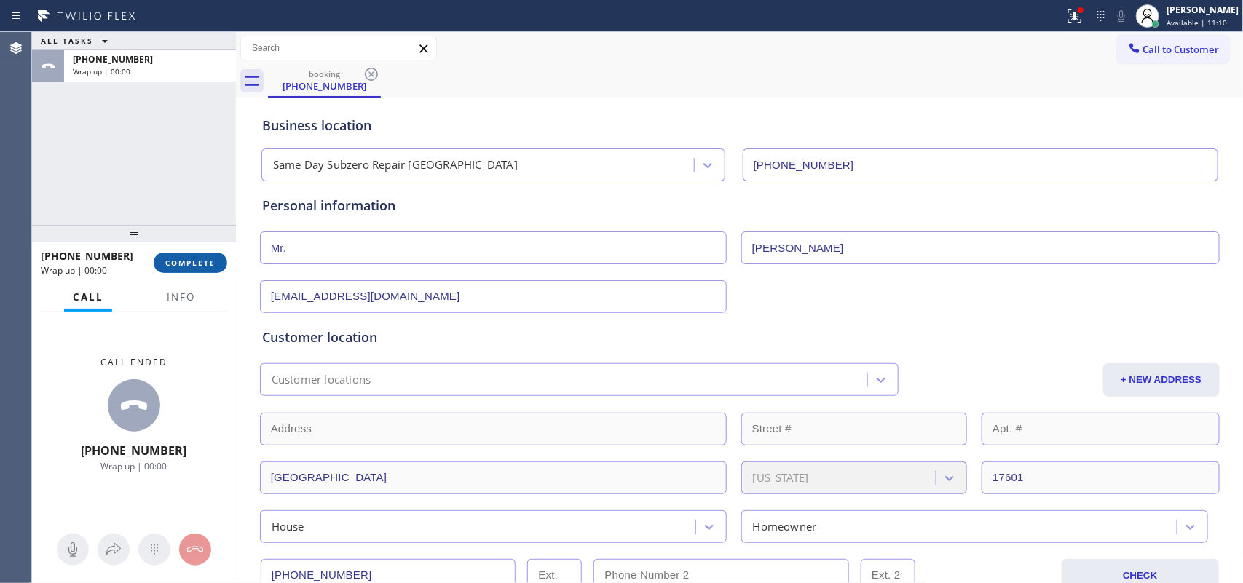
click at [205, 263] on span "COMPLETE" at bounding box center [190, 263] width 50 height 10
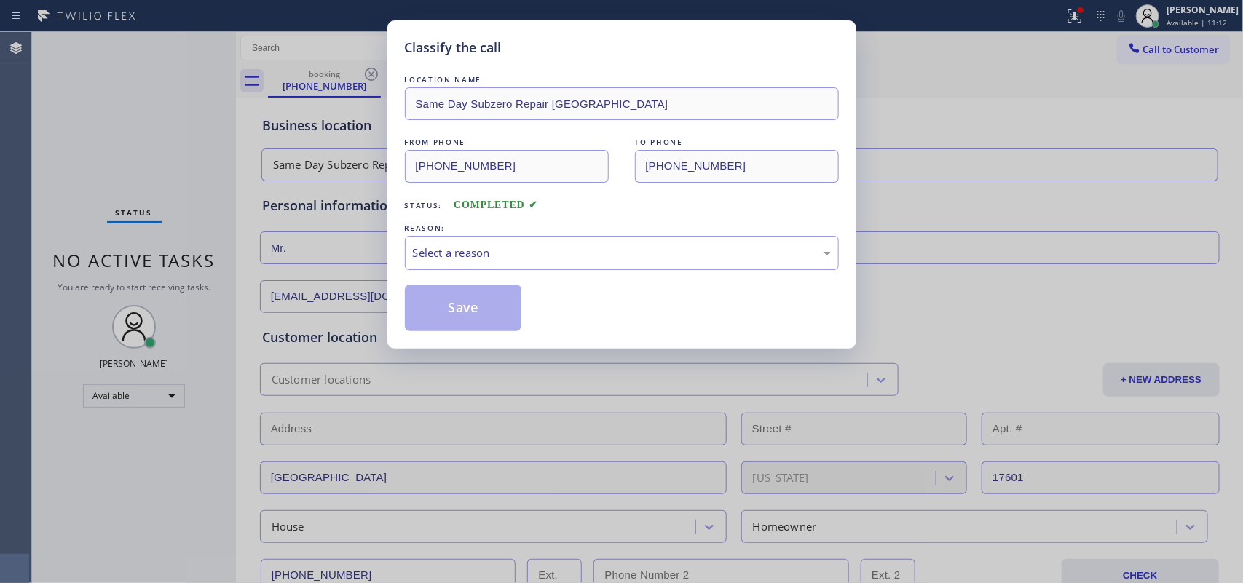
click at [583, 228] on div "REASON:" at bounding box center [622, 228] width 434 height 15
click at [586, 245] on div "Select a reason" at bounding box center [622, 253] width 418 height 17
click at [477, 317] on button "Save" at bounding box center [463, 308] width 117 height 47
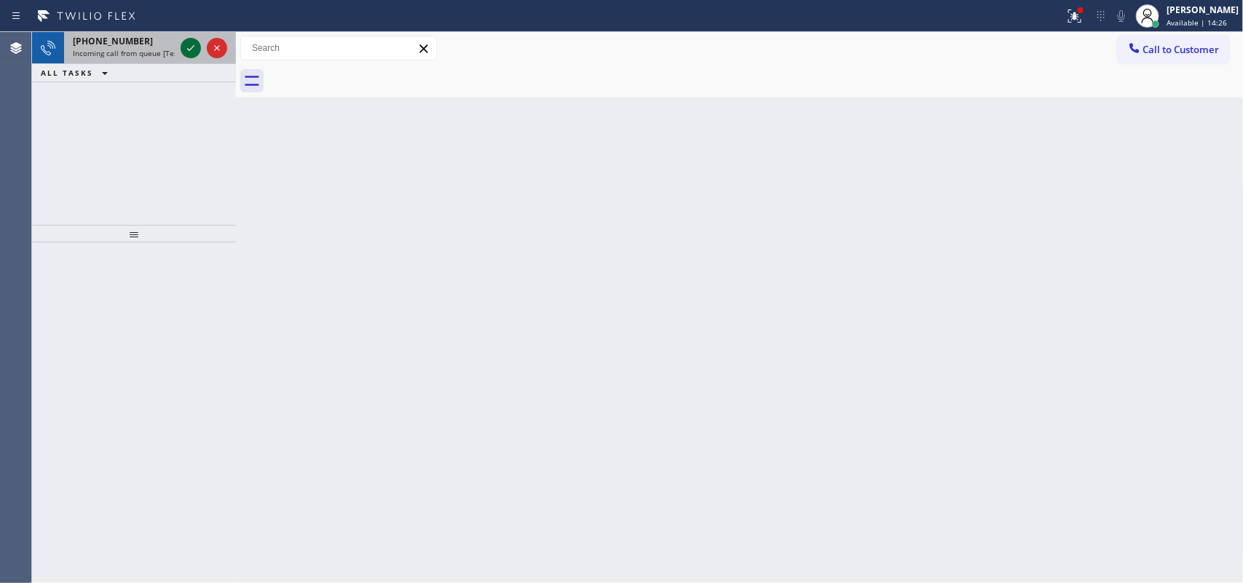
click at [186, 42] on icon at bounding box center [190, 47] width 17 height 17
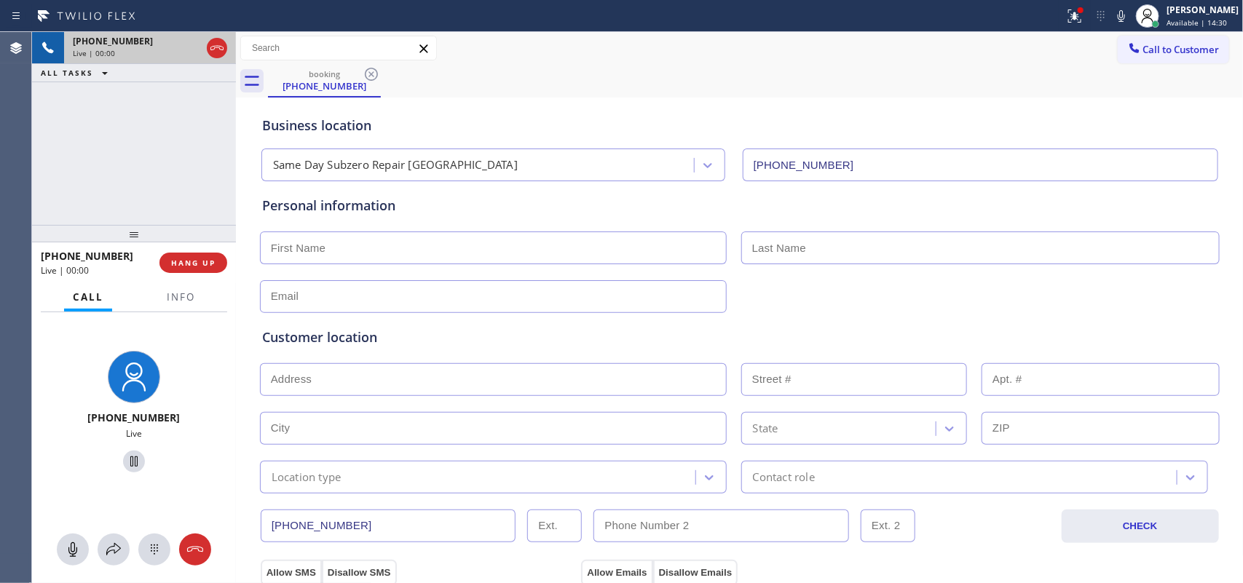
type input "[PHONE_NUMBER]"
click at [201, 256] on button "HANG UP" at bounding box center [193, 263] width 68 height 20
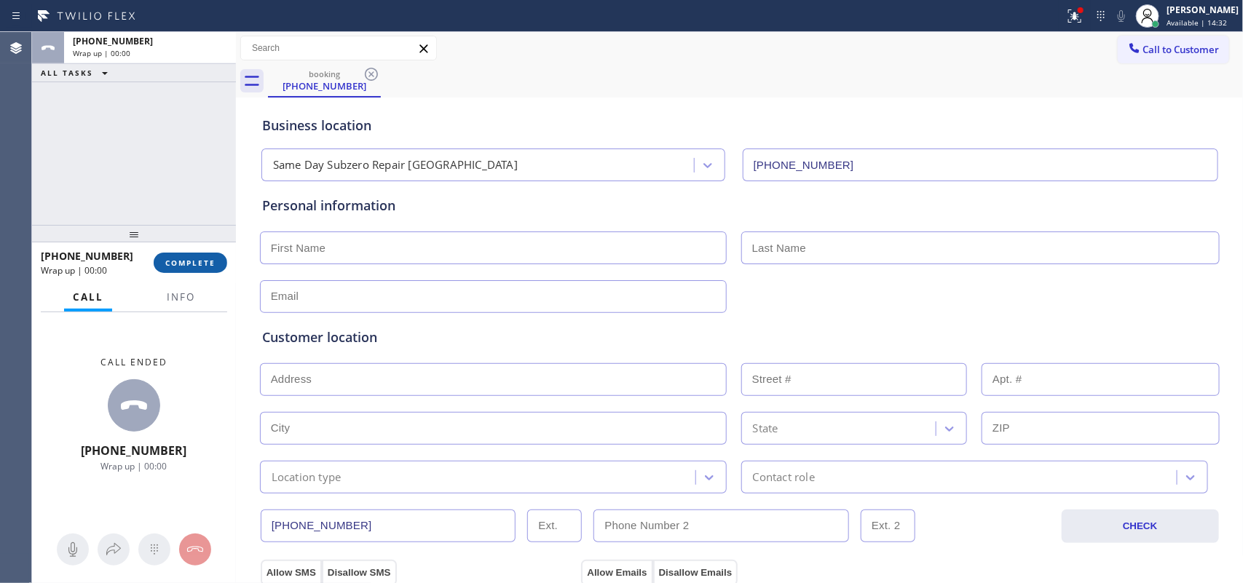
click at [201, 256] on button "COMPLETE" at bounding box center [191, 263] width 74 height 20
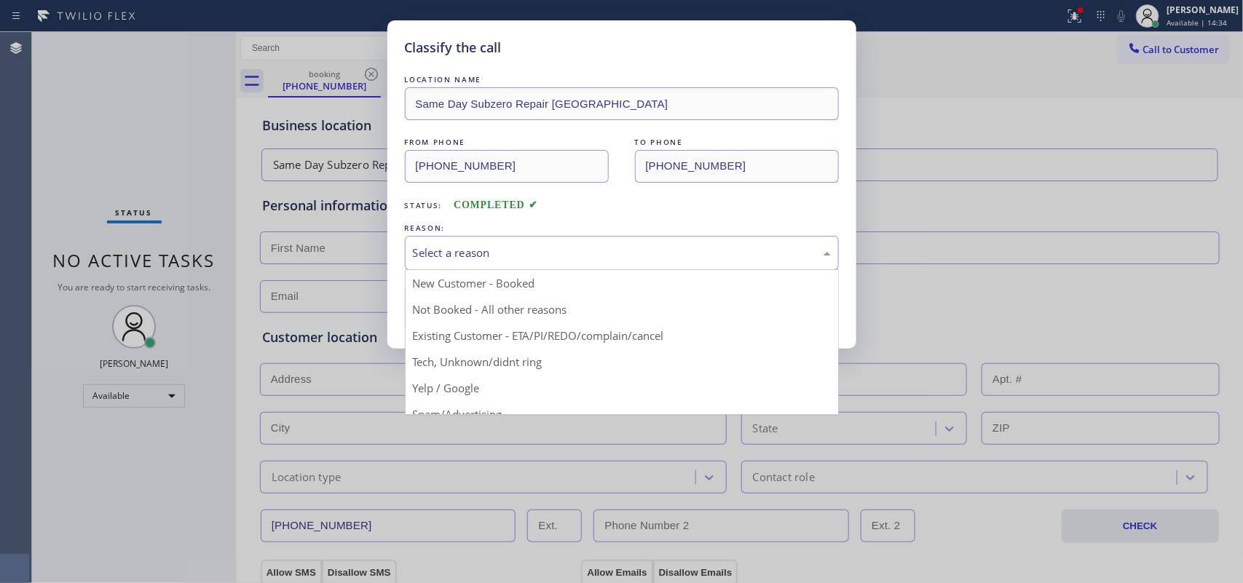
click at [445, 261] on div "Select a reason" at bounding box center [622, 253] width 418 height 17
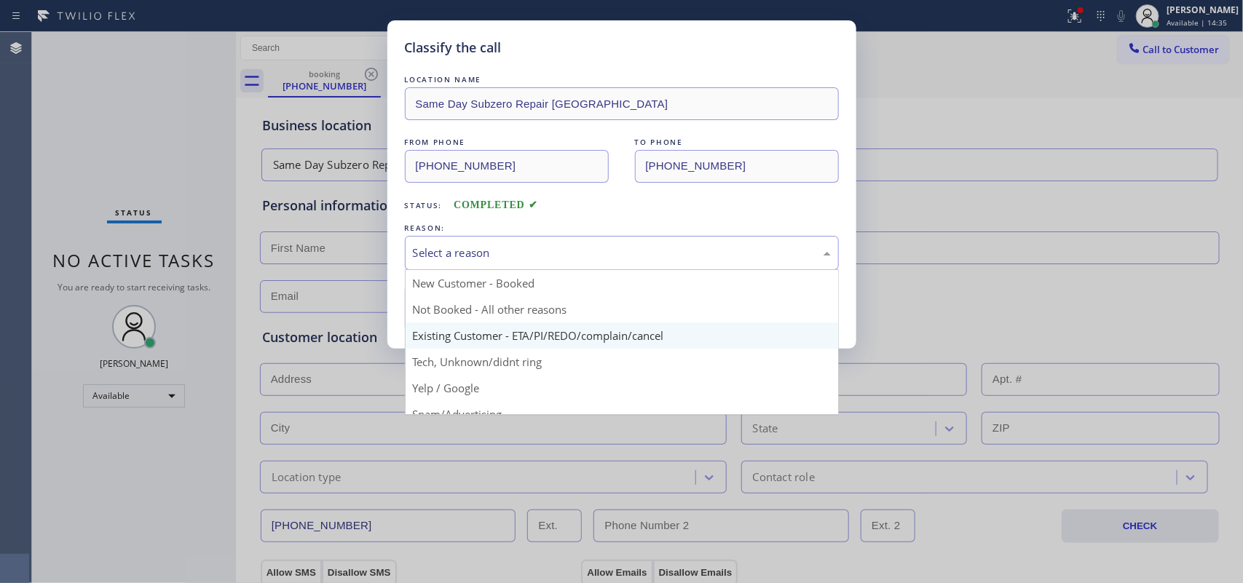
scroll to position [100, 0]
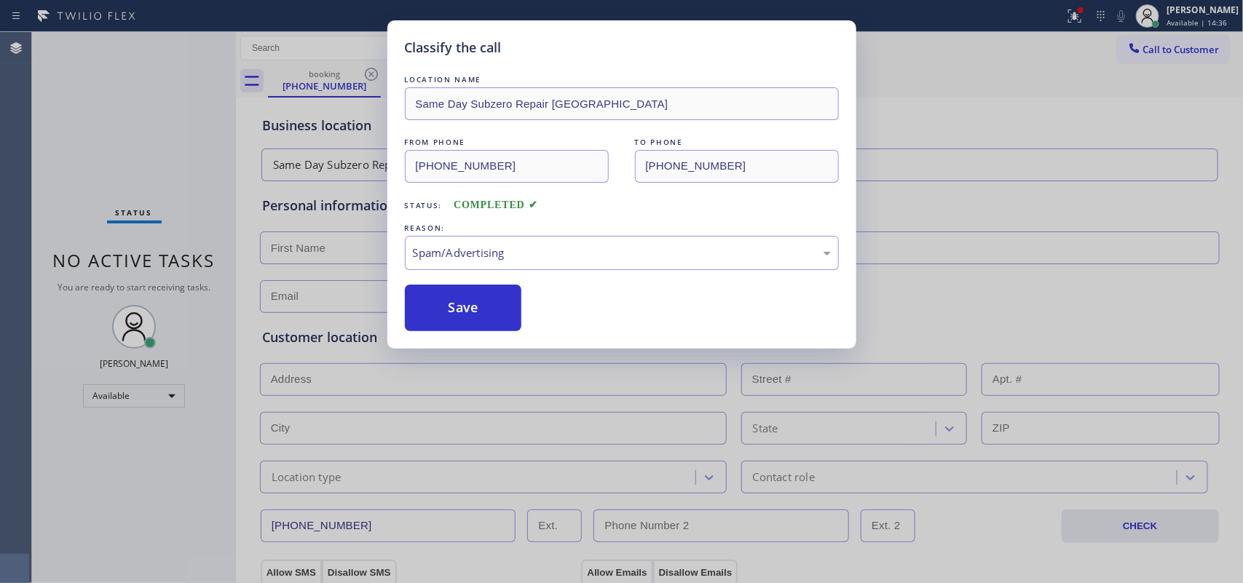
click at [449, 315] on button "Save" at bounding box center [463, 308] width 117 height 47
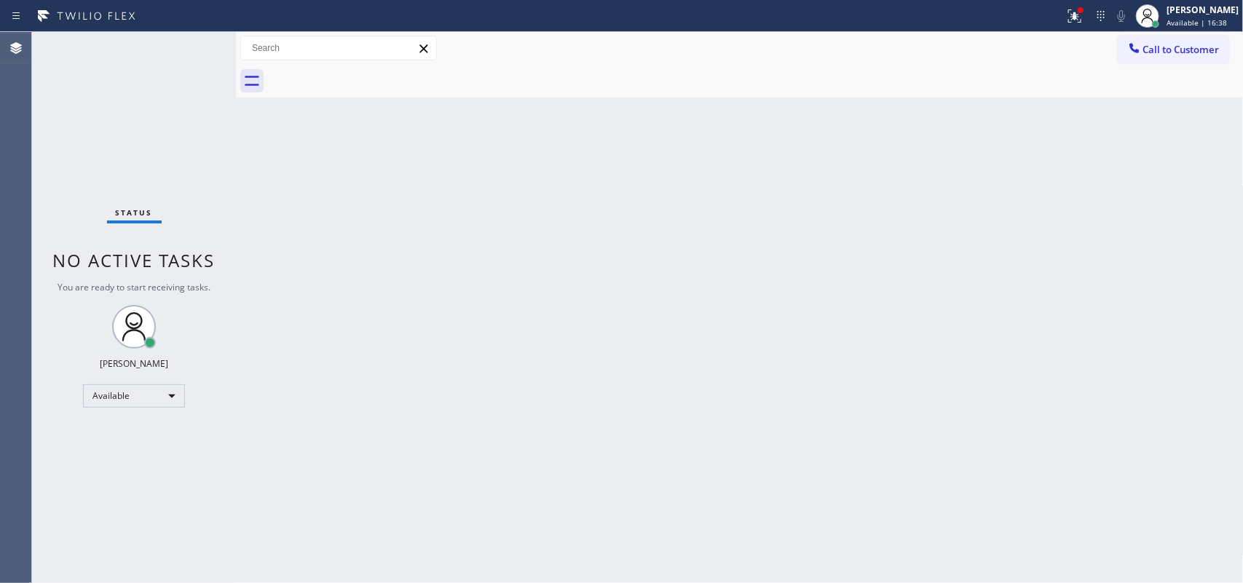
click at [184, 46] on div "Status No active tasks You are ready to start receiving tasks. [PERSON_NAME] Av…" at bounding box center [134, 307] width 204 height 551
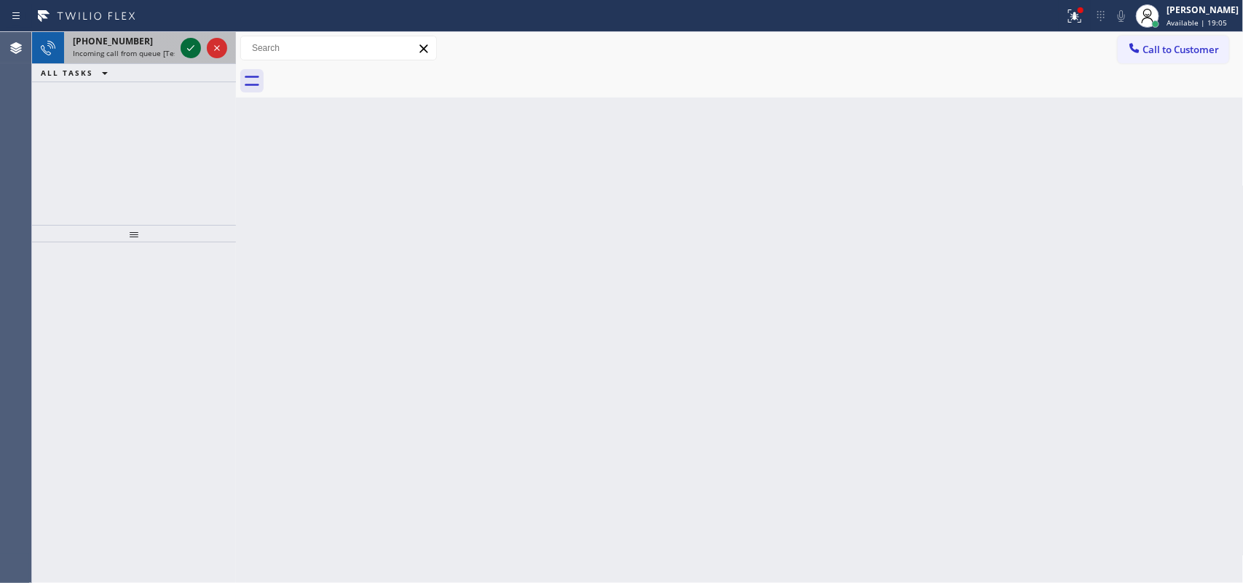
click at [182, 42] on icon at bounding box center [190, 47] width 17 height 17
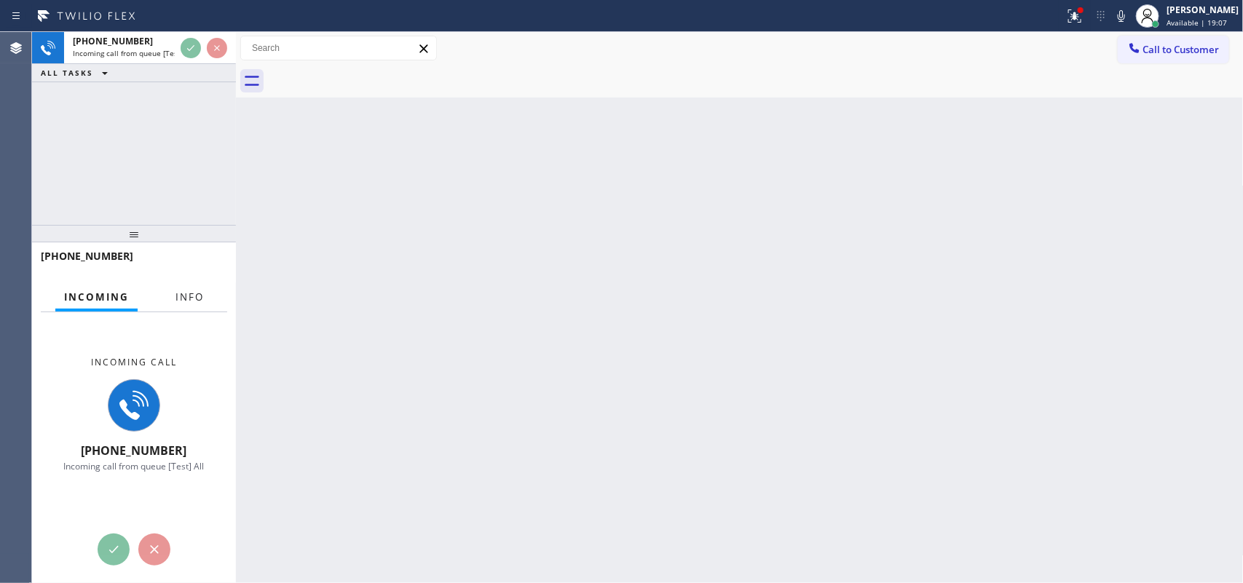
click at [193, 291] on span "Info" at bounding box center [190, 297] width 28 height 13
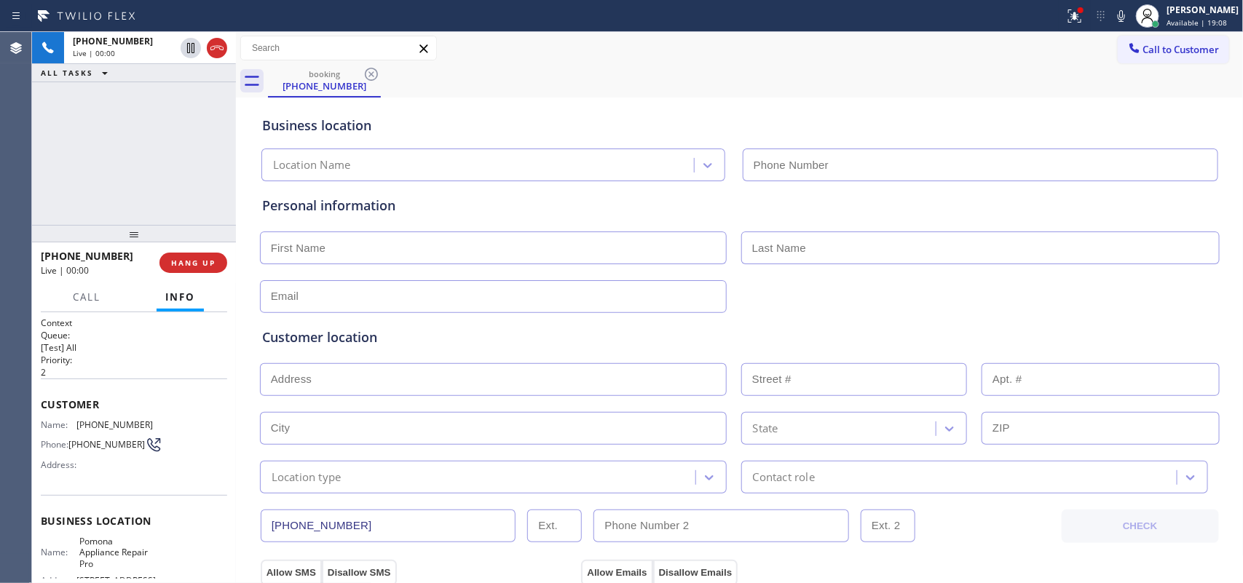
type input "[PHONE_NUMBER]"
click at [92, 296] on span "Call" at bounding box center [87, 297] width 28 height 13
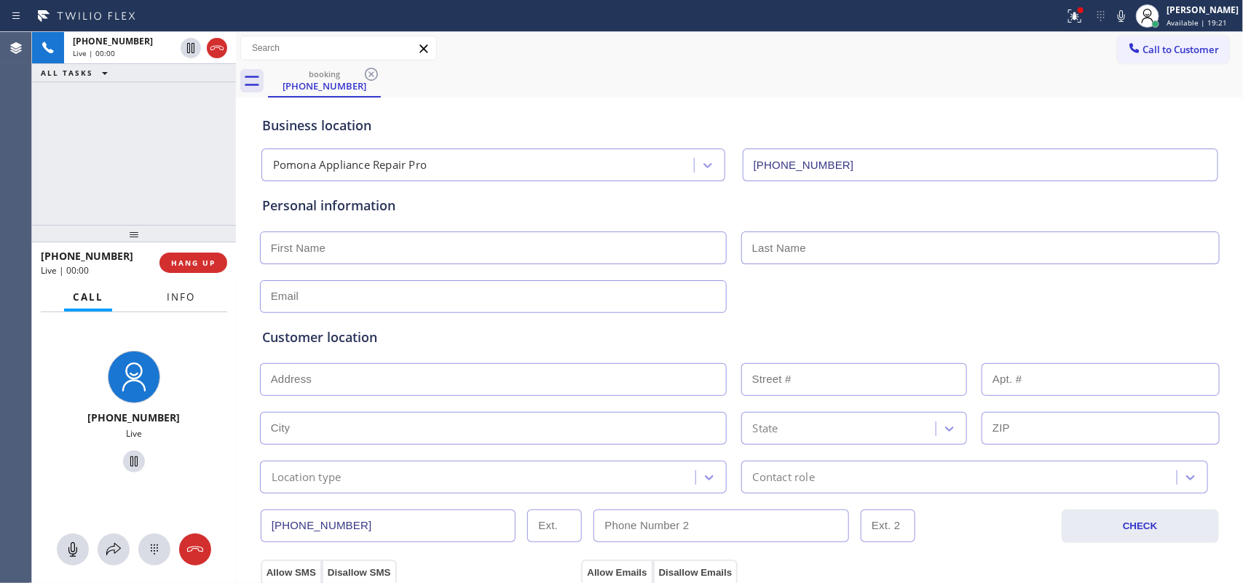
click at [192, 292] on span "Info" at bounding box center [181, 297] width 28 height 13
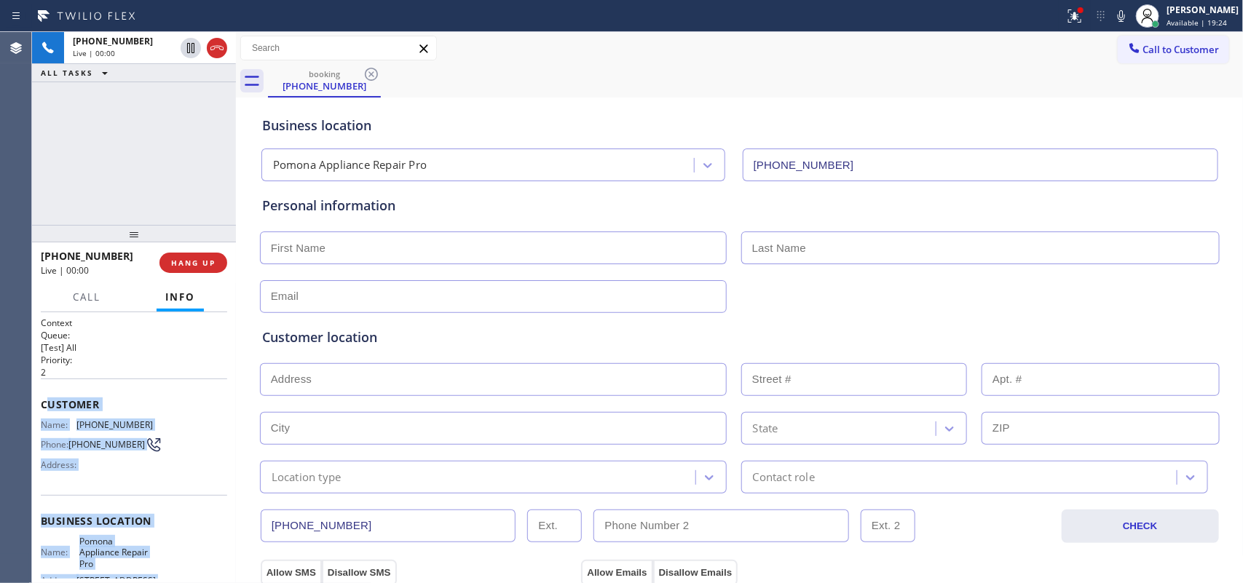
drag, startPoint x: 157, startPoint y: 443, endPoint x: 45, endPoint y: 401, distance: 119.9
click at [45, 401] on div "Context Queue: [Test] All Priority: 2 Customer Name: [PHONE_NUMBER] Phone: [PHO…" at bounding box center [134, 528] width 186 height 422
drag, startPoint x: 45, startPoint y: 401, endPoint x: 178, endPoint y: 453, distance: 143.2
click at [183, 459] on div "Name: [PHONE_NUMBER] Phone: [PHONE_NUMBER] Address:" at bounding box center [134, 449] width 186 height 58
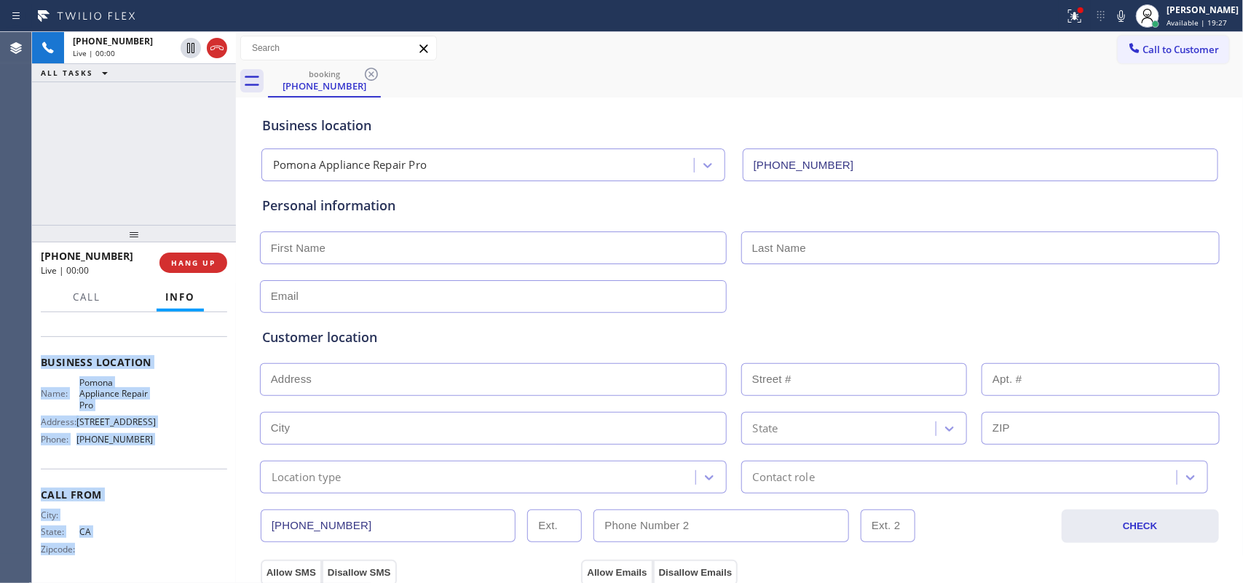
scroll to position [173, 0]
drag, startPoint x: 34, startPoint y: 381, endPoint x: 153, endPoint y: 437, distance: 132.0
click at [153, 437] on div "Context Queue: [Test] All Priority: 2 Customer Name: [PHONE_NUMBER] Phone: [PHO…" at bounding box center [134, 448] width 204 height 272
copy div "Customer Name: [PHONE_NUMBER] Phone: [PHONE_NUMBER] Address: Business location …"
click at [213, 263] on span "HANG UP" at bounding box center [193, 263] width 44 height 10
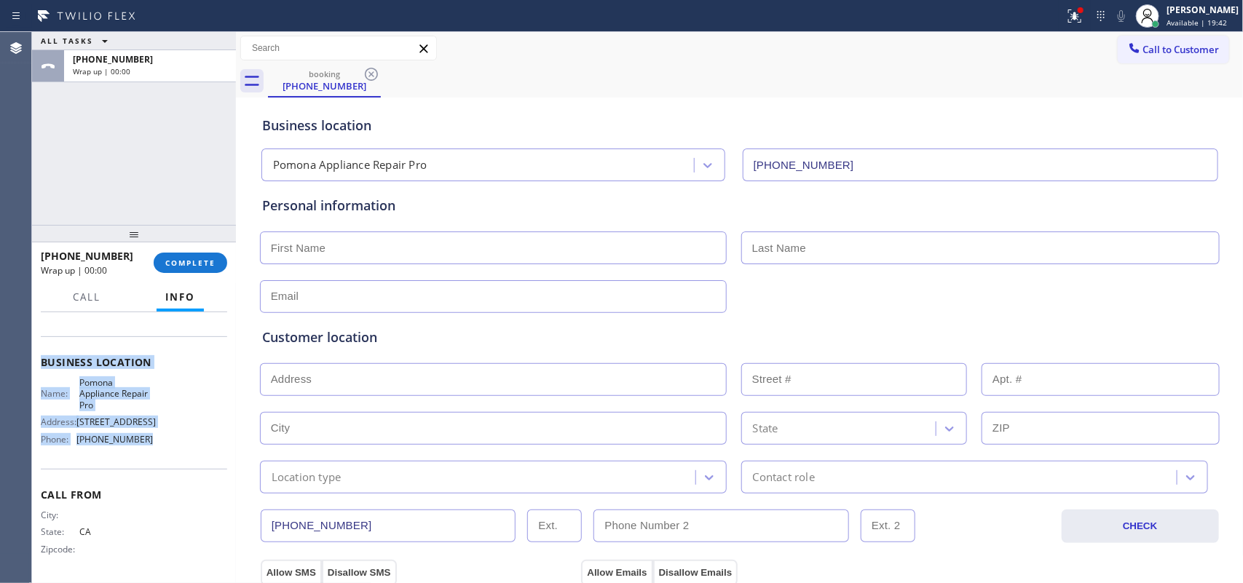
drag, startPoint x: 189, startPoint y: 259, endPoint x: 463, endPoint y: 215, distance: 277.4
click at [191, 259] on span "COMPLETE" at bounding box center [190, 263] width 50 height 10
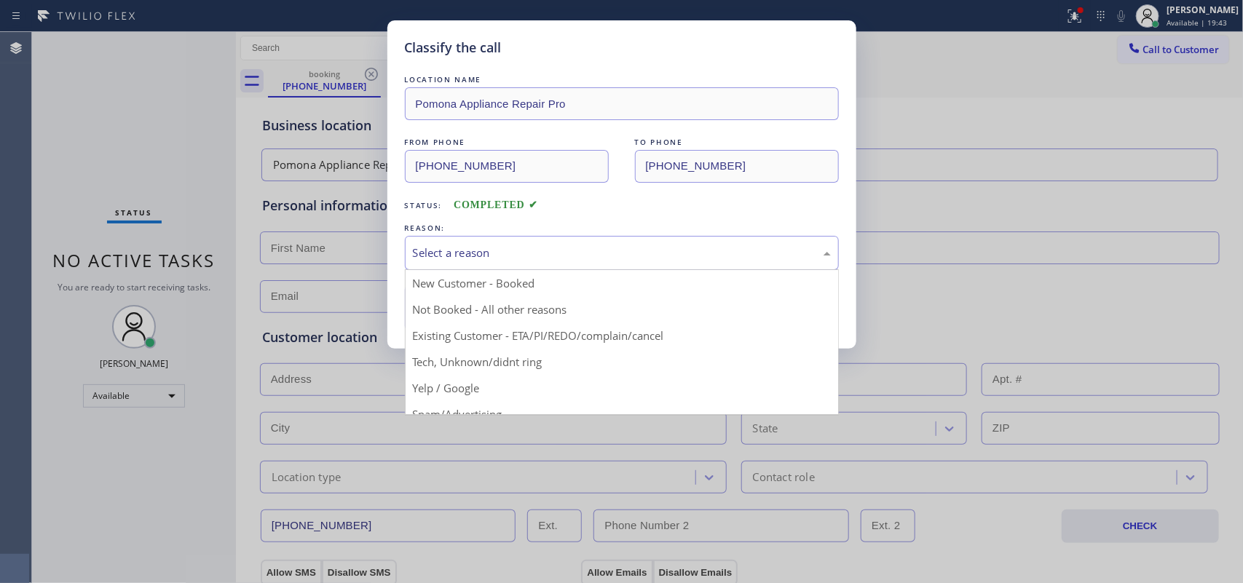
click at [591, 251] on div "Select a reason" at bounding box center [622, 253] width 418 height 17
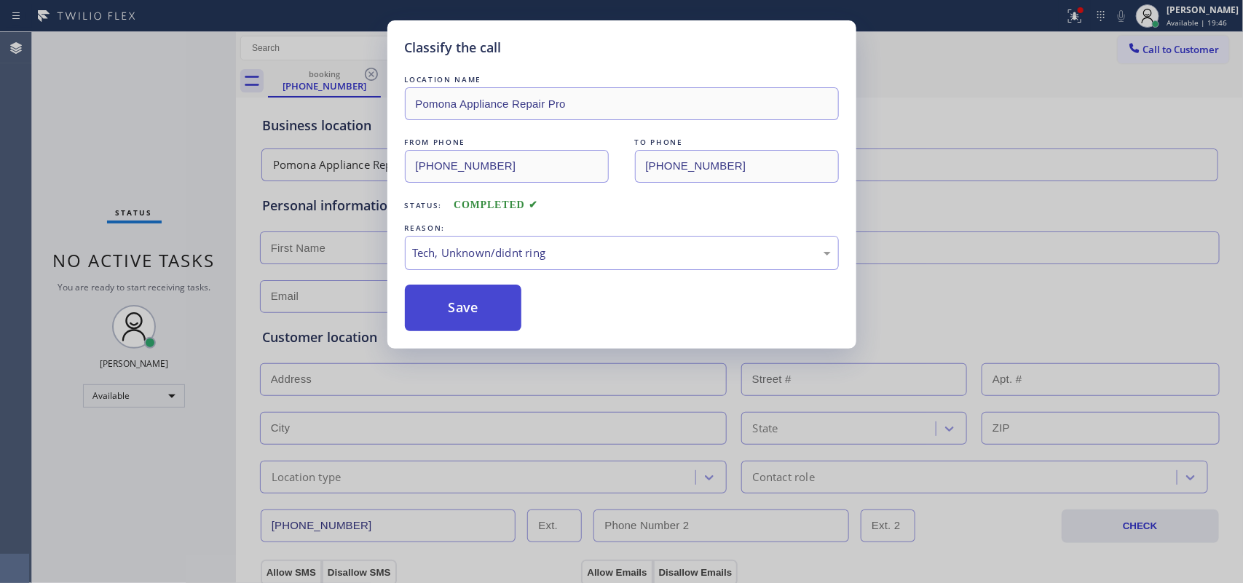
click at [456, 319] on button "Save" at bounding box center [463, 308] width 117 height 47
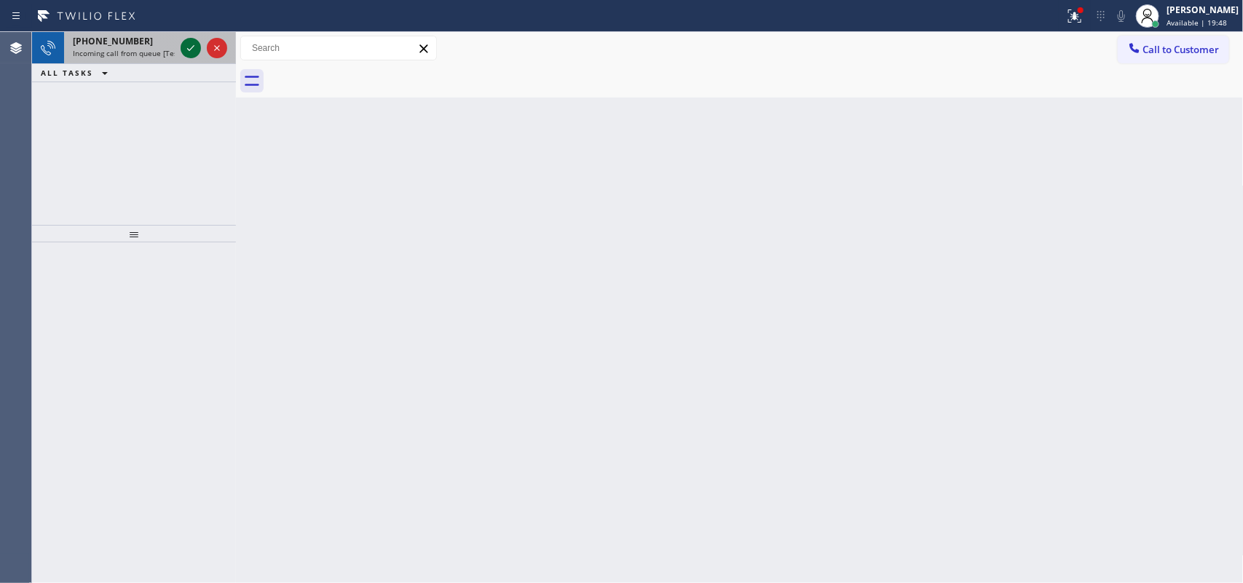
click at [188, 49] on icon at bounding box center [190, 48] width 7 height 6
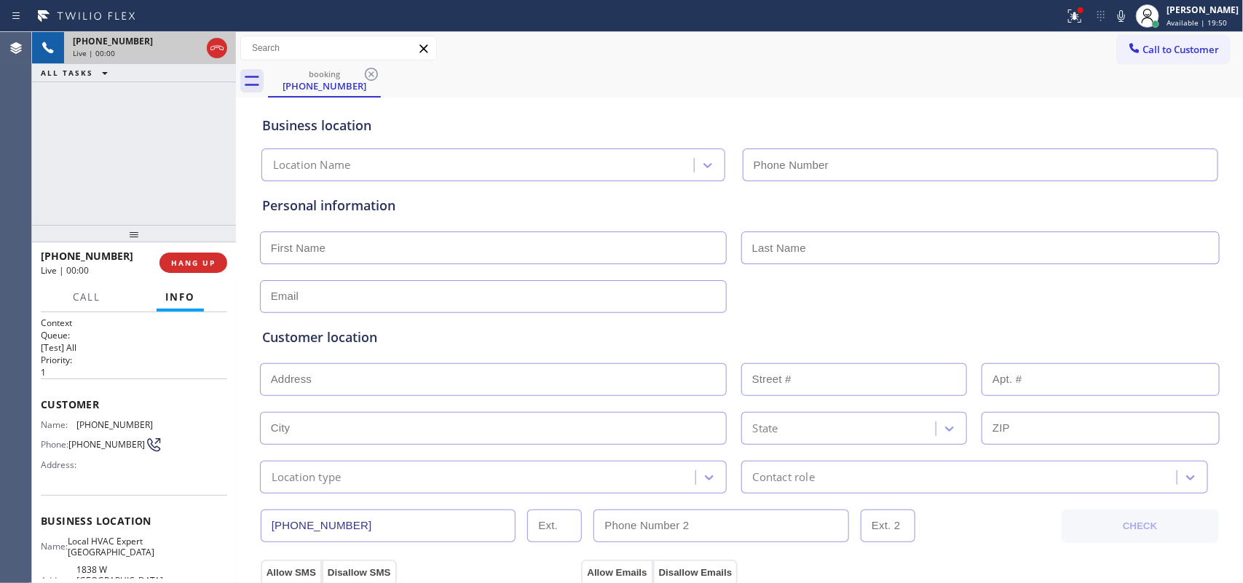
type input "[PHONE_NUMBER]"
click at [206, 261] on span "HANG UP" at bounding box center [193, 263] width 44 height 10
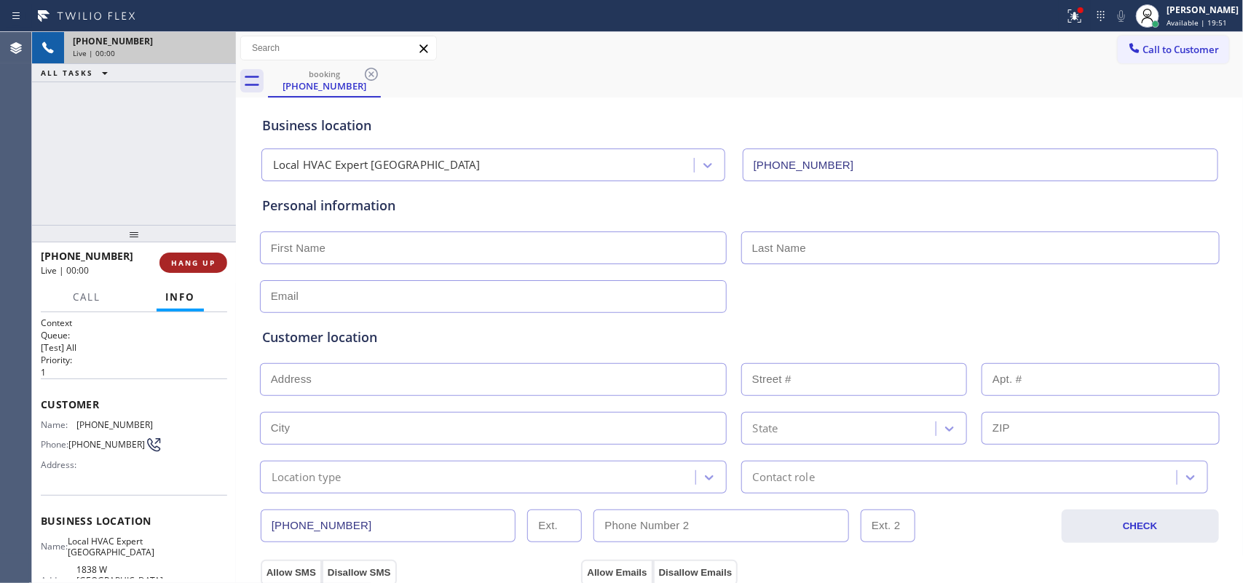
click at [206, 261] on span "HANG UP" at bounding box center [193, 263] width 44 height 10
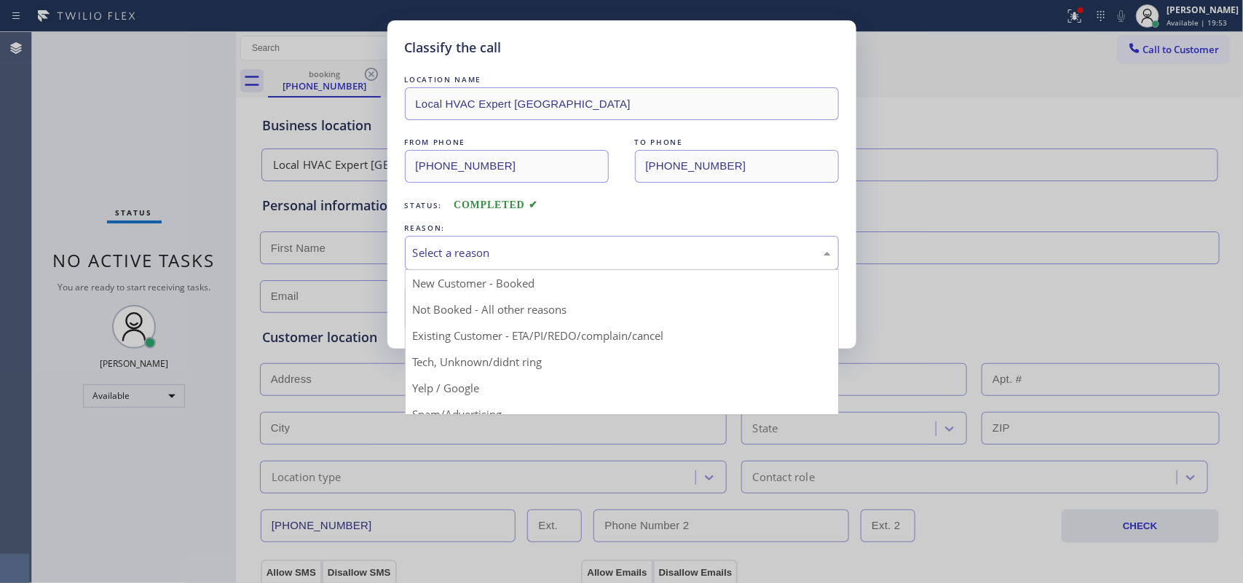
click at [617, 238] on div "Select a reason" at bounding box center [622, 253] width 434 height 34
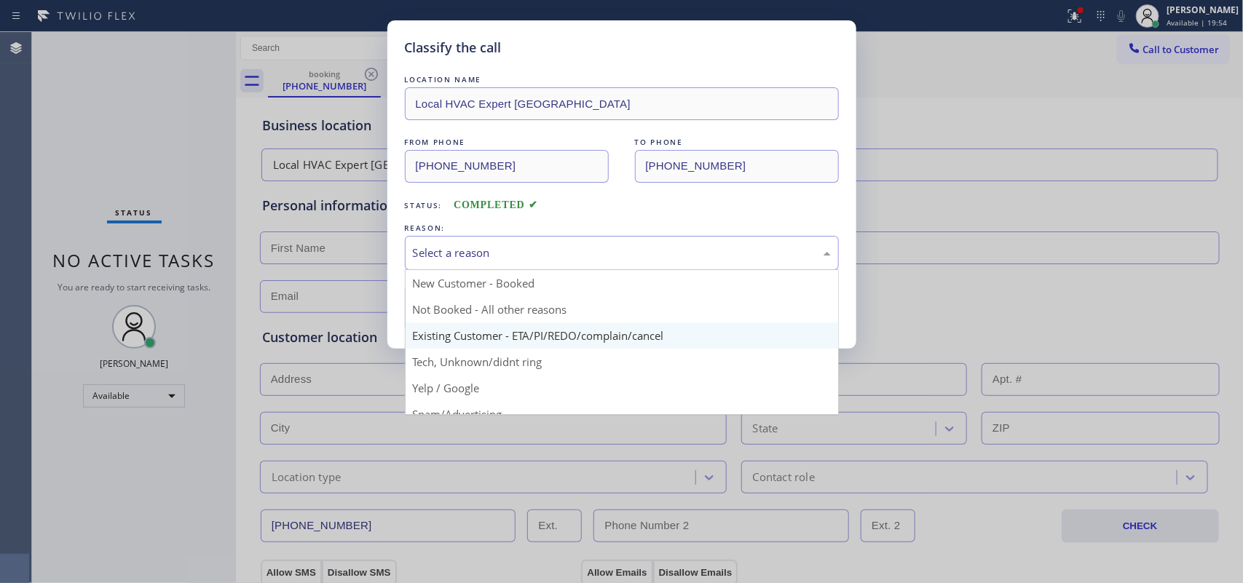
scroll to position [100, 0]
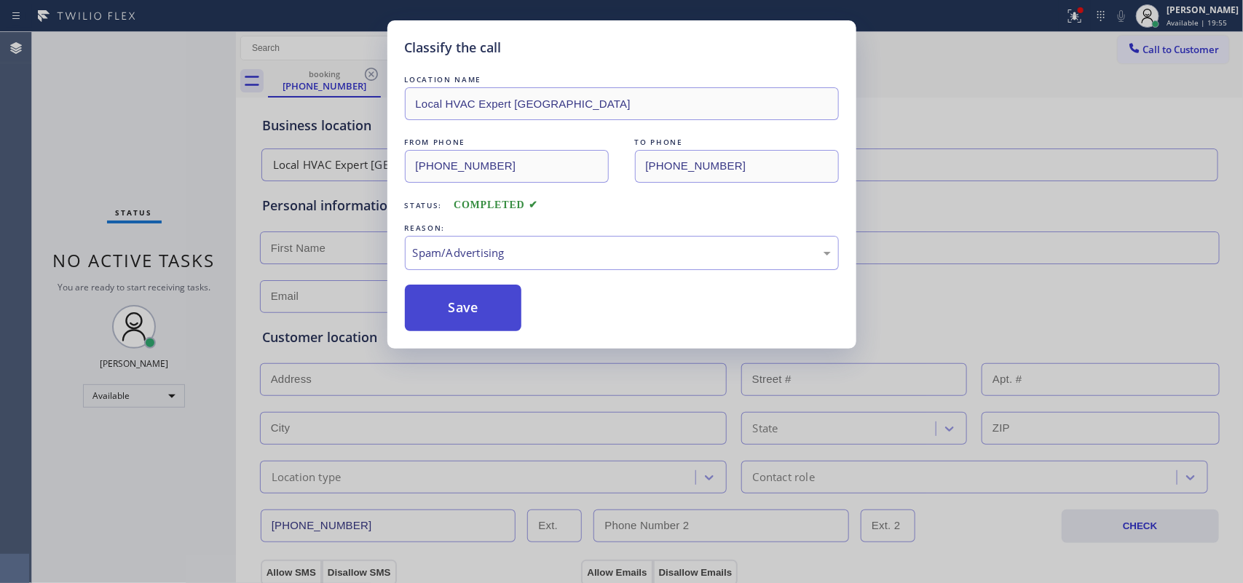
click at [468, 303] on button "Save" at bounding box center [463, 308] width 117 height 47
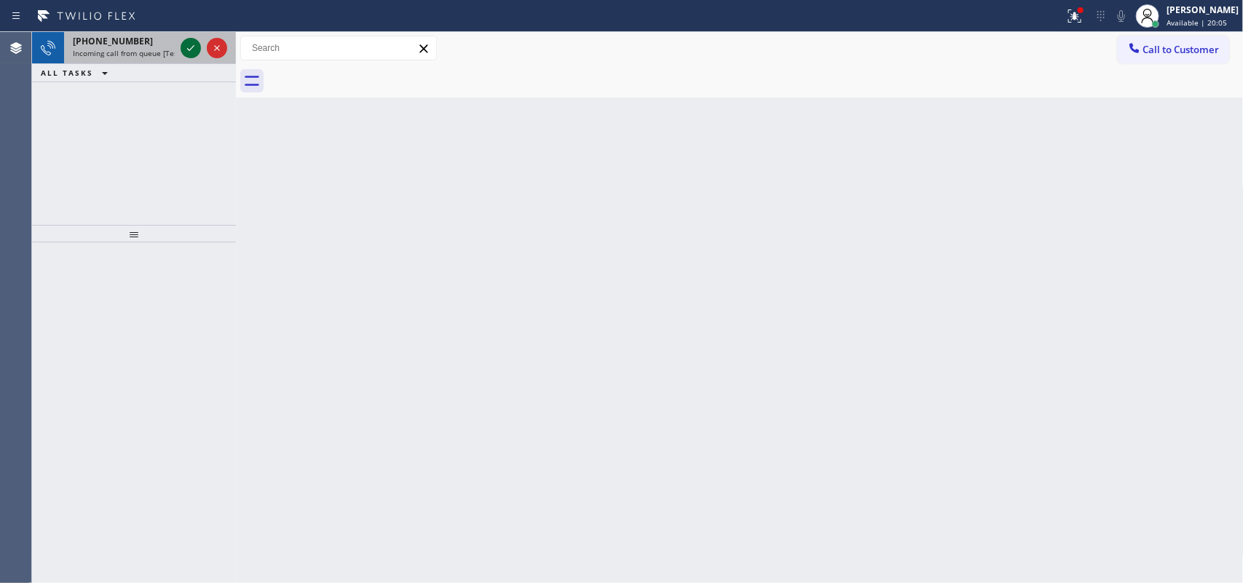
click at [187, 50] on icon at bounding box center [190, 47] width 17 height 17
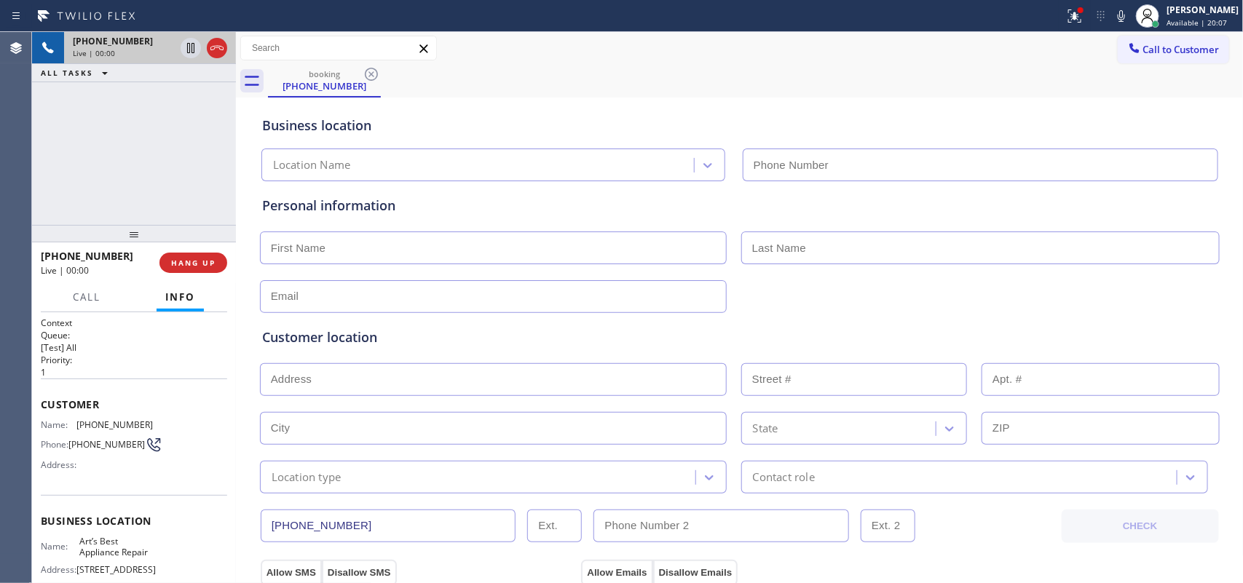
type input "[PHONE_NUMBER]"
click at [212, 260] on span "HANG UP" at bounding box center [193, 263] width 44 height 10
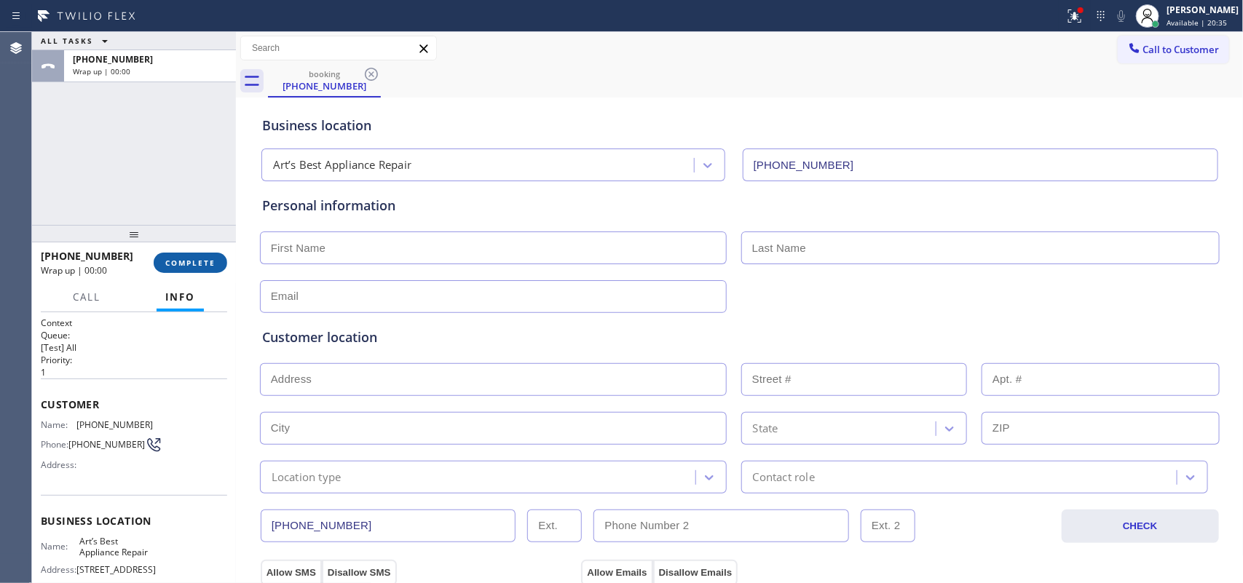
click at [212, 260] on span "COMPLETE" at bounding box center [190, 263] width 50 height 10
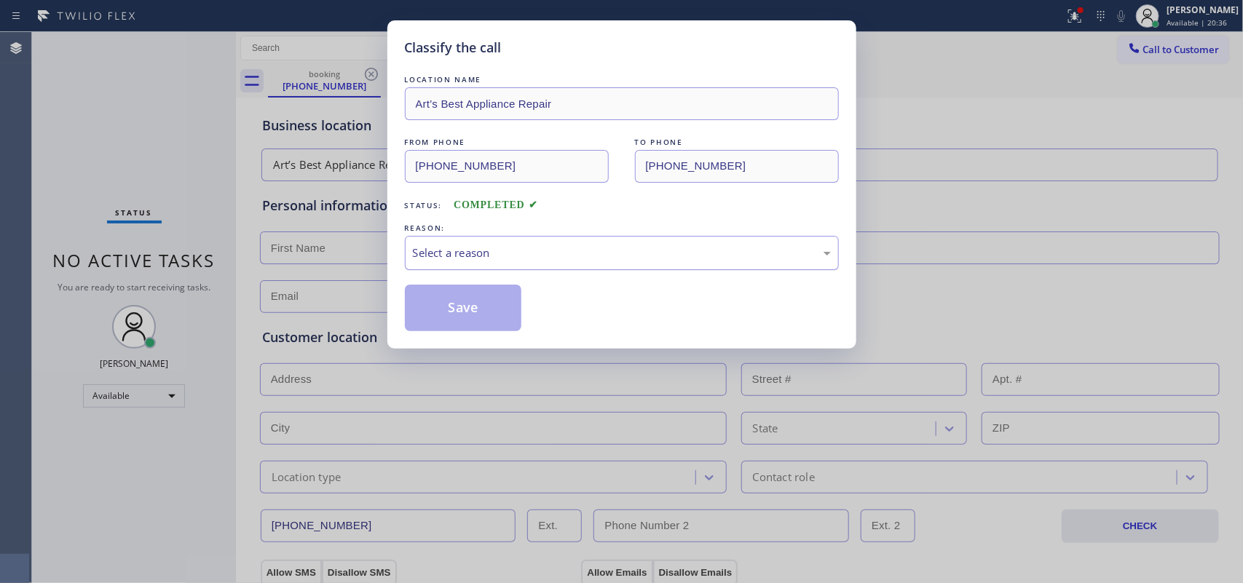
click at [598, 253] on div "Select a reason" at bounding box center [622, 253] width 418 height 17
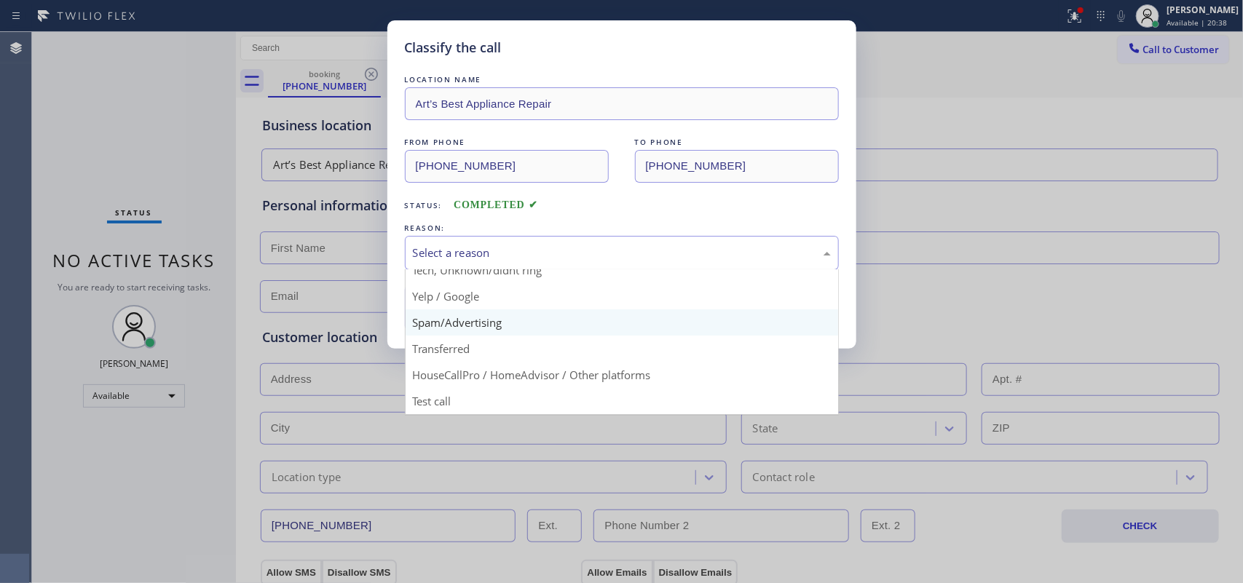
scroll to position [9, 0]
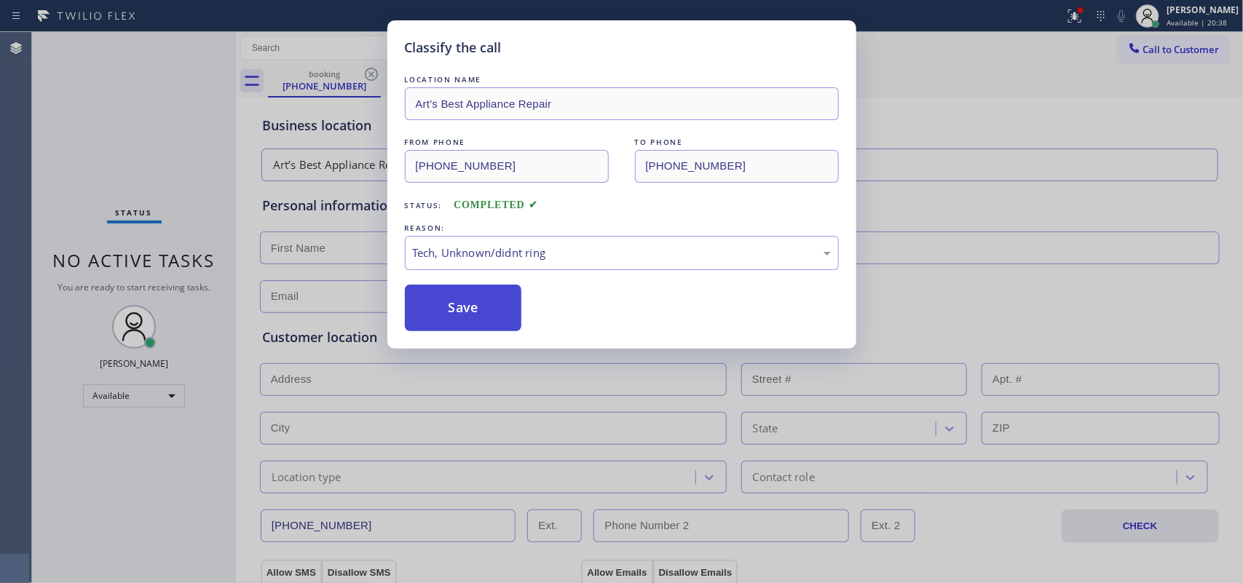
click at [467, 312] on button "Save" at bounding box center [463, 308] width 117 height 47
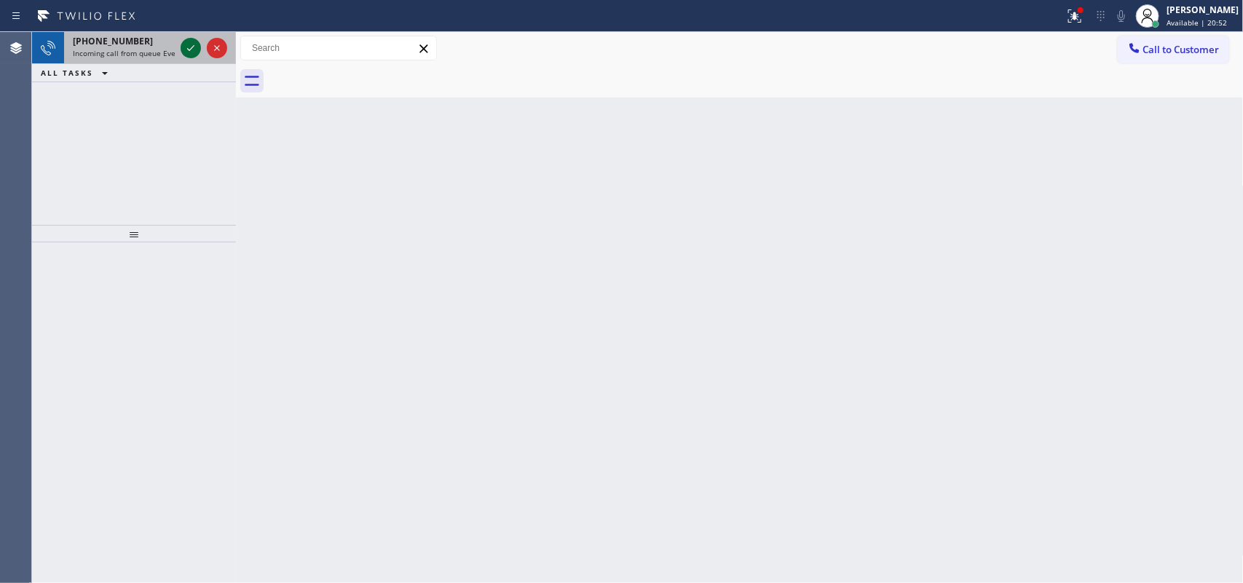
click at [186, 44] on icon at bounding box center [190, 47] width 17 height 17
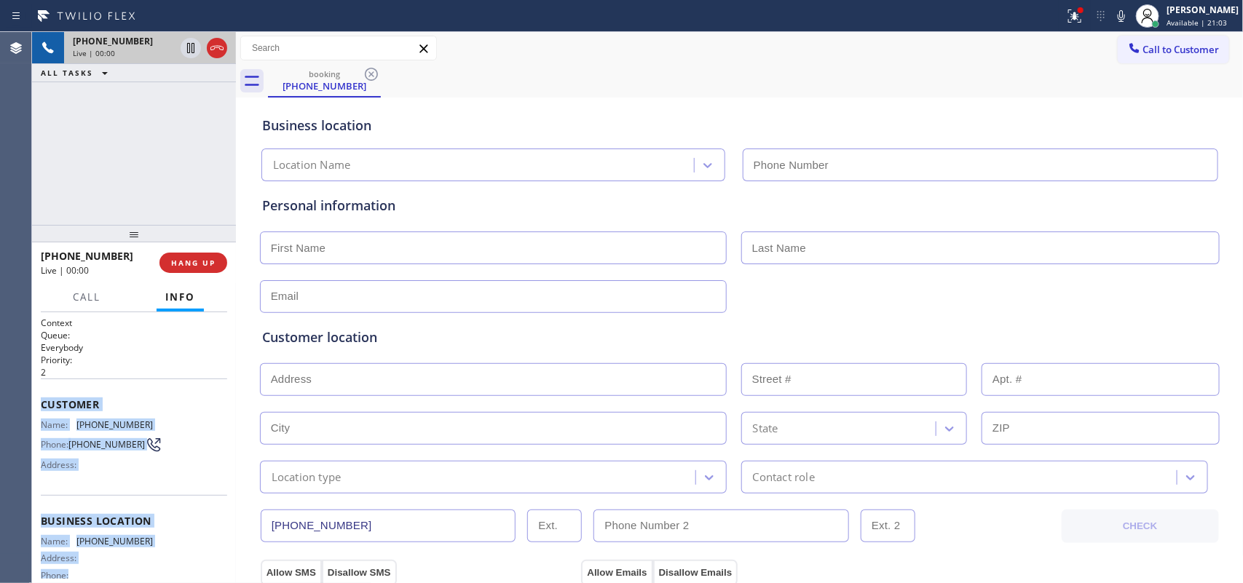
drag, startPoint x: 166, startPoint y: 463, endPoint x: 39, endPoint y: 398, distance: 143.3
click at [39, 398] on div "Context Queue: Everybody Priority: 2 Customer Name: [PHONE_NUMBER] Phone: [PHON…" at bounding box center [134, 448] width 204 height 272
copy div "Customer Name: [PHONE_NUMBER] Phone: [PHONE_NUMBER] Address: Business location …"
click at [199, 261] on span "HANG UP" at bounding box center [193, 263] width 44 height 10
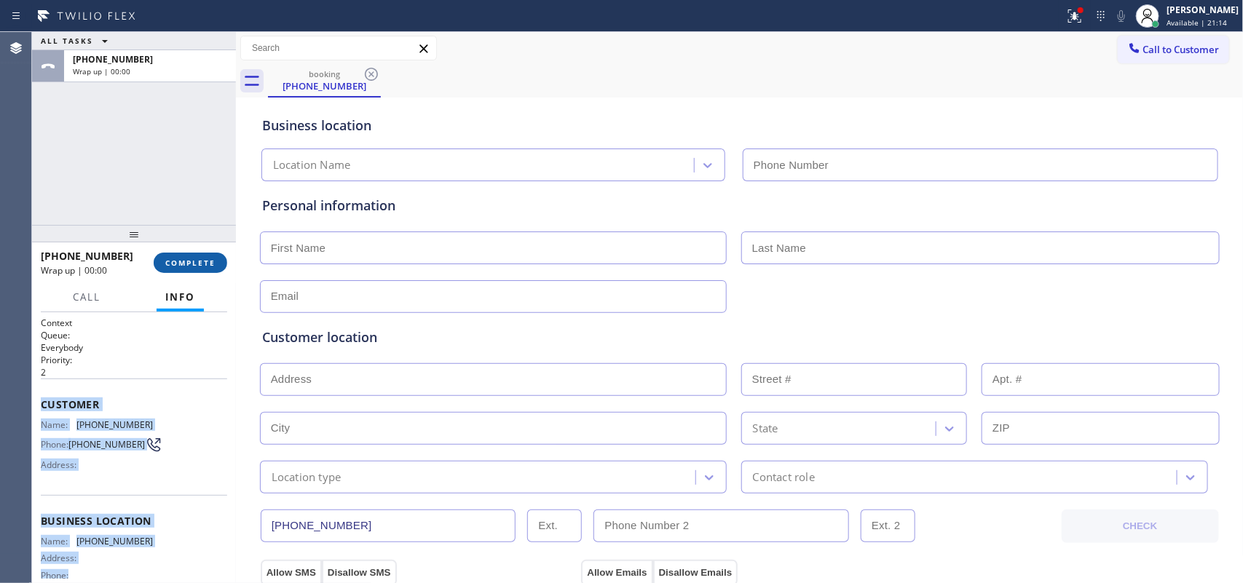
click at [199, 261] on span "COMPLETE" at bounding box center [190, 263] width 50 height 10
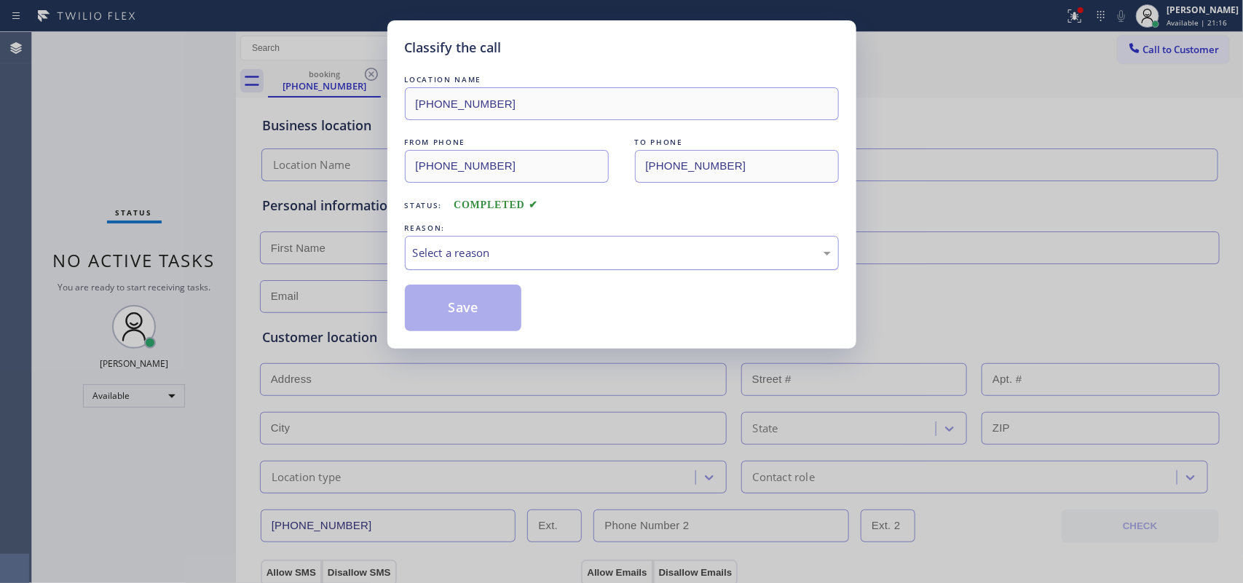
click at [537, 259] on div "Select a reason" at bounding box center [622, 253] width 418 height 17
drag, startPoint x: 497, startPoint y: 358, endPoint x: 493, endPoint y: 350, distance: 9.1
click at [470, 315] on button "Save" at bounding box center [463, 308] width 117 height 47
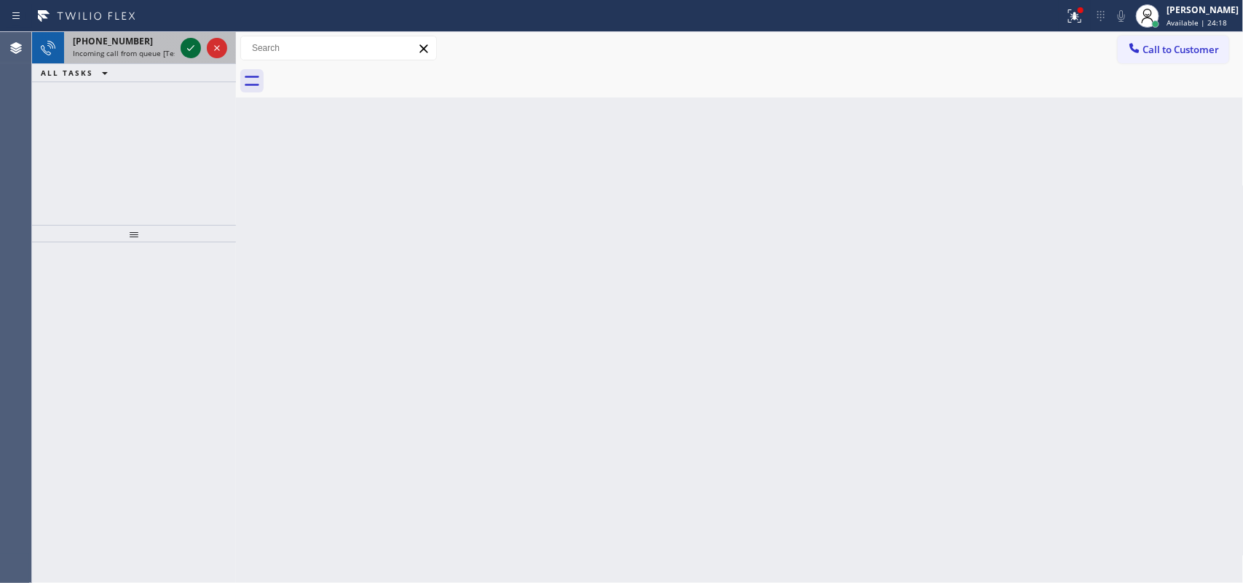
click at [194, 48] on icon at bounding box center [190, 47] width 17 height 17
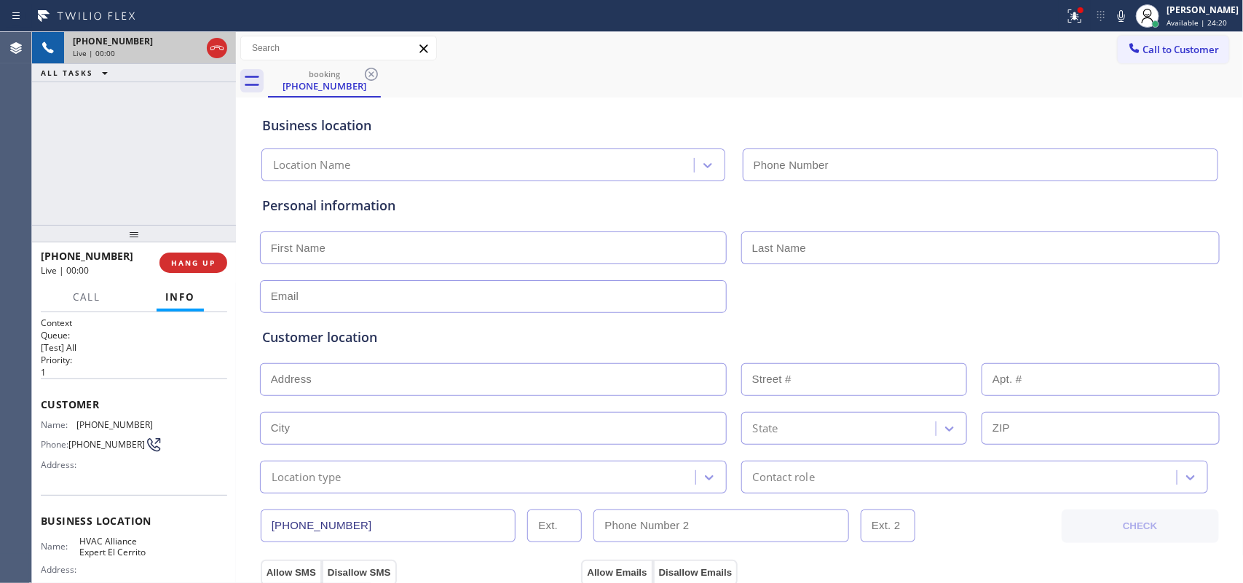
type input "[PHONE_NUMBER]"
click at [215, 266] on span "HANG UP" at bounding box center [193, 263] width 44 height 10
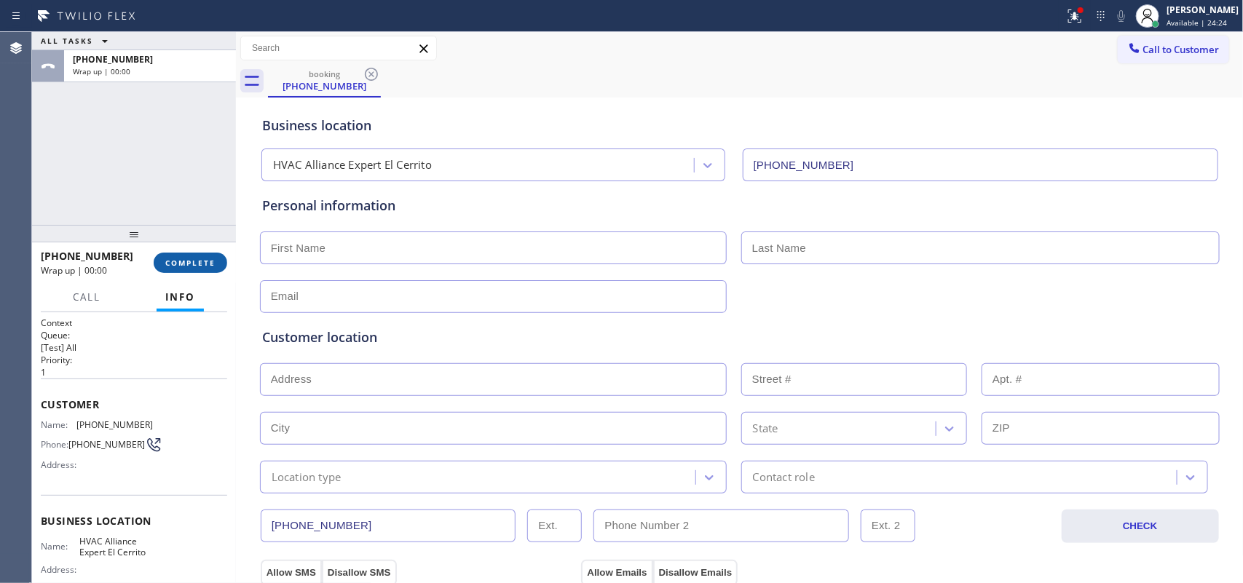
click at [215, 266] on span "COMPLETE" at bounding box center [190, 263] width 50 height 10
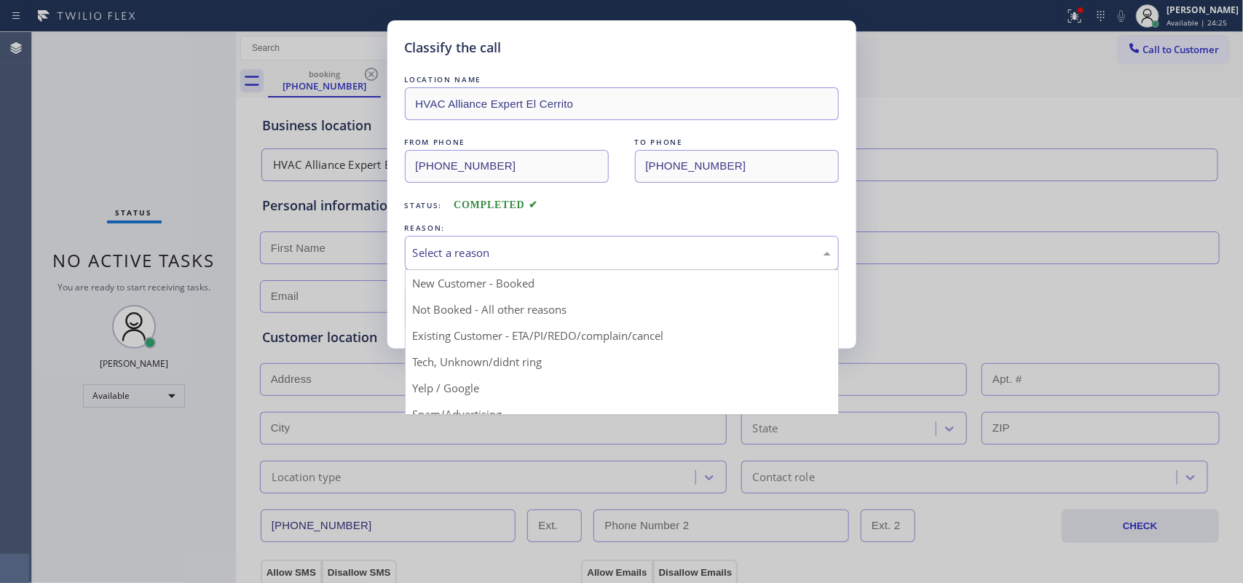
click at [443, 253] on div "Select a reason" at bounding box center [622, 253] width 418 height 17
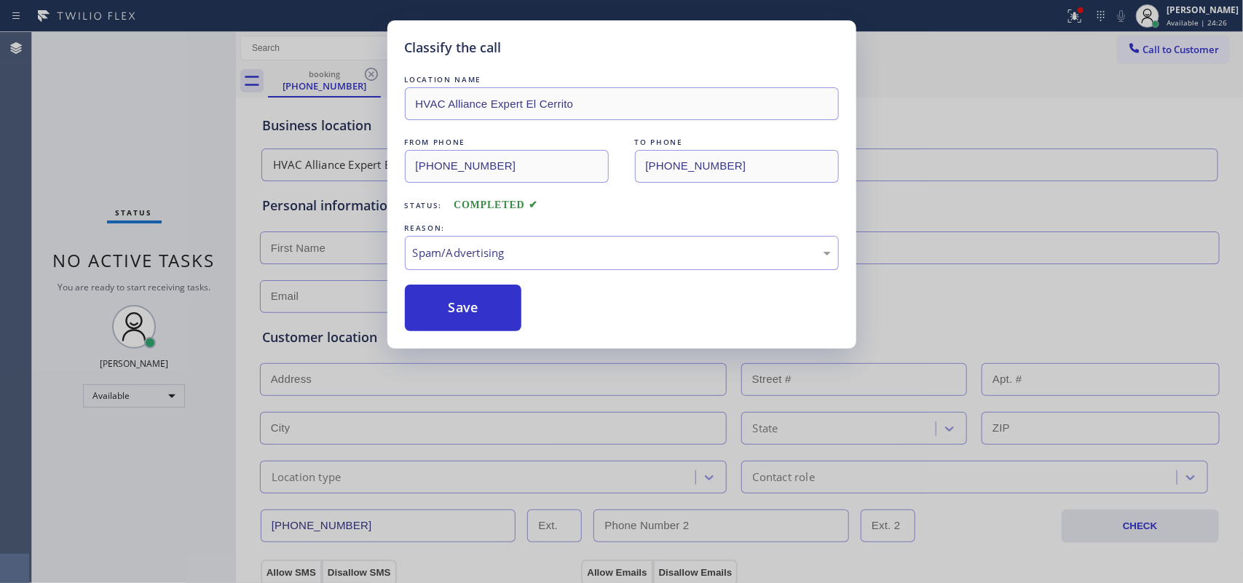
click at [446, 315] on button "Save" at bounding box center [463, 308] width 117 height 47
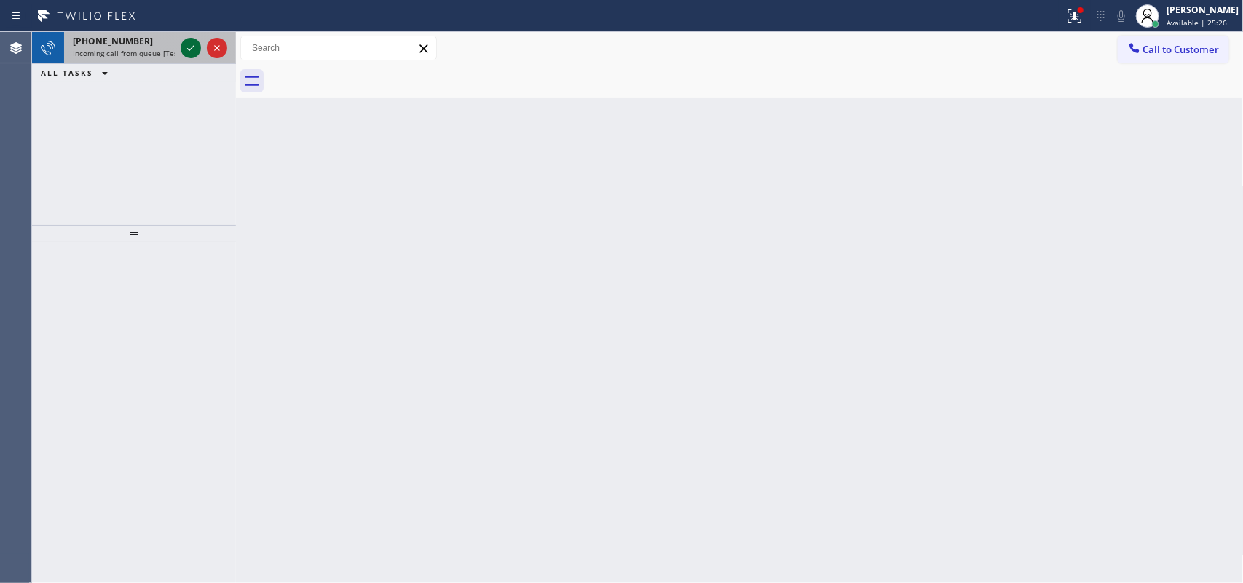
drag, startPoint x: 183, startPoint y: 42, endPoint x: 188, endPoint y: 47, distance: 7.7
click at [184, 42] on icon at bounding box center [190, 47] width 17 height 17
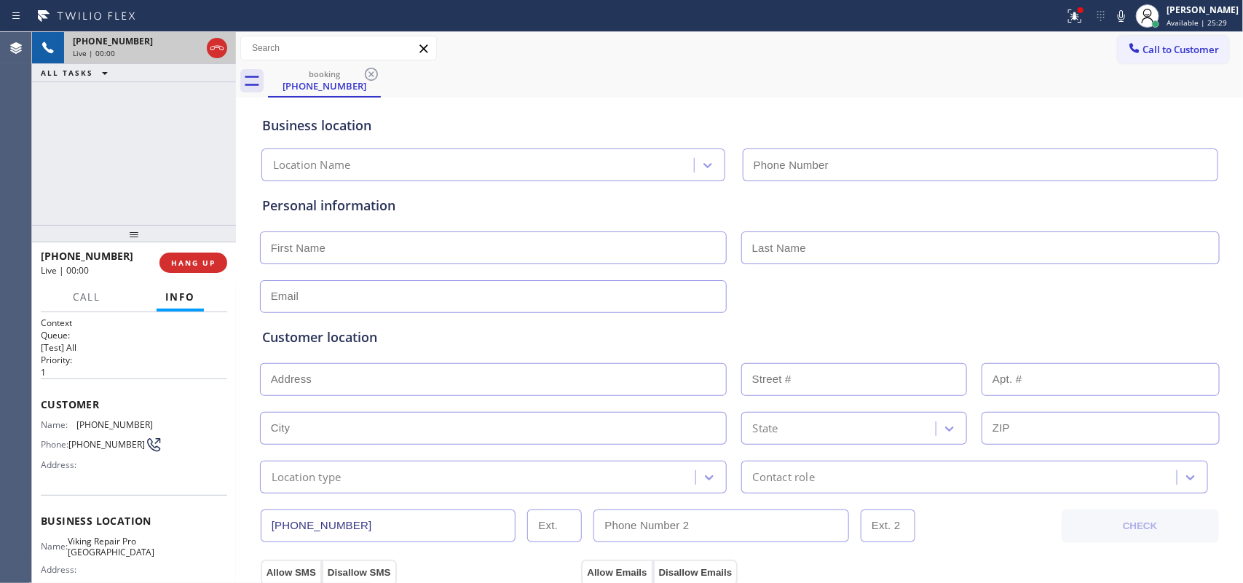
type input "[PHONE_NUMBER]"
click at [211, 264] on span "HANG UP" at bounding box center [193, 263] width 44 height 10
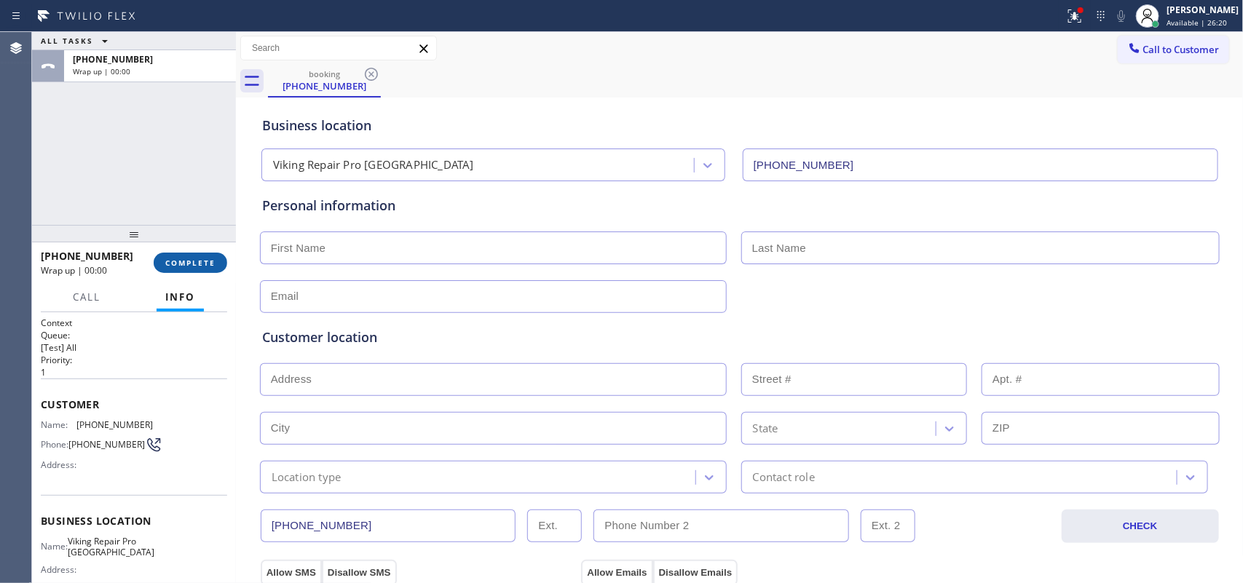
click at [211, 264] on span "COMPLETE" at bounding box center [190, 263] width 50 height 10
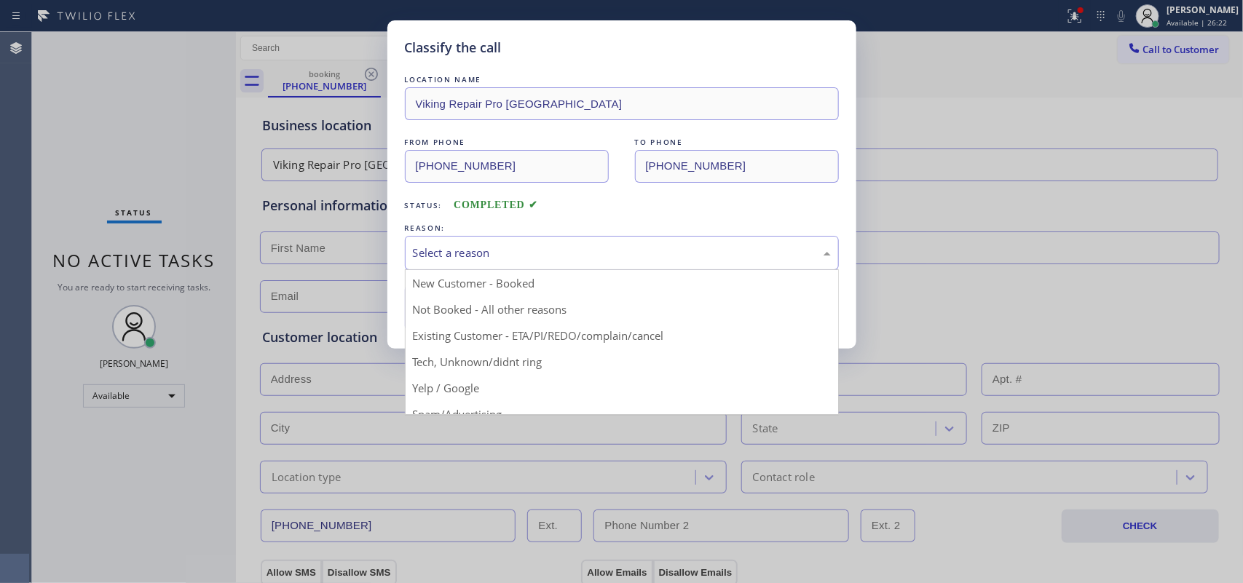
click at [572, 245] on div "Select a reason" at bounding box center [622, 253] width 418 height 17
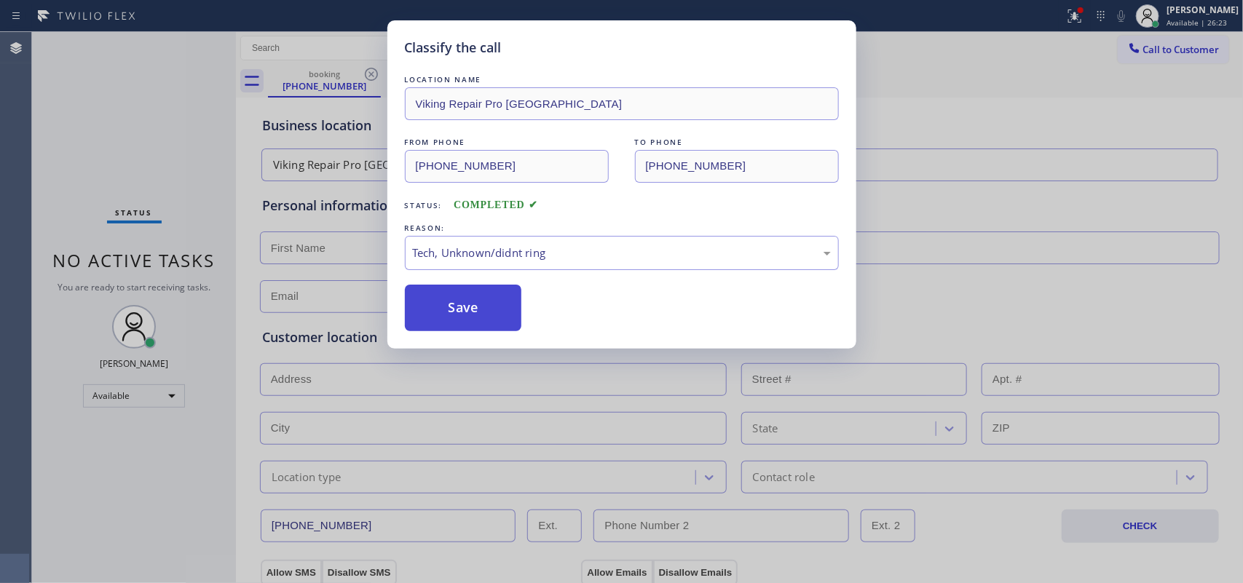
click at [448, 306] on button "Save" at bounding box center [463, 308] width 117 height 47
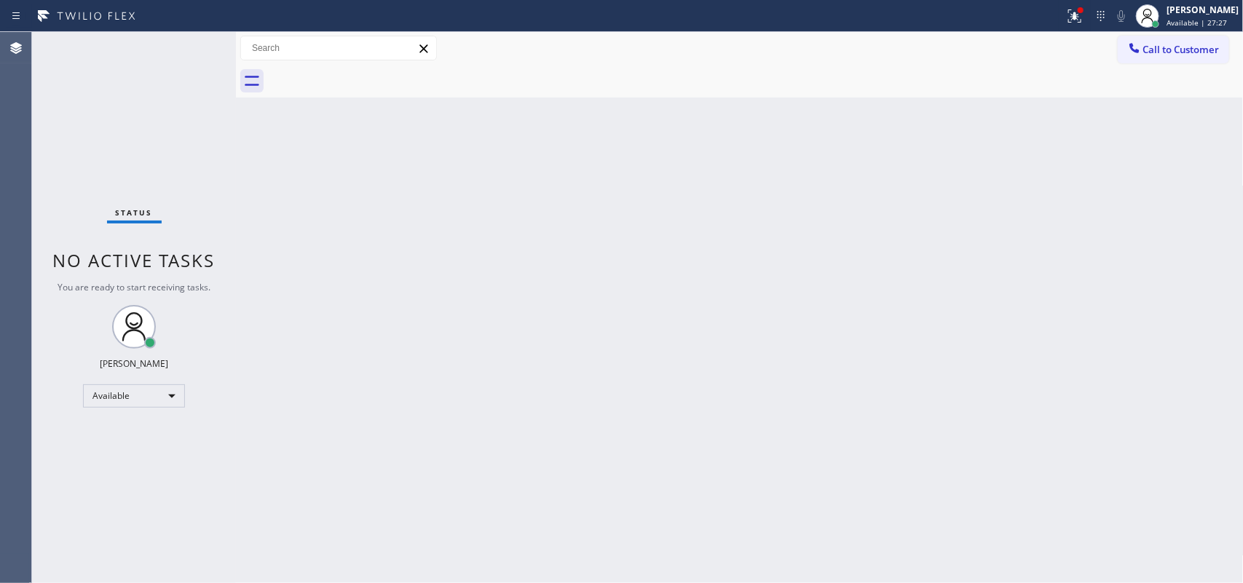
click at [103, 103] on div "Status No active tasks You are ready to start receiving tasks. [PERSON_NAME] Av…" at bounding box center [134, 307] width 204 height 551
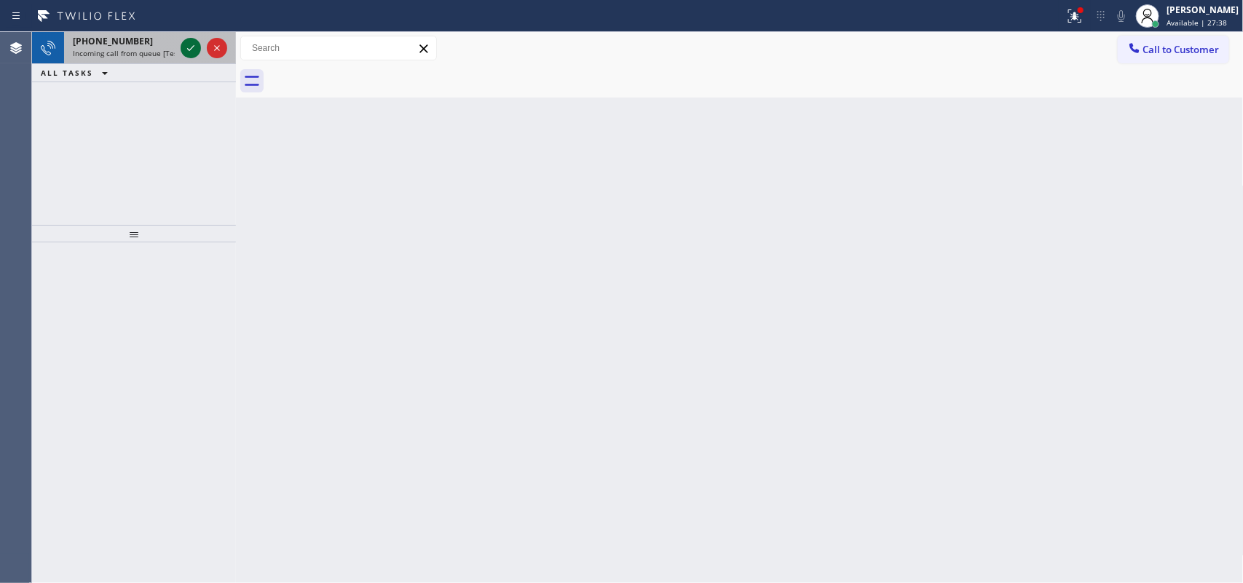
click at [186, 41] on icon at bounding box center [190, 47] width 17 height 17
click at [190, 44] on icon at bounding box center [190, 47] width 17 height 17
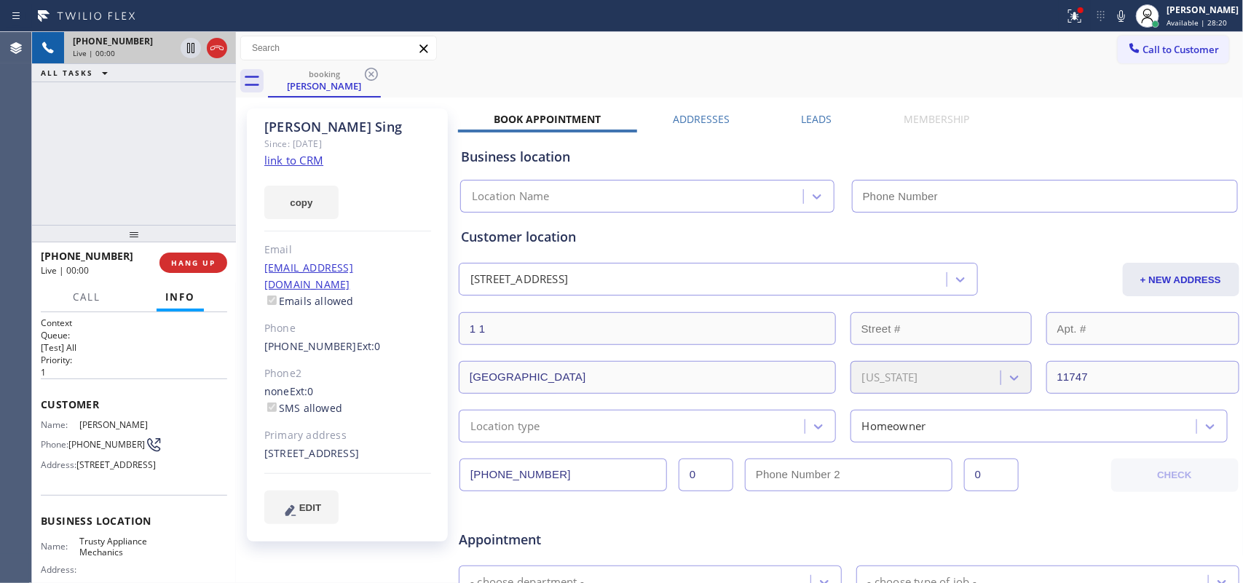
type input "[PHONE_NUMBER]"
click at [289, 162] on link "link to CRM" at bounding box center [293, 160] width 59 height 15
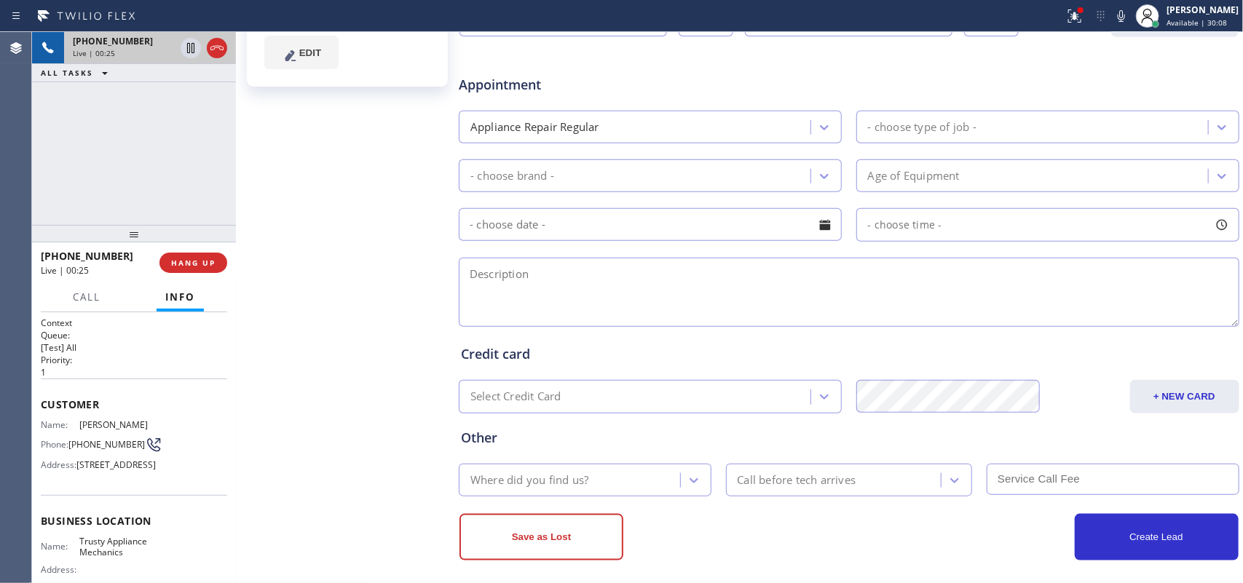
scroll to position [466, 0]
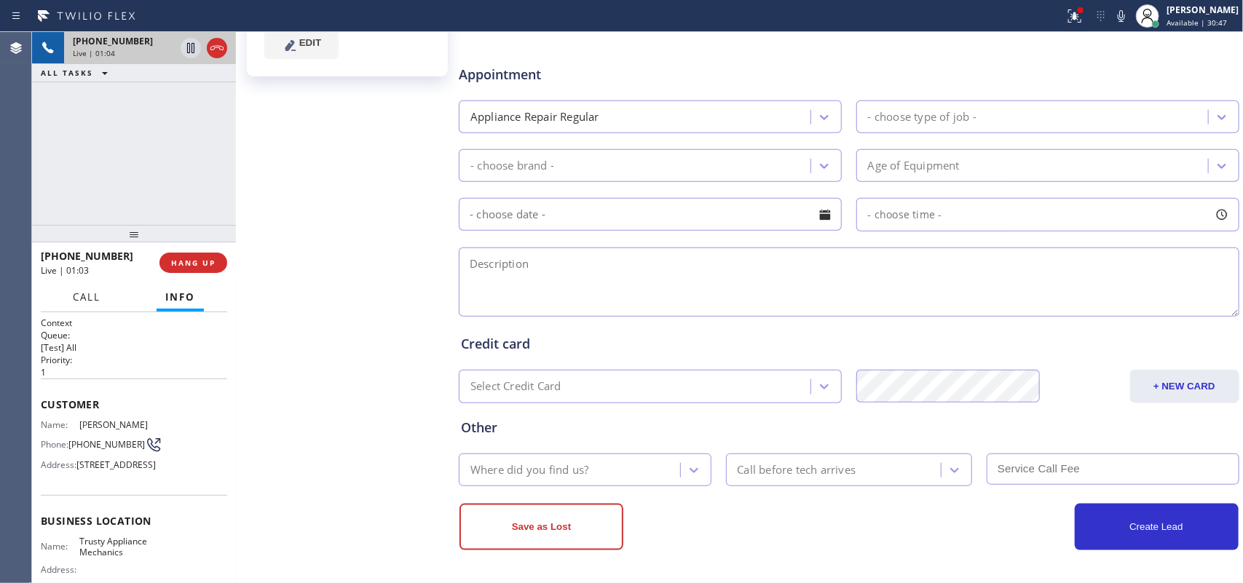
click at [92, 301] on span "Call" at bounding box center [87, 297] width 28 height 13
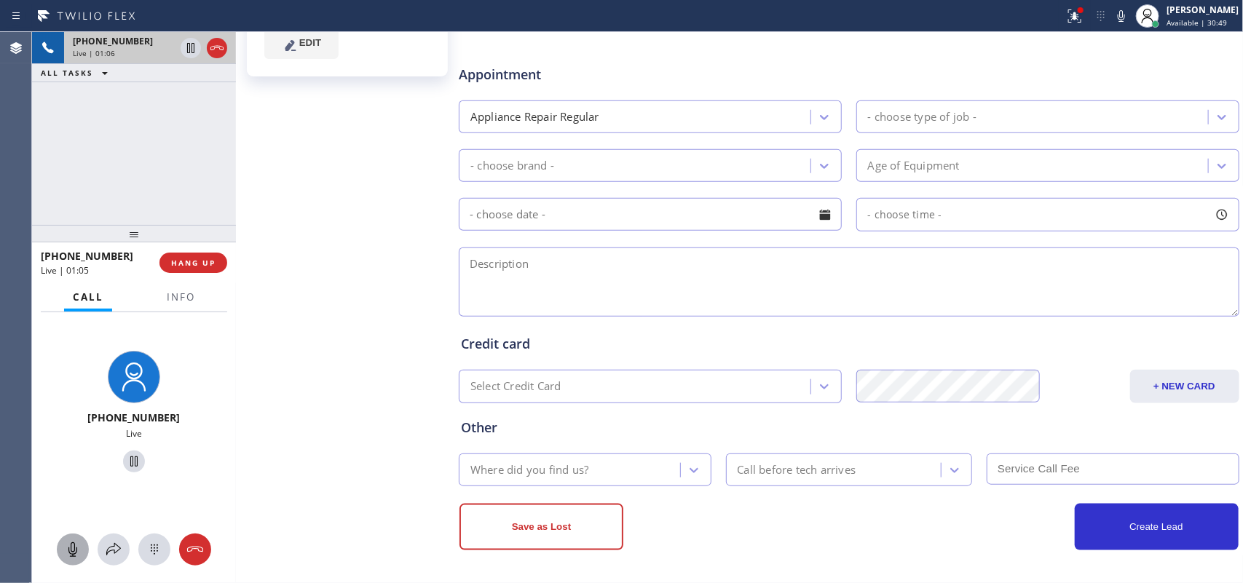
click at [73, 466] on icon at bounding box center [72, 550] width 9 height 15
click at [130, 461] on icon at bounding box center [133, 462] width 7 height 10
drag, startPoint x: 71, startPoint y: 550, endPoint x: 111, endPoint y: 489, distance: 72.7
click at [71, 466] on icon at bounding box center [72, 549] width 17 height 17
click at [129, 457] on icon at bounding box center [134, 462] width 10 height 10
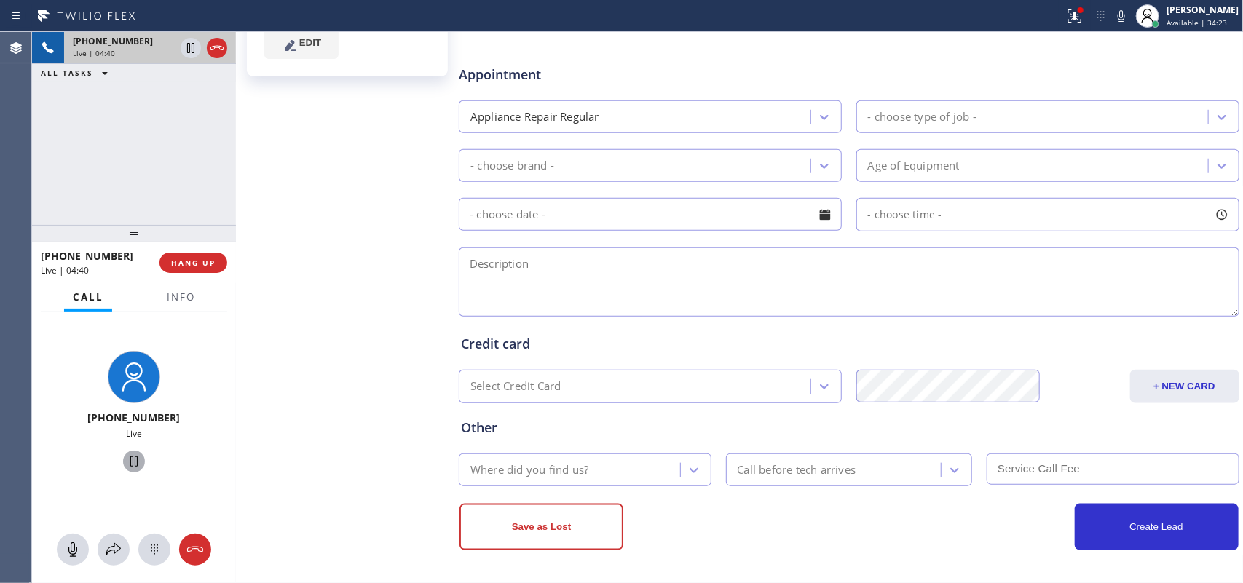
scroll to position [102, 0]
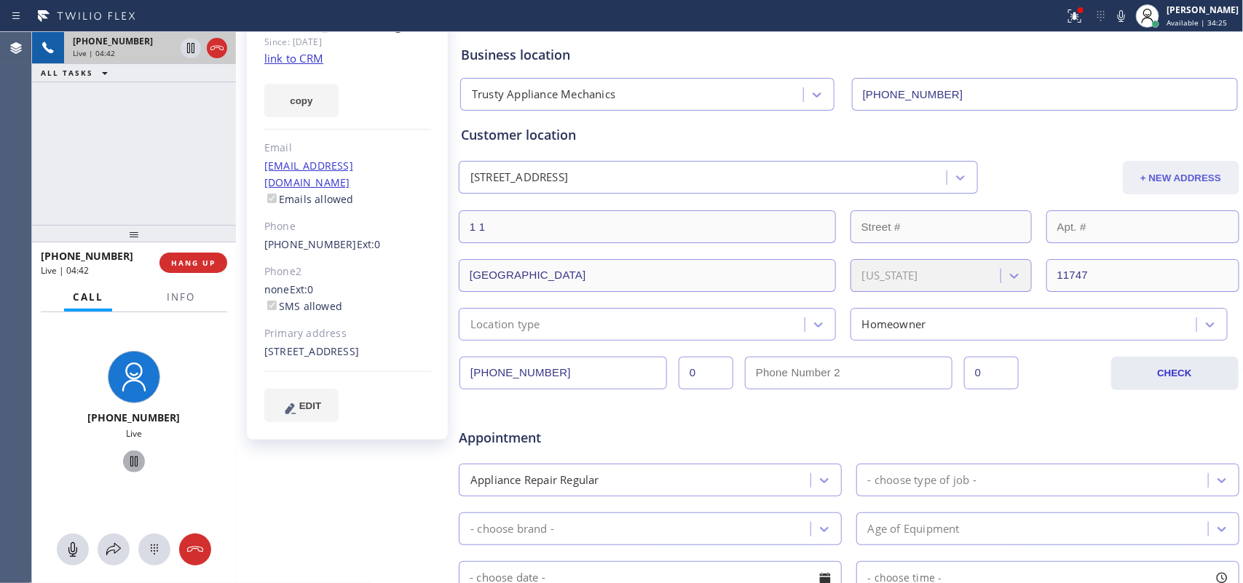
click at [994, 175] on button "+ NEW ADDRESS" at bounding box center [1181, 178] width 117 height 34
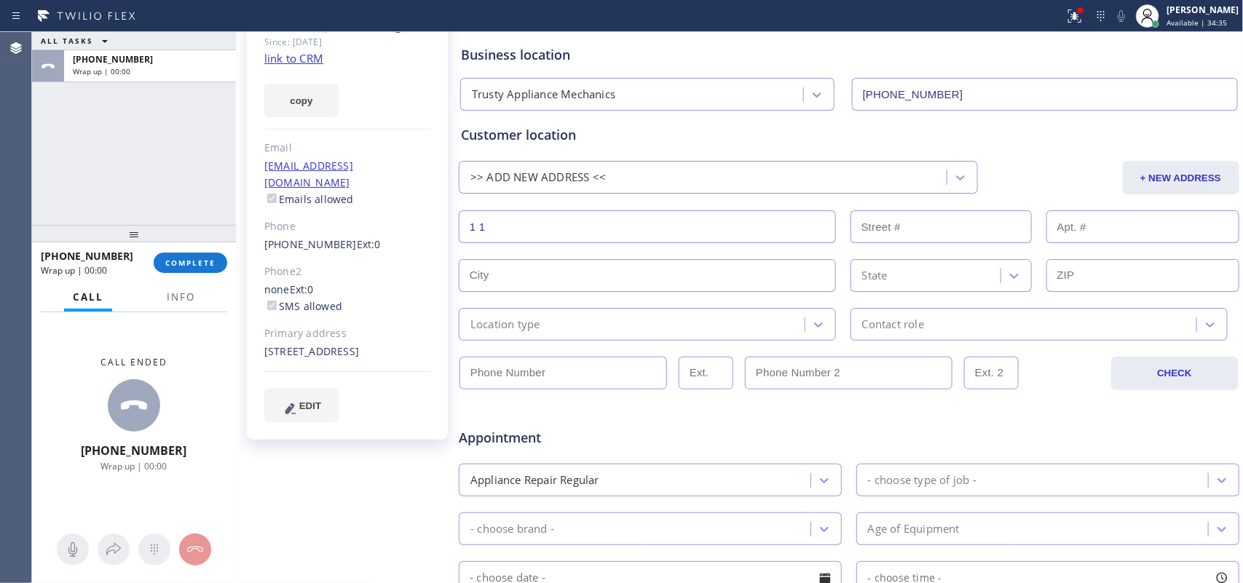
drag, startPoint x: 60, startPoint y: 180, endPoint x: 99, endPoint y: 180, distance: 39.3
click at [60, 180] on div "ALL TASKS ALL TASKS ACTIVE TASKS TASKS IN WRAP UP [PHONE_NUMBER] Wrap up | 00:00" at bounding box center [134, 128] width 204 height 193
click at [395, 157] on div "[PERSON_NAME] Since: [DATE] link to CRM copy Email [EMAIL_ADDRESS][DOMAIN_NAME]…" at bounding box center [347, 223] width 201 height 433
drag, startPoint x: 420, startPoint y: 229, endPoint x: 411, endPoint y: 230, distance: 8.0
click at [411, 230] on div "[PERSON_NAME] Since: [DATE] link to CRM copy Email [EMAIL_ADDRESS][DOMAIN_NAME]…" at bounding box center [740, 471] width 1001 height 944
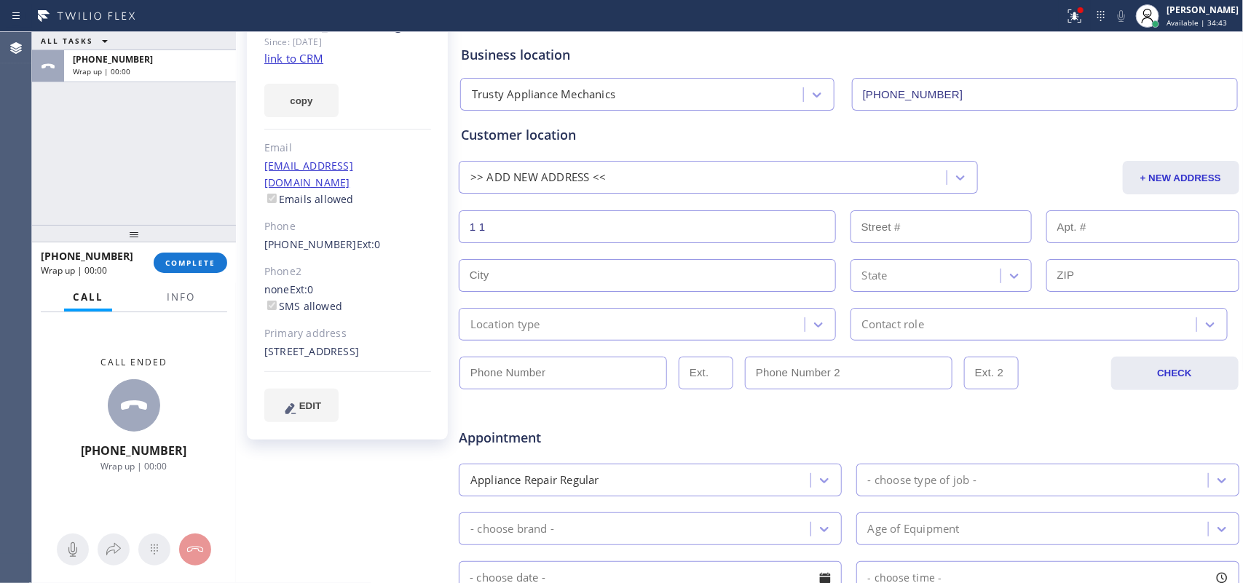
paste input "[STREET_ADDRESS],"
type input "[STREET_ADDRESS]"
type input "25"
type input "[PERSON_NAME]"
type input "11747"
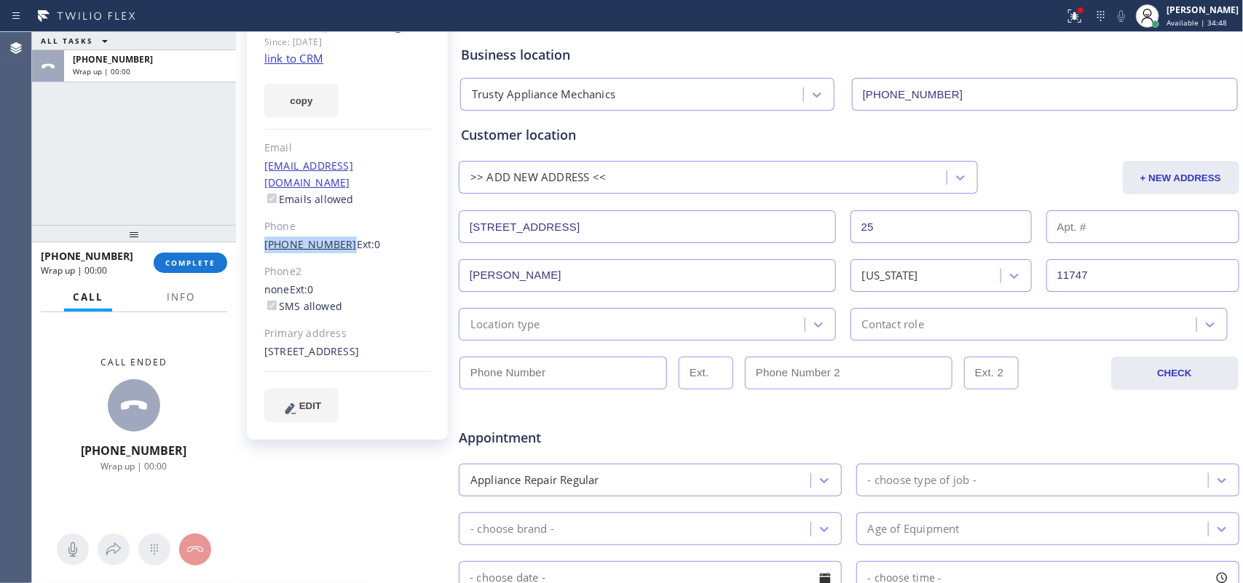
drag, startPoint x: 256, startPoint y: 234, endPoint x: 334, endPoint y: 228, distance: 78.1
click at [334, 228] on div "[PERSON_NAME] Since: [DATE] link to CRM copy Email [EMAIL_ADDRESS][DOMAIN_NAME]…" at bounding box center [347, 223] width 201 height 433
click at [496, 377] on input "(___) ___-____" at bounding box center [564, 373] width 208 height 33
paste input "516) 234-2166"
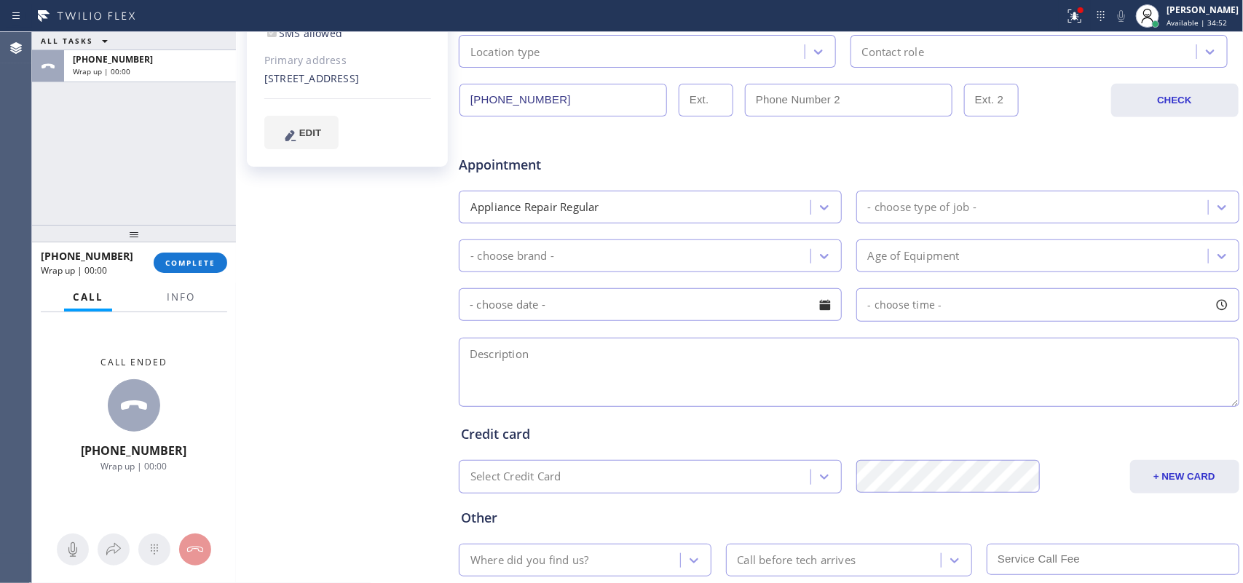
type input "[PHONE_NUMBER]"
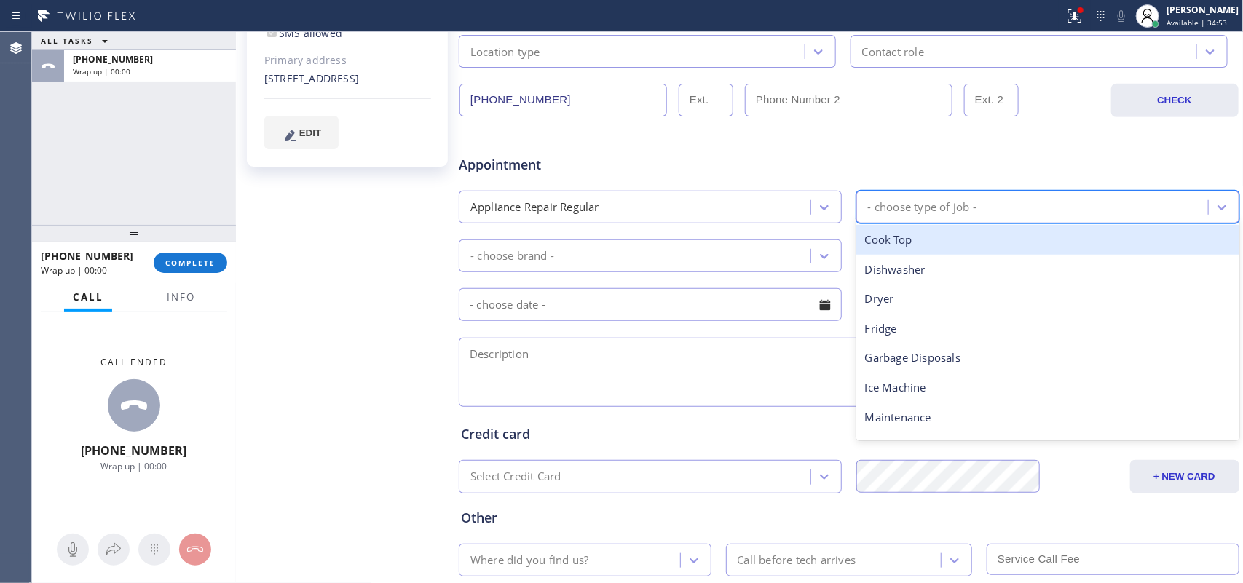
click at [891, 210] on div "- choose type of job -" at bounding box center [922, 207] width 109 height 17
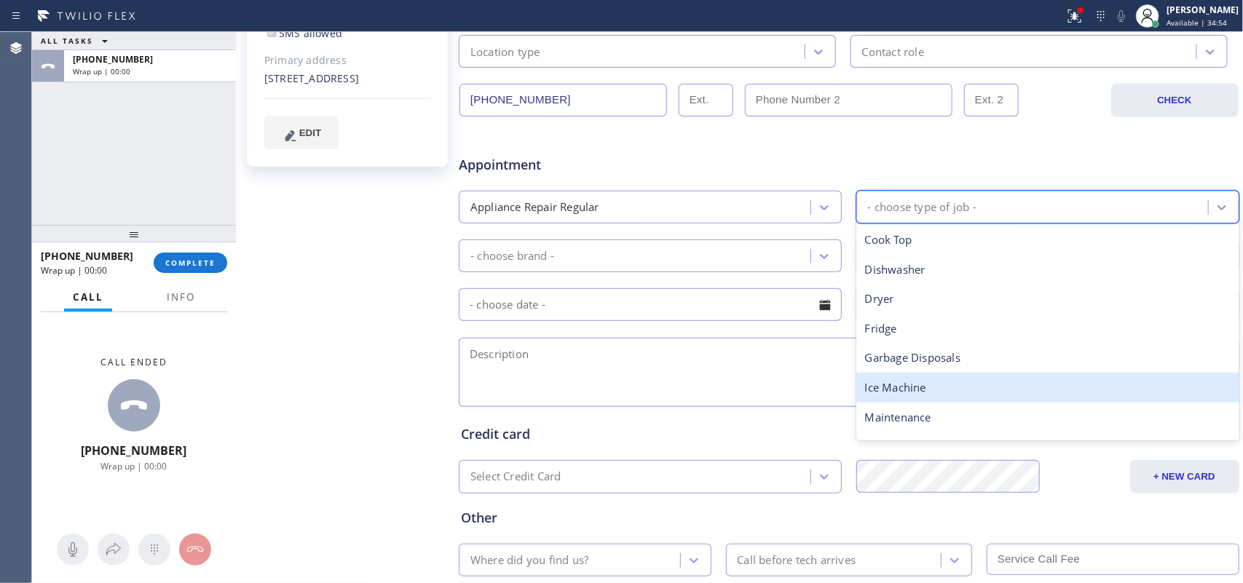
scroll to position [201, 0]
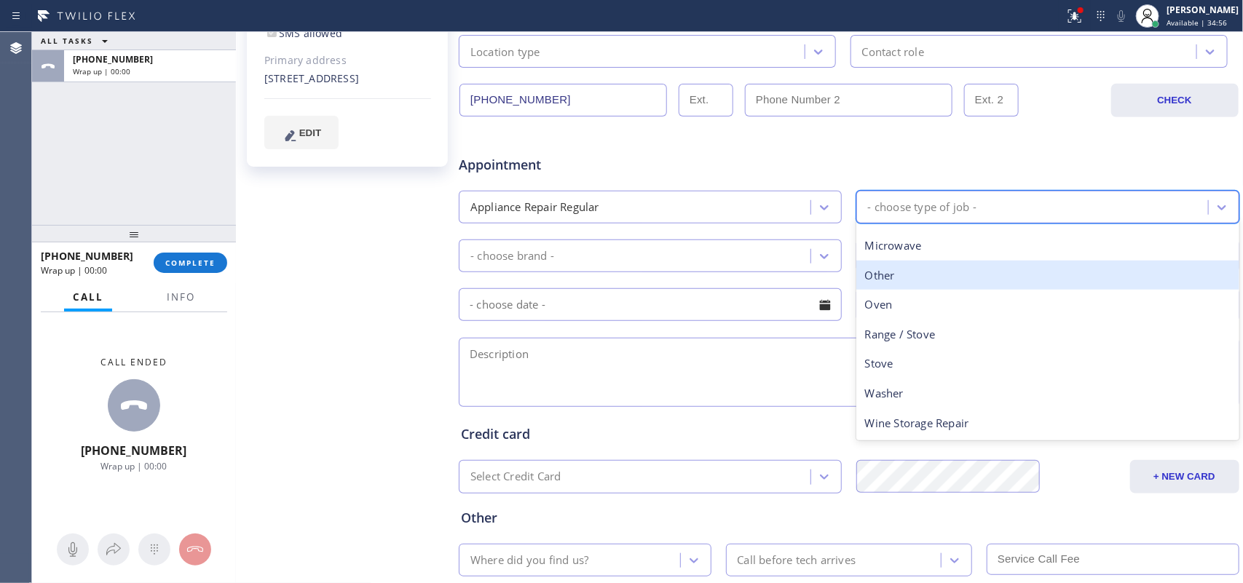
click at [890, 275] on div "Other" at bounding box center [1047, 276] width 383 height 30
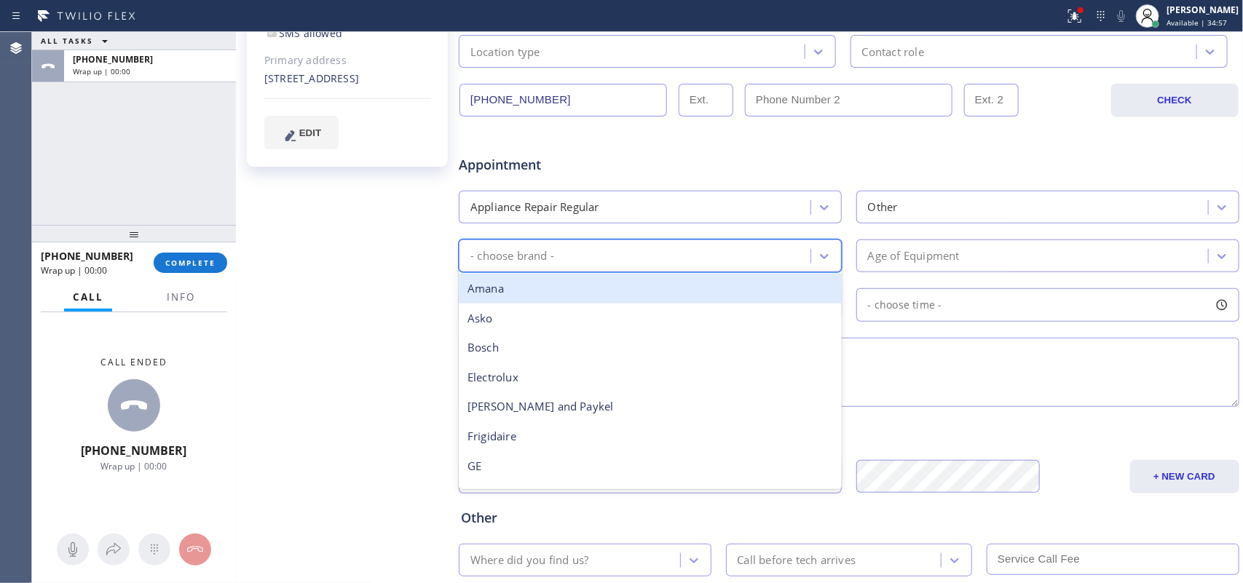
click at [780, 256] on div "- choose brand -" at bounding box center [636, 255] width 347 height 25
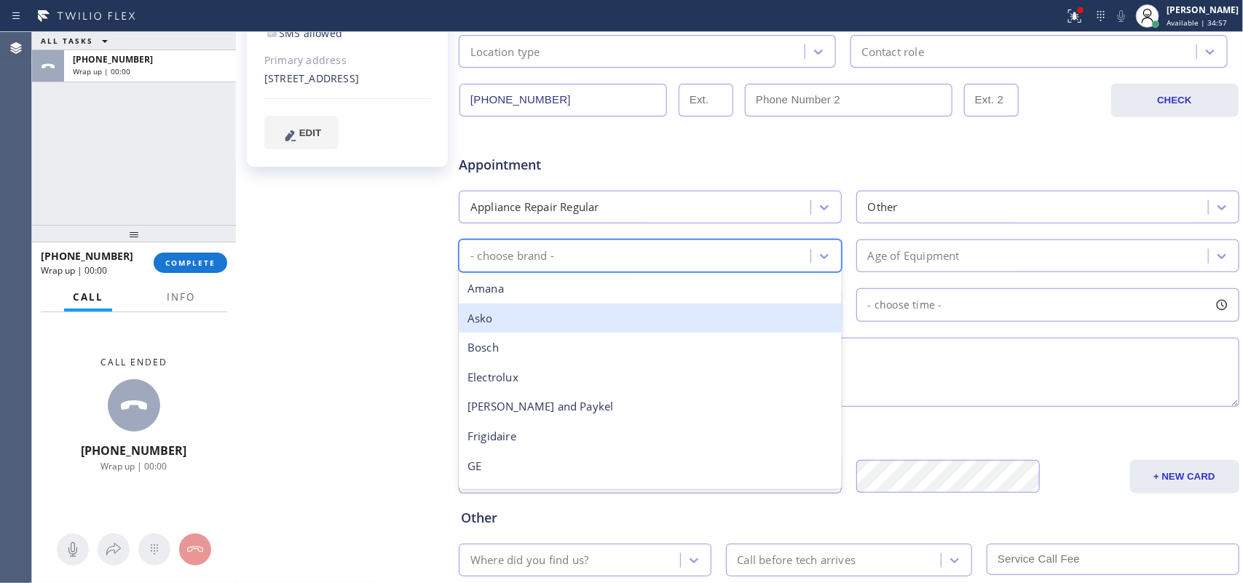
scroll to position [319, 0]
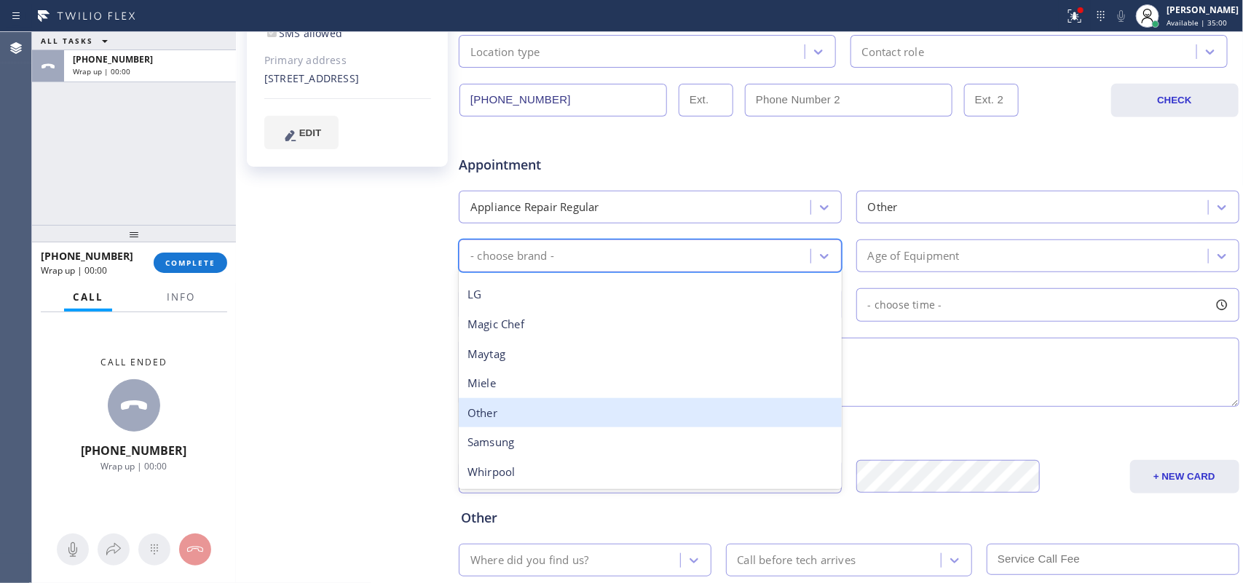
click at [568, 414] on div "Other" at bounding box center [650, 413] width 383 height 30
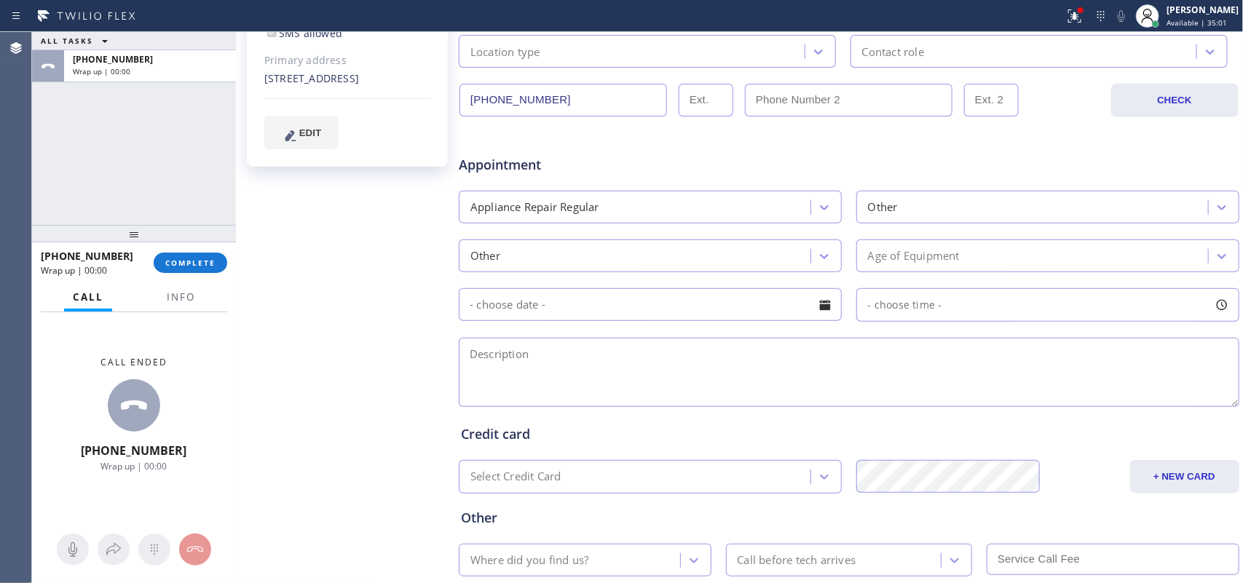
click at [813, 301] on div at bounding box center [825, 305] width 25 height 25
drag, startPoint x: 331, startPoint y: 248, endPoint x: 428, endPoint y: 288, distance: 104.8
click at [331, 249] on div "[PERSON_NAME] Since: [DATE] link to CRM copy Email [EMAIL_ADDRESS][DOMAIN_NAME]…" at bounding box center [349, 198] width 218 height 944
click at [626, 375] on textarea at bounding box center [849, 372] width 781 height 69
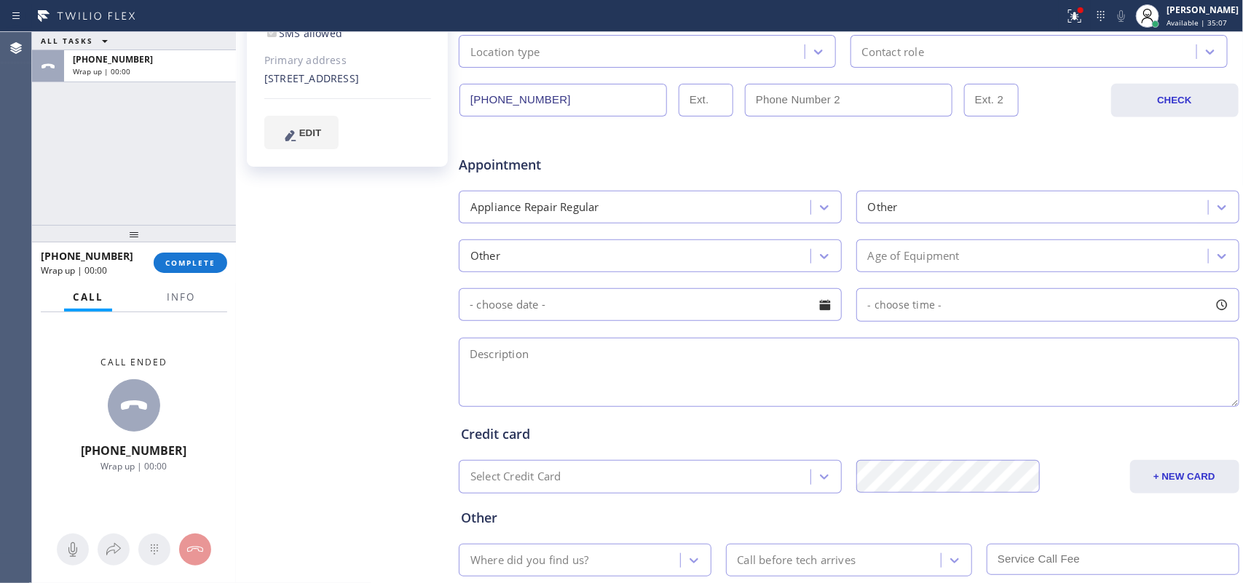
paste textarea "Thermador Range Hood / the fan stopped working/ from 2001/ [STREET_ADDRESS],"
click at [883, 354] on textarea "Thermador Range Hood / the fan stopped working/ from 2001/ [STREET_ADDRESS]," at bounding box center [849, 372] width 781 height 69
click at [889, 354] on textarea "Thermador Range Hood / the fan stopped working/ from 2001/ [STREET_ADDRESS]," at bounding box center [849, 372] width 781 height 69
click at [994, 364] on textarea "Thermador Range Hood / the fan stopped working/ from 2001/ [STREET_ADDRESS]," at bounding box center [849, 372] width 781 height 69
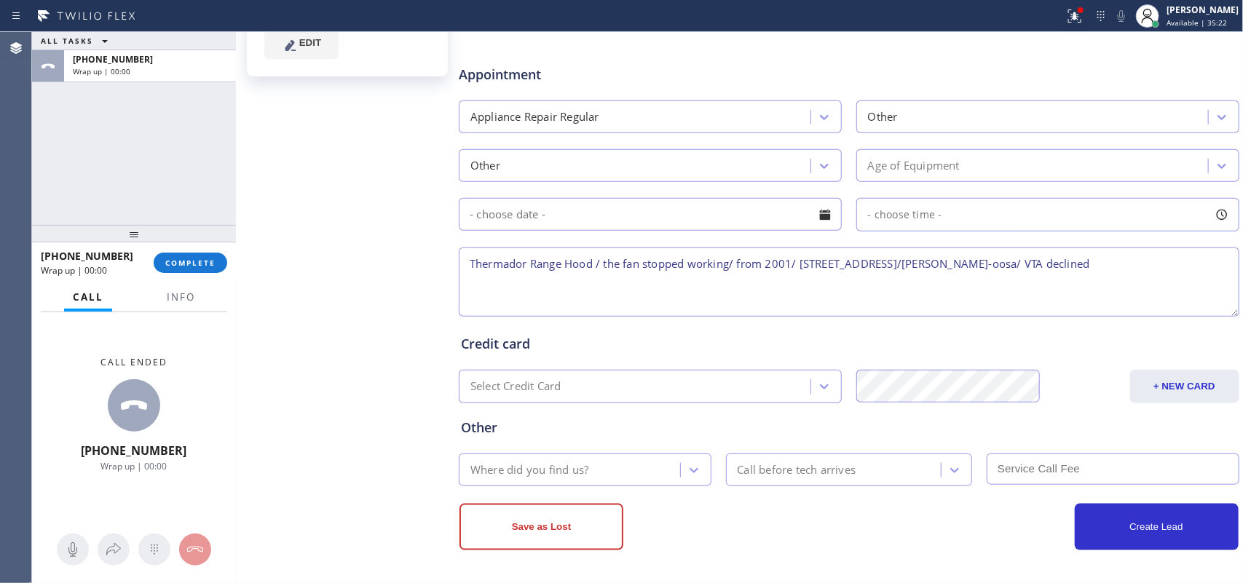
type textarea "Thermador Range Hood / the fan stopped working/ from 2001/ [STREET_ADDRESS]/[PE…"
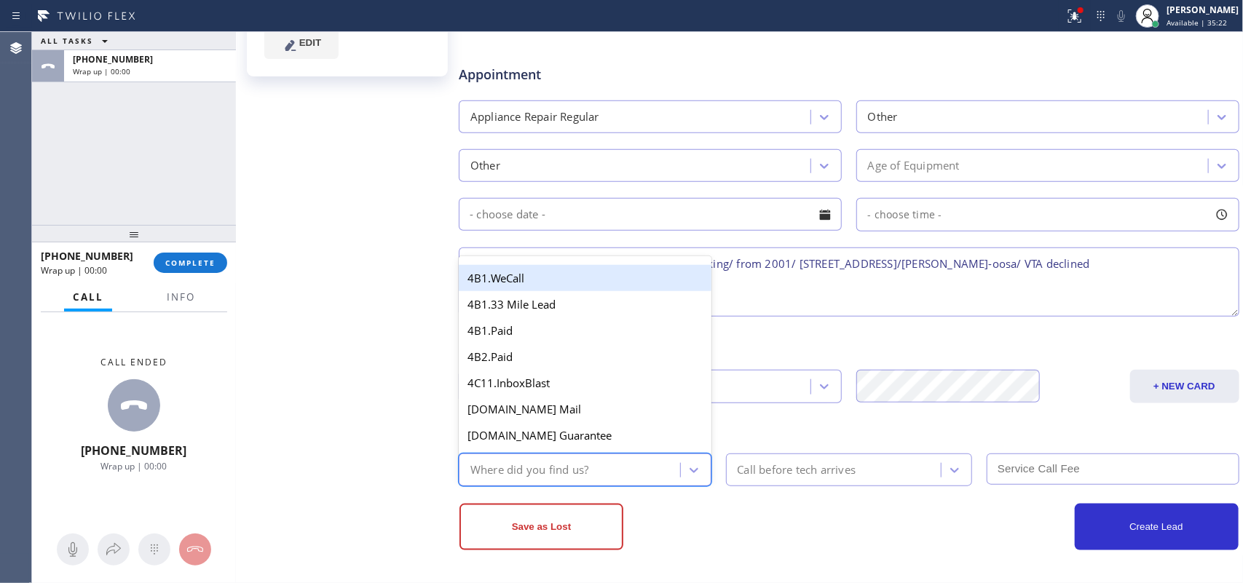
click at [609, 466] on div "Where did you find us?" at bounding box center [571, 469] width 217 height 25
type input "g"
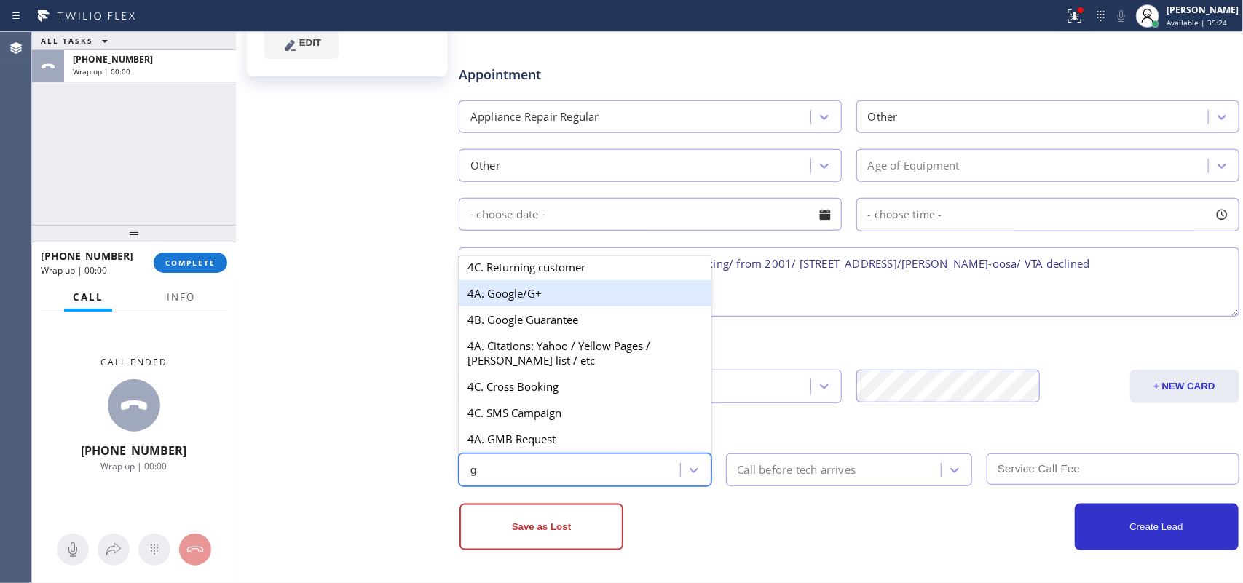
click at [516, 303] on div "4A. Google/G+" at bounding box center [585, 293] width 253 height 26
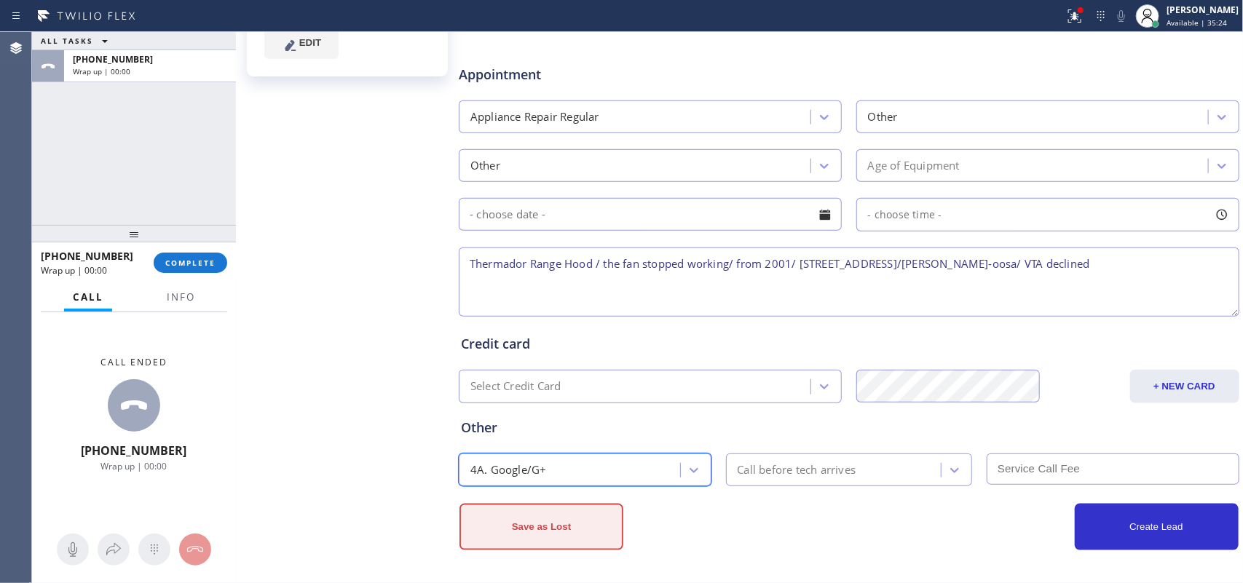
click at [565, 466] on button "Save as Lost" at bounding box center [542, 527] width 164 height 47
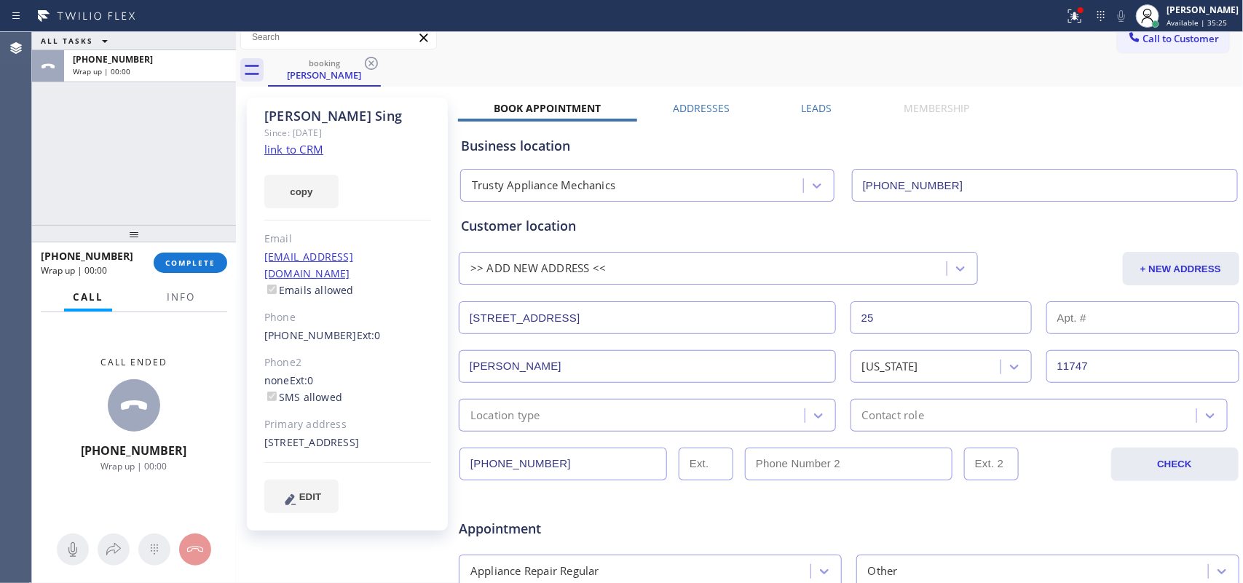
scroll to position [0, 0]
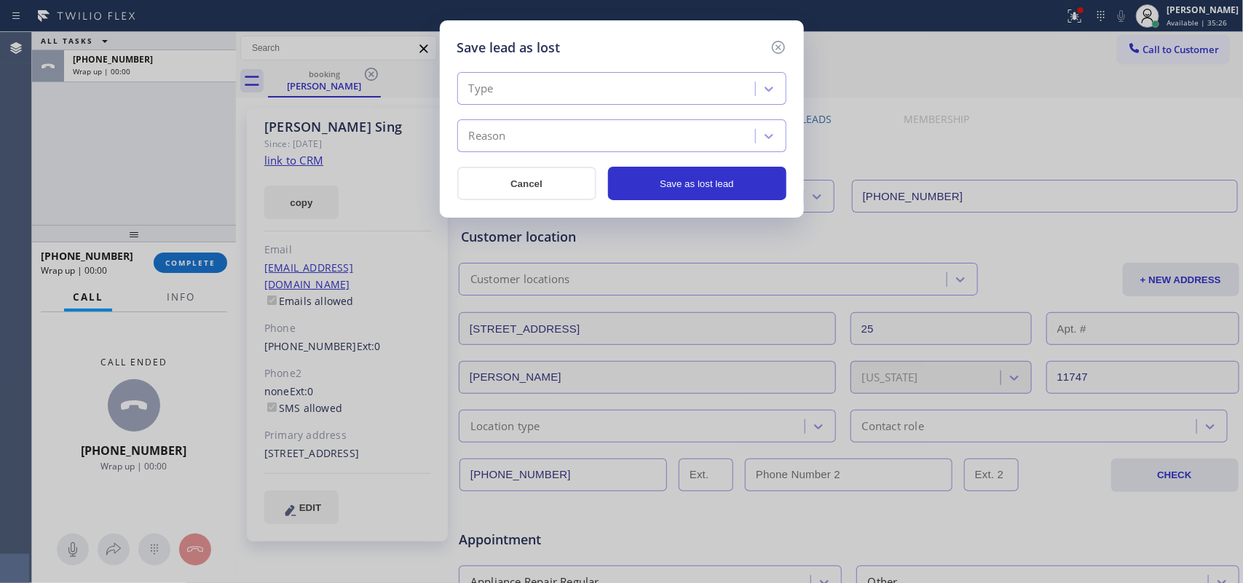
click at [745, 71] on div "Type Reason Cancel Save as lost lead" at bounding box center [621, 129] width 329 height 143
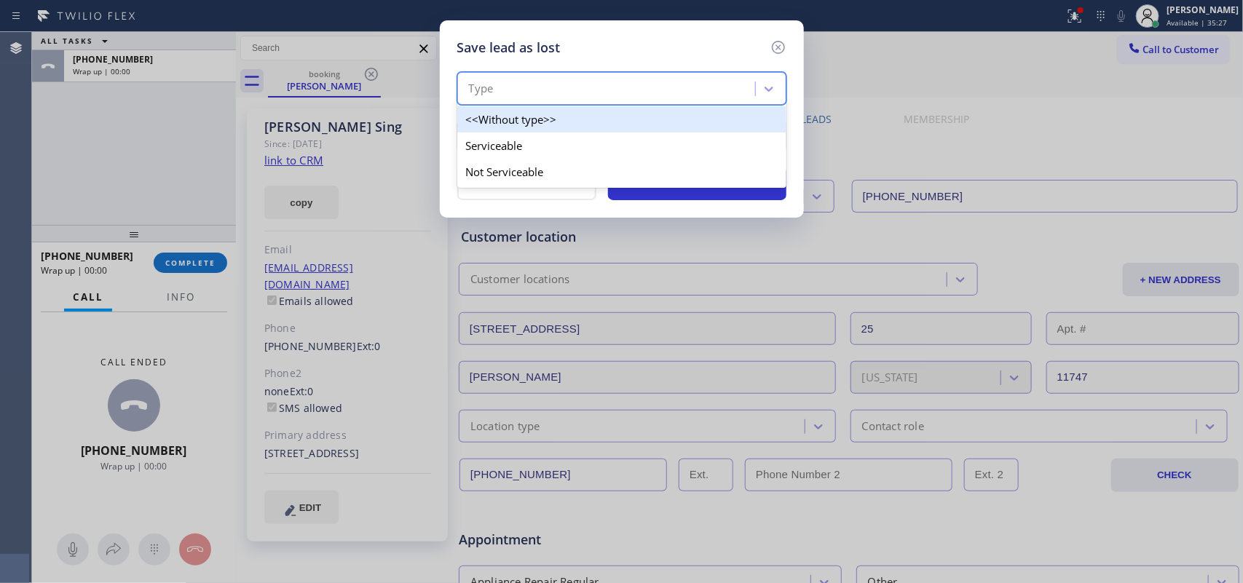
click at [654, 76] on div "Type" at bounding box center [609, 88] width 294 height 25
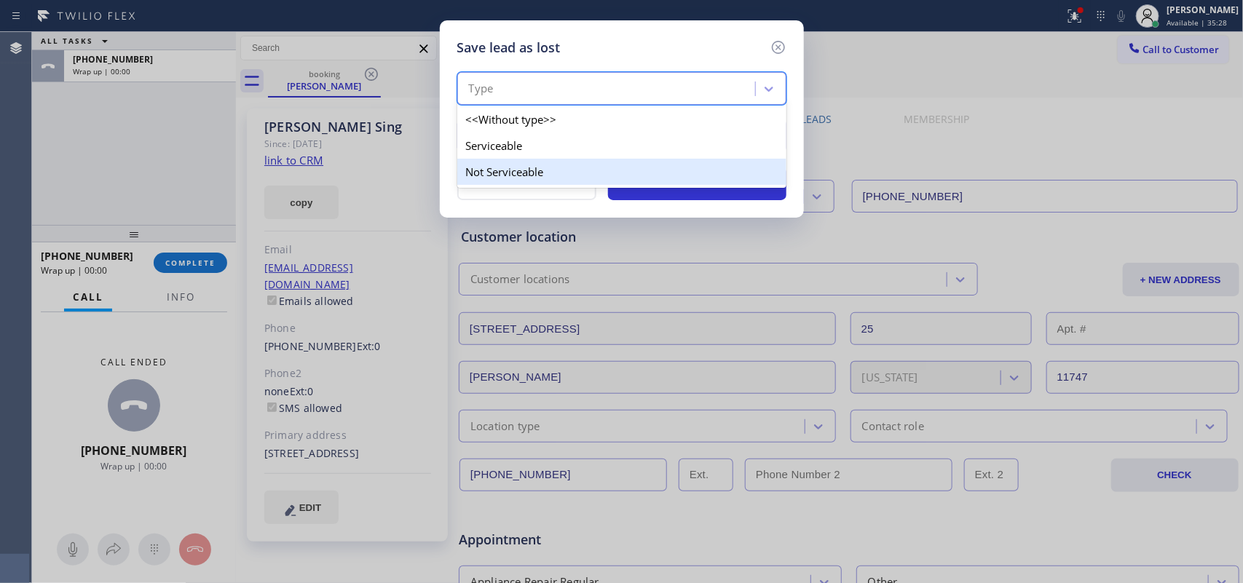
click at [603, 177] on div "Not Serviceable" at bounding box center [621, 172] width 329 height 26
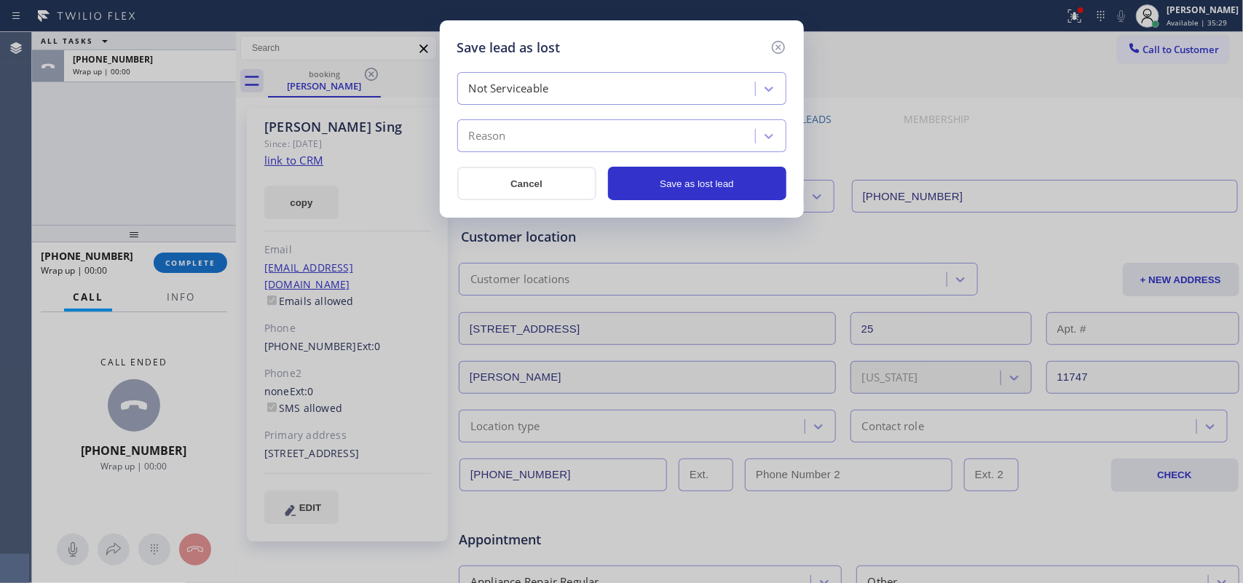
click at [614, 128] on div "Reason" at bounding box center [609, 136] width 294 height 25
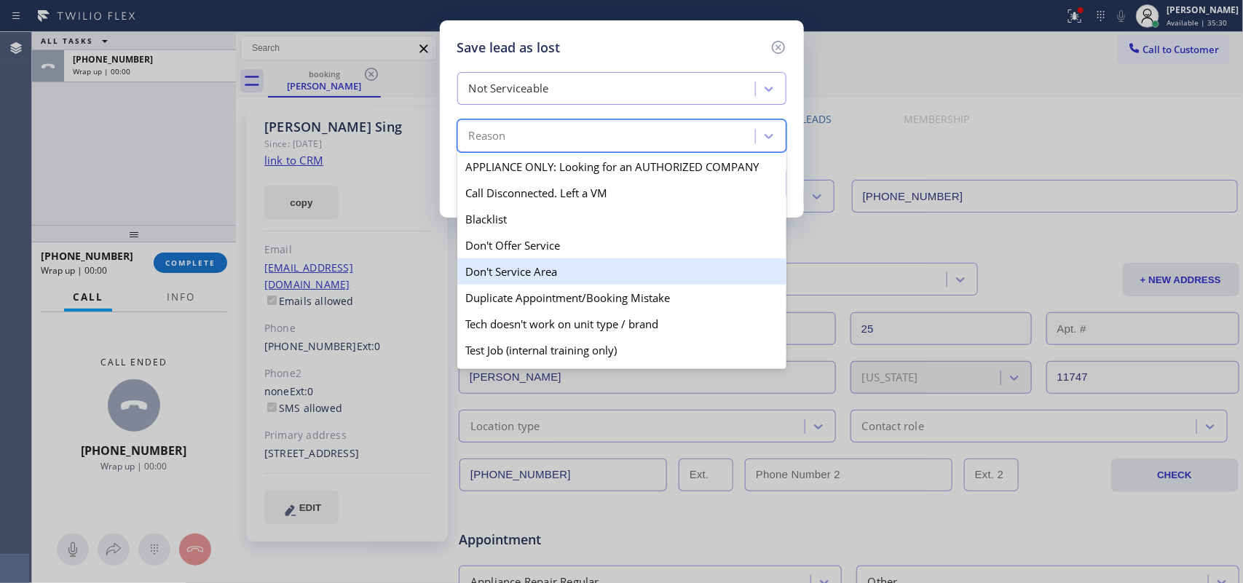
click at [552, 267] on div "Don't Service Area" at bounding box center [621, 272] width 329 height 26
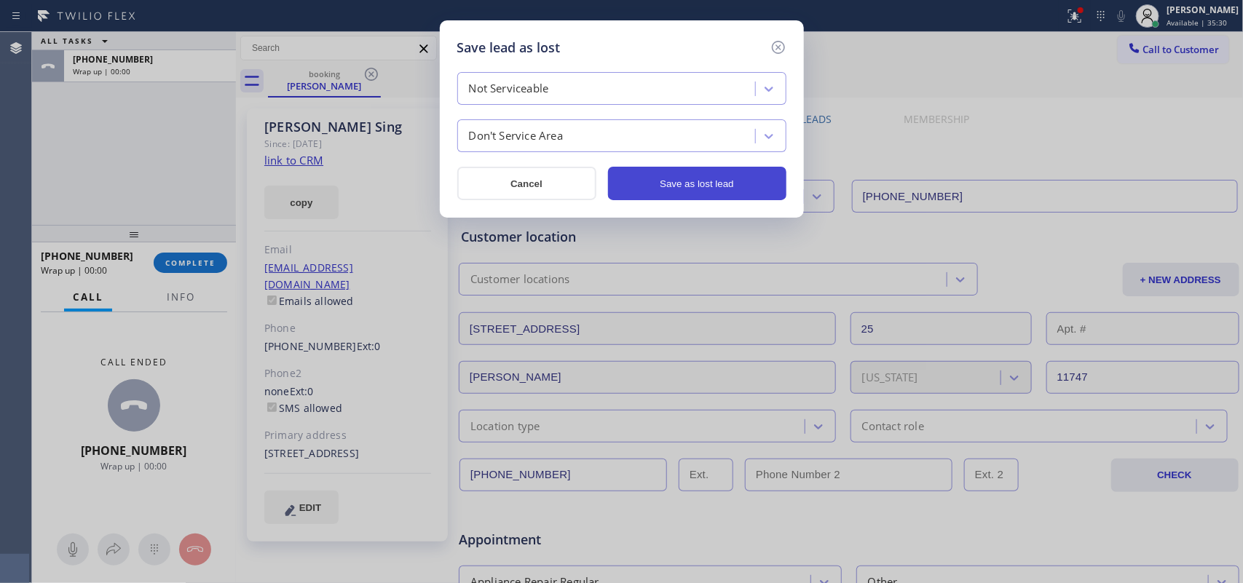
click at [642, 184] on button "Save as lost lead" at bounding box center [697, 184] width 178 height 34
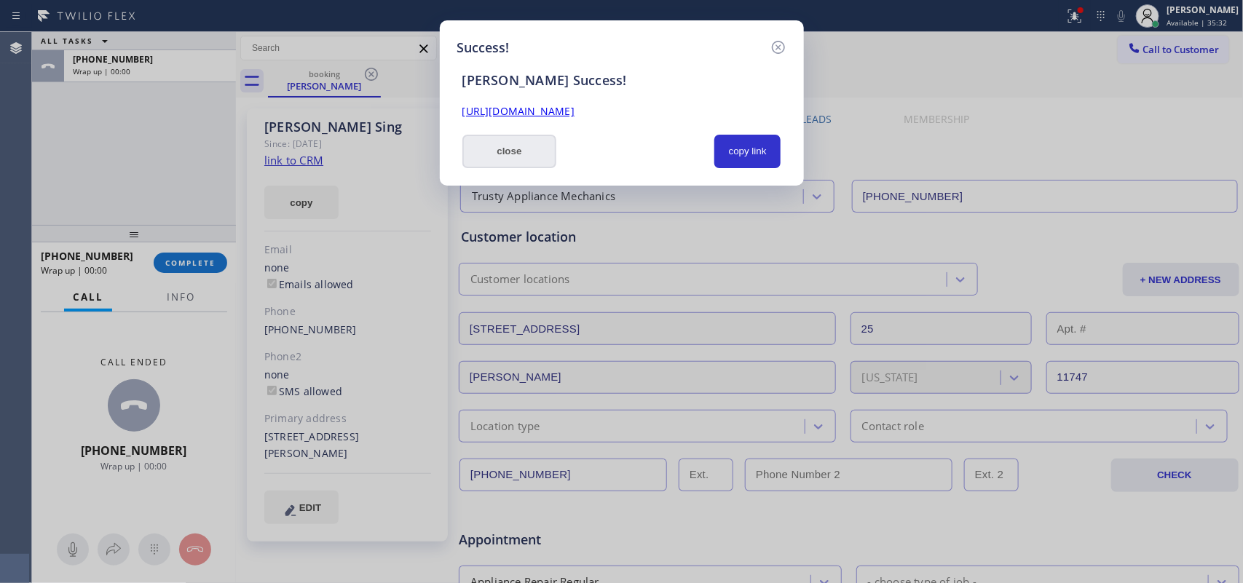
click at [550, 151] on button "close" at bounding box center [509, 152] width 95 height 34
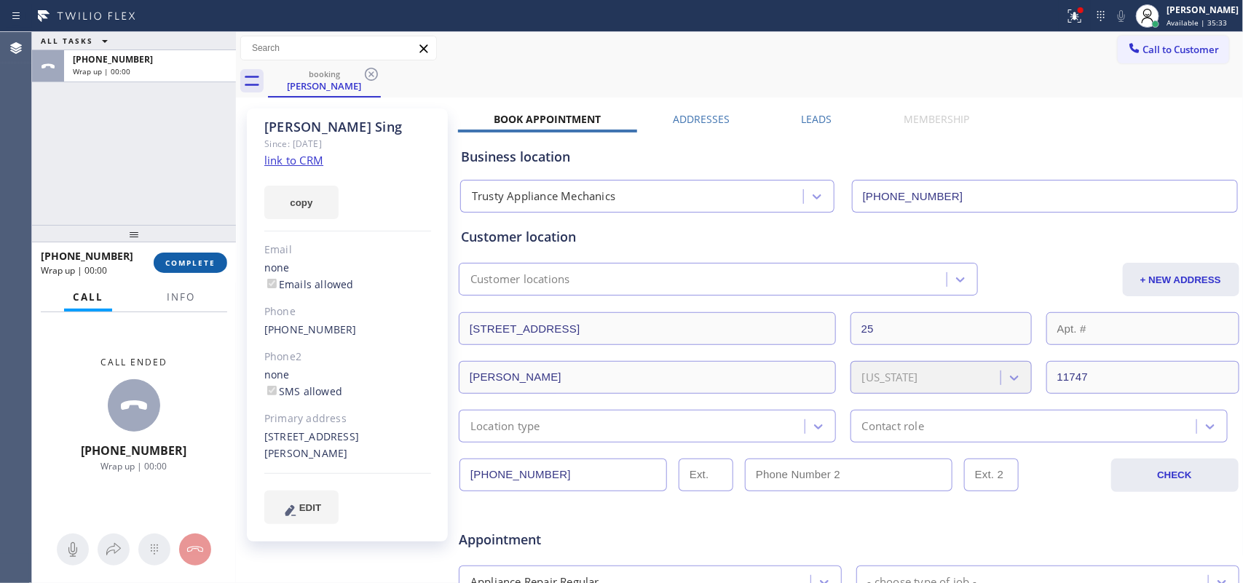
click at [205, 261] on span "COMPLETE" at bounding box center [190, 263] width 50 height 10
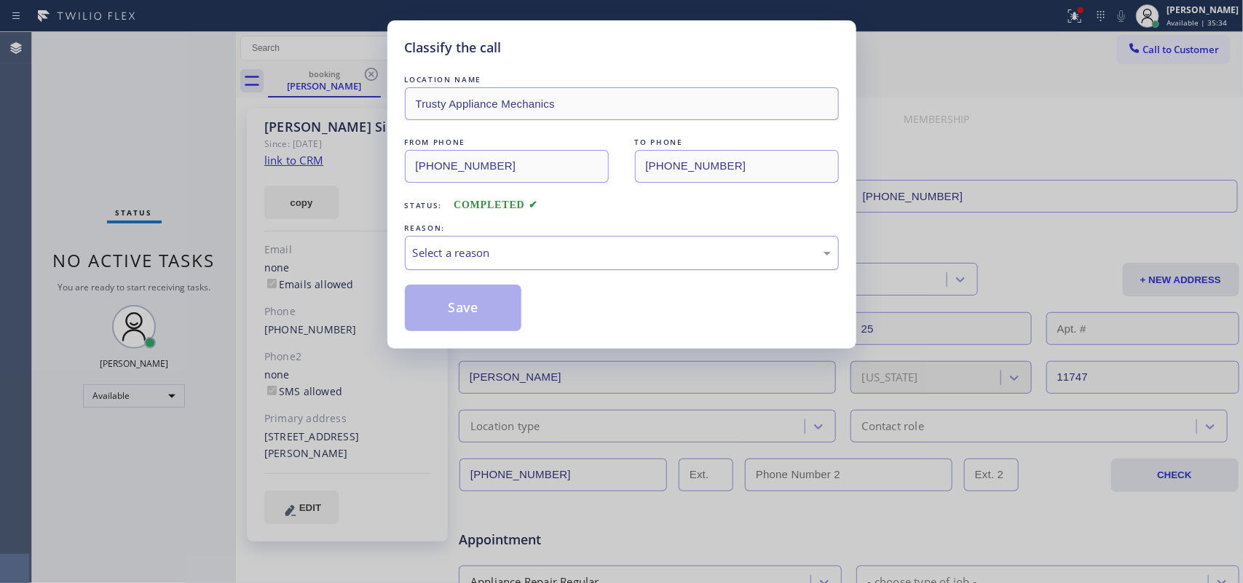
click at [614, 255] on div "Select a reason" at bounding box center [622, 253] width 418 height 17
drag, startPoint x: 501, startPoint y: 304, endPoint x: 462, endPoint y: 248, distance: 68.1
click at [499, 306] on button "Save" at bounding box center [463, 308] width 117 height 47
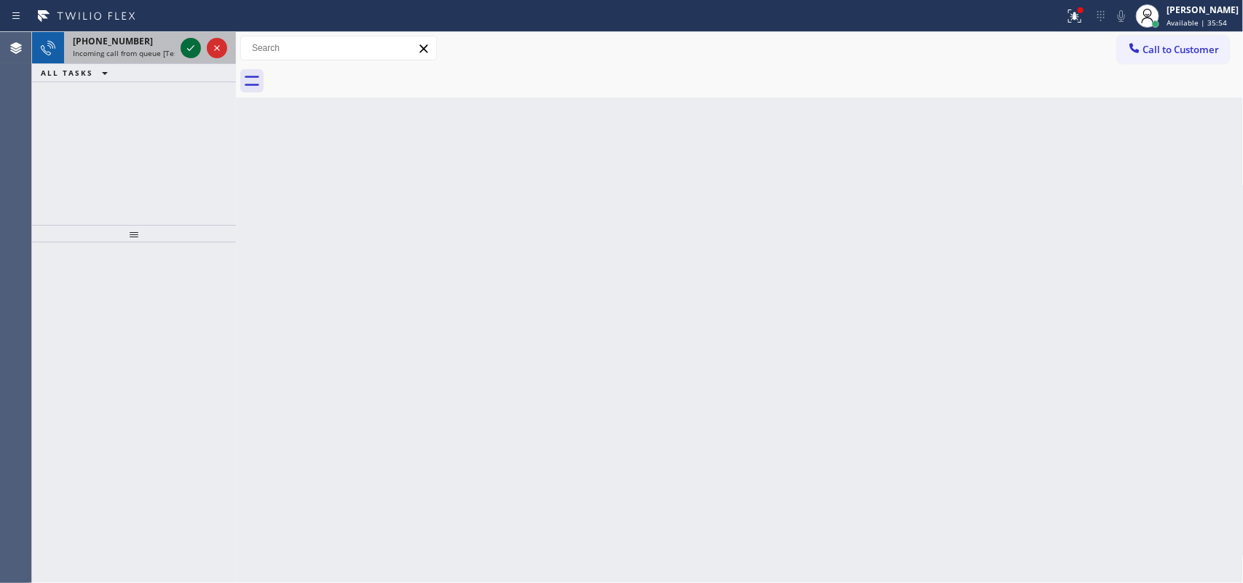
click at [188, 44] on icon at bounding box center [190, 47] width 17 height 17
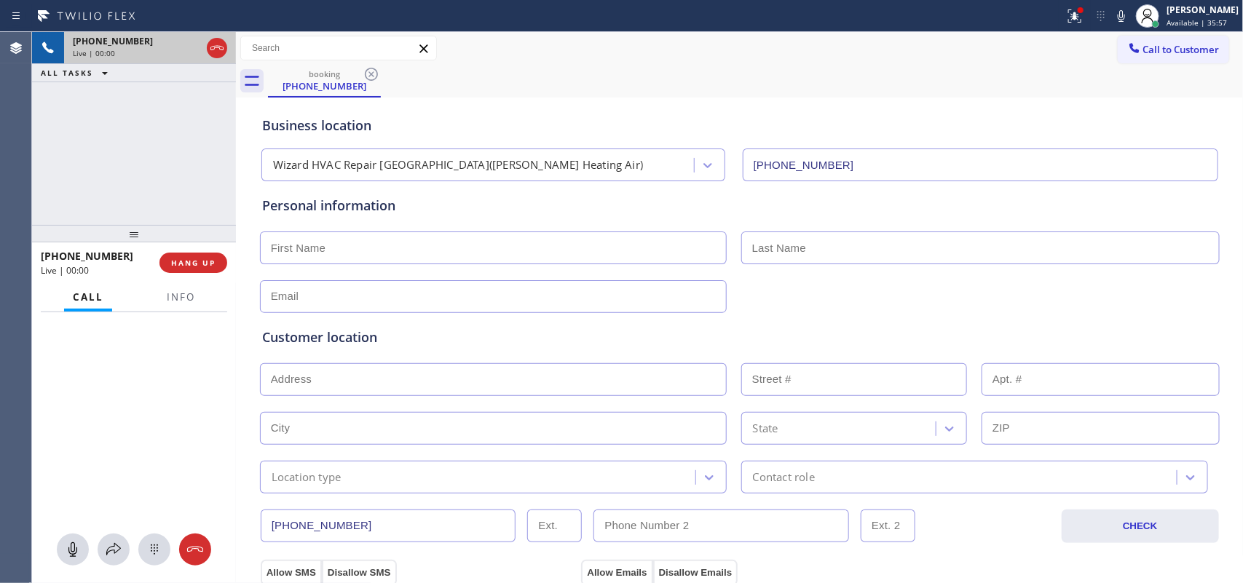
type input "[PHONE_NUMBER]"
click at [147, 201] on div "[PHONE_NUMBER] Live | 00:00 ALL TASKS ALL TASKS ACTIVE TASKS TASKS IN WRAP UP" at bounding box center [134, 128] width 204 height 193
click at [176, 302] on span "Info" at bounding box center [181, 297] width 28 height 13
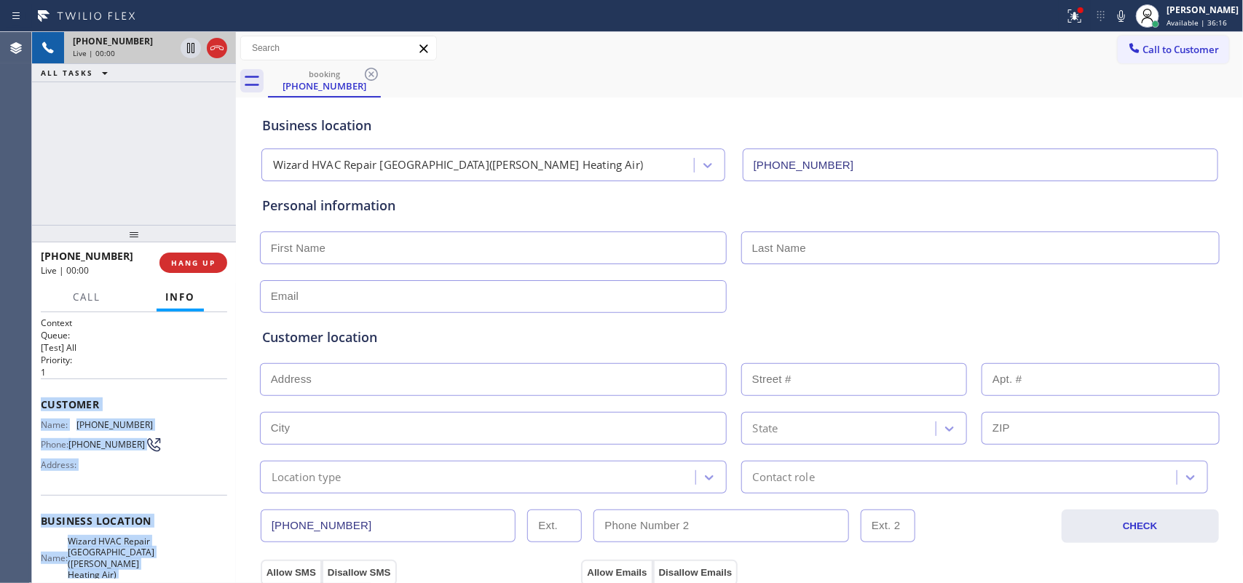
drag, startPoint x: 146, startPoint y: 443, endPoint x: 38, endPoint y: 403, distance: 115.7
click at [38, 403] on div "Context Queue: [Test] All Priority: 1 Customer Name: [PHONE_NUMBER] Phone: [PHO…" at bounding box center [134, 448] width 204 height 272
click at [202, 267] on span "HANG UP" at bounding box center [193, 263] width 44 height 10
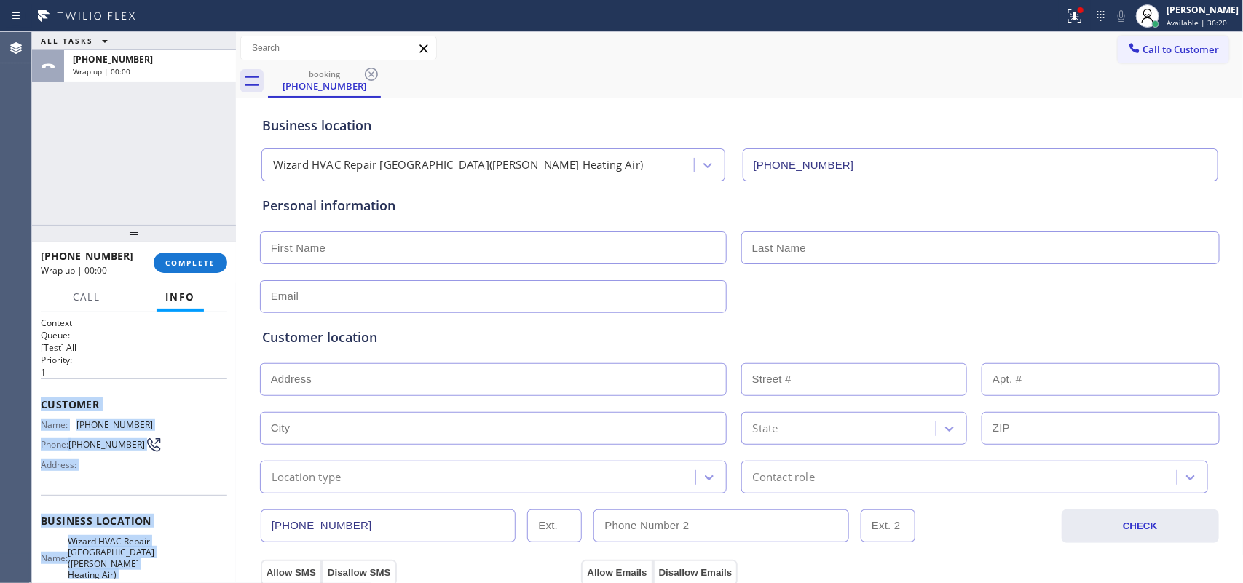
drag, startPoint x: 211, startPoint y: 257, endPoint x: 401, endPoint y: 253, distance: 190.1
click at [213, 259] on span "COMPLETE" at bounding box center [190, 263] width 50 height 10
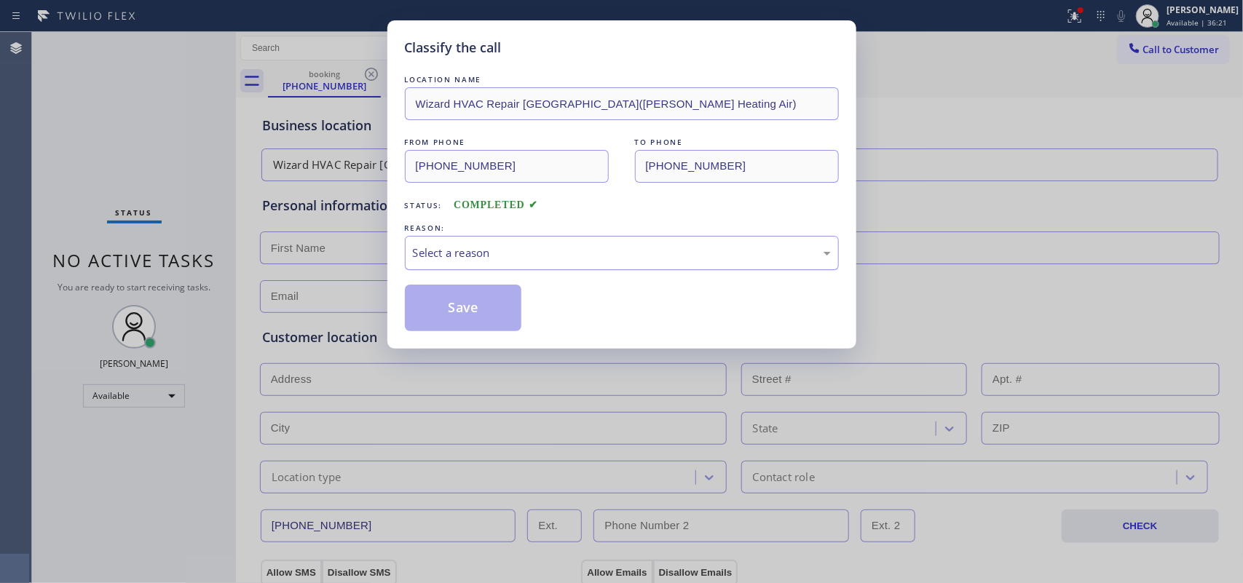
click at [661, 256] on div "Select a reason" at bounding box center [622, 253] width 418 height 17
click at [482, 319] on button "Save" at bounding box center [463, 308] width 117 height 47
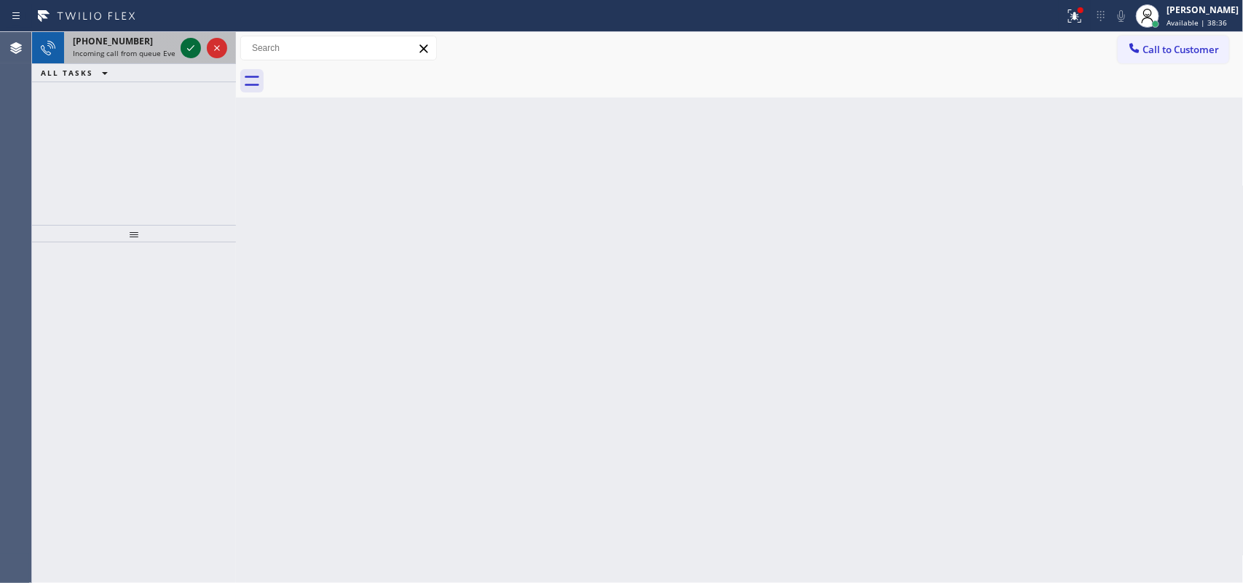
click at [191, 39] on icon at bounding box center [190, 47] width 17 height 17
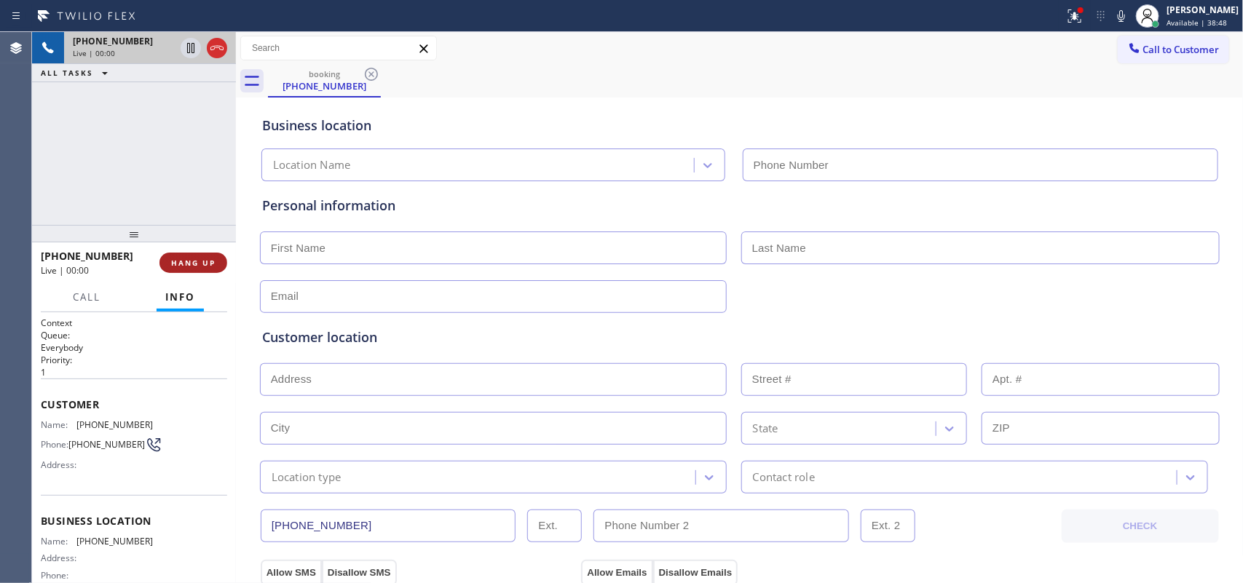
click at [190, 253] on button "HANG UP" at bounding box center [193, 263] width 68 height 20
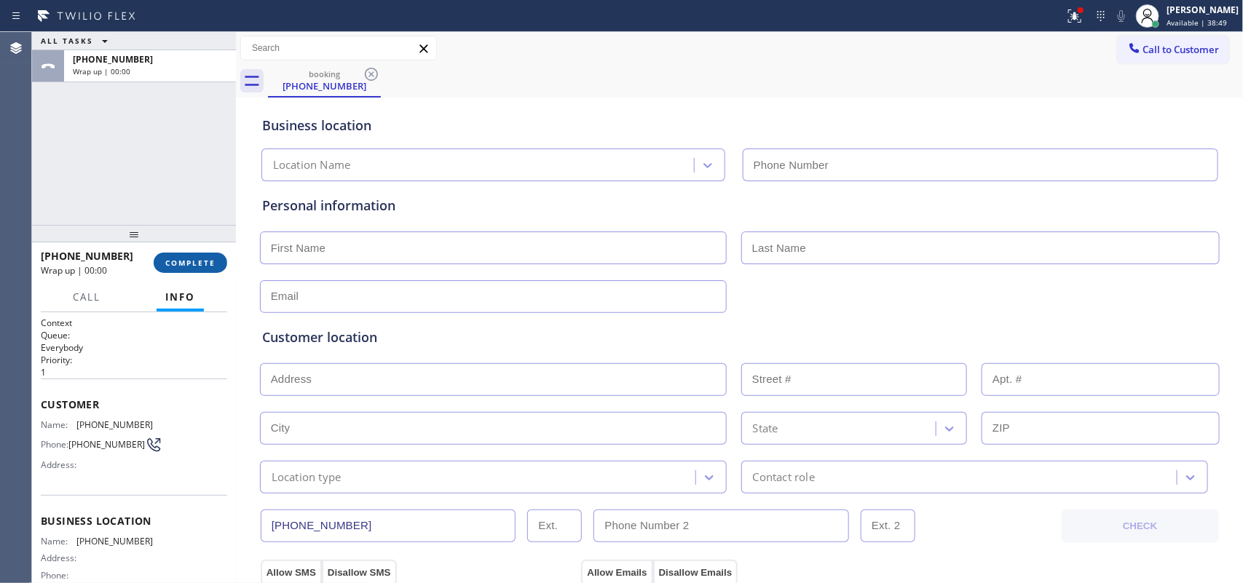
click at [197, 264] on span "COMPLETE" at bounding box center [190, 263] width 50 height 10
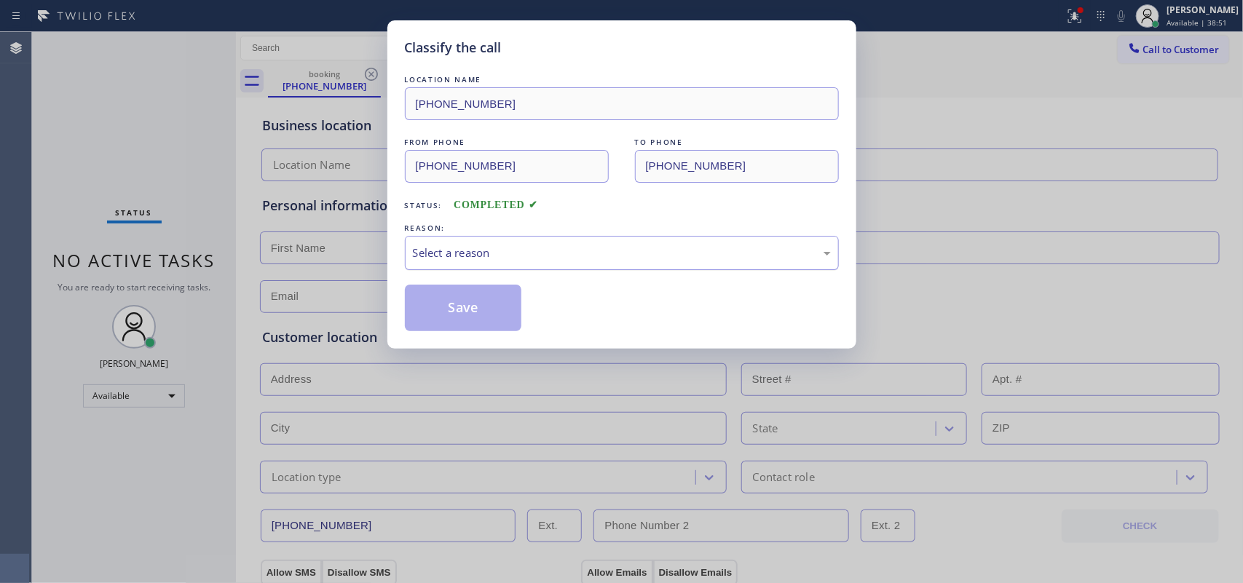
click at [472, 239] on div "Select a reason" at bounding box center [622, 253] width 434 height 34
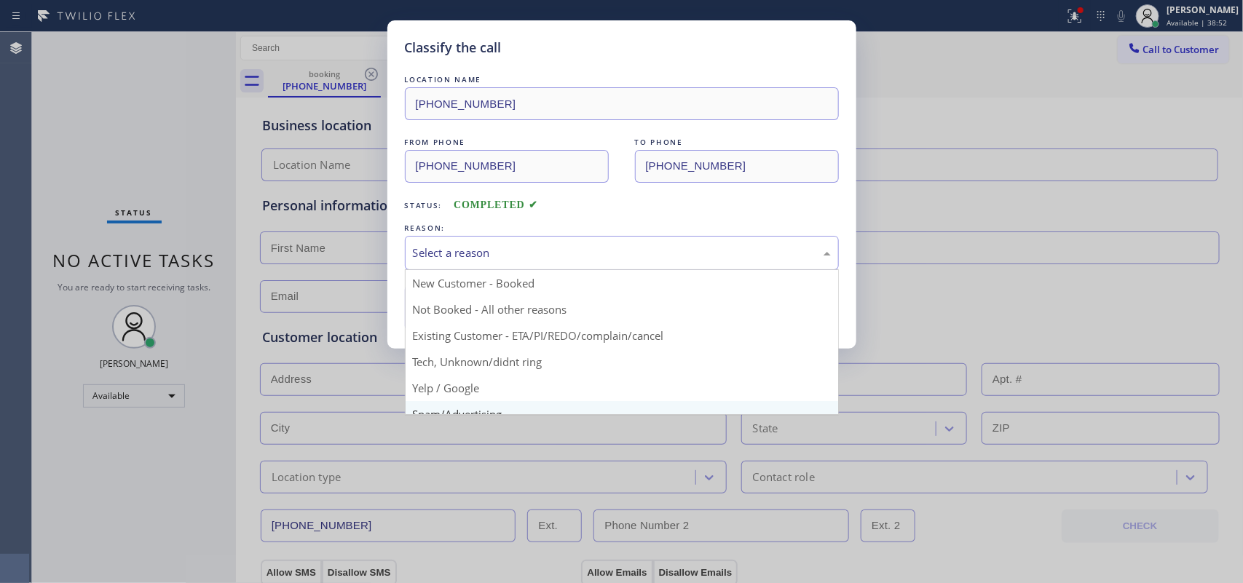
scroll to position [100, 0]
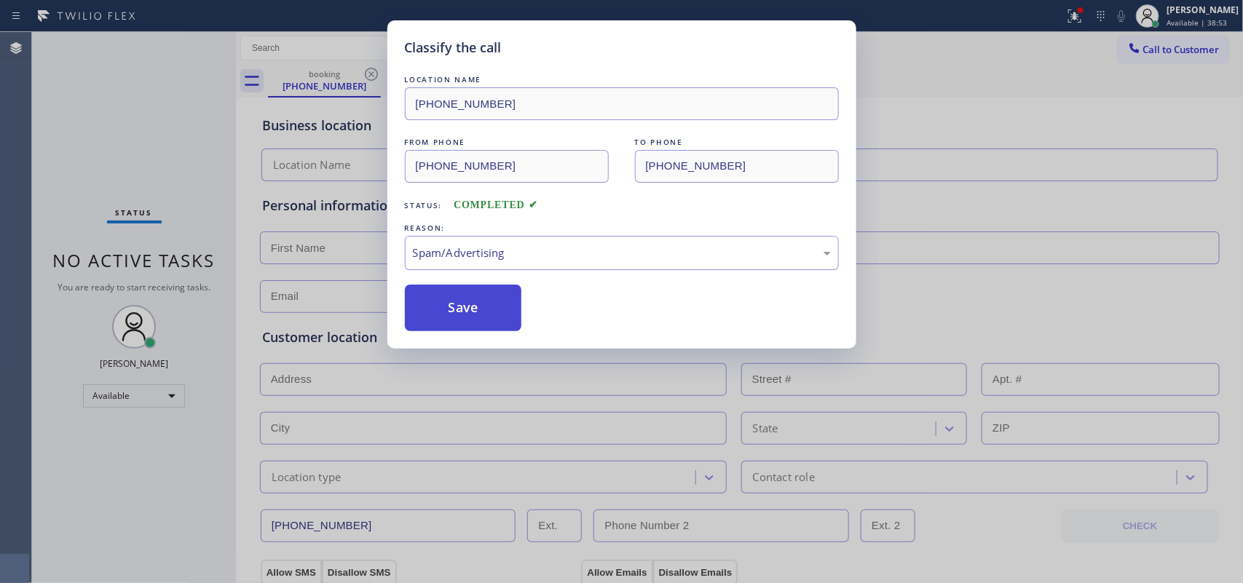
click at [489, 313] on button "Save" at bounding box center [463, 308] width 117 height 47
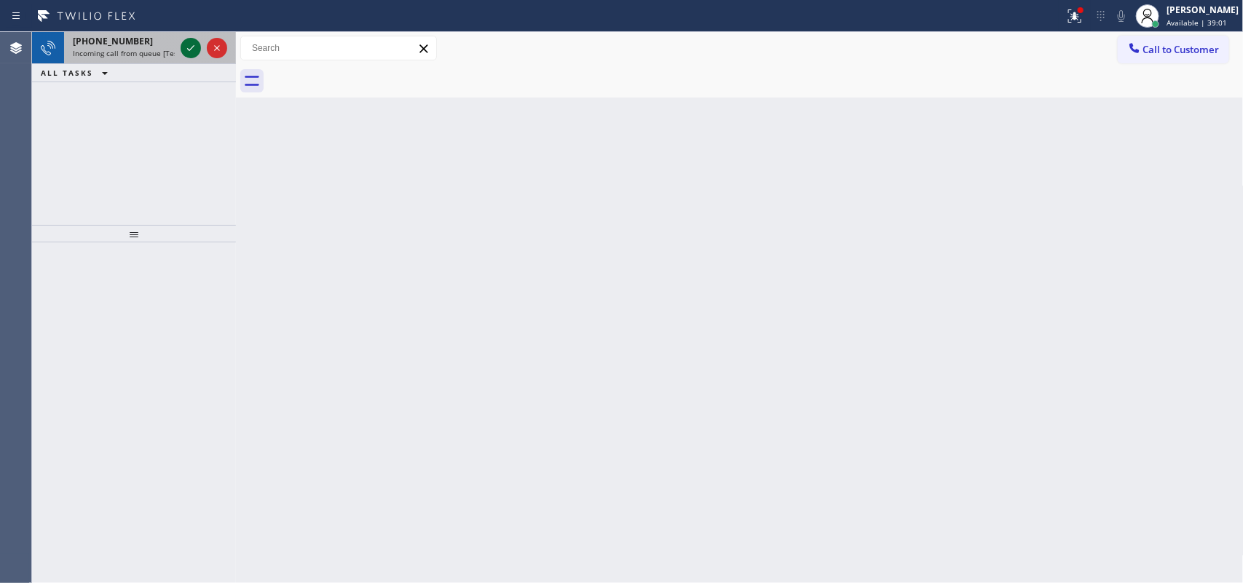
click at [193, 53] on icon at bounding box center [190, 47] width 17 height 17
click at [184, 48] on icon at bounding box center [190, 47] width 17 height 17
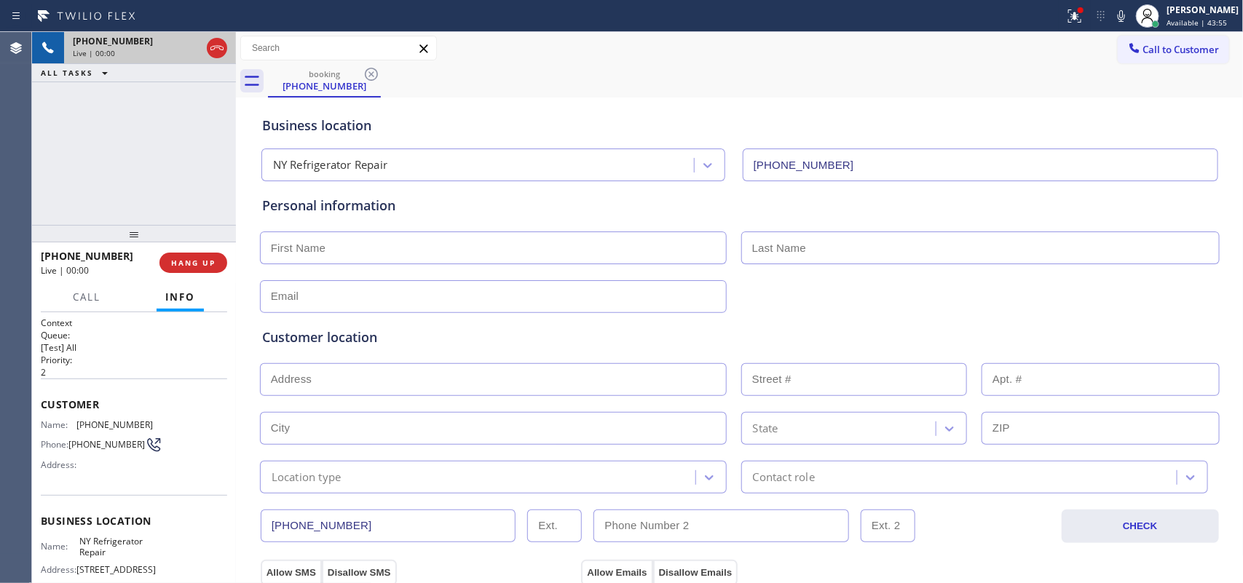
type input "[PHONE_NUMBER]"
click at [205, 267] on span "HANG UP" at bounding box center [193, 263] width 44 height 10
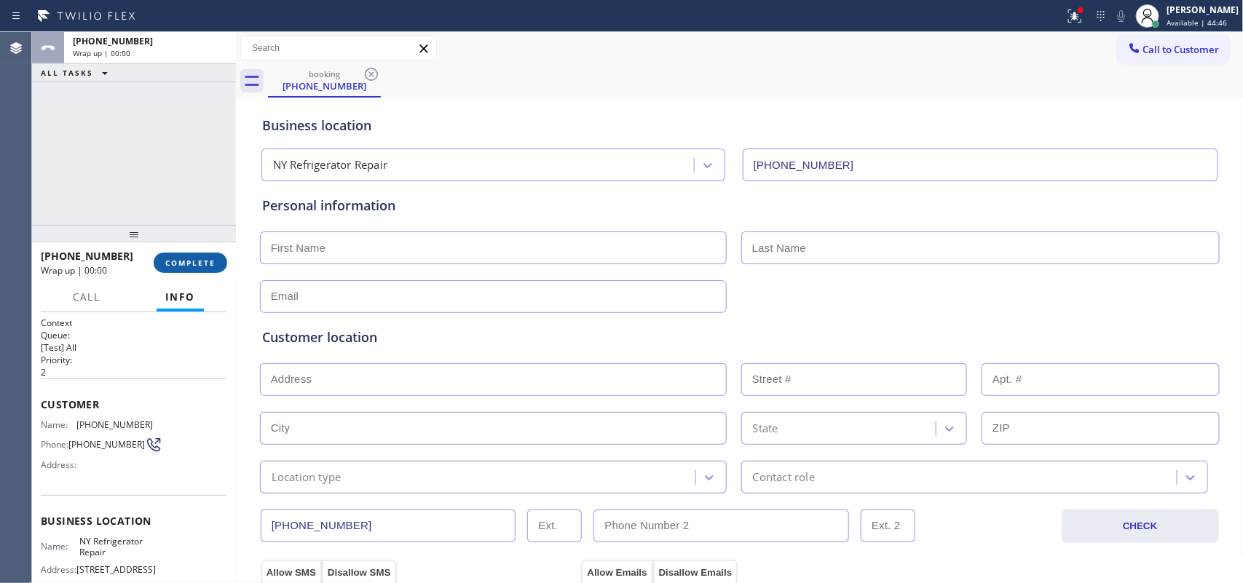
click at [205, 267] on span "COMPLETE" at bounding box center [190, 263] width 50 height 10
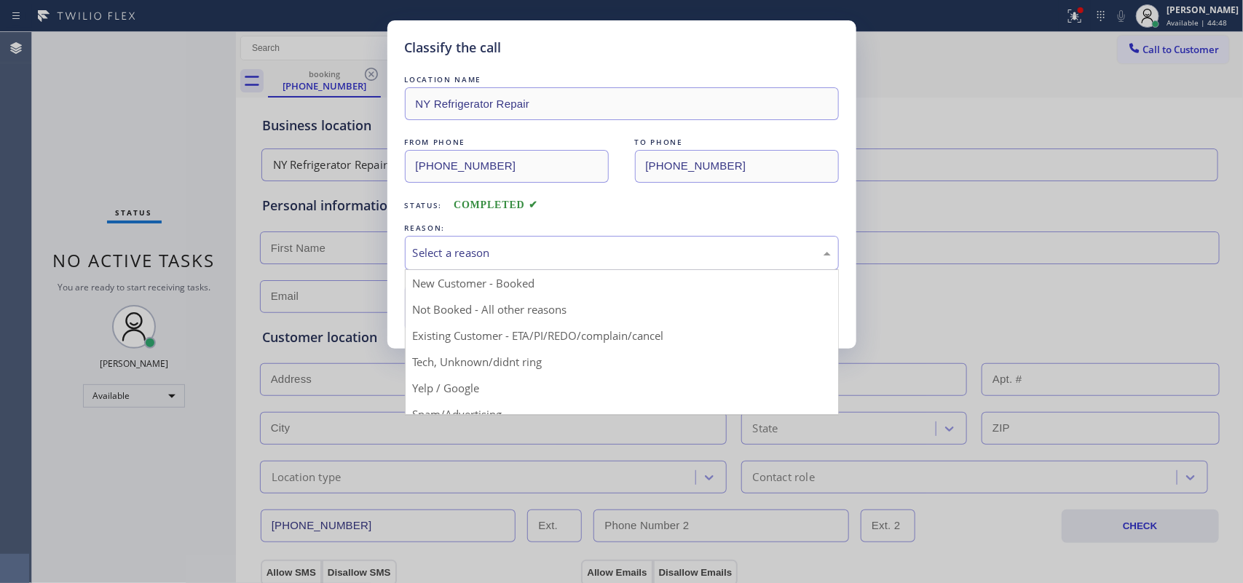
click at [573, 261] on div "Select a reason" at bounding box center [622, 253] width 418 height 17
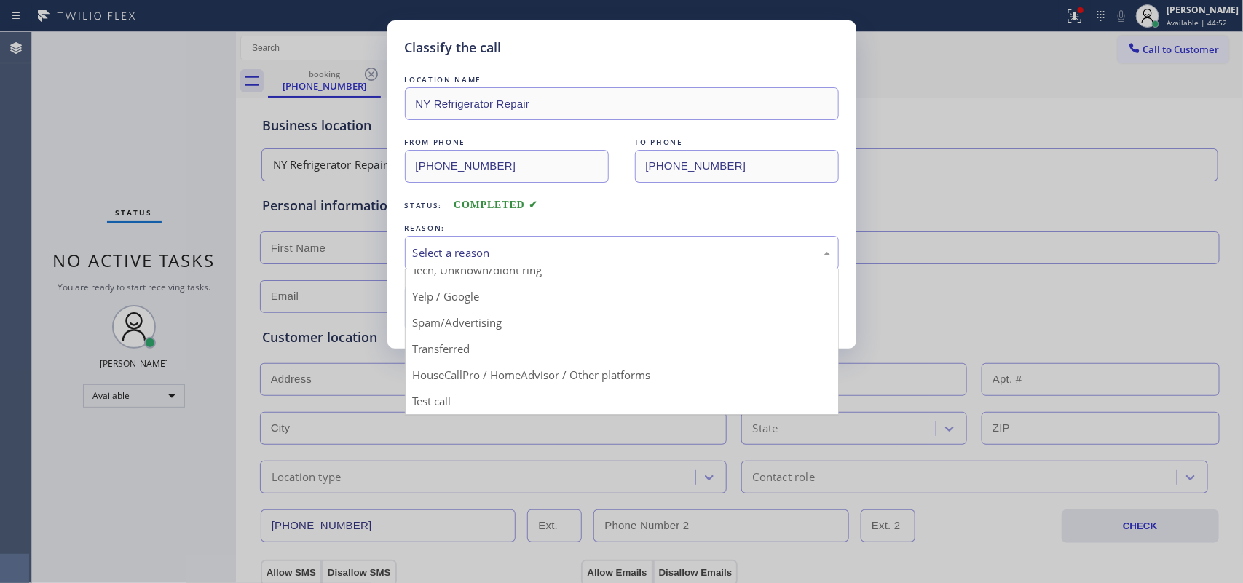
click at [55, 117] on div "Classify the call LOCATION NAME [GEOGRAPHIC_DATA] Refrigerator Repair FROM PHON…" at bounding box center [621, 291] width 1243 height 583
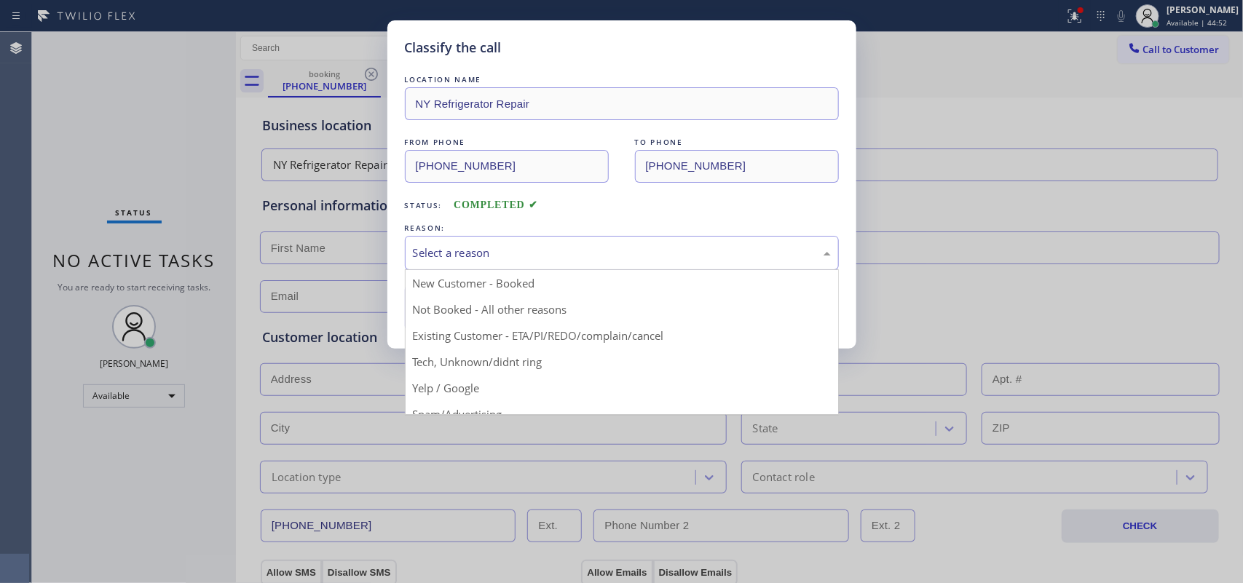
click at [462, 245] on div "Select a reason" at bounding box center [622, 253] width 418 height 17
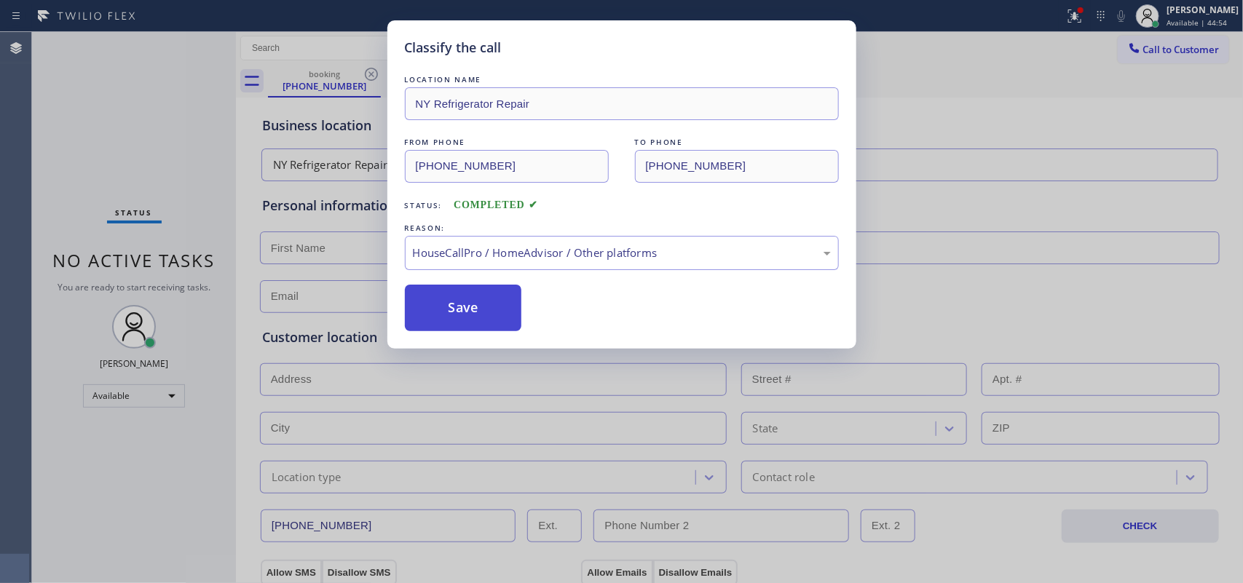
click at [497, 317] on button "Save" at bounding box center [463, 308] width 117 height 47
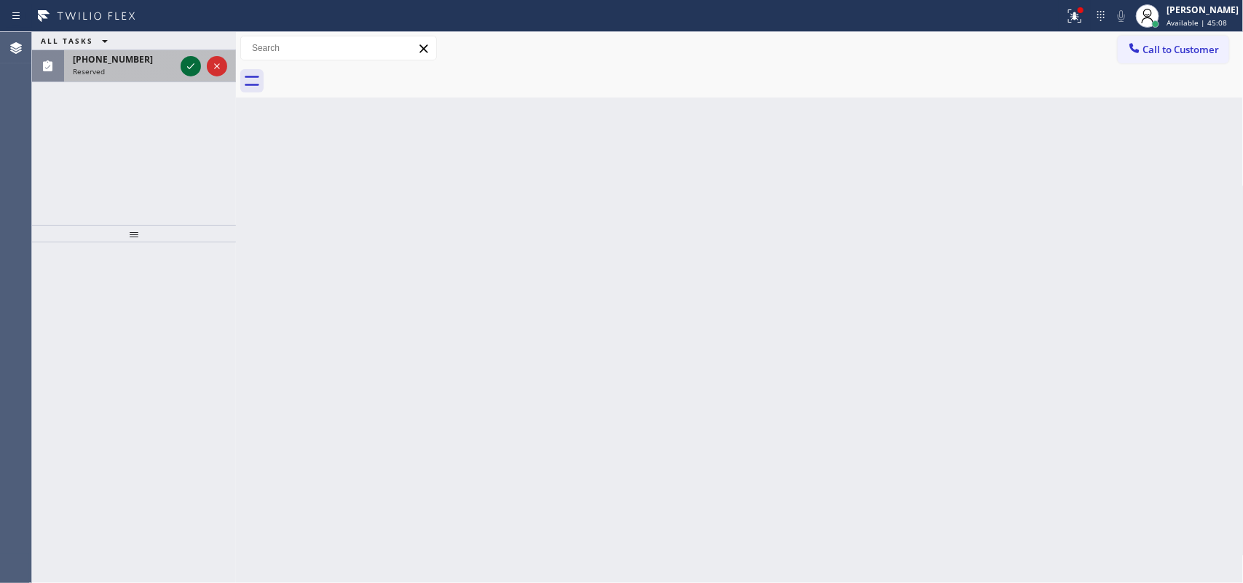
click at [186, 71] on icon at bounding box center [190, 66] width 17 height 17
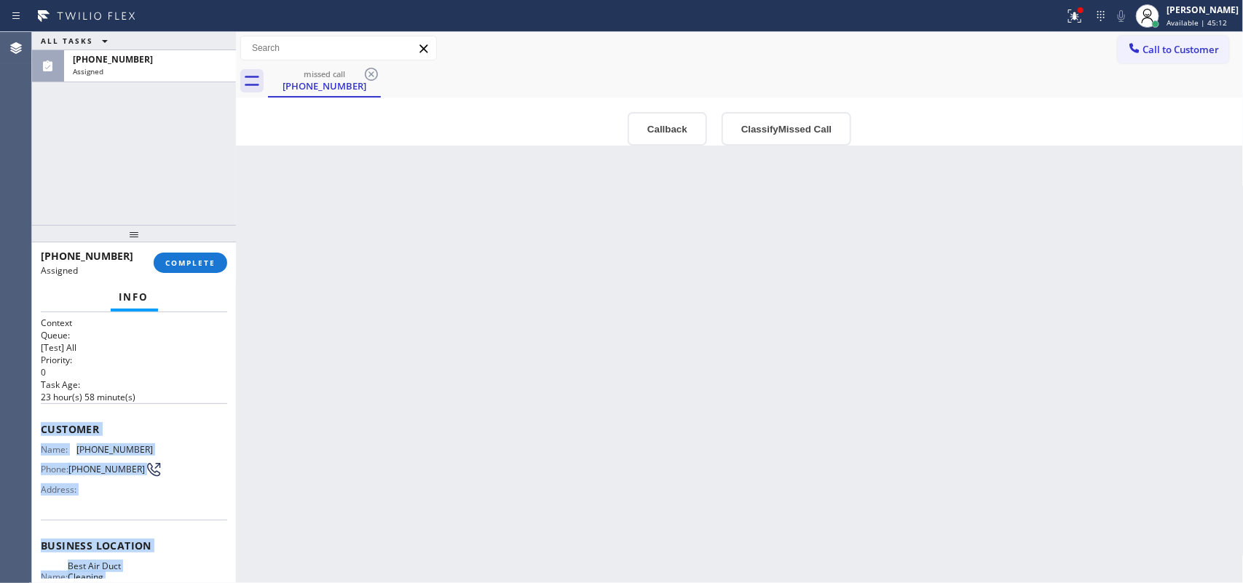
drag, startPoint x: 141, startPoint y: 450, endPoint x: 38, endPoint y: 420, distance: 107.2
click at [38, 420] on div "Context Queue: [Test] All Priority: 0 Task Age: [DEMOGRAPHIC_DATA] hour(s) 58 m…" at bounding box center [134, 448] width 204 height 272
click at [773, 124] on button "Classify Missed Call" at bounding box center [787, 129] width 130 height 34
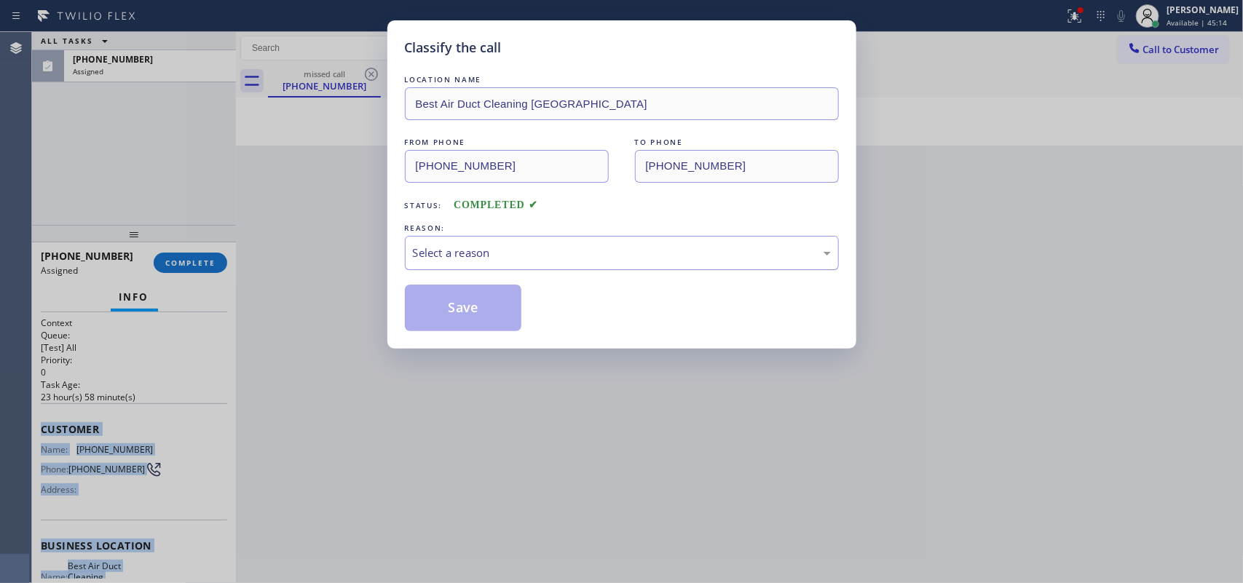
click at [719, 253] on div "Select a reason" at bounding box center [622, 253] width 418 height 17
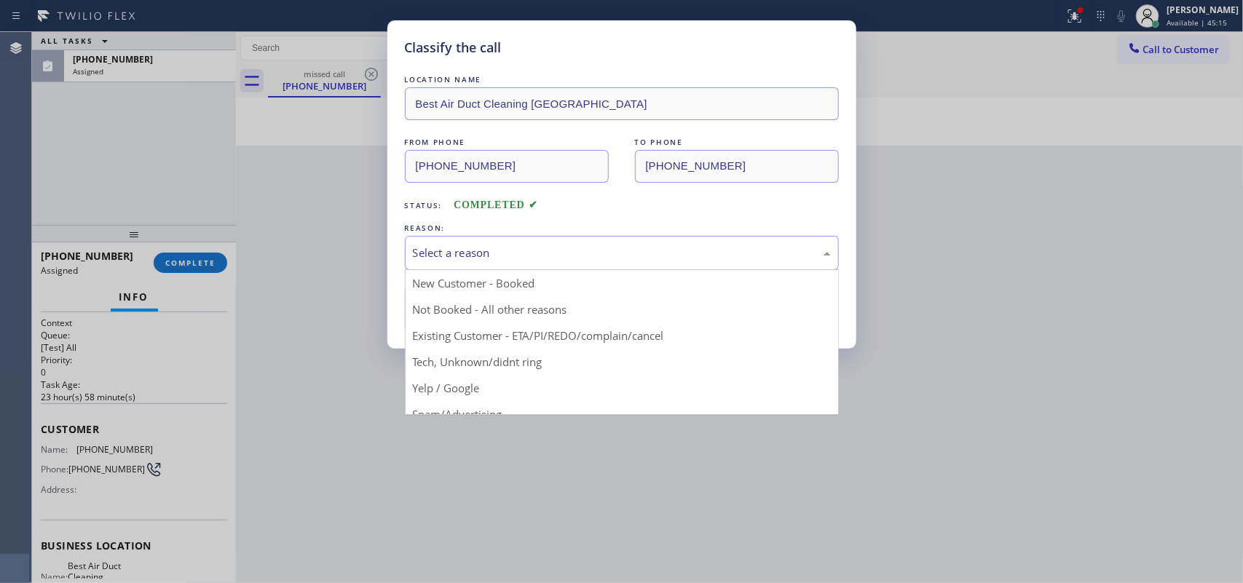
drag, startPoint x: 529, startPoint y: 372, endPoint x: 510, endPoint y: 339, distance: 38.8
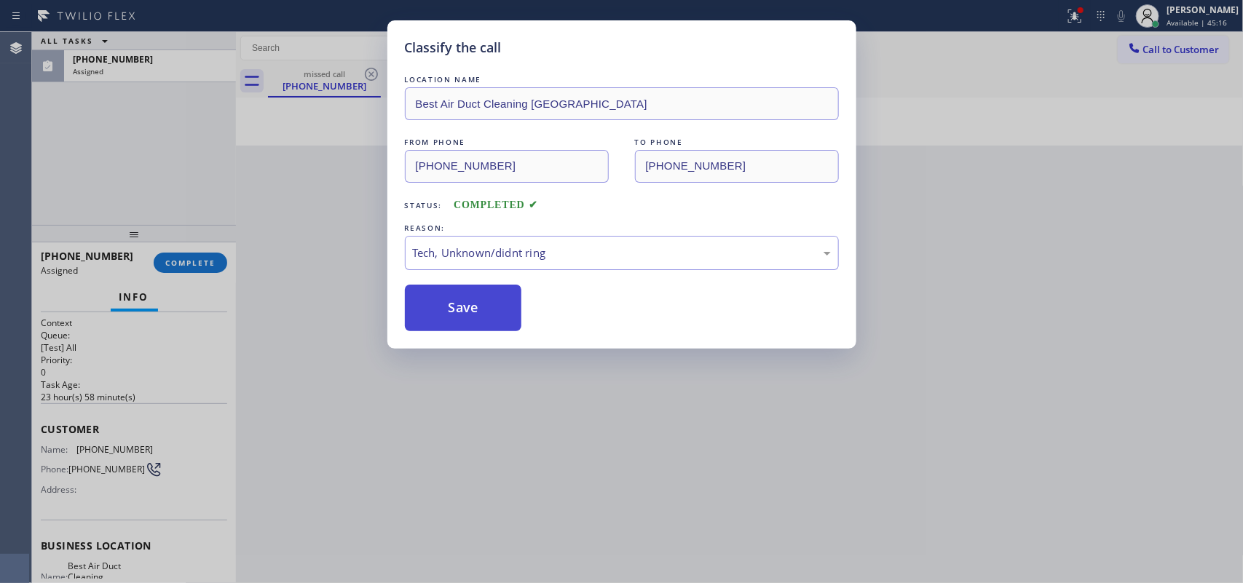
click at [485, 318] on button "Save" at bounding box center [463, 308] width 117 height 47
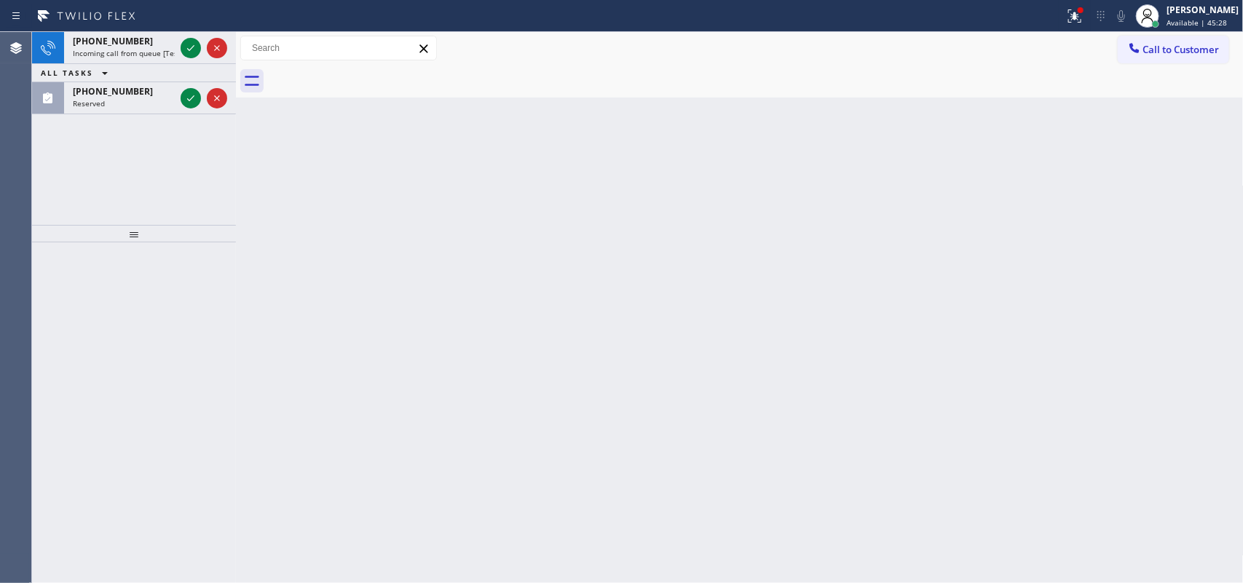
drag, startPoint x: 184, startPoint y: 106, endPoint x: 194, endPoint y: 78, distance: 29.9
click at [186, 107] on button at bounding box center [191, 98] width 20 height 20
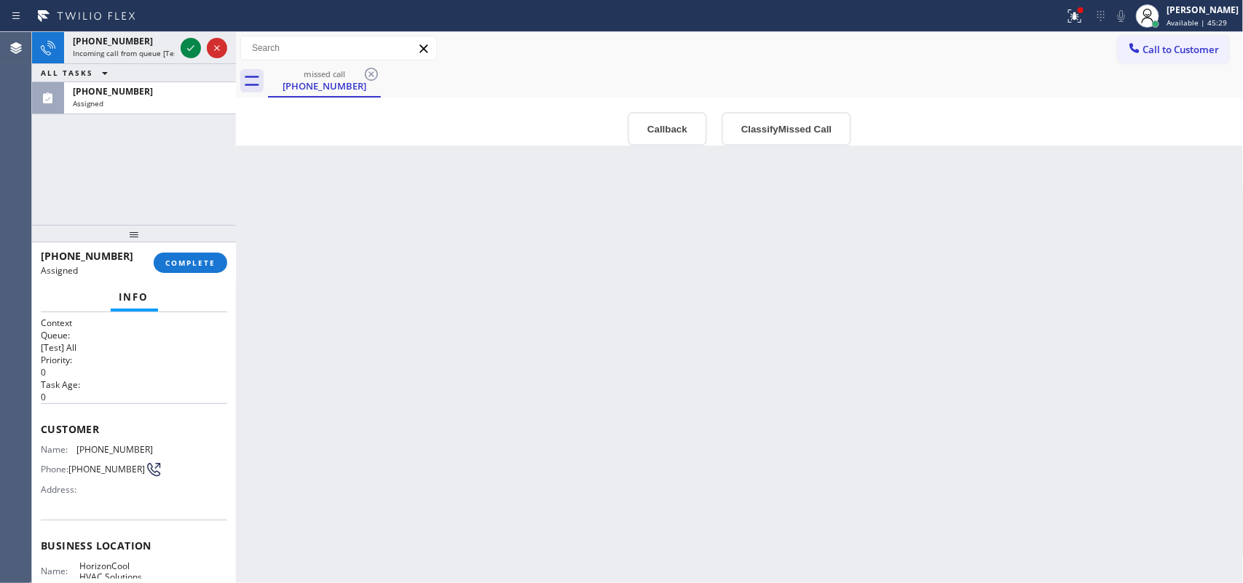
drag, startPoint x: 190, startPoint y: 40, endPoint x: 180, endPoint y: 64, distance: 26.1
click at [189, 40] on icon at bounding box center [190, 47] width 17 height 17
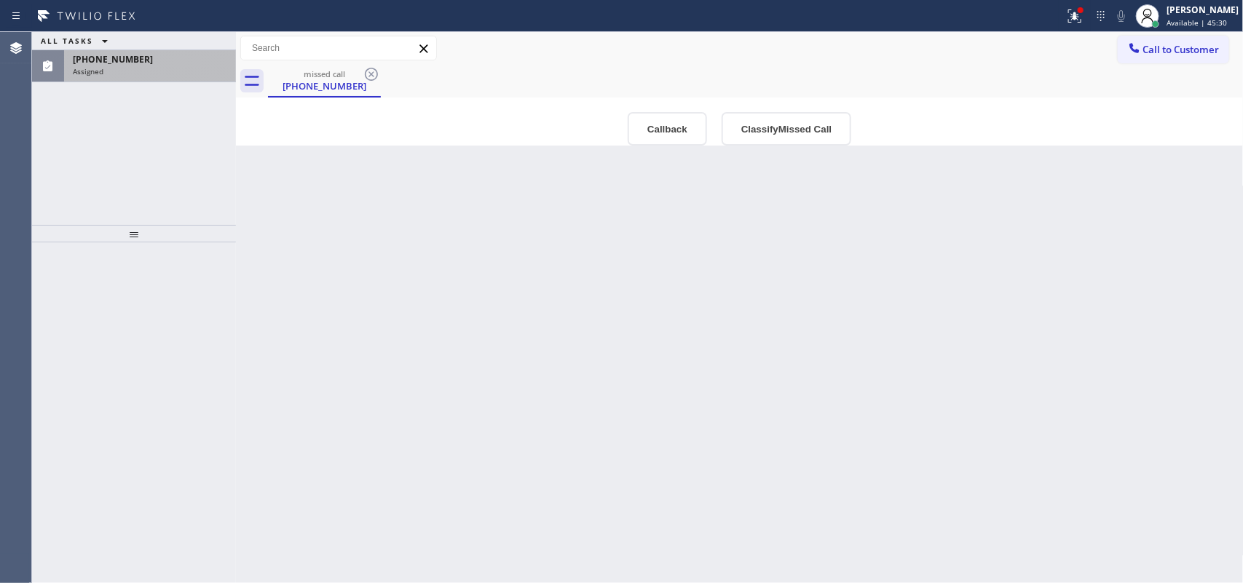
click at [143, 76] on div "[PHONE_NUMBER] Assigned" at bounding box center [147, 66] width 166 height 32
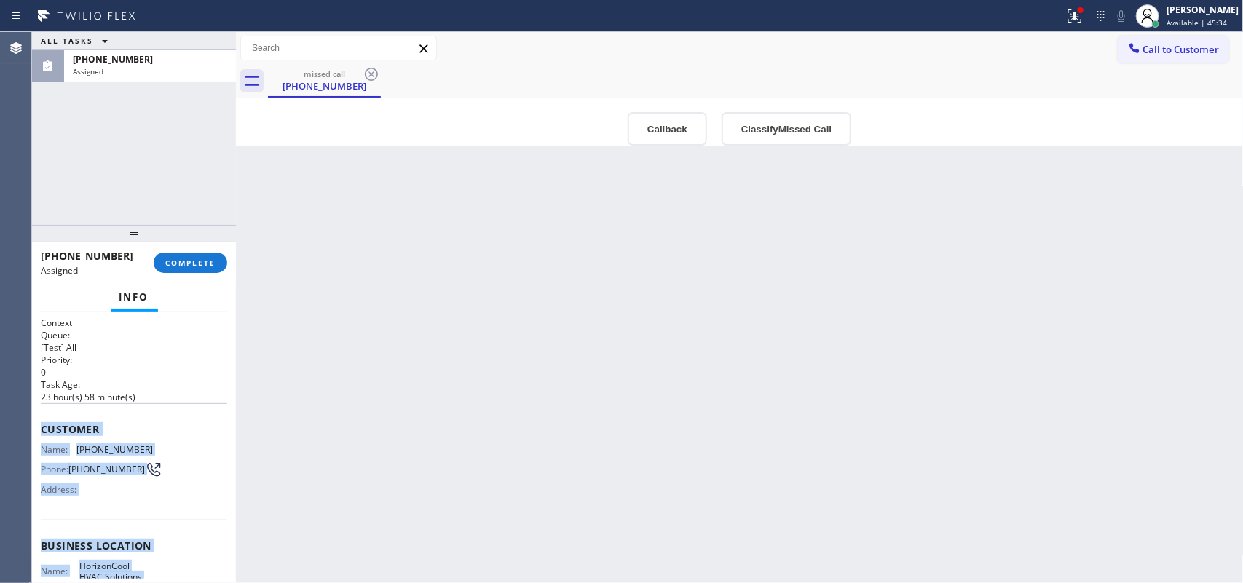
drag, startPoint x: 165, startPoint y: 430, endPoint x: 41, endPoint y: 425, distance: 123.9
click at [41, 425] on div "Context Queue: [Test] All Priority: 0 Task Age: [DEMOGRAPHIC_DATA] hour(s) 58 m…" at bounding box center [134, 534] width 186 height 435
click at [791, 128] on button "Classify Missed Call" at bounding box center [787, 129] width 130 height 34
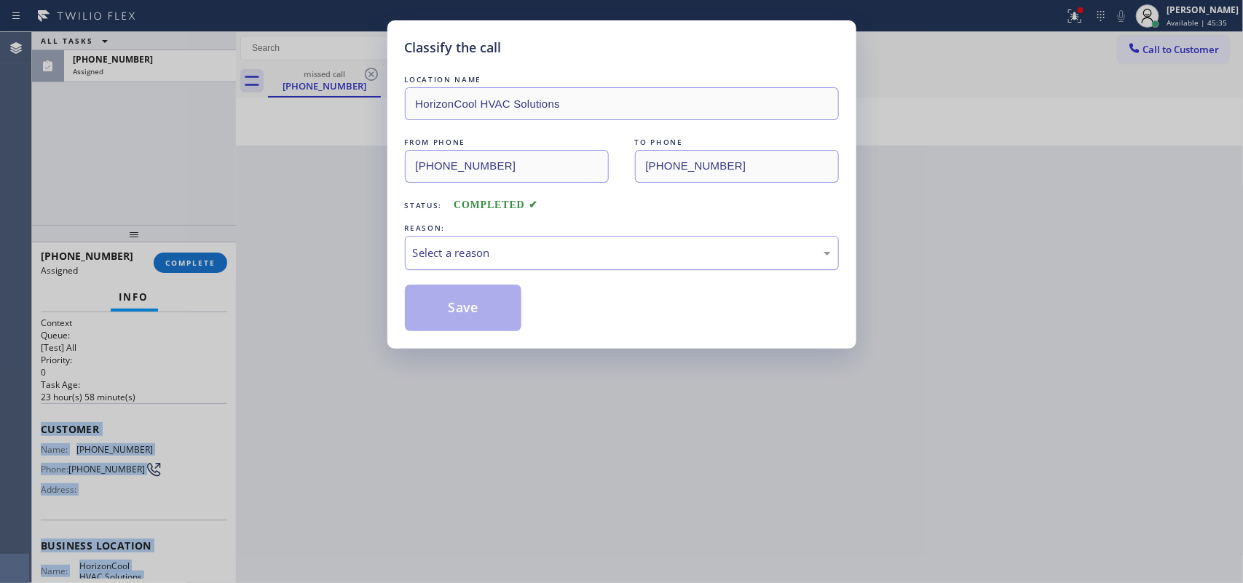
click at [697, 269] on div "Select a reason" at bounding box center [622, 253] width 434 height 34
drag, startPoint x: 543, startPoint y: 362, endPoint x: 485, endPoint y: 322, distance: 70.1
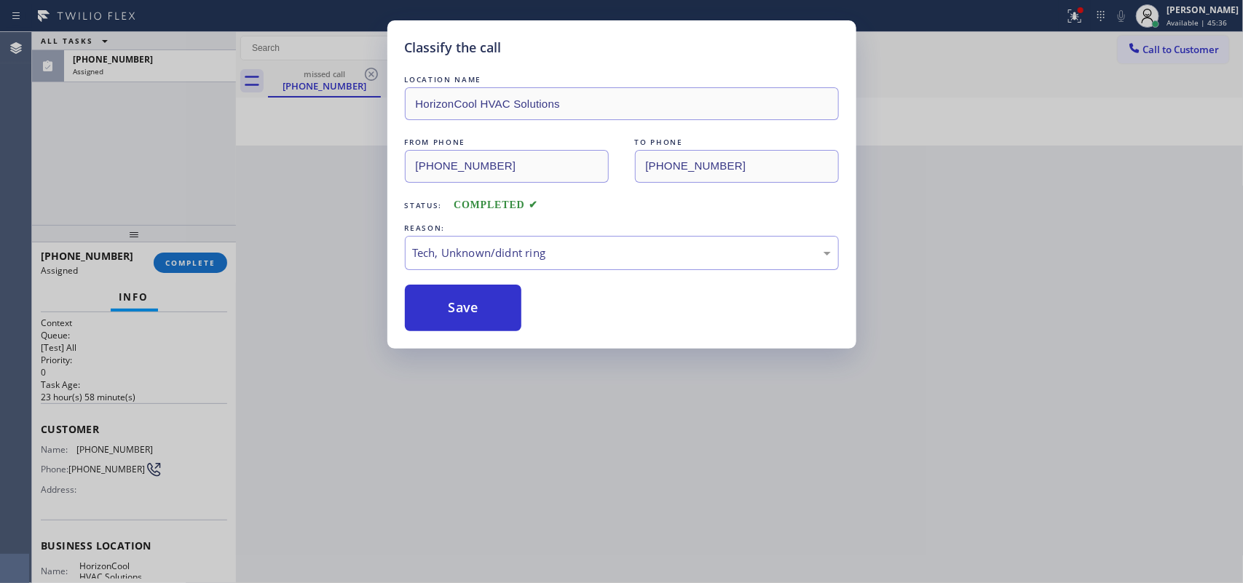
drag, startPoint x: 478, startPoint y: 315, endPoint x: 442, endPoint y: 68, distance: 250.3
click at [478, 315] on button "Save" at bounding box center [463, 308] width 117 height 47
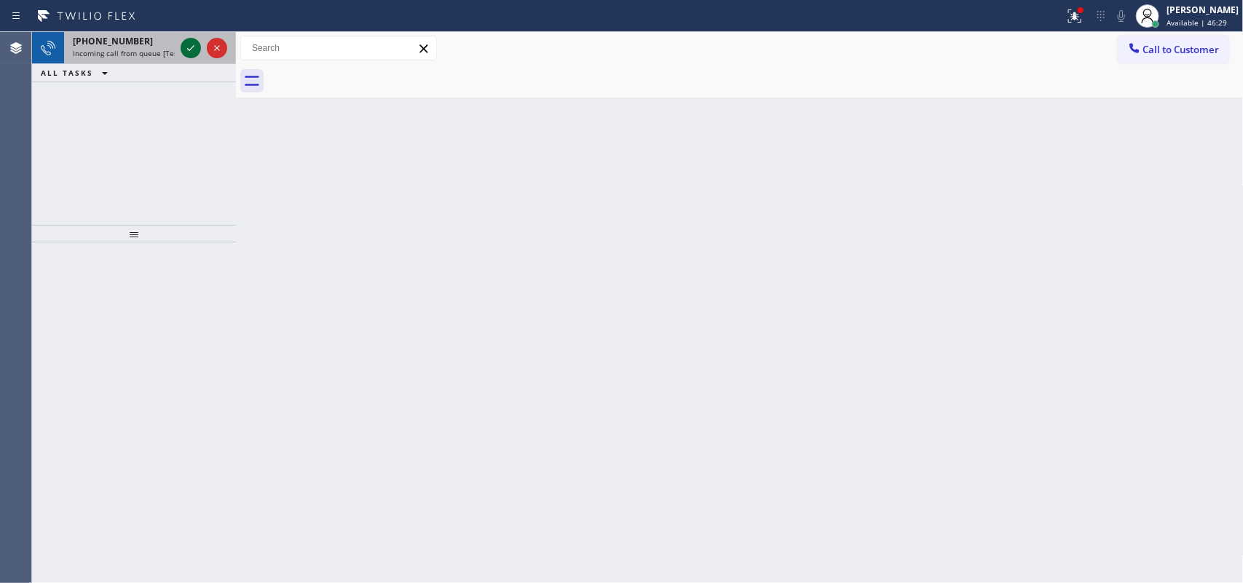
drag, startPoint x: 191, startPoint y: 34, endPoint x: 189, endPoint y: 42, distance: 8.1
click at [189, 35] on div at bounding box center [204, 48] width 52 height 32
click at [192, 47] on icon at bounding box center [190, 48] width 7 height 6
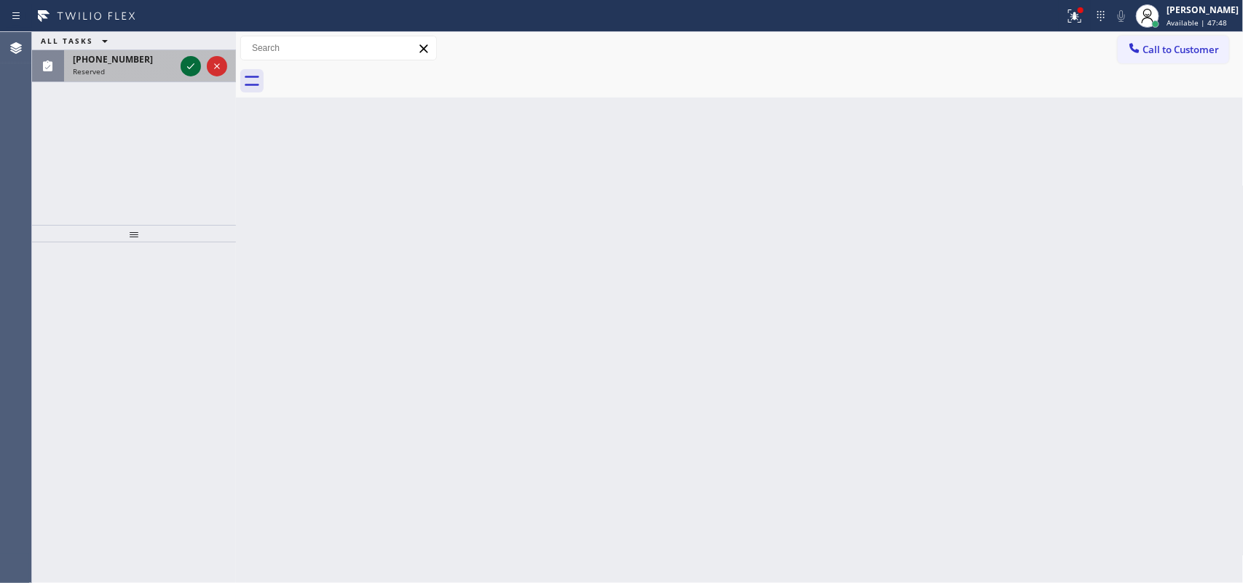
click at [190, 63] on icon at bounding box center [190, 66] width 17 height 17
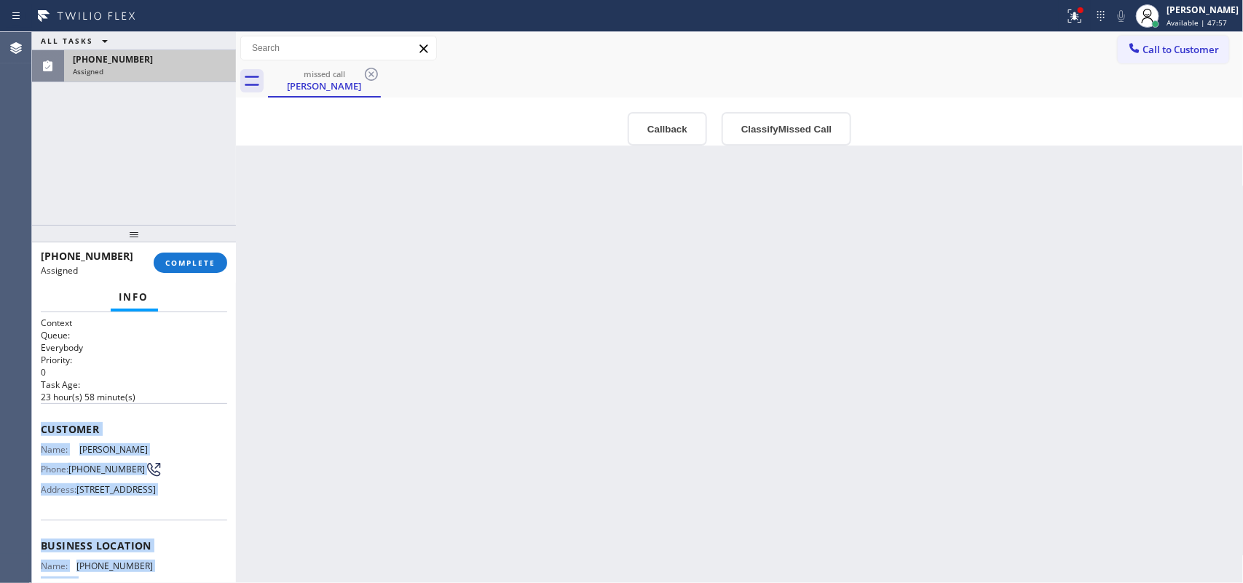
drag, startPoint x: 142, startPoint y: 467, endPoint x: 42, endPoint y: 420, distance: 111.1
click at [42, 420] on div "Context Queue: Everybody Priority: 0 Task Age: [DEMOGRAPHIC_DATA] hour(s) 58 mi…" at bounding box center [134, 529] width 186 height 424
click at [805, 133] on button "Classify Missed Call" at bounding box center [787, 129] width 130 height 34
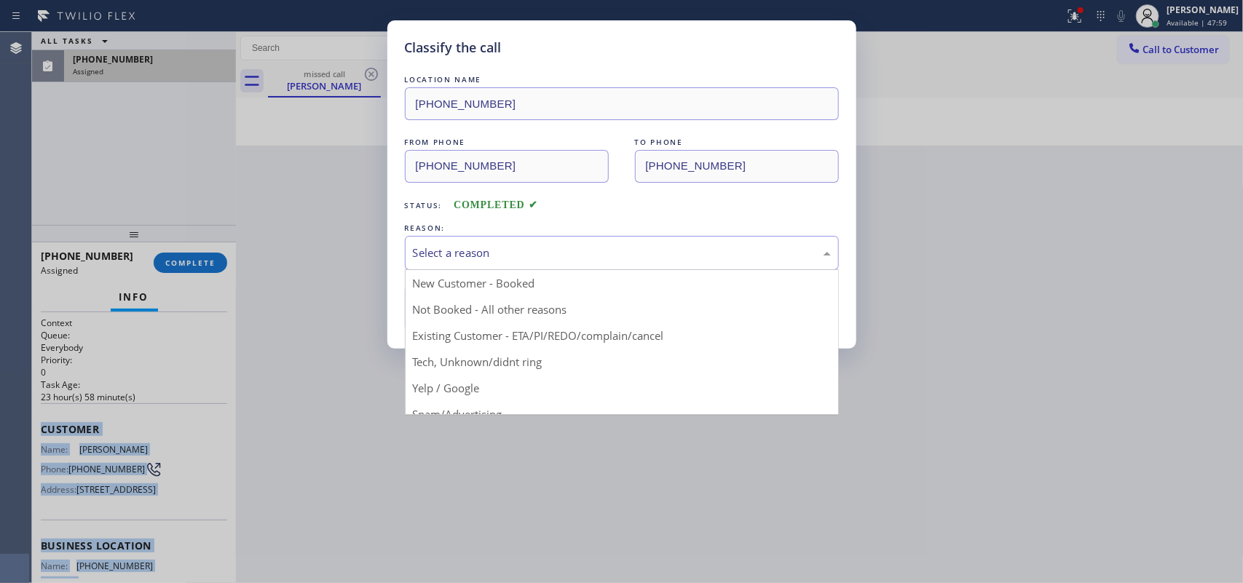
click at [744, 245] on div "Select a reason" at bounding box center [622, 253] width 418 height 17
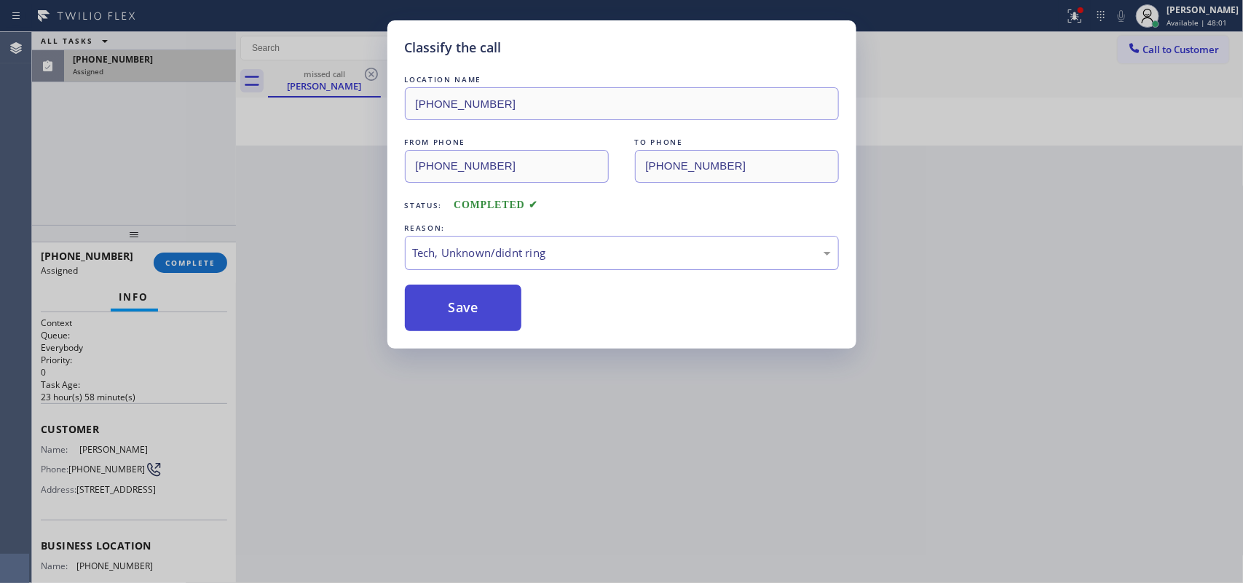
click at [474, 306] on button "Save" at bounding box center [463, 308] width 117 height 47
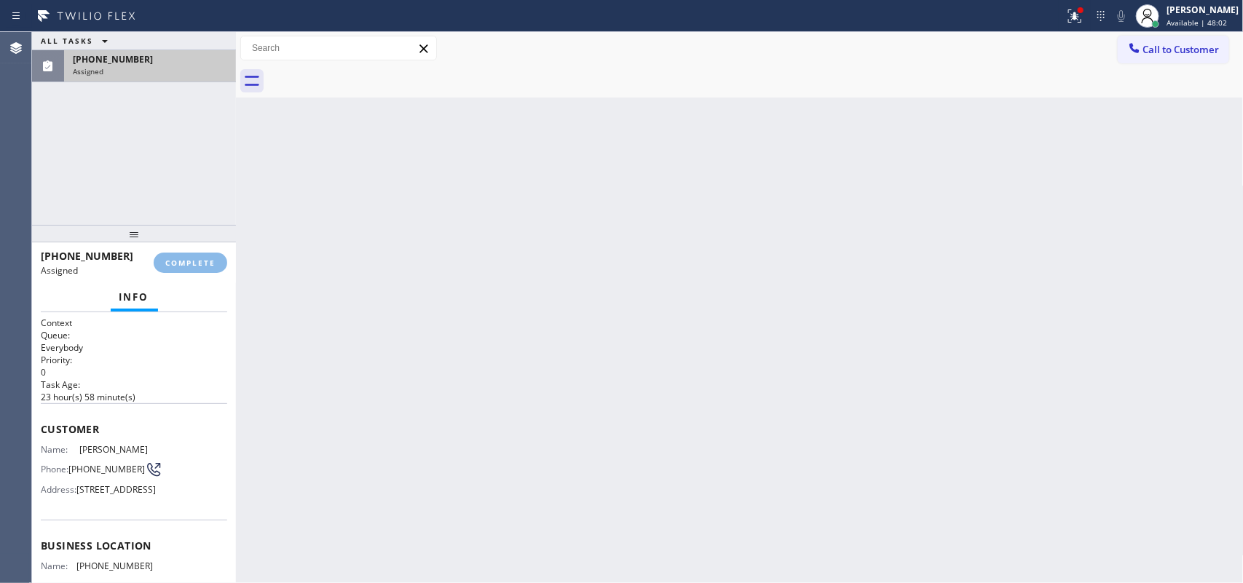
click at [438, 323] on div "Back to Dashboard Change Sender ID Customers Technicians Select a contact Outbo…" at bounding box center [740, 307] width 1008 height 551
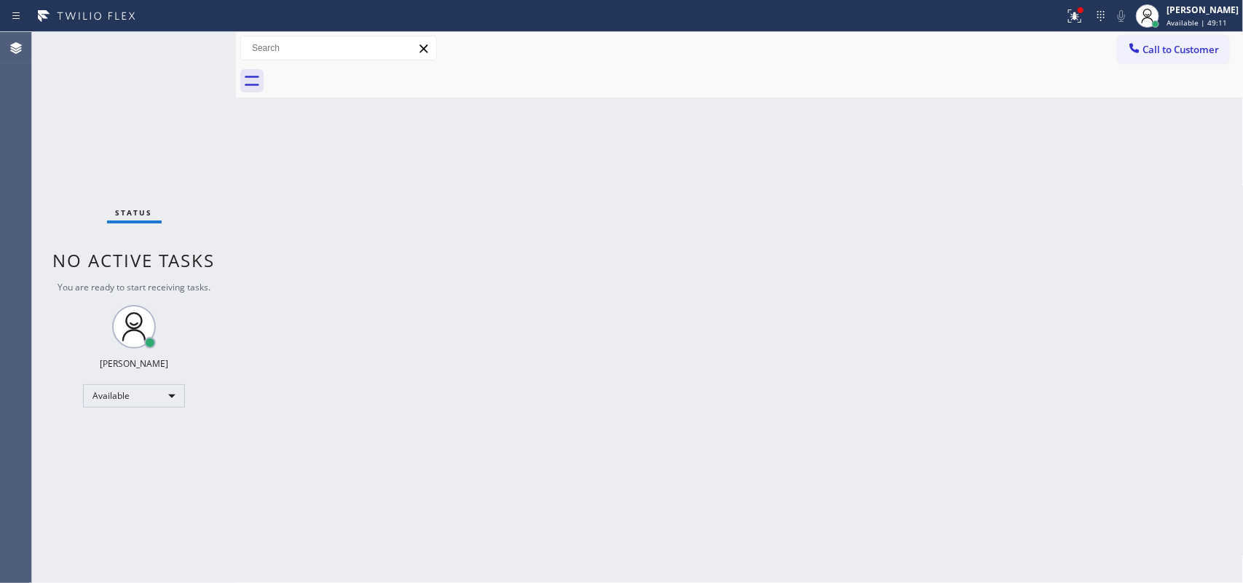
click at [184, 45] on div "Status No active tasks You are ready to start receiving tasks. [PERSON_NAME] Av…" at bounding box center [134, 307] width 204 height 551
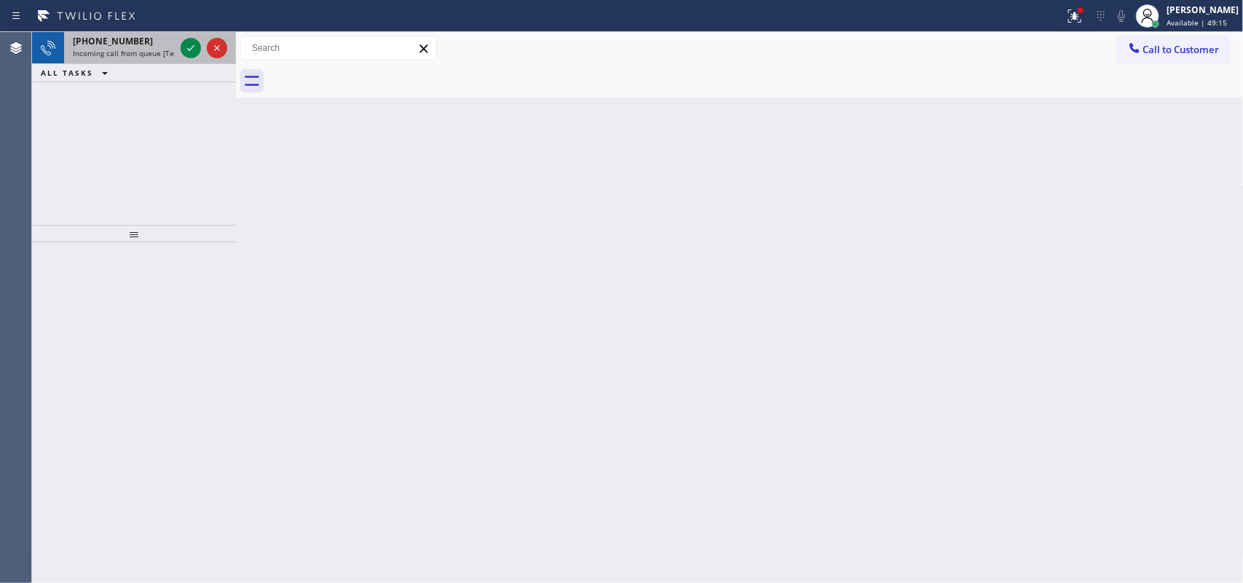
click at [181, 63] on div at bounding box center [204, 48] width 52 height 32
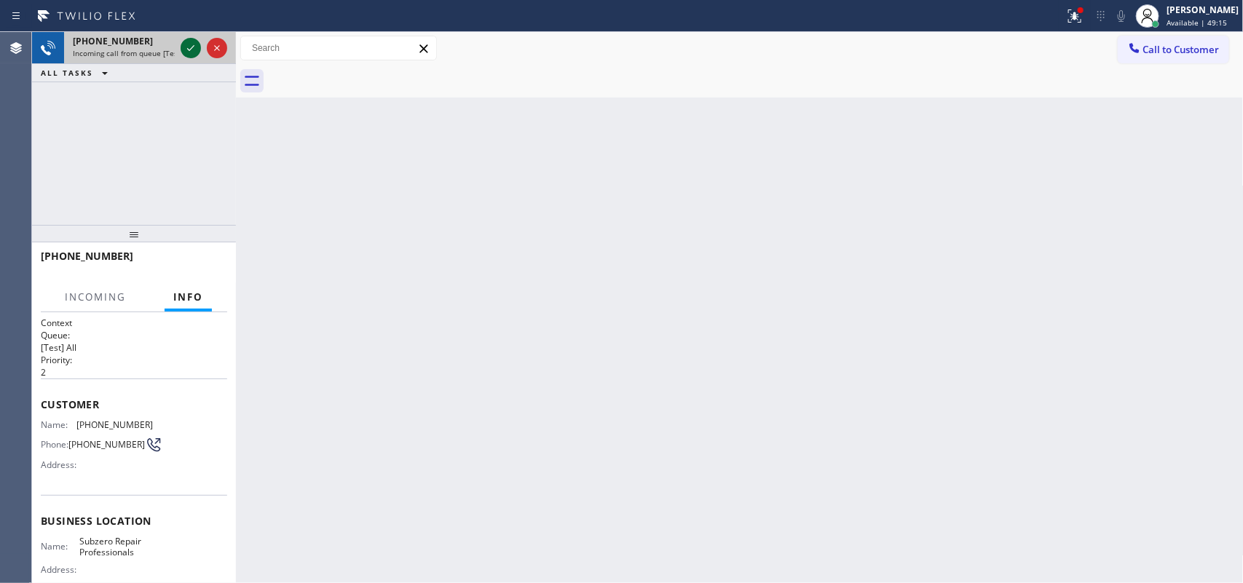
click at [194, 38] on button at bounding box center [191, 48] width 20 height 20
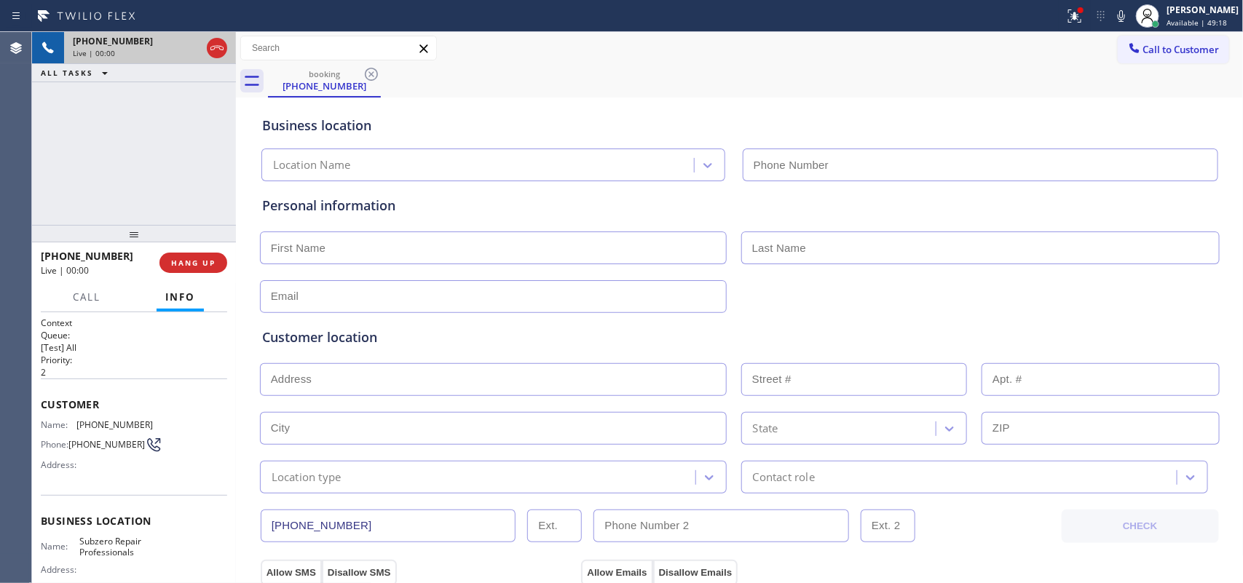
type input "[PHONE_NUMBER]"
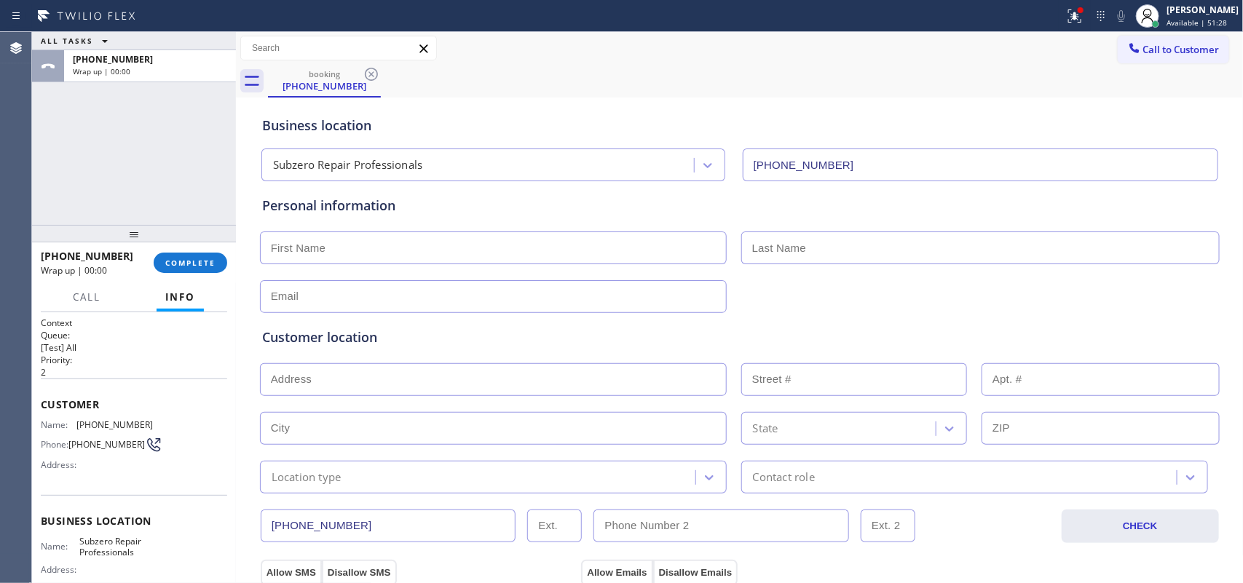
click at [324, 242] on input "text" at bounding box center [493, 248] width 467 height 33
click at [85, 138] on div "ALL TASKS ALL TASKS ACTIVE TASKS TASKS IN WRAP UP [PHONE_NUMBER] Wrap up | 00:00" at bounding box center [134, 128] width 204 height 193
click at [361, 242] on input "M" at bounding box center [493, 248] width 467 height 33
type input "Mr."
type input "[PERSON_NAME]"
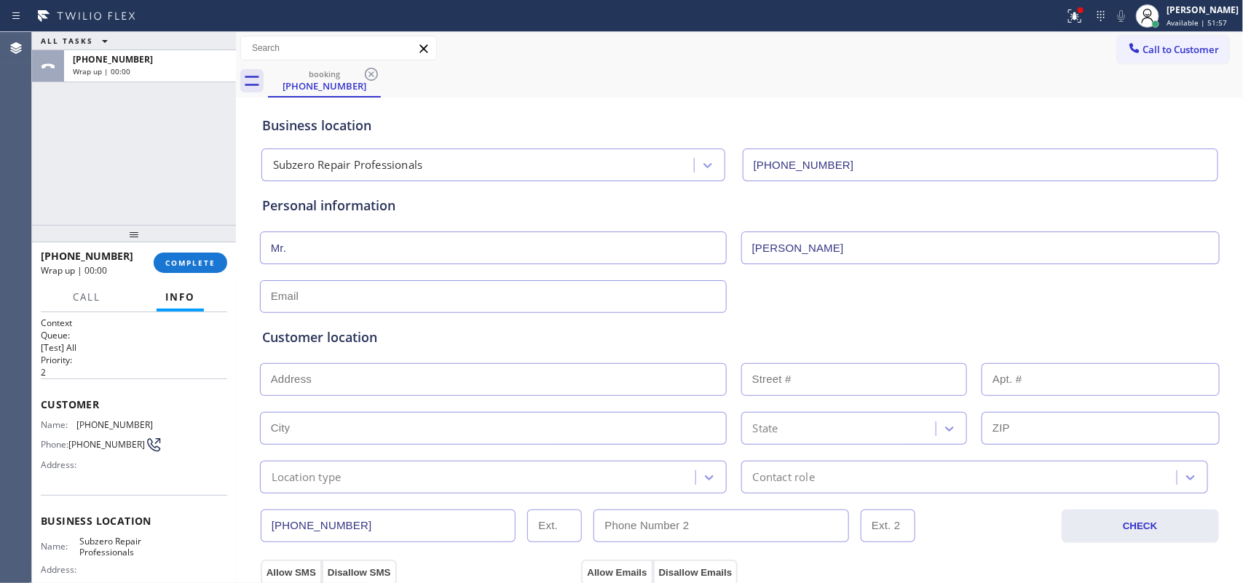
click at [97, 180] on div "ALL TASKS ALL TASKS ACTIVE TASKS TASKS IN WRAP UP [PHONE_NUMBER] Wrap up | 00:00" at bounding box center [134, 128] width 204 height 193
click at [497, 297] on input "text" at bounding box center [493, 296] width 467 height 33
type input "[EMAIL_ADDRESS][DOMAIN_NAME]"
click at [591, 379] on input "text" at bounding box center [493, 379] width 467 height 33
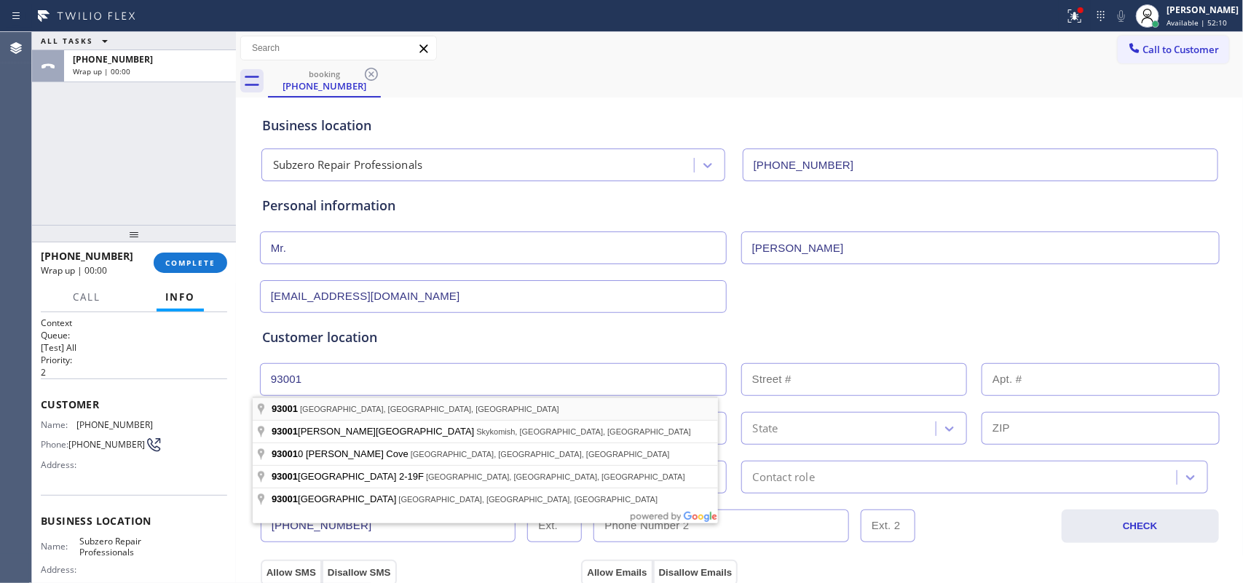
type input "[GEOGRAPHIC_DATA], [GEOGRAPHIC_DATA]"
type input "Ventura"
type input "93001"
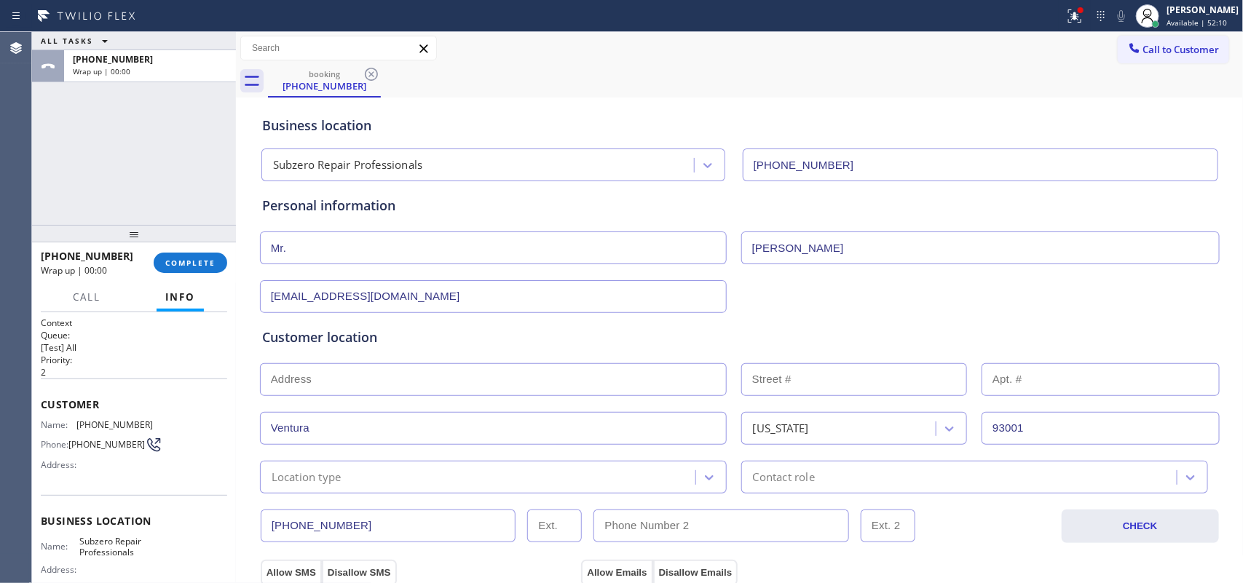
scroll to position [364, 0]
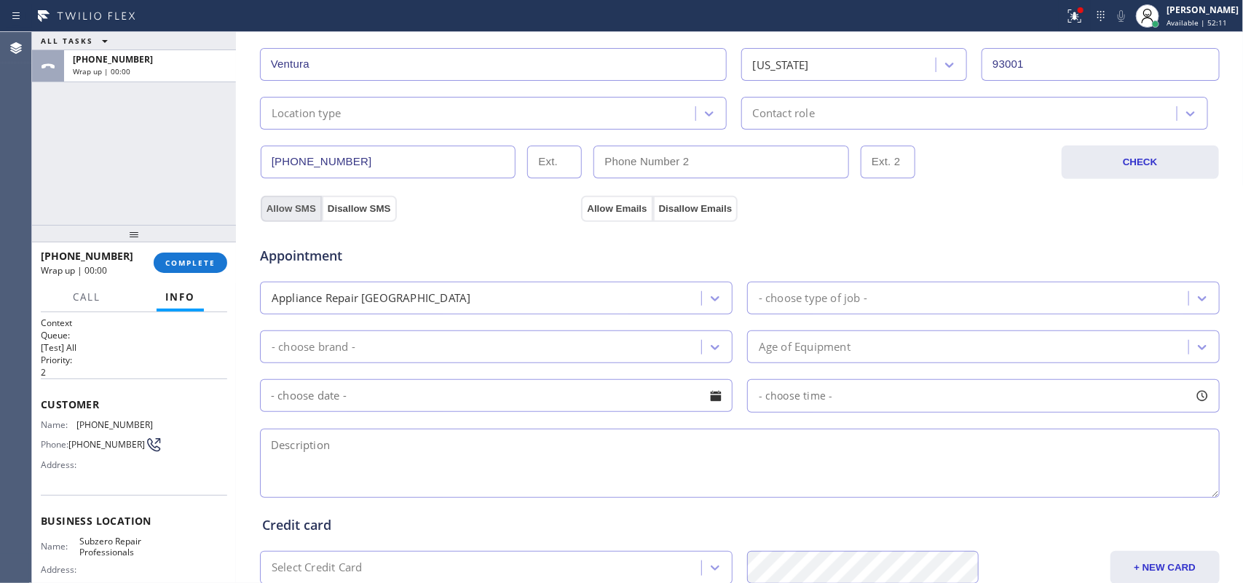
click at [288, 212] on button "Allow SMS" at bounding box center [291, 209] width 61 height 26
drag, startPoint x: 373, startPoint y: 212, endPoint x: 607, endPoint y: 208, distance: 233.8
click at [374, 211] on button "Disallow SMS" at bounding box center [359, 209] width 75 height 26
click at [701, 202] on button "Disallow Emails" at bounding box center [695, 209] width 85 height 26
click at [802, 290] on div "- choose type of job -" at bounding box center [970, 297] width 437 height 25
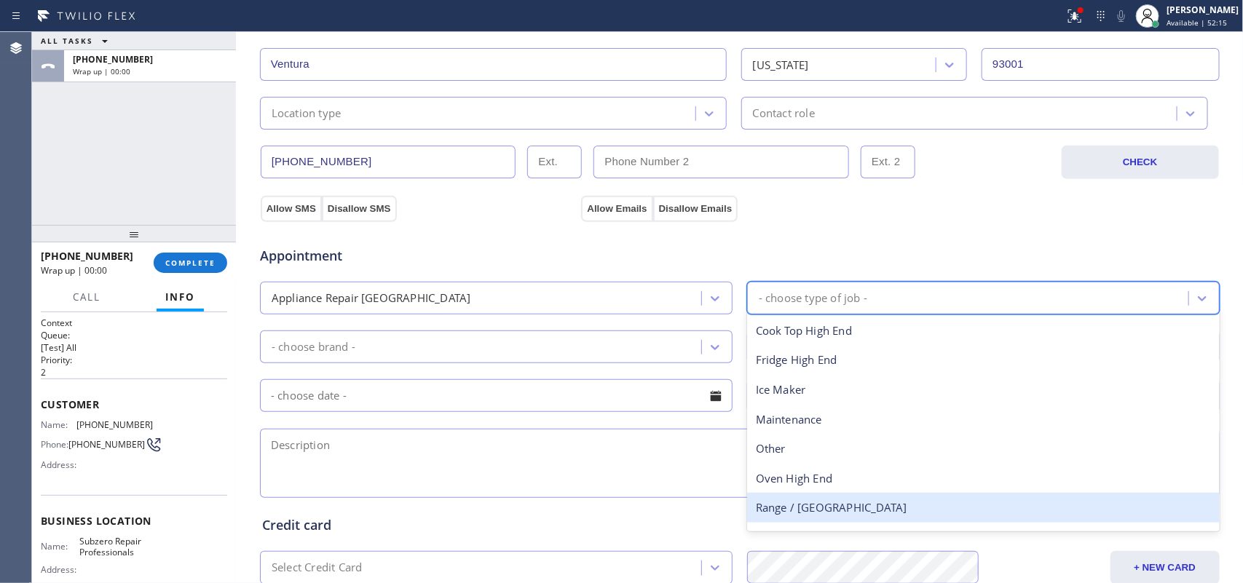
scroll to position [52, 0]
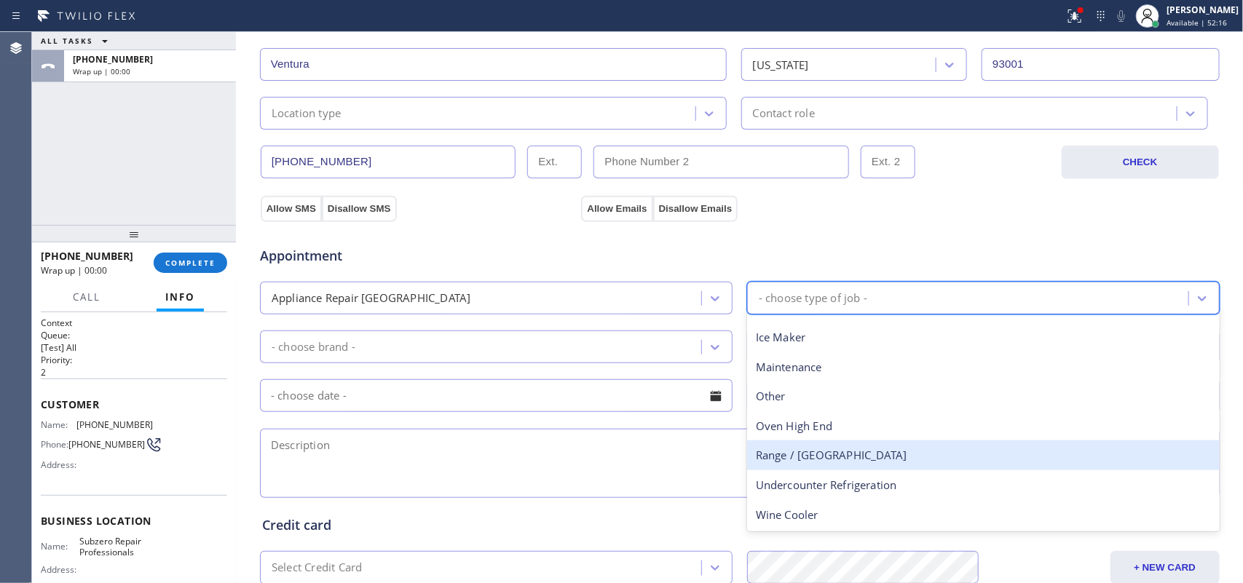
click at [827, 457] on div "Range / [GEOGRAPHIC_DATA]" at bounding box center [983, 456] width 473 height 30
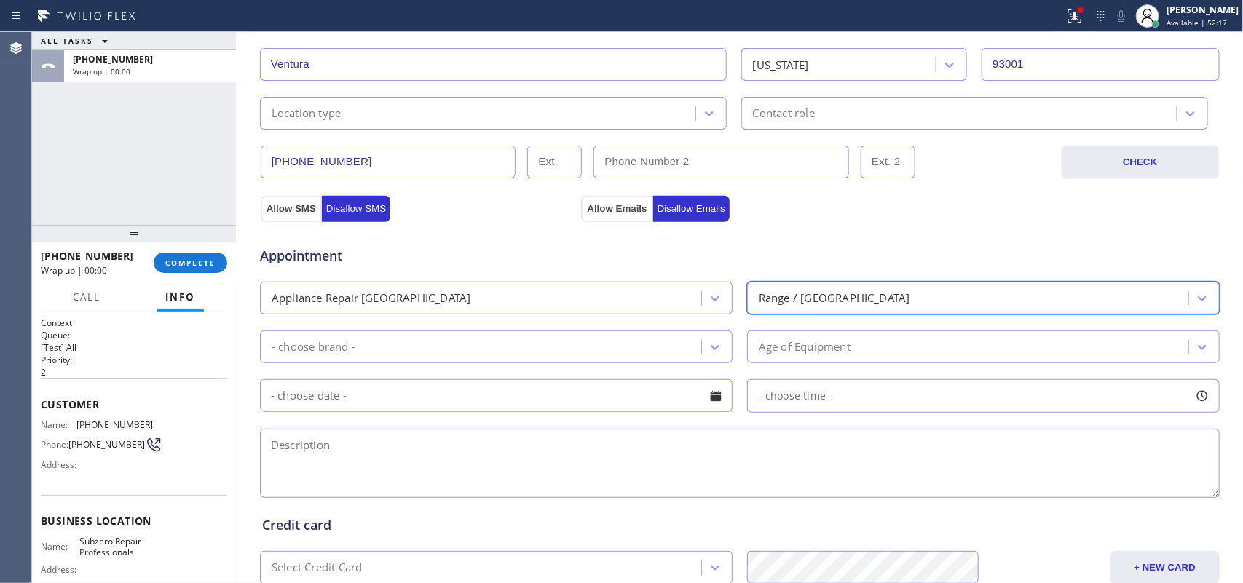
click at [690, 360] on div "- choose brand -" at bounding box center [482, 346] width 437 height 25
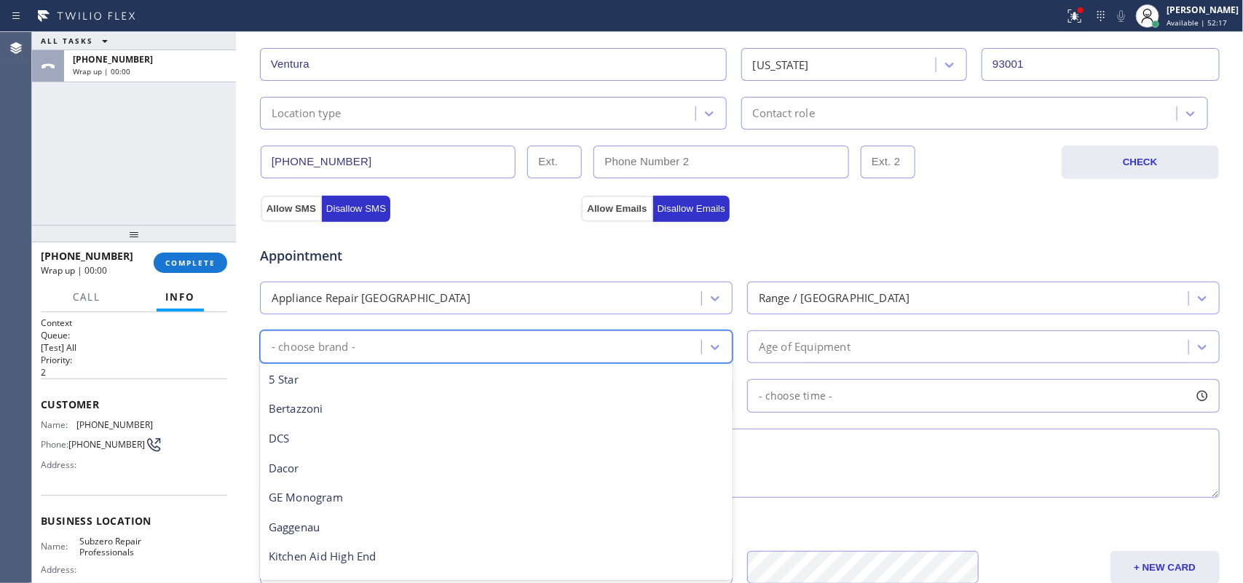
scroll to position [201, 0]
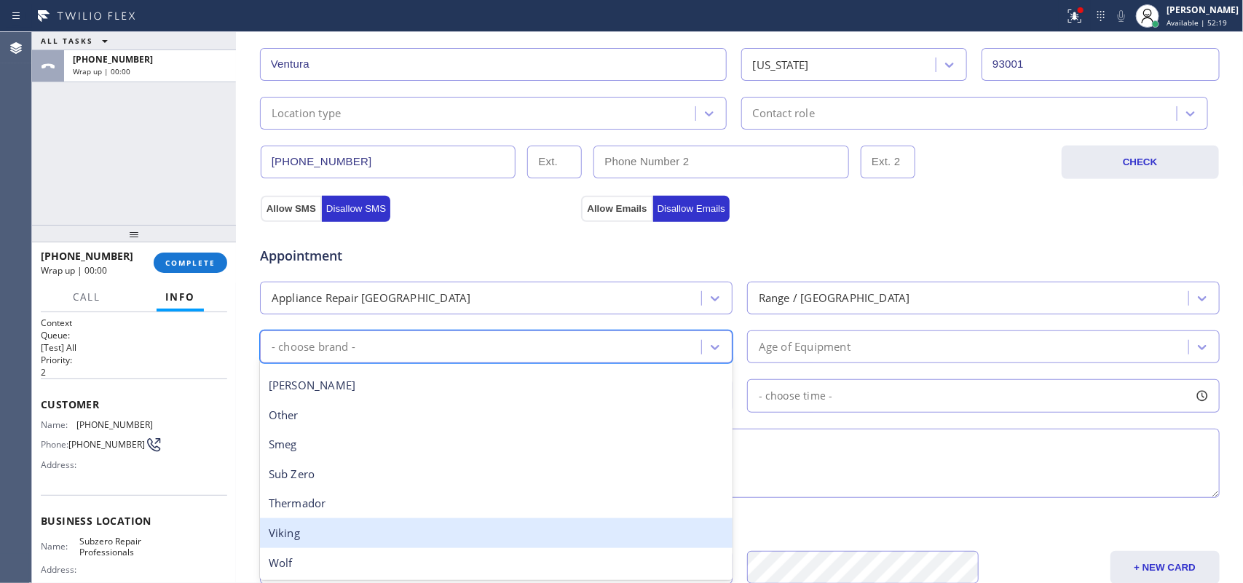
drag, startPoint x: 468, startPoint y: 532, endPoint x: 468, endPoint y: 548, distance: 16.0
click at [468, 466] on div "Viking" at bounding box center [496, 534] width 473 height 30
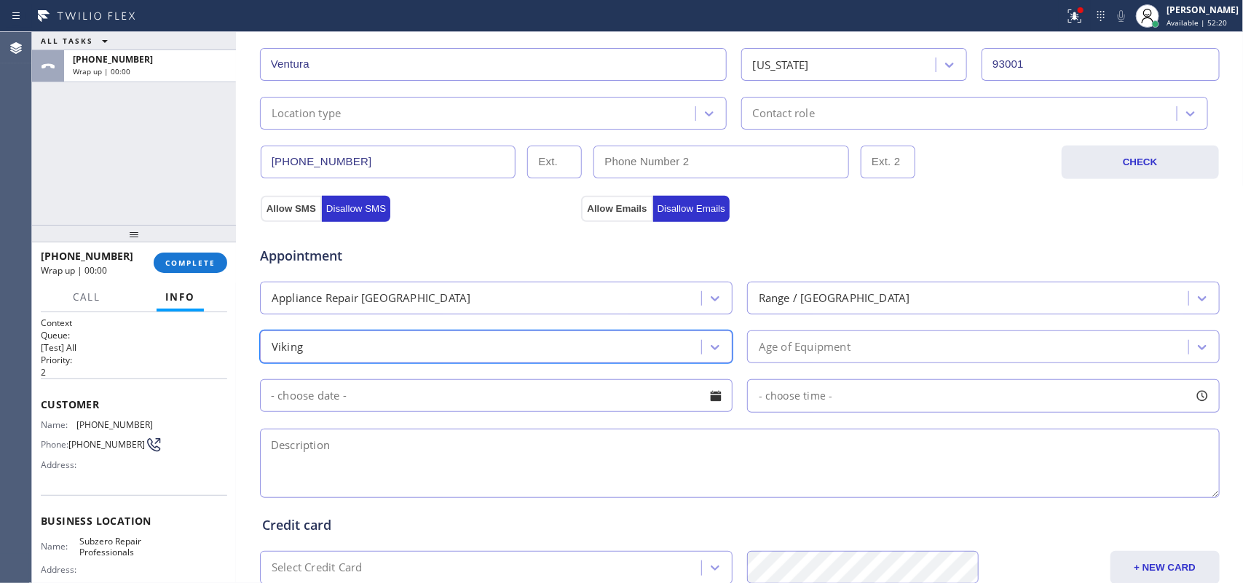
click at [472, 352] on div "Viking" at bounding box center [482, 346] width 437 height 25
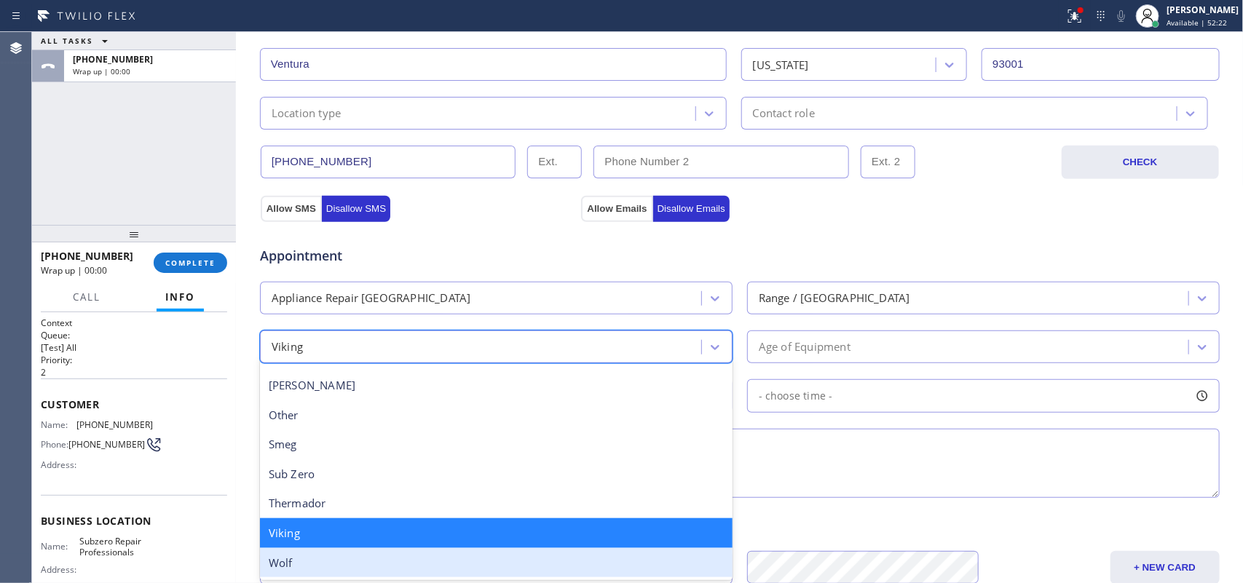
click at [413, 466] on div "Wolf" at bounding box center [496, 563] width 473 height 30
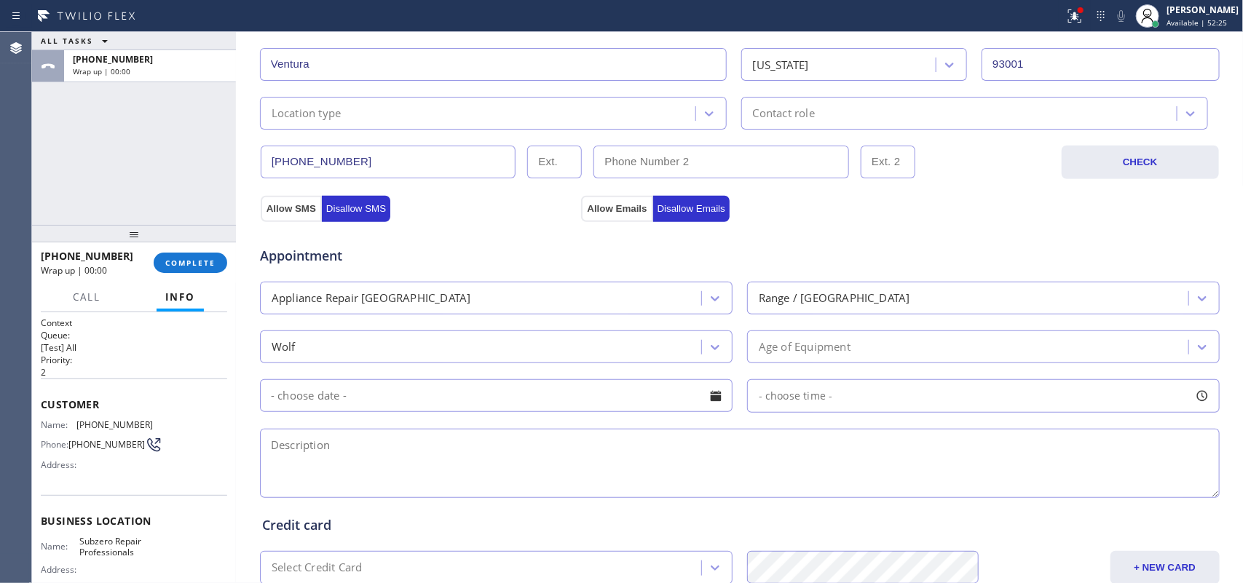
click at [384, 380] on div "- choose time -" at bounding box center [740, 395] width 963 height 36
click at [985, 350] on div "Age of Equipment" at bounding box center [970, 346] width 437 height 25
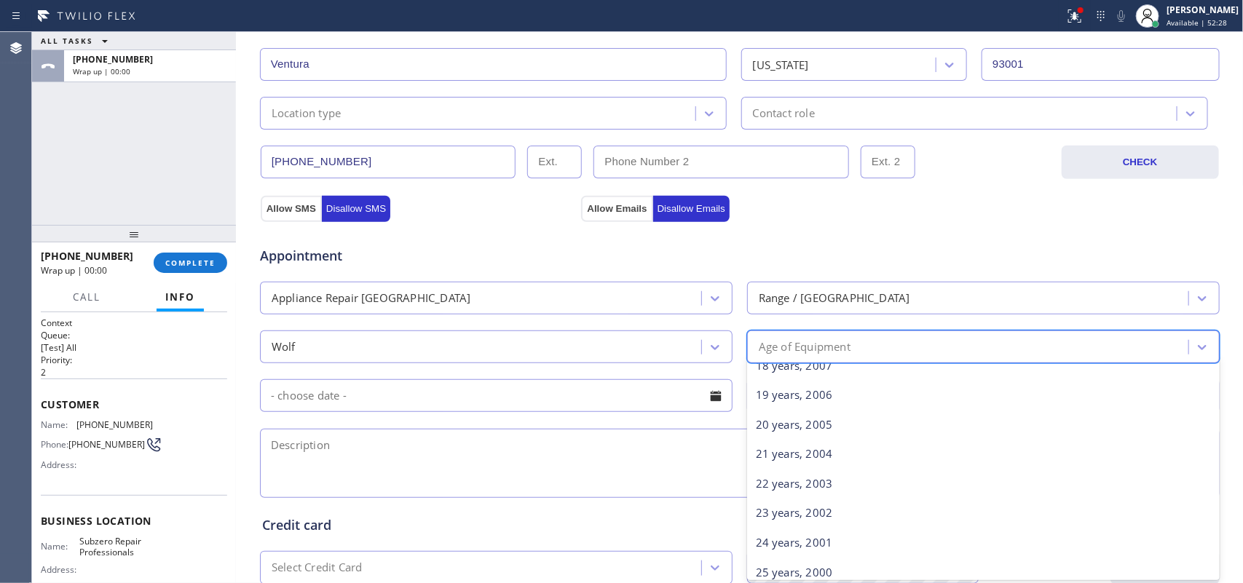
scroll to position [455, 0]
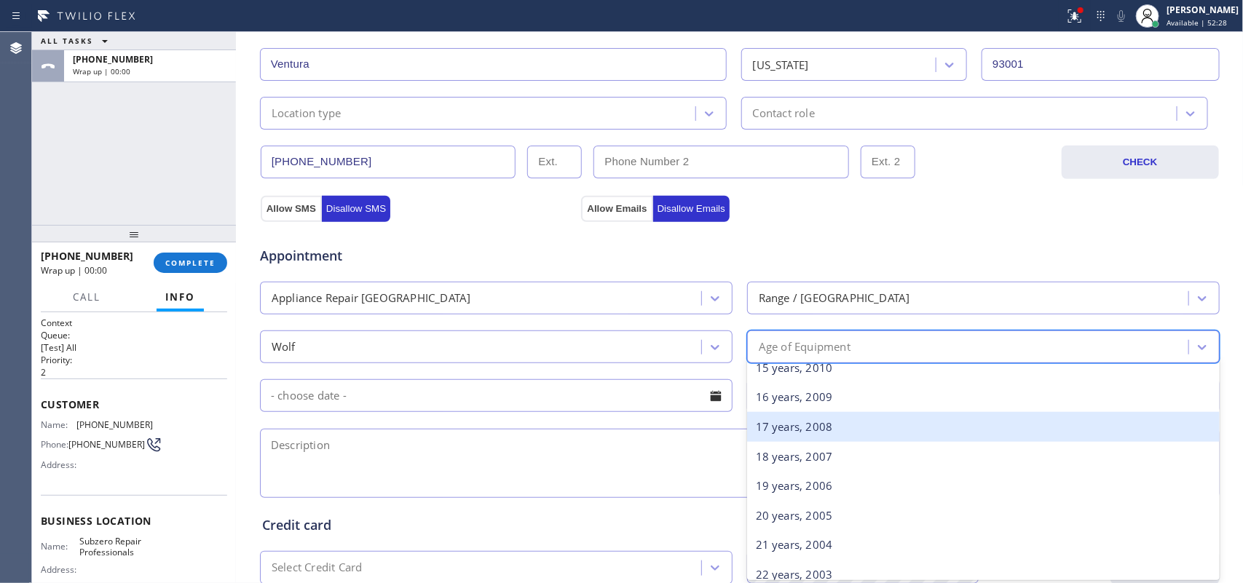
click at [873, 426] on div "17 years, 2008" at bounding box center [983, 427] width 473 height 30
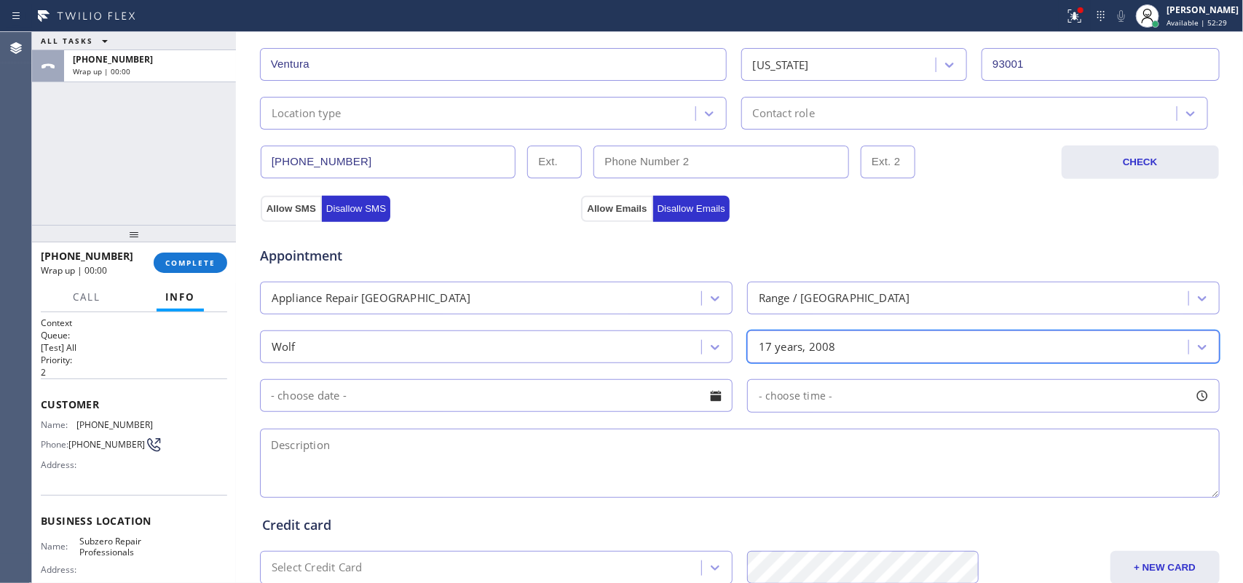
scroll to position [548, 0]
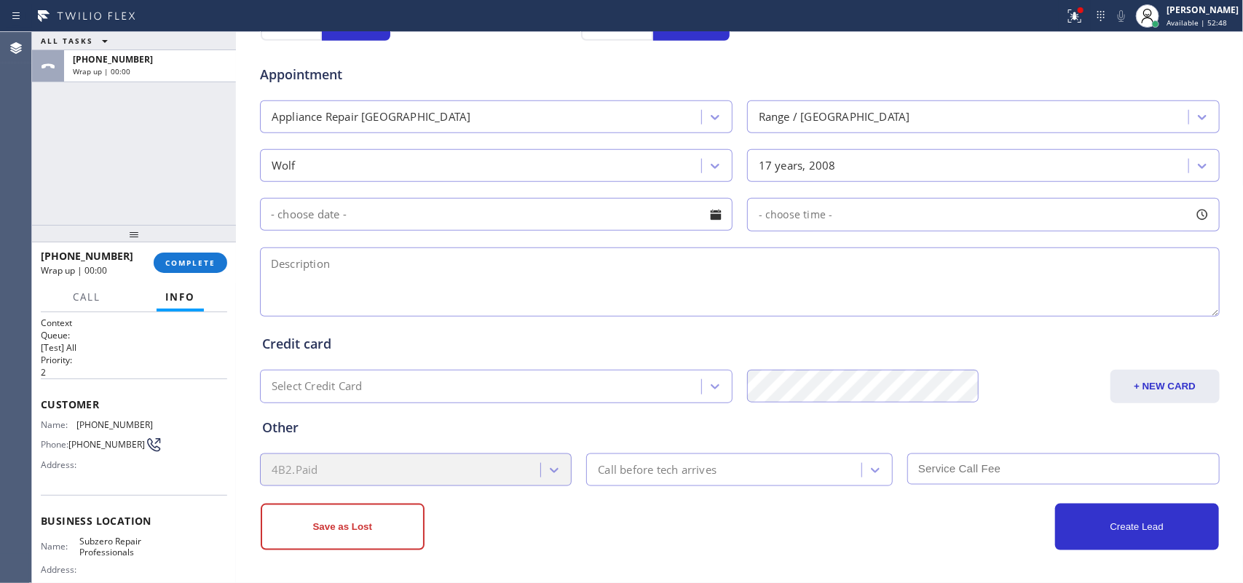
click at [95, 168] on div "ALL TASKS ALL TASKS ACTIVE TASKS TASKS IN WRAP UP [PHONE_NUMBER] Wrap up | 00:00" at bounding box center [134, 128] width 204 height 193
drag, startPoint x: 81, startPoint y: 201, endPoint x: 88, endPoint y: 200, distance: 7.3
click at [81, 201] on div "ALL TASKS ALL TASKS ACTIVE TASKS TASKS IN WRAP UP [PHONE_NUMBER] Wrap up | 00:43" at bounding box center [134, 128] width 204 height 193
click at [592, 274] on textarea at bounding box center [740, 282] width 960 height 69
paste textarea "Wolf Range / 2008/ the igniters needs replace/ one is cracked off and one is cl…"
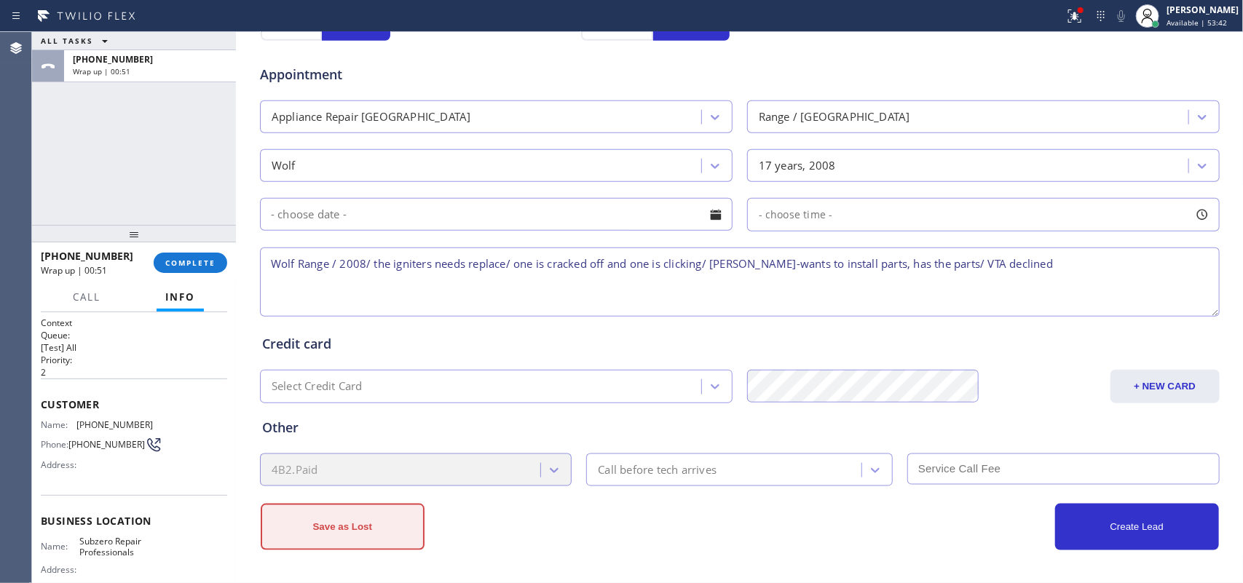
type textarea "Wolf Range / 2008/ the igniters needs replace/ one is cracked off and one is cl…"
click at [344, 466] on button "Save as Lost" at bounding box center [343, 527] width 164 height 47
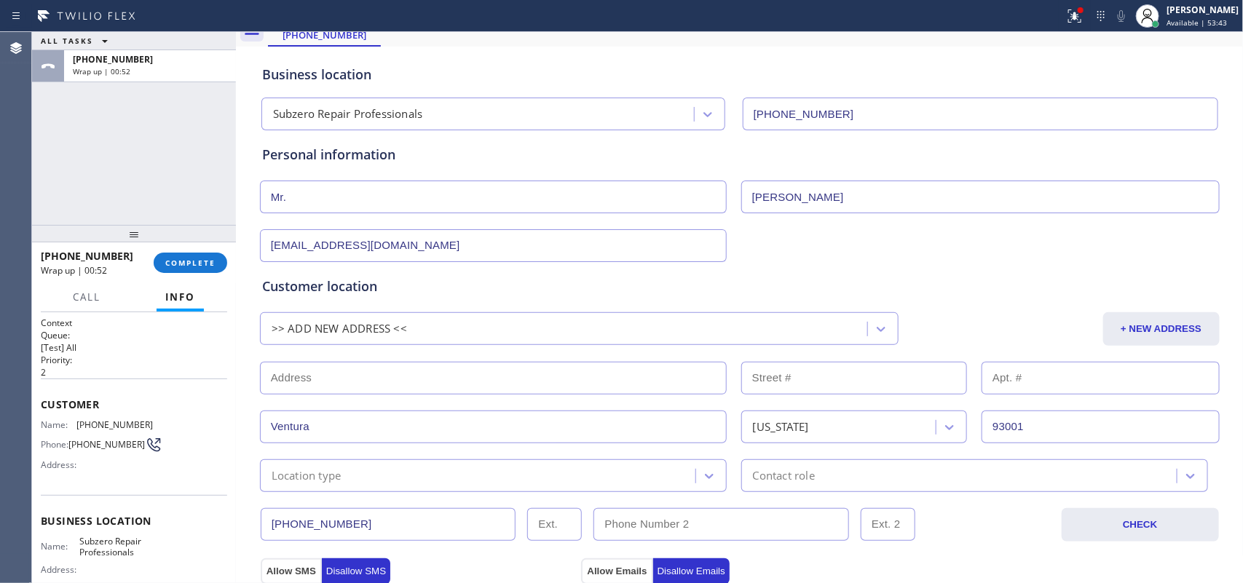
scroll to position [0, 0]
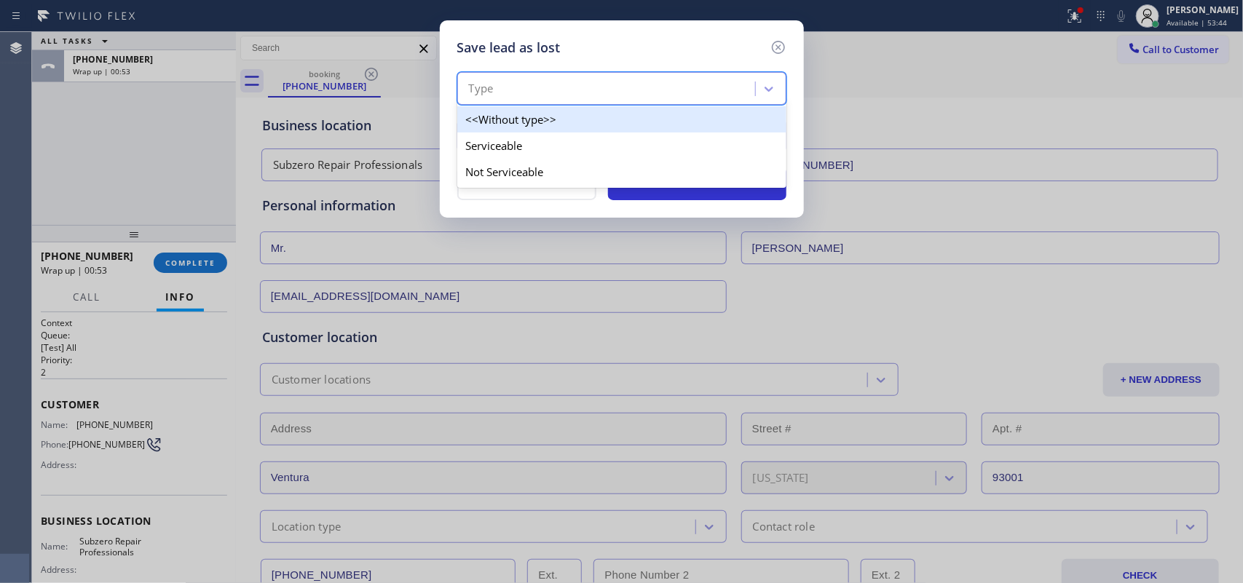
click at [717, 85] on div "Type" at bounding box center [609, 88] width 294 height 25
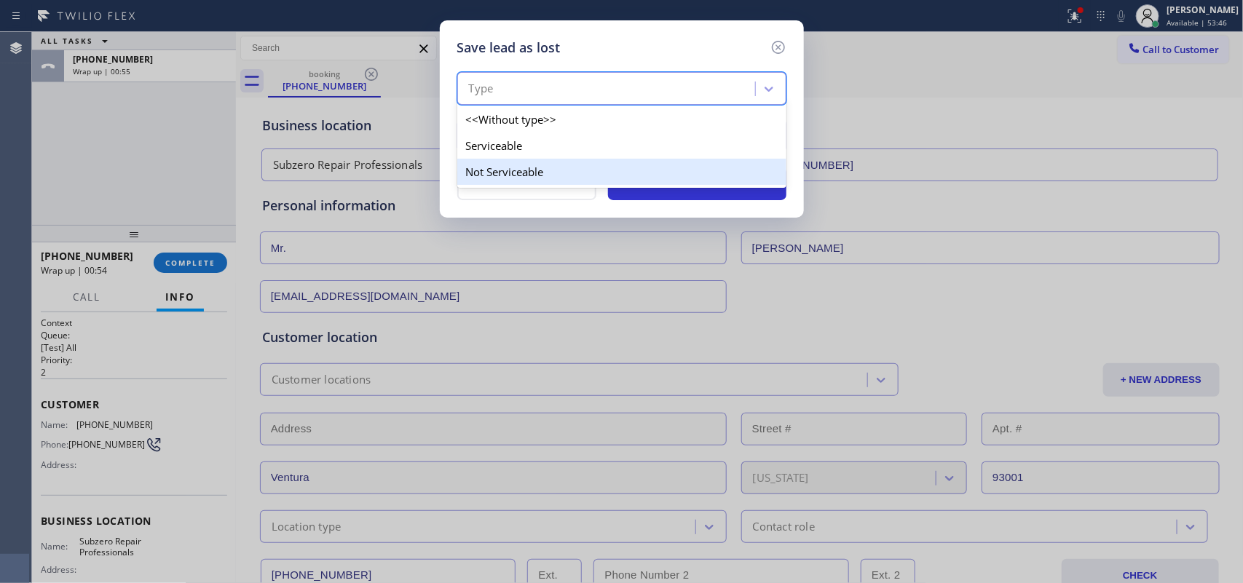
click at [674, 173] on div "Not Serviceable" at bounding box center [621, 172] width 329 height 26
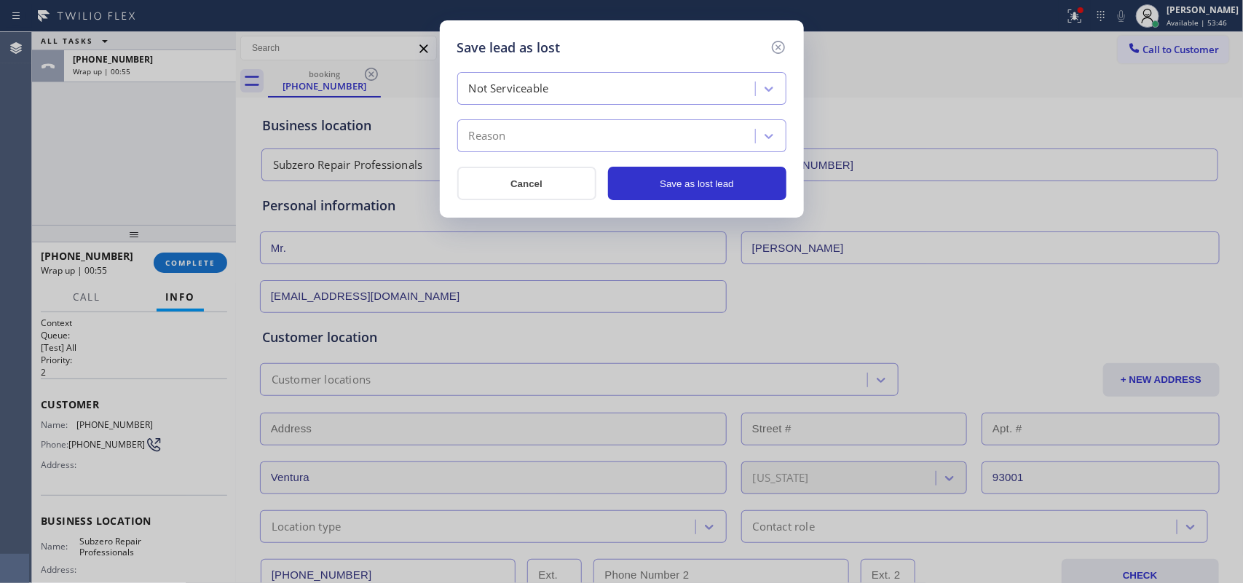
click at [678, 147] on div "Reason" at bounding box center [609, 136] width 294 height 25
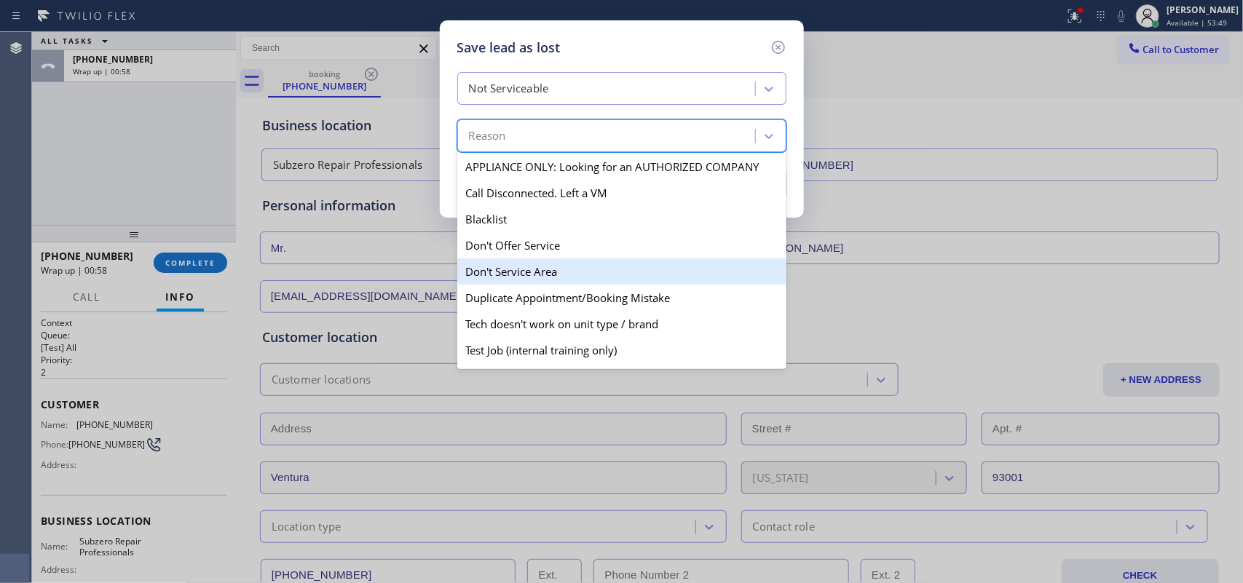
scroll to position [140, 0]
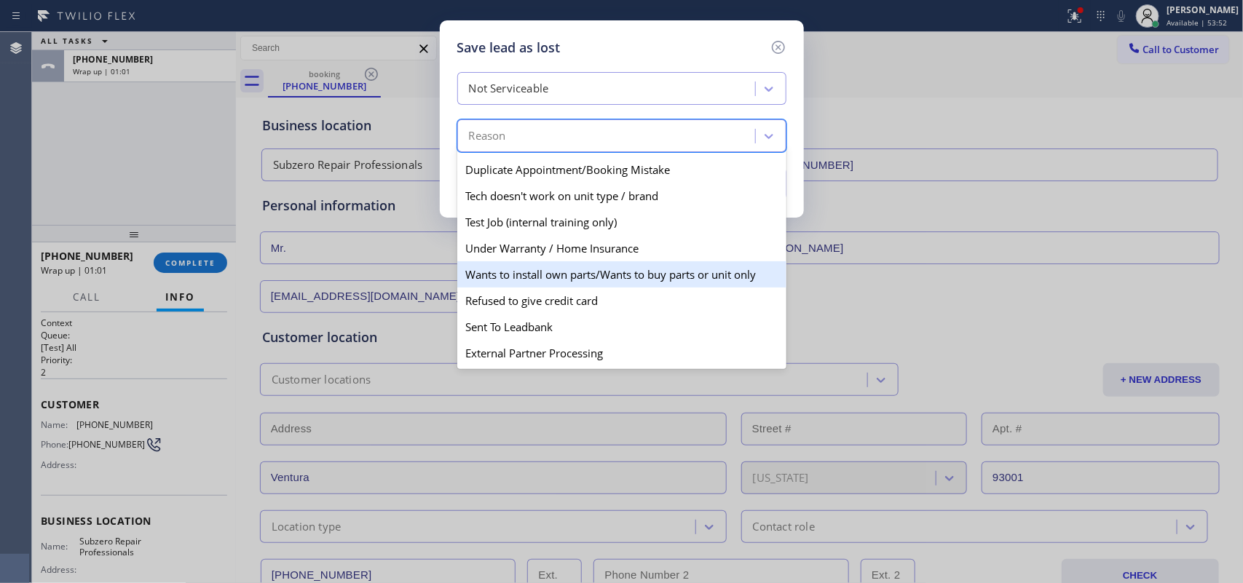
click at [649, 273] on div "Wants to install own parts/Wants to buy parts or unit only" at bounding box center [621, 274] width 329 height 26
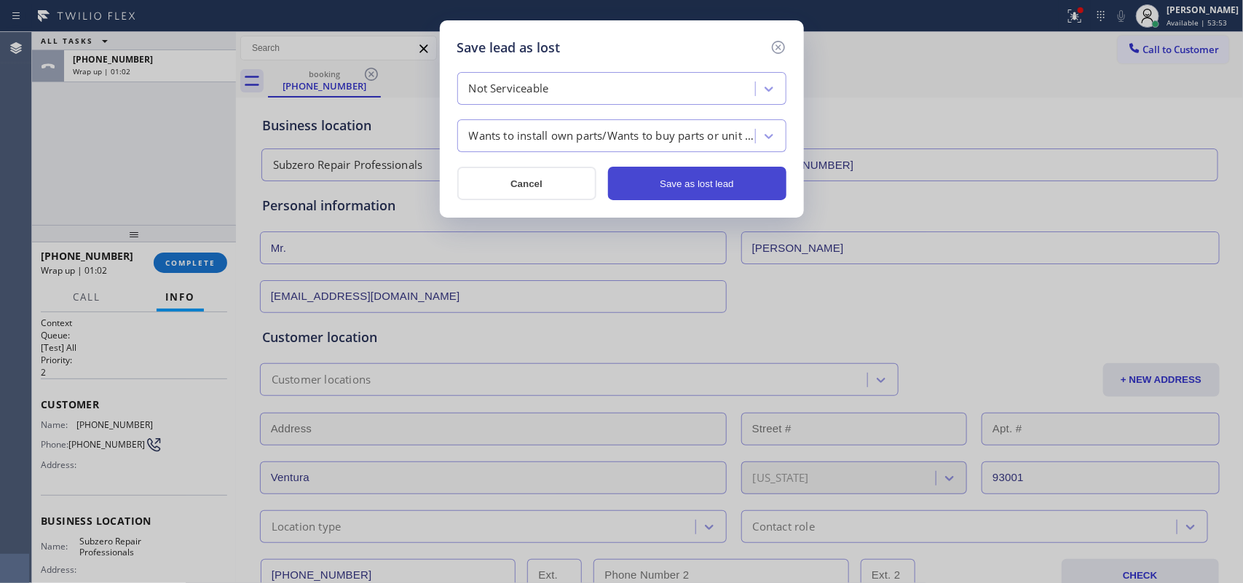
click at [719, 186] on button "Save as lost lead" at bounding box center [697, 184] width 178 height 34
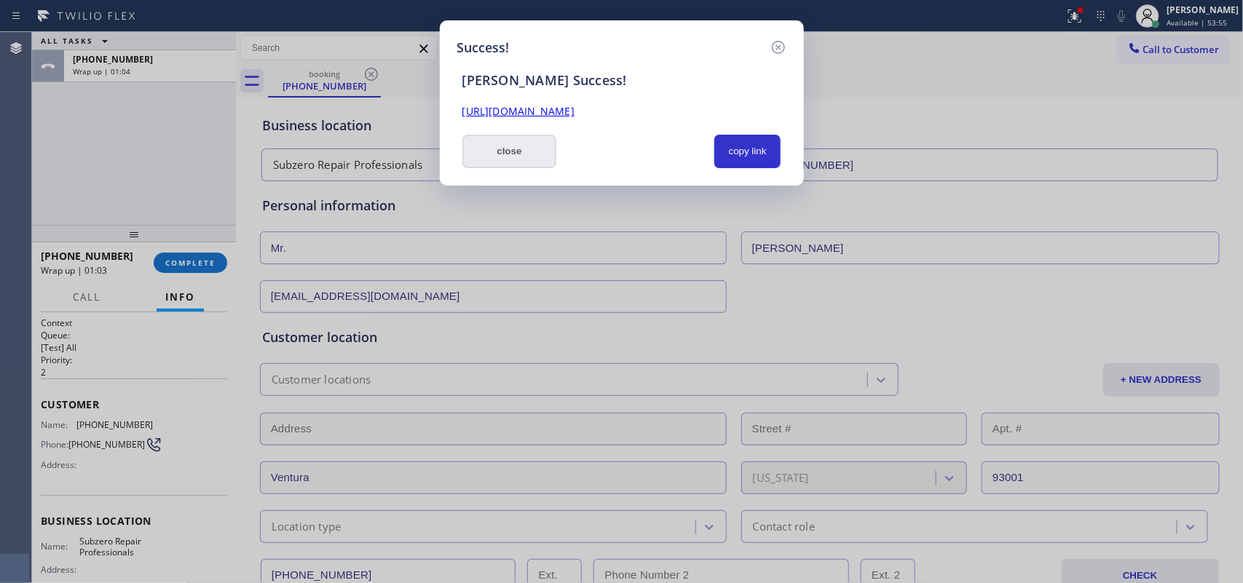
click at [523, 151] on button "close" at bounding box center [509, 152] width 95 height 34
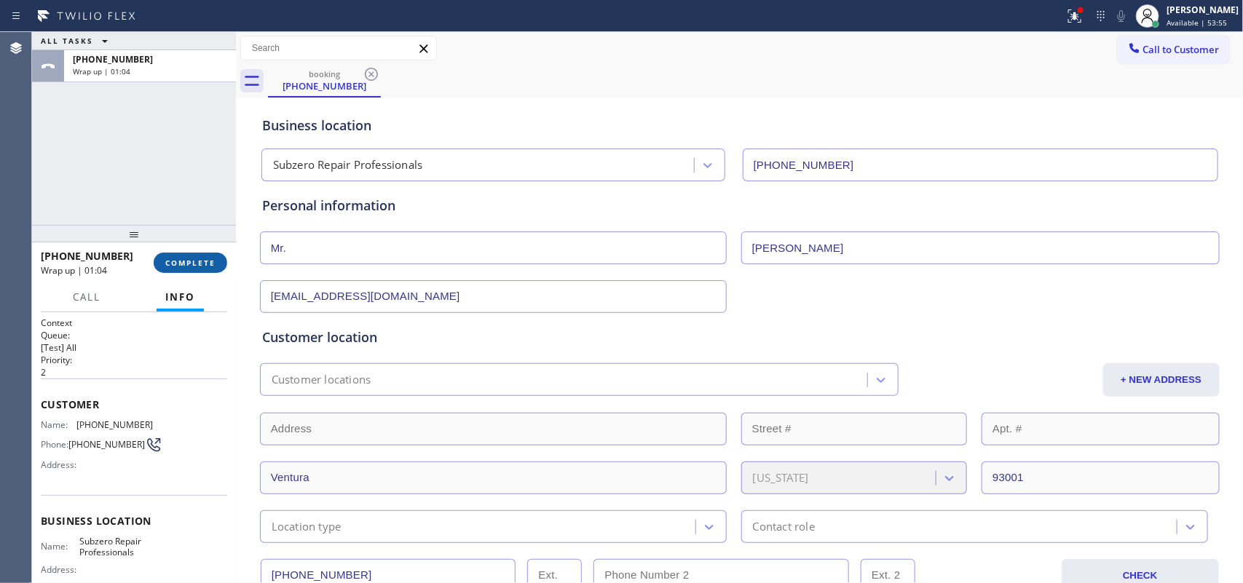
click at [202, 260] on span "COMPLETE" at bounding box center [190, 263] width 50 height 10
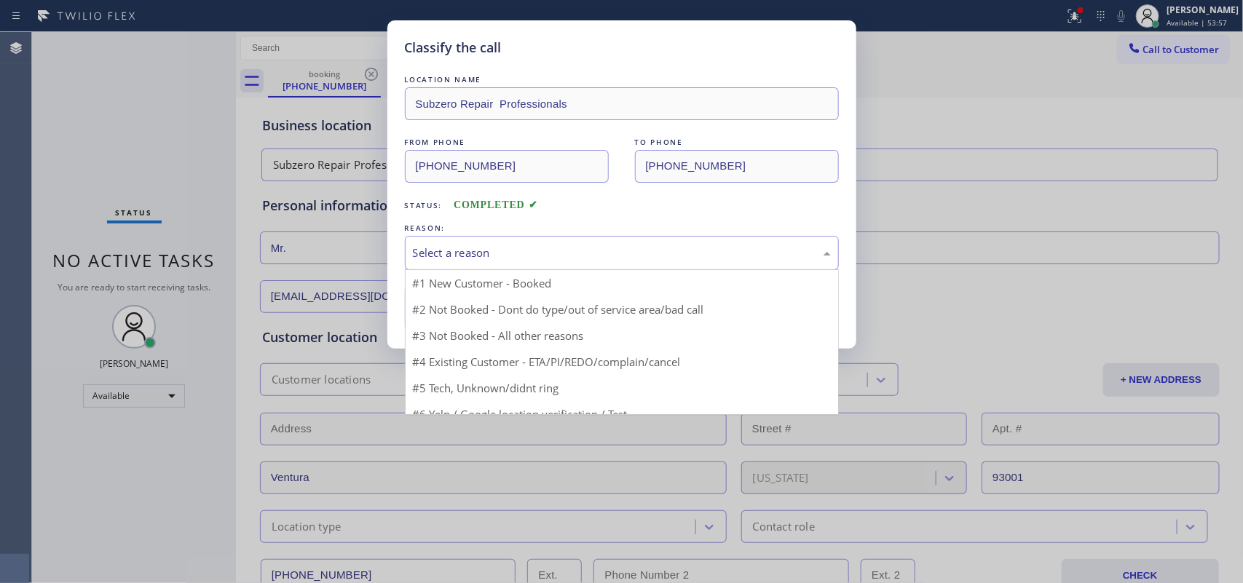
click at [562, 242] on div "Select a reason" at bounding box center [622, 253] width 434 height 34
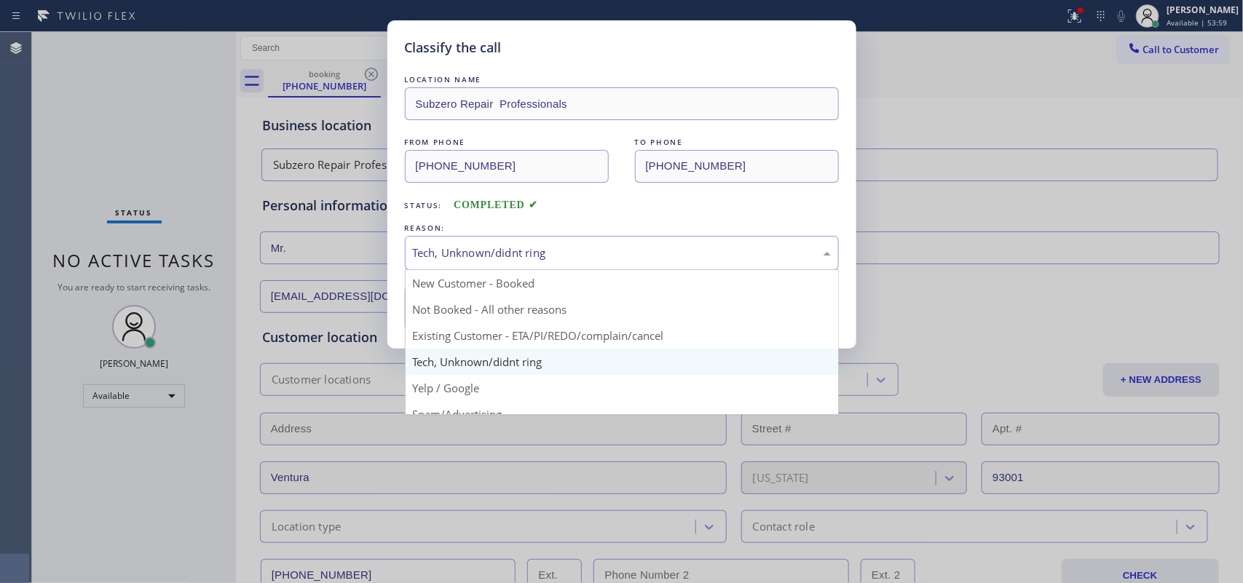
click at [536, 250] on div "Tech, Unknown/didnt ring" at bounding box center [622, 253] width 418 height 17
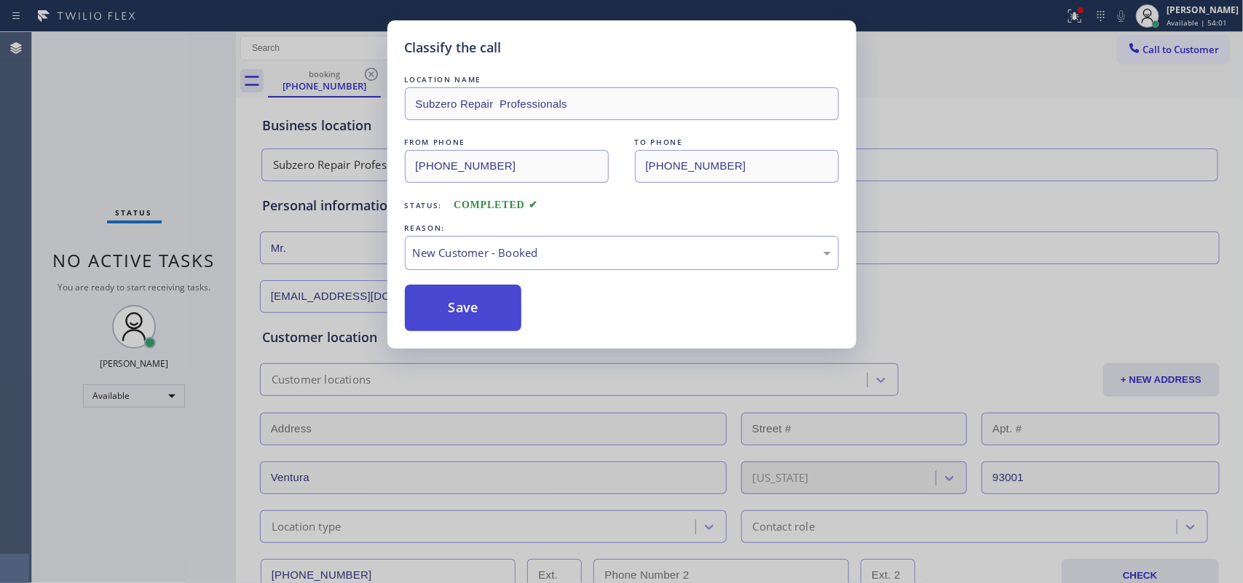
click at [474, 306] on button "Save" at bounding box center [463, 308] width 117 height 47
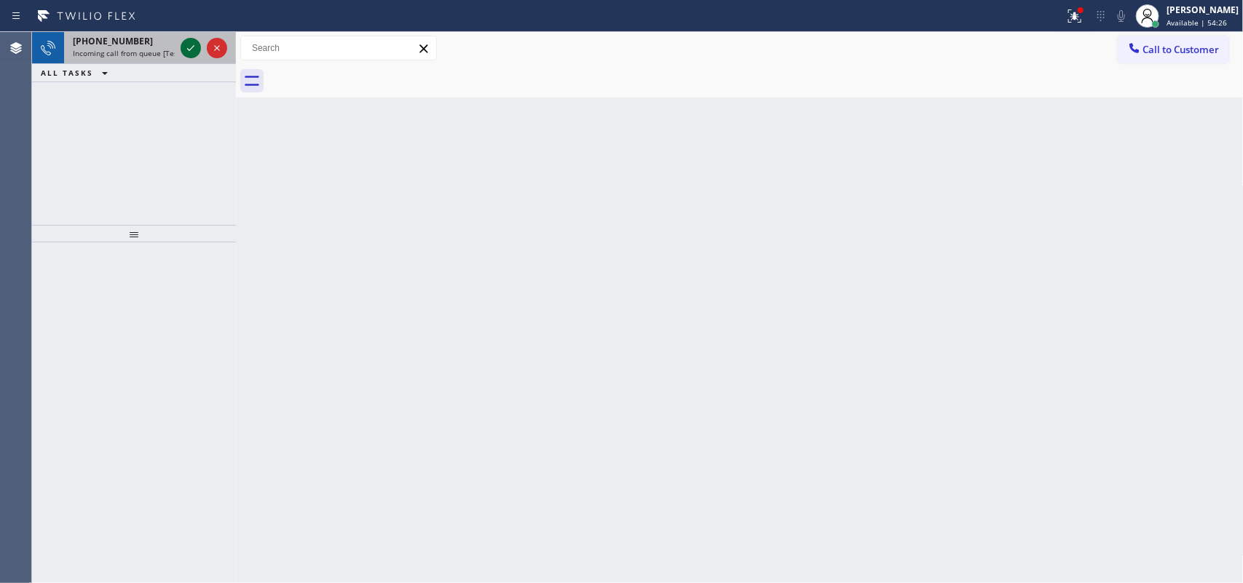
click at [189, 47] on icon at bounding box center [190, 47] width 17 height 17
click at [189, 48] on icon at bounding box center [190, 47] width 17 height 17
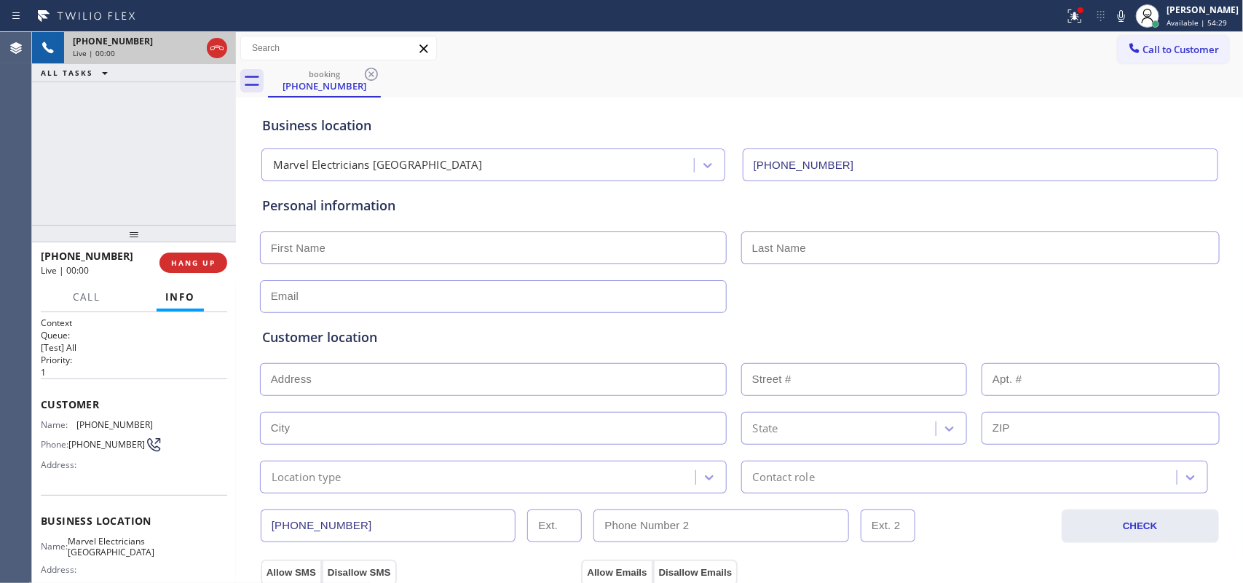
type input "[PHONE_NUMBER]"
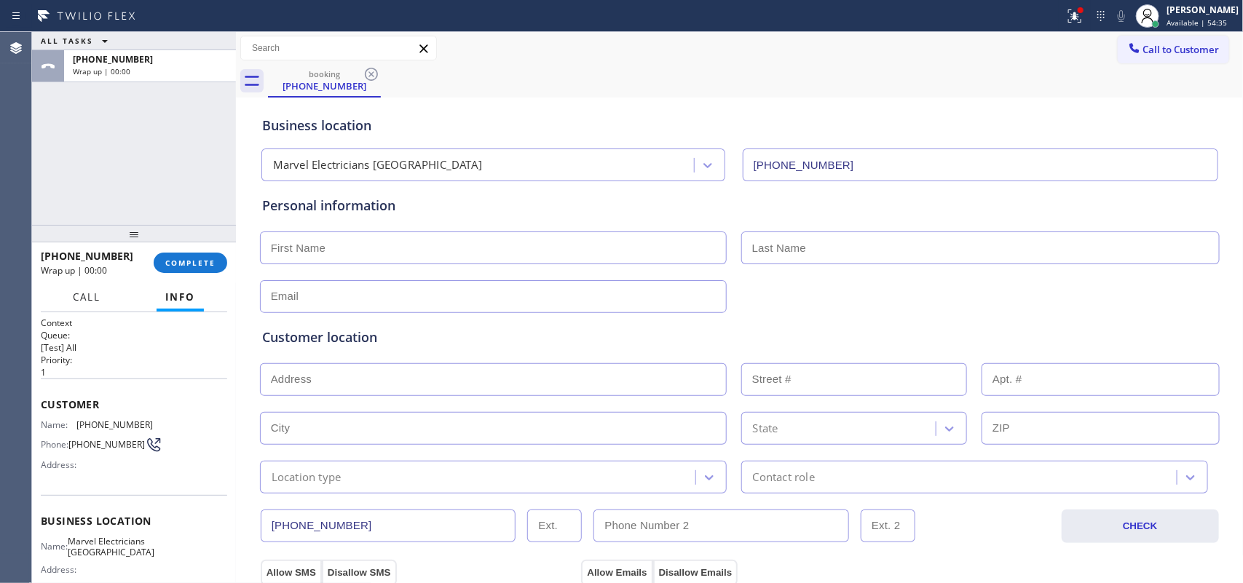
click at [74, 297] on span "Call" at bounding box center [87, 297] width 28 height 13
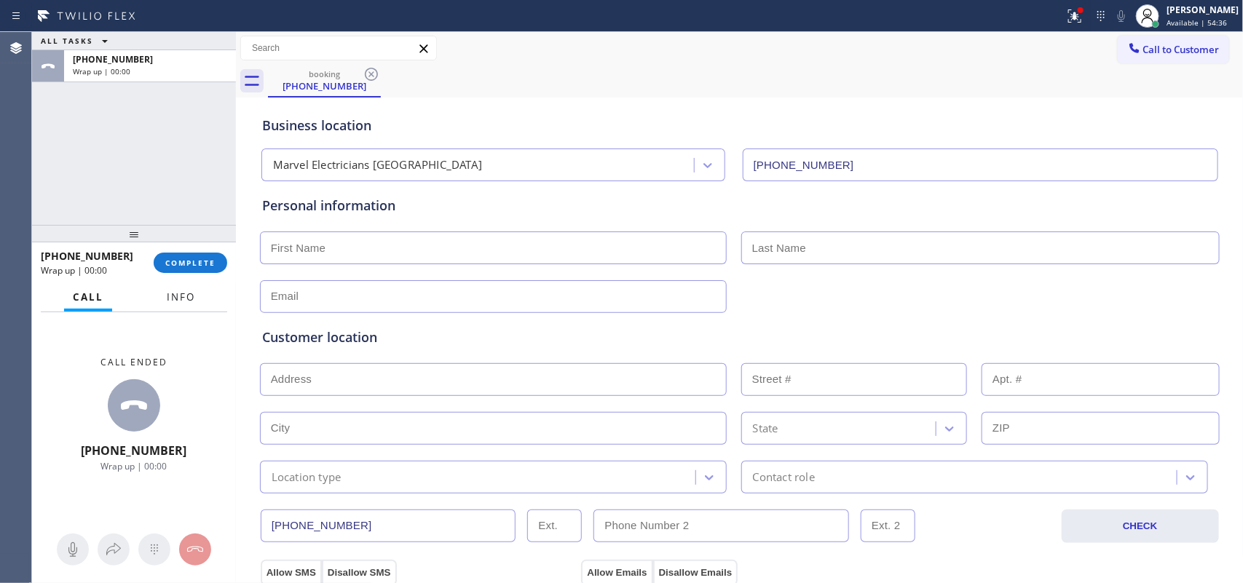
click at [177, 304] on button "Info" at bounding box center [181, 297] width 46 height 28
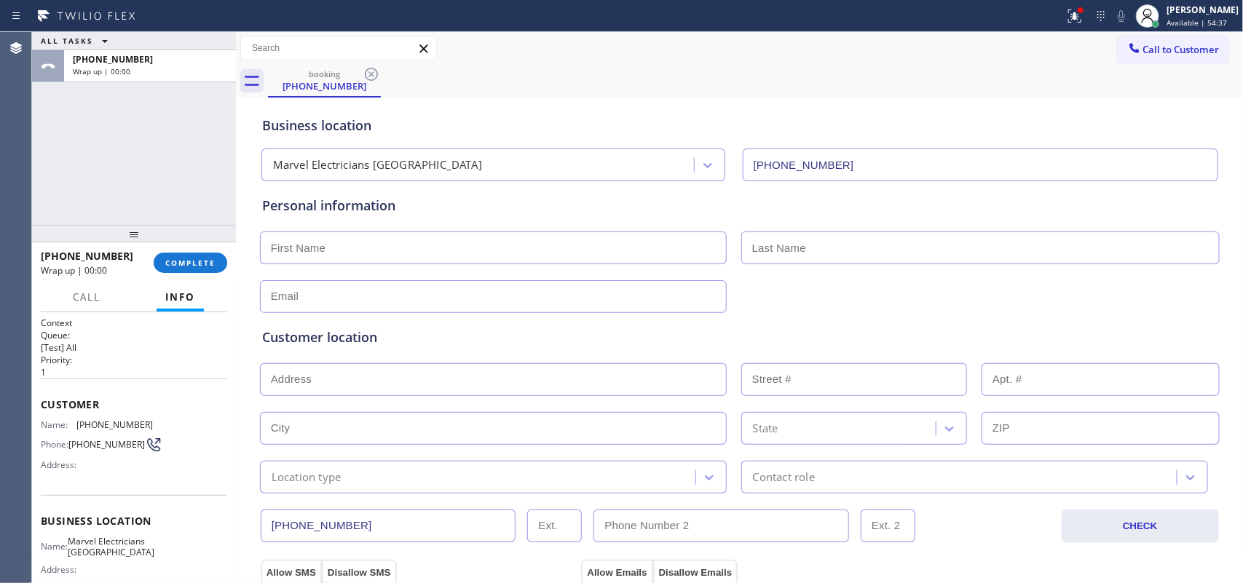
click at [184, 294] on span "Info" at bounding box center [180, 297] width 30 height 13
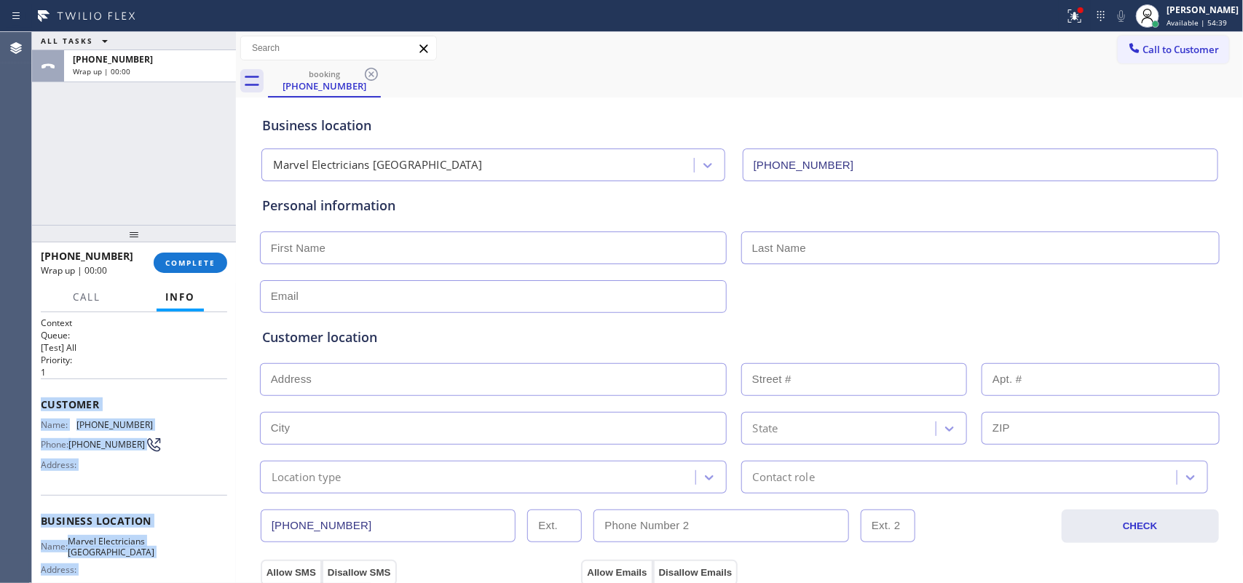
drag, startPoint x: 154, startPoint y: 457, endPoint x: 40, endPoint y: 403, distance: 126.4
click at [41, 403] on div "Context Queue: [Test] All Priority: 1 Customer Name: [PHONE_NUMBER] Phone: [PHO…" at bounding box center [134, 522] width 186 height 410
click at [194, 268] on button "COMPLETE" at bounding box center [191, 263] width 74 height 20
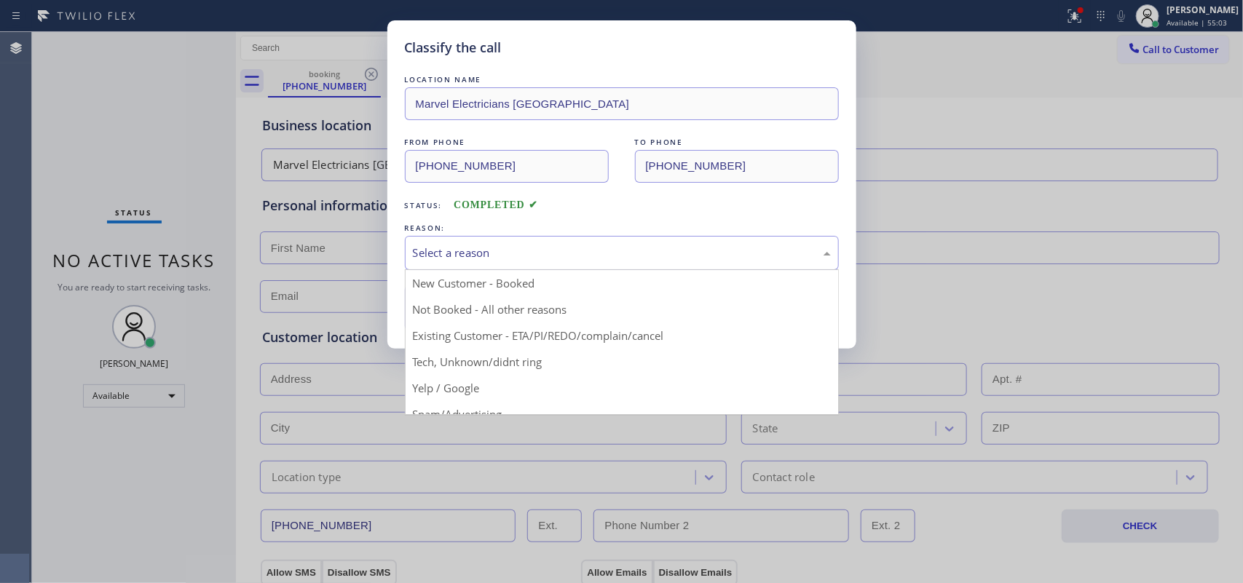
click at [475, 261] on div "Select a reason" at bounding box center [622, 253] width 418 height 17
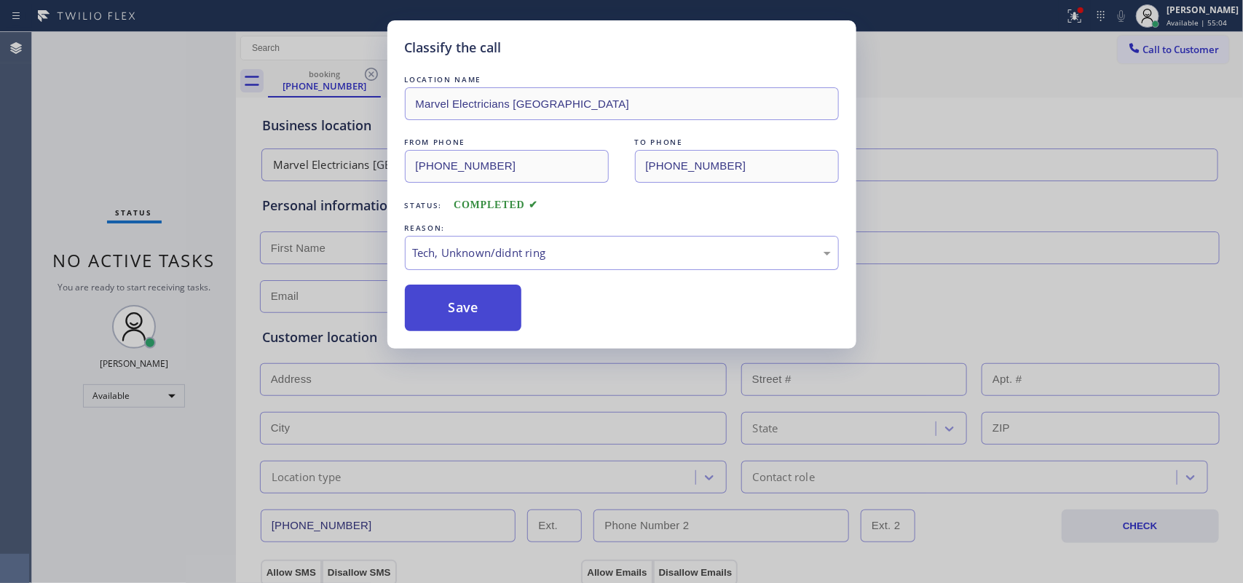
click at [476, 328] on button "Save" at bounding box center [463, 308] width 117 height 47
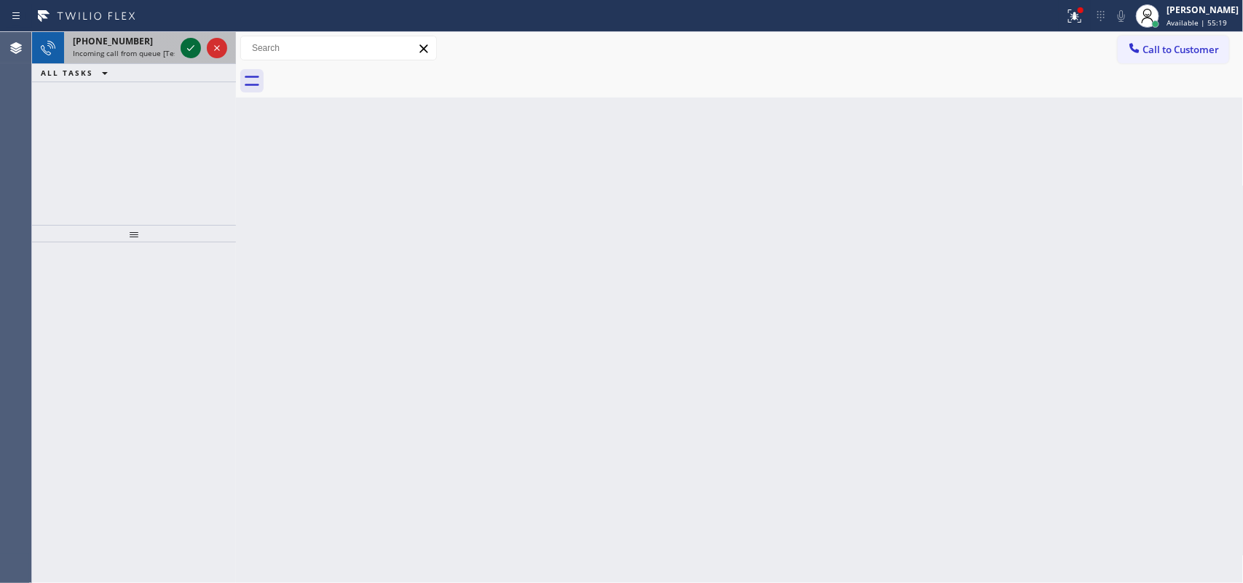
click at [181, 46] on div at bounding box center [191, 47] width 20 height 17
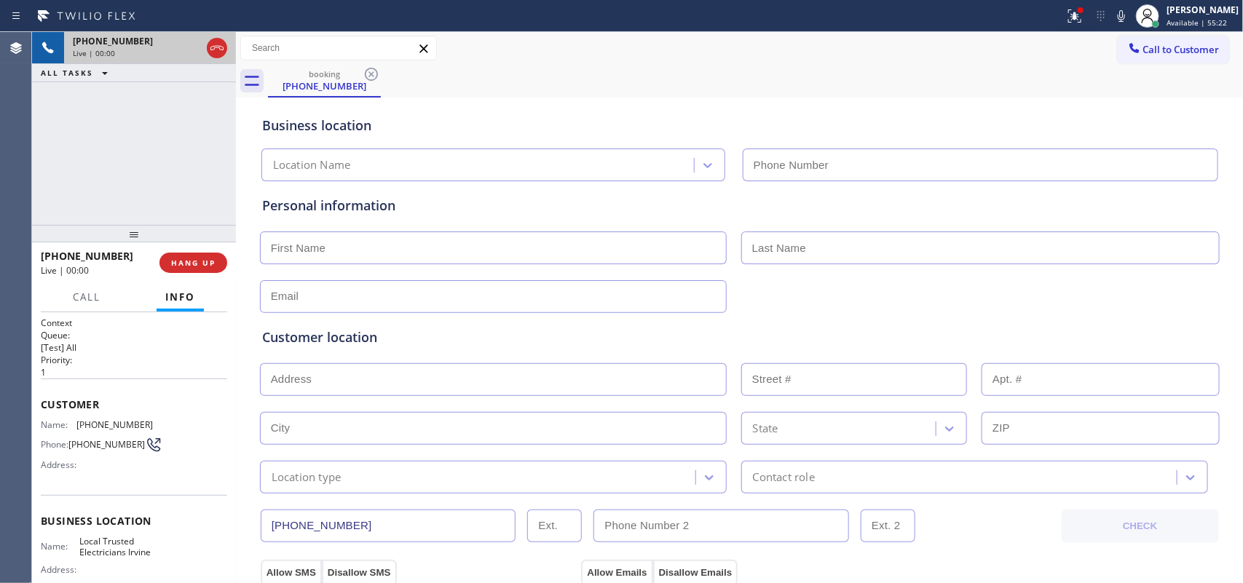
type input "[PHONE_NUMBER]"
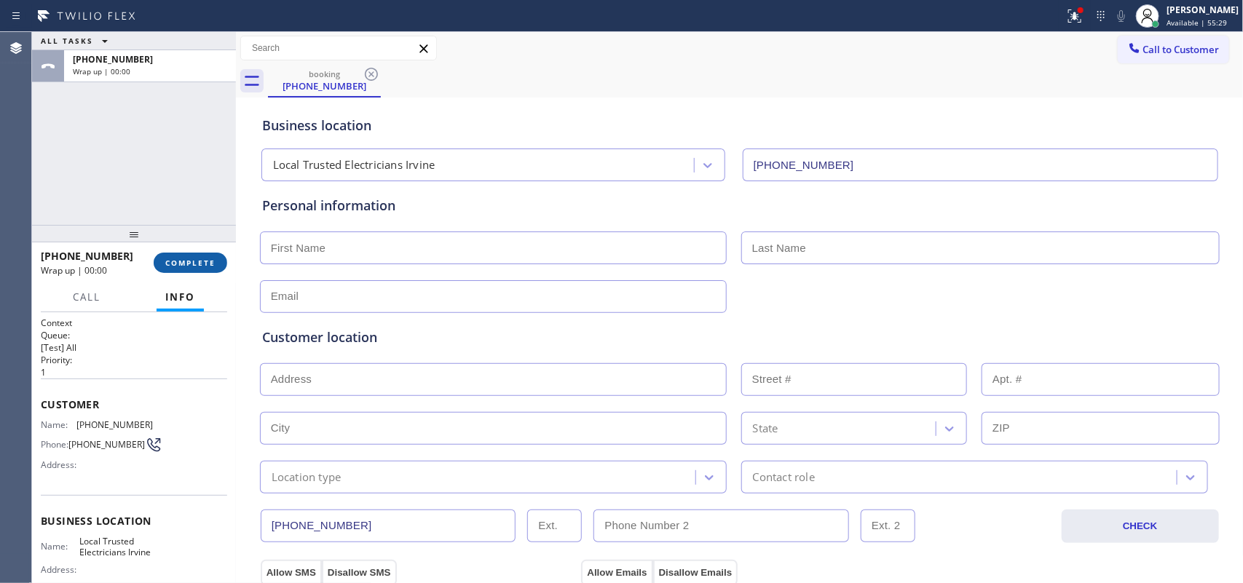
click at [189, 267] on span "COMPLETE" at bounding box center [190, 263] width 50 height 10
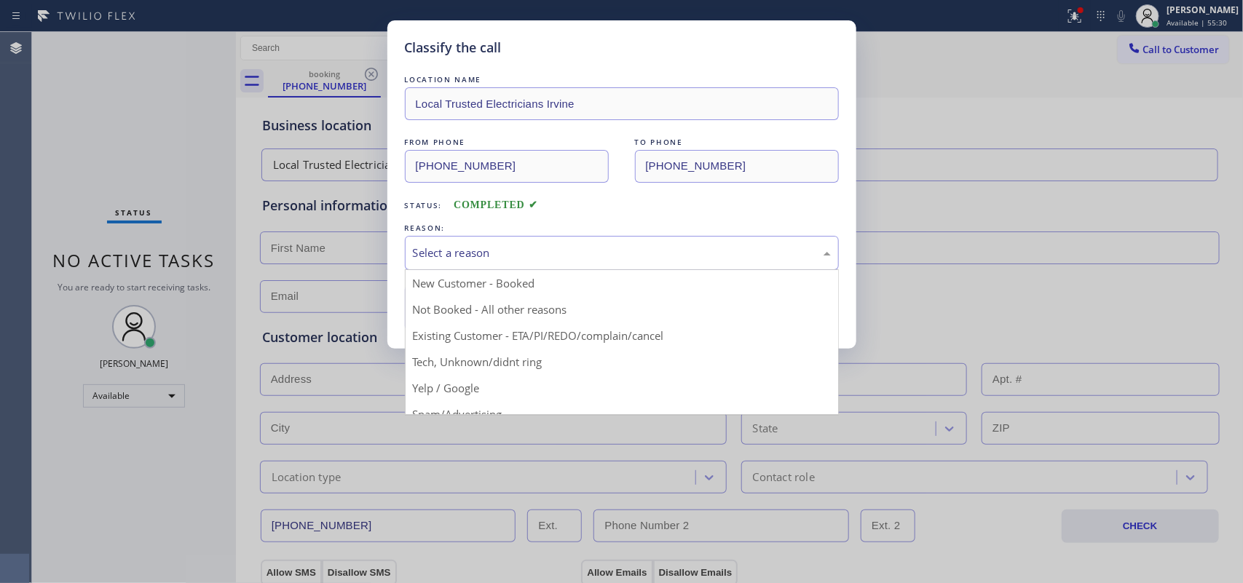
click at [503, 261] on div "Select a reason" at bounding box center [622, 253] width 418 height 17
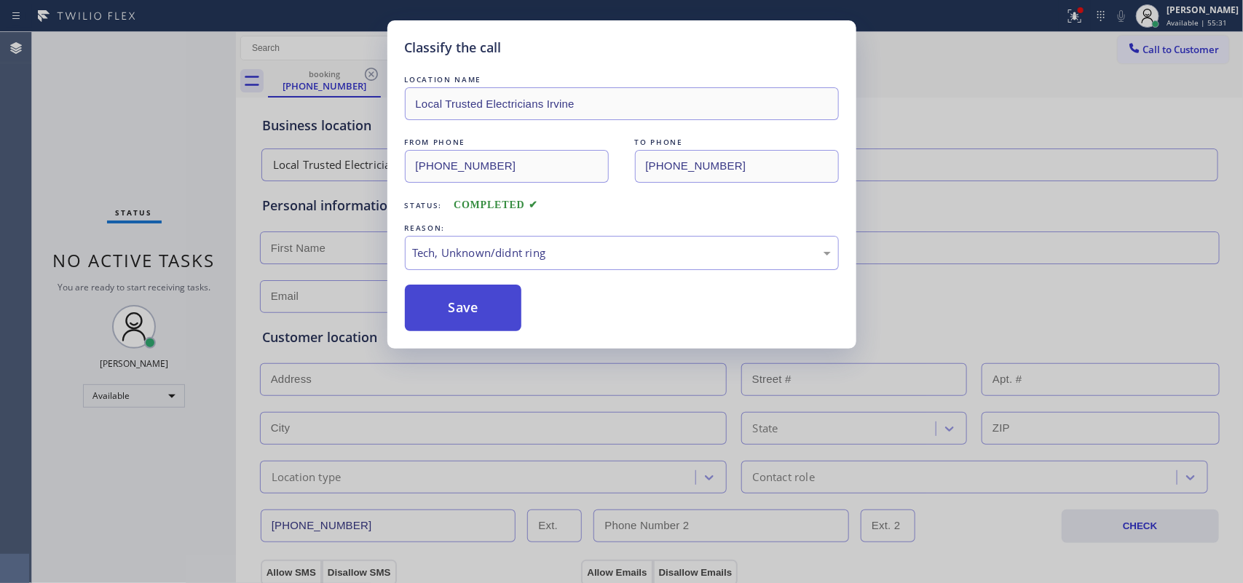
click at [475, 331] on button "Save" at bounding box center [463, 308] width 117 height 47
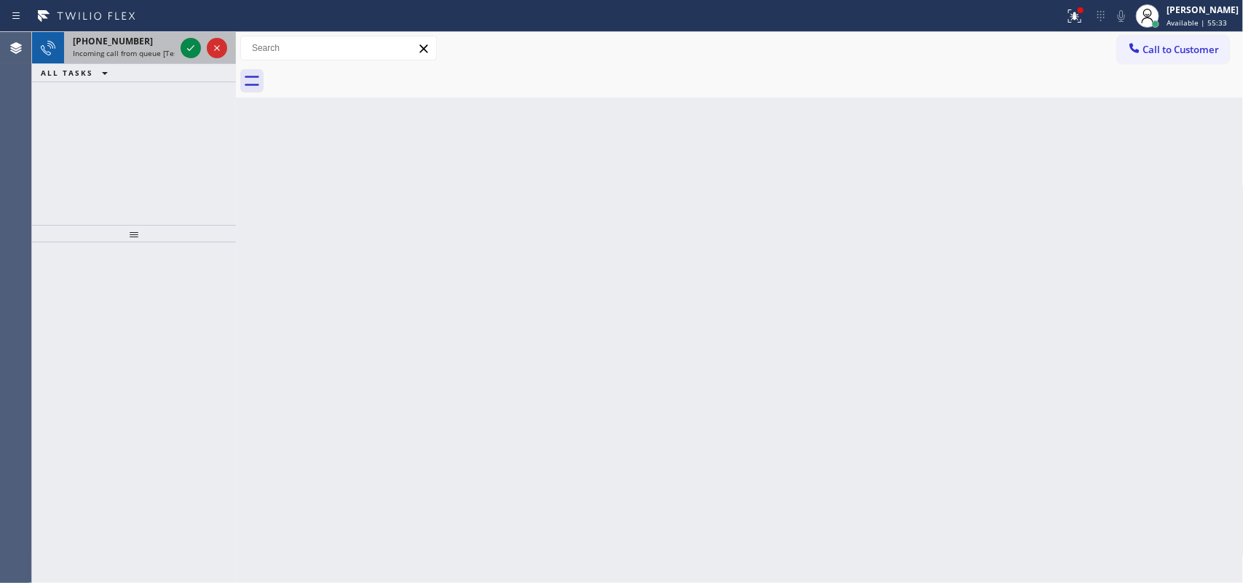
click at [133, 36] on div "[PHONE_NUMBER]" at bounding box center [124, 41] width 102 height 12
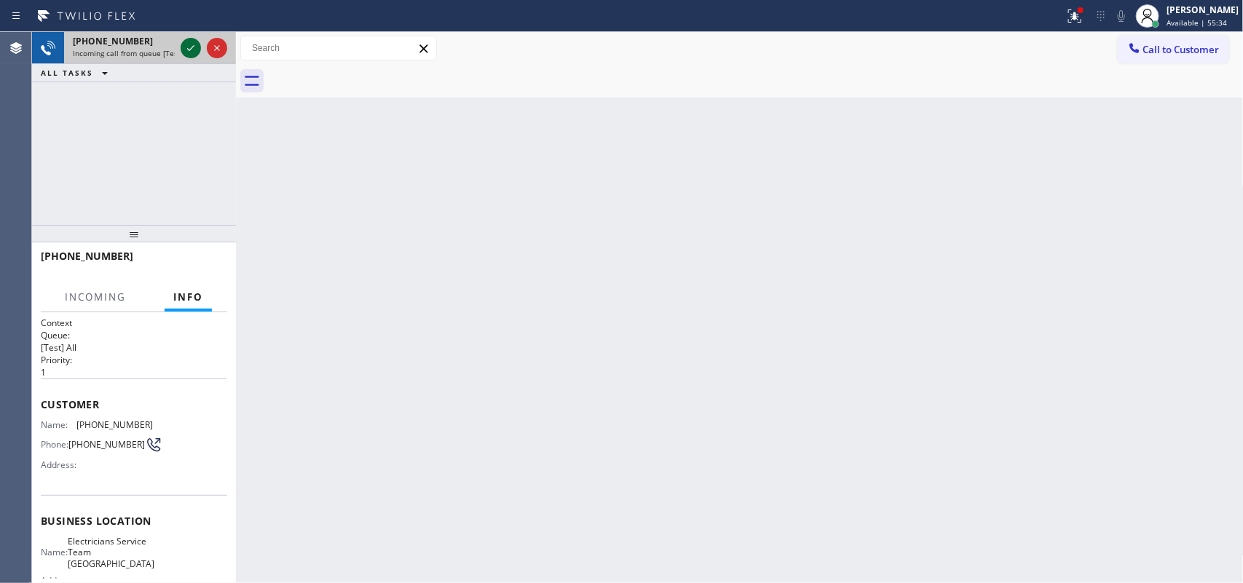
click at [194, 49] on icon at bounding box center [190, 47] width 17 height 17
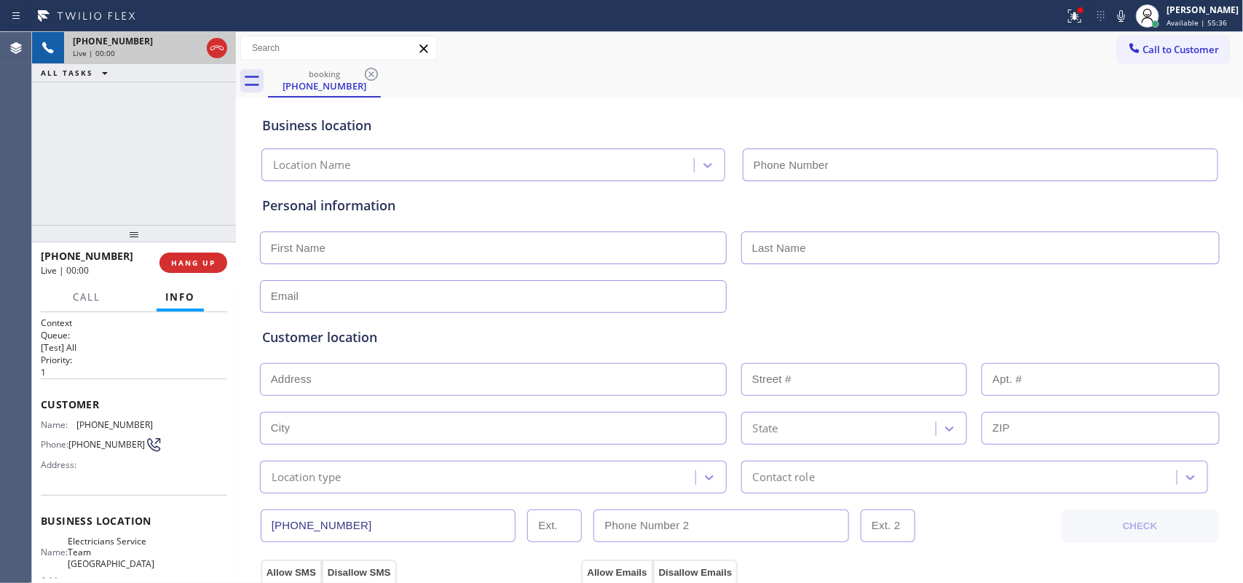
type input "[PHONE_NUMBER]"
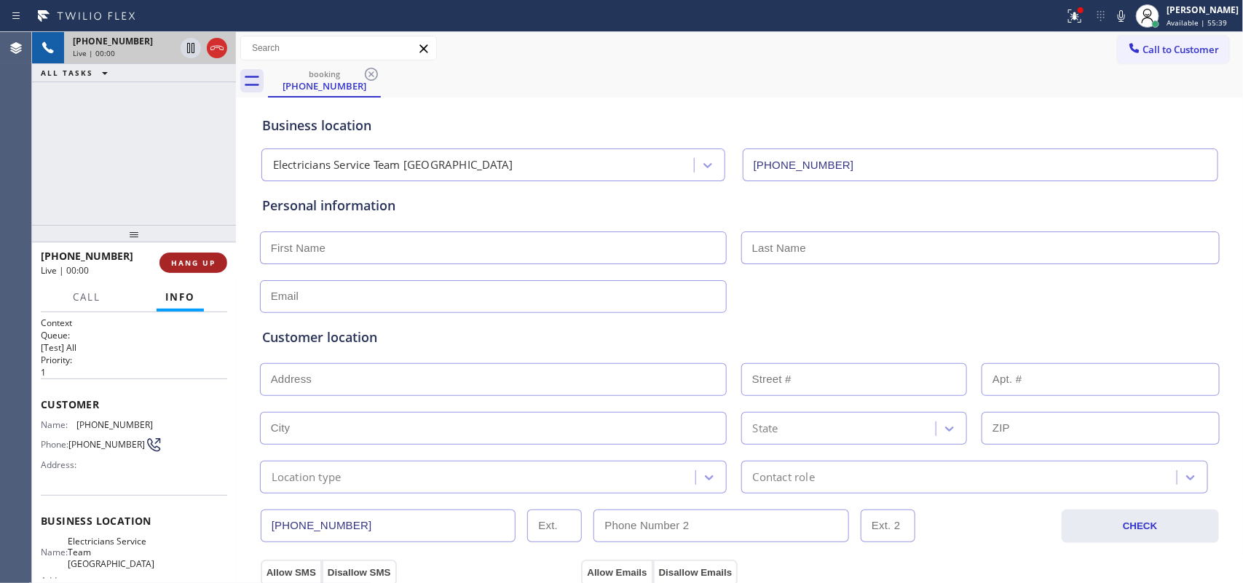
click at [199, 266] on span "HANG UP" at bounding box center [193, 263] width 44 height 10
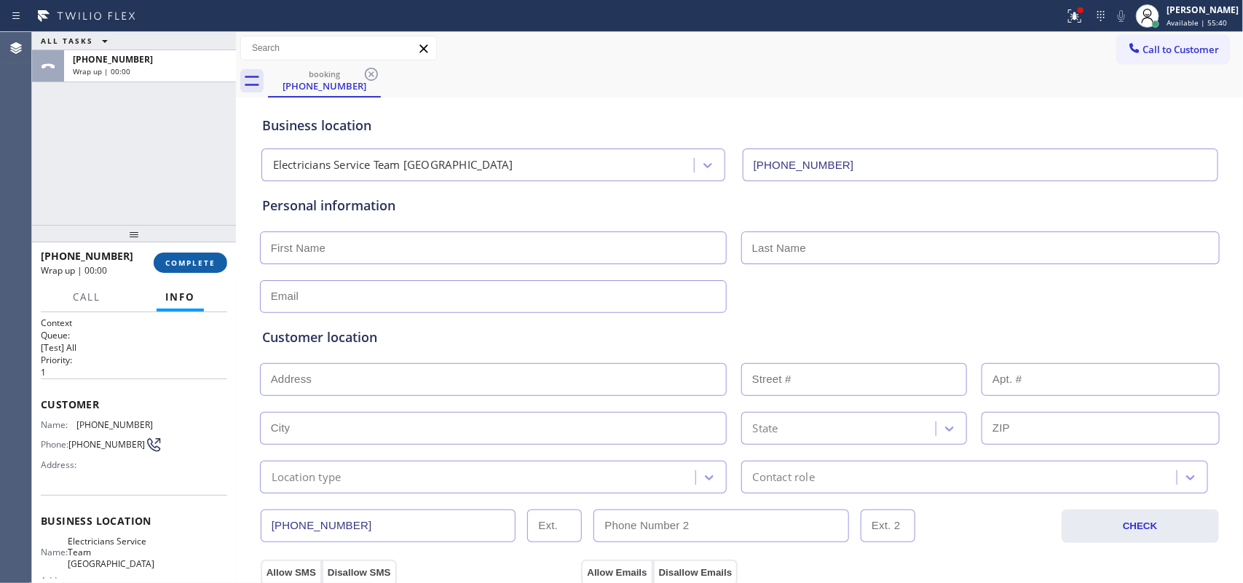
click at [199, 266] on span "COMPLETE" at bounding box center [190, 263] width 50 height 10
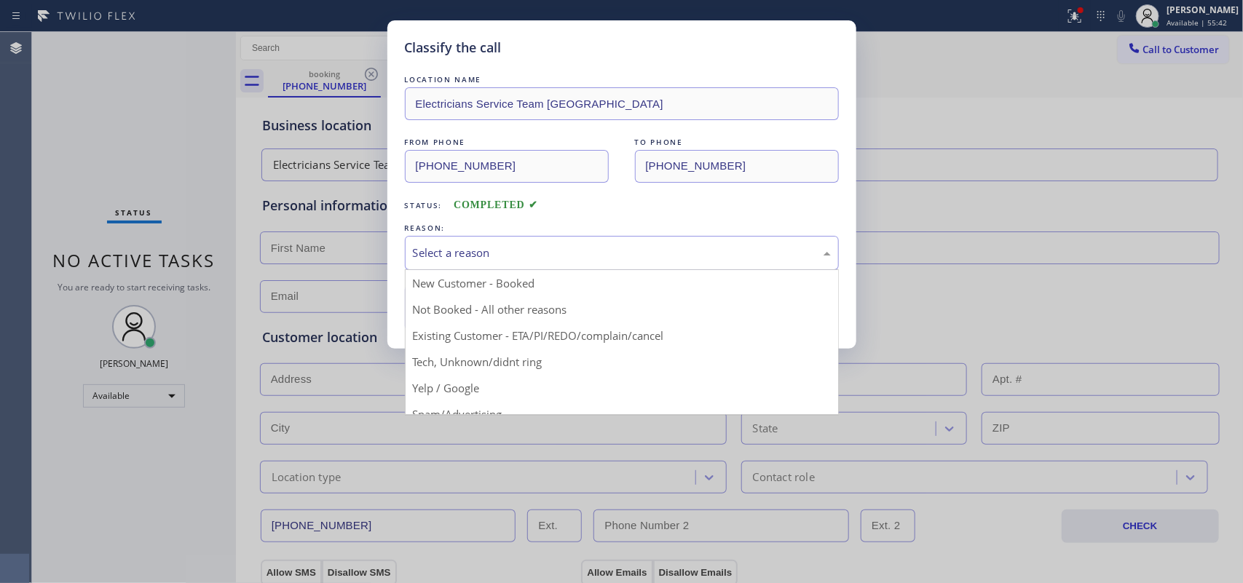
click at [579, 246] on div "Select a reason" at bounding box center [622, 253] width 418 height 17
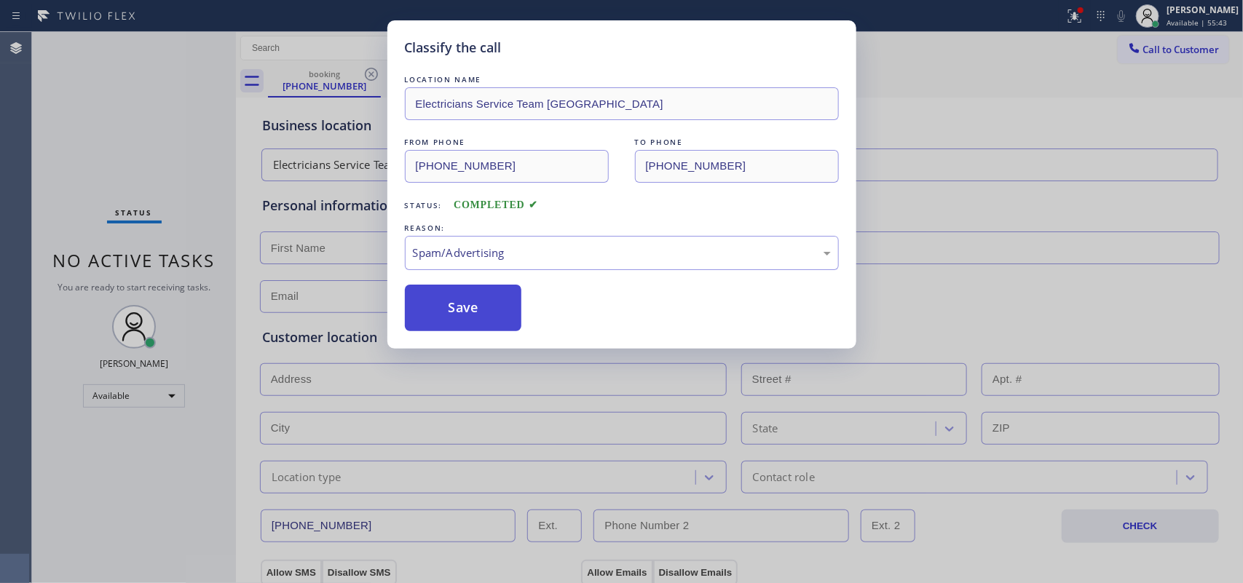
click at [478, 308] on button "Save" at bounding box center [463, 308] width 117 height 47
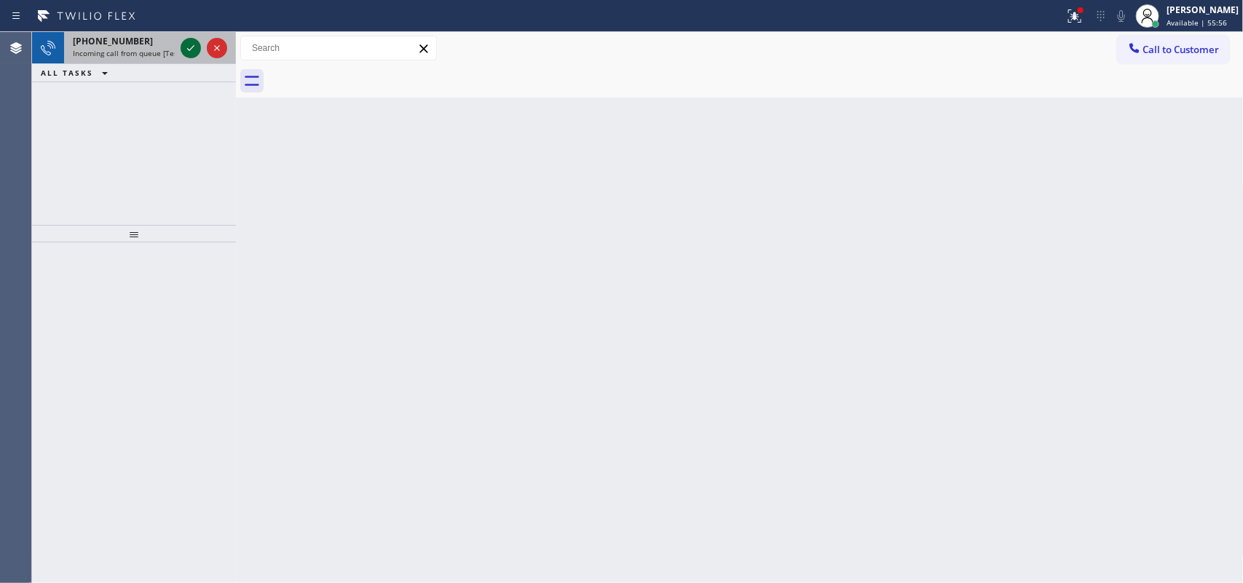
click at [190, 44] on icon at bounding box center [190, 47] width 17 height 17
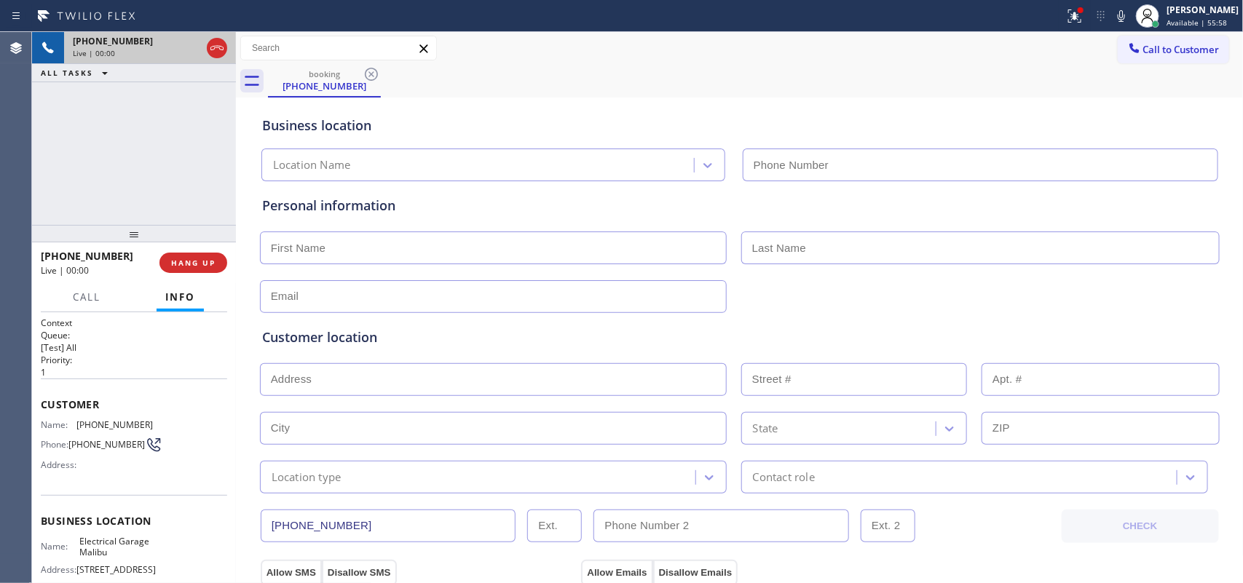
type input "[PHONE_NUMBER]"
click at [205, 261] on span "HANG UP" at bounding box center [193, 263] width 44 height 10
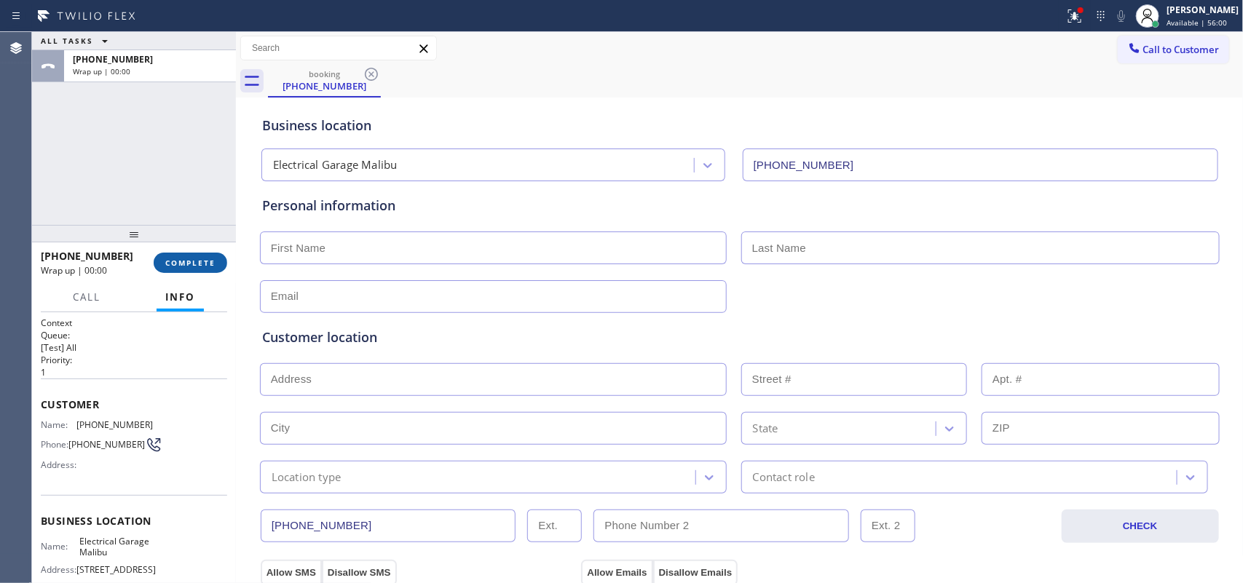
click at [205, 261] on span "COMPLETE" at bounding box center [190, 263] width 50 height 10
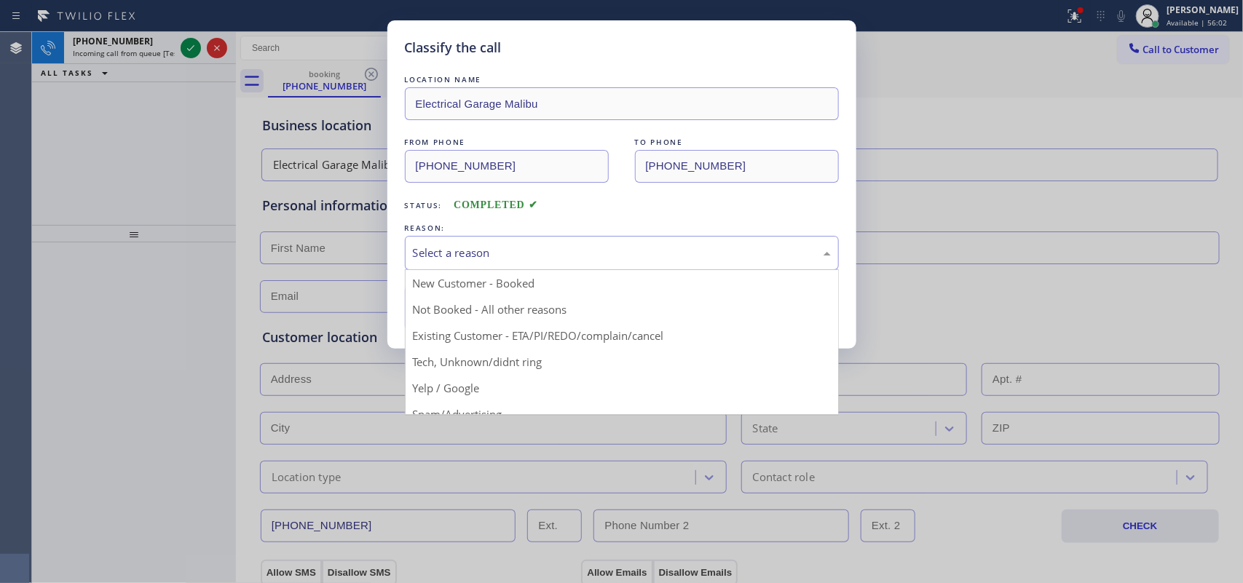
click at [529, 260] on div "Select a reason" at bounding box center [622, 253] width 418 height 17
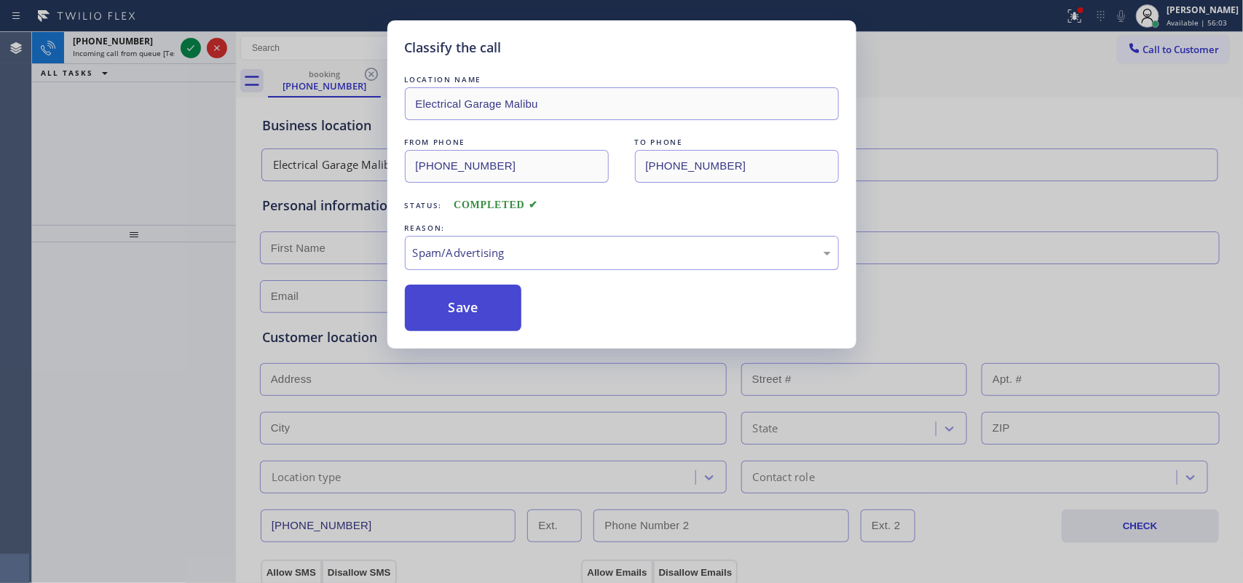
click at [439, 291] on button "Save" at bounding box center [463, 308] width 117 height 47
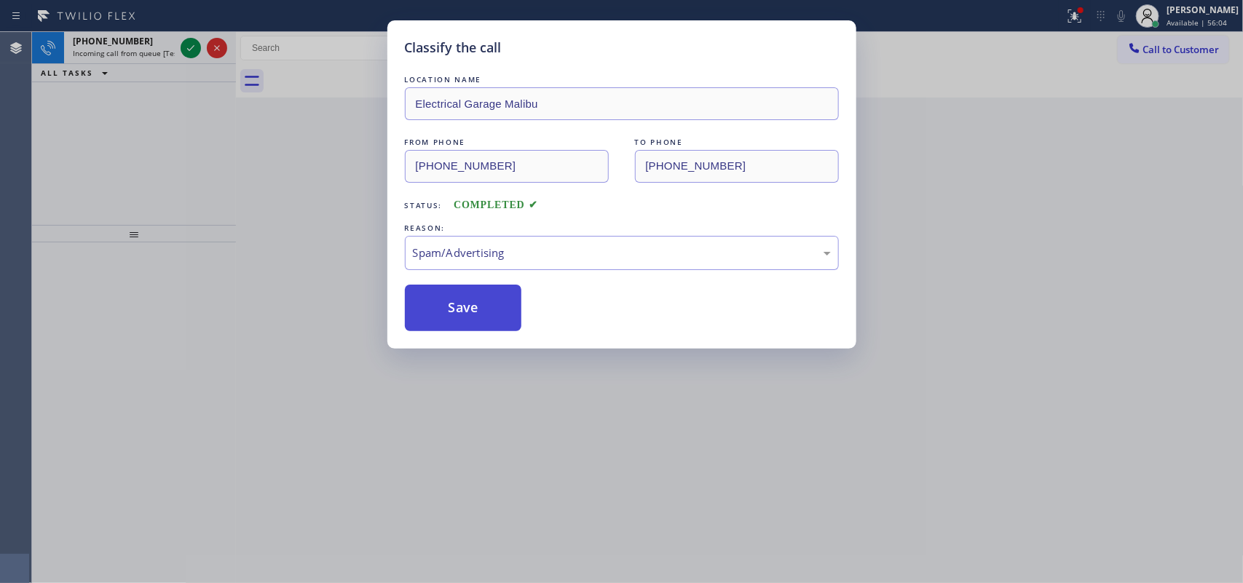
click at [453, 318] on button "Save" at bounding box center [463, 308] width 117 height 47
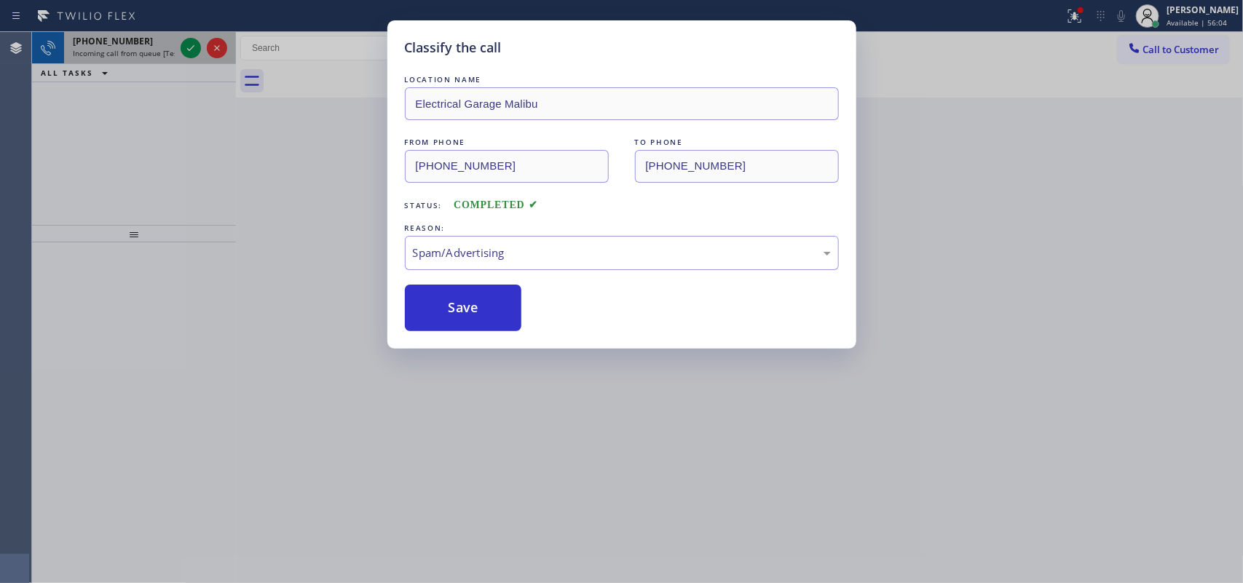
drag, startPoint x: 160, startPoint y: 34, endPoint x: 202, endPoint y: 46, distance: 43.1
click at [164, 36] on div "Classify the call LOCATION NAME Residential Refresh Solutions LLC FROM PHONE [P…" at bounding box center [637, 307] width 1211 height 551
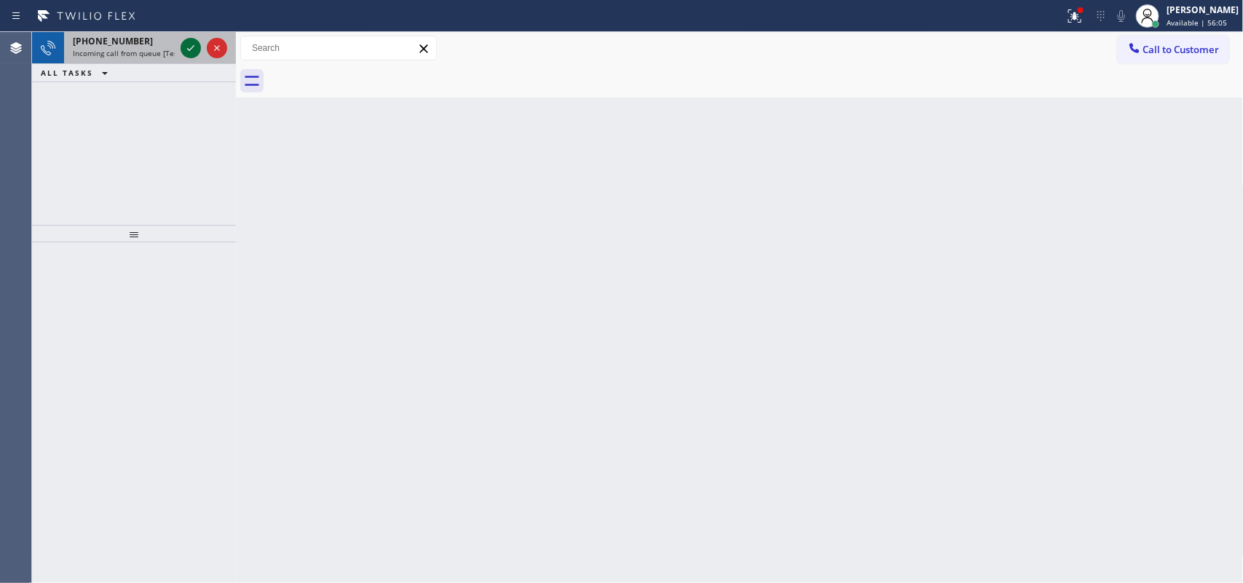
click at [189, 46] on icon at bounding box center [190, 47] width 17 height 17
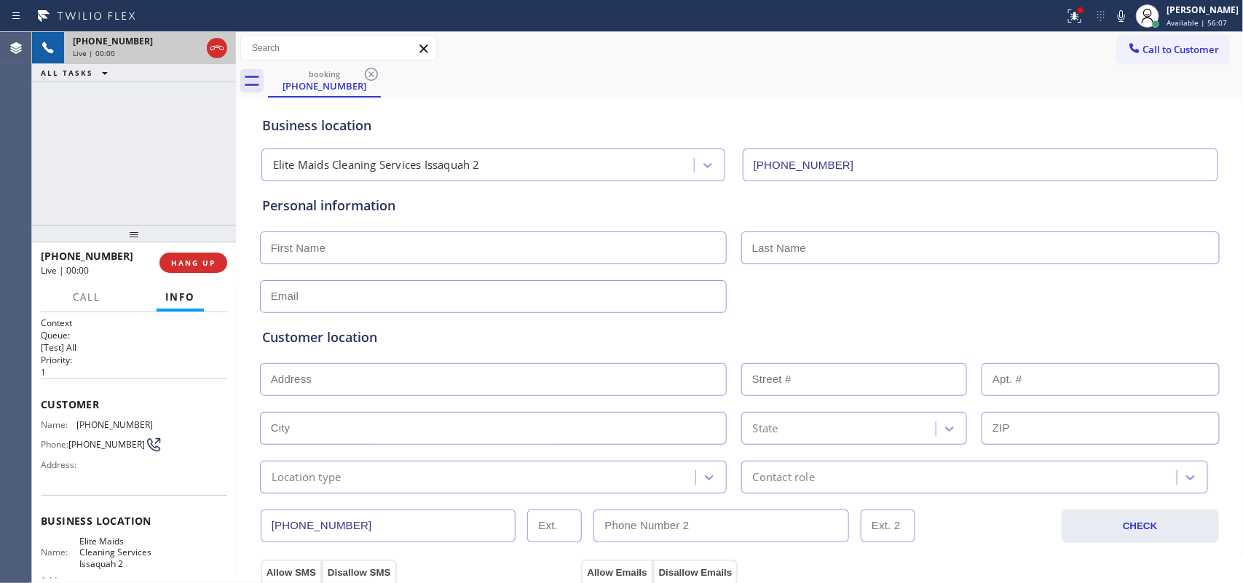
type input "[PHONE_NUMBER]"
click at [205, 261] on span "HANG UP" at bounding box center [193, 263] width 44 height 10
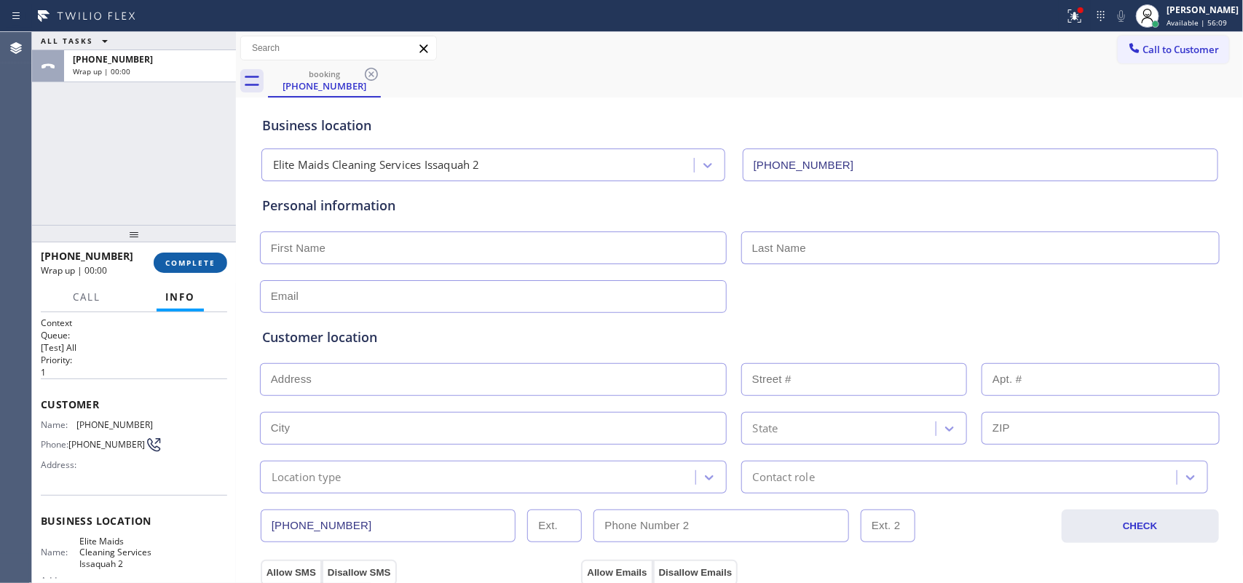
click at [205, 261] on span "COMPLETE" at bounding box center [190, 263] width 50 height 10
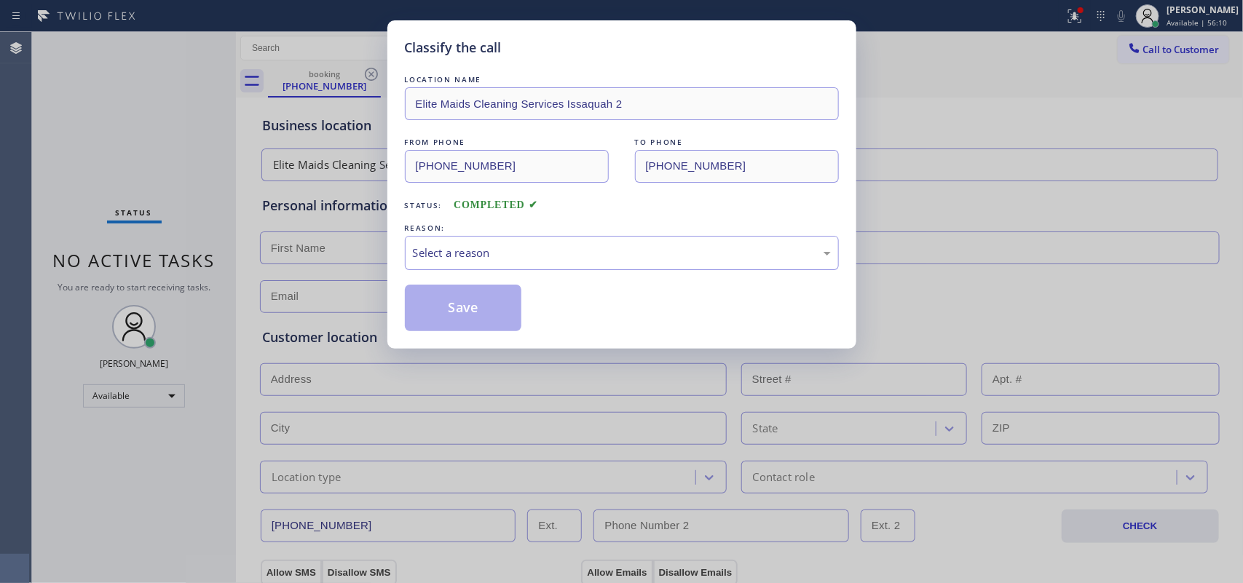
click at [484, 273] on div "LOCATION NAME Elite Maids Cleaning Services Issaquah 2 FROM PHONE [PHONE_NUMBER…" at bounding box center [622, 201] width 434 height 259
click at [478, 252] on div "Select a reason" at bounding box center [622, 253] width 418 height 17
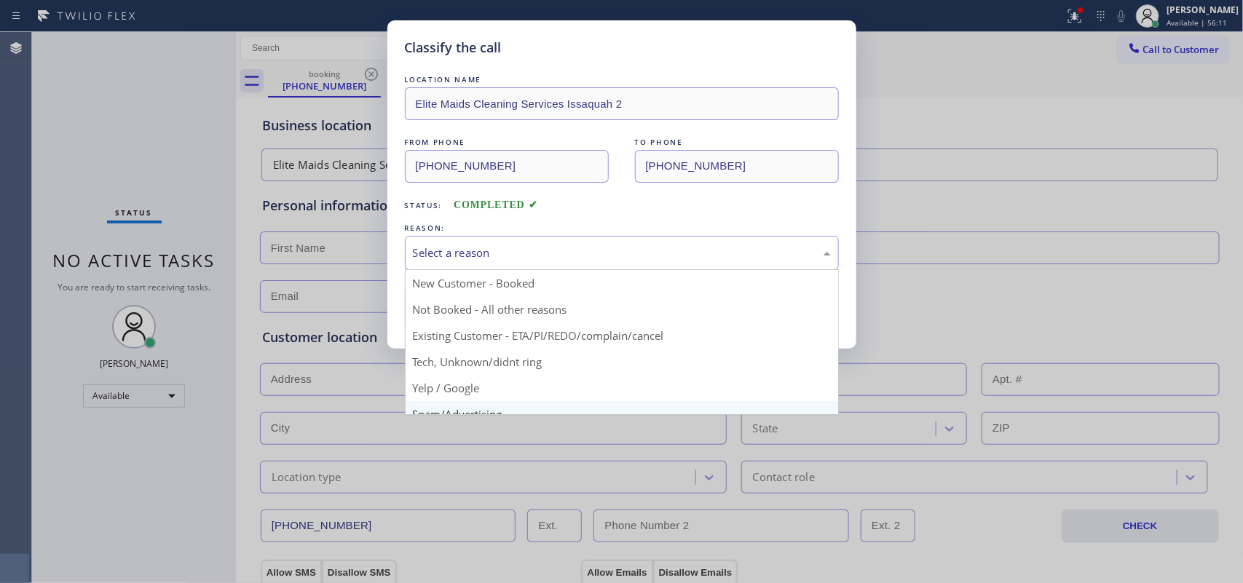
scroll to position [100, 0]
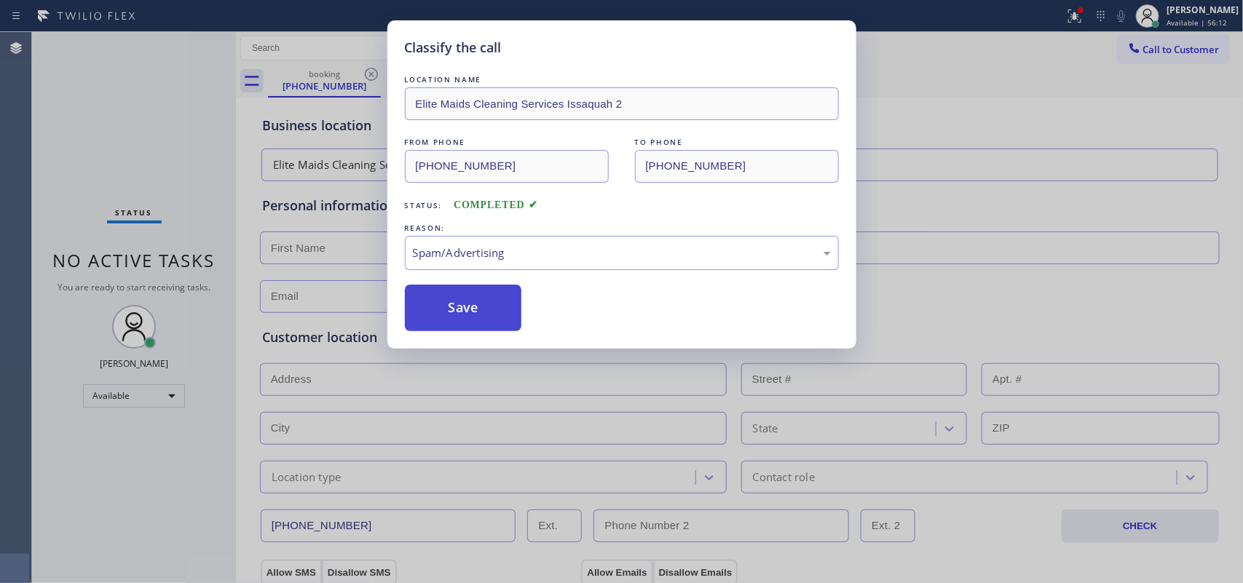
click at [441, 307] on button "Save" at bounding box center [463, 308] width 117 height 47
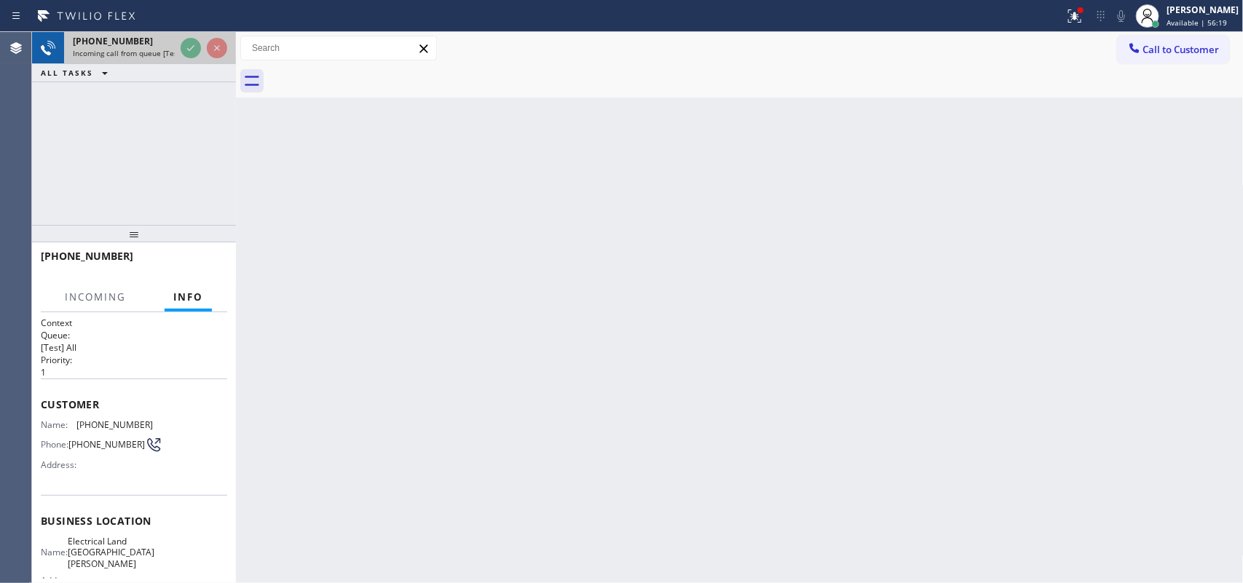
click at [101, 38] on span "[PHONE_NUMBER]" at bounding box center [113, 41] width 80 height 12
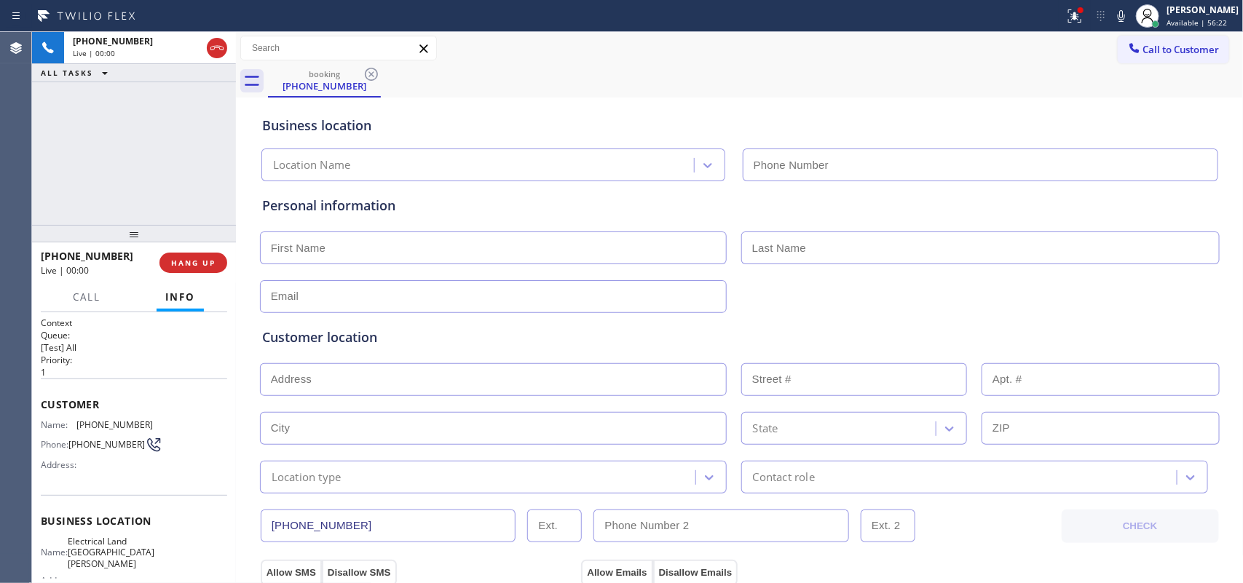
type input "[PHONE_NUMBER]"
click at [92, 292] on span "Call" at bounding box center [87, 297] width 28 height 13
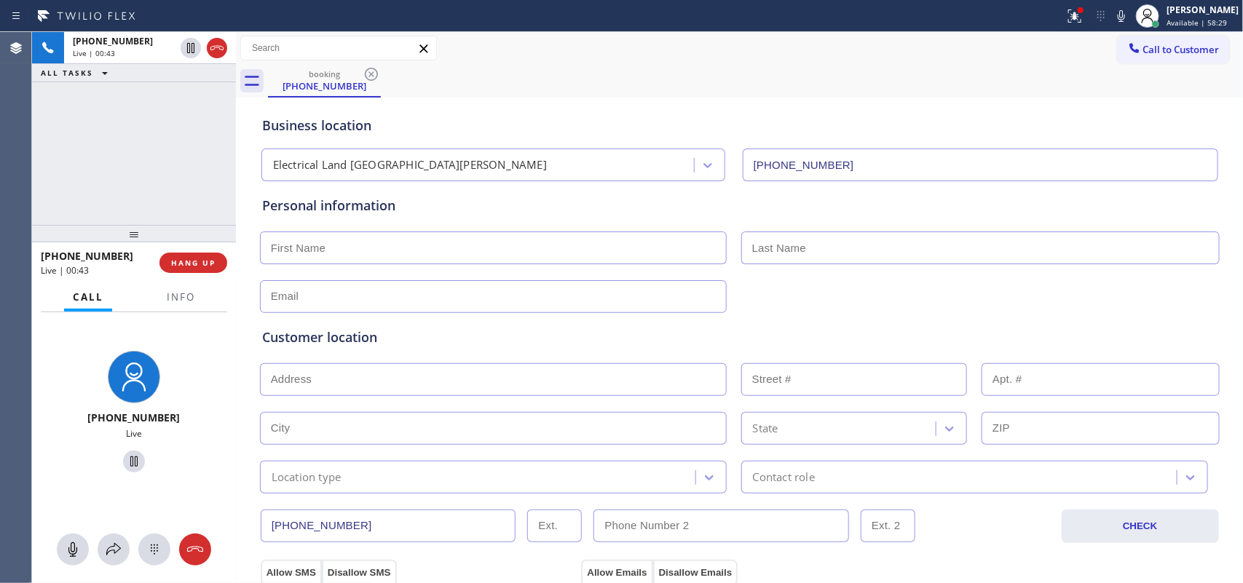
drag, startPoint x: 79, startPoint y: 547, endPoint x: 95, endPoint y: 519, distance: 33.0
click at [77, 547] on icon at bounding box center [72, 549] width 17 height 17
click at [129, 457] on icon at bounding box center [133, 461] width 17 height 17
click at [428, 380] on input "text" at bounding box center [493, 379] width 467 height 33
paste input "2340 N Robinhood PlOrange, CA 92867,"
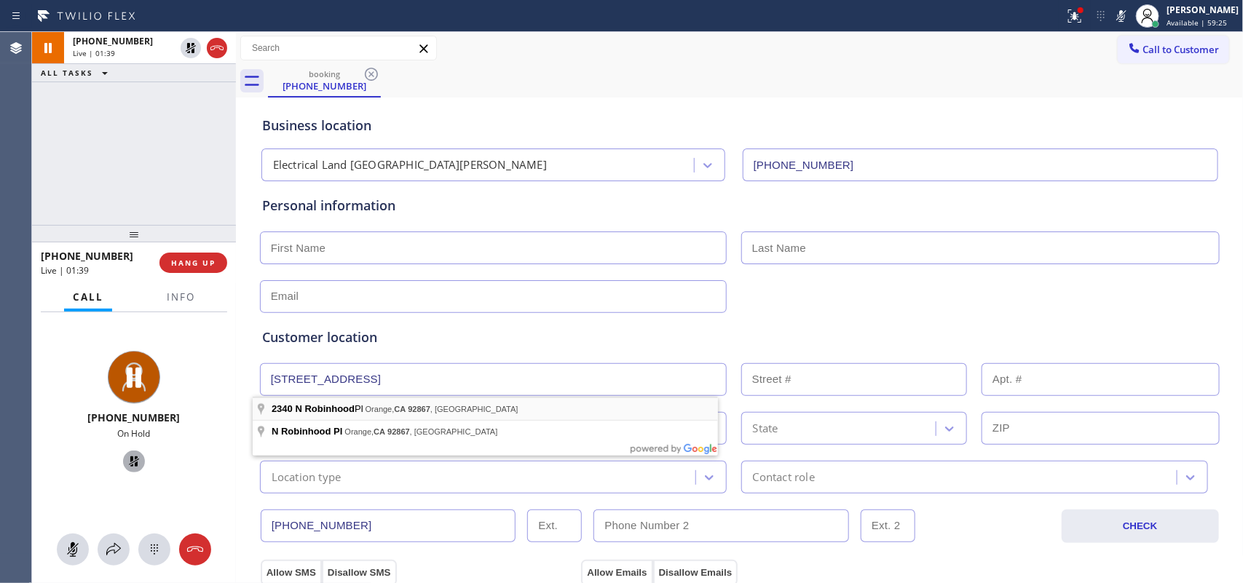
type input "2340 N Robinhood Pl"
type input "2340"
type input "Orange"
type input "92867"
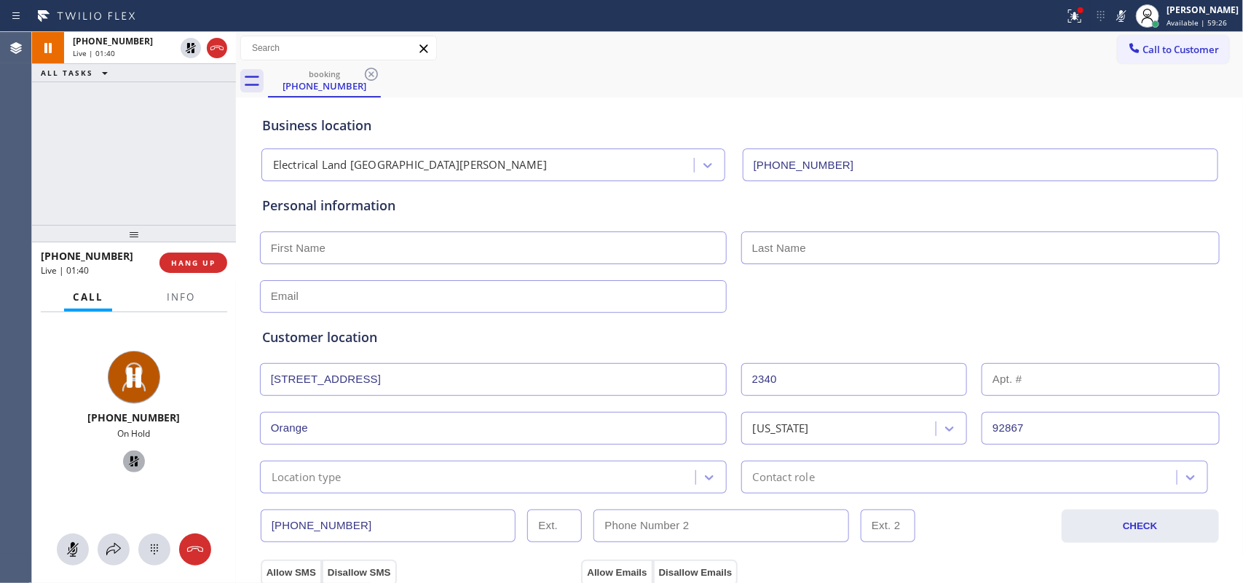
click at [449, 261] on input "text" at bounding box center [493, 248] width 467 height 33
type input "Mark"
click at [62, 537] on button at bounding box center [73, 550] width 32 height 32
click at [127, 465] on icon at bounding box center [133, 461] width 17 height 17
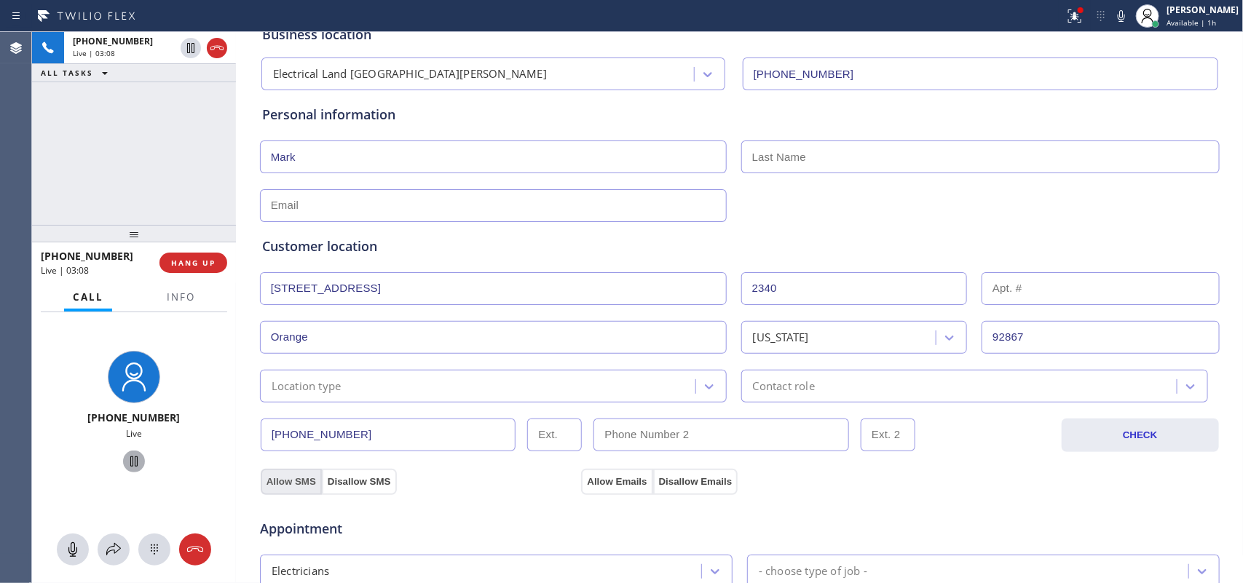
click at [295, 484] on button "Allow SMS" at bounding box center [291, 482] width 61 height 26
click at [598, 484] on button "Allow Emails" at bounding box center [616, 482] width 71 height 26
click at [374, 165] on input "Mark" at bounding box center [493, 157] width 467 height 33
click at [865, 166] on input "text" at bounding box center [980, 157] width 478 height 33
drag, startPoint x: 411, startPoint y: 117, endPoint x: 426, endPoint y: 113, distance: 15.2
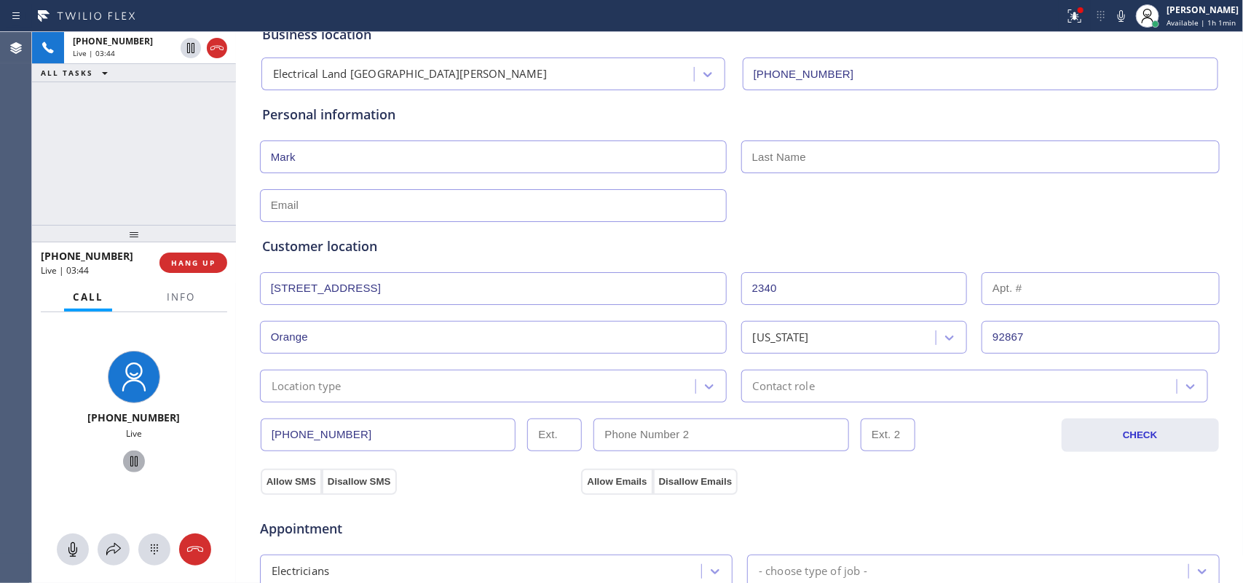
click at [412, 117] on div "Personal information" at bounding box center [740, 115] width 956 height 20
click at [867, 157] on input "text" at bounding box center [980, 157] width 478 height 33
paste input "Ajib"
type input "Ajib"
click at [543, 208] on input "text" at bounding box center [493, 205] width 467 height 33
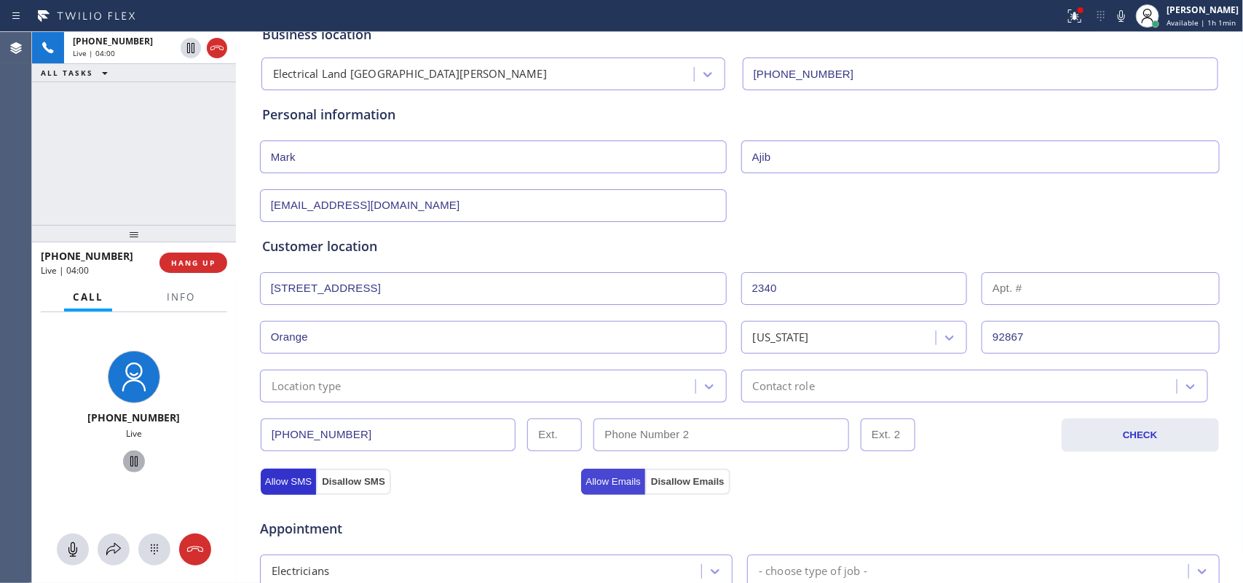
scroll to position [364, 0]
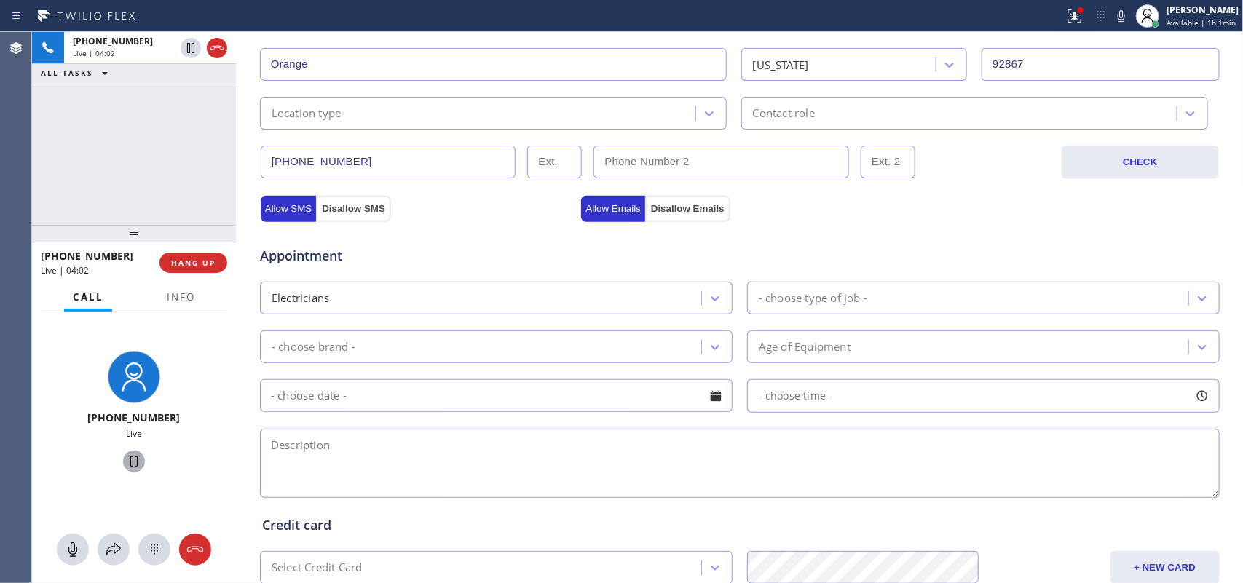
type input "ajib.mark@gmail.com"
click at [683, 107] on div "Location type" at bounding box center [479, 113] width 431 height 25
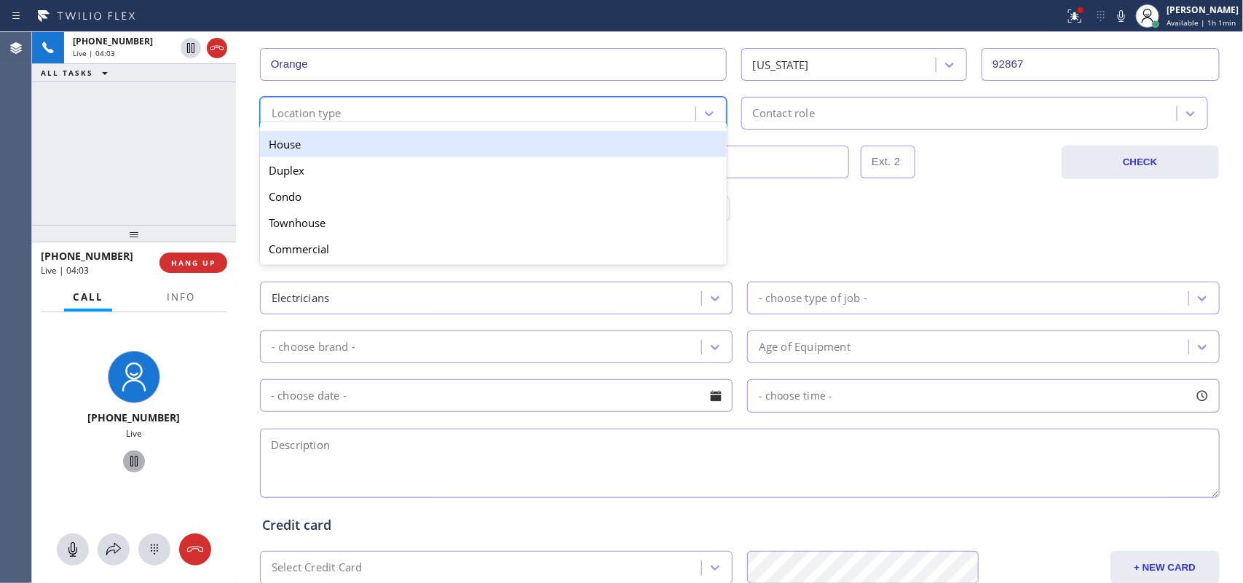
drag, startPoint x: 610, startPoint y: 161, endPoint x: 605, endPoint y: 150, distance: 12.1
click at [605, 150] on div "House Duplex Condo Townhouse Commercial" at bounding box center [493, 196] width 467 height 137
click at [605, 150] on div "House" at bounding box center [493, 144] width 467 height 26
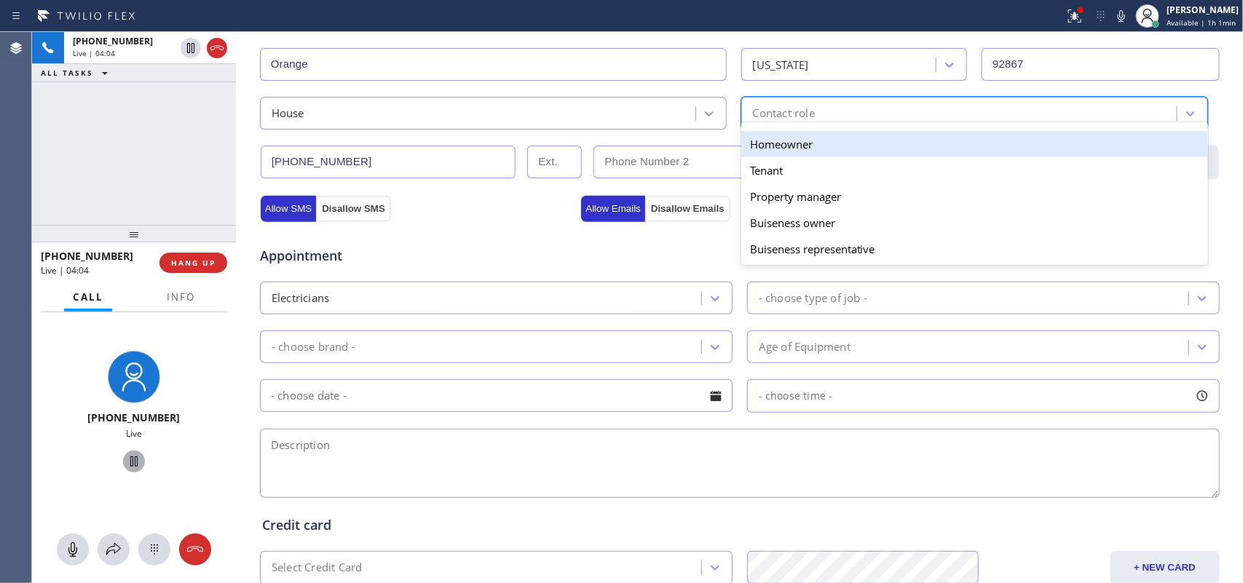
click at [785, 108] on div "Contact role" at bounding box center [784, 113] width 62 height 17
click at [805, 142] on div "Homeowner" at bounding box center [974, 144] width 467 height 26
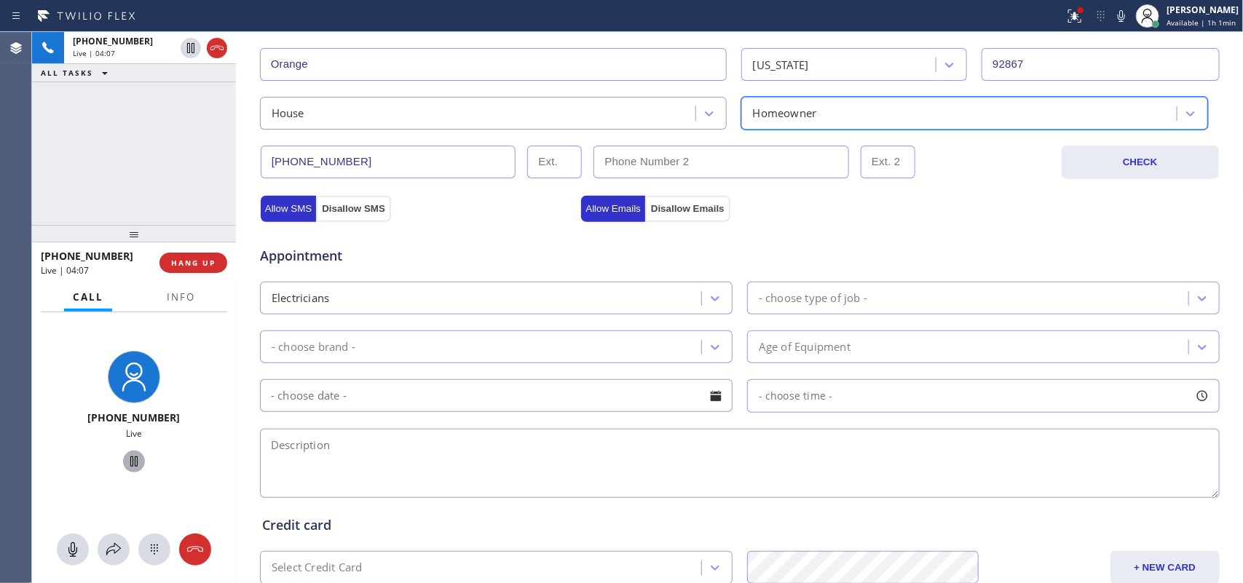
scroll to position [548, 0]
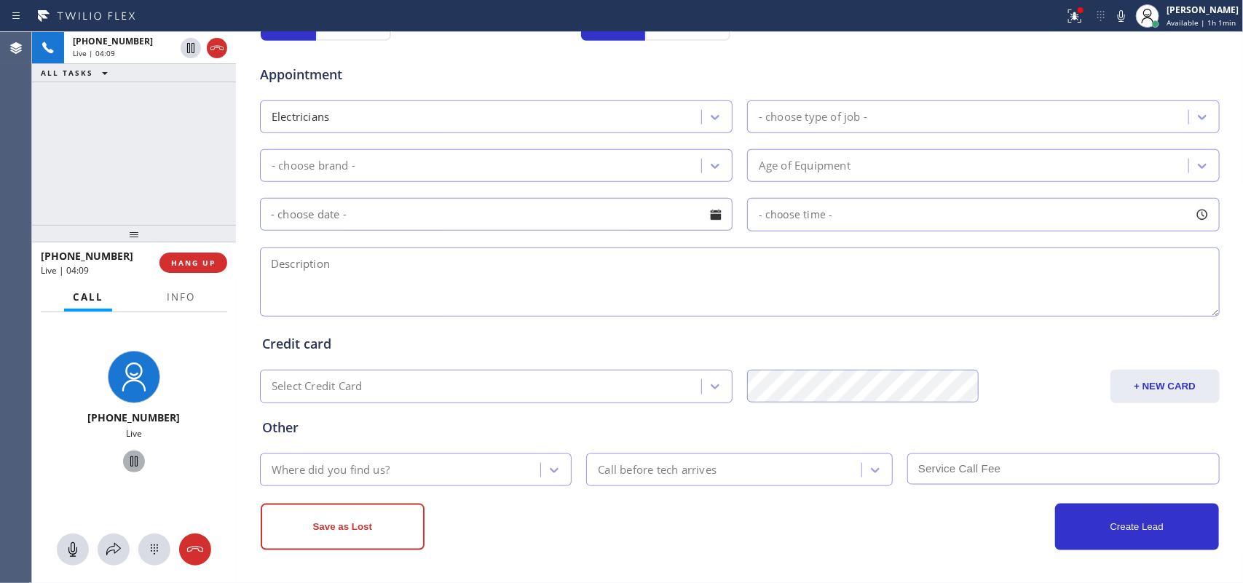
click at [787, 114] on div "- choose type of job -" at bounding box center [813, 117] width 109 height 17
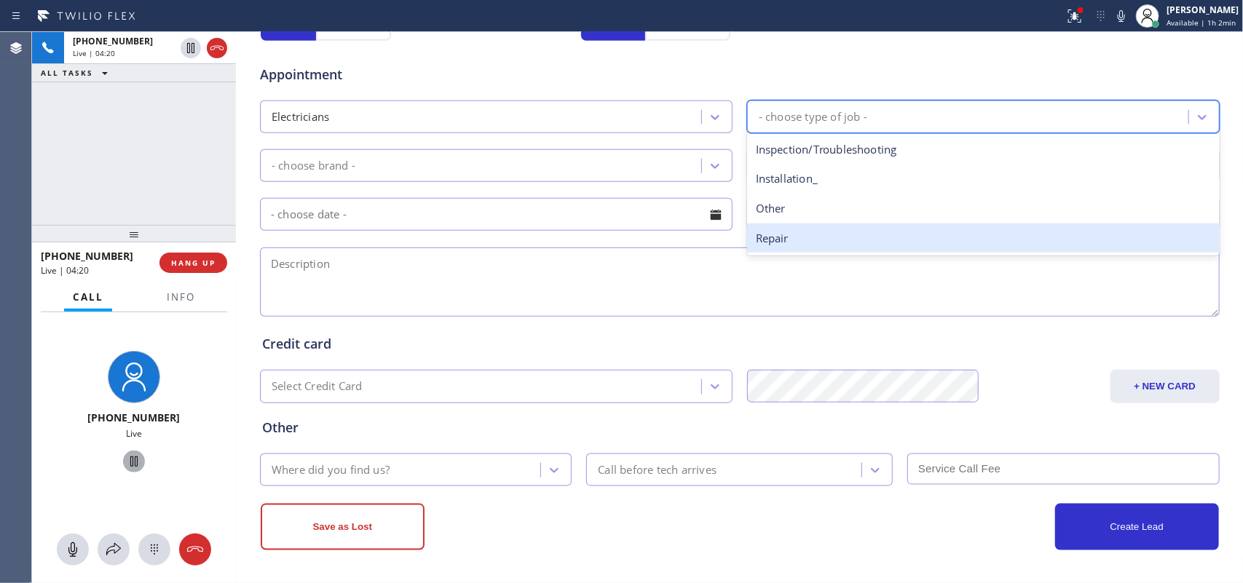
click at [810, 232] on div "Repair" at bounding box center [983, 239] width 473 height 30
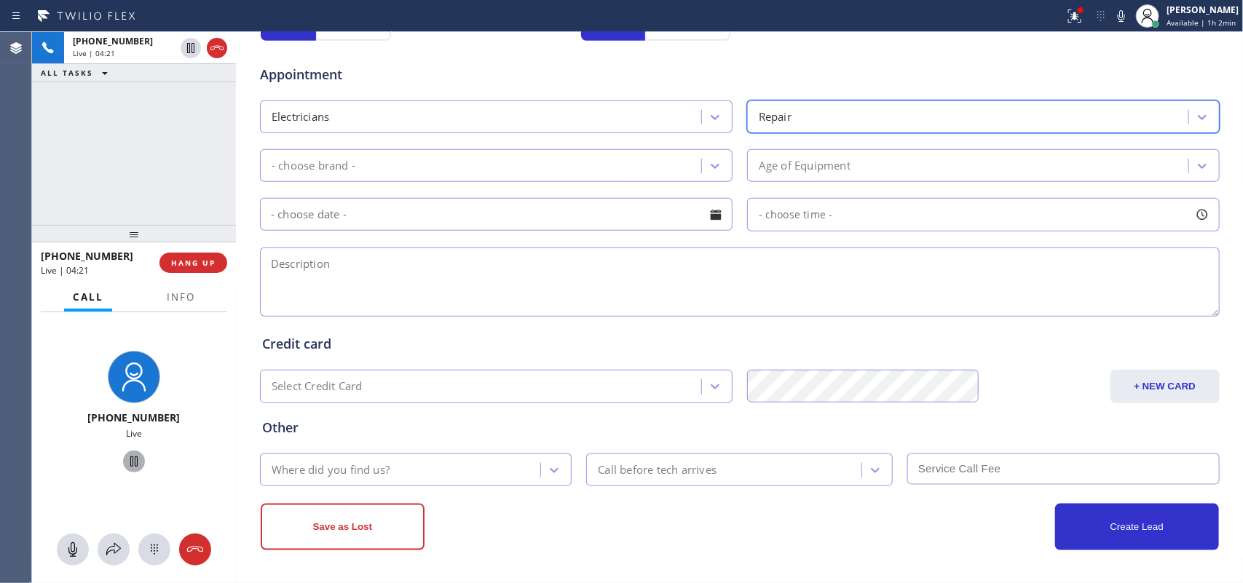
click at [654, 170] on div "- choose brand -" at bounding box center [482, 165] width 437 height 25
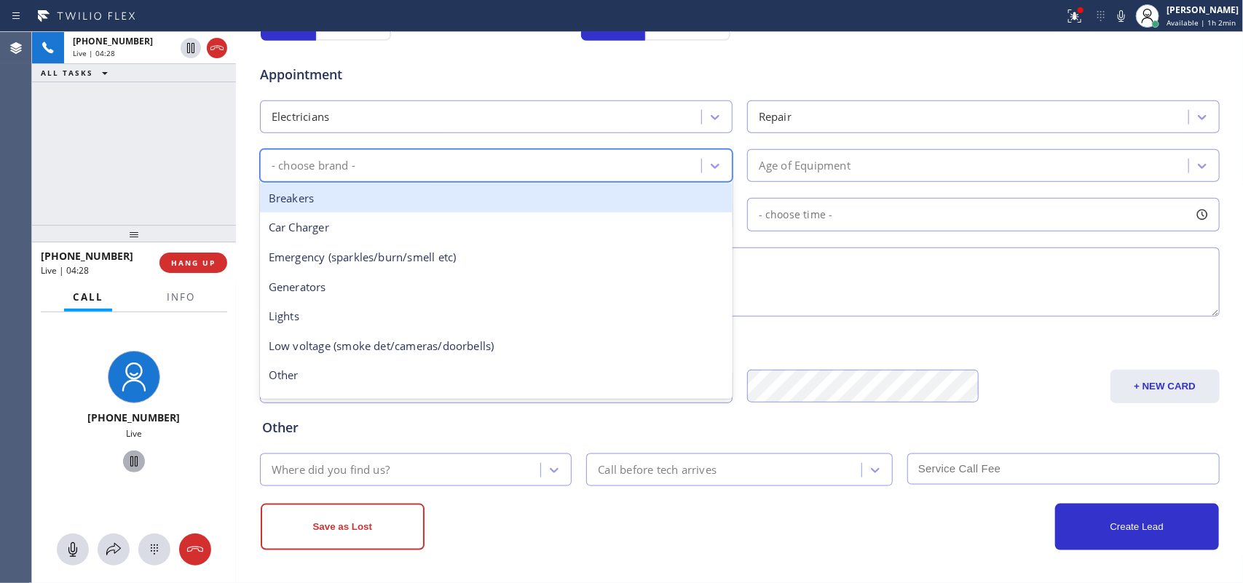
click at [905, 253] on textarea at bounding box center [740, 282] width 960 height 69
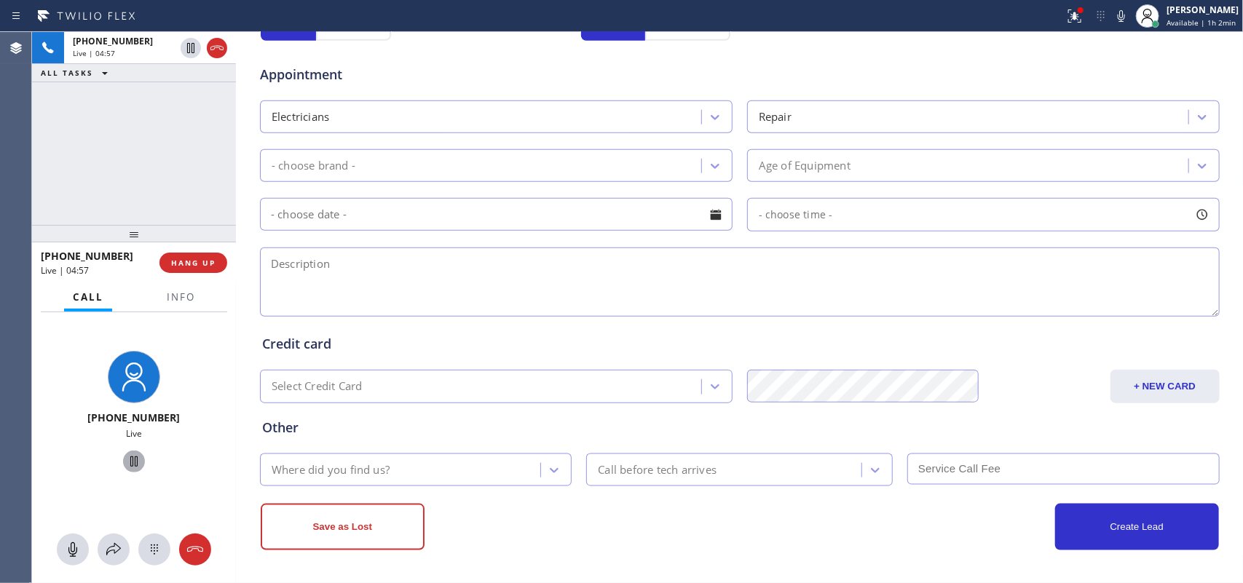
click at [404, 90] on div "Appointment Electricians Repair - choose brand - Age of Equipment - choose time…" at bounding box center [740, 183] width 956 height 272
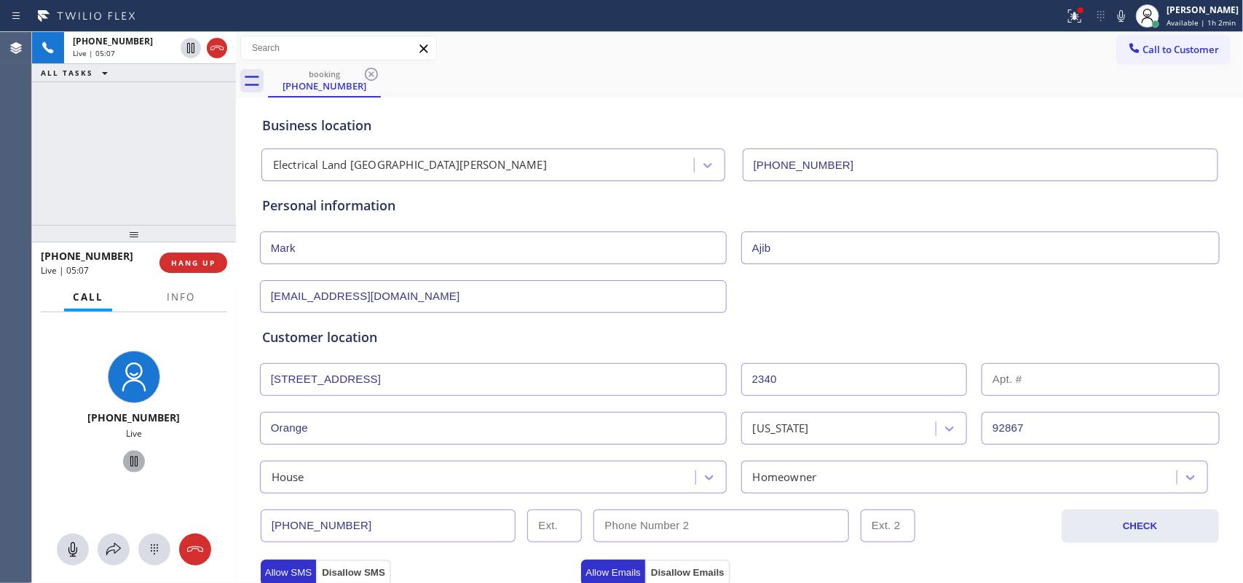
scroll to position [455, 0]
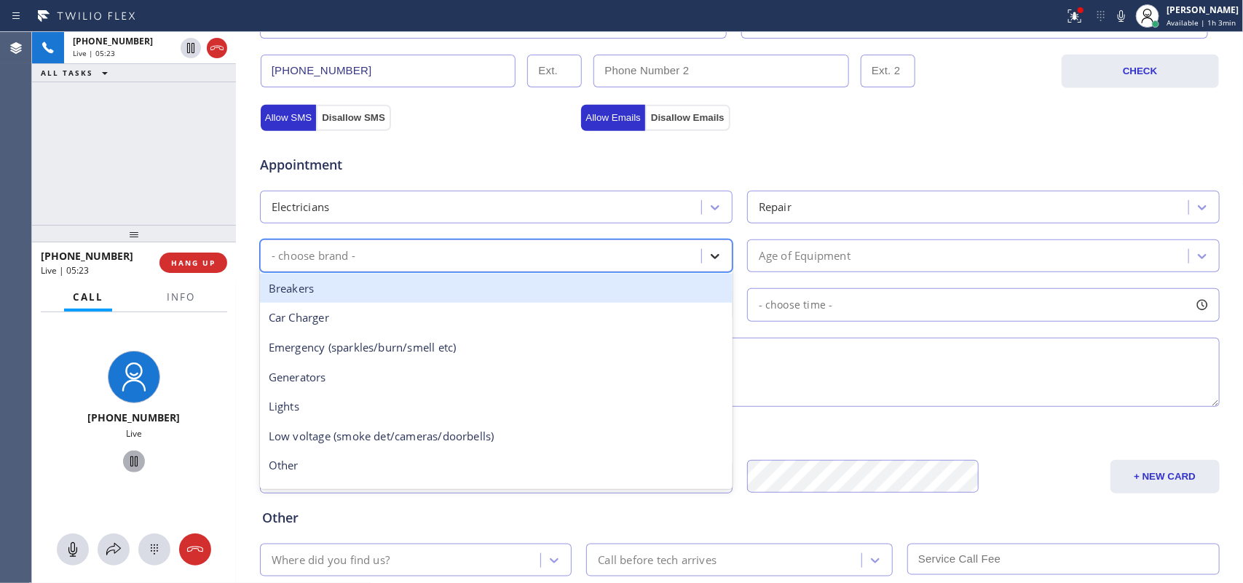
click at [715, 260] on div at bounding box center [715, 256] width 26 height 26
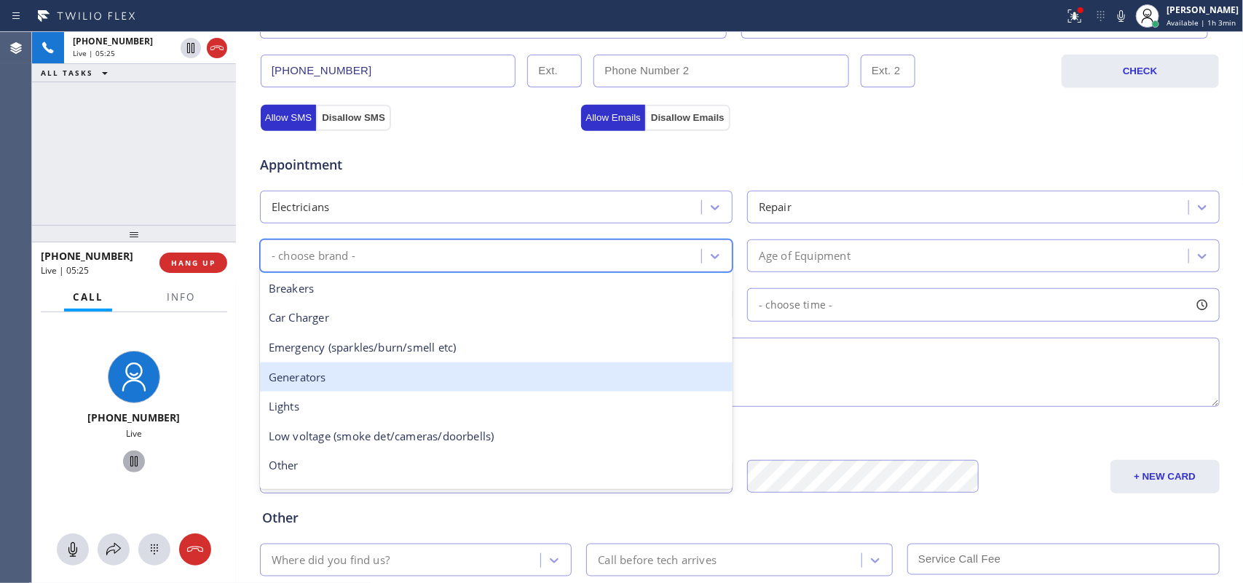
scroll to position [111, 0]
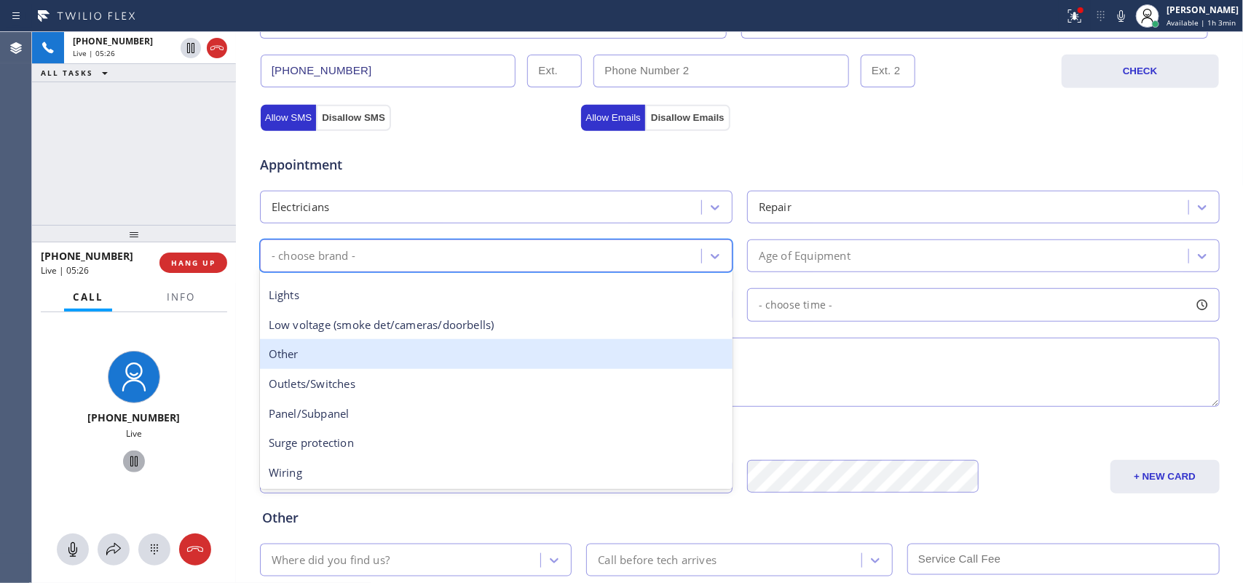
click at [488, 366] on div "Other" at bounding box center [496, 354] width 473 height 30
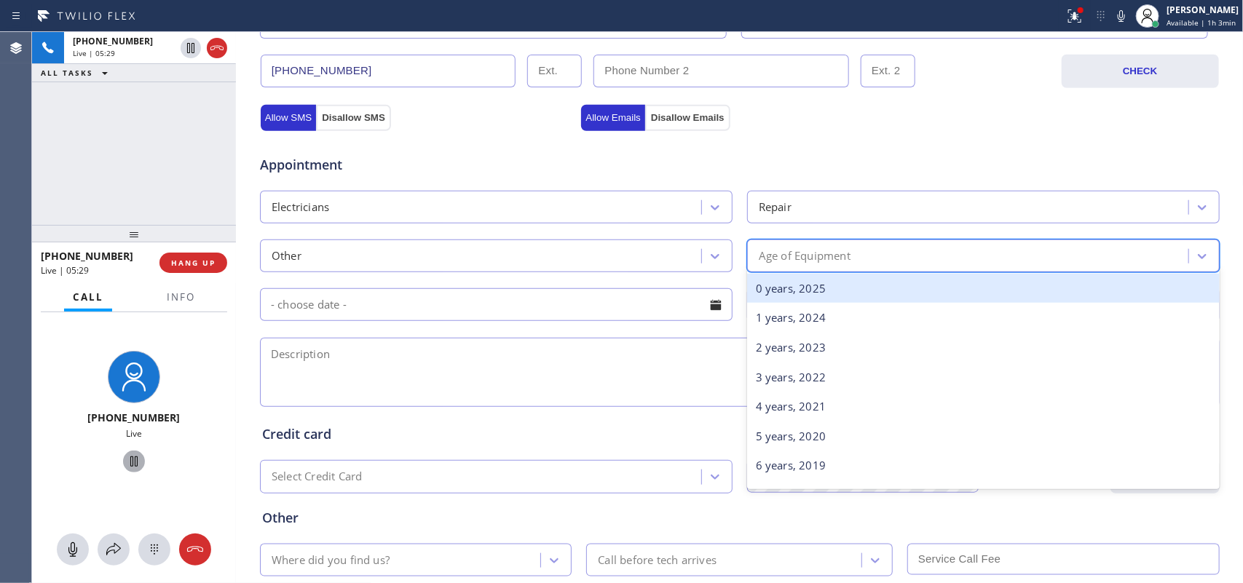
click at [852, 256] on div "Age of Equipment" at bounding box center [970, 255] width 437 height 25
click at [894, 299] on div "0 years, 2025" at bounding box center [983, 289] width 473 height 30
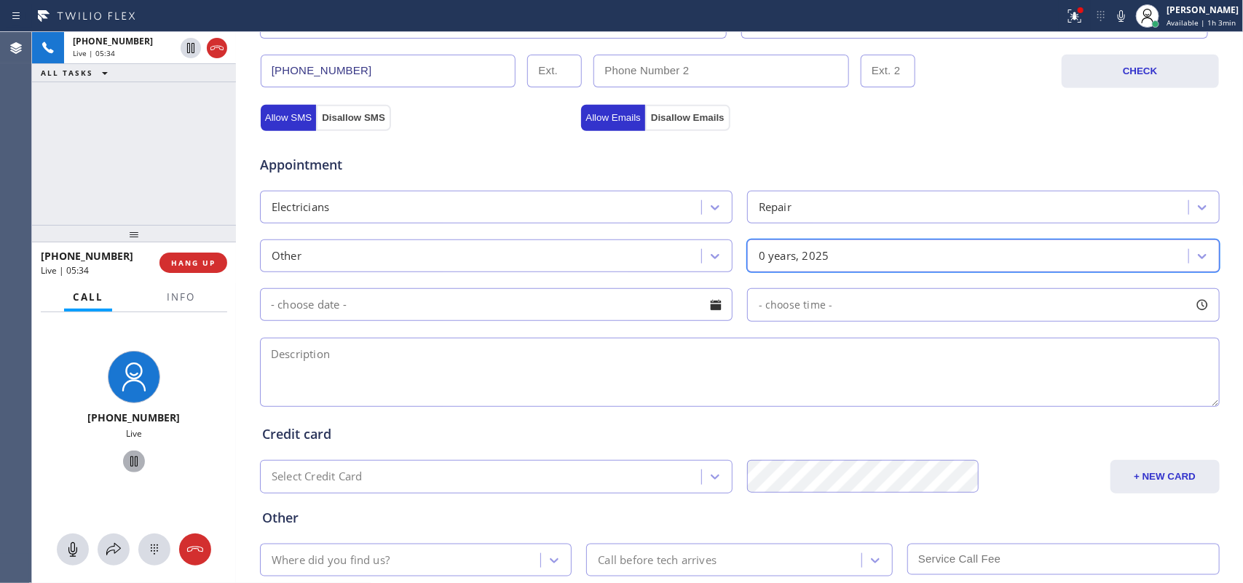
scroll to position [548, 0]
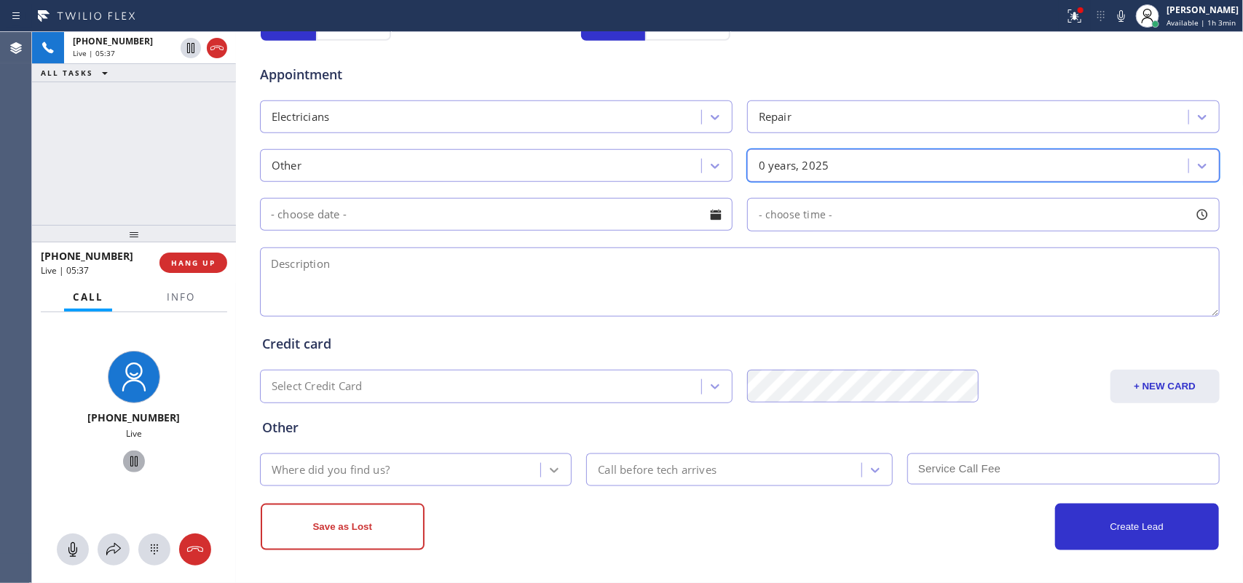
click at [548, 470] on icon at bounding box center [554, 470] width 15 height 15
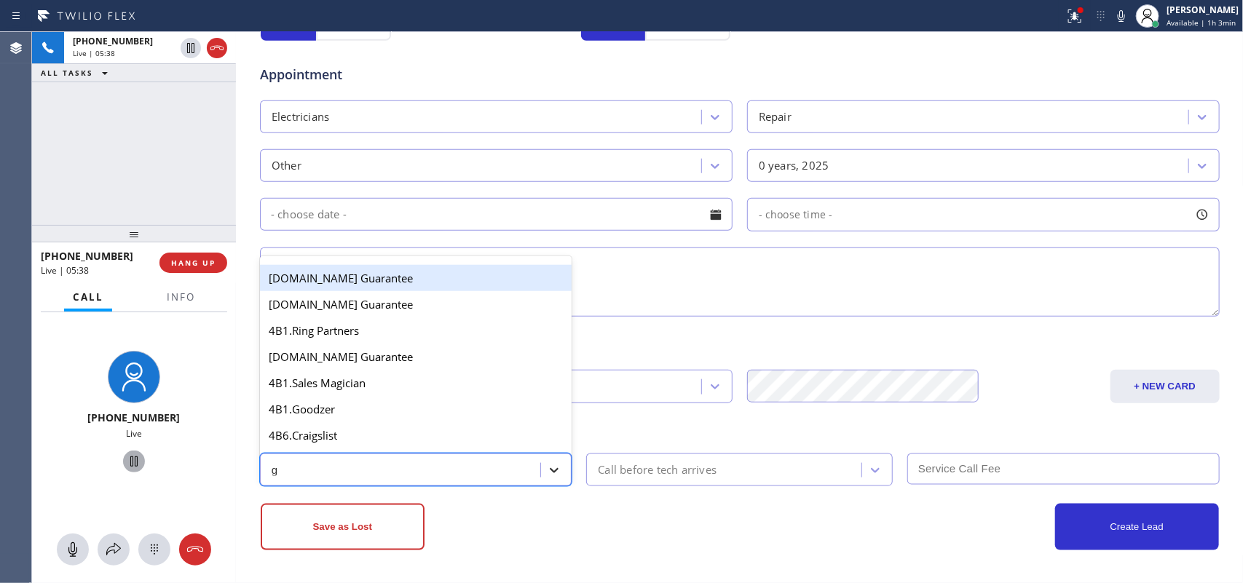
type input "go"
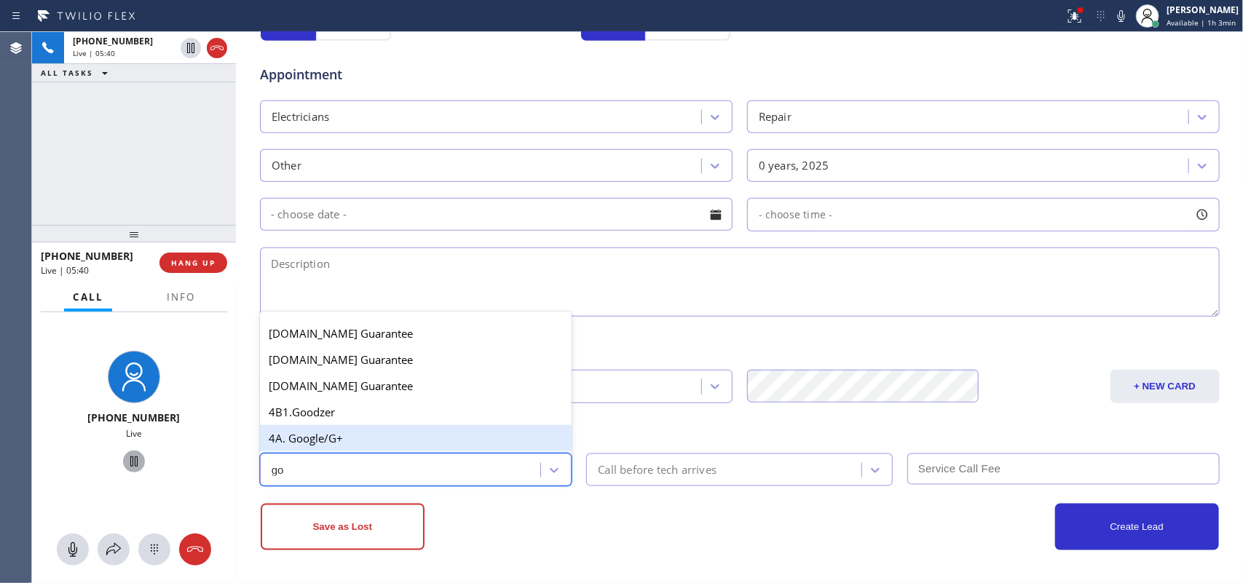
click at [460, 442] on div "4A. Google/G+" at bounding box center [416, 438] width 312 height 26
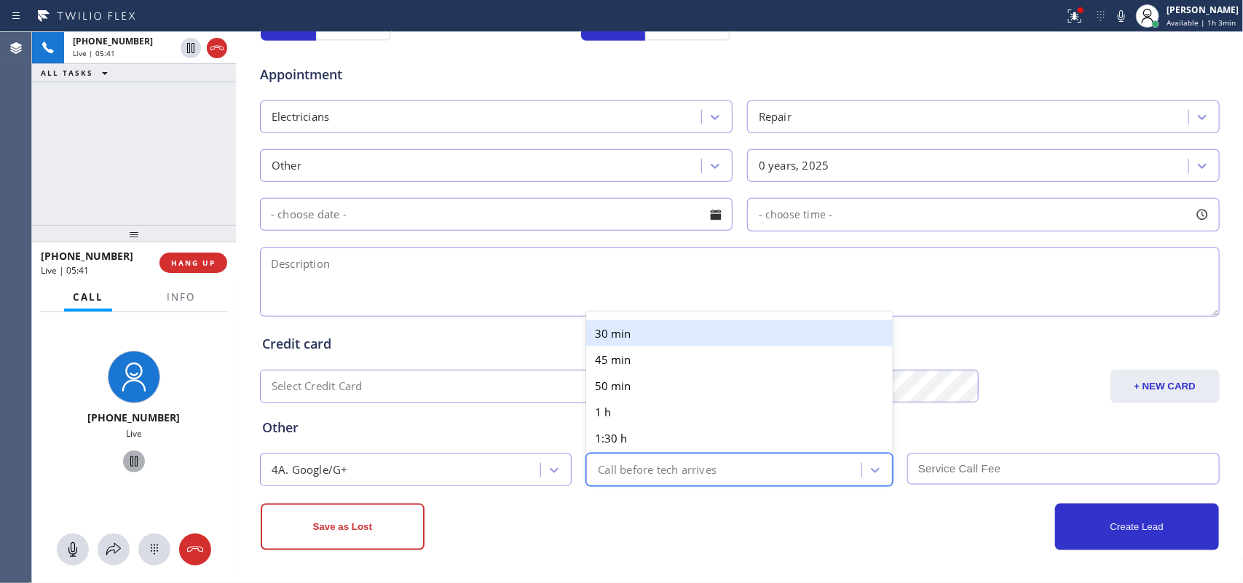
click at [784, 471] on div "Call before tech arrives" at bounding box center [726, 469] width 271 height 25
click at [721, 339] on div "30 min" at bounding box center [739, 333] width 307 height 26
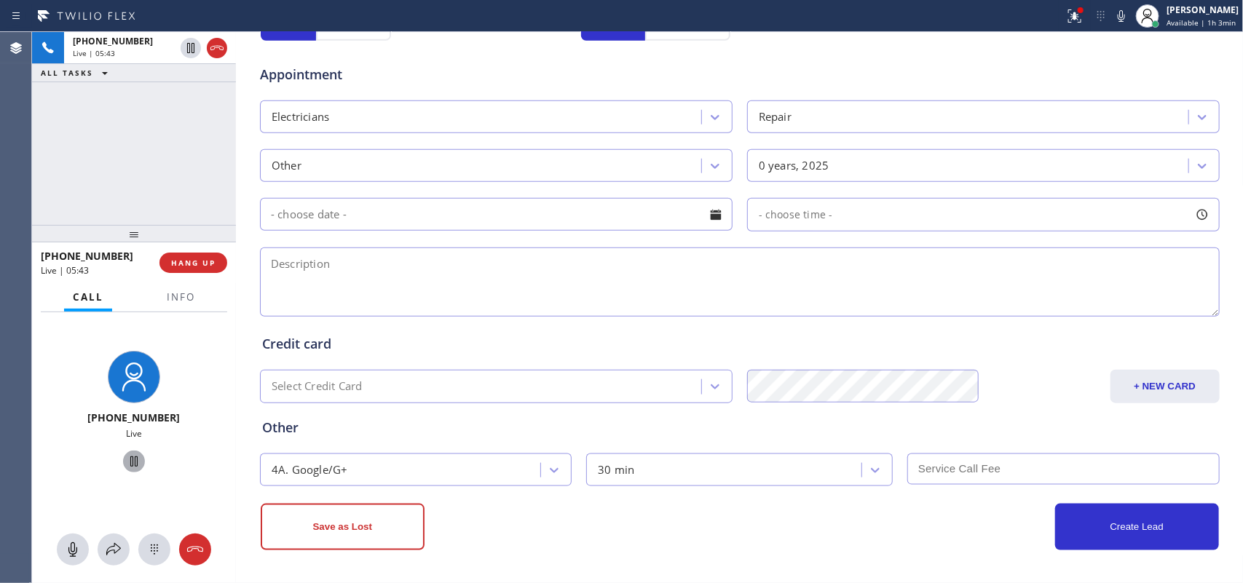
click at [972, 470] on input "text" at bounding box center [1063, 469] width 312 height 31
click at [712, 220] on div at bounding box center [716, 214] width 25 height 25
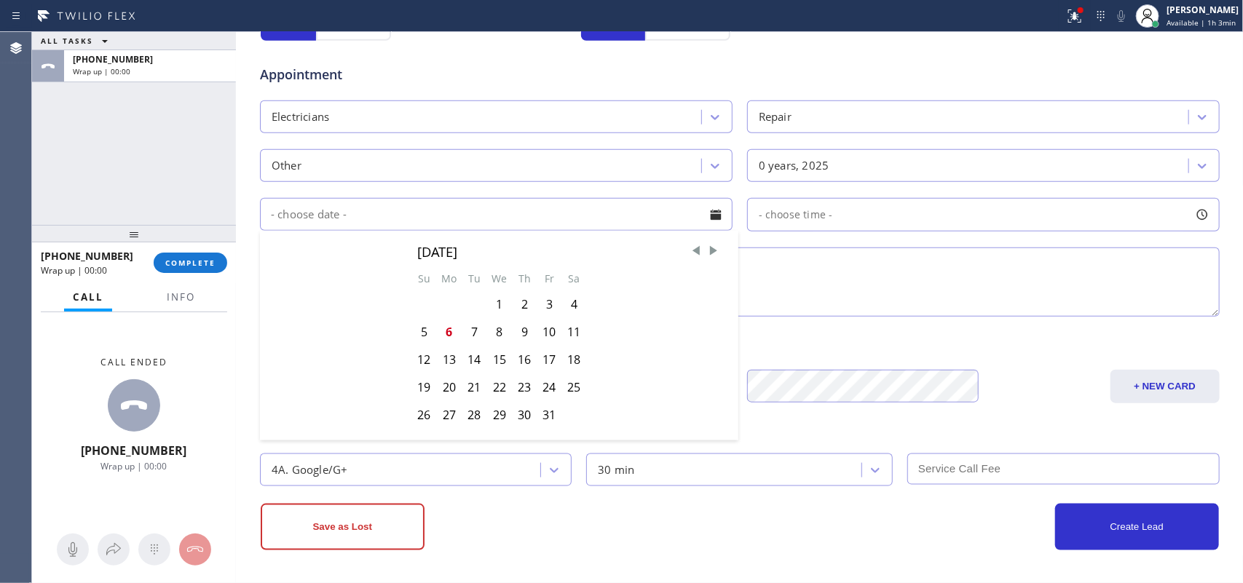
click at [462, 323] on div "7" at bounding box center [474, 332] width 25 height 28
type input "10/07/2025"
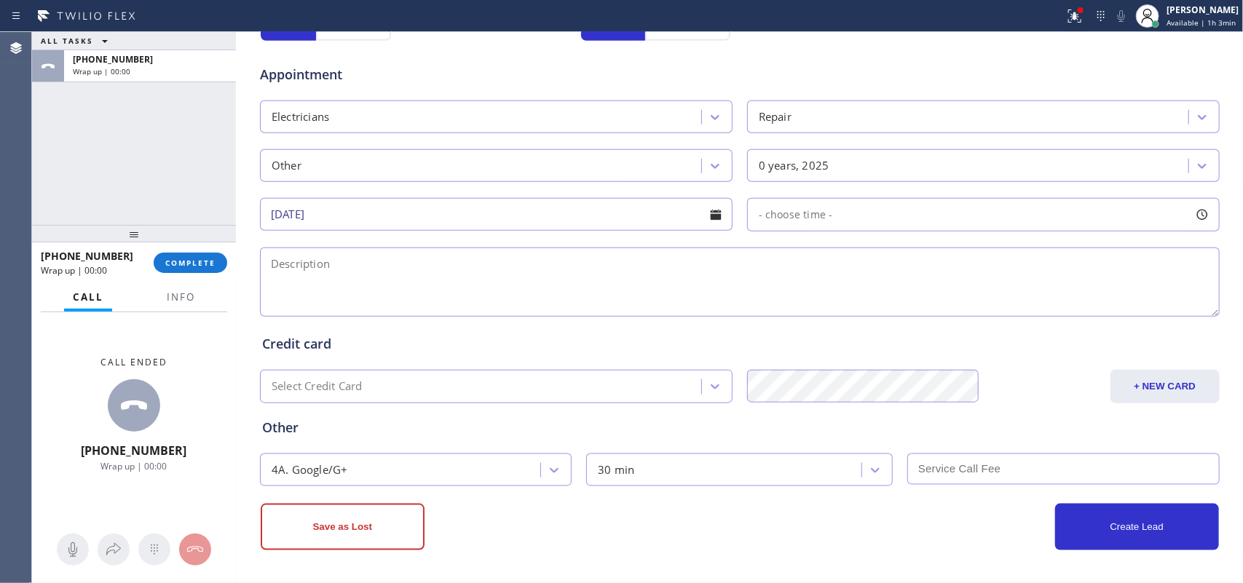
click at [1198, 212] on div at bounding box center [1202, 214] width 25 height 25
drag, startPoint x: 757, startPoint y: 306, endPoint x: 896, endPoint y: 307, distance: 138.4
click at [896, 307] on div at bounding box center [900, 303] width 17 height 31
click at [73, 169] on div "ALL TASKS ALL TASKS ACTIVE TASKS TASKS IN WRAP UP +18182888111 Wrap up | 00:00" at bounding box center [134, 128] width 204 height 193
click at [1196, 209] on div at bounding box center [1202, 214] width 25 height 25
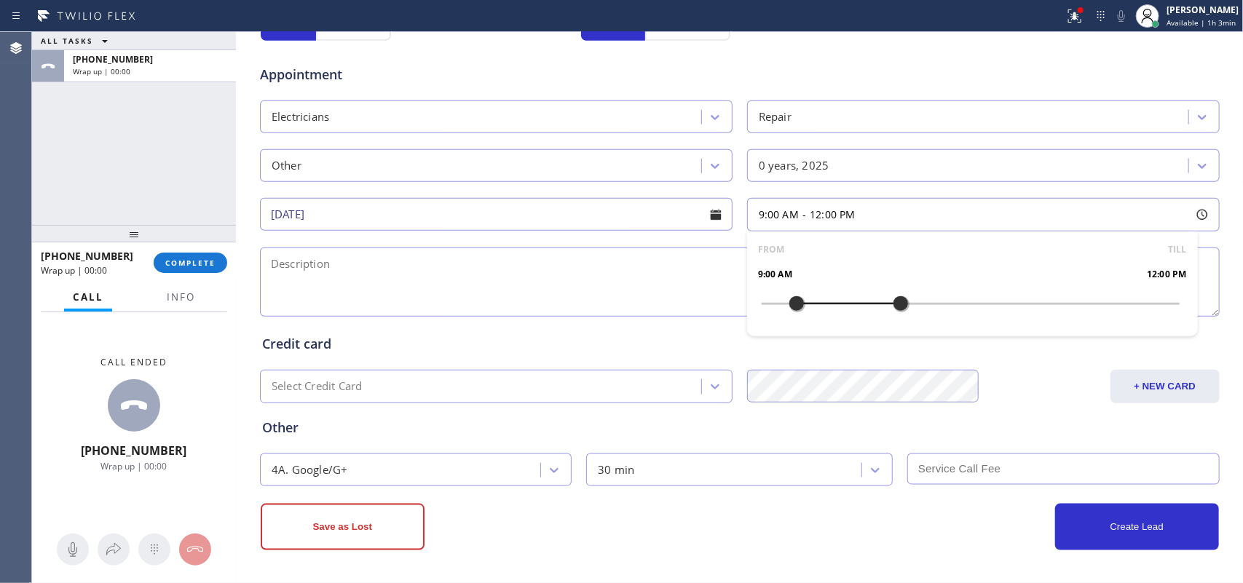
drag, startPoint x: 755, startPoint y: 304, endPoint x: 795, endPoint y: 307, distance: 40.2
click at [795, 307] on div at bounding box center [796, 303] width 17 height 31
click at [617, 311] on textarea at bounding box center [740, 282] width 960 height 69
click at [104, 193] on div "ALL TASKS ALL TASKS ACTIVE TASKS TASKS IN WRAP UP +18182888111 Wrap up | 00:00" at bounding box center [134, 128] width 204 height 193
click at [183, 292] on span "Info" at bounding box center [181, 297] width 28 height 13
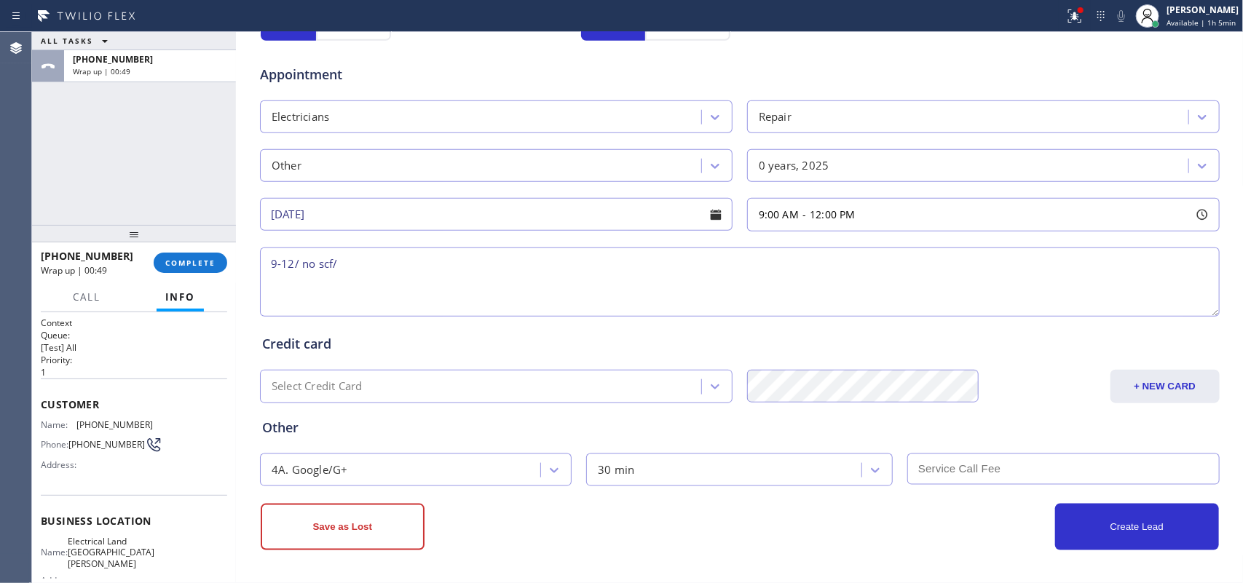
scroll to position [150, 0]
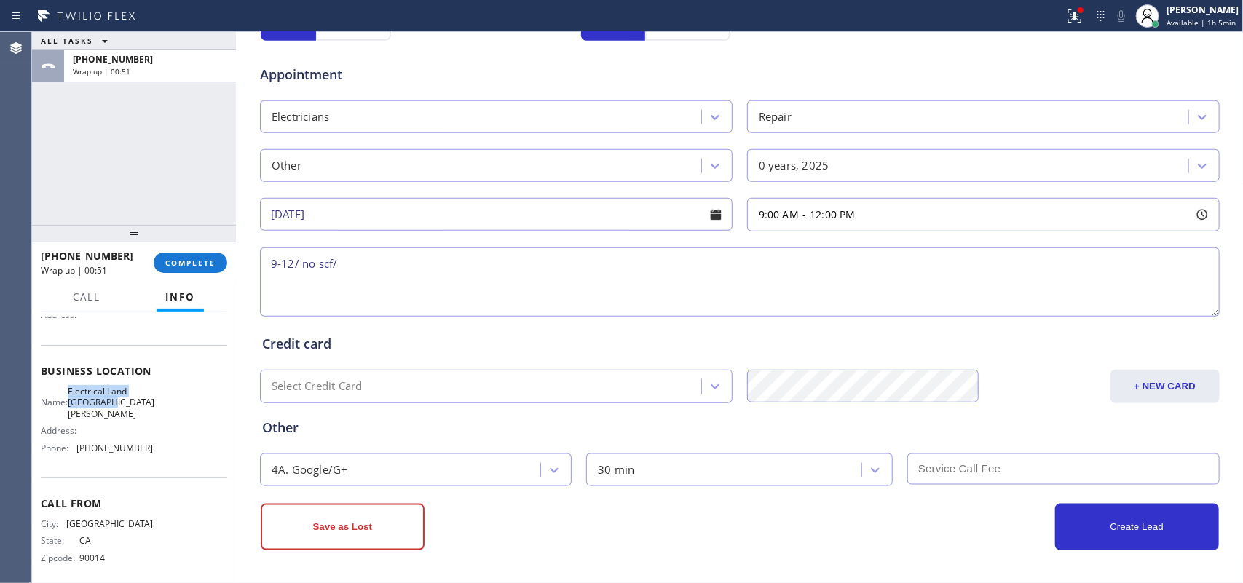
drag, startPoint x: 101, startPoint y: 401, endPoint x: 69, endPoint y: 391, distance: 32.7
click at [69, 391] on div "Name: Electrical Land Santa Ana" at bounding box center [97, 403] width 112 height 34
copy div "Electrical Land Santa Ana"
click at [374, 270] on textarea "9-12/ no scf/" at bounding box center [740, 282] width 960 height 69
paste textarea "outlet outside the house on the wall connected to water fountain and lights, do…"
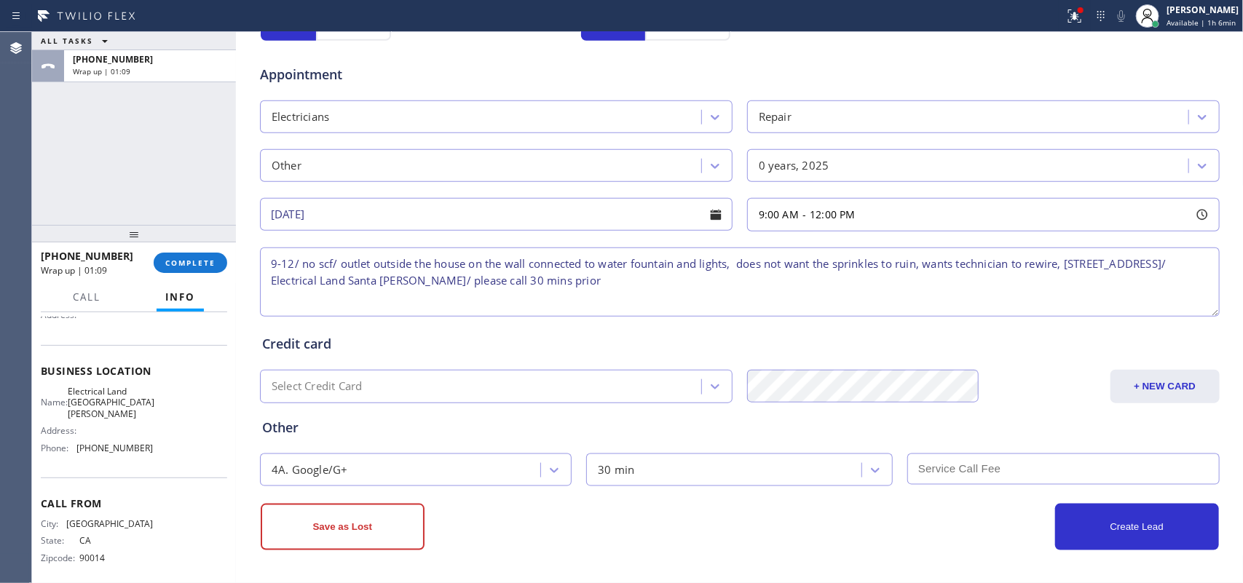
click at [661, 285] on textarea "9-12/ no scf/ outlet outside the house on the wall connected to water fountain …" at bounding box center [740, 282] width 960 height 69
type textarea "9-12/ no scf/ outlet outside the house on the wall connected to water fountain …"
click at [1068, 461] on input "text" at bounding box center [1063, 469] width 312 height 31
type input "0"
click at [330, 266] on textarea "9-12/ no scf/ outlet outside the house on the wall connected to water fountain …" at bounding box center [740, 282] width 960 height 69
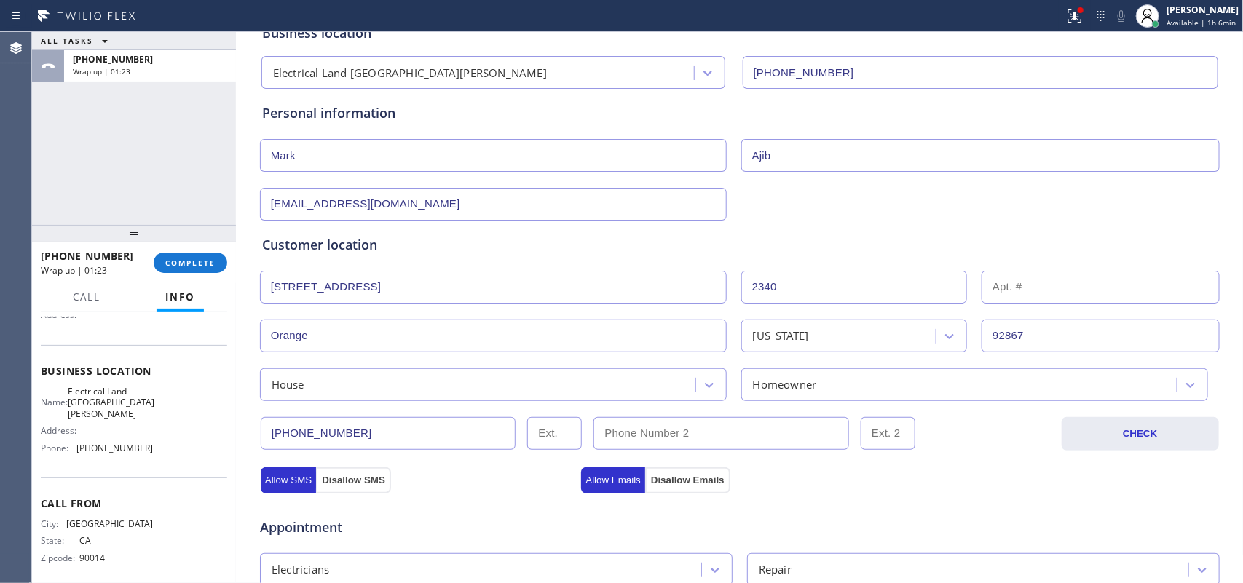
scroll to position [0, 0]
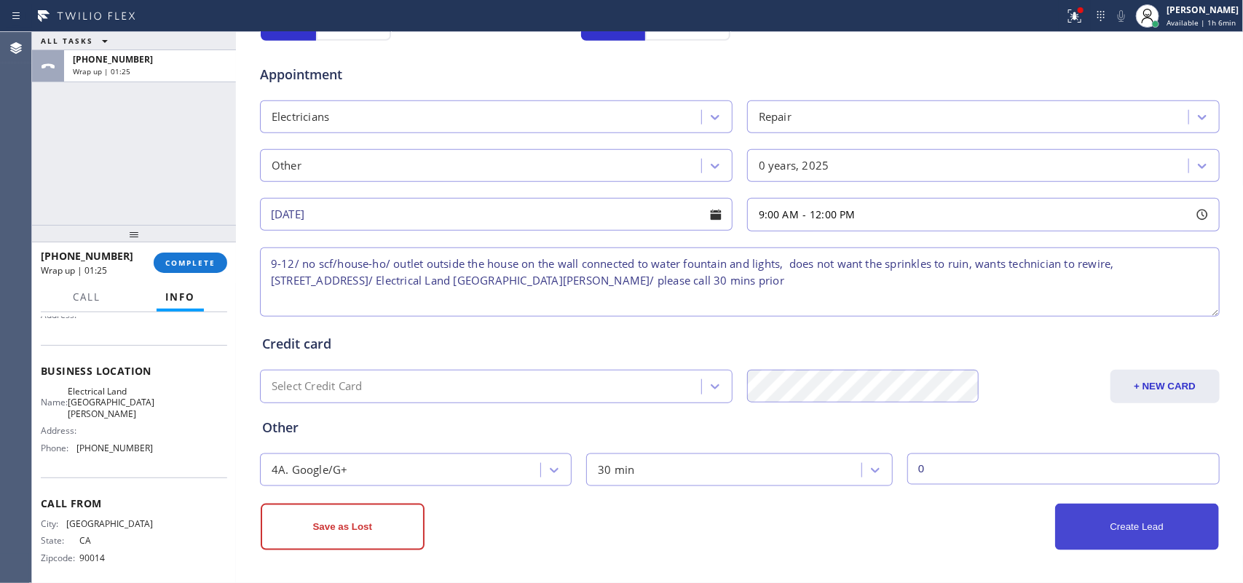
type textarea "9-12/ no scf/house-ho/ outlet outside the house on the wall connected to water …"
click at [1093, 522] on button "Create Lead" at bounding box center [1137, 527] width 164 height 47
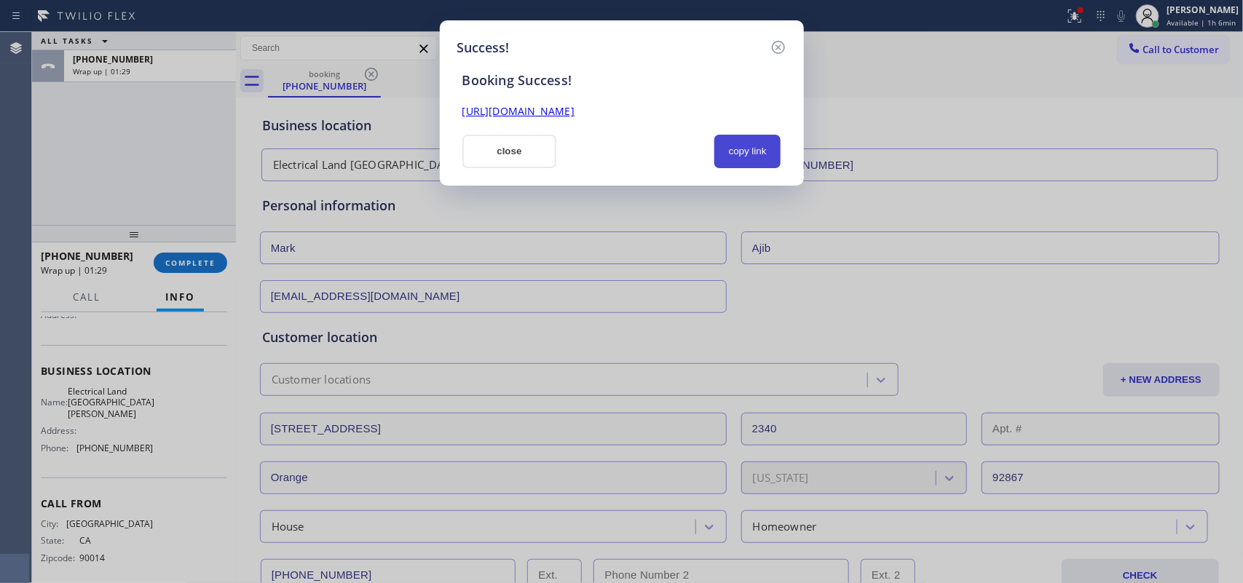
click at [749, 148] on button "copy link" at bounding box center [747, 152] width 67 height 34
click at [575, 110] on link "https://erp.apollosoft.co/customer/766001#portlet_lead" at bounding box center [518, 111] width 112 height 14
click at [486, 150] on button "close" at bounding box center [509, 152] width 95 height 34
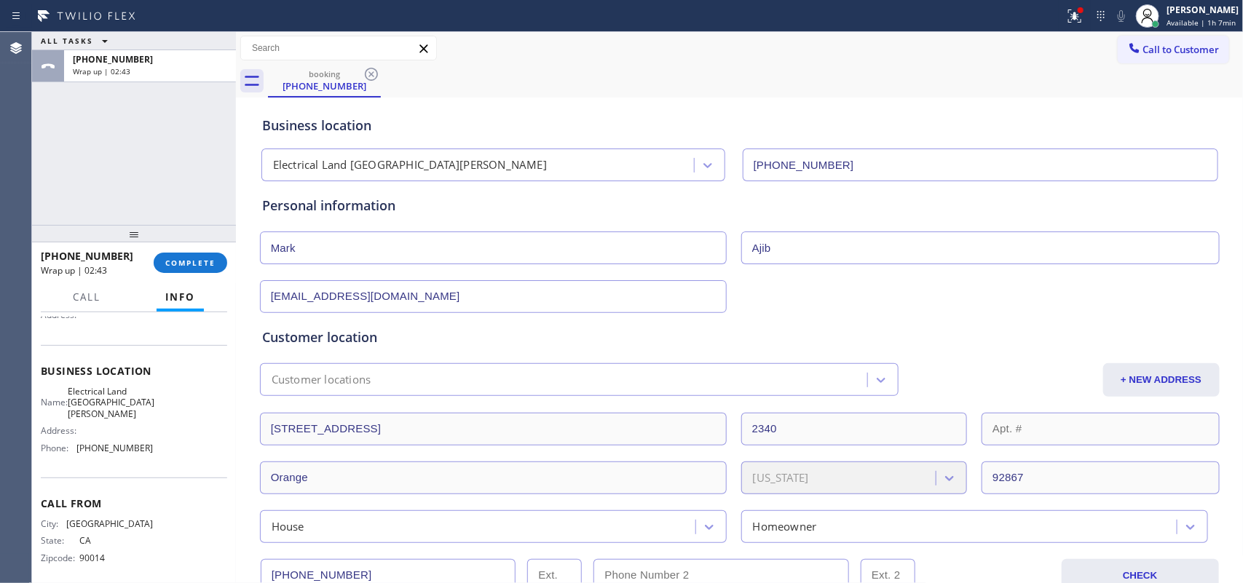
scroll to position [273, 0]
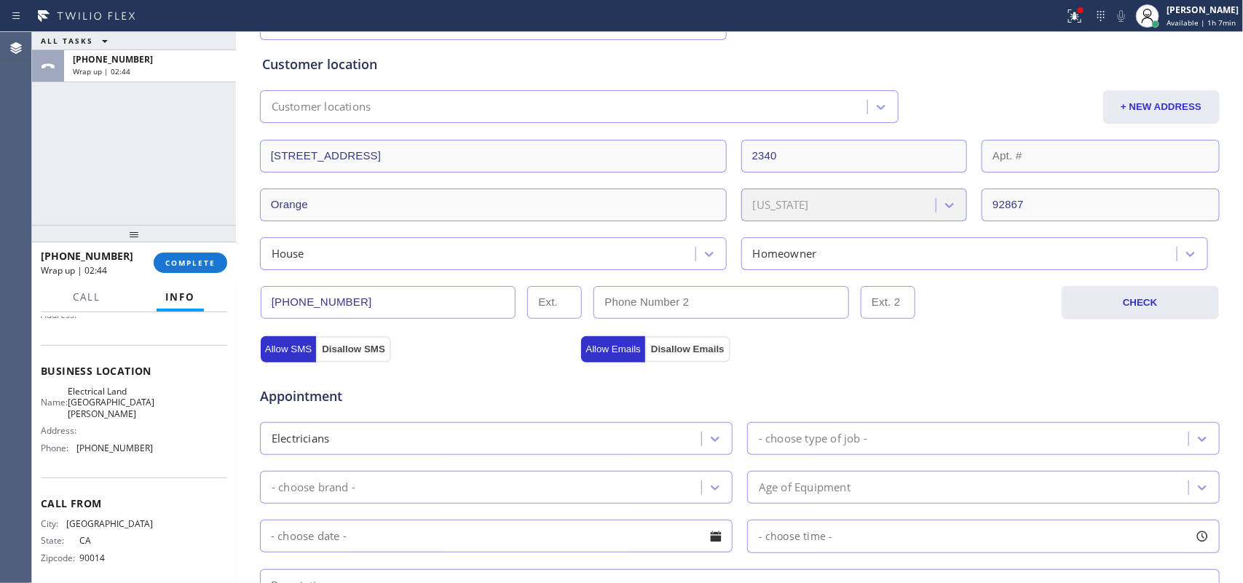
click at [299, 304] on input "(818) 288-8111" at bounding box center [389, 302] width 256 height 33
click at [198, 260] on span "COMPLETE" at bounding box center [190, 263] width 50 height 10
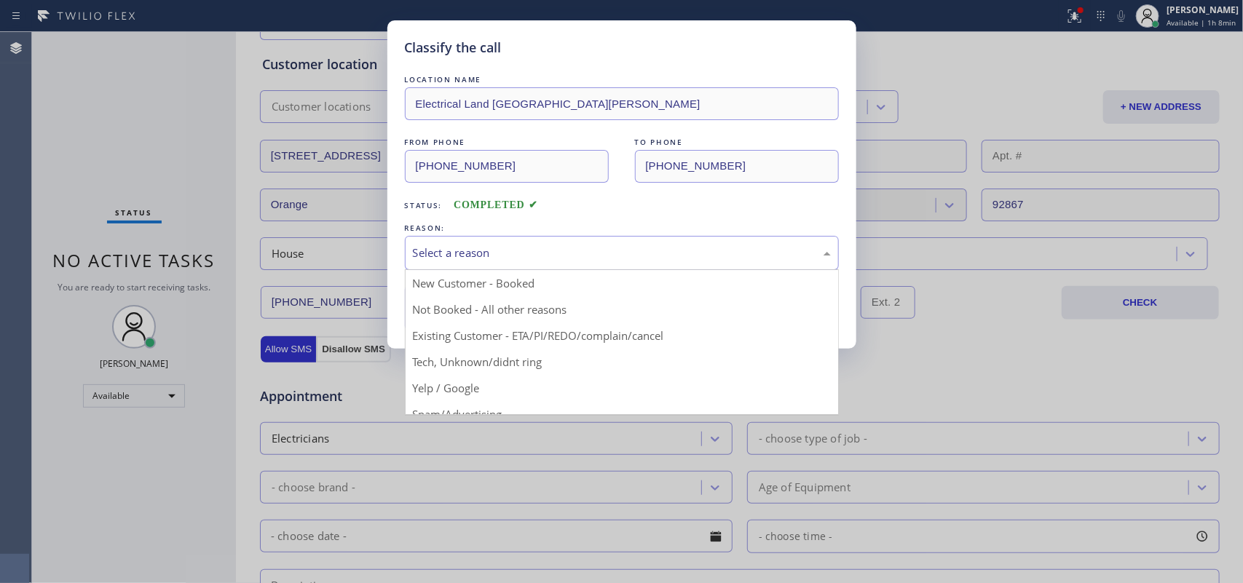
click at [456, 248] on div "Select a reason" at bounding box center [622, 253] width 418 height 17
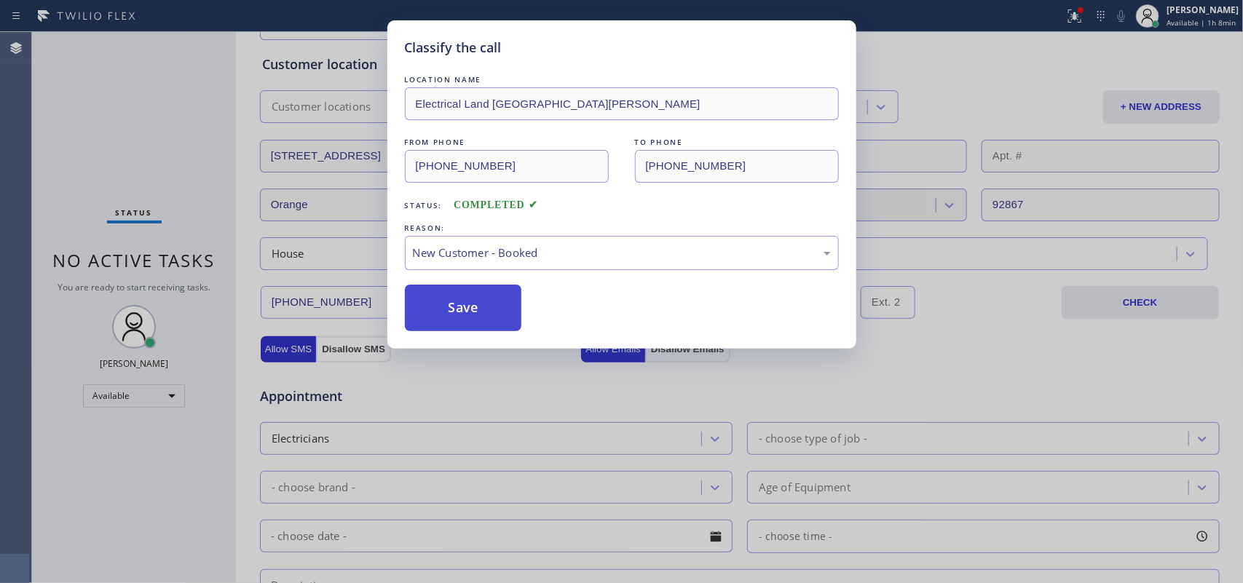
click at [445, 300] on button "Save" at bounding box center [463, 308] width 117 height 47
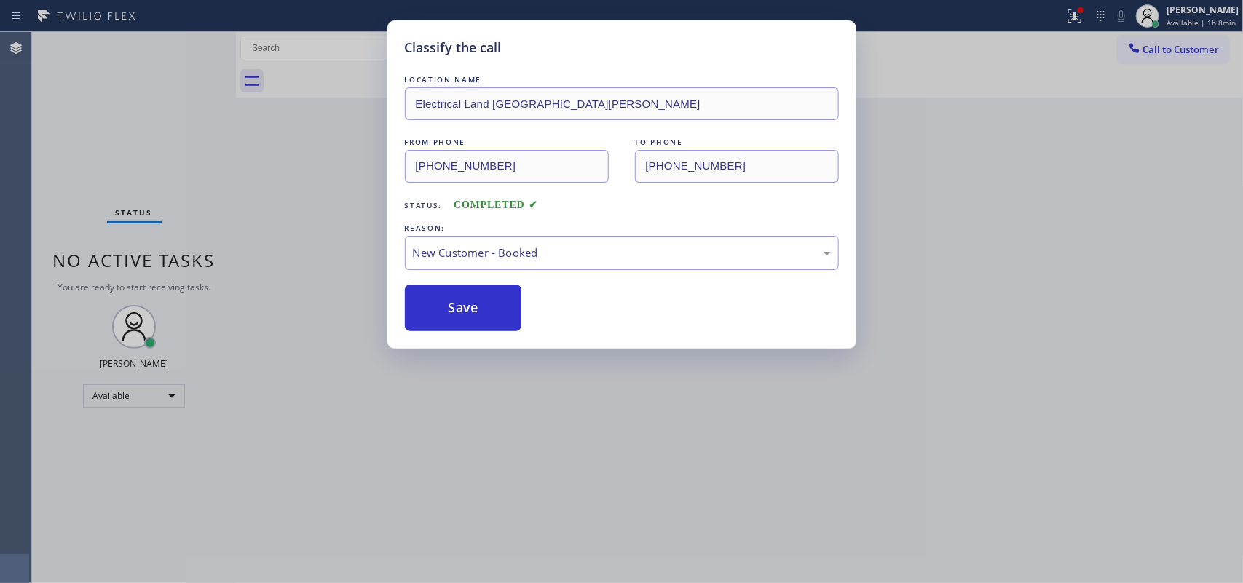
scroll to position [0, 0]
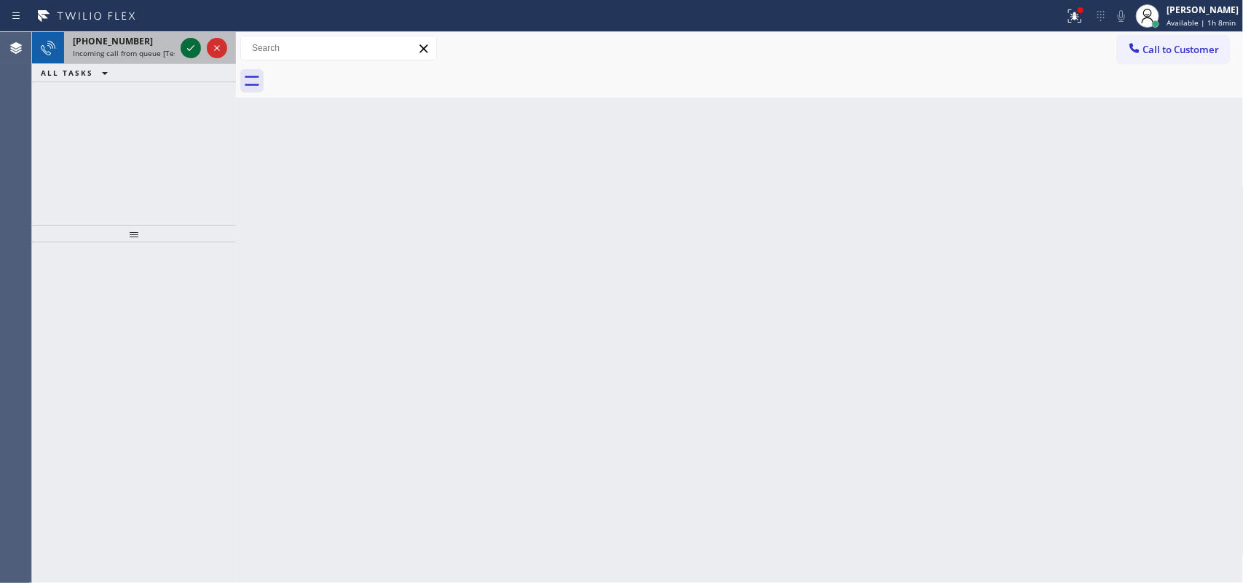
click at [184, 45] on icon at bounding box center [190, 47] width 17 height 17
click at [190, 47] on icon at bounding box center [190, 47] width 17 height 17
click at [186, 46] on icon at bounding box center [190, 47] width 17 height 17
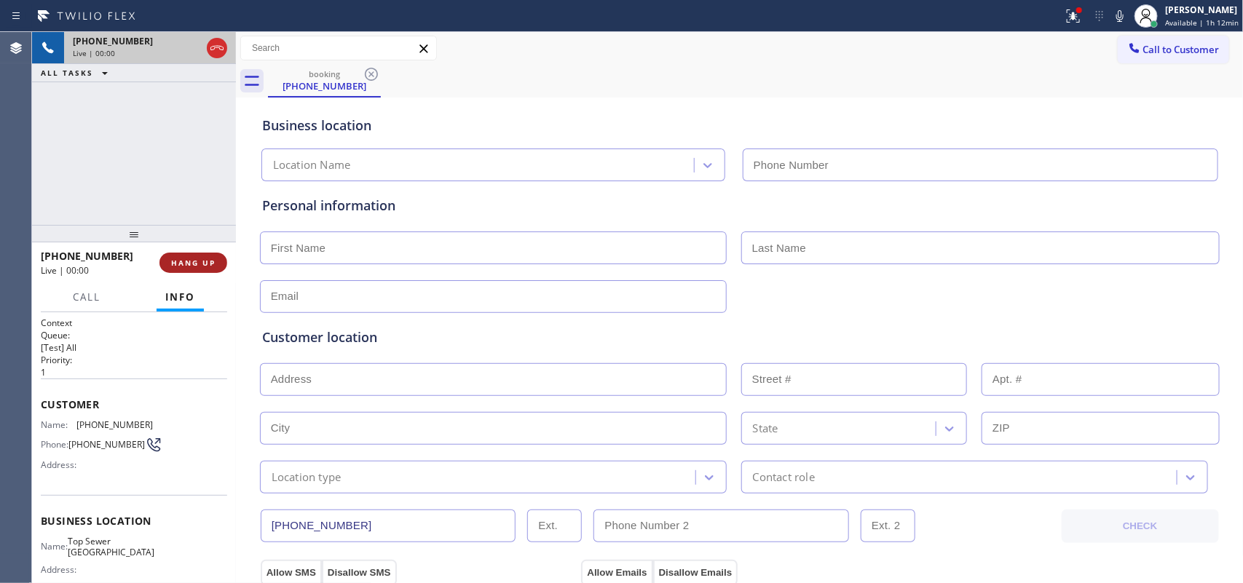
type input "(760) 276-5458"
click at [179, 268] on button "HANG UP" at bounding box center [193, 263] width 68 height 20
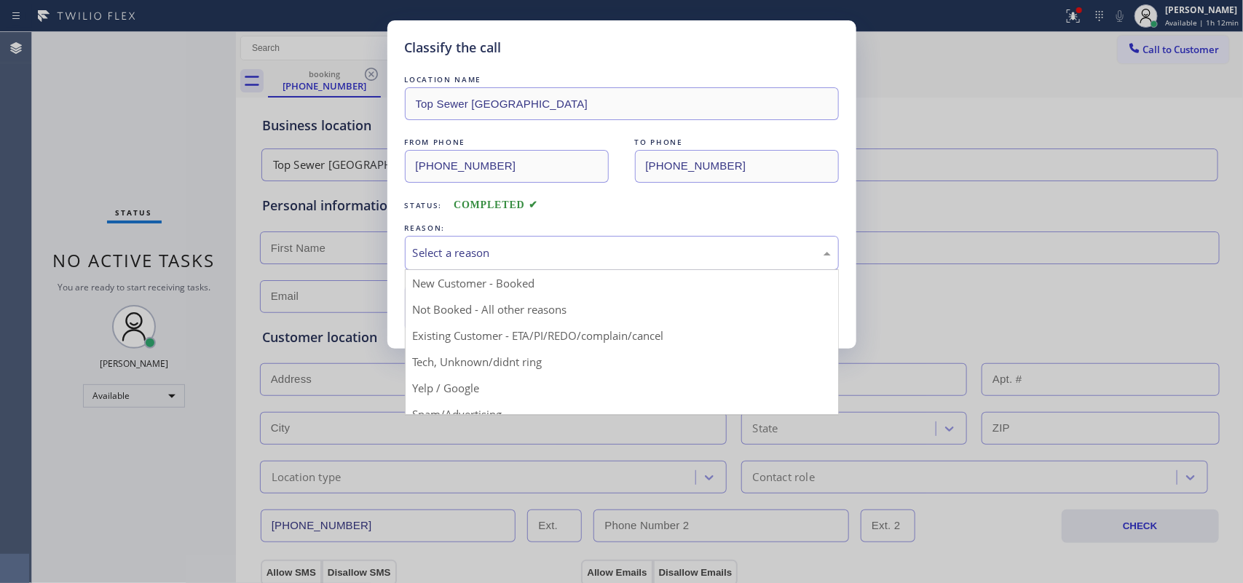
click at [699, 264] on div "Select a reason" at bounding box center [622, 253] width 434 height 34
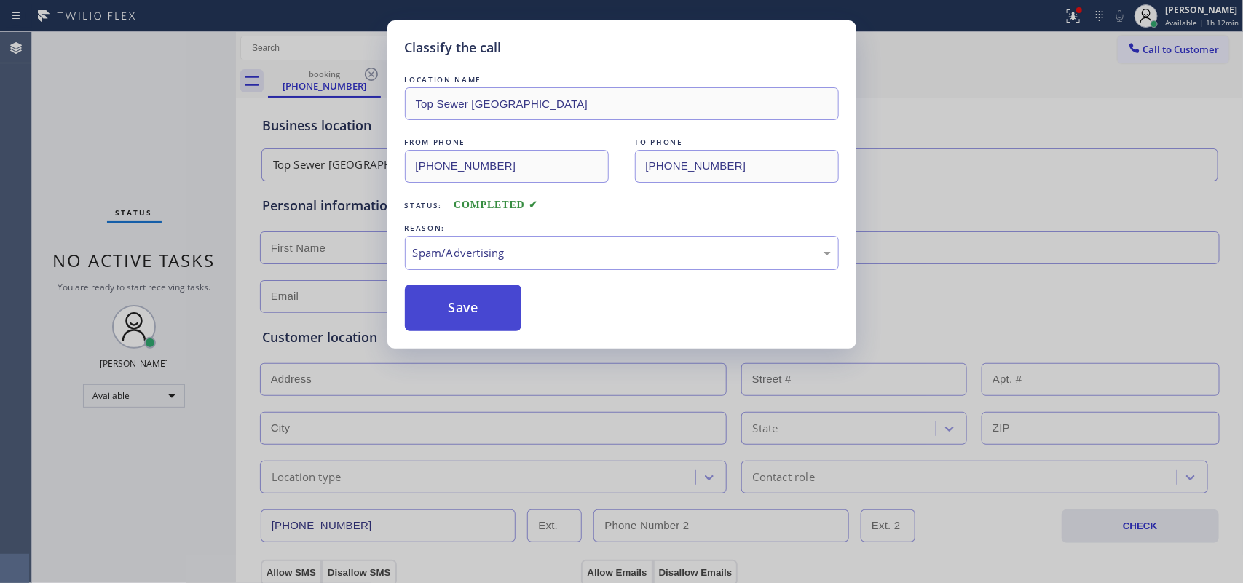
click at [471, 311] on button "Save" at bounding box center [463, 308] width 117 height 47
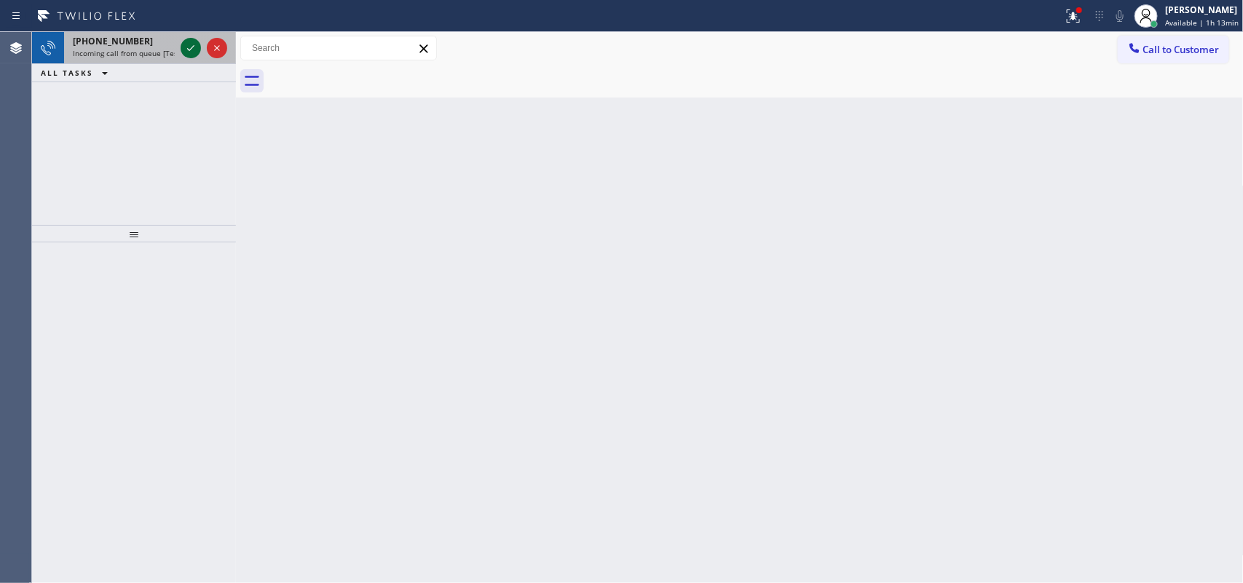
click at [188, 52] on icon at bounding box center [190, 47] width 17 height 17
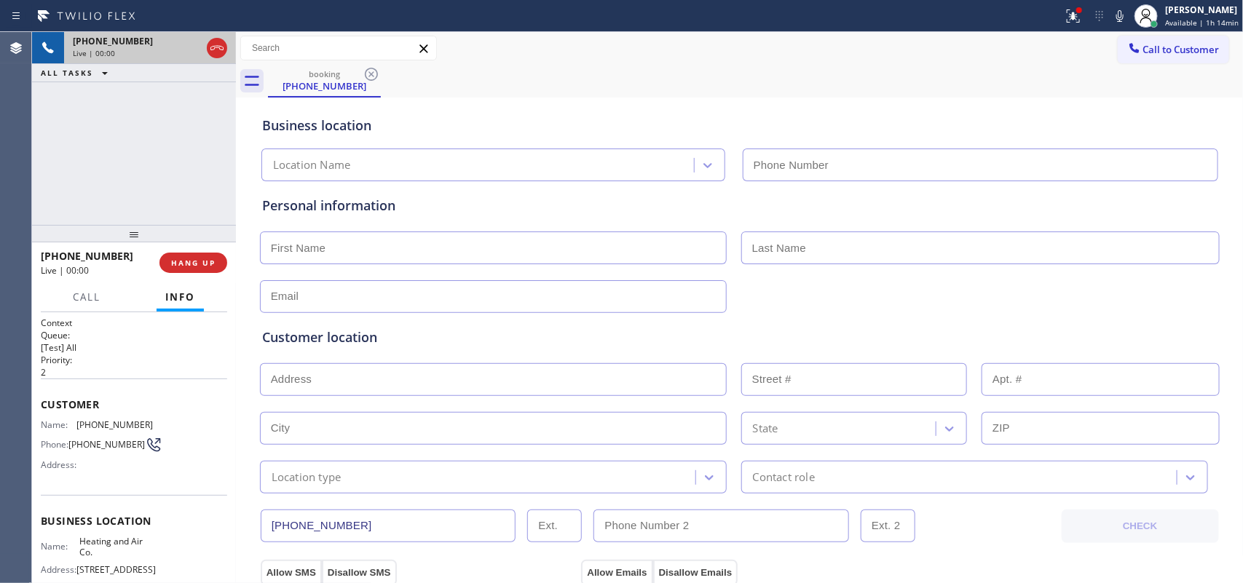
type input "(469) 529-6989"
click at [199, 271] on button "HANG UP" at bounding box center [193, 263] width 68 height 20
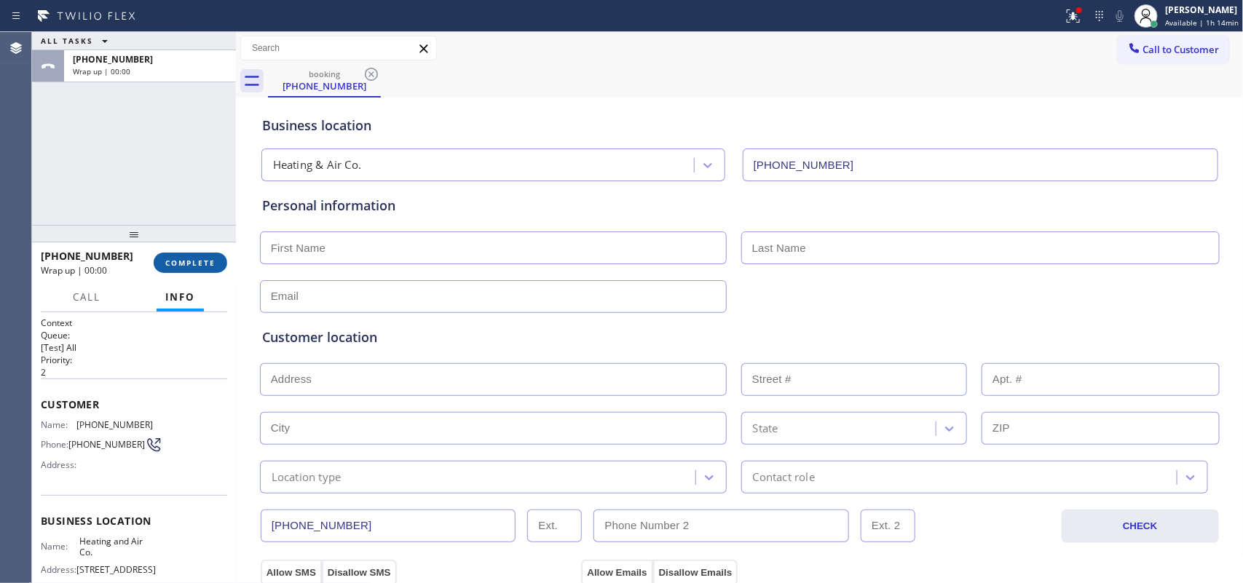
click at [199, 271] on button "COMPLETE" at bounding box center [191, 263] width 74 height 20
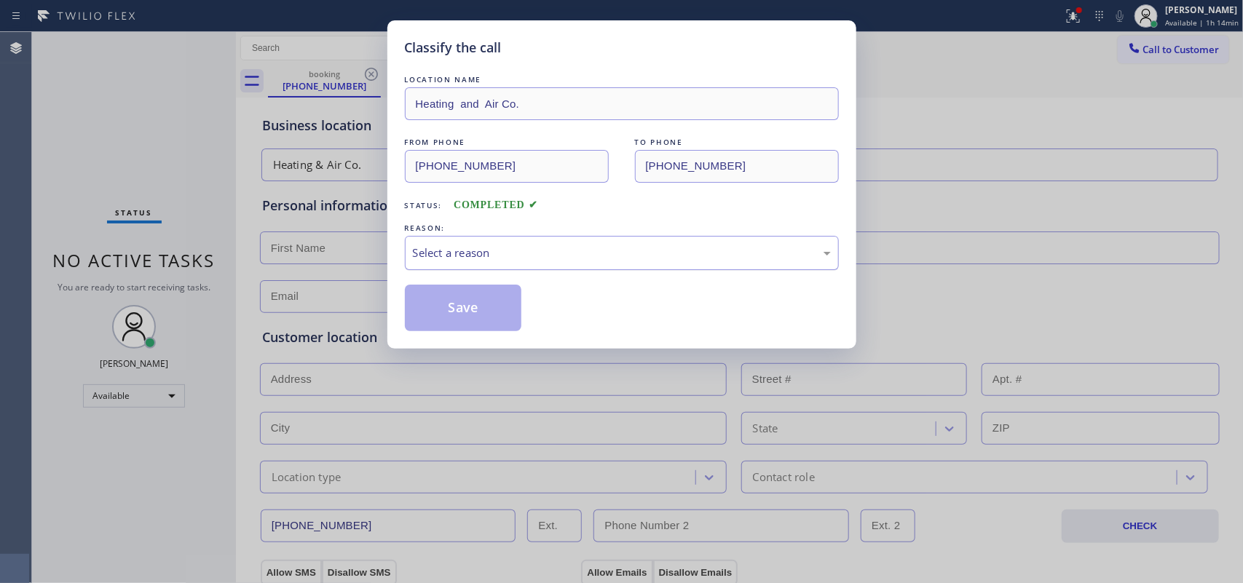
click at [682, 244] on div "Select a reason" at bounding box center [622, 253] width 434 height 34
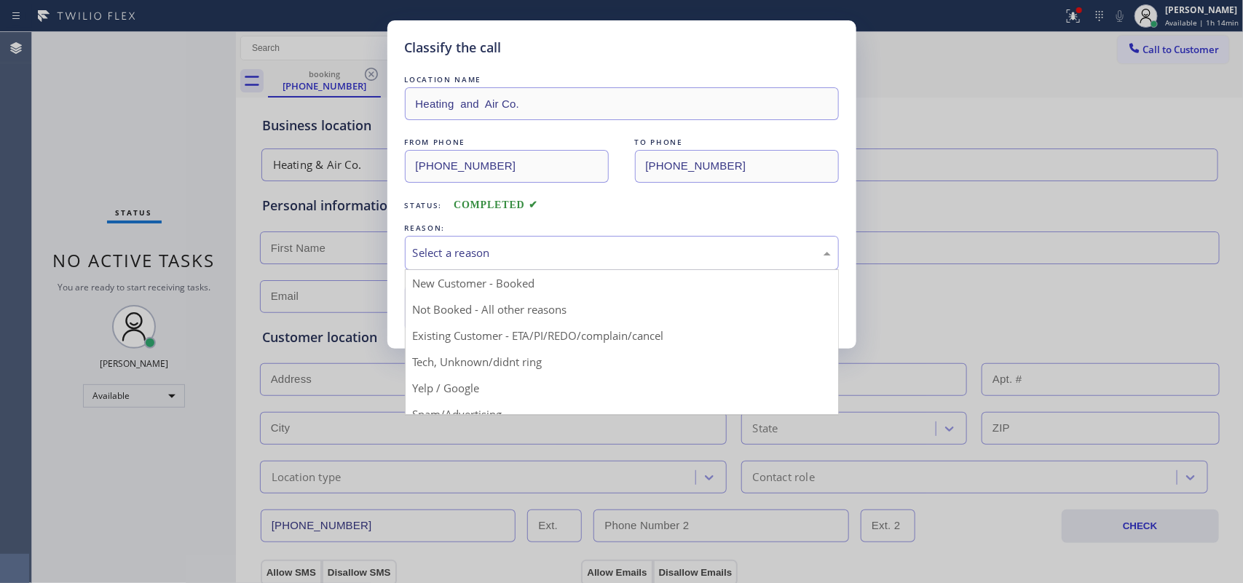
scroll to position [100, 0]
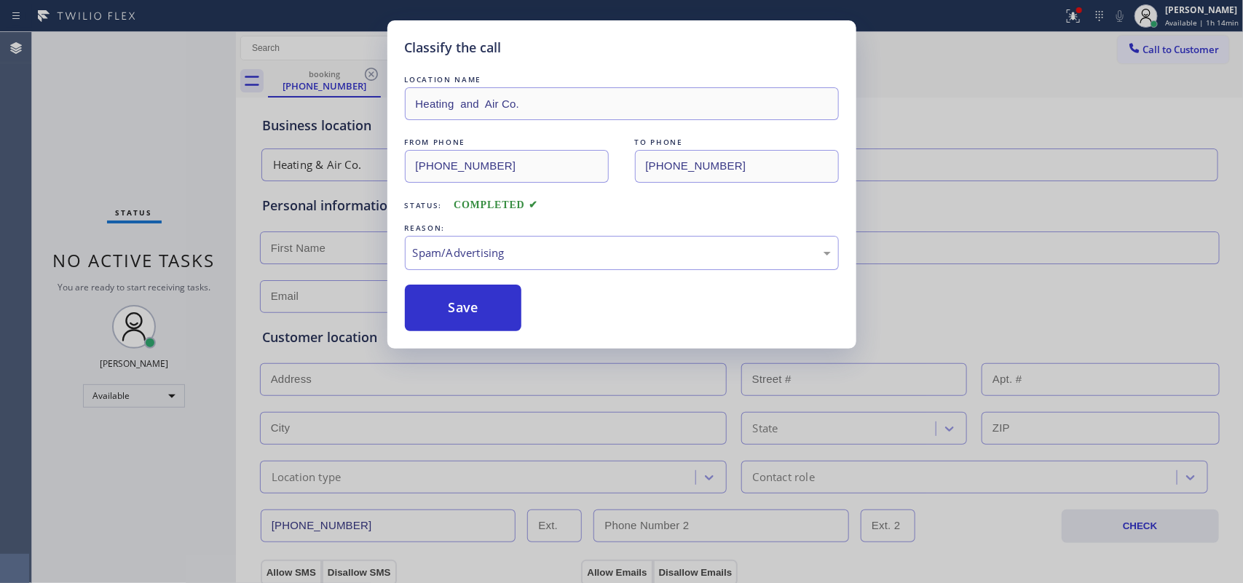
click at [481, 320] on button "Save" at bounding box center [463, 308] width 117 height 47
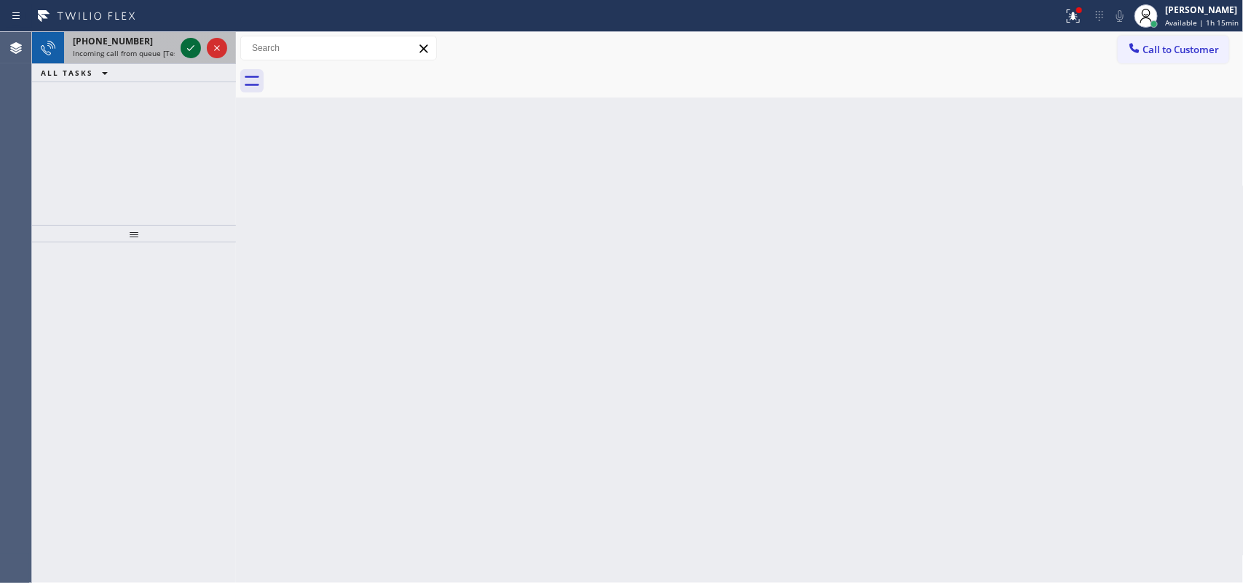
click at [189, 45] on icon at bounding box center [190, 47] width 17 height 17
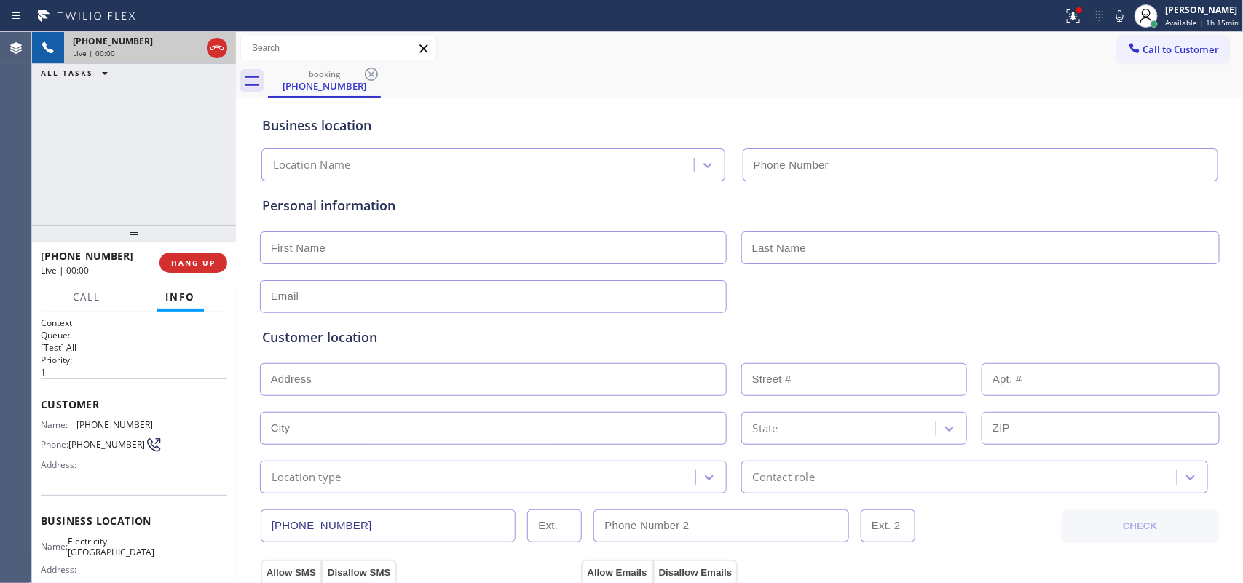
type input "(714) 643-8039"
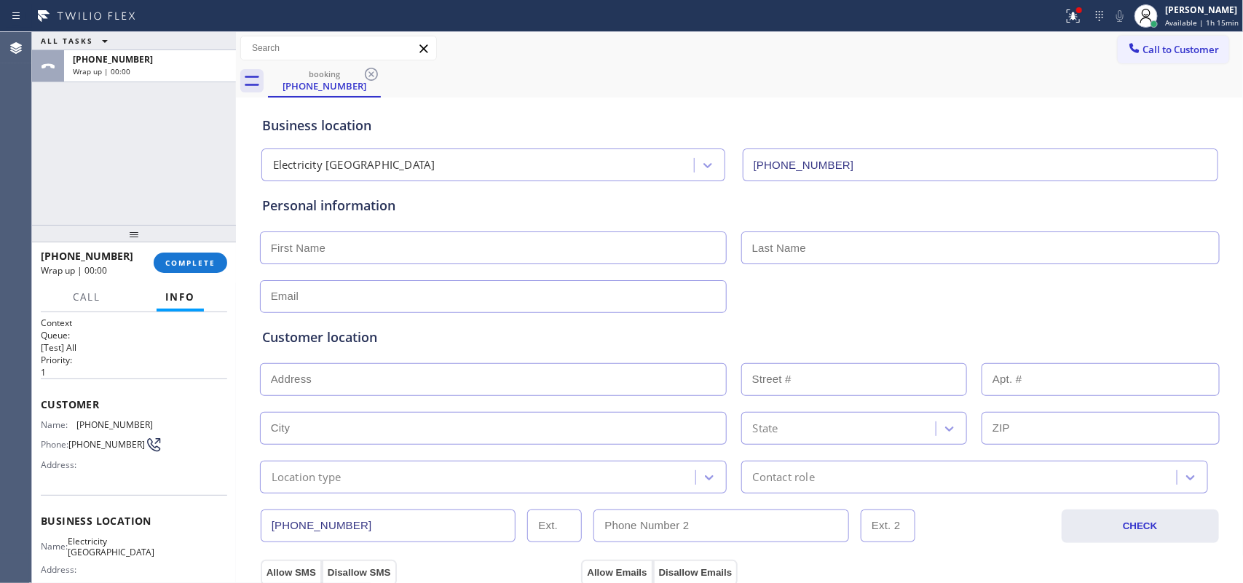
scroll to position [161, 0]
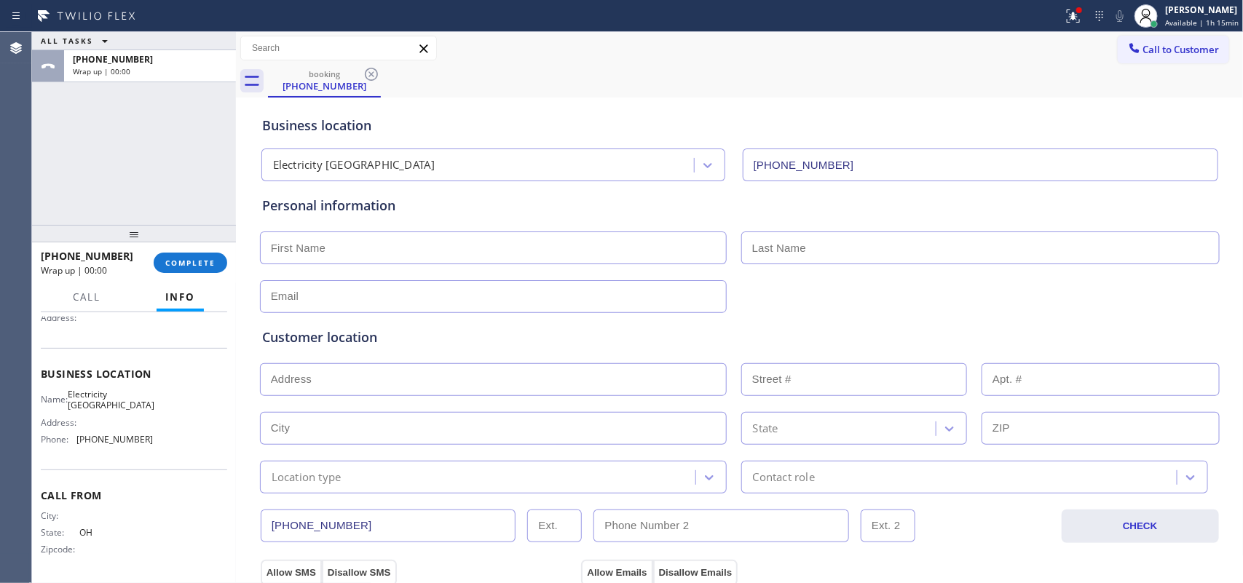
click at [199, 243] on div at bounding box center [134, 233] width 204 height 17
click at [202, 262] on span "COMPLETE" at bounding box center [190, 263] width 50 height 10
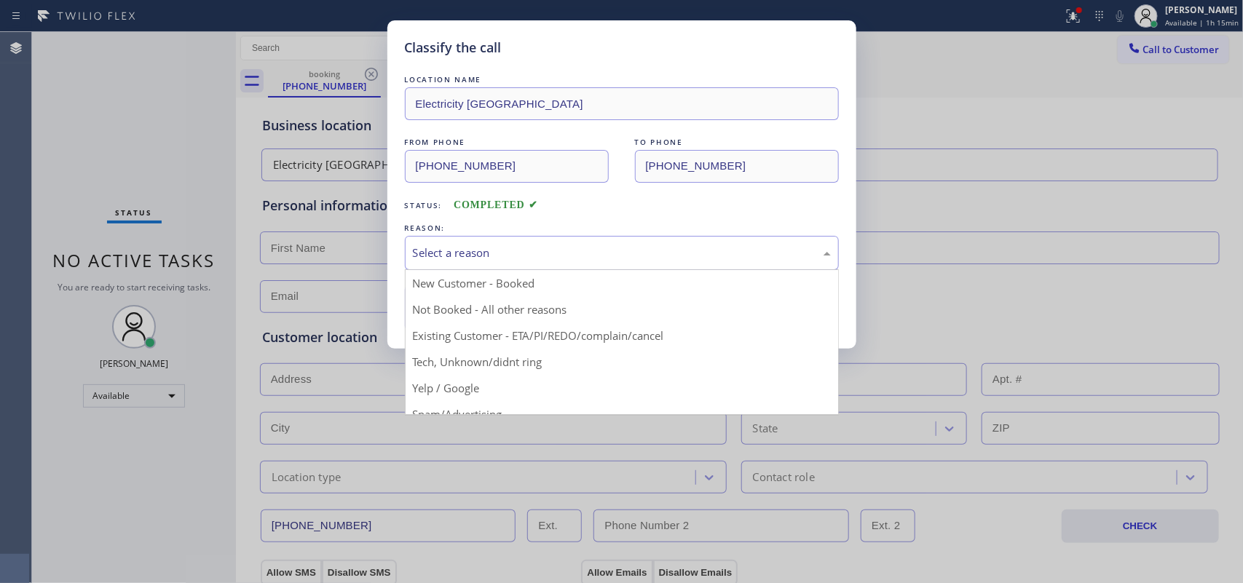
click at [594, 246] on div "Select a reason" at bounding box center [622, 253] width 418 height 17
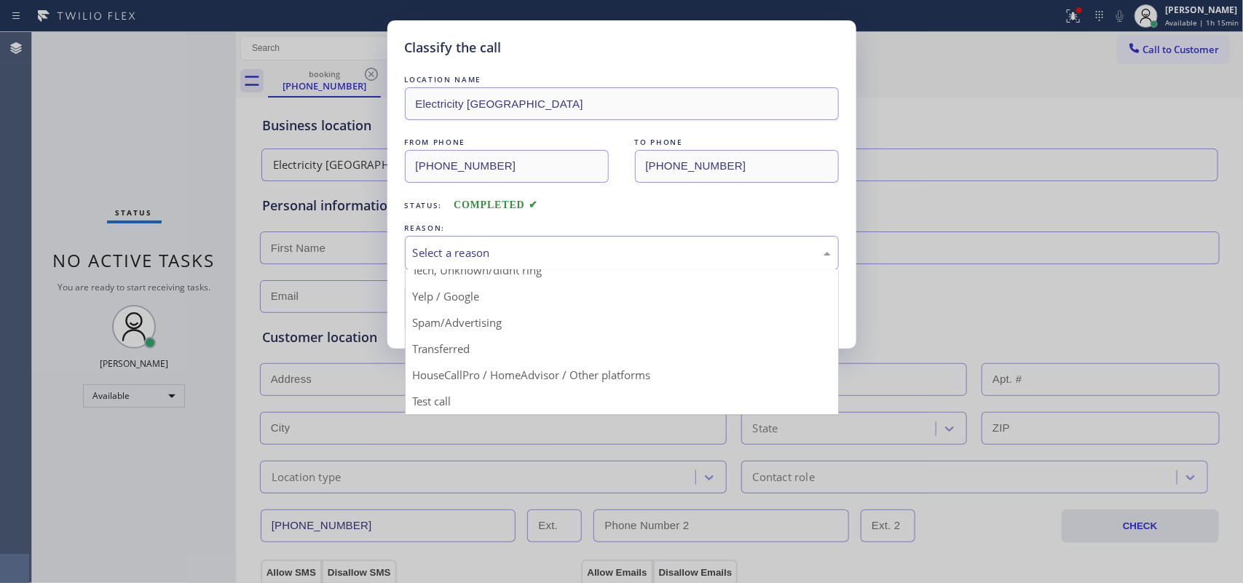
scroll to position [9, 0]
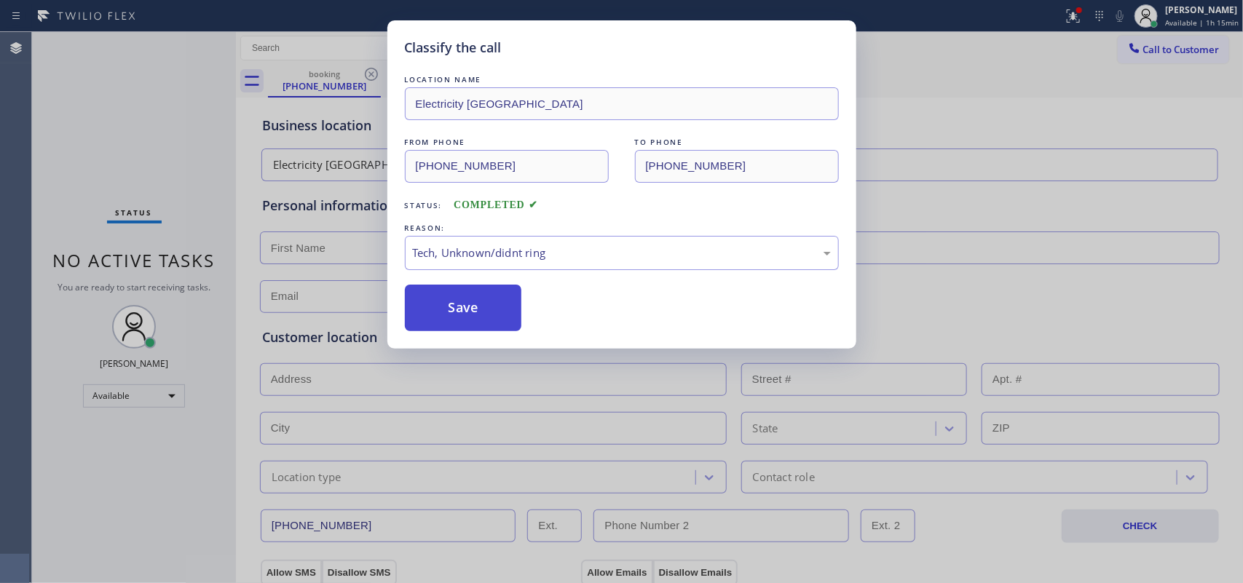
click at [487, 318] on button "Save" at bounding box center [463, 308] width 117 height 47
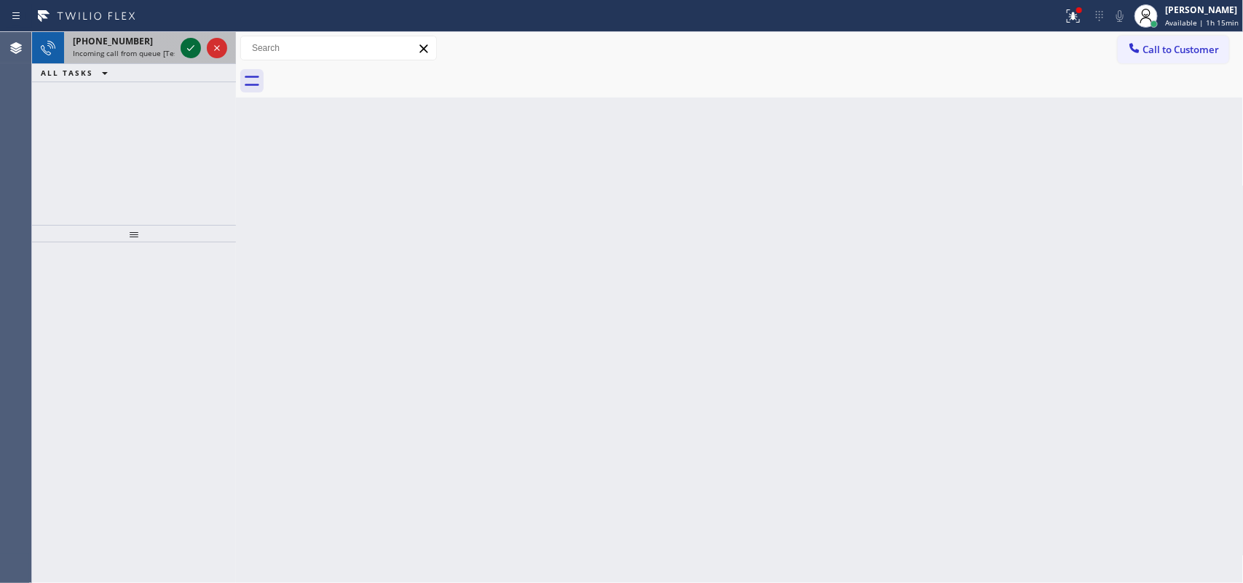
click at [186, 47] on icon at bounding box center [190, 47] width 17 height 17
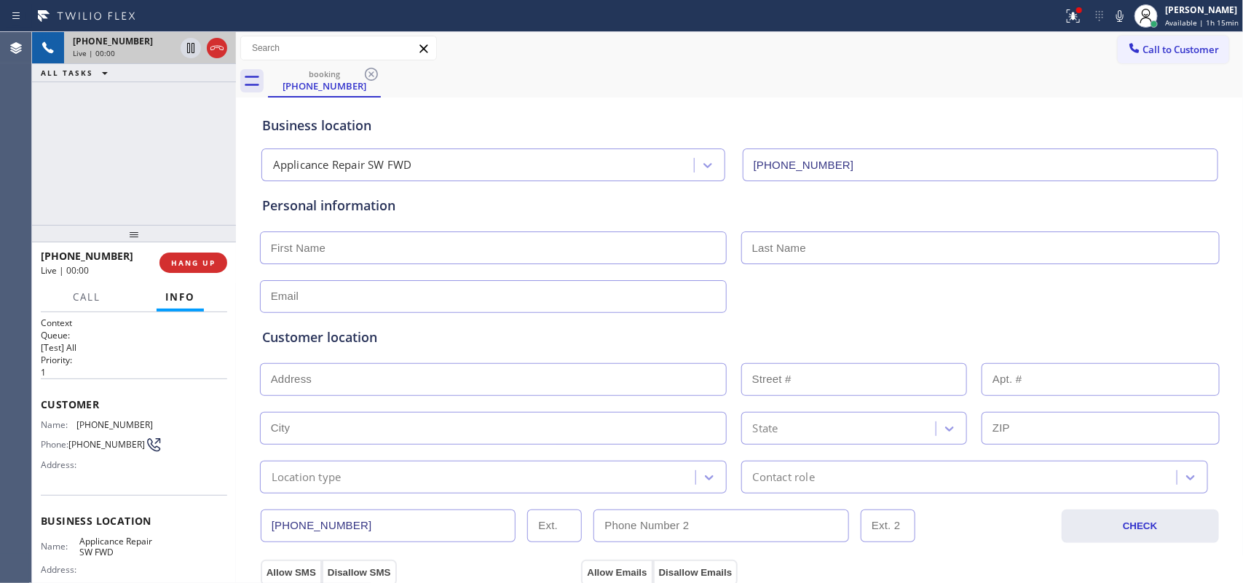
type input "(213) 566-9111"
click at [218, 267] on button "HANG UP" at bounding box center [193, 263] width 68 height 20
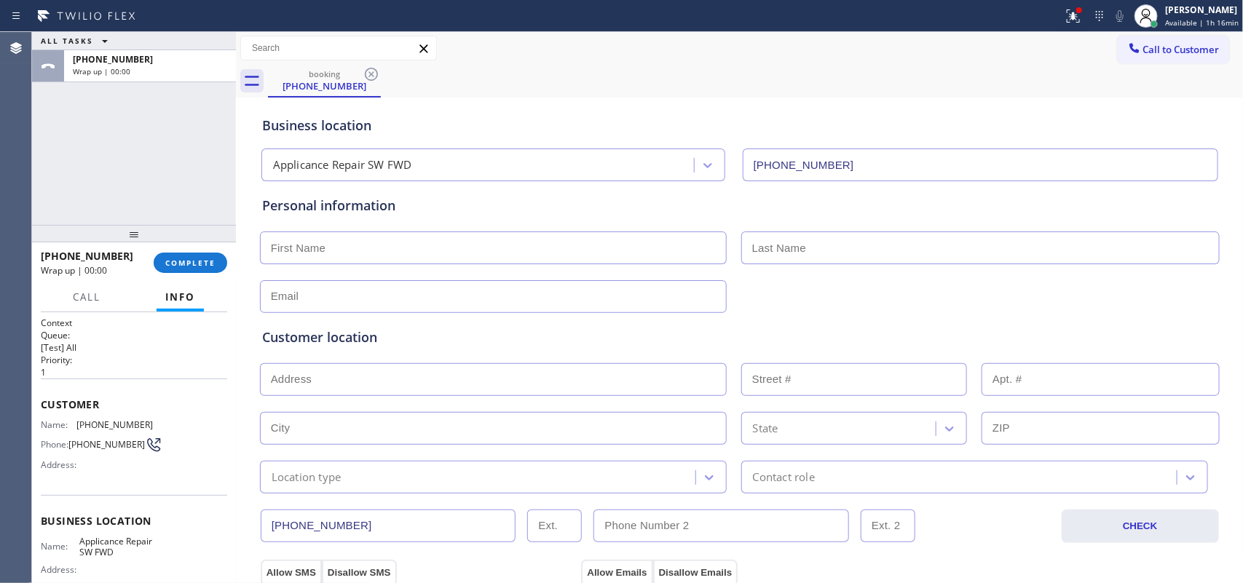
drag, startPoint x: 216, startPoint y: 275, endPoint x: 417, endPoint y: 248, distance: 202.8
click at [216, 277] on div "+14242014284 Wrap up | 00:00 COMPLETE" at bounding box center [134, 263] width 186 height 38
drag, startPoint x: 176, startPoint y: 269, endPoint x: 315, endPoint y: 242, distance: 142.5
click at [176, 267] on button "COMPLETE" at bounding box center [191, 263] width 74 height 20
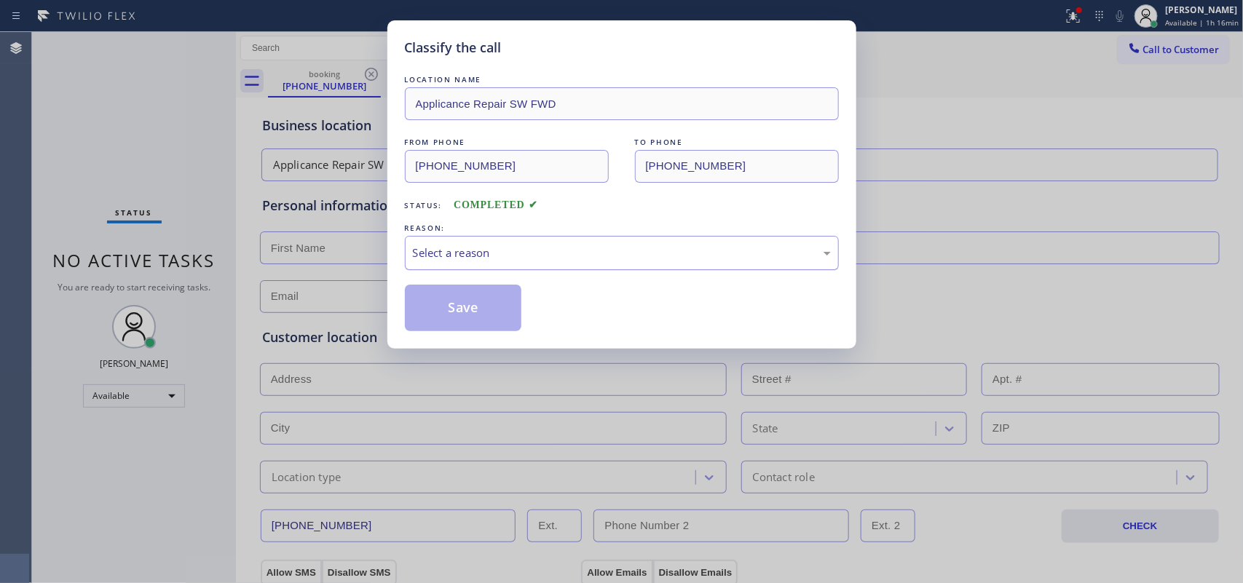
click at [479, 259] on div "Select a reason" at bounding box center [622, 253] width 418 height 17
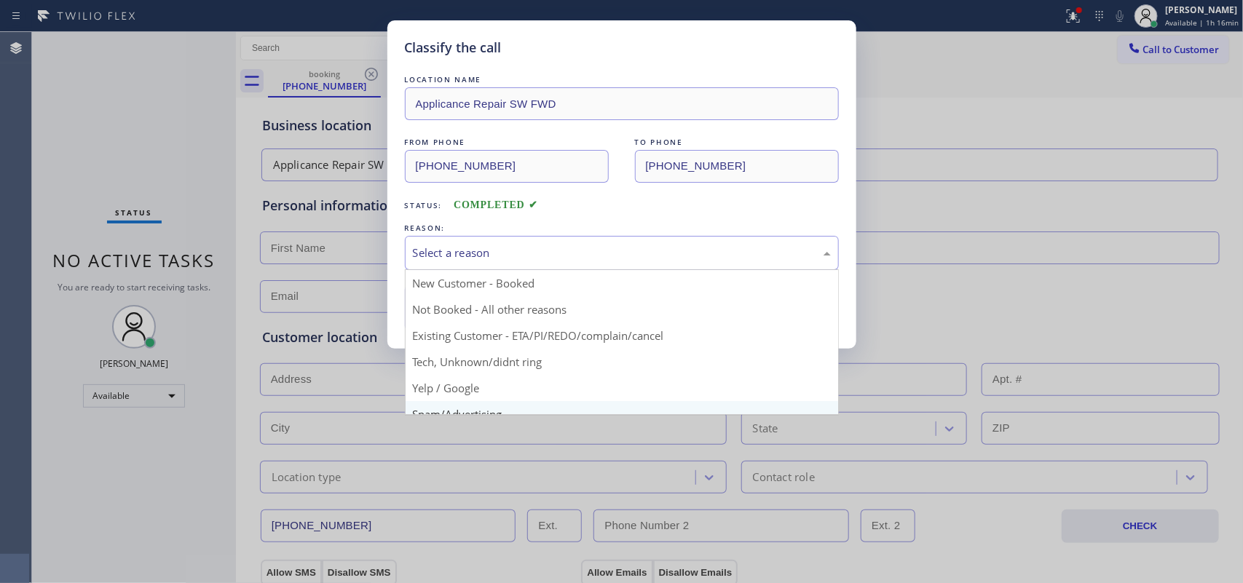
scroll to position [100, 0]
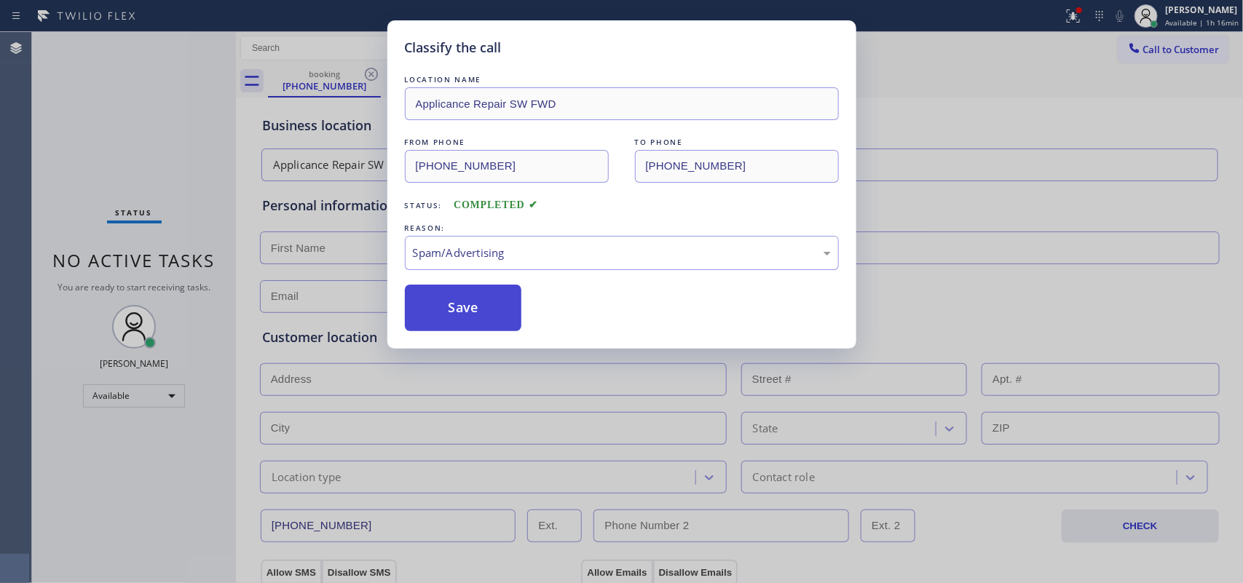
click at [473, 311] on button "Save" at bounding box center [463, 308] width 117 height 47
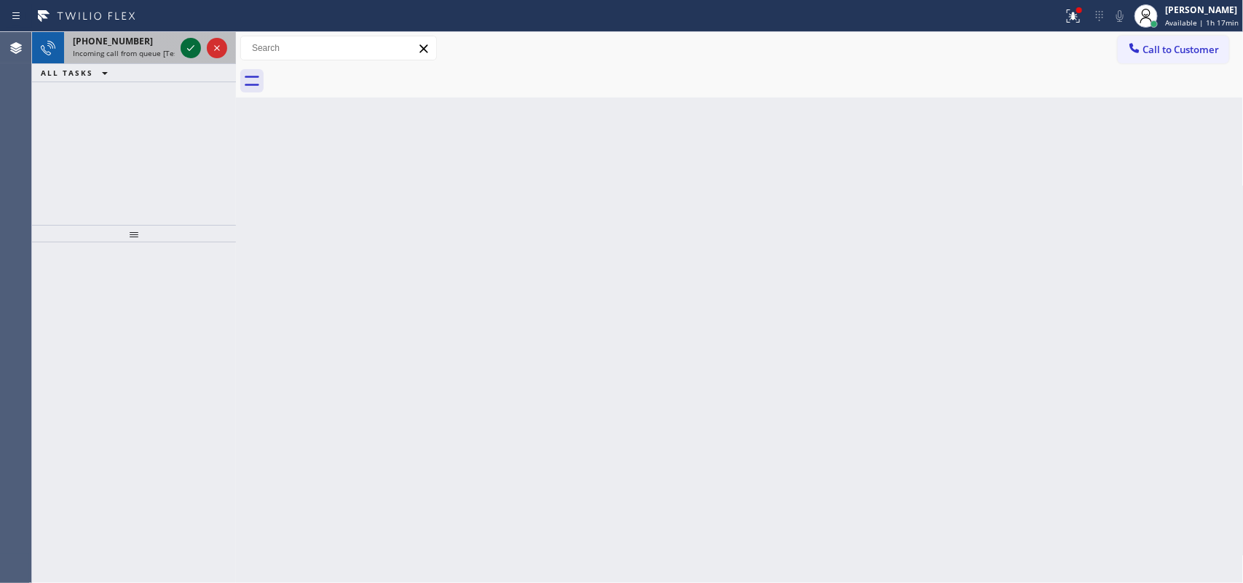
click at [193, 48] on icon at bounding box center [190, 47] width 17 height 17
drag, startPoint x: 193, startPoint y: 36, endPoint x: 193, endPoint y: 46, distance: 9.5
click at [193, 46] on div at bounding box center [204, 48] width 52 height 32
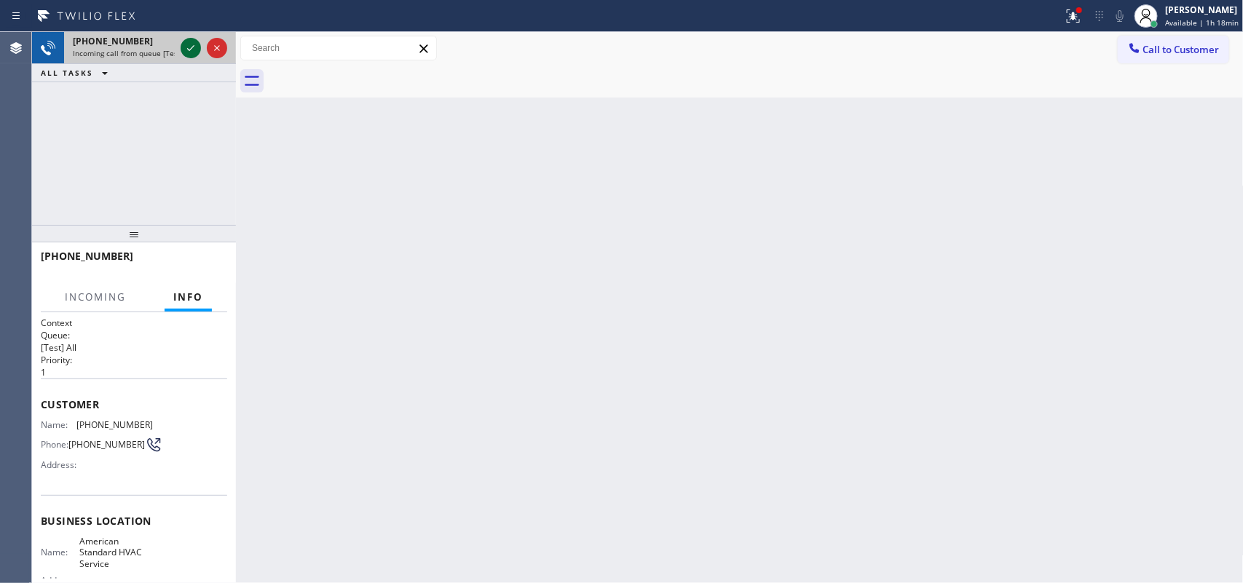
click at [193, 46] on icon at bounding box center [190, 48] width 7 height 6
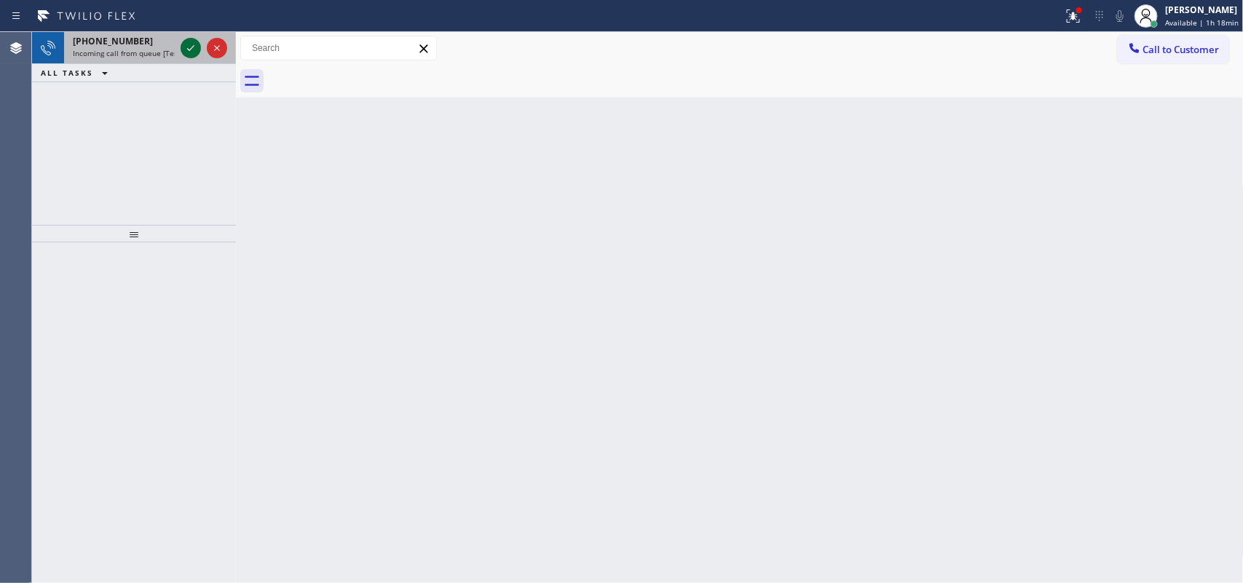
click at [187, 39] on icon at bounding box center [190, 47] width 17 height 17
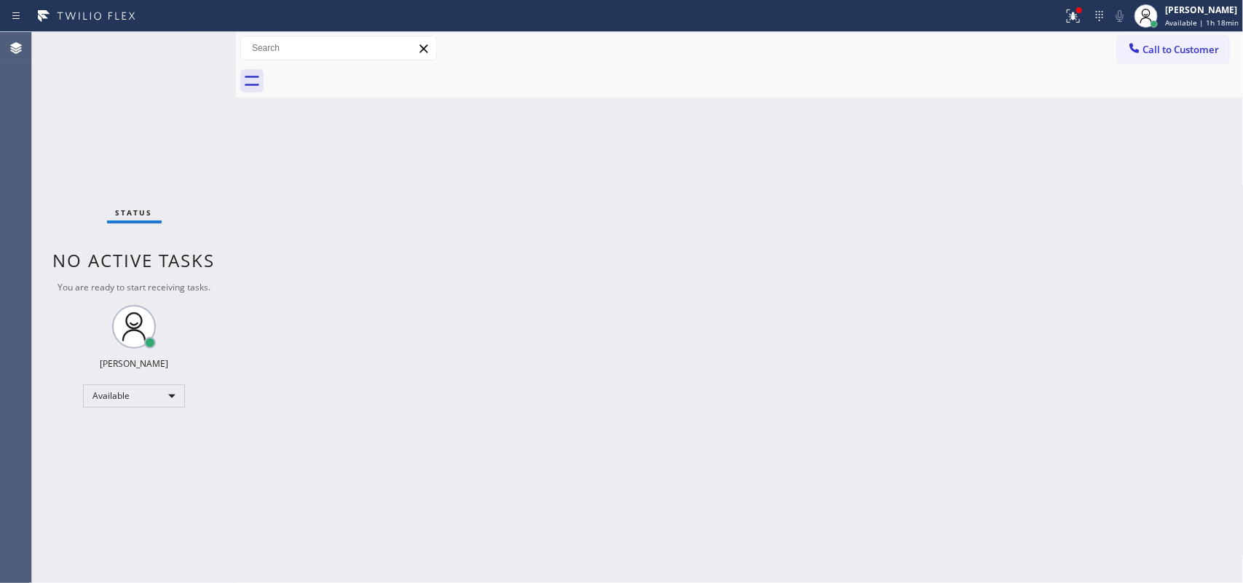
click at [187, 45] on div "Status No active tasks You are ready to start receiving tasks. [PERSON_NAME] Av…" at bounding box center [134, 307] width 204 height 551
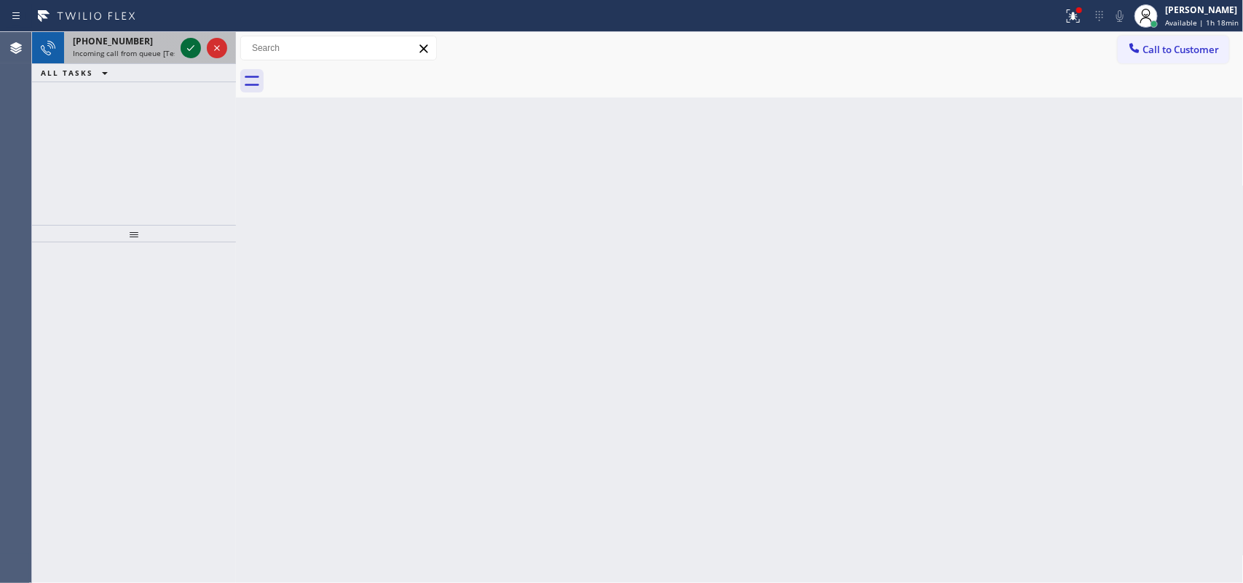
click at [183, 44] on icon at bounding box center [190, 47] width 17 height 17
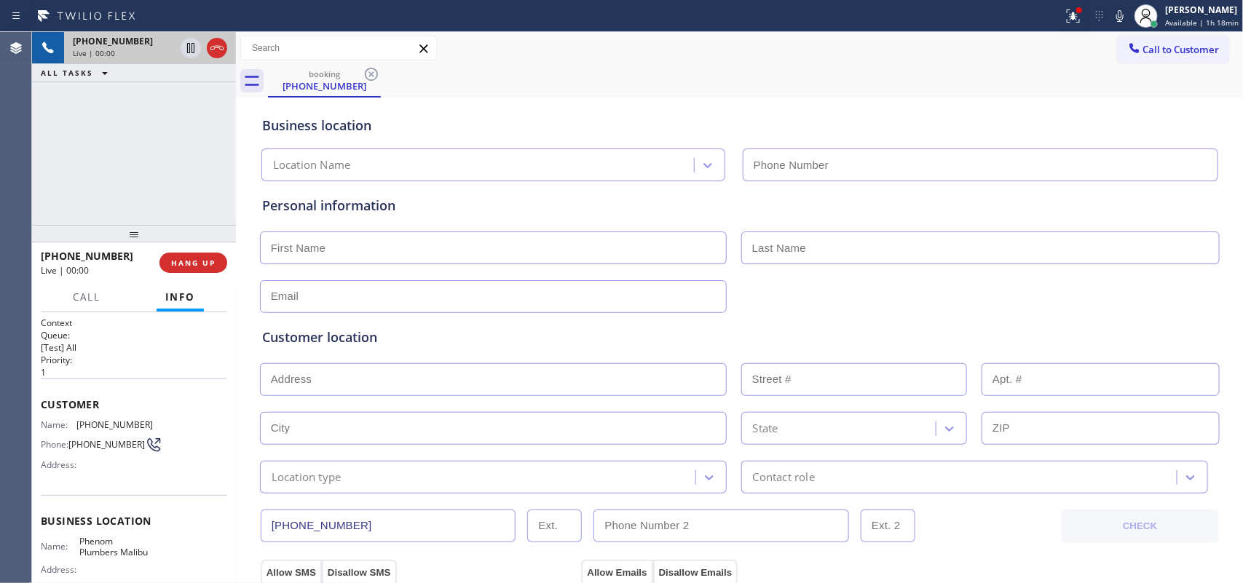
type input "(310) 388-3892"
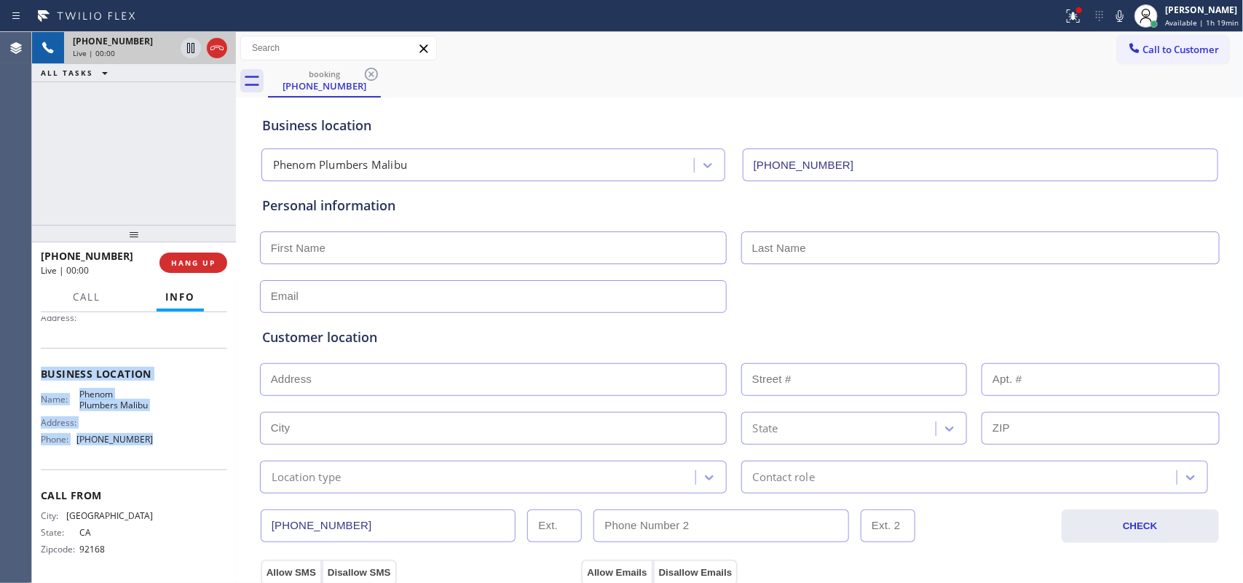
drag, startPoint x: 149, startPoint y: 450, endPoint x: 135, endPoint y: 334, distance: 117.3
click at [135, 334] on div "Context Queue: [Test] All Priority: 1 Customer Name: (619) 248-0418 Phone: (619…" at bounding box center [134, 375] width 186 height 410
click at [179, 452] on div "Business location Name: Phenom Plumbers Malibu Address: Phone: (310) 388-3892" at bounding box center [134, 409] width 186 height 122
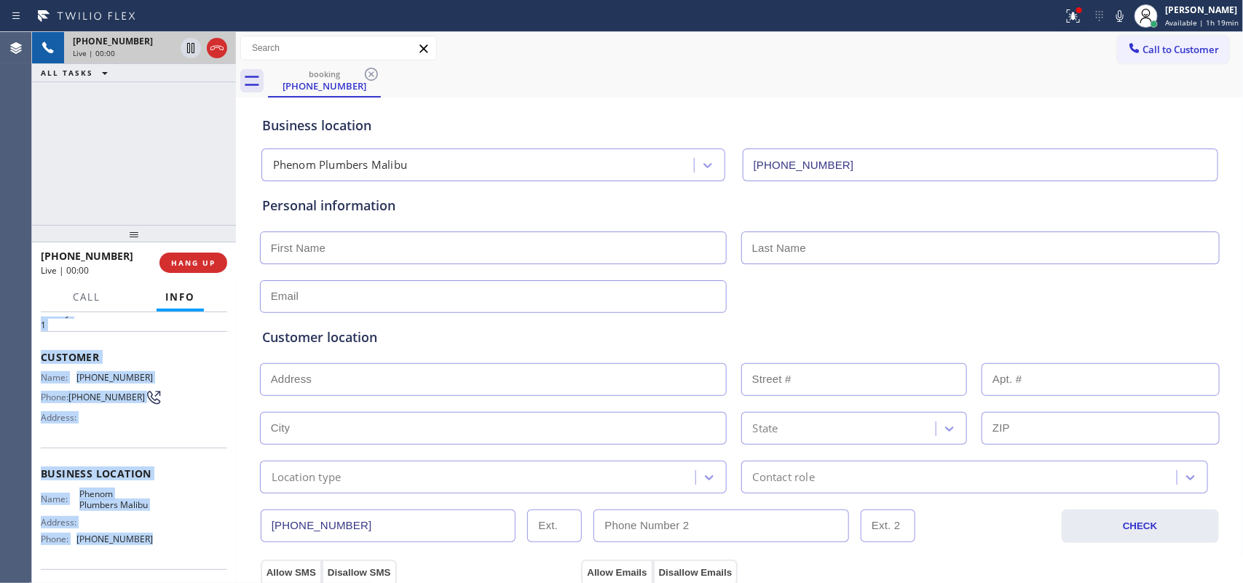
scroll to position [0, 0]
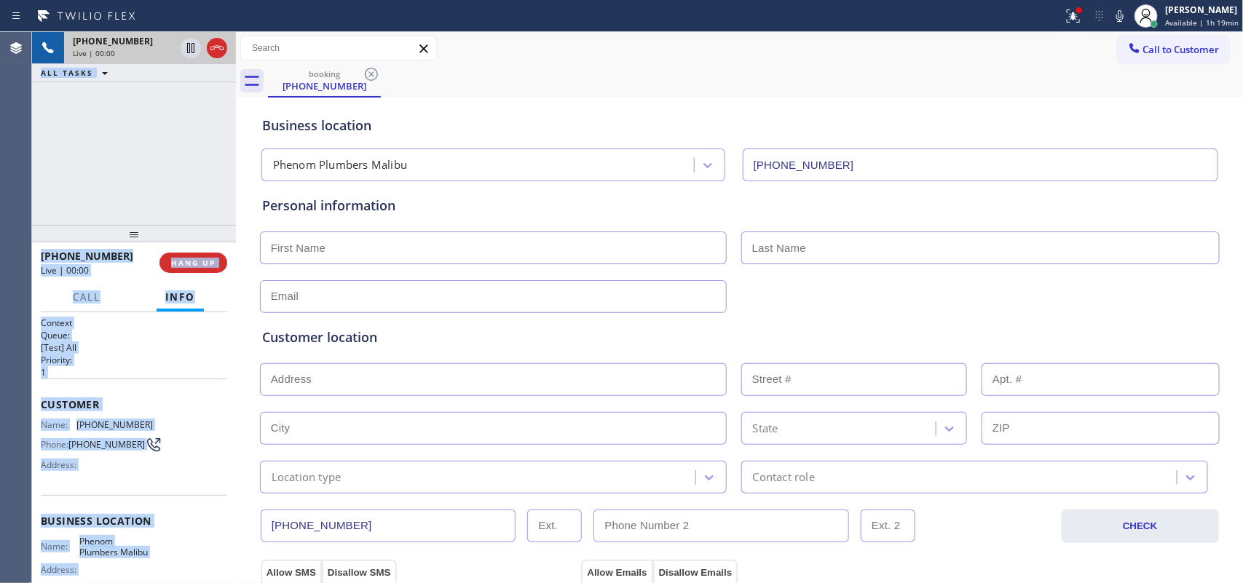
drag, startPoint x: 164, startPoint y: 445, endPoint x: 39, endPoint y: 395, distance: 135.0
click at [33, 395] on div "Context Queue: [Test] All Priority: 1 Customer Name: (619) 248-0418 Phone: (619…" at bounding box center [134, 448] width 204 height 272
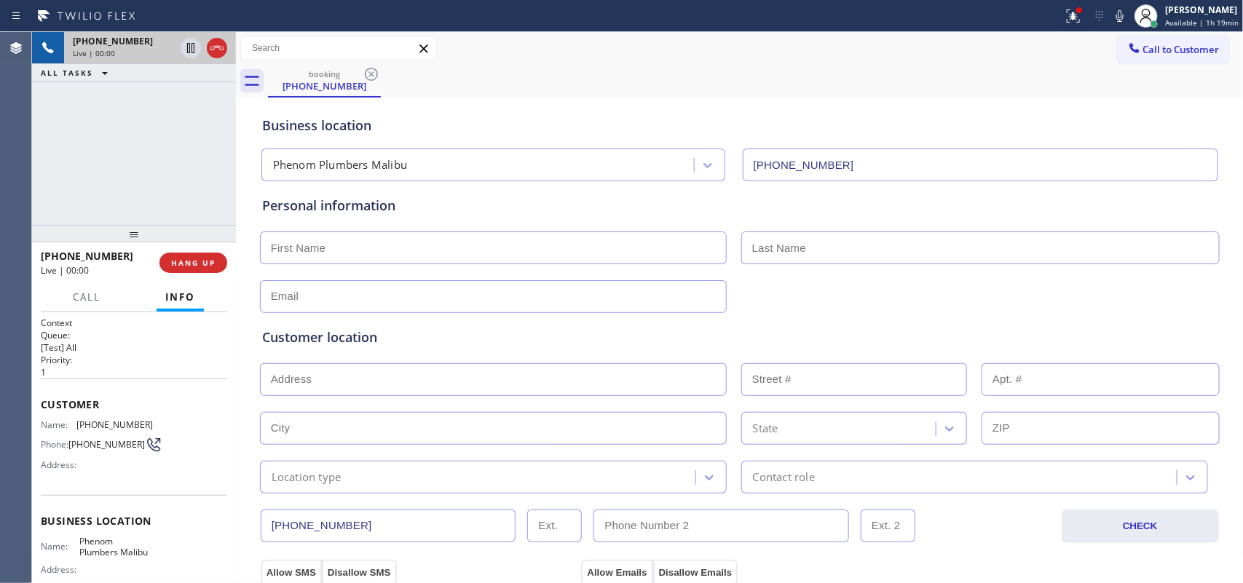
drag, startPoint x: 111, startPoint y: 421, endPoint x: 100, endPoint y: 157, distance: 264.6
click at [100, 157] on div "+16192480418 Live | 00:00 ALL TASKS ALL TASKS ACTIVE TASKS TASKS IN WRAP UP" at bounding box center [134, 128] width 204 height 193
click at [194, 262] on span "HANG UP" at bounding box center [193, 263] width 44 height 10
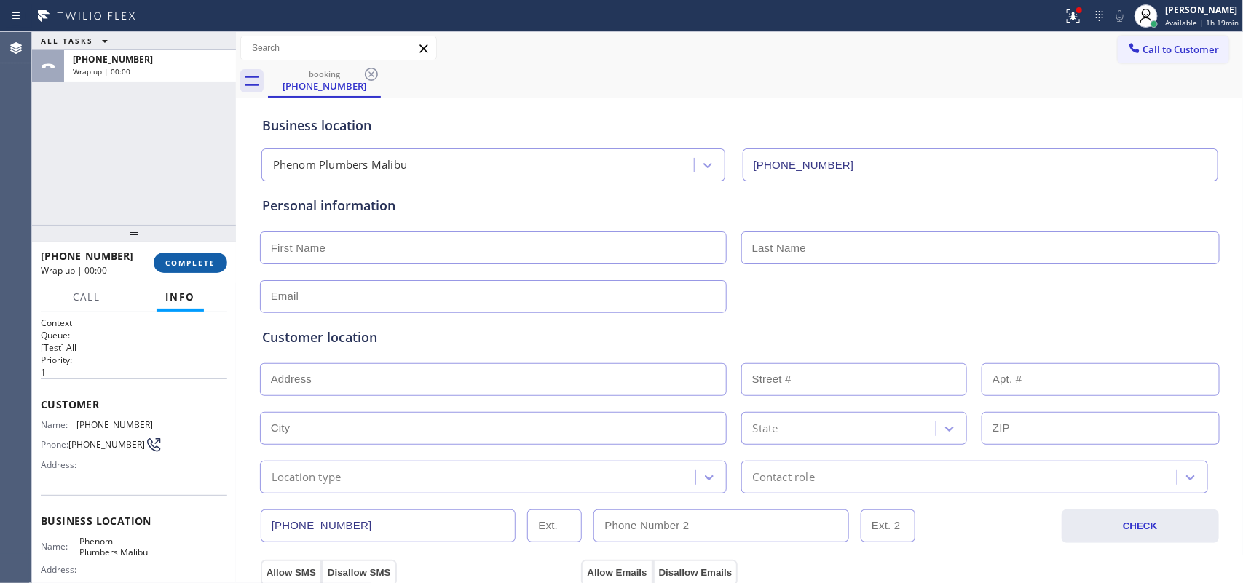
click at [197, 263] on span "COMPLETE" at bounding box center [190, 263] width 50 height 10
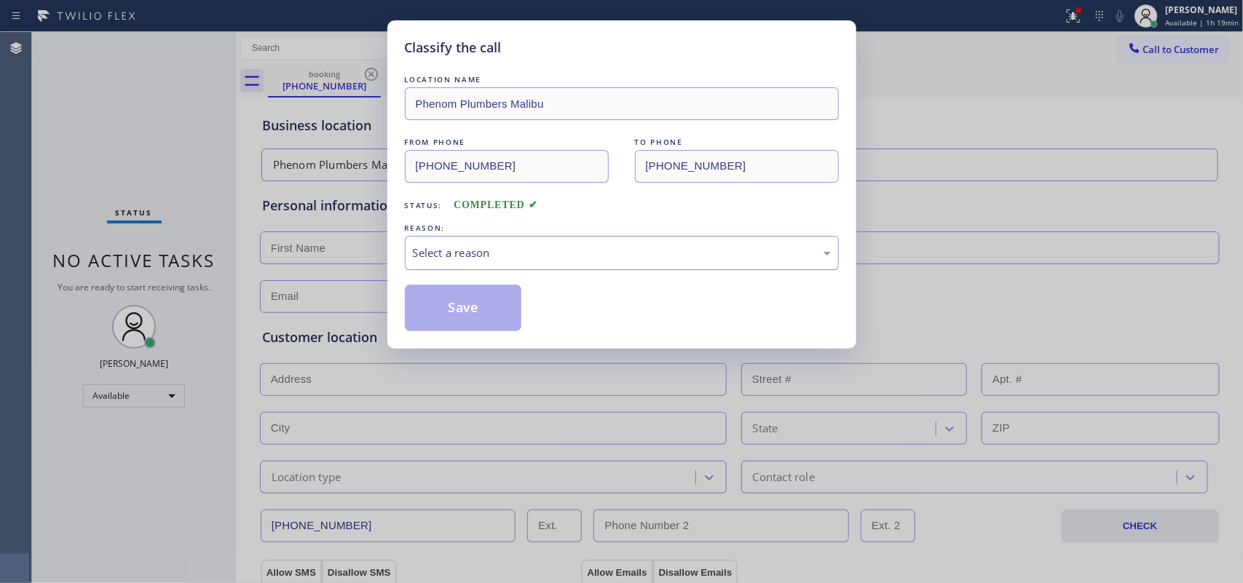
click at [503, 245] on div "Select a reason" at bounding box center [622, 253] width 418 height 17
click at [459, 315] on button "Save" at bounding box center [463, 308] width 117 height 47
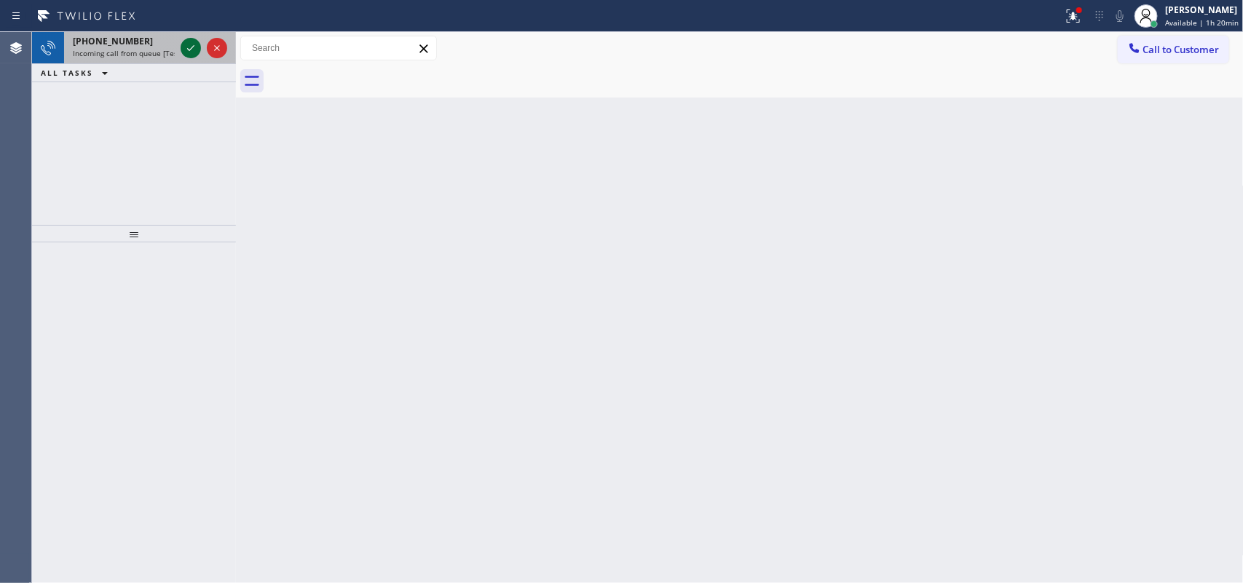
click at [190, 49] on icon at bounding box center [190, 48] width 7 height 6
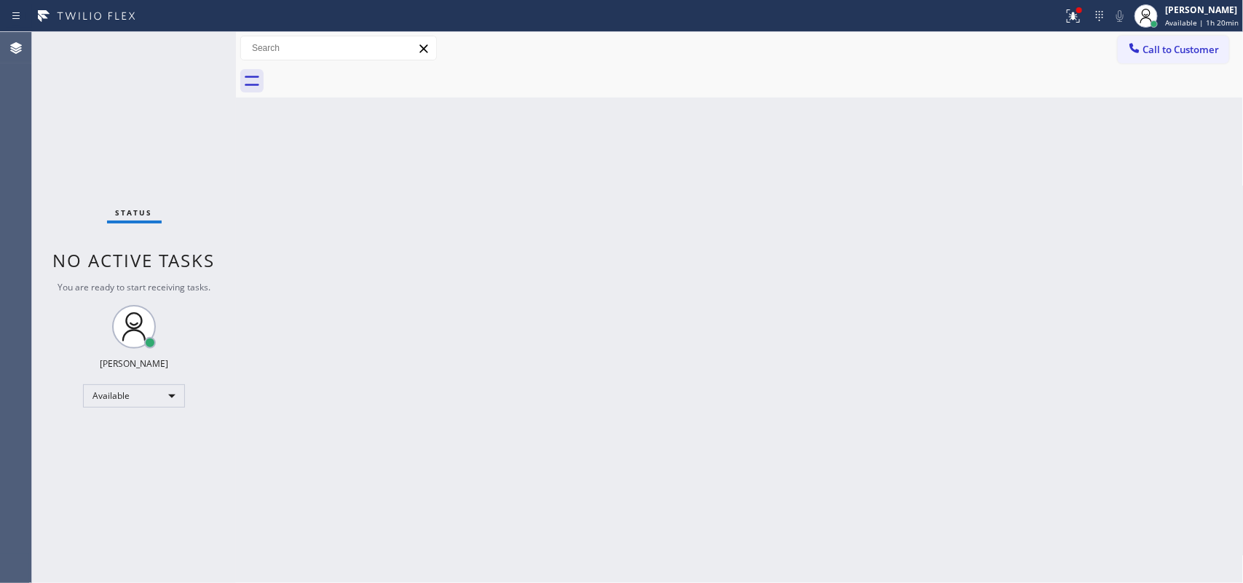
click at [186, 50] on div "Status No active tasks You are ready to start receiving tasks. [PERSON_NAME] Av…" at bounding box center [134, 307] width 204 height 551
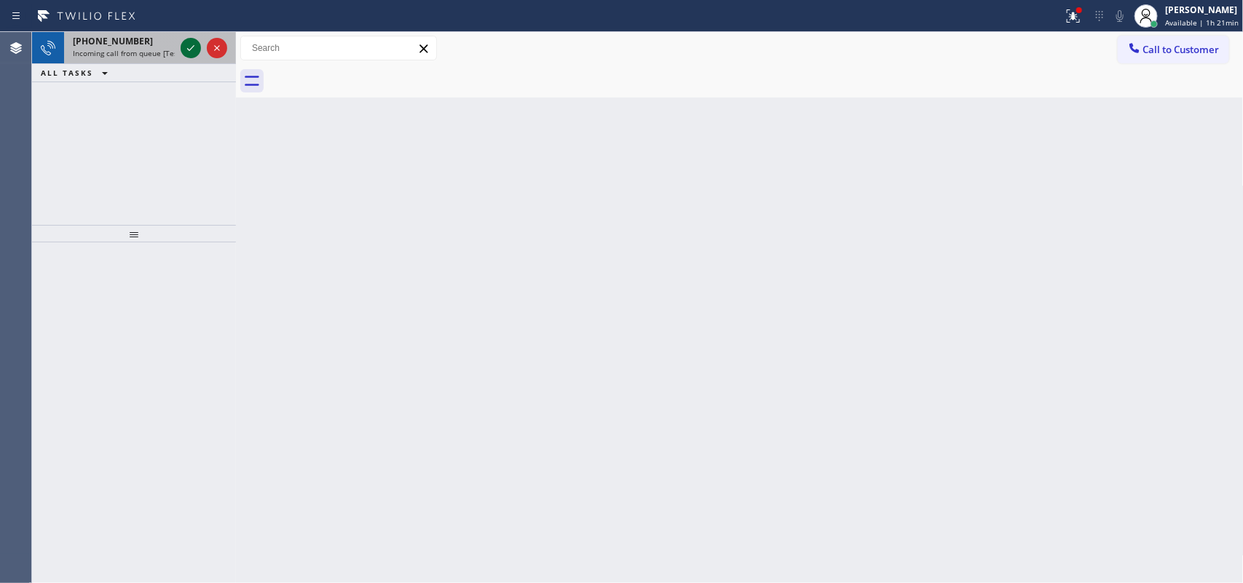
click at [191, 42] on icon at bounding box center [190, 47] width 17 height 17
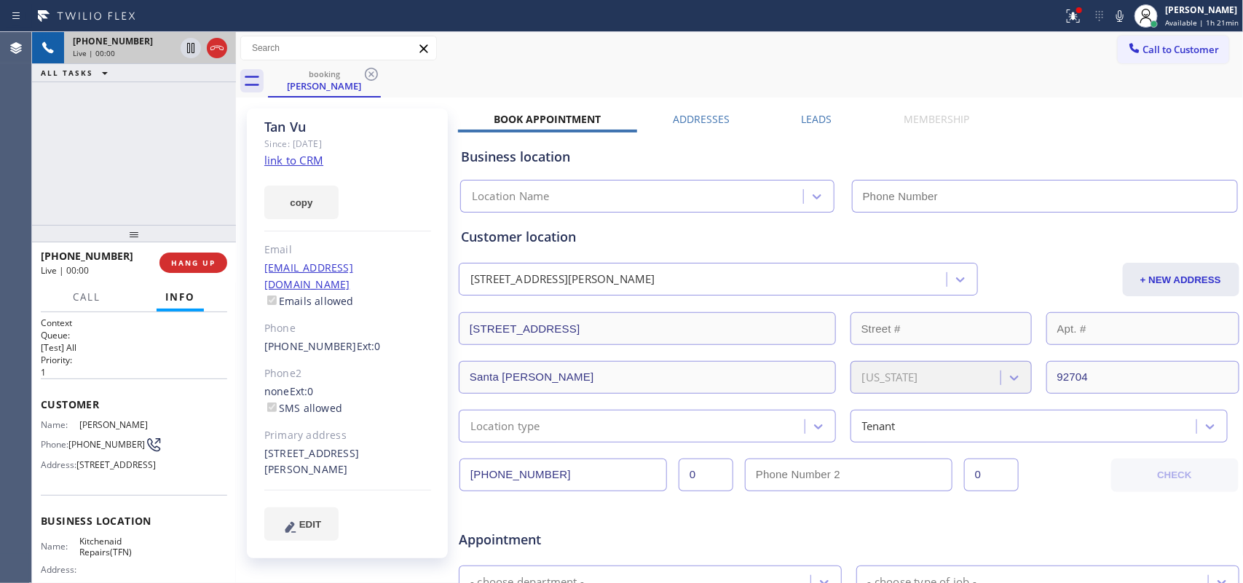
type input "(844) 899-7462"
click at [295, 158] on link "link to CRM" at bounding box center [293, 160] width 59 height 15
click at [92, 299] on span "Call" at bounding box center [87, 297] width 28 height 13
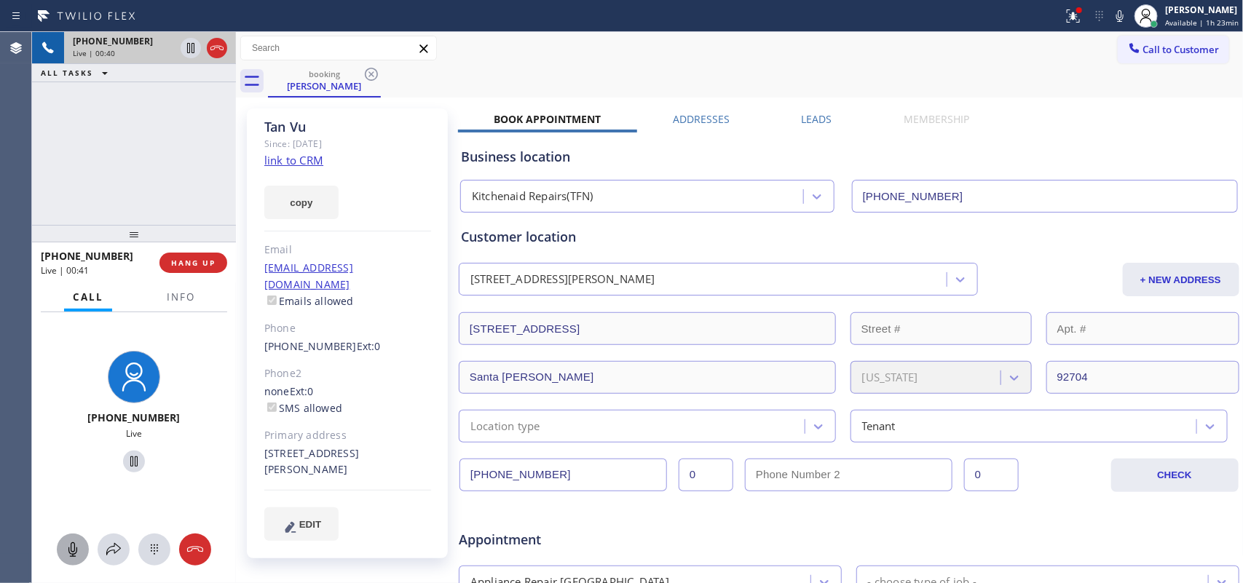
click at [70, 554] on icon at bounding box center [72, 550] width 9 height 15
drag, startPoint x: 122, startPoint y: 464, endPoint x: 136, endPoint y: 445, distance: 23.5
click at [125, 462] on icon at bounding box center [133, 461] width 17 height 17
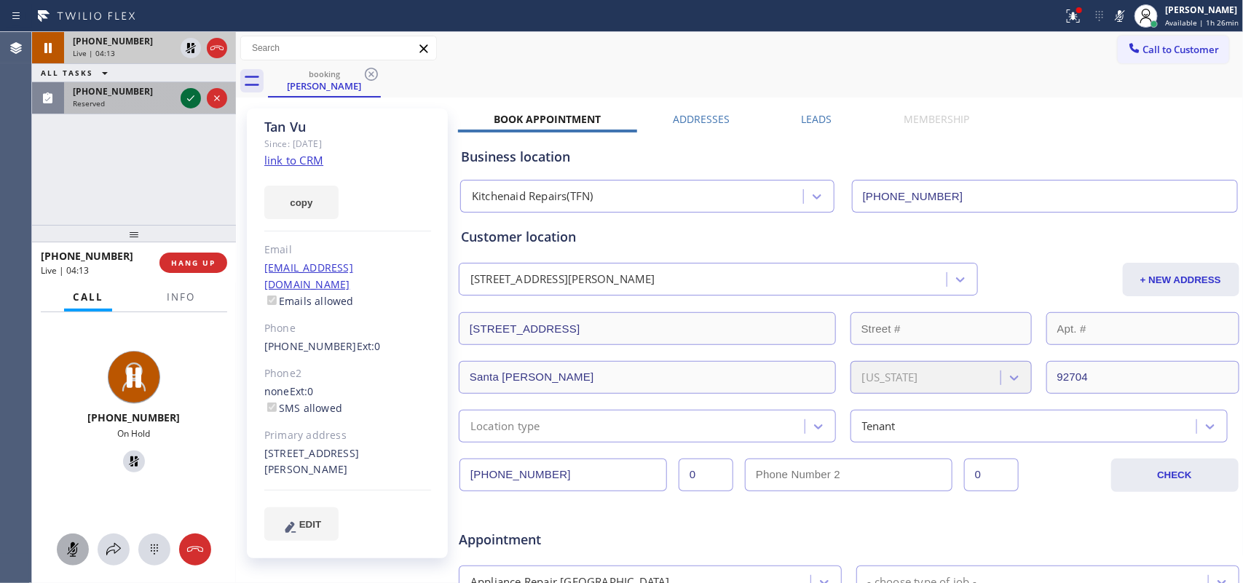
click at [192, 93] on icon at bounding box center [190, 98] width 17 height 17
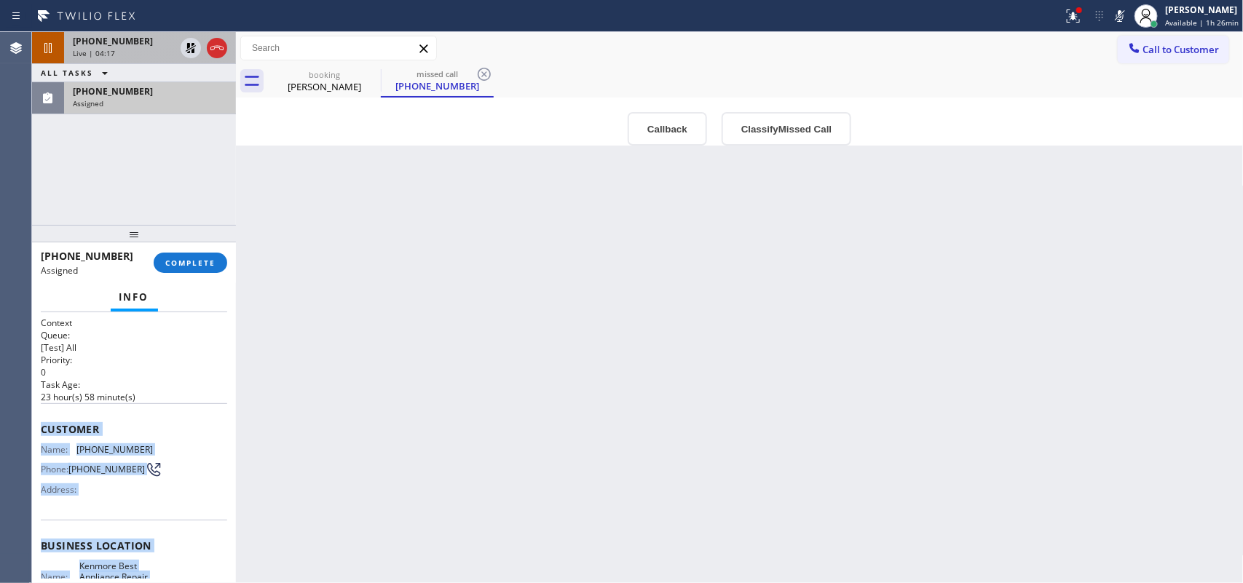
drag, startPoint x: 165, startPoint y: 448, endPoint x: 40, endPoint y: 417, distance: 128.2
click at [41, 417] on div "Context Queue: [Test] All Priority: 0 Task Age: 23 hour(s) 58 minute(s) Custome…" at bounding box center [134, 540] width 186 height 446
copy div "Customer Name: (720) 292-2682 Phone: (720) 292-2682 Address: Business location …"
click at [754, 125] on button "Classify Missed Call" at bounding box center [787, 129] width 130 height 34
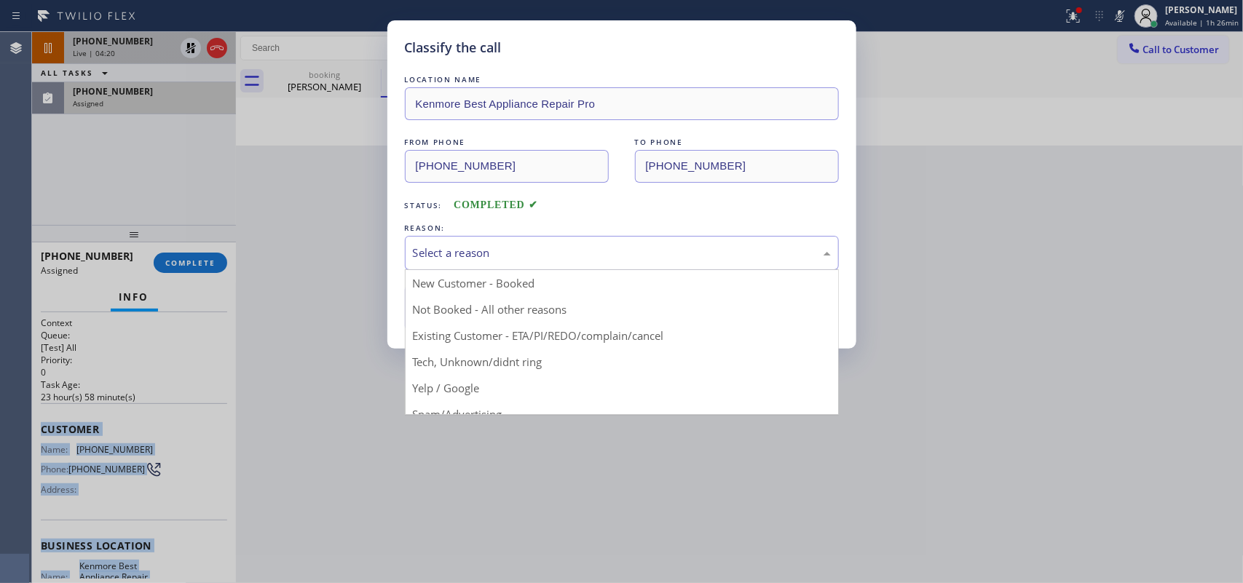
click at [688, 261] on div "Select a reason" at bounding box center [622, 253] width 418 height 17
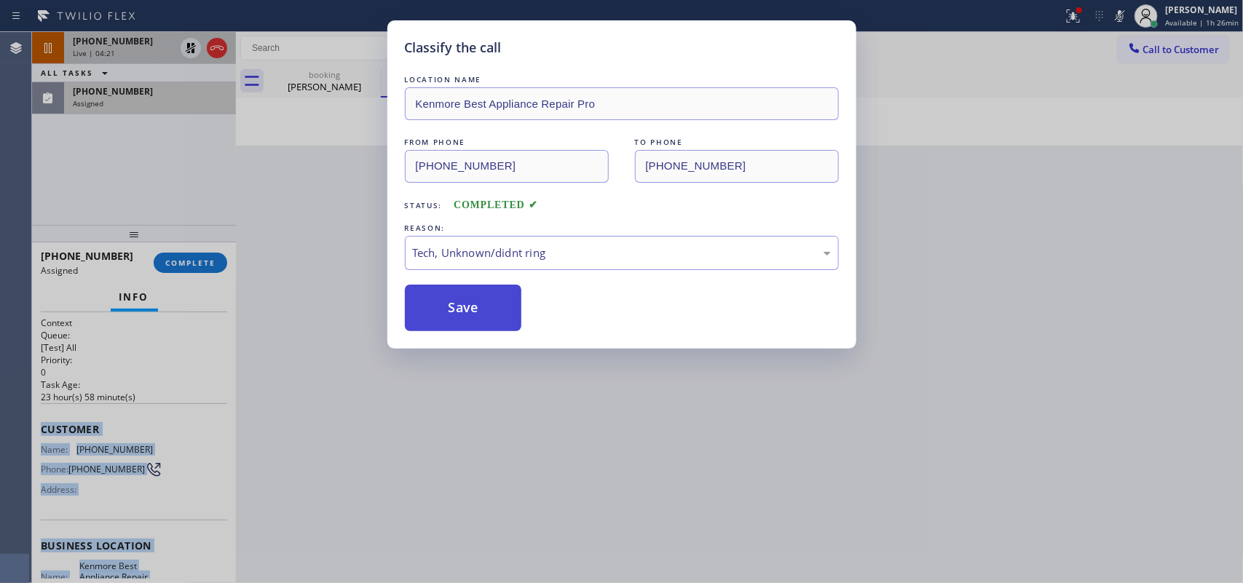
click at [468, 286] on button "Save" at bounding box center [463, 308] width 117 height 47
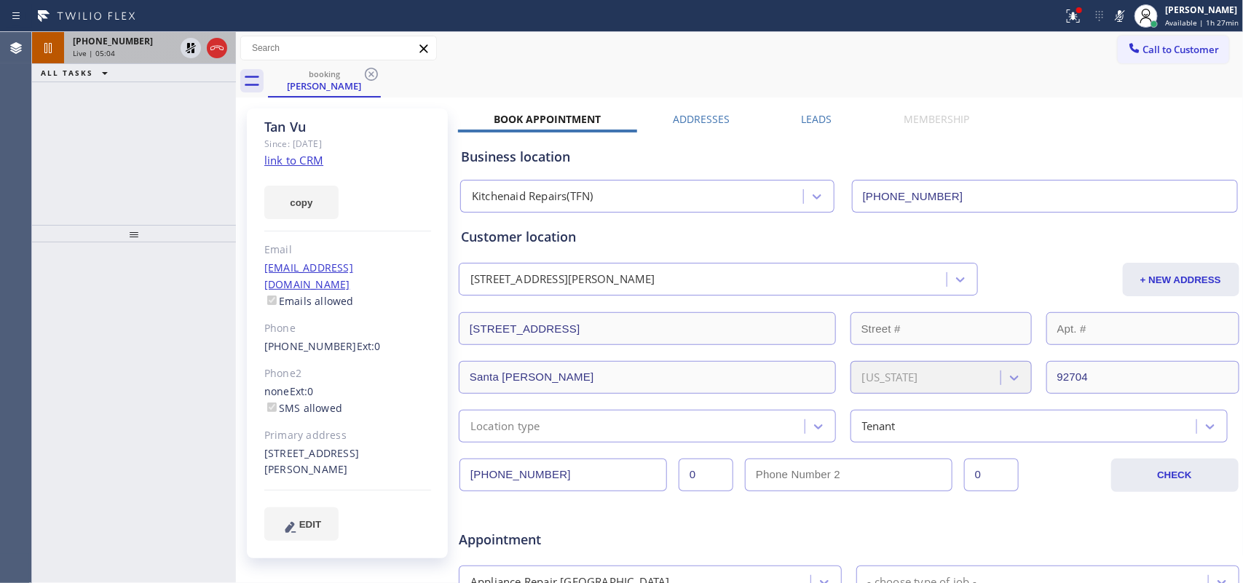
click at [122, 48] on div "Live | 05:04" at bounding box center [124, 53] width 102 height 10
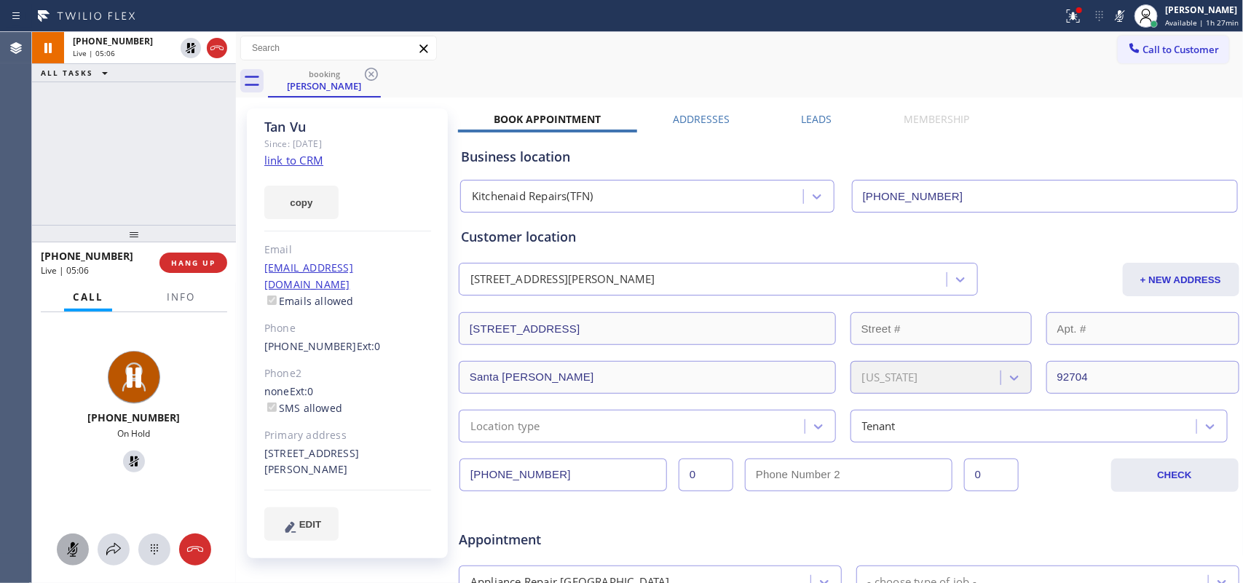
click at [64, 547] on icon at bounding box center [72, 549] width 17 height 17
click at [129, 462] on icon at bounding box center [133, 461] width 17 height 17
drag, startPoint x: 71, startPoint y: 551, endPoint x: 91, endPoint y: 523, distance: 35.0
click at [71, 547] on icon at bounding box center [72, 549] width 17 height 17
click at [125, 455] on icon at bounding box center [133, 461] width 17 height 17
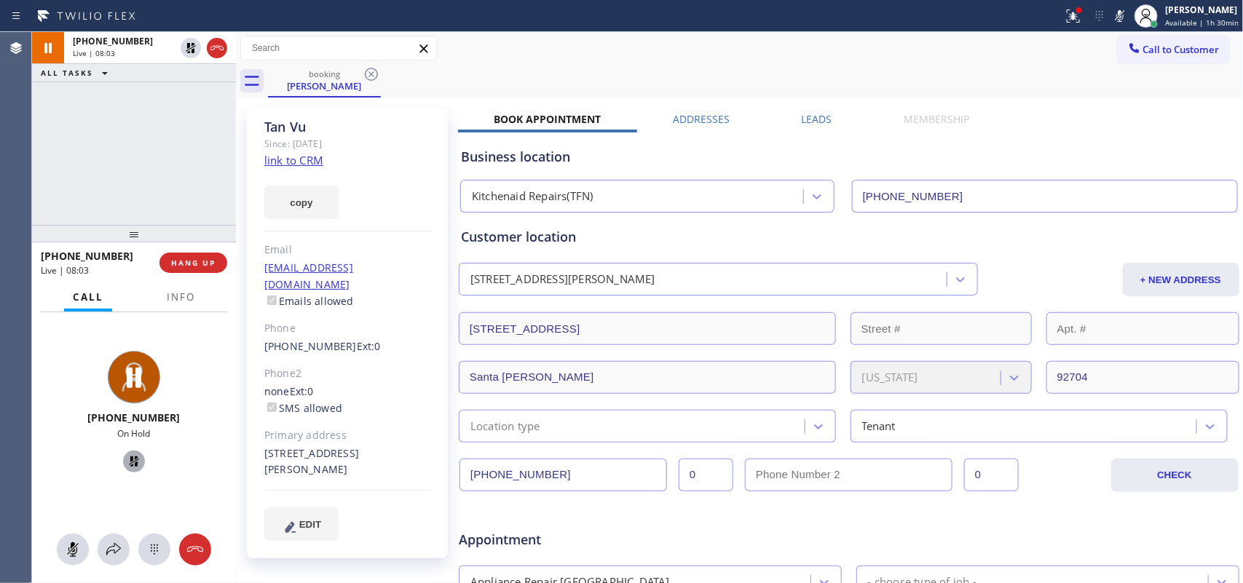
drag, startPoint x: 68, startPoint y: 543, endPoint x: 92, endPoint y: 519, distance: 34.5
click at [73, 541] on icon at bounding box center [72, 549] width 17 height 17
click at [125, 457] on icon at bounding box center [133, 461] width 17 height 17
click at [211, 264] on span "HANG UP" at bounding box center [193, 263] width 44 height 10
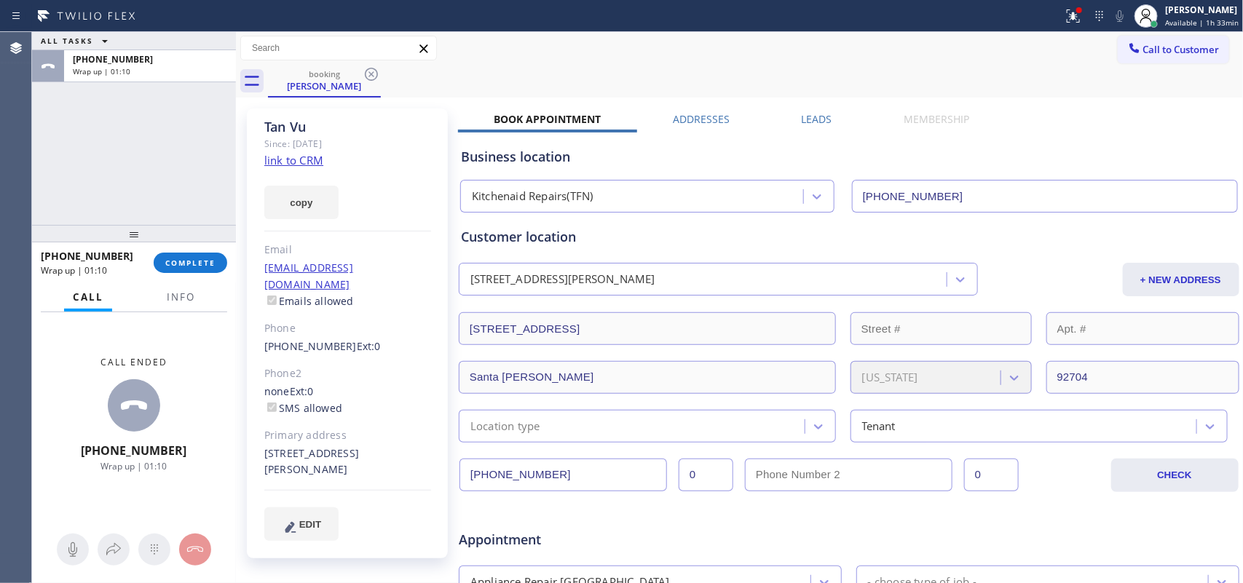
click at [901, 60] on div "Call to Customer Outbound call Location Search location Your caller id phone nu…" at bounding box center [740, 48] width 1008 height 25
click at [1199, 4] on div "[PERSON_NAME]" at bounding box center [1202, 10] width 74 height 12
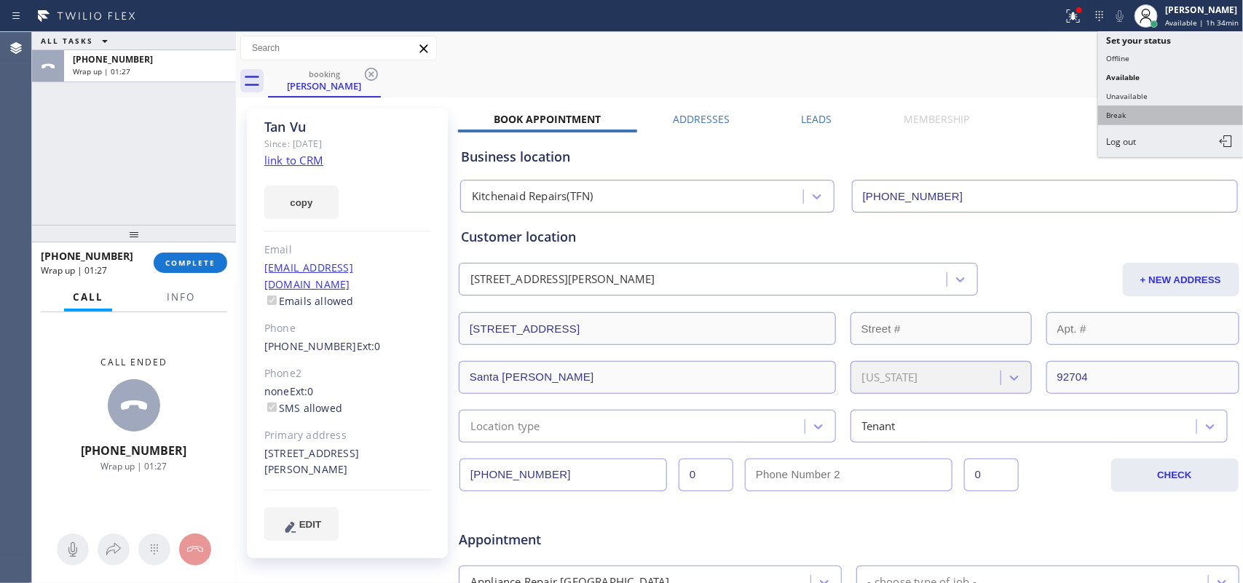
click at [1177, 114] on button "Break" at bounding box center [1171, 115] width 146 height 19
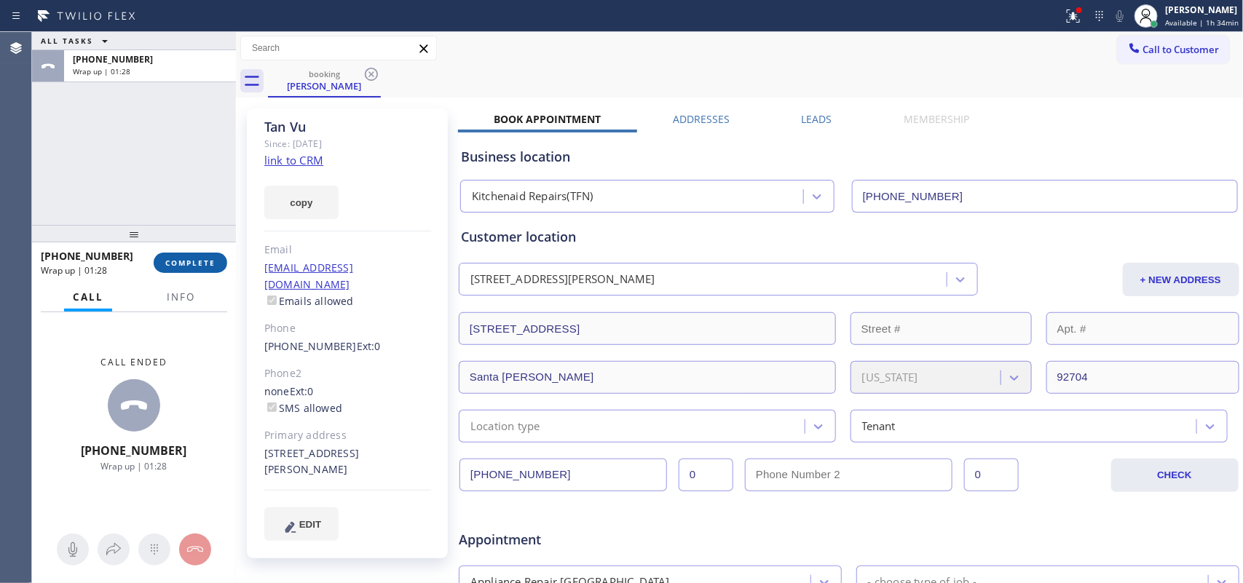
click at [173, 264] on span "COMPLETE" at bounding box center [190, 263] width 50 height 10
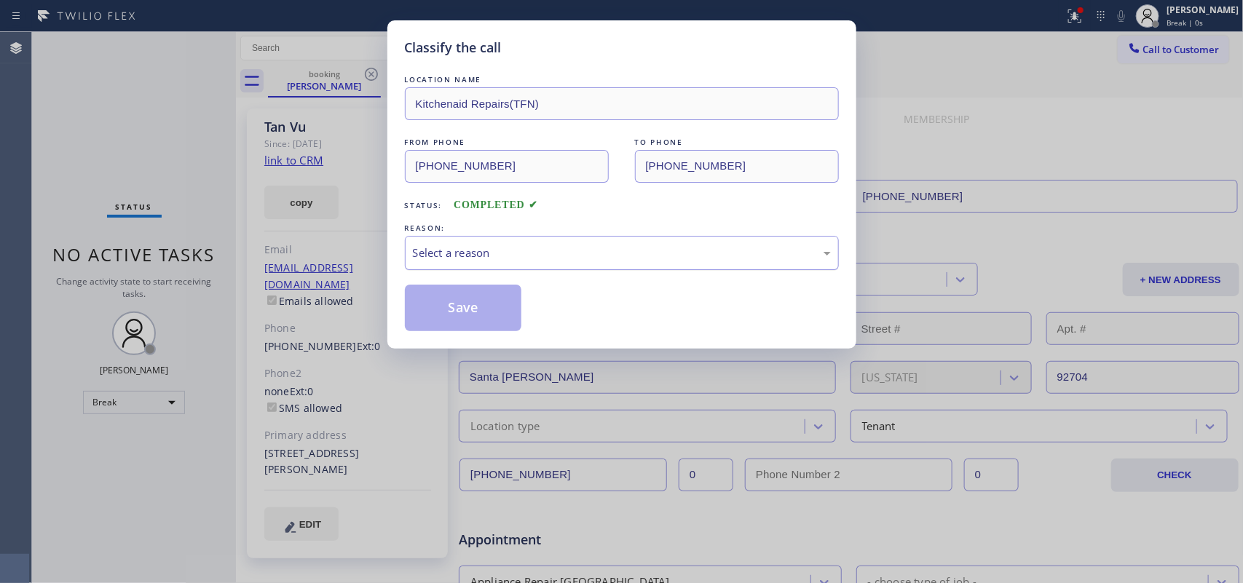
click at [617, 248] on div "Select a reason" at bounding box center [622, 253] width 418 height 17
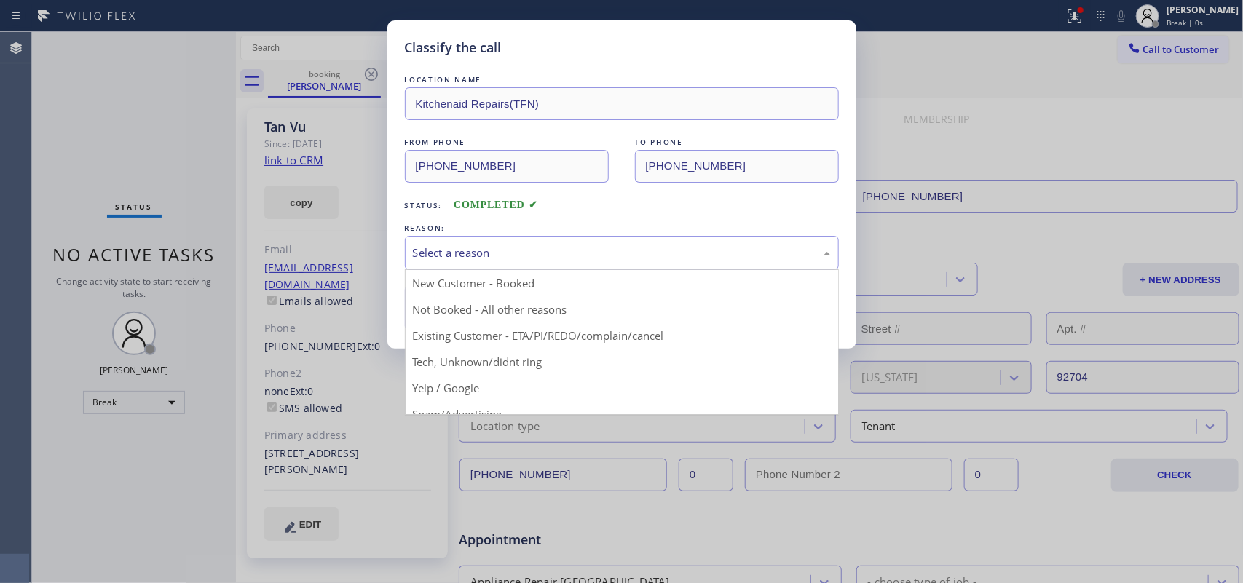
drag, startPoint x: 533, startPoint y: 336, endPoint x: 526, endPoint y: 328, distance: 10.3
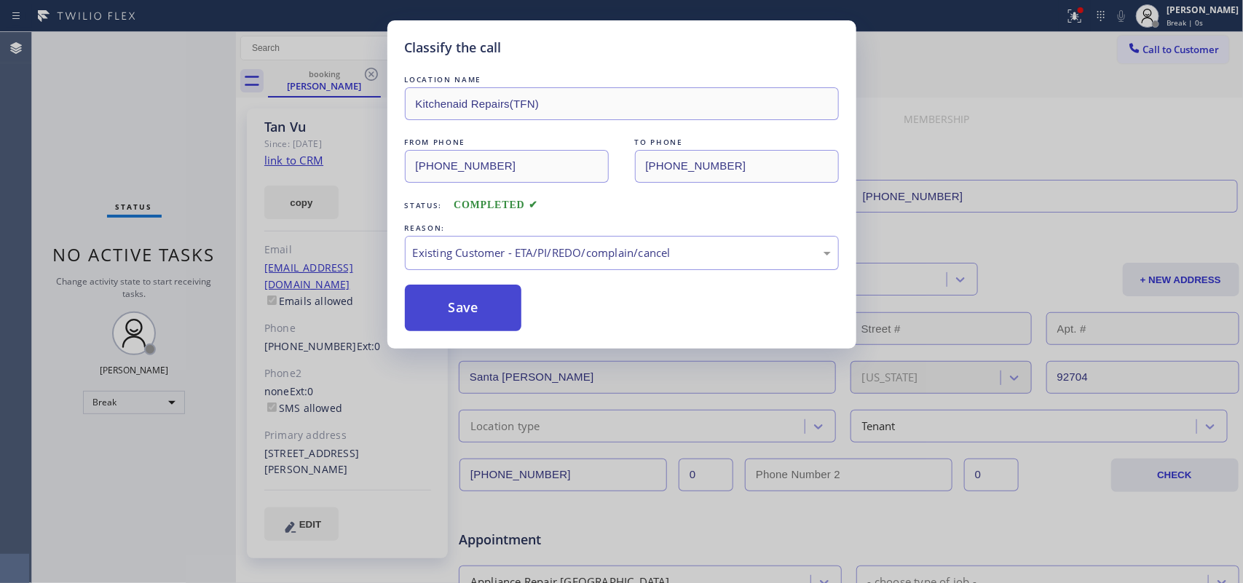
drag, startPoint x: 492, startPoint y: 300, endPoint x: 489, endPoint y: 289, distance: 11.3
click at [492, 300] on button "Save" at bounding box center [463, 308] width 117 height 47
